Goal: Task Accomplishment & Management: Complete application form

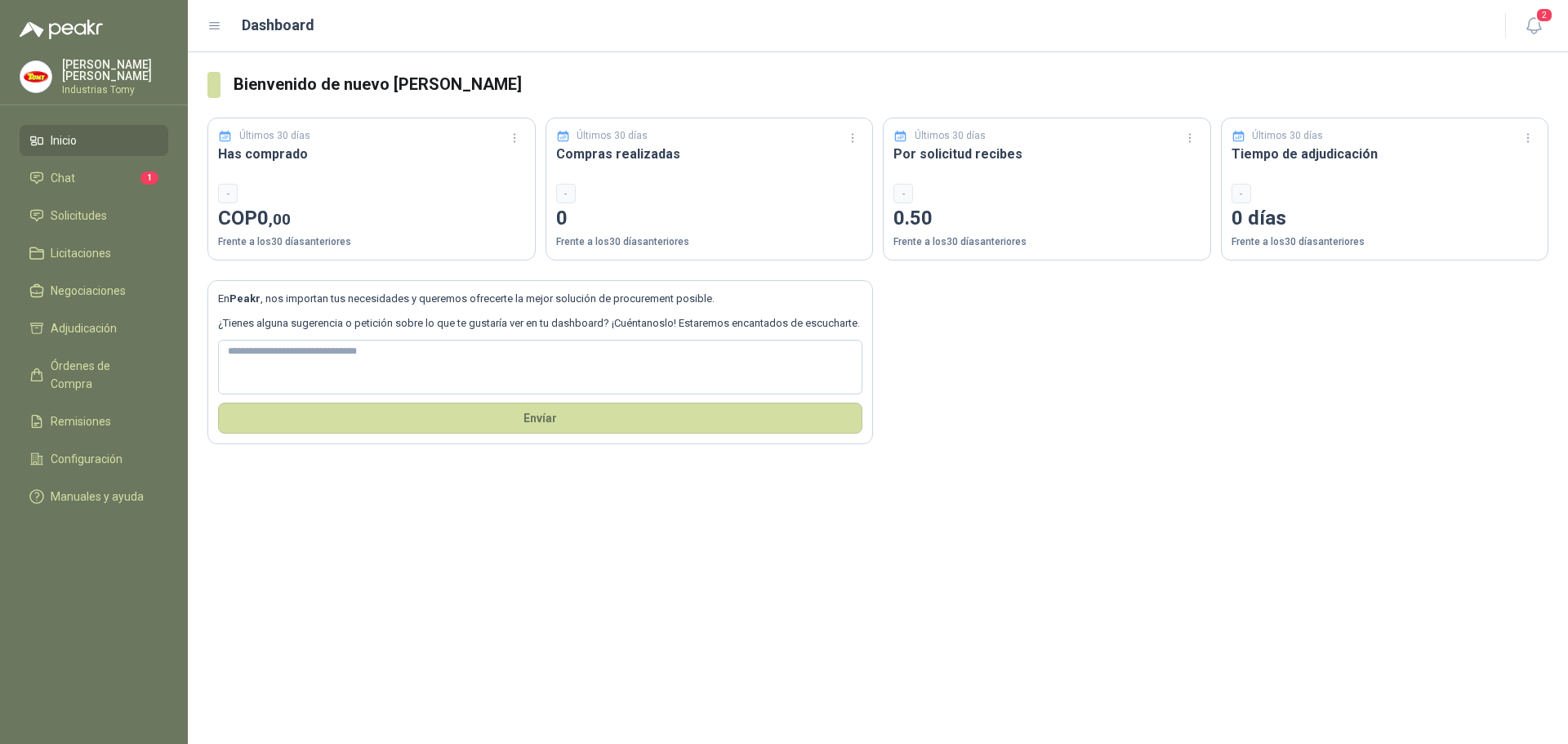
click at [1021, 389] on div "En Peakr , nos importan tus necesidades y queremos ofrecerte la mejor solución …" at bounding box center [878, 353] width 1341 height 185
click at [82, 211] on span "Solicitudes" at bounding box center [78, 216] width 56 height 18
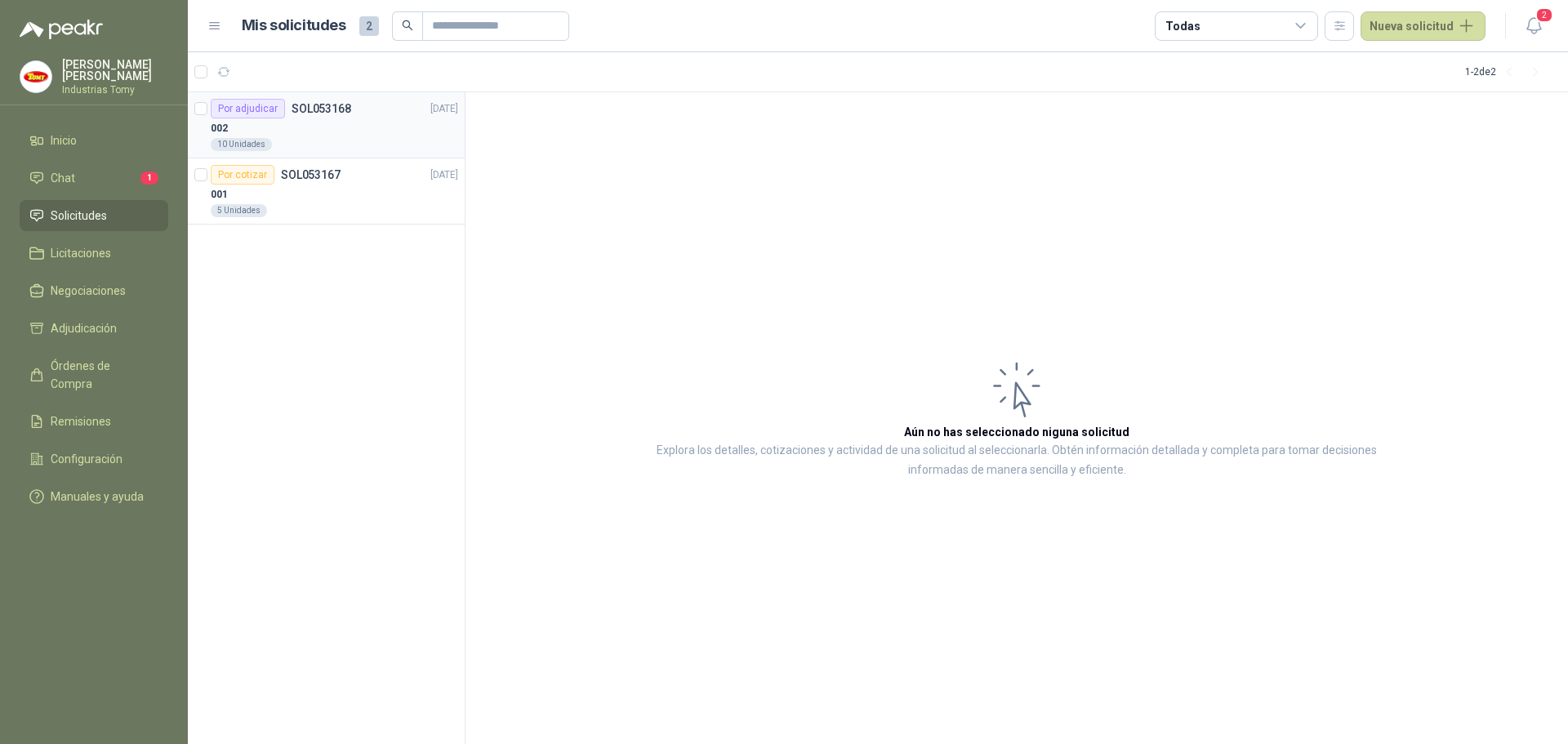
click at [319, 118] on div "002" at bounding box center [333, 128] width 247 height 19
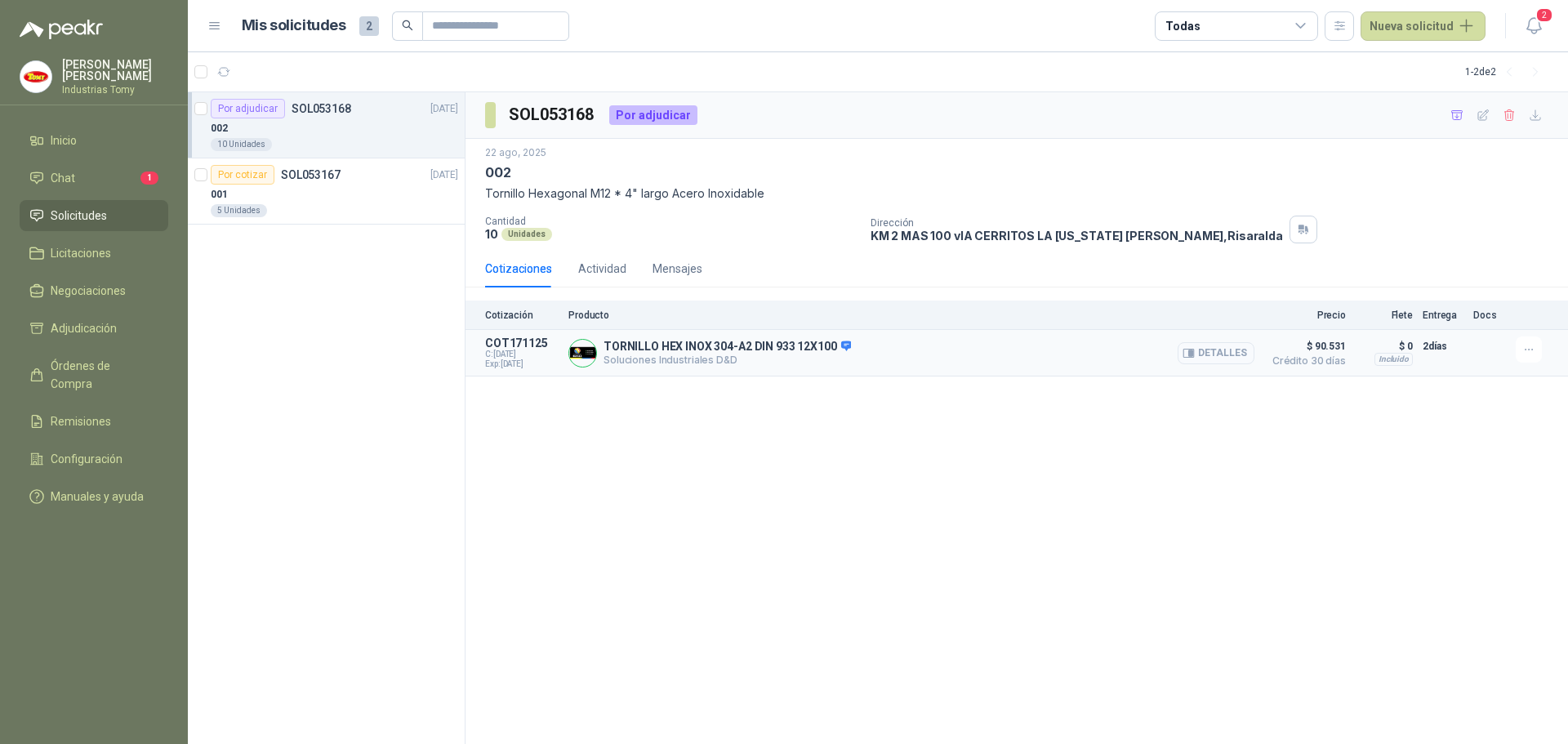
click at [1226, 348] on button "Detalles" at bounding box center [1216, 354] width 77 height 22
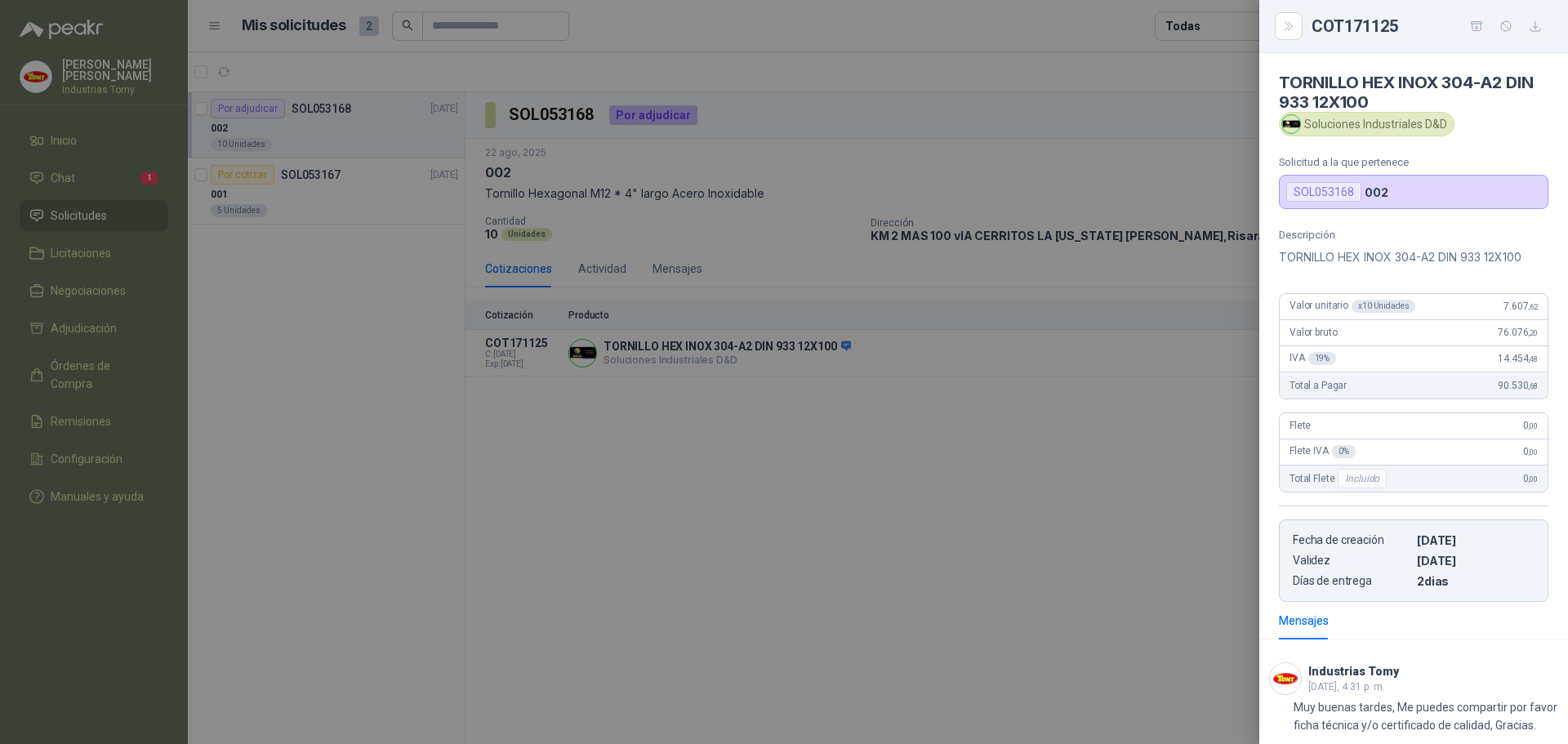
scroll to position [101, 0]
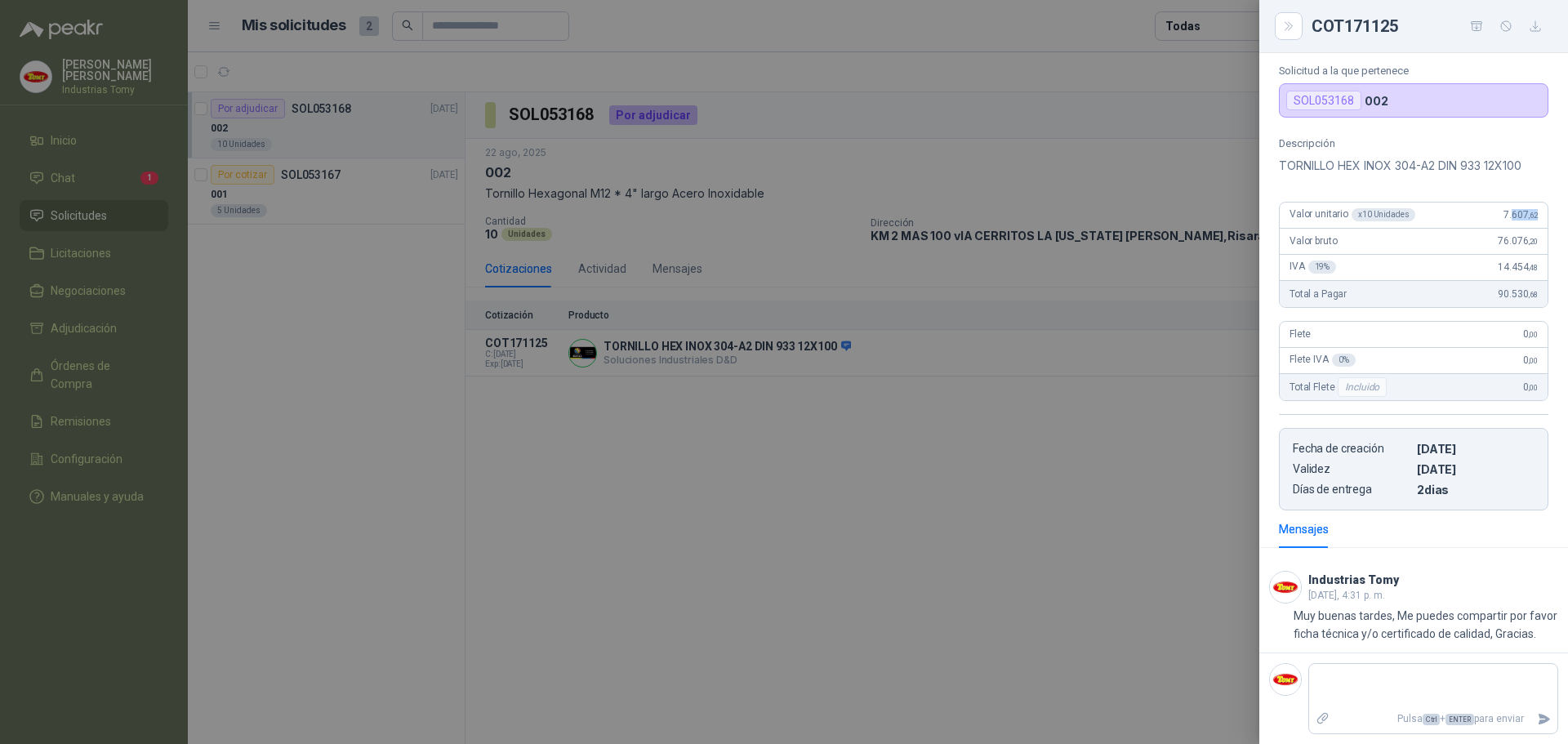
drag, startPoint x: 1498, startPoint y: 201, endPoint x: 1521, endPoint y: 210, distance: 24.7
click at [1522, 209] on span "7.607 ,62" at bounding box center [1520, 215] width 34 height 11
click at [275, 294] on div at bounding box center [784, 372] width 1568 height 744
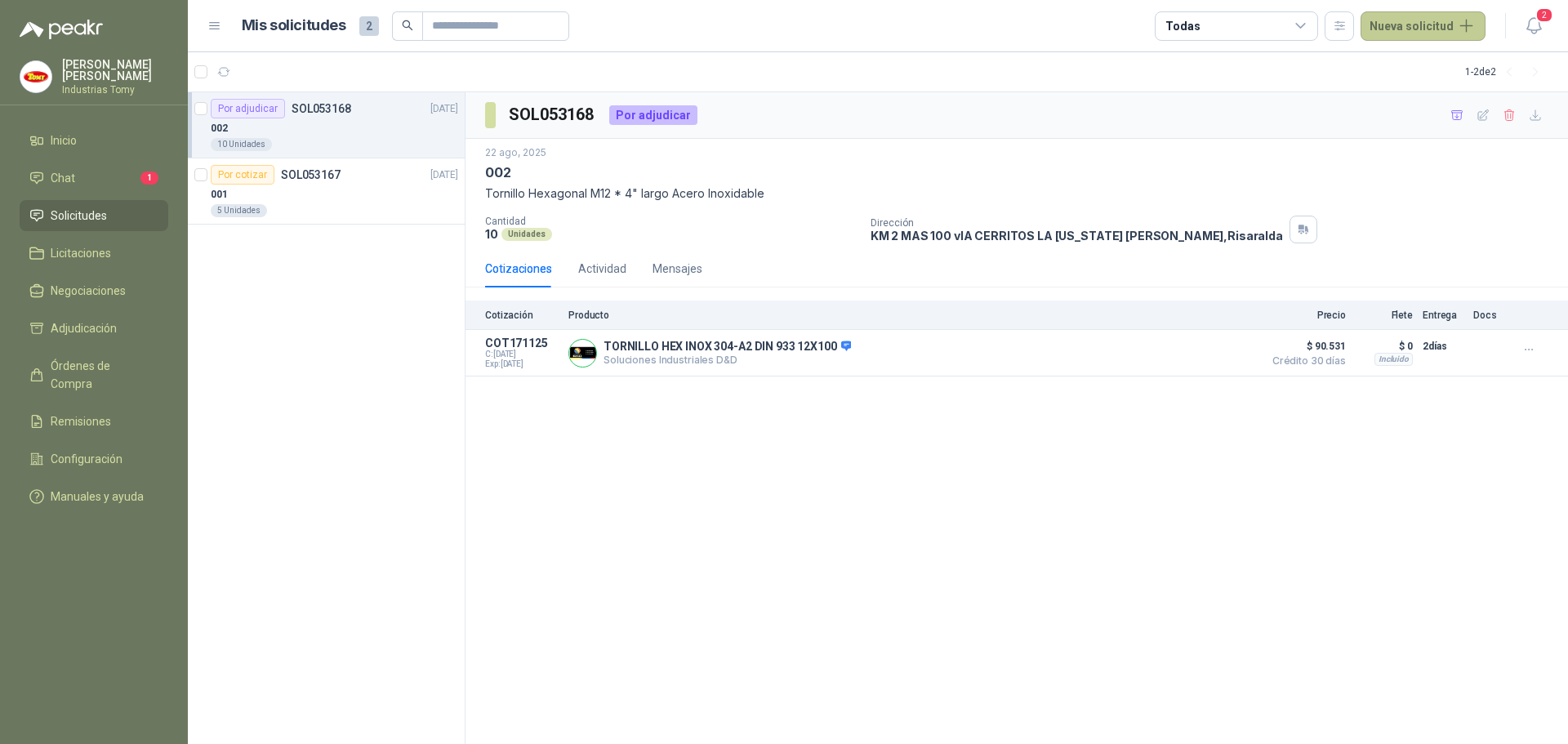
click at [1403, 17] on button "Nueva solicitud" at bounding box center [1424, 26] width 125 height 29
click at [1474, 67] on link "Solicitud" at bounding box center [1442, 65] width 139 height 28
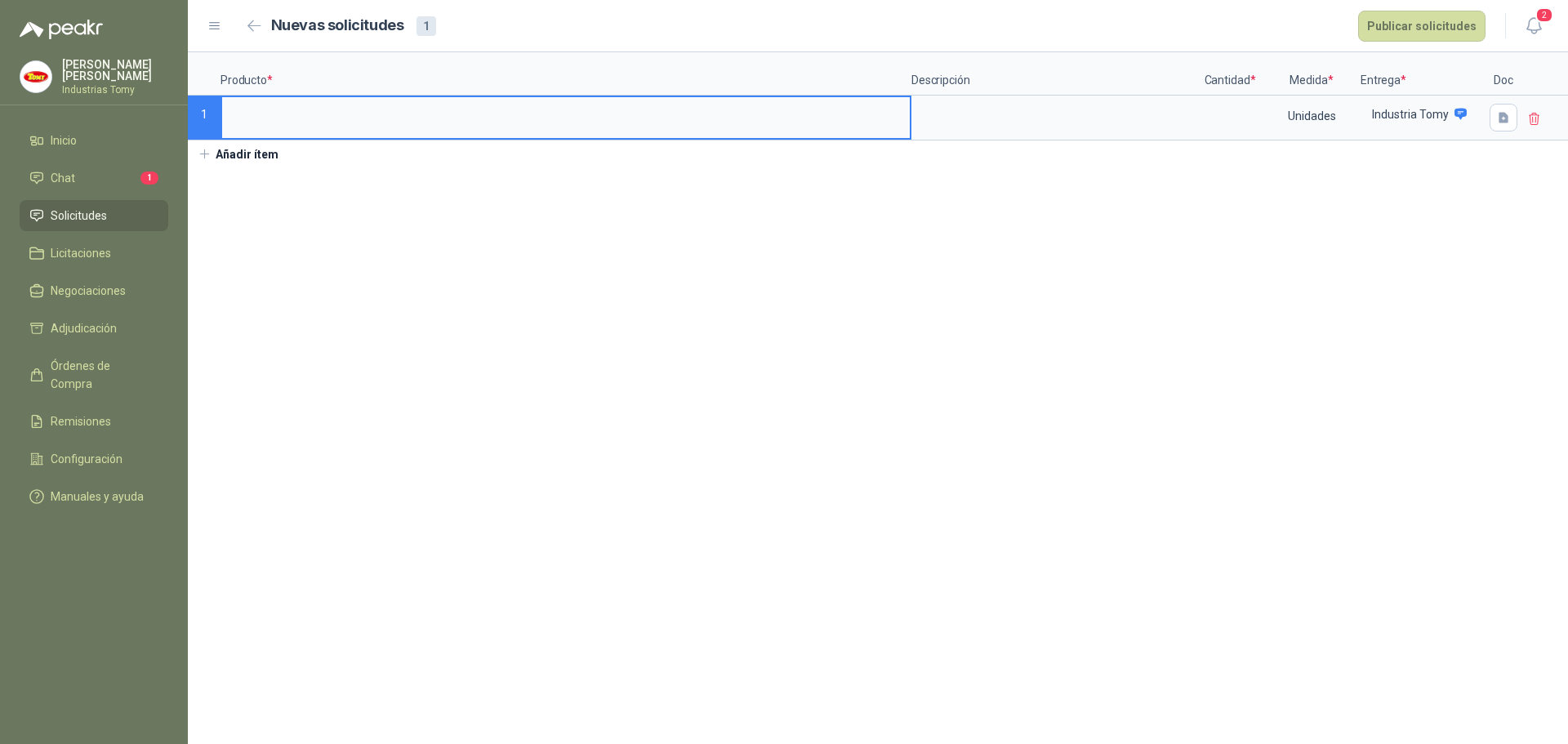
click at [374, 104] on input at bounding box center [566, 113] width 688 height 32
type input "***"
click at [992, 121] on textarea at bounding box center [1055, 116] width 283 height 38
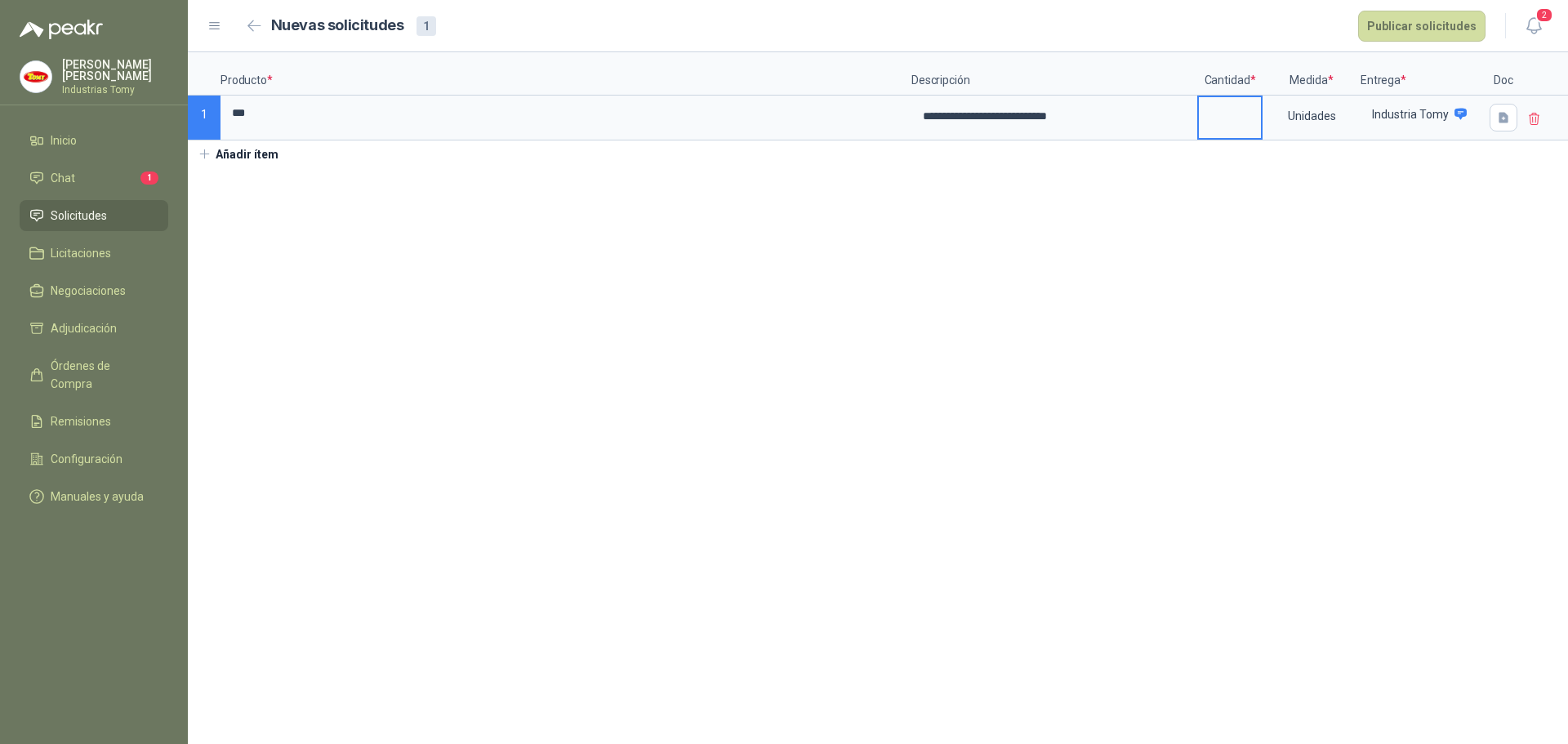
click at [1242, 110] on input at bounding box center [1230, 113] width 62 height 32
type input "*"
click at [1509, 120] on icon "button" at bounding box center [1504, 118] width 14 height 14
click at [1173, 238] on section "**********" at bounding box center [878, 398] width 1381 height 692
click at [258, 152] on button "Añadir ítem" at bounding box center [238, 154] width 100 height 28
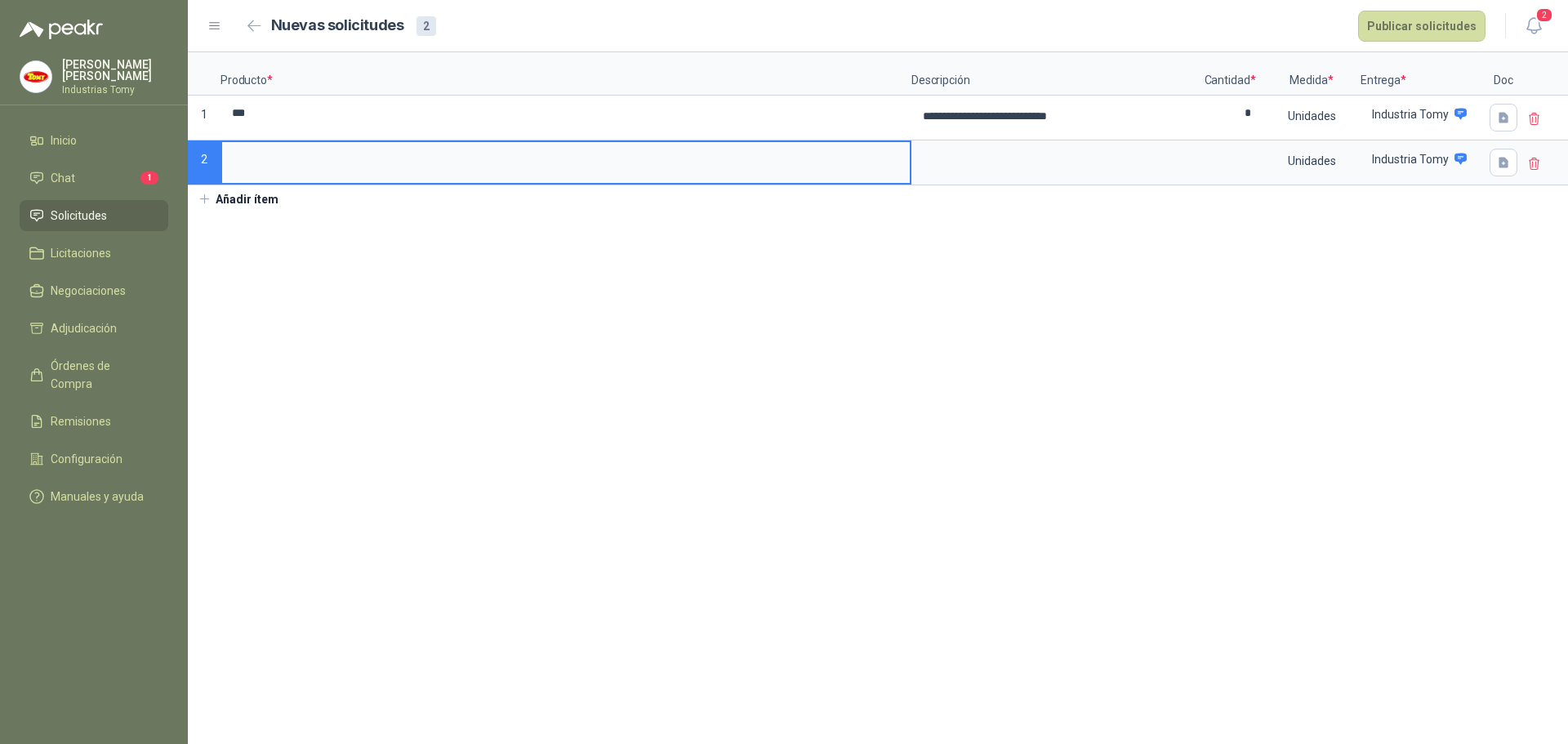
click at [314, 163] on input at bounding box center [566, 158] width 688 height 32
type input "***"
click at [1052, 164] on textarea at bounding box center [1055, 161] width 283 height 38
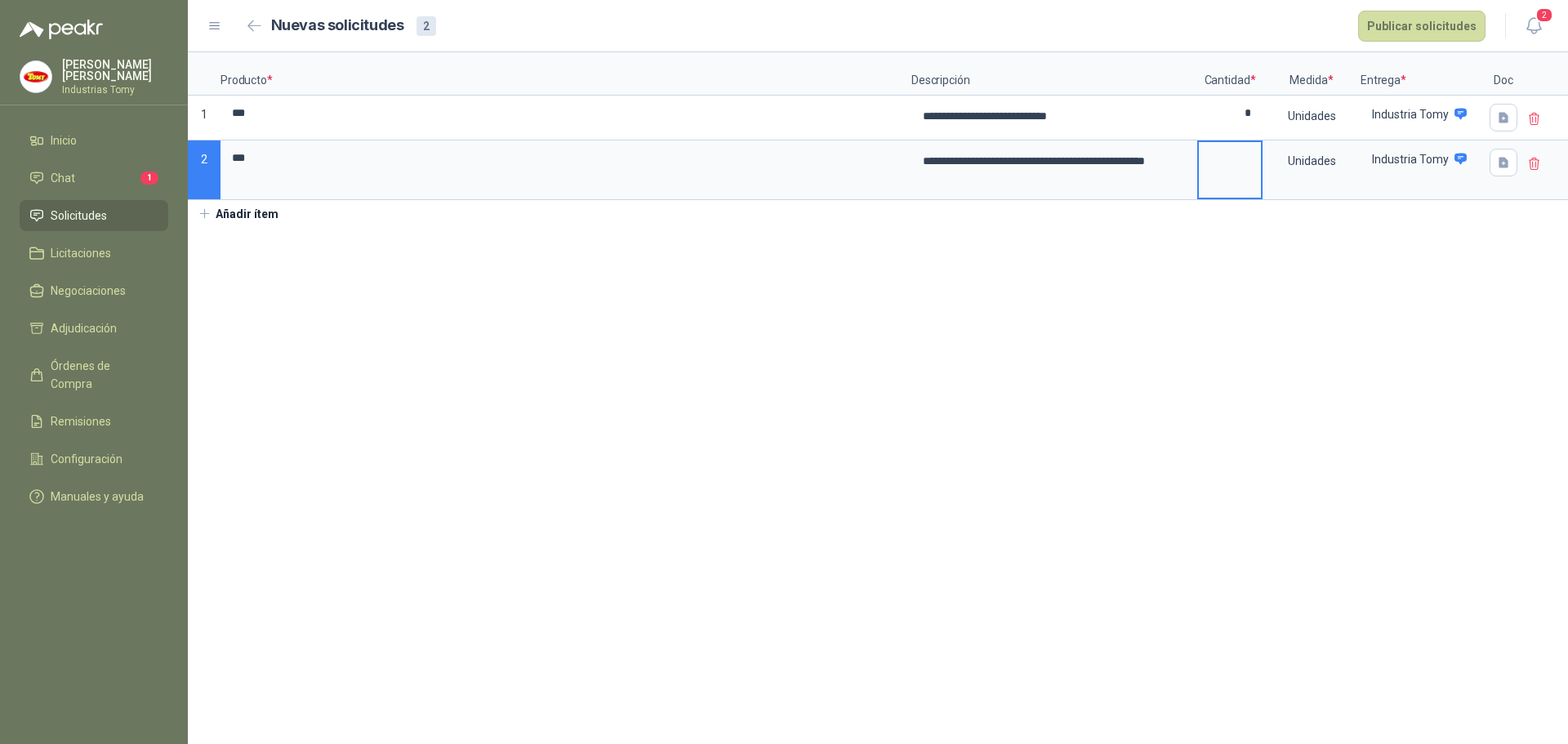
click at [1256, 169] on input at bounding box center [1230, 158] width 62 height 32
type input "**"
click at [263, 225] on button "Añadir ítem" at bounding box center [238, 214] width 100 height 28
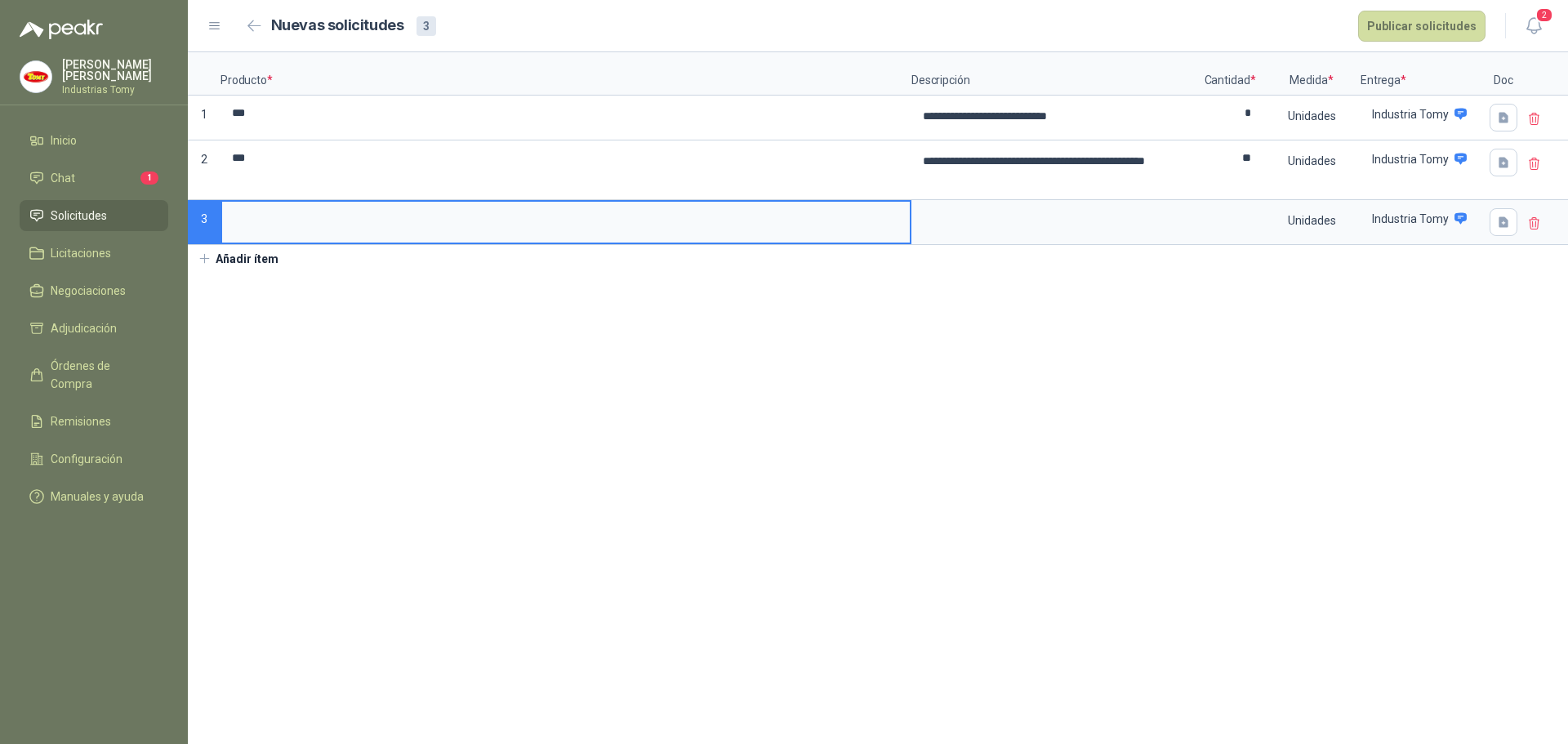
click at [260, 216] on input at bounding box center [566, 218] width 688 height 32
type input "***"
click at [1004, 225] on textarea at bounding box center [1055, 220] width 283 height 38
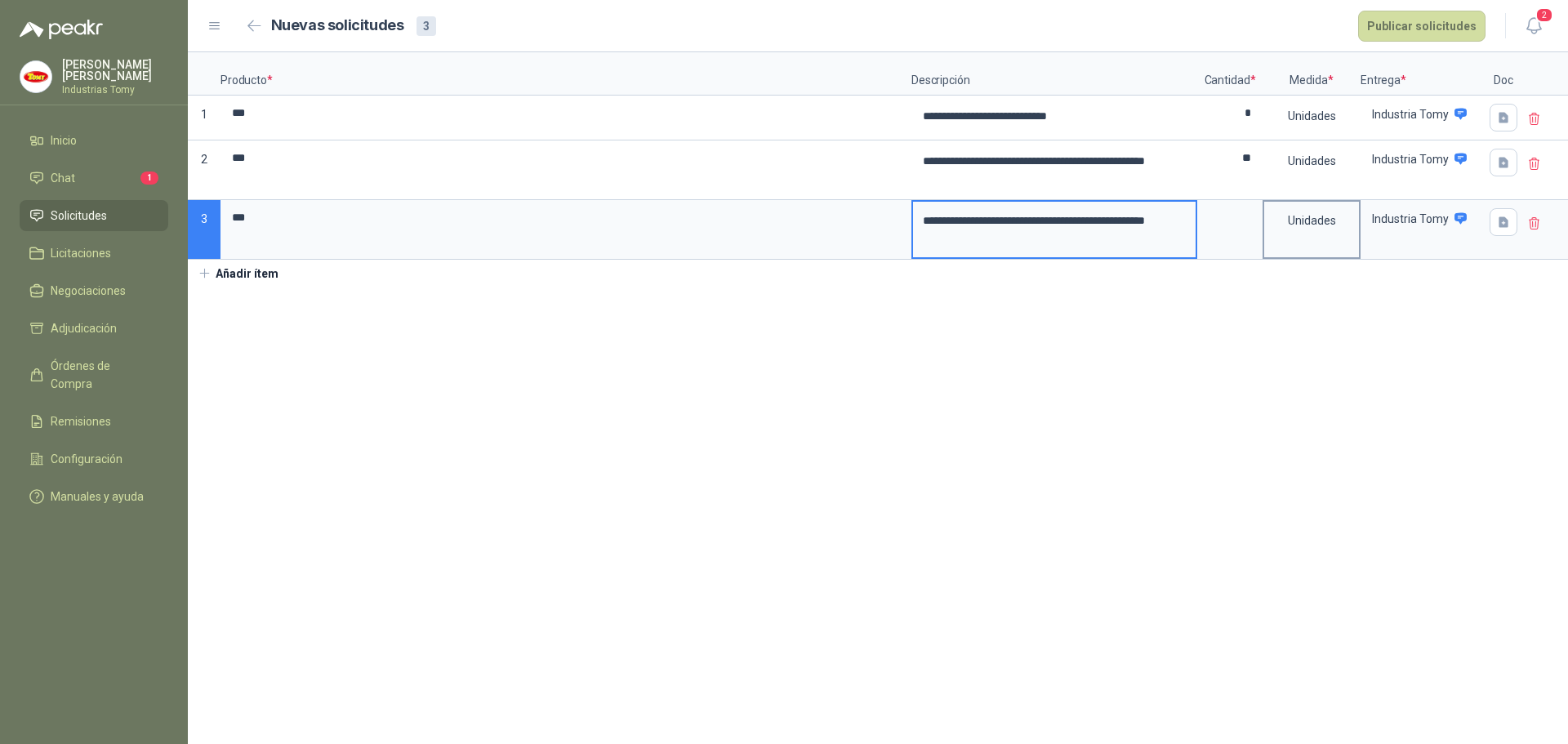
click at [1267, 219] on div "Unidades" at bounding box center [1312, 220] width 95 height 38
click at [1241, 217] on input at bounding box center [1230, 218] width 62 height 32
type input "*"
click at [1080, 358] on section "**********" at bounding box center [878, 398] width 1381 height 692
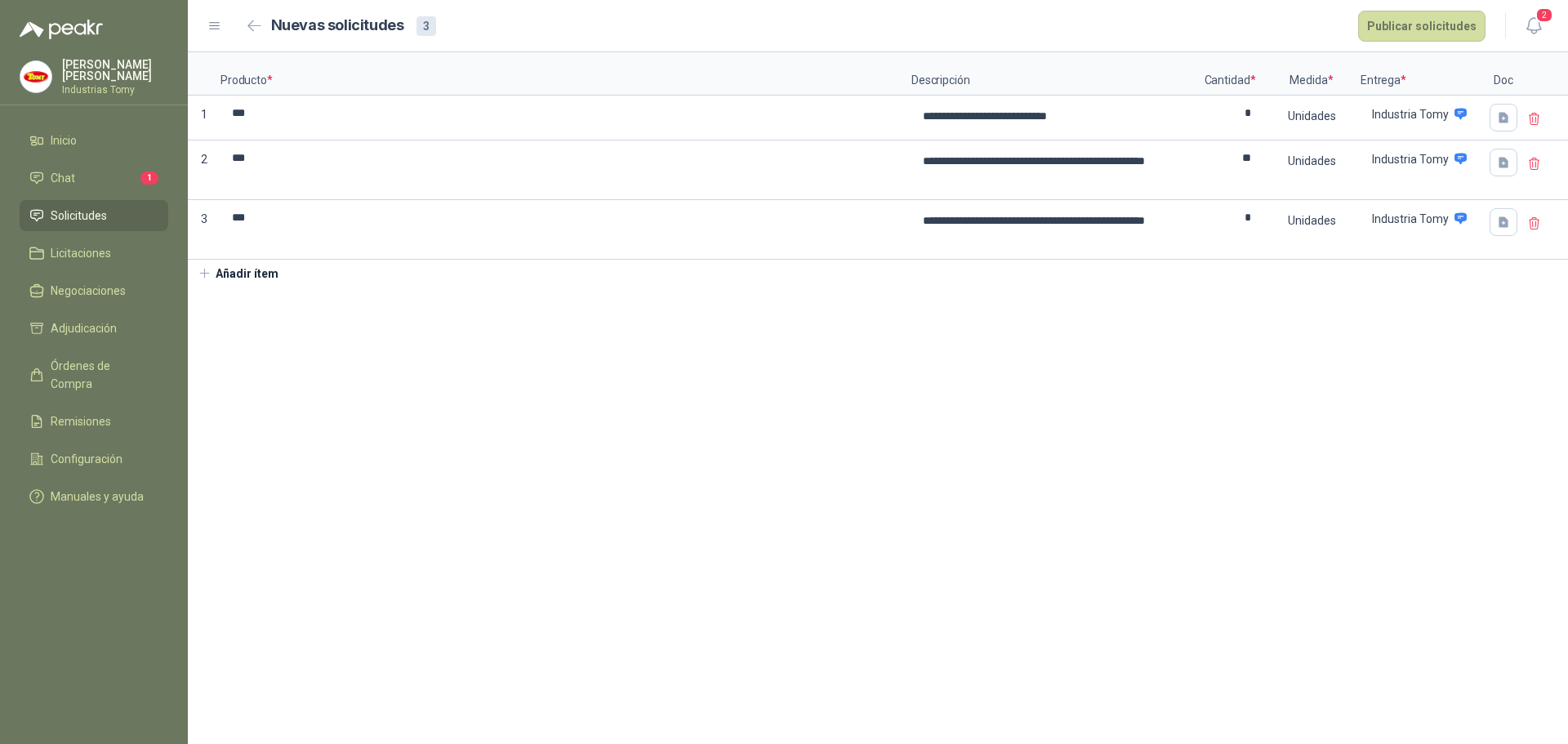
click at [908, 529] on section "**********" at bounding box center [878, 398] width 1381 height 692
click at [1440, 27] on button "Publicar solicitudes" at bounding box center [1422, 27] width 128 height 31
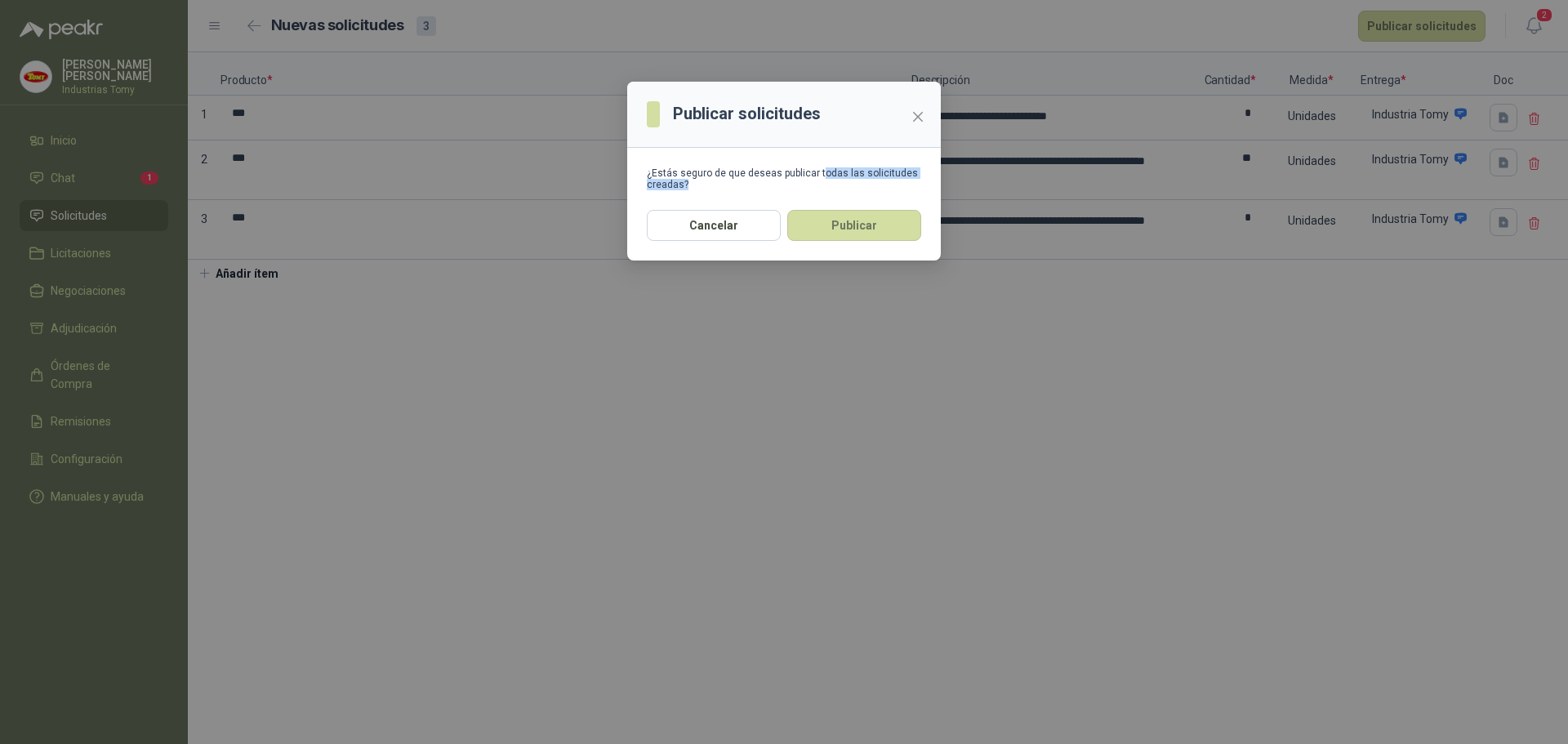
drag, startPoint x: 815, startPoint y: 172, endPoint x: 727, endPoint y: 202, distance: 93.0
click at [711, 195] on section "¿Estás seguro de que deseas publicar todas las solicitudes creadas?" at bounding box center [784, 179] width 313 height 62
click at [857, 223] on button "Publicar" at bounding box center [854, 226] width 134 height 31
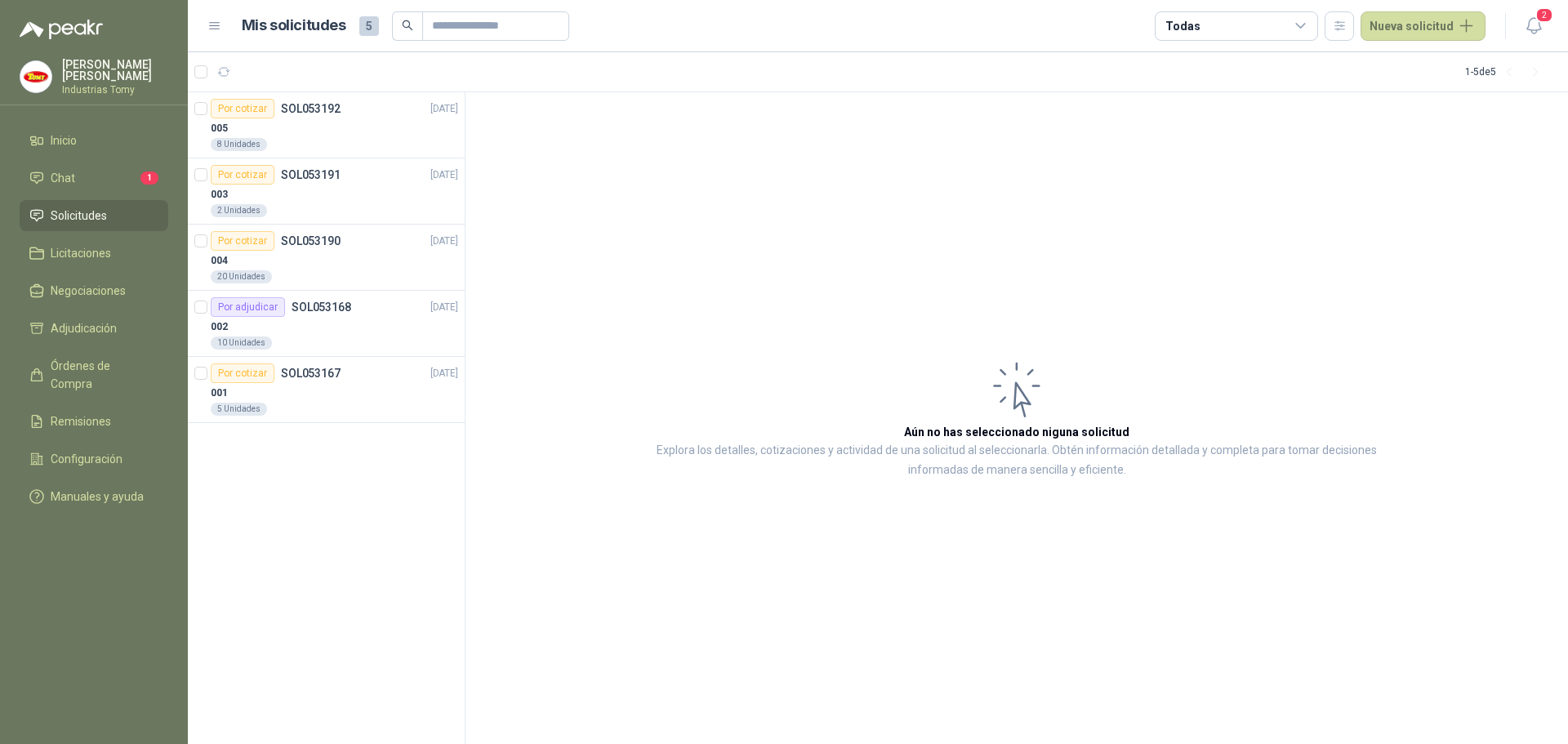
click at [364, 584] on div "Por cotizar SOL053192 [DATE] 005 8 Unidades Por cotizar SOL053191 [DATE] 003 2 …" at bounding box center [327, 418] width 277 height 653
click at [329, 432] on div "Por cotizar SOL053192 [DATE] 005 8 Unidades Por cotizar SOL053191 [DATE] 003 2 …" at bounding box center [327, 418] width 277 height 653
click at [359, 356] on div "Por cotizar SOL053192 [DATE] 005 8 Unidades Por cotizar SOL053191 [DATE] 003 2 …" at bounding box center [327, 418] width 277 height 653
click at [335, 387] on div "001" at bounding box center [333, 392] width 247 height 19
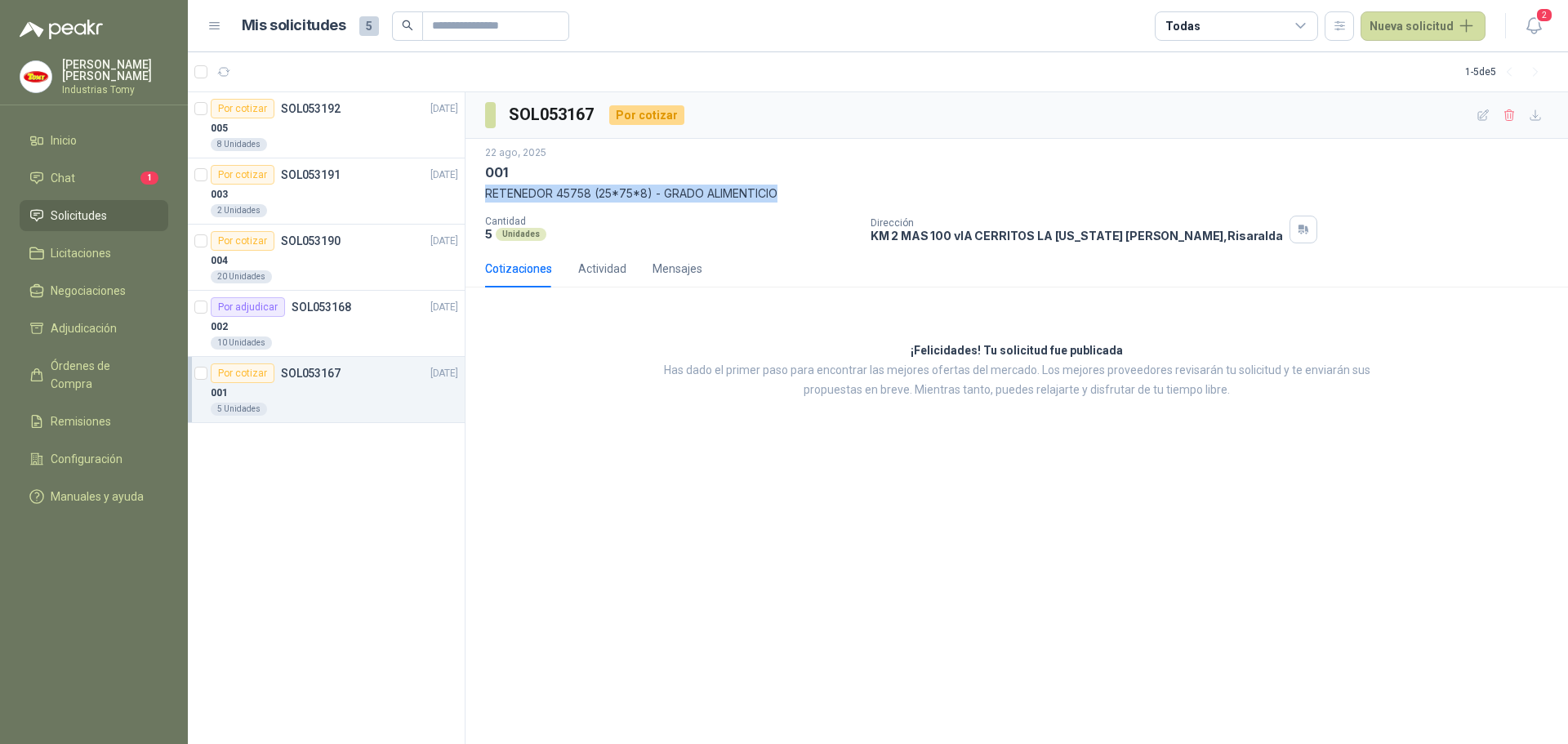
drag, startPoint x: 796, startPoint y: 188, endPoint x: 479, endPoint y: 197, distance: 317.1
click at [479, 197] on div "[DATE] 001 RETENEDOR 45758 (25*75*8) - GRADO ALIMENTICIO Cantidad 5 Unidades Di…" at bounding box center [1017, 194] width 1103 height 111
copy p "RETENEDOR 45758 (25*75*8) - GRADO ALIMENTICIO"
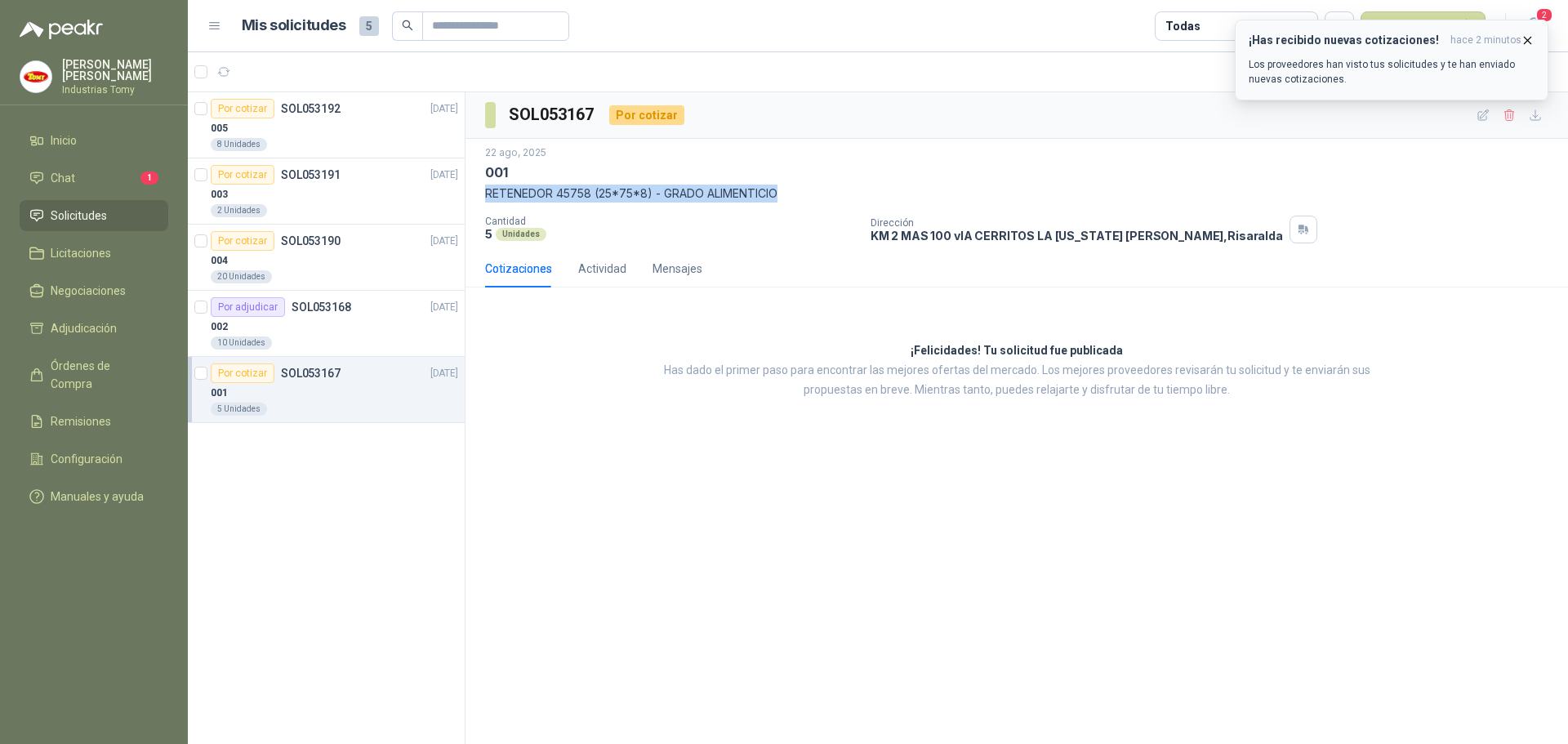
click at [1527, 38] on icon "button" at bounding box center [1528, 39] width 14 height 14
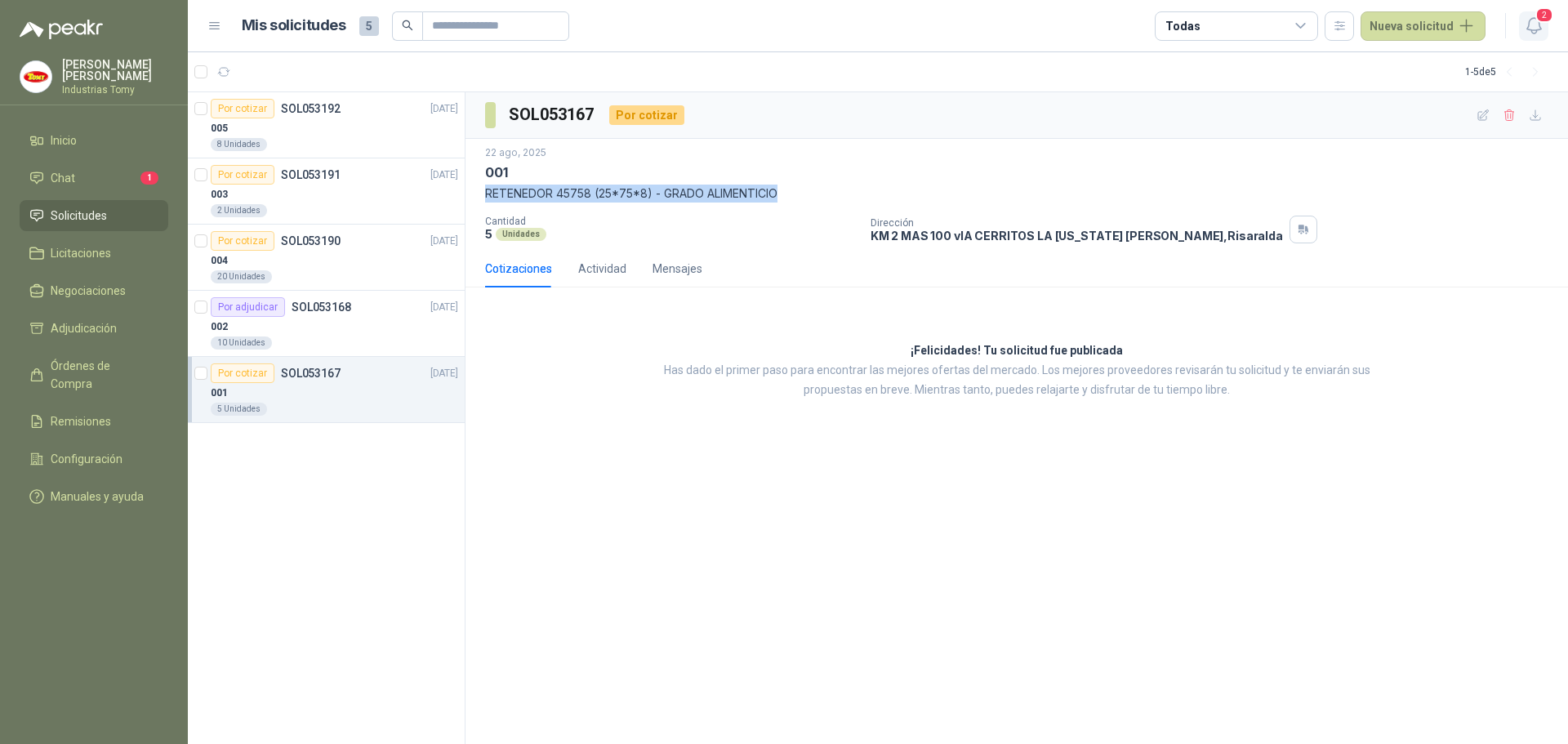
click at [1542, 17] on span "2" at bounding box center [1545, 15] width 18 height 16
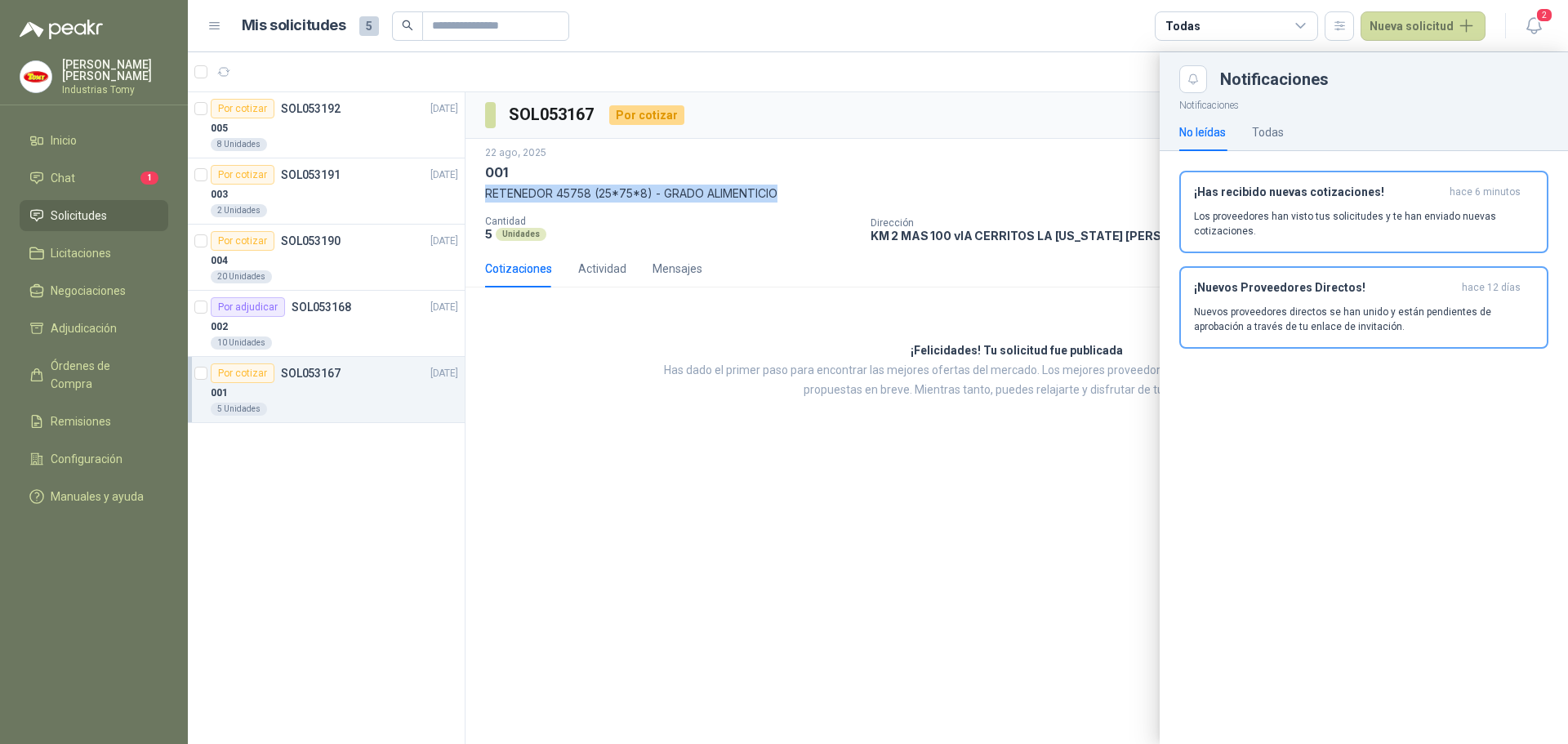
click at [1428, 225] on p "Los proveedores han visto tus solicitudes y te han enviado nuevas cotizaciones." at bounding box center [1364, 224] width 340 height 29
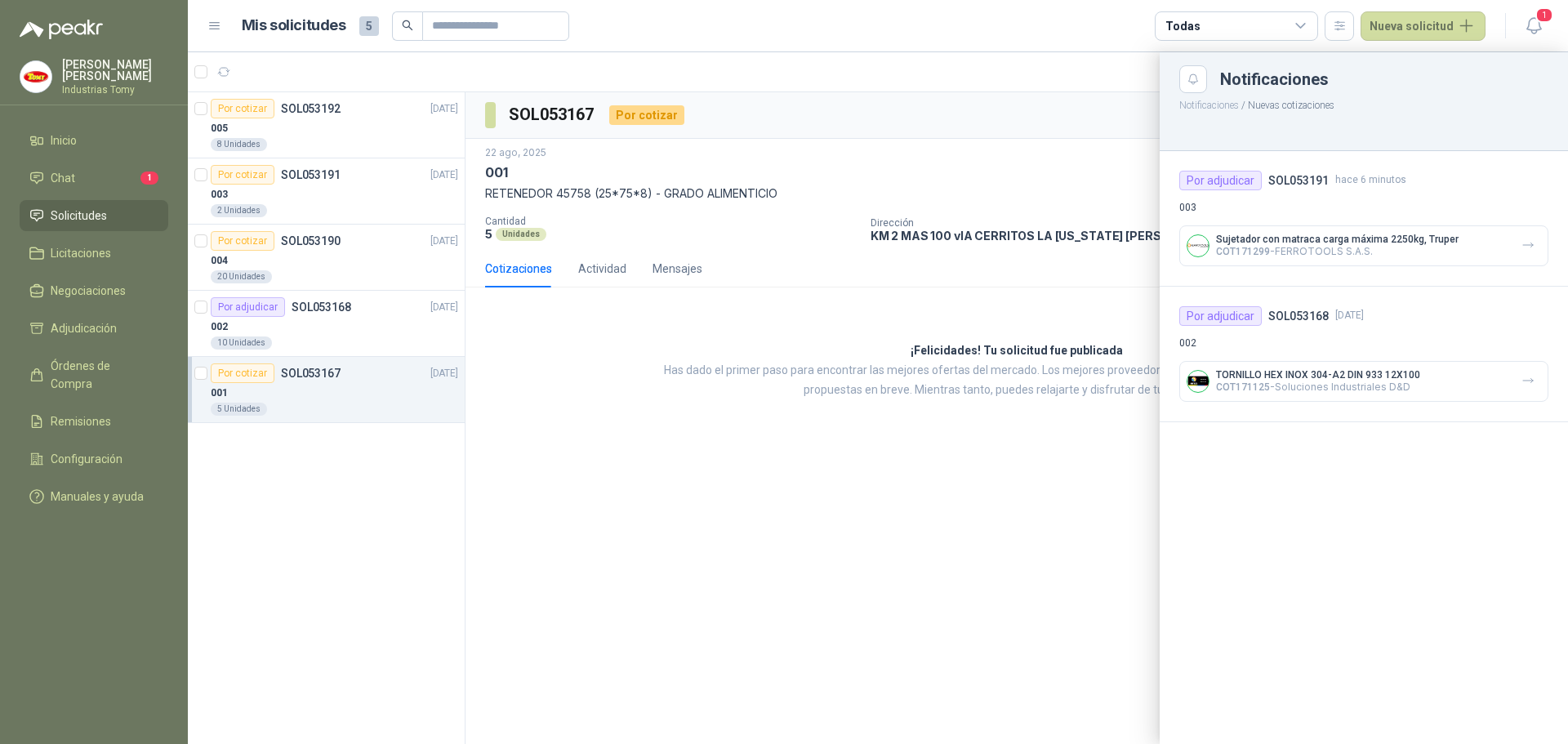
click at [1329, 203] on p "003" at bounding box center [1364, 208] width 369 height 16
click at [351, 181] on div at bounding box center [878, 398] width 1381 height 692
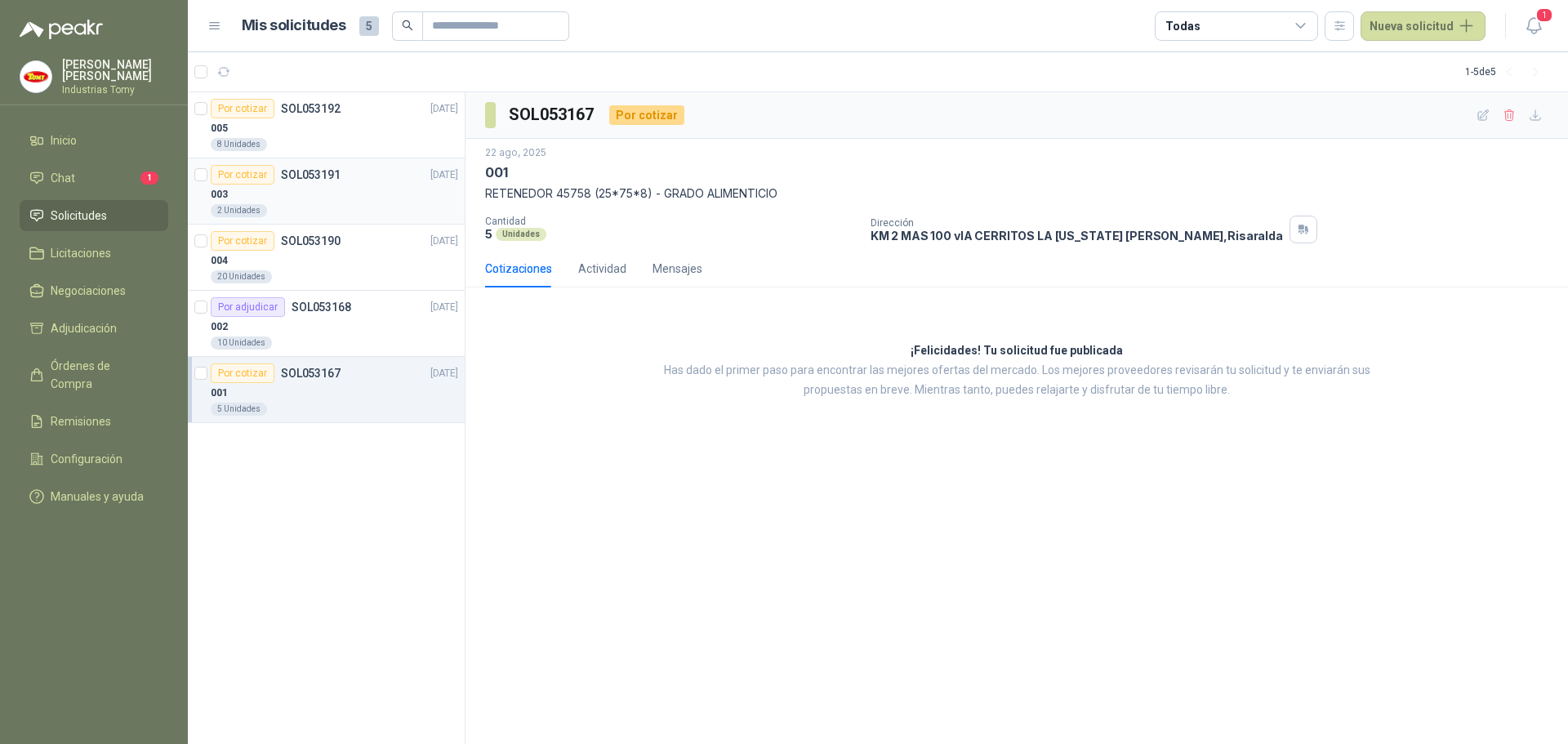
click at [285, 173] on p "SOL053191" at bounding box center [310, 175] width 60 height 11
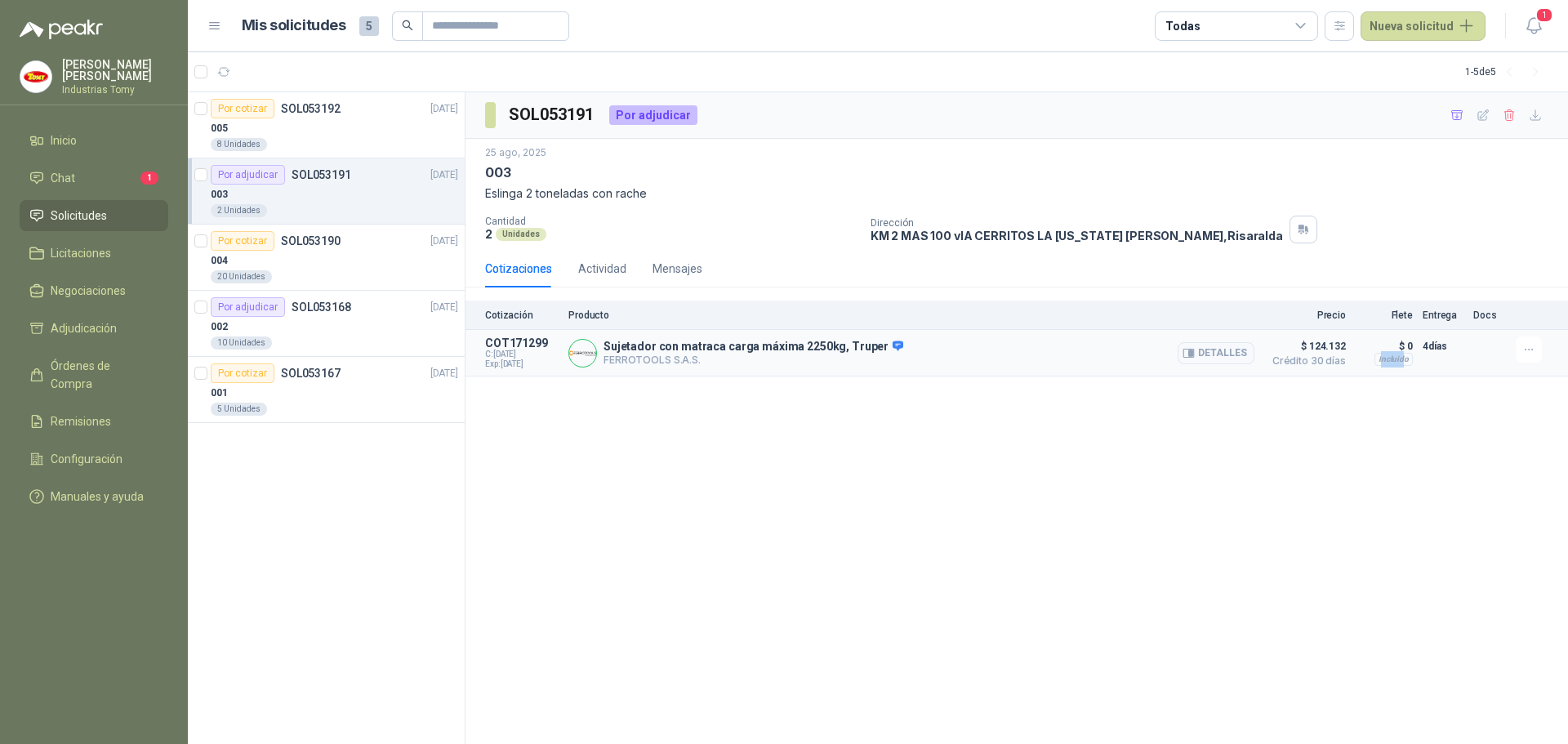
drag, startPoint x: 1404, startPoint y: 356, endPoint x: 1383, endPoint y: 356, distance: 21.0
click at [1383, 356] on div "Incluido" at bounding box center [1394, 359] width 39 height 13
drag, startPoint x: 1341, startPoint y: 359, endPoint x: 1289, endPoint y: 357, distance: 52.0
click at [1295, 358] on span "Crédito 30 días" at bounding box center [1305, 361] width 82 height 10
click at [1245, 350] on button "Detalles" at bounding box center [1216, 354] width 77 height 22
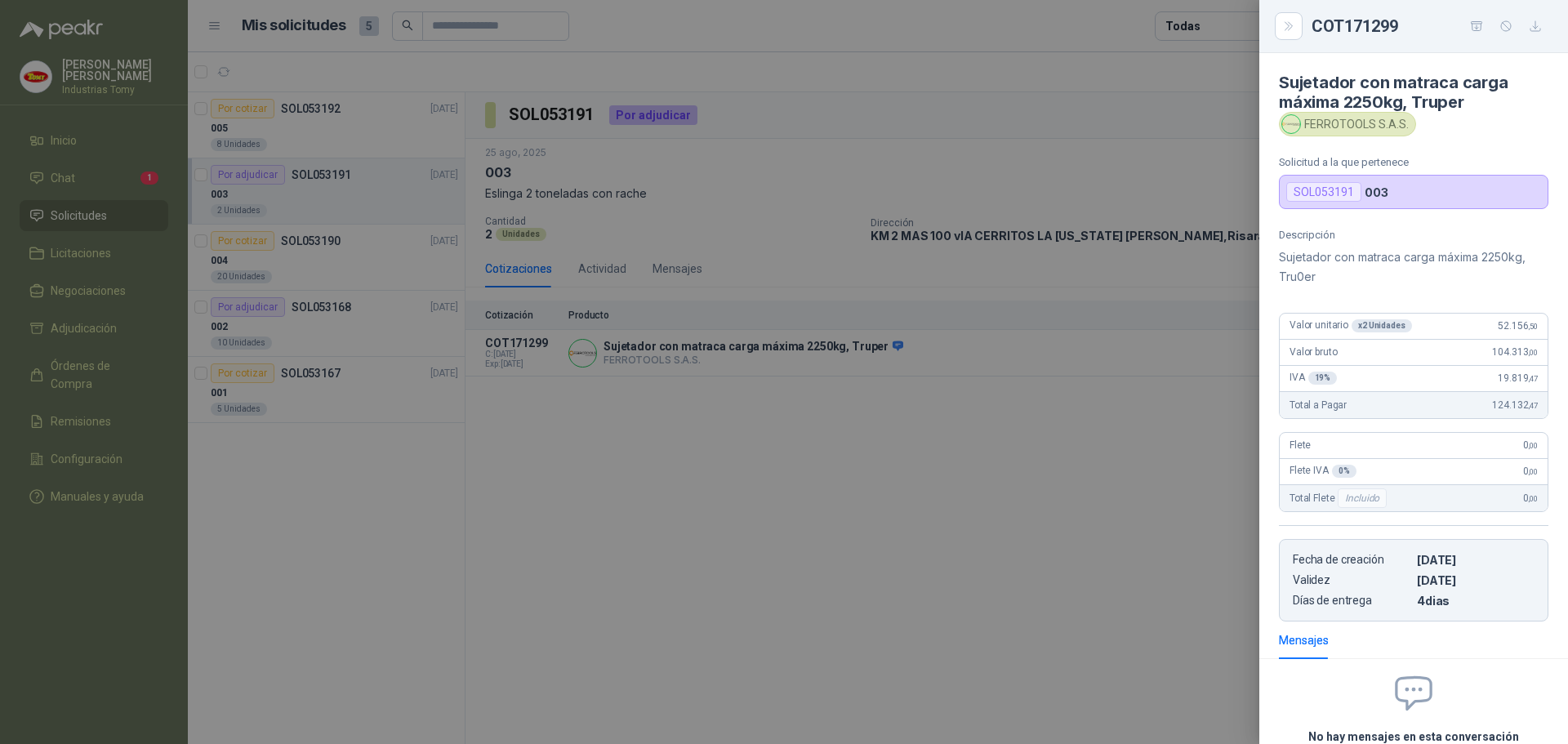
scroll to position [141, 0]
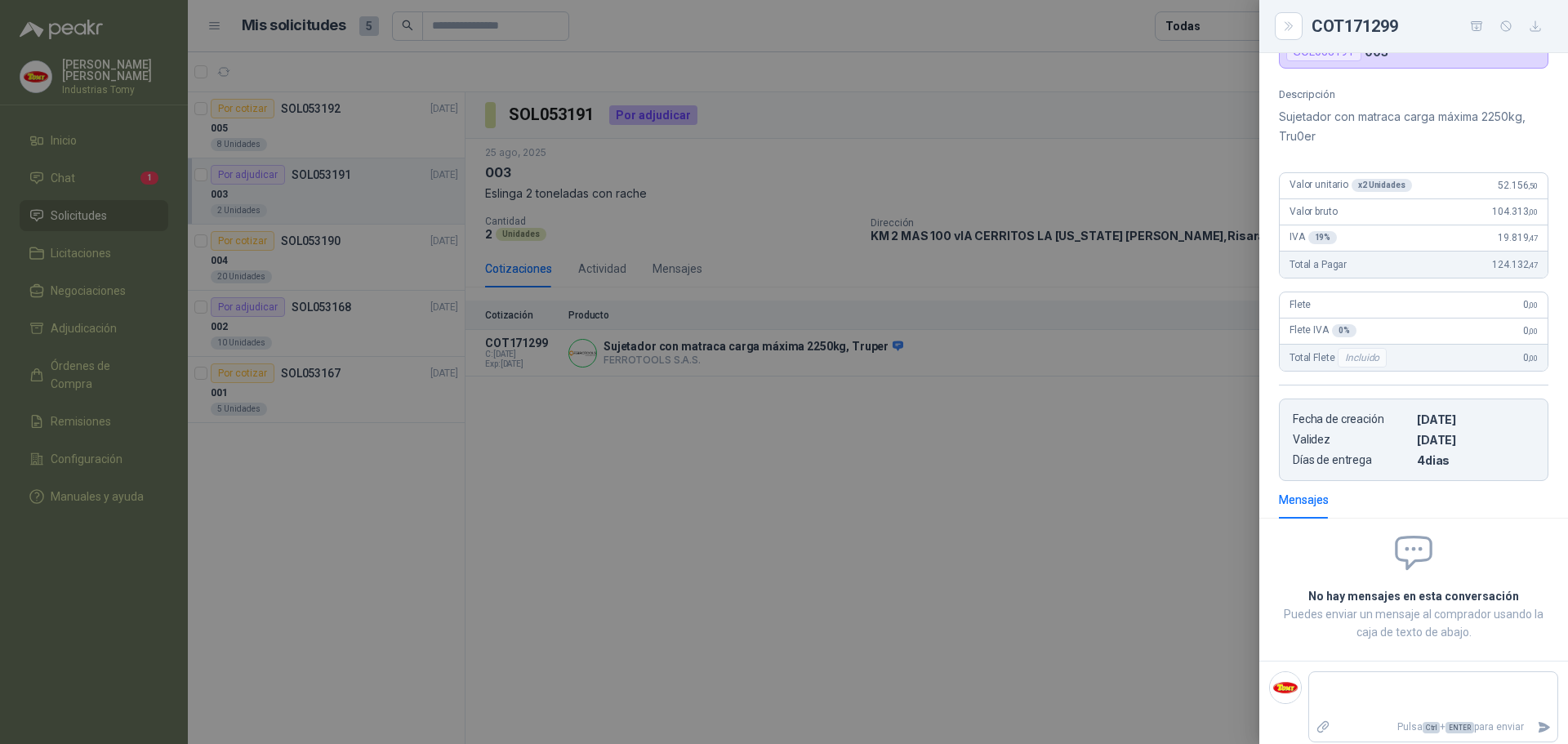
click at [692, 524] on div at bounding box center [784, 372] width 1568 height 744
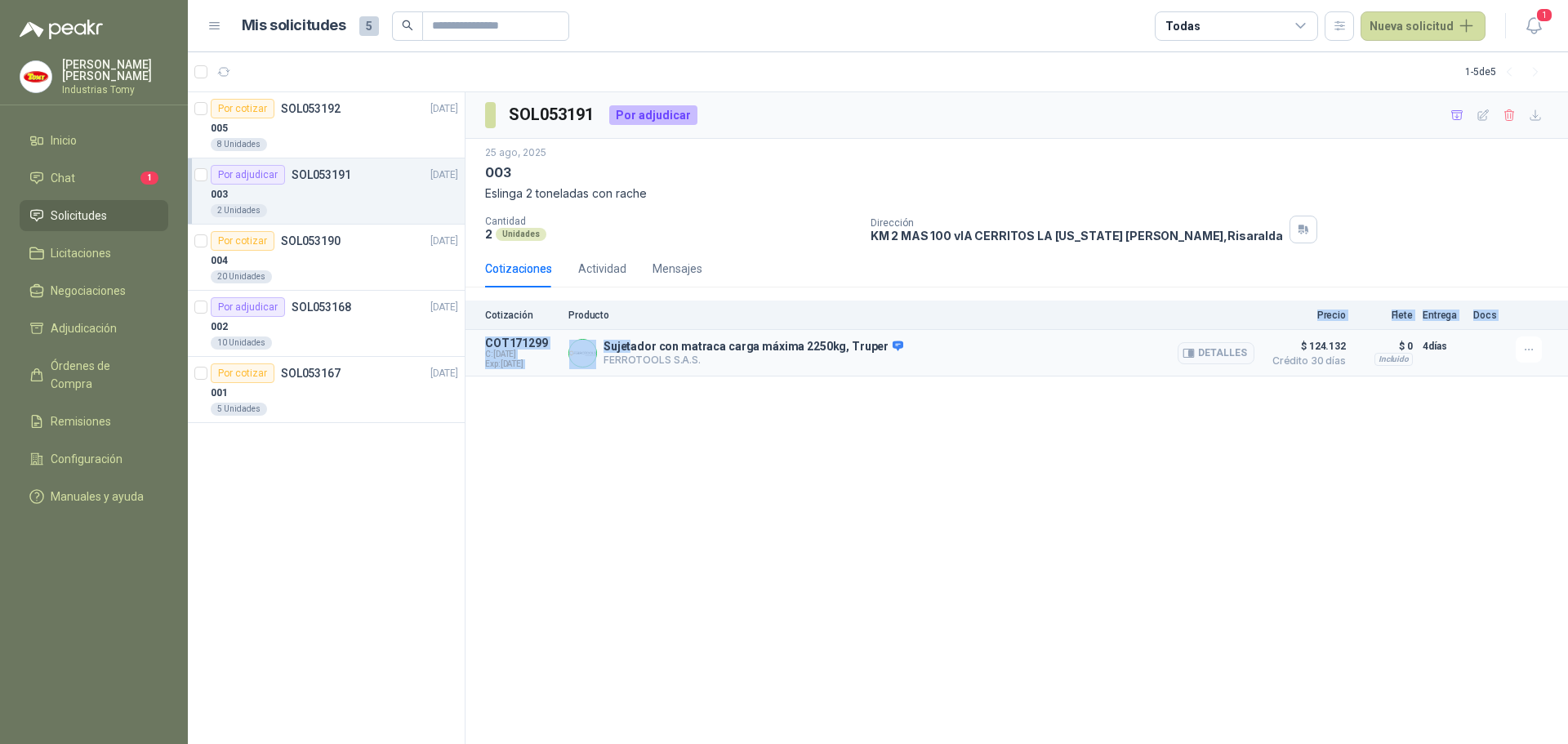
drag, startPoint x: 631, startPoint y: 344, endPoint x: 874, endPoint y: 335, distance: 243.2
click at [869, 321] on div "Cotización Producto Precio Flete Entrega Docs COT171299 C: [DATE] Exp: [DATE] S…" at bounding box center [1017, 338] width 1103 height 76
click at [333, 327] on div "002" at bounding box center [333, 326] width 247 height 19
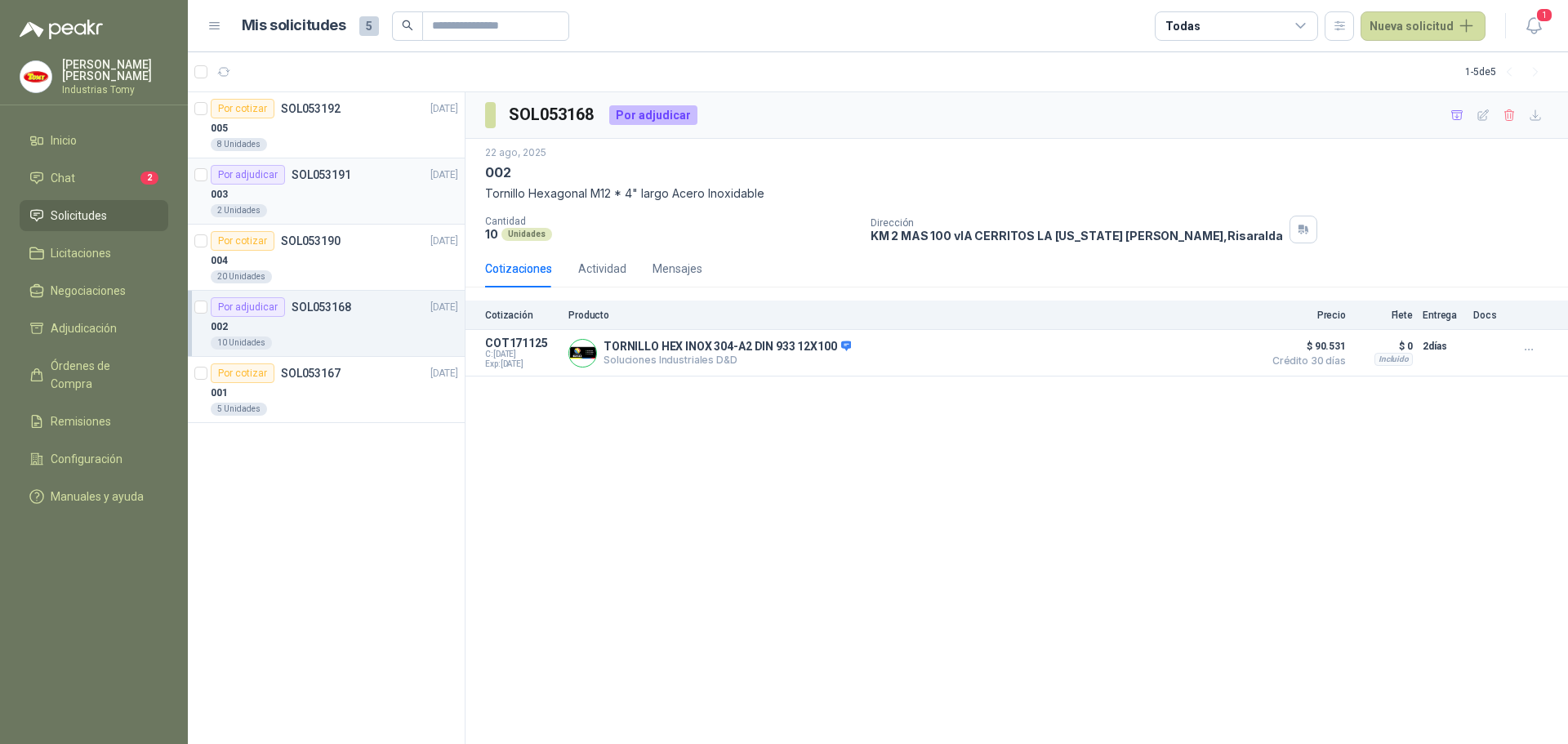
click at [320, 197] on div "003" at bounding box center [333, 194] width 247 height 19
click at [328, 307] on p "SOL053168" at bounding box center [321, 307] width 60 height 11
click at [360, 192] on div "003" at bounding box center [333, 194] width 247 height 19
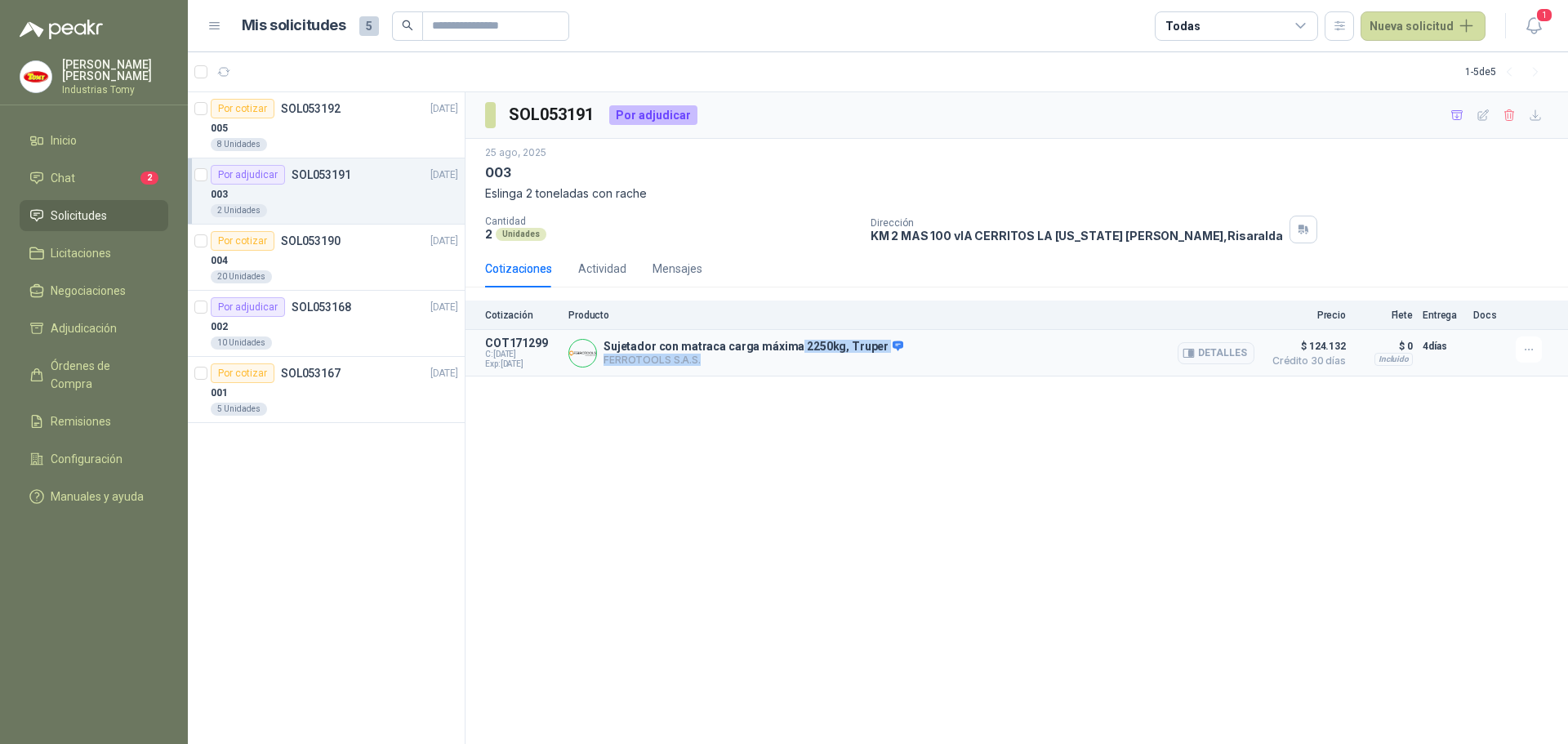
drag, startPoint x: 768, startPoint y: 350, endPoint x: 726, endPoint y: 358, distance: 42.8
click at [727, 357] on div "Sujetador con matraca carga máxima 2250kg, Truper FERROTOOLS S.A.S. [GEOGRAPHIC…" at bounding box center [753, 353] width 299 height 27
click at [713, 434] on div "SOL053191 Por adjudicar [DATE] 003 Eslinga 2 toneladas con rache Cantidad 2 Uni…" at bounding box center [1017, 418] width 1103 height 653
click at [777, 523] on div "SOL053191 Por adjudicar [DATE] 003 Eslinga 2 toneladas con rache Cantidad 2 Uni…" at bounding box center [1017, 418] width 1103 height 653
click at [322, 307] on p "SOL053168" at bounding box center [321, 307] width 60 height 11
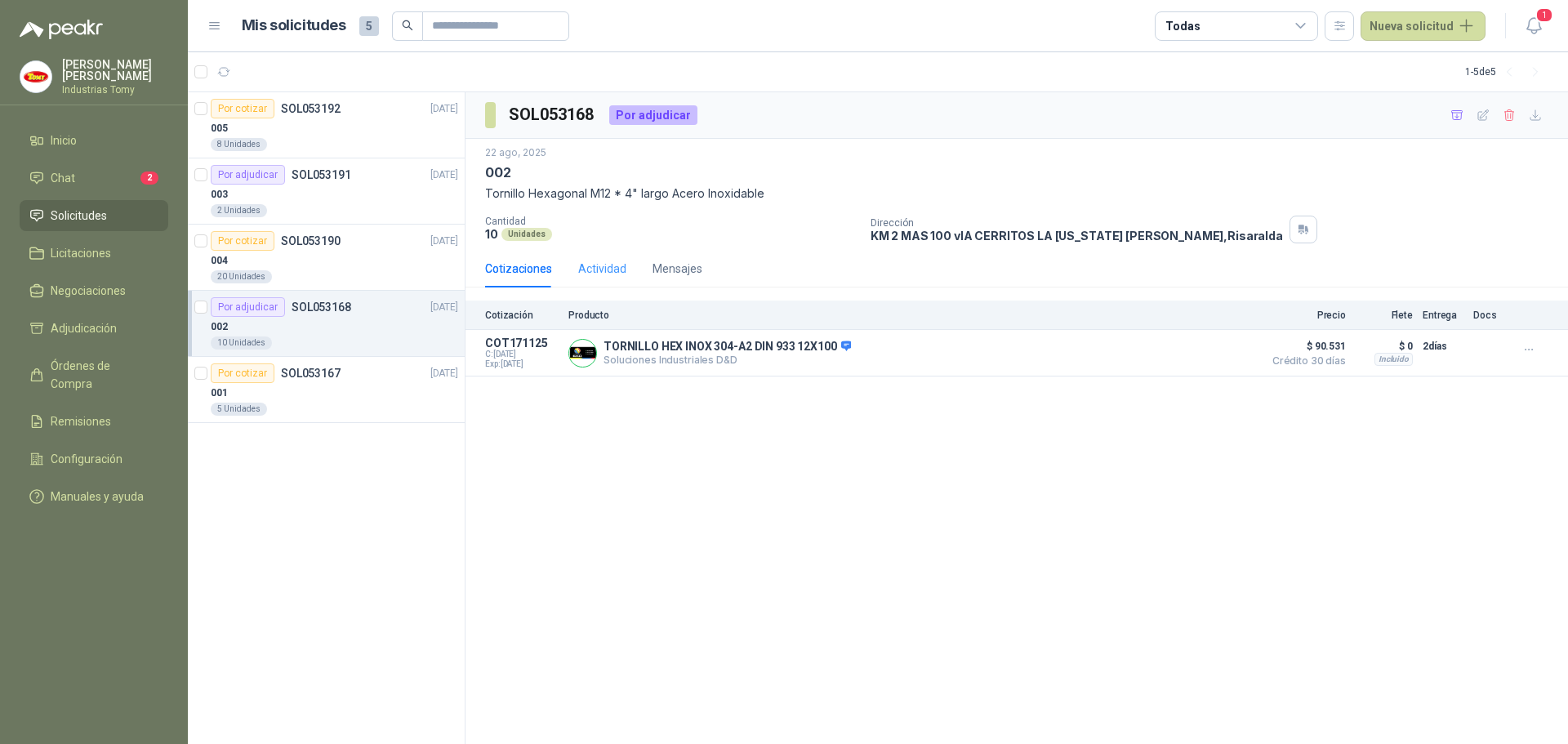
click at [615, 259] on div "Actividad" at bounding box center [603, 268] width 48 height 38
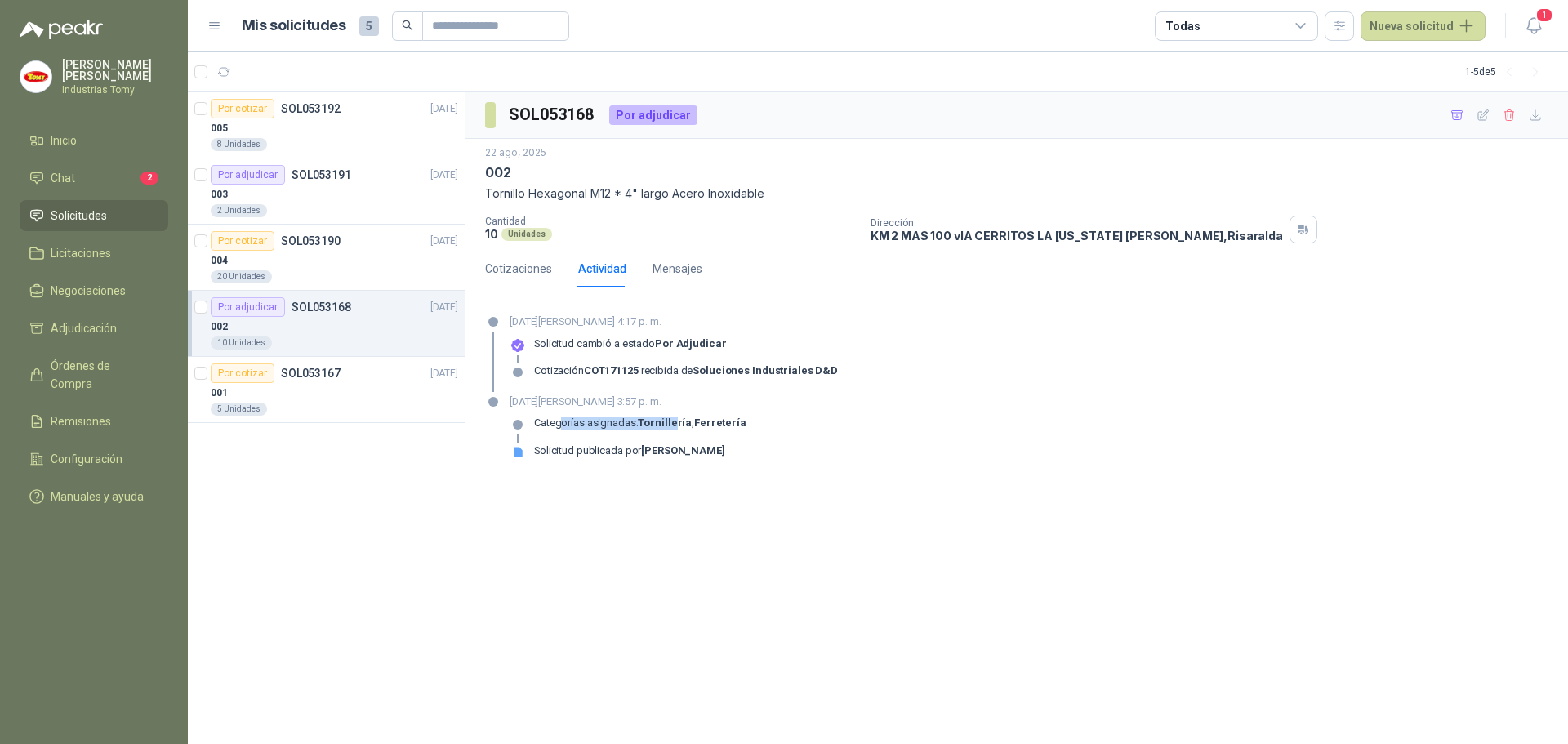
drag, startPoint x: 559, startPoint y: 424, endPoint x: 680, endPoint y: 410, distance: 121.8
click at [677, 410] on div "[DATE][PERSON_NAME] 3:57 p. m. Categorías asignadas: Tornillería , Ferretería S…" at bounding box center [628, 433] width 237 height 78
drag, startPoint x: 739, startPoint y: 422, endPoint x: 671, endPoint y: 423, distance: 68.0
click at [675, 423] on div "Categorías asignadas: Tornillería , Ferretería" at bounding box center [628, 430] width 237 height 26
click at [671, 423] on strong "Tornillería" at bounding box center [665, 423] width 54 height 12
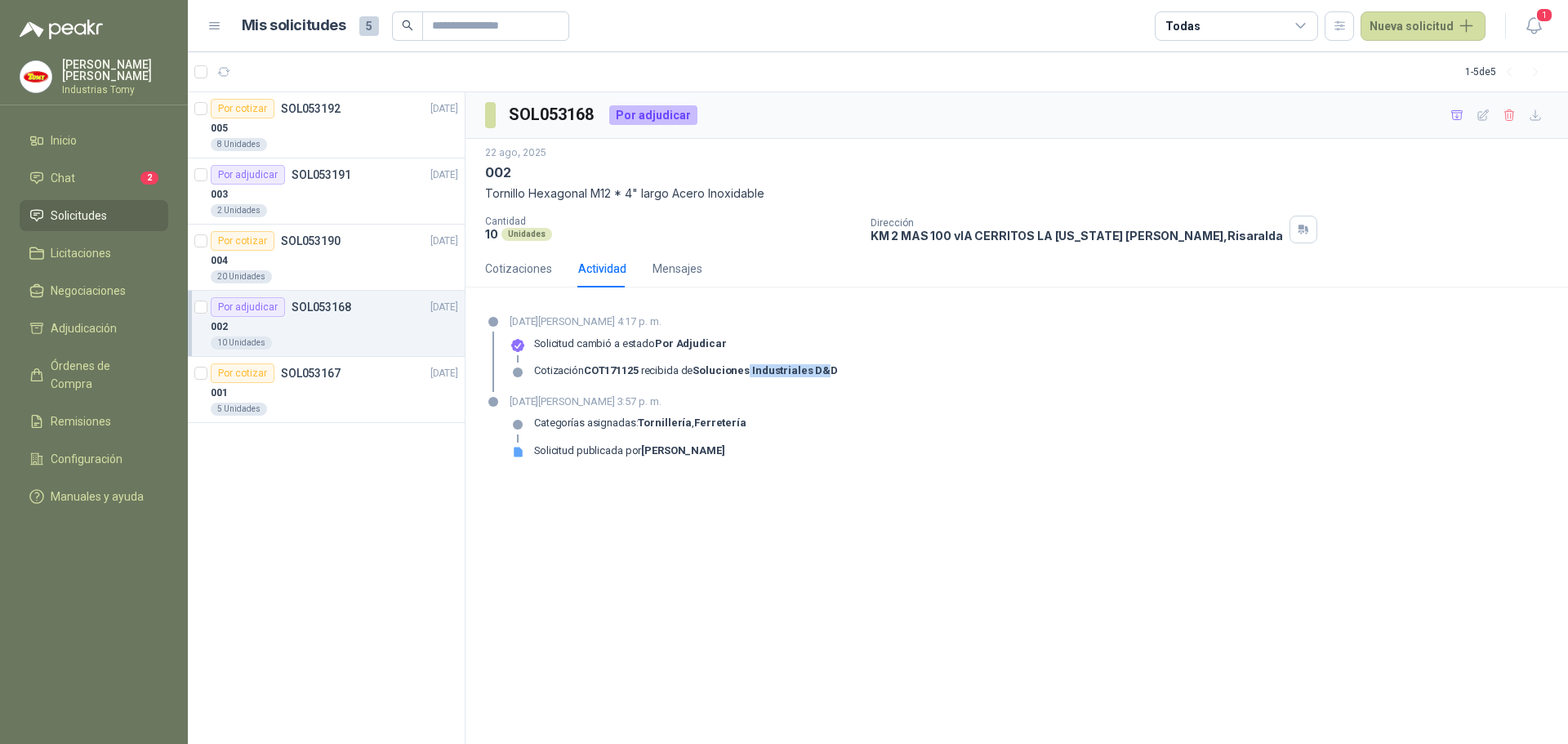
drag, startPoint x: 749, startPoint y: 371, endPoint x: 825, endPoint y: 375, distance: 76.1
click at [825, 375] on strong "Soluciones Industriales D&D" at bounding box center [765, 370] width 145 height 12
click at [351, 194] on div "003" at bounding box center [333, 194] width 247 height 19
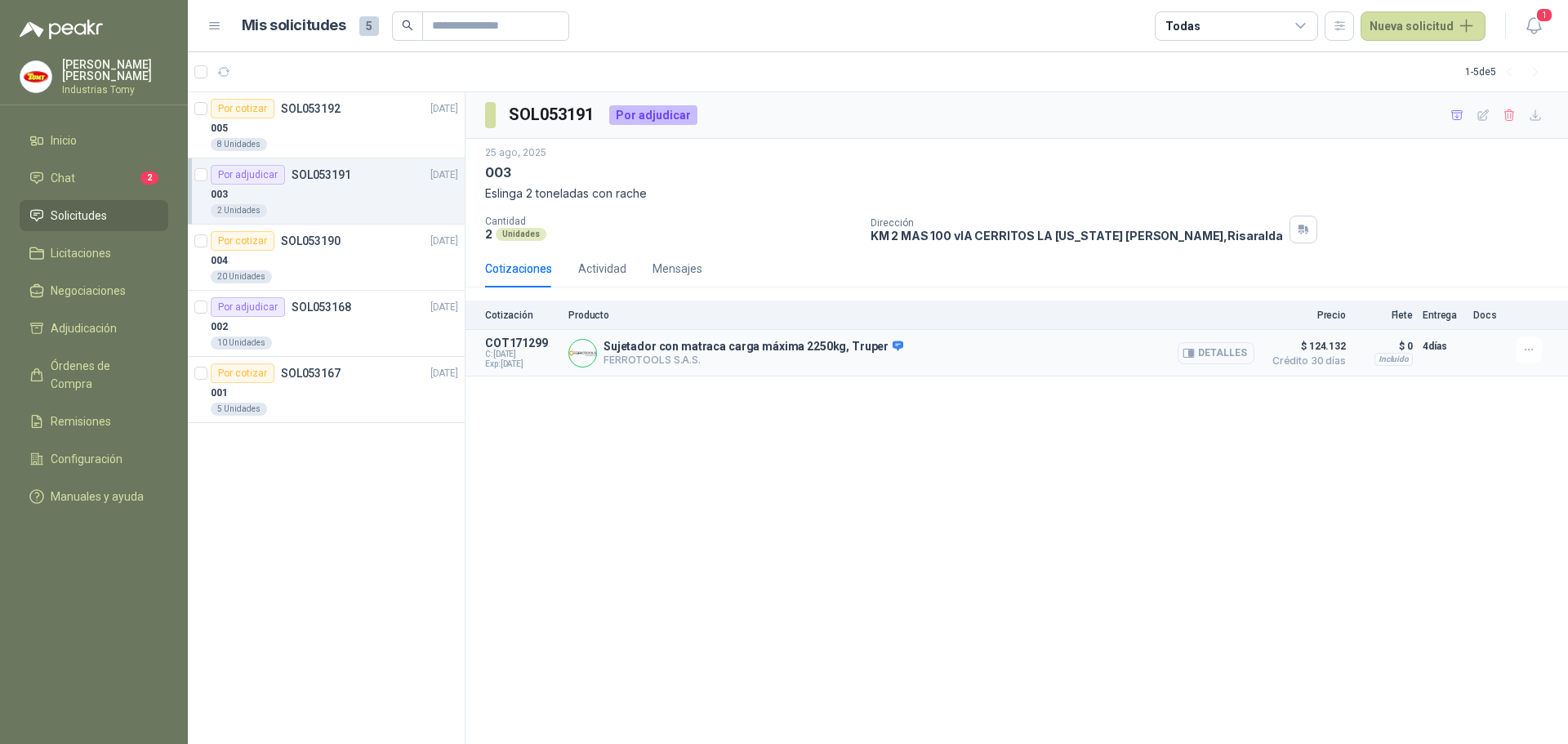
click at [1194, 355] on icon "button" at bounding box center [1189, 353] width 12 height 12
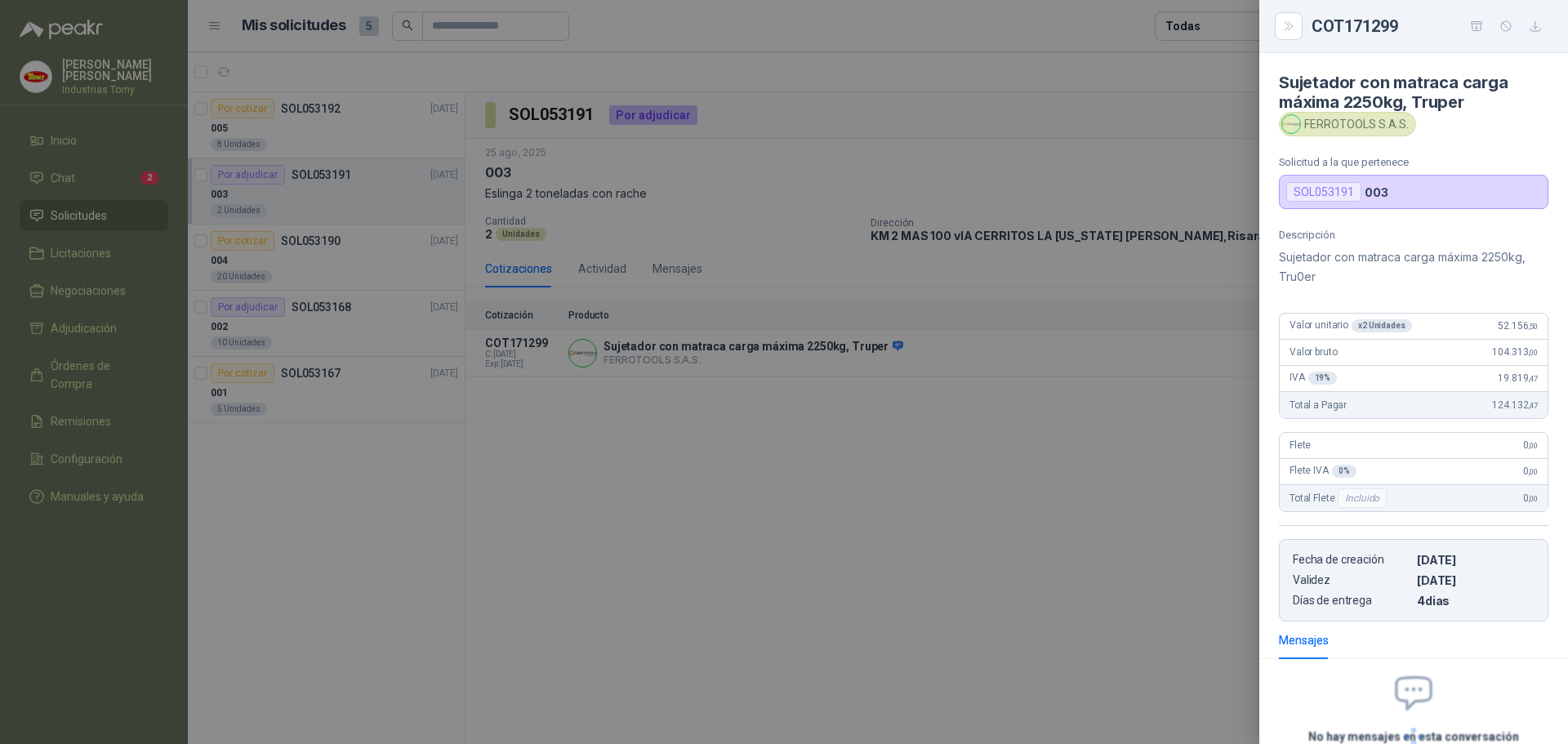
scroll to position [141, 0]
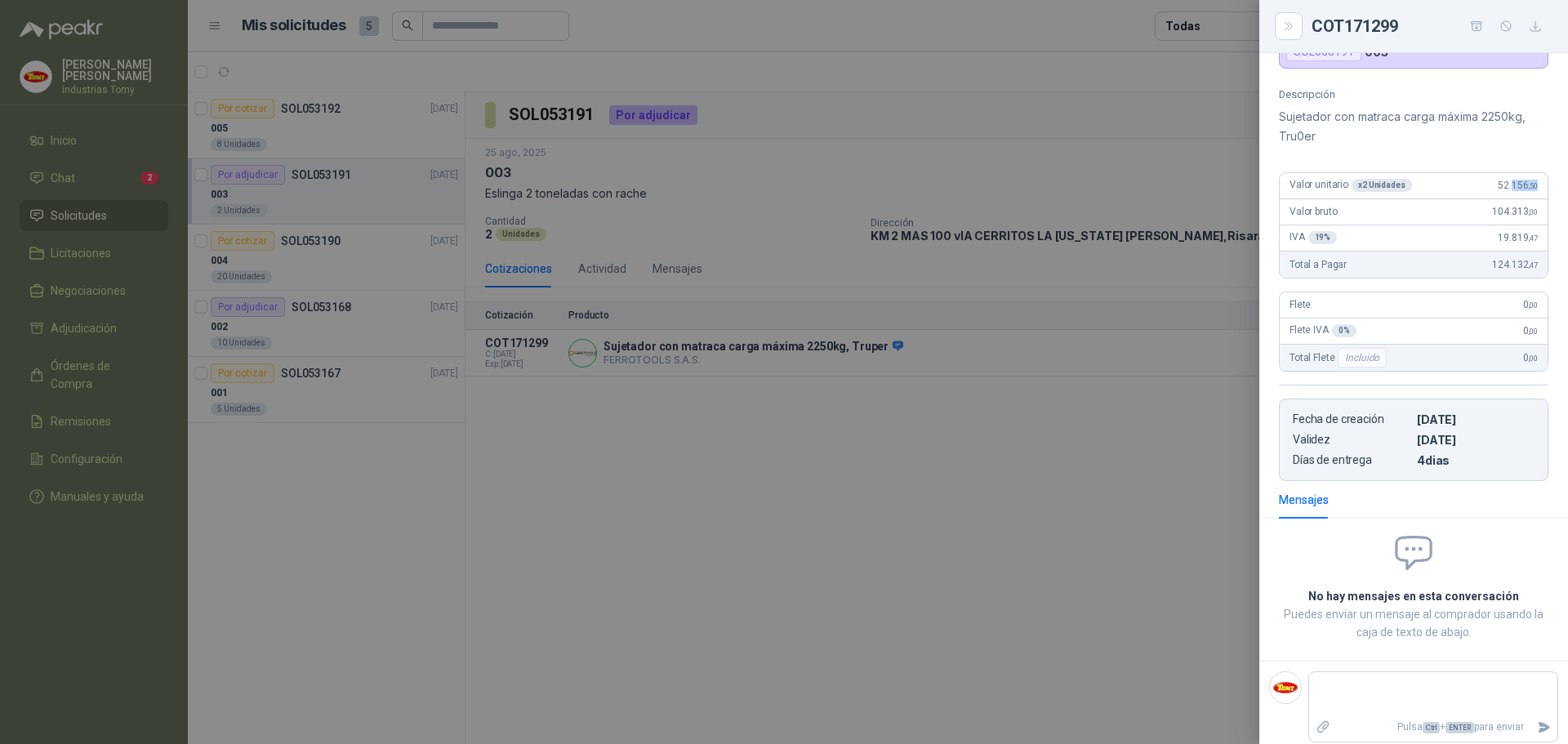
drag, startPoint x: 1498, startPoint y: 187, endPoint x: 1536, endPoint y: 189, distance: 38.1
click at [1536, 189] on div "Descripción Sujetador con matraca carga máxima 2250kg, Tru0er Valor unitario x …" at bounding box center [1414, 285] width 309 height 393
click at [1531, 186] on div "Valor unitario x 2 Unidades 52.156 ,50" at bounding box center [1415, 186] width 268 height 26
click at [1009, 517] on div at bounding box center [784, 372] width 1568 height 744
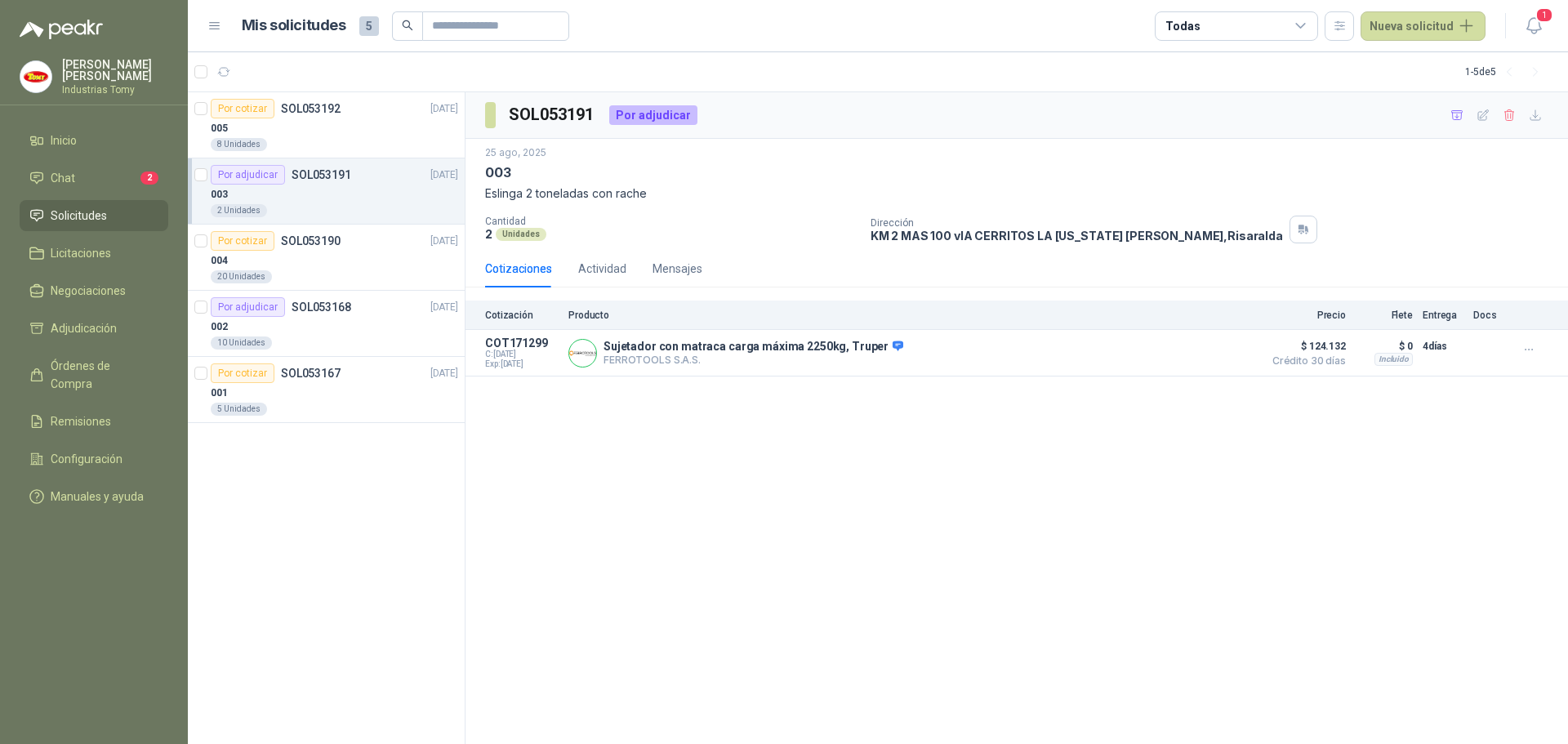
click at [1268, 408] on div "SOL053191 Por adjudicar [DATE] 003 Eslinga 2 toneladas con rache Cantidad 2 Uni…" at bounding box center [1017, 418] width 1103 height 653
click at [991, 493] on div "SOL053191 Por adjudicar [DATE] 003 Eslinga 2 toneladas con rache Cantidad 2 Uni…" at bounding box center [1017, 418] width 1103 height 653
drag, startPoint x: 652, startPoint y: 190, endPoint x: 486, endPoint y: 199, distance: 166.2
click at [486, 199] on p "Eslinga 2 toneladas con rache" at bounding box center [1017, 194] width 1064 height 18
click at [819, 423] on div "SOL053191 Por adjudicar [DATE] 003 Eslinga 2 toneladas con rache Cantidad 2 Uni…" at bounding box center [1017, 418] width 1103 height 653
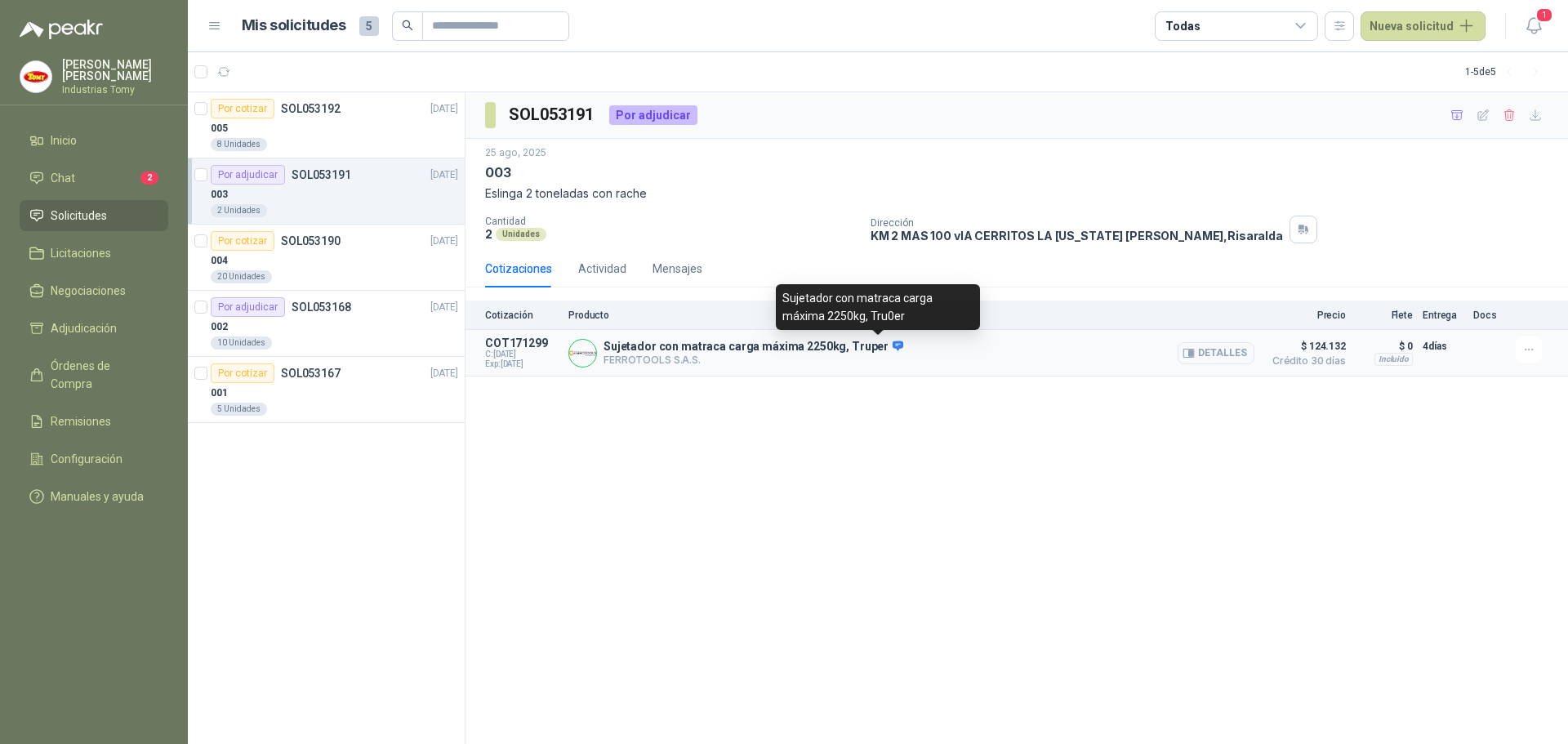
click at [893, 347] on icon at bounding box center [898, 345] width 11 height 10
click at [893, 344] on icon at bounding box center [898, 345] width 11 height 10
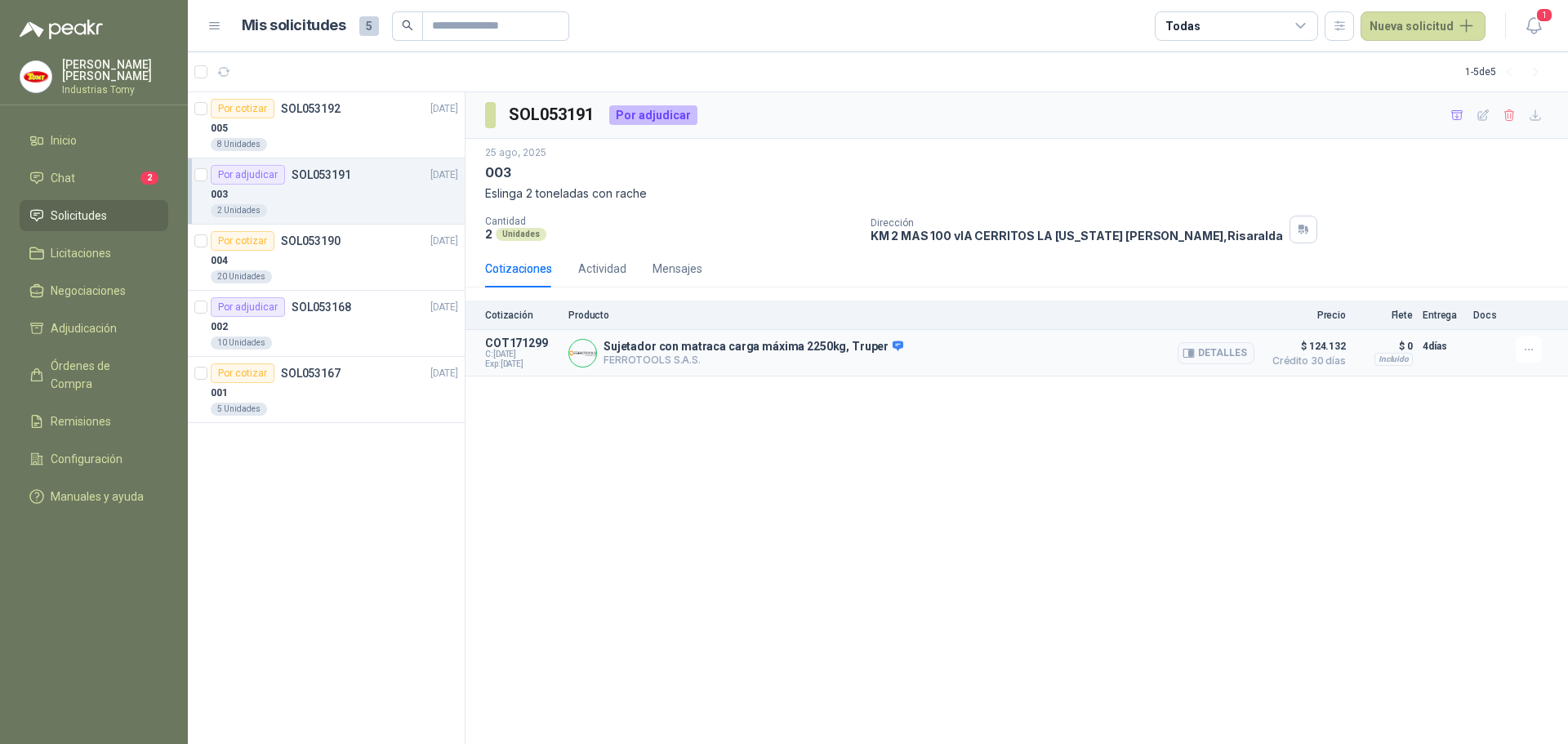
click at [589, 346] on img at bounding box center [582, 353] width 27 height 27
drag, startPoint x: 543, startPoint y: 367, endPoint x: 520, endPoint y: 367, distance: 23.0
click at [522, 367] on span "Exp: [DATE]" at bounding box center [522, 364] width 73 height 10
click at [508, 361] on span "Exp: [DATE]" at bounding box center [522, 364] width 73 height 10
drag, startPoint x: 514, startPoint y: 354, endPoint x: 546, endPoint y: 366, distance: 34.2
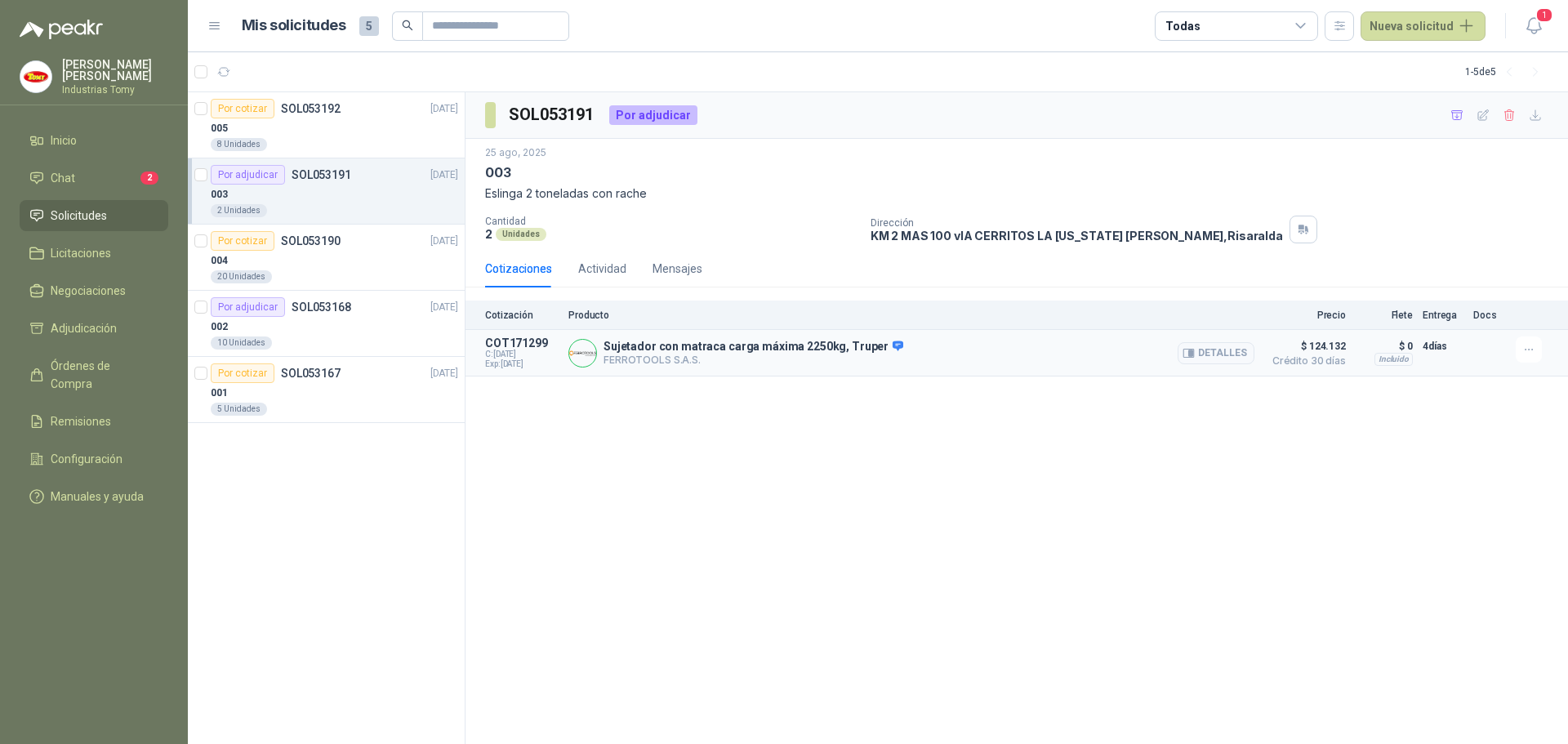
click at [543, 363] on div "COT171299 C: [DATE] Exp: [DATE]" at bounding box center [522, 353] width 73 height 33
drag, startPoint x: 547, startPoint y: 370, endPoint x: 556, endPoint y: 375, distance: 10.3
click at [547, 373] on article "COT171299 C: [DATE] Exp: [DATE] Sujetador con matraca carga máxima 2250kg, Trup…" at bounding box center [1017, 353] width 1103 height 47
drag, startPoint x: 1449, startPoint y: 344, endPoint x: 1419, endPoint y: 353, distance: 31.3
click at [1429, 350] on p "4 días" at bounding box center [1443, 345] width 40 height 19
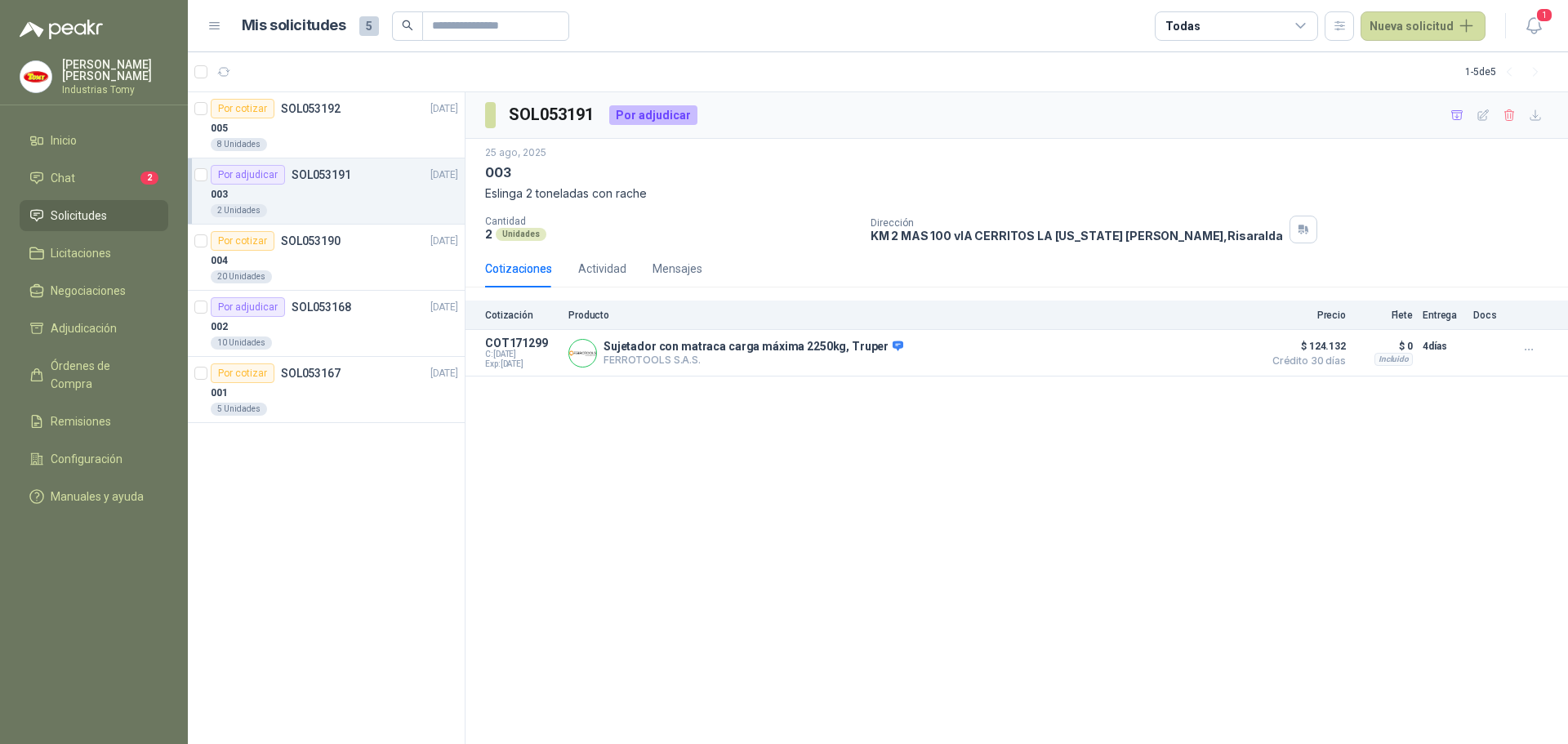
click at [1008, 457] on div "SOL053191 Por adjudicar [DATE] 003 Eslinga 2 toneladas con rache Cantidad 2 Uni…" at bounding box center [1017, 418] width 1103 height 653
click at [1014, 490] on div "SOL053191 Por adjudicar [DATE] 003 Eslinga 2 toneladas con rache Cantidad 2 Uni…" at bounding box center [1017, 418] width 1103 height 653
click at [830, 455] on div "SOL053191 Por adjudicar [DATE] 003 Eslinga 2 toneladas con rache Cantidad 2 Uni…" at bounding box center [1017, 418] width 1103 height 653
click at [761, 484] on div "SOL053191 Por adjudicar [DATE] 003 Eslinga 2 toneladas con rache Cantidad 2 Uni…" at bounding box center [1017, 418] width 1103 height 653
click at [440, 528] on div "Por cotizar SOL053192 [DATE] 005 8 Unidades Por adjudicar SOL053191 [DATE] 003 …" at bounding box center [327, 418] width 277 height 653
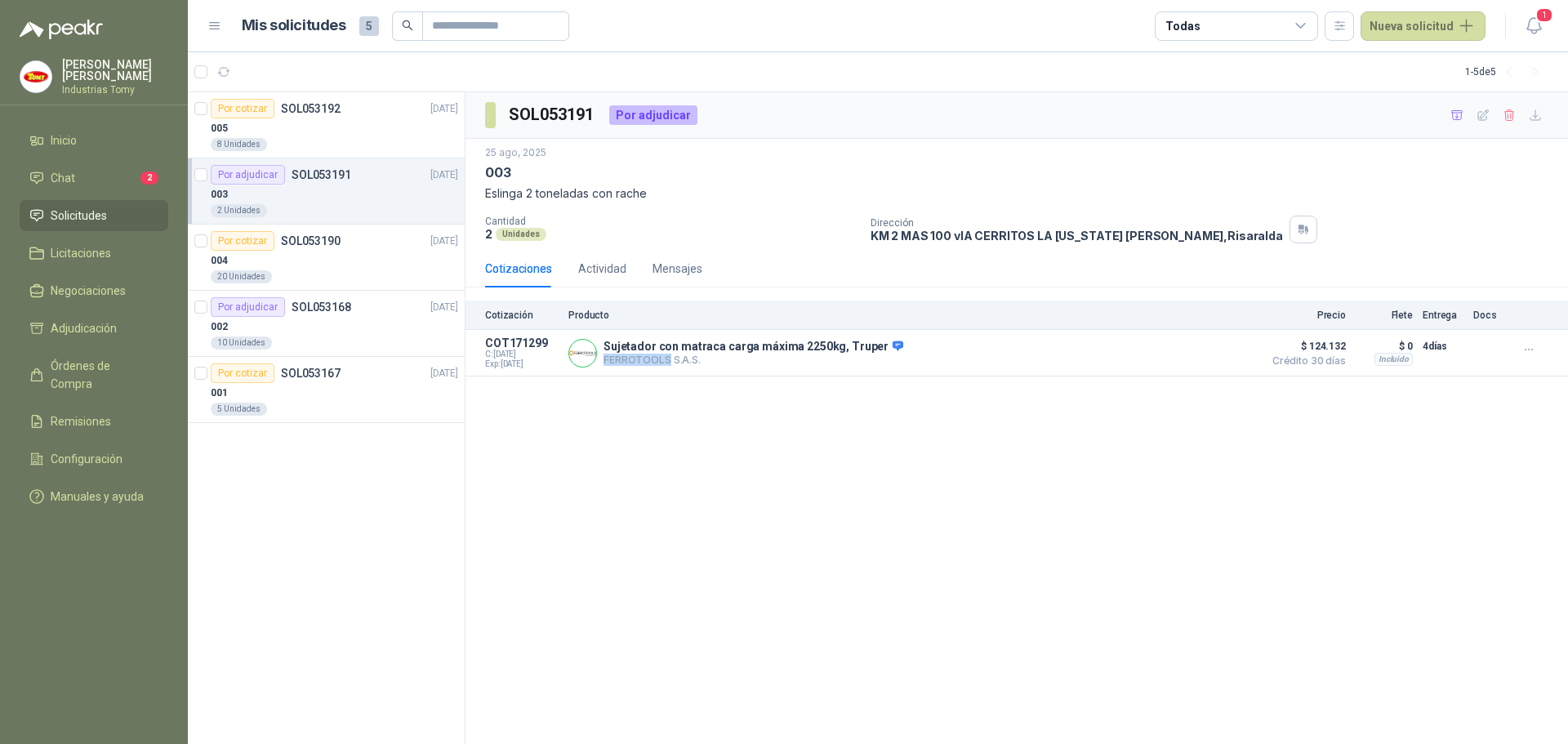
drag, startPoint x: 845, startPoint y: 352, endPoint x: 690, endPoint y: 388, distance: 159.1
click at [662, 360] on div "Sujetador con matraca carga máxima 2250kg, Truper FERROTOOLS S.A.S. [GEOGRAPHIC…" at bounding box center [911, 353] width 686 height 33
click at [738, 444] on div "SOL053191 Por adjudicar [DATE] 003 Eslinga 2 toneladas con rache Cantidad 2 Uni…" at bounding box center [1017, 418] width 1103 height 653
click at [746, 253] on div "Cotizaciones Actividad Mensajes" at bounding box center [1017, 268] width 1064 height 38
click at [705, 545] on div "SOL053191 Por adjudicar [DATE] 003 Eslinga 2 toneladas con rache Cantidad 2 Uni…" at bounding box center [1017, 418] width 1103 height 653
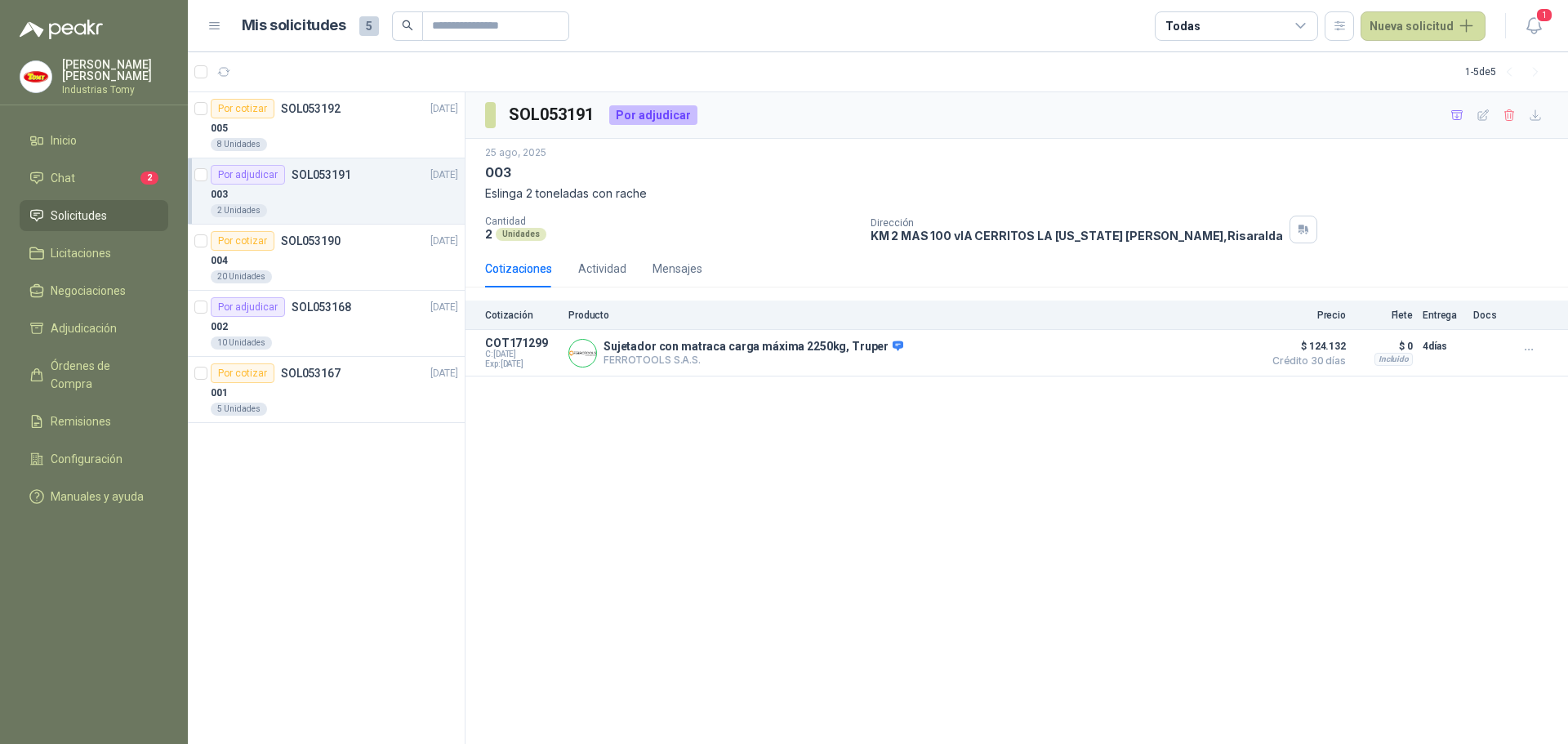
drag, startPoint x: 837, startPoint y: 226, endPoint x: 853, endPoint y: 209, distance: 23.3
click at [837, 225] on p "Cantidad" at bounding box center [671, 221] width 373 height 11
click at [896, 187] on p "Eslinga 2 toneladas con rache" at bounding box center [1017, 194] width 1064 height 18
click at [301, 246] on p "SOL053190" at bounding box center [310, 241] width 60 height 11
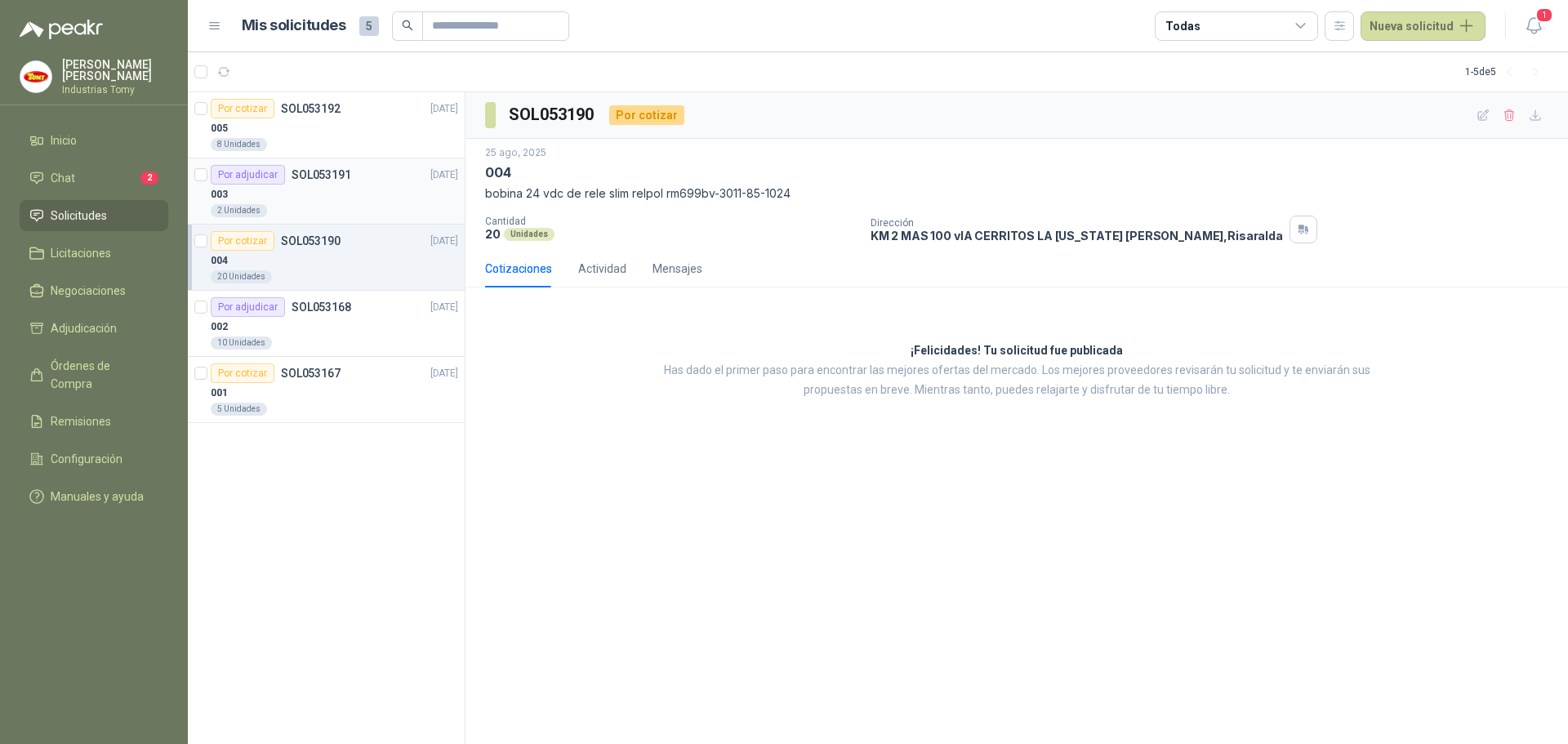
click at [323, 169] on p "SOL053191" at bounding box center [321, 175] width 60 height 11
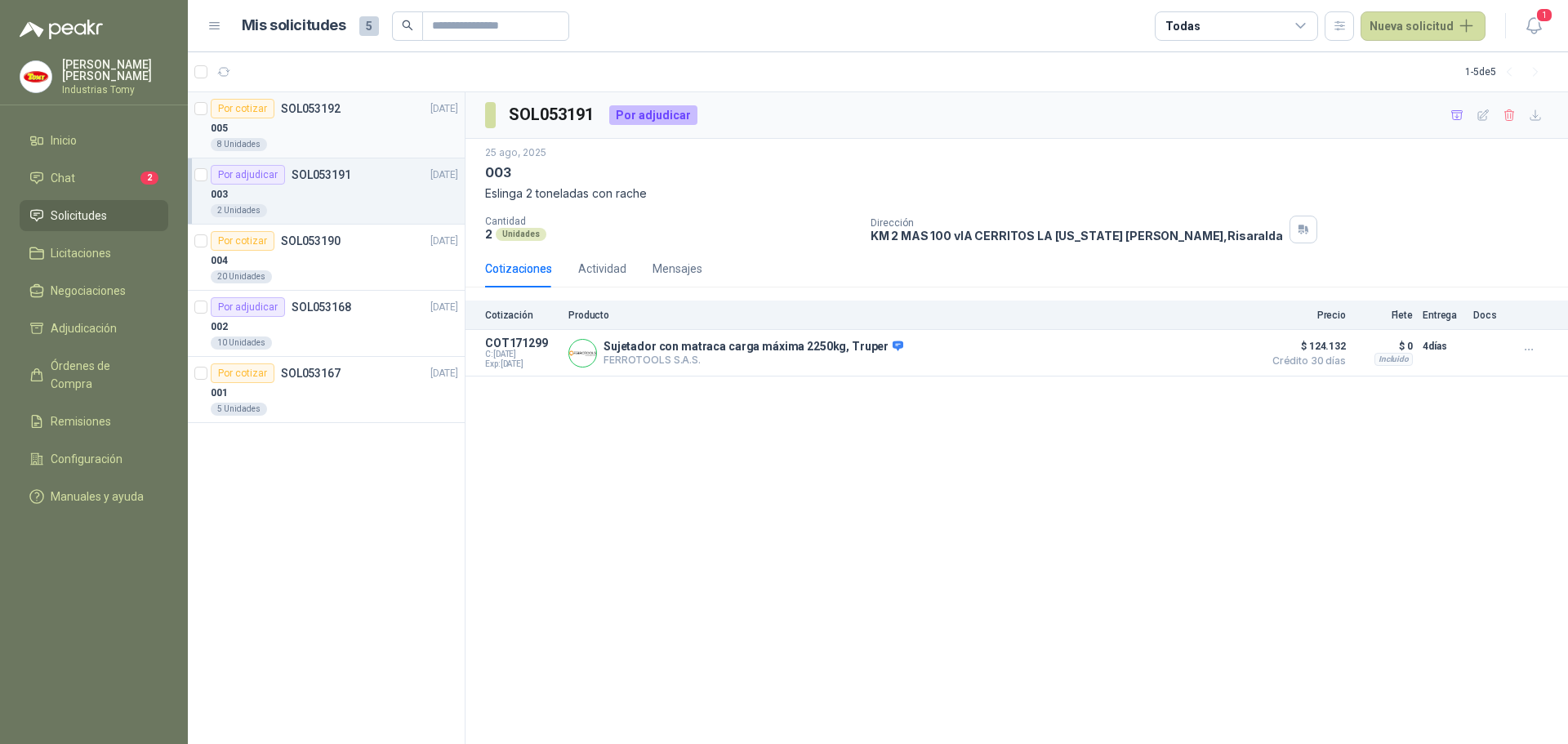
click at [347, 118] on div "005" at bounding box center [333, 128] width 247 height 19
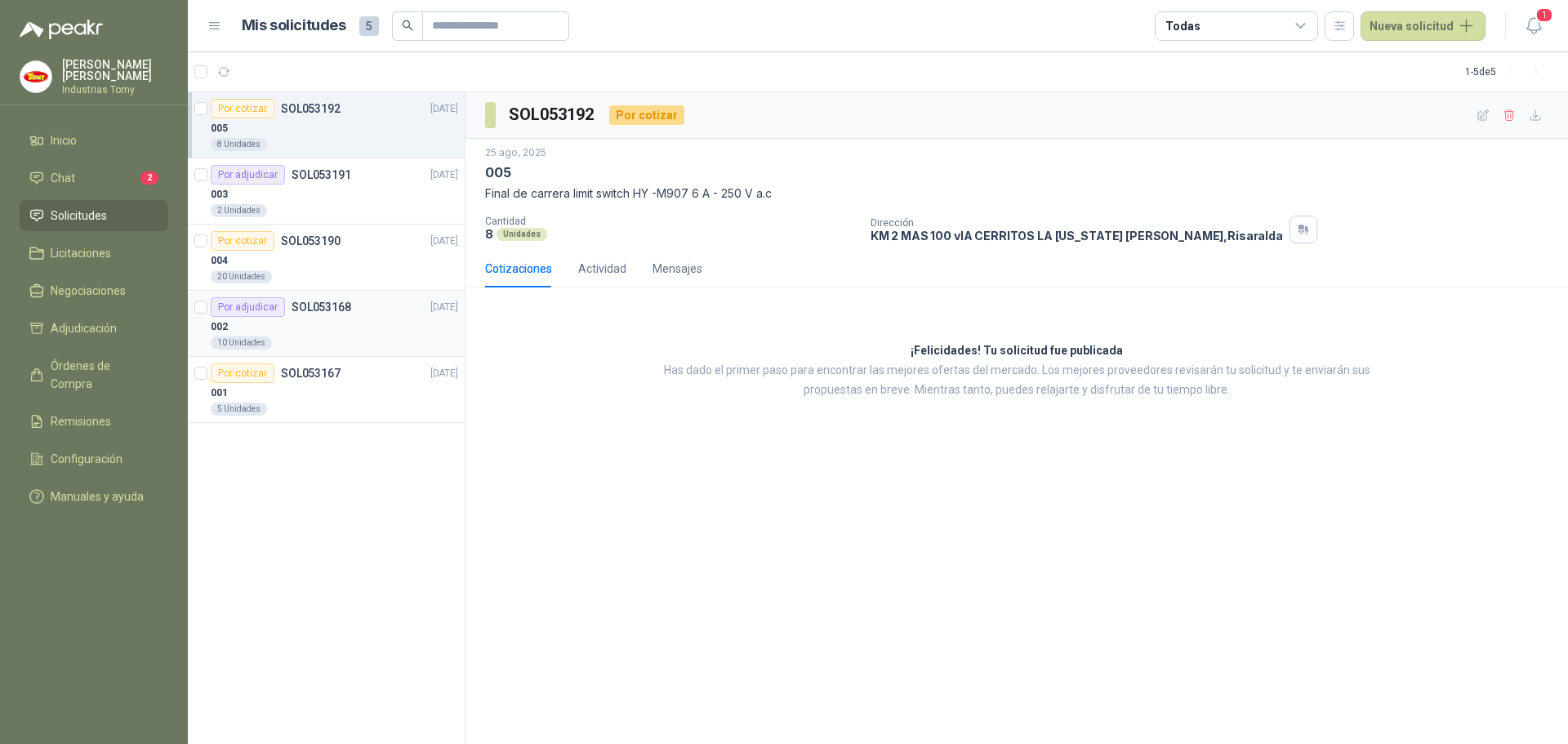
click at [366, 306] on div "Por adjudicar SOL053168 [DATE]" at bounding box center [333, 307] width 247 height 19
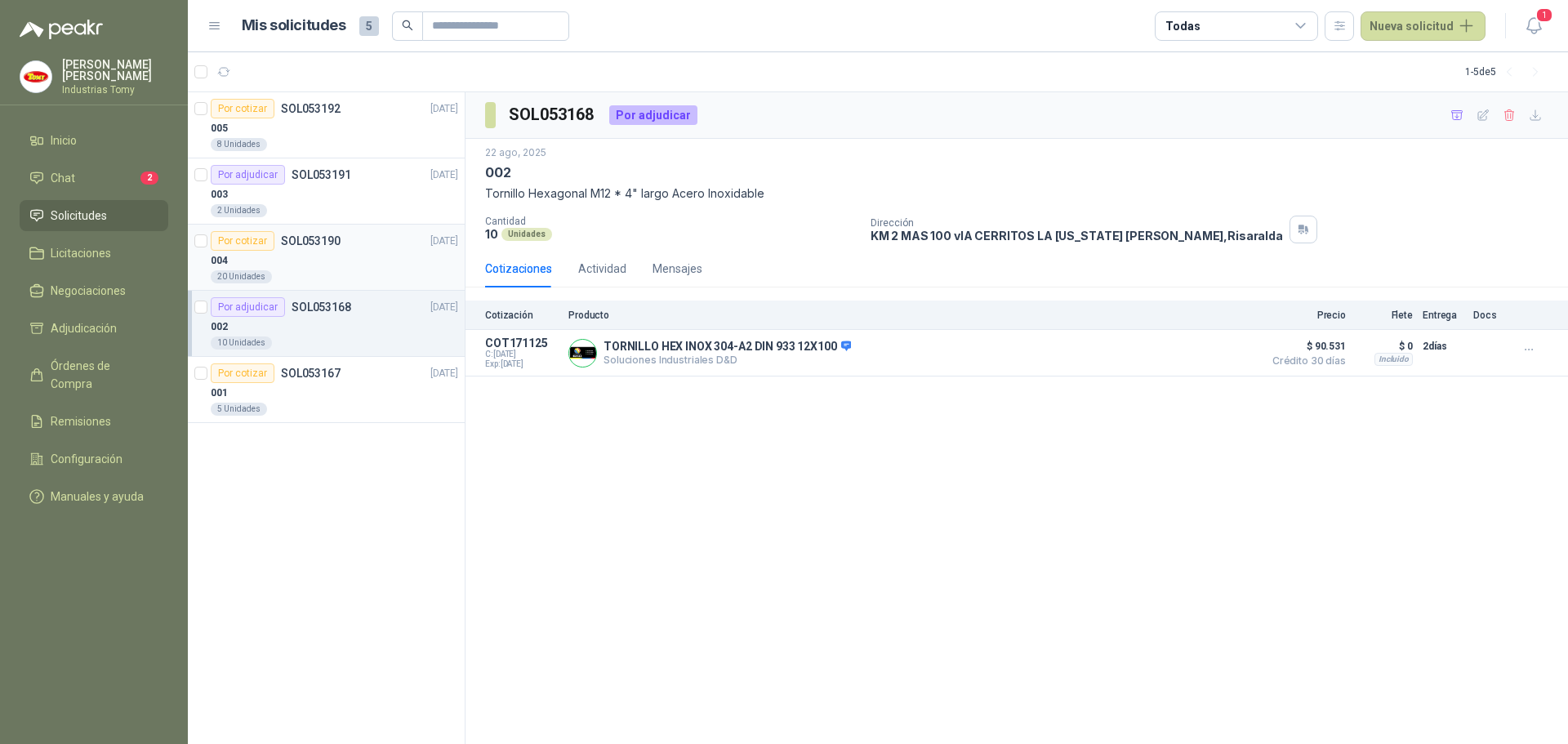
click at [340, 265] on div "004" at bounding box center [333, 260] width 247 height 19
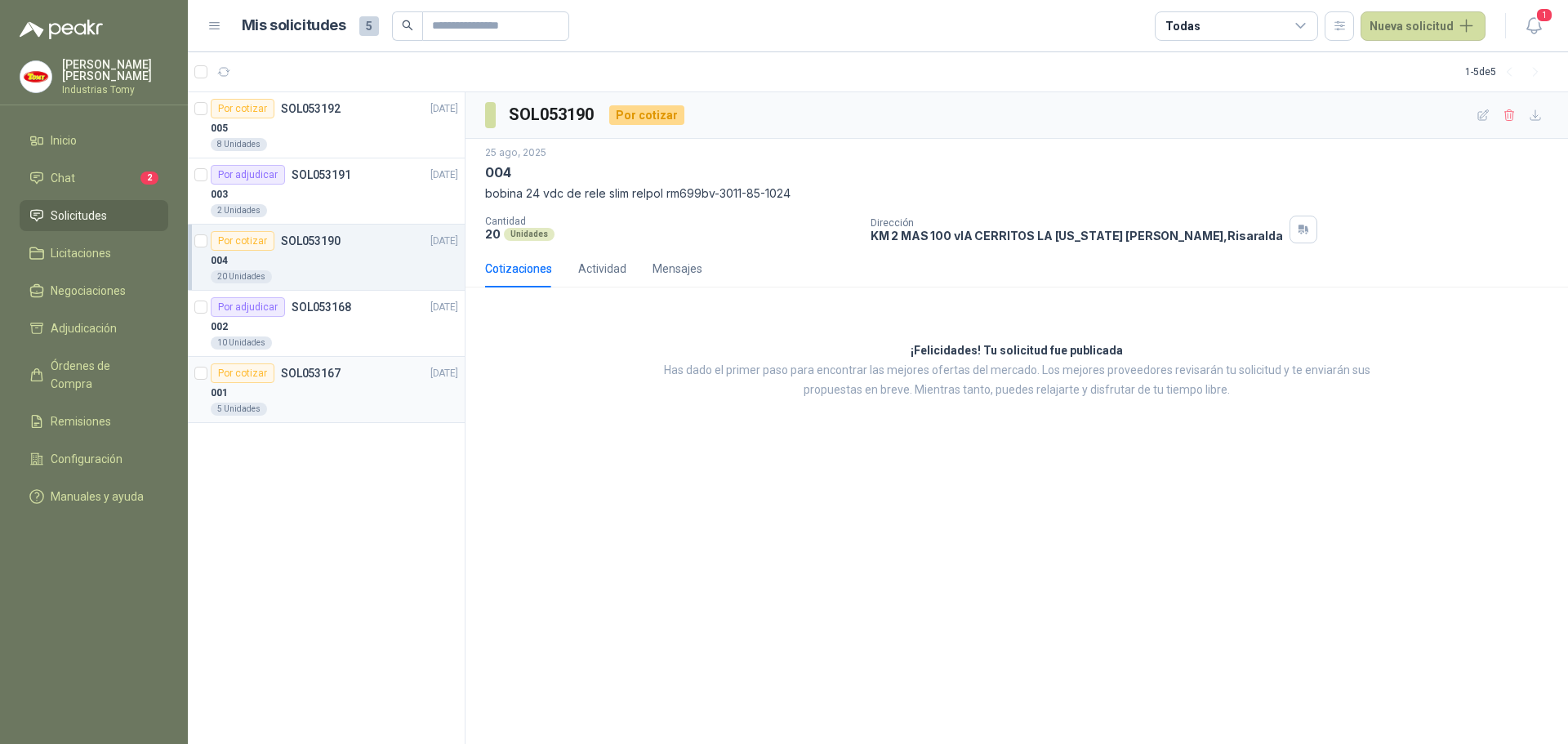
click at [345, 403] on div "5 Unidades" at bounding box center [333, 409] width 247 height 13
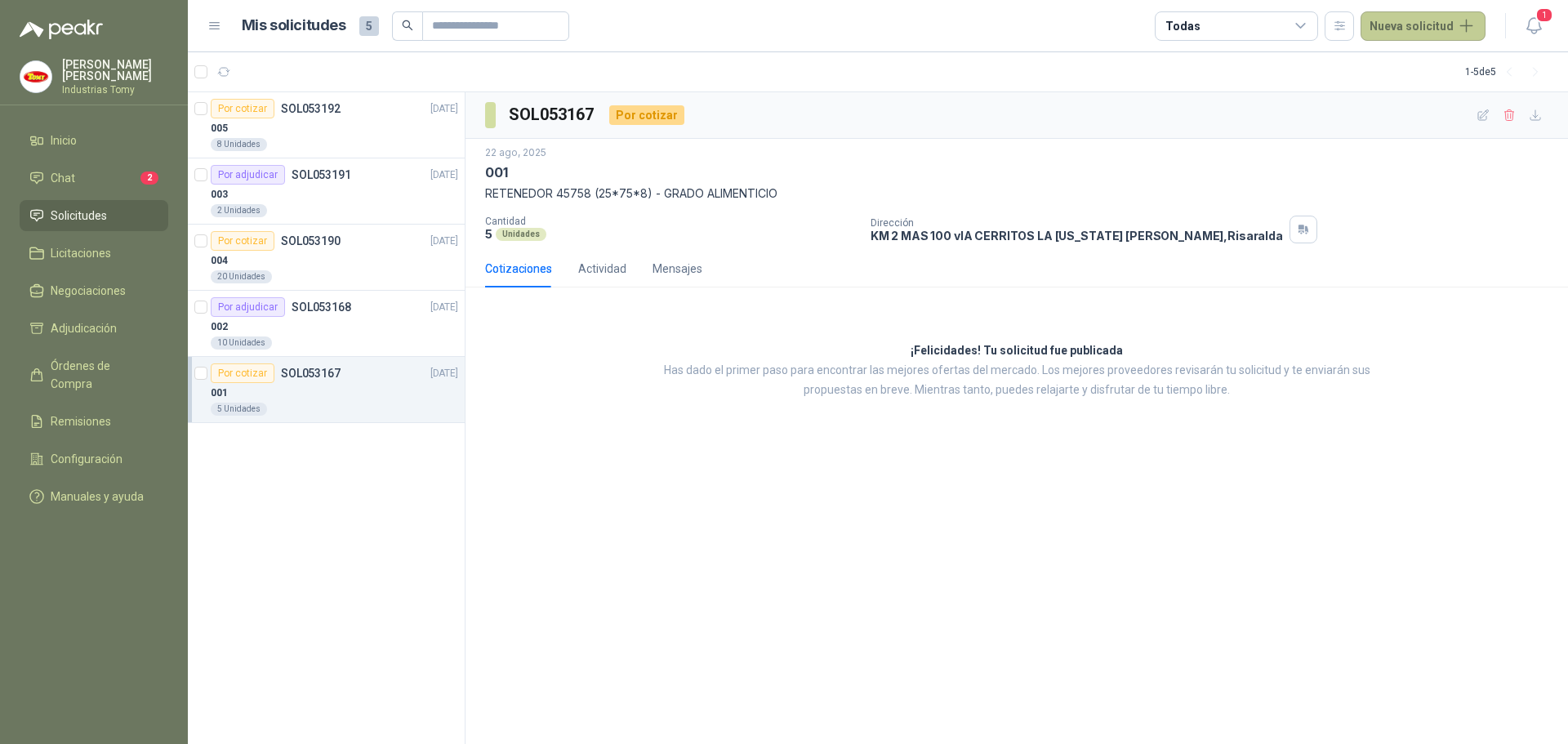
click at [1408, 16] on button "Nueva solicitud" at bounding box center [1424, 26] width 125 height 29
click at [1420, 63] on link "Solicitud" at bounding box center [1442, 65] width 139 height 28
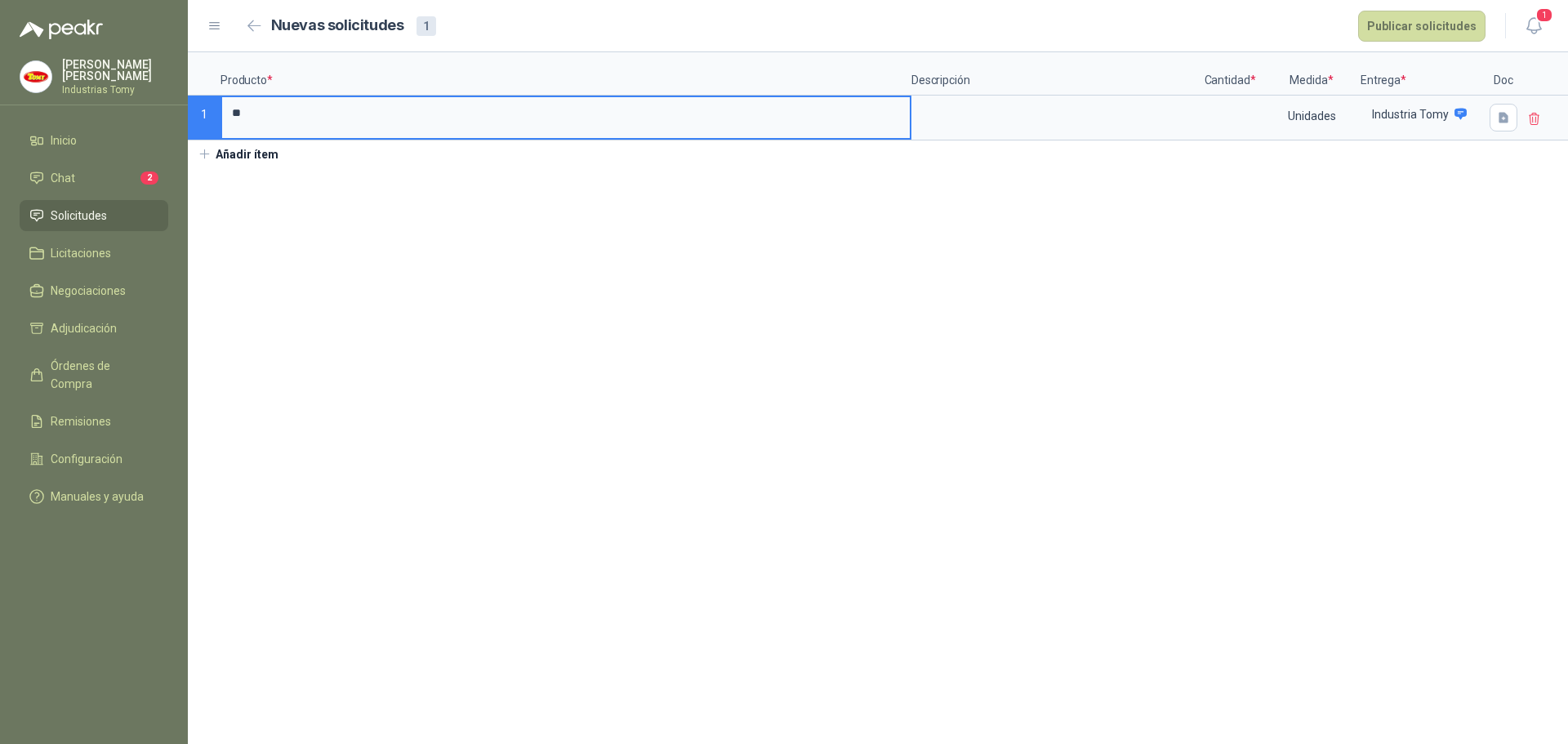
type input "**"
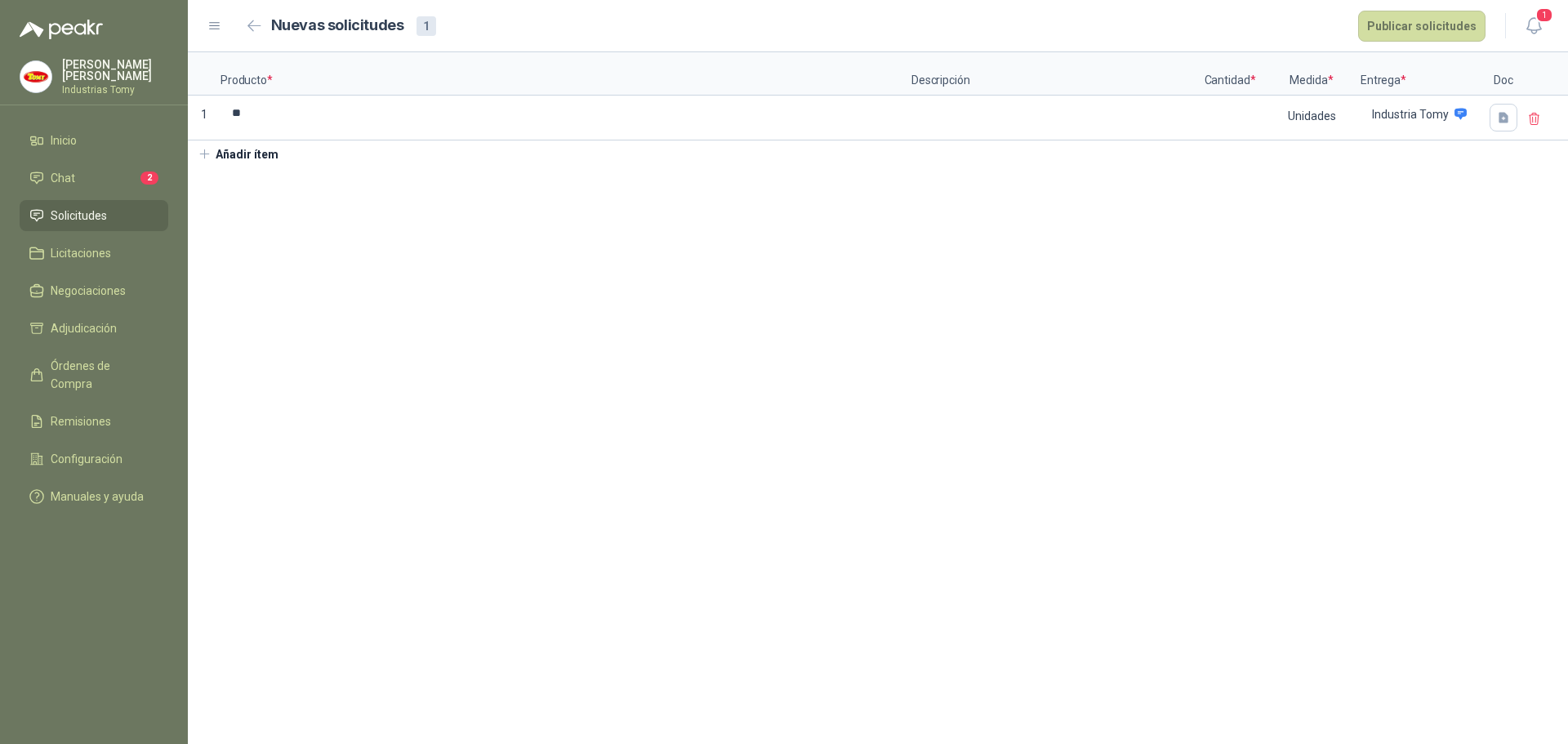
click at [305, 319] on section "Producto * Descripción Cantidad * Medida * Entrega * Doc 1 ** Unidades Industri…" at bounding box center [878, 398] width 1381 height 692
click at [254, 28] on icon "button" at bounding box center [254, 25] width 14 height 12
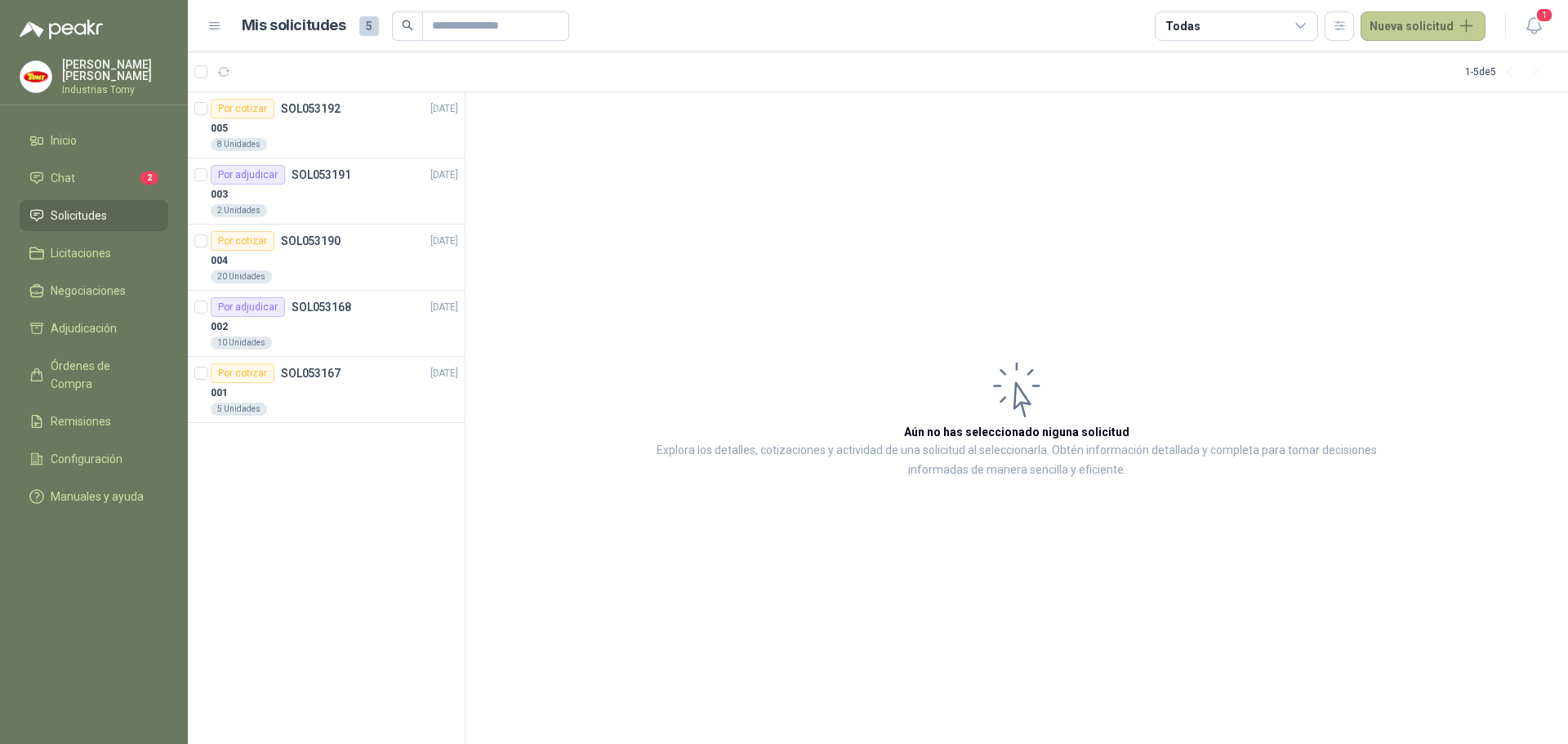
click at [1396, 26] on button "Nueva solicitud" at bounding box center [1424, 26] width 125 height 29
click at [1376, 61] on link "Solicitud" at bounding box center [1442, 65] width 139 height 28
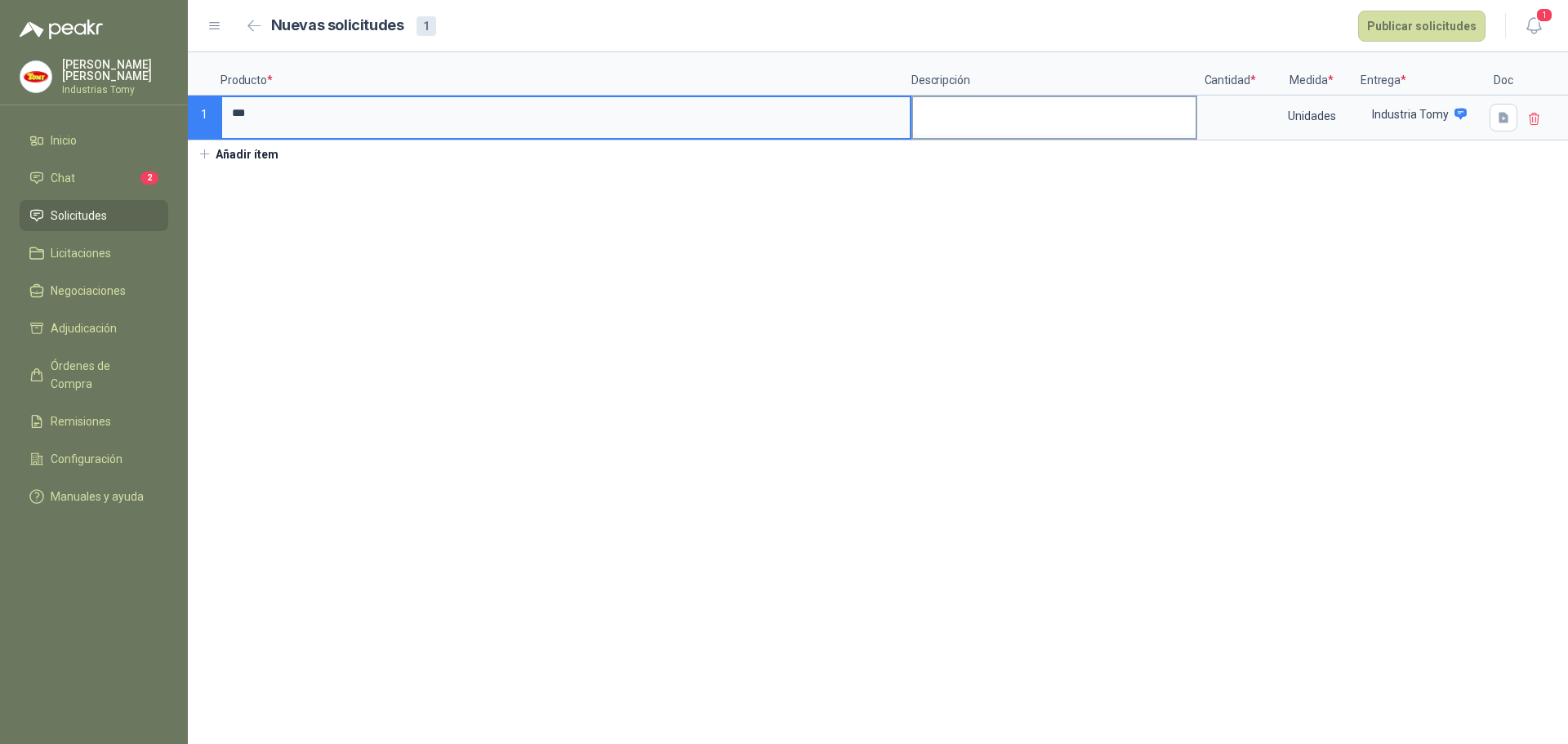
type input "***"
click at [998, 104] on textarea at bounding box center [1055, 116] width 283 height 38
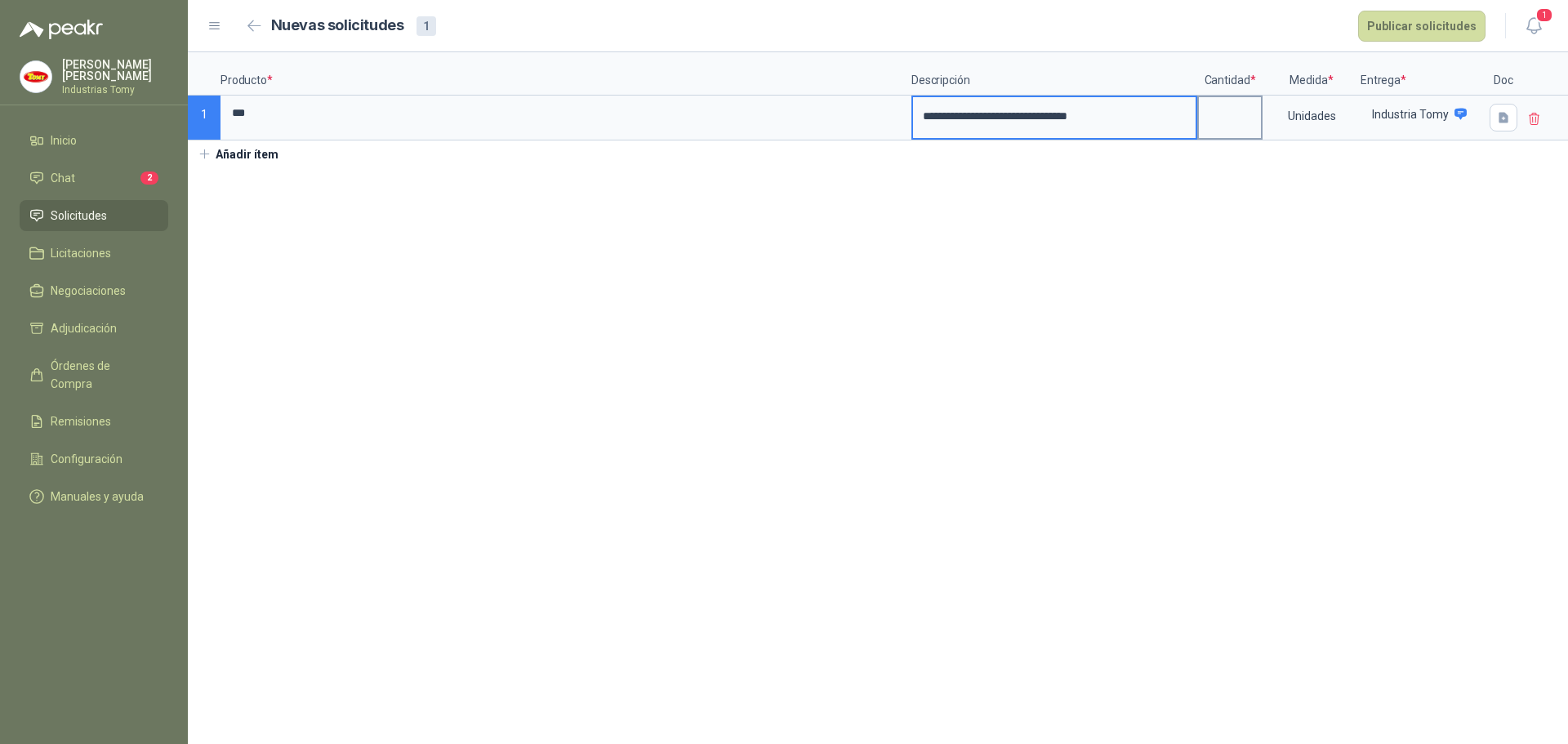
click at [1240, 120] on input at bounding box center [1230, 113] width 62 height 32
type input "*"
click at [1436, 28] on button "Publicar solicitudes" at bounding box center [1422, 27] width 128 height 31
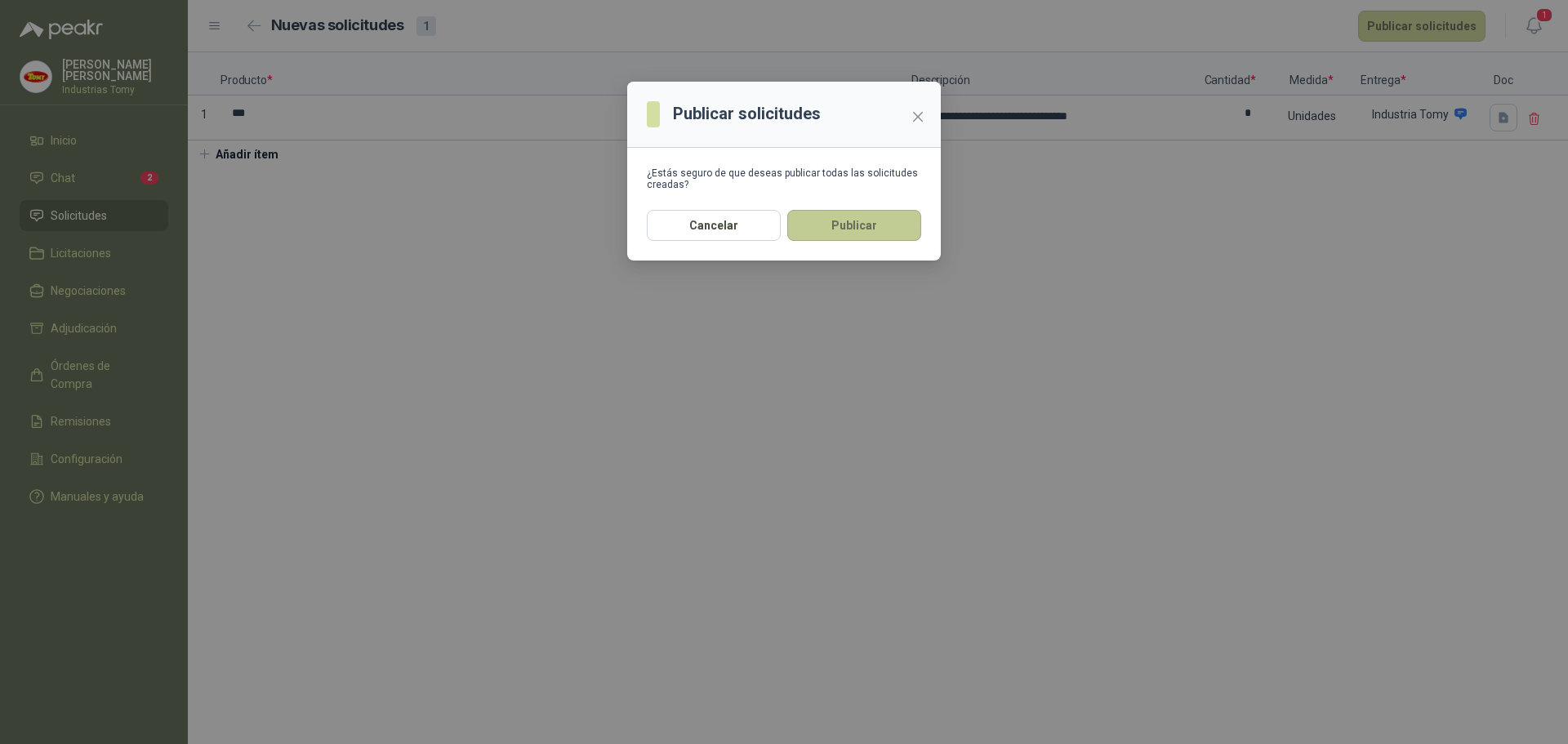
click at [911, 225] on button "Publicar" at bounding box center [854, 226] width 134 height 31
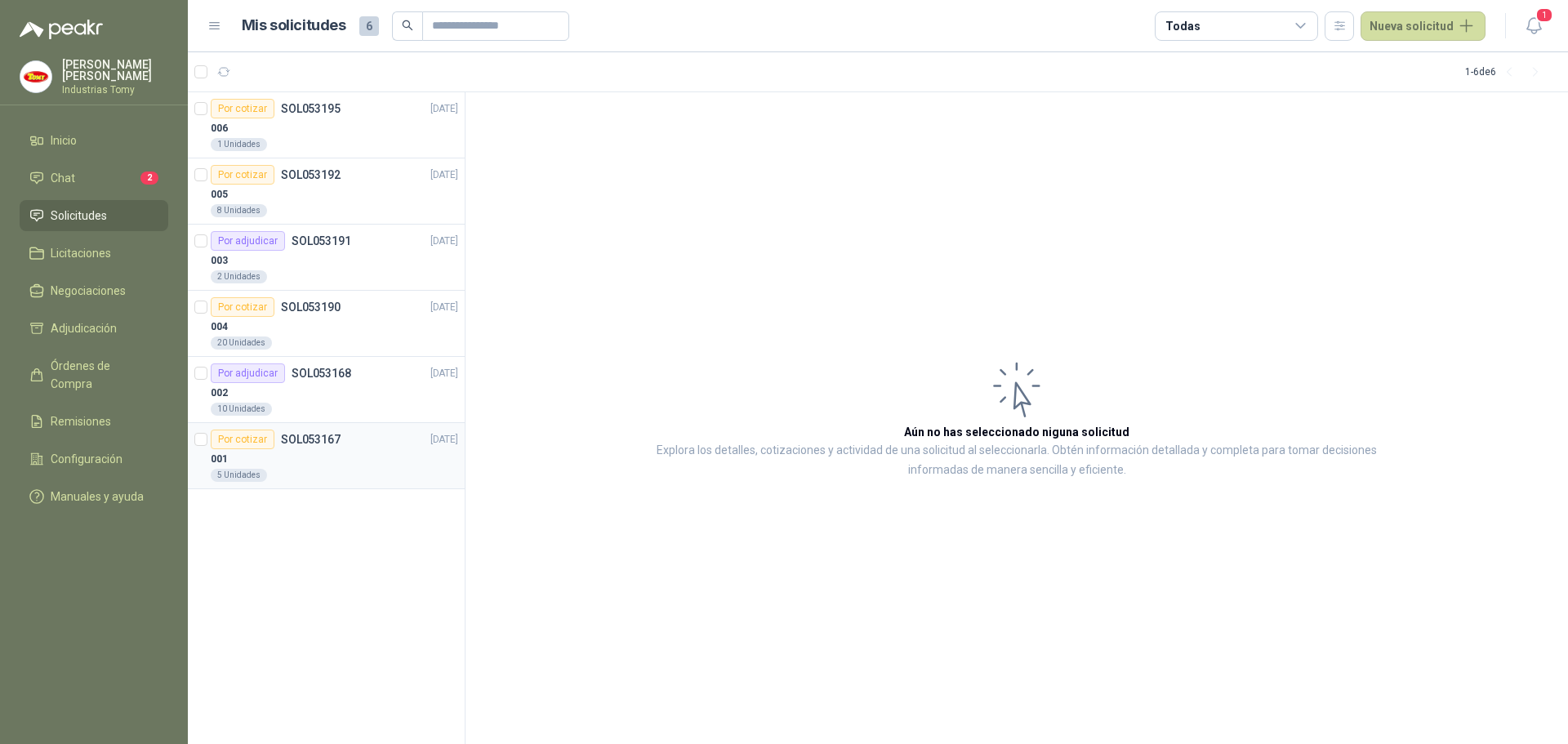
click at [367, 460] on div "001" at bounding box center [333, 458] width 247 height 19
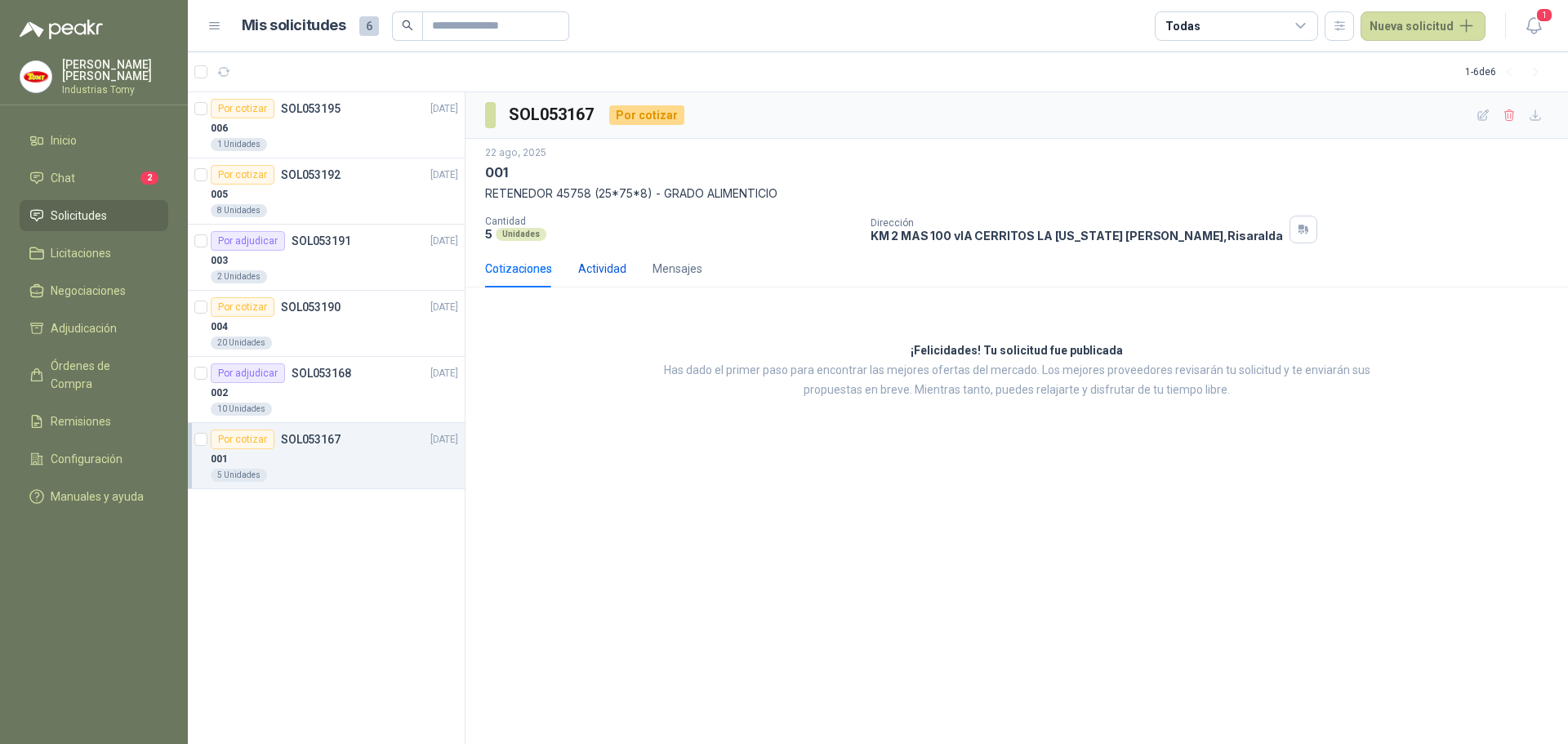
click at [609, 266] on div "Actividad" at bounding box center [603, 269] width 48 height 18
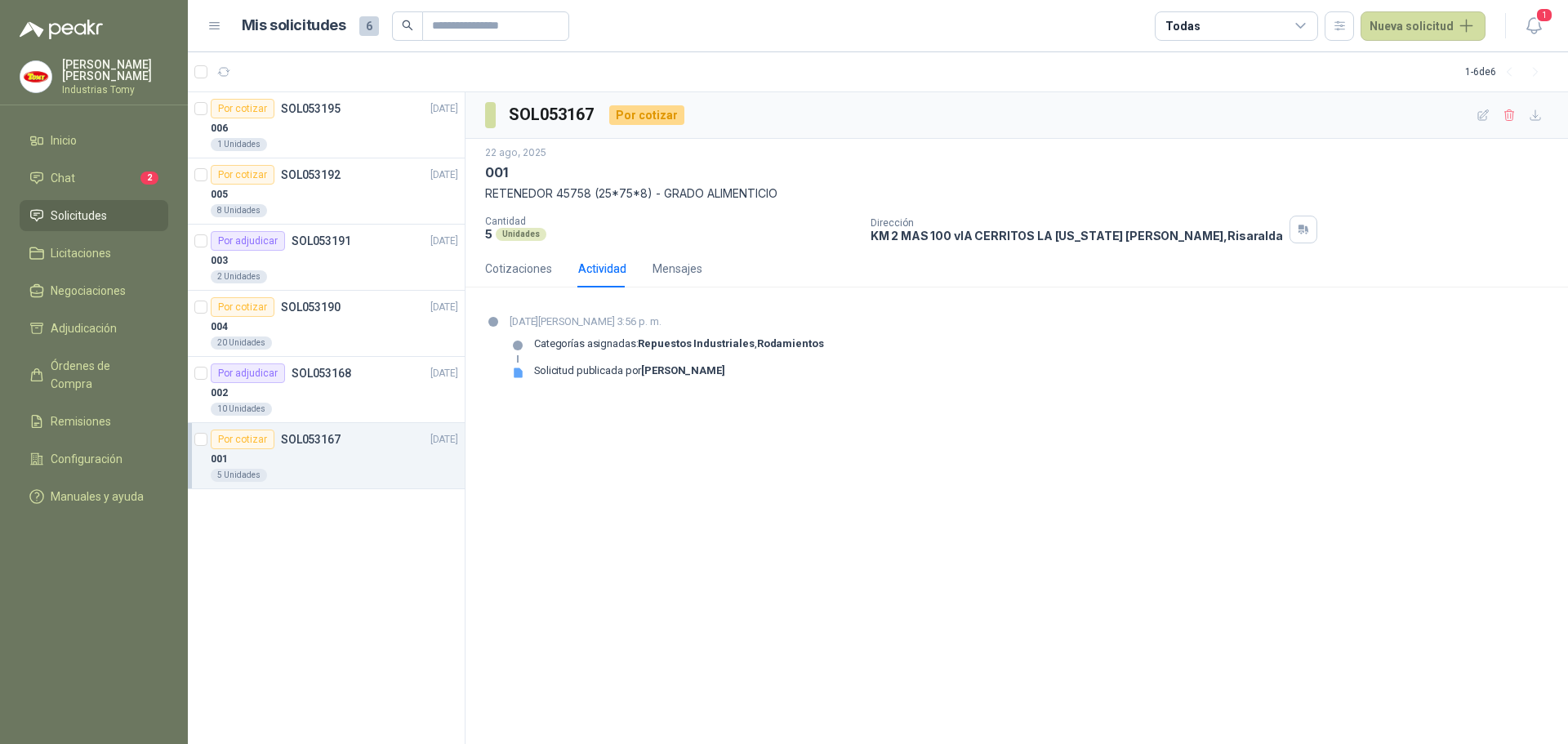
click at [340, 454] on div "001" at bounding box center [333, 458] width 247 height 19
drag, startPoint x: 541, startPoint y: 199, endPoint x: 608, endPoint y: 194, distance: 67.2
click at [608, 194] on p "RETENEDOR 45758 (25*75*8) - GRADO ALIMENTICIO" at bounding box center [1017, 194] width 1064 height 18
drag, startPoint x: 608, startPoint y: 194, endPoint x: 629, endPoint y: 197, distance: 21.2
click at [610, 196] on p "RETENEDOR 45758 (25*75*8) - GRADO ALIMENTICIO" at bounding box center [1017, 194] width 1064 height 18
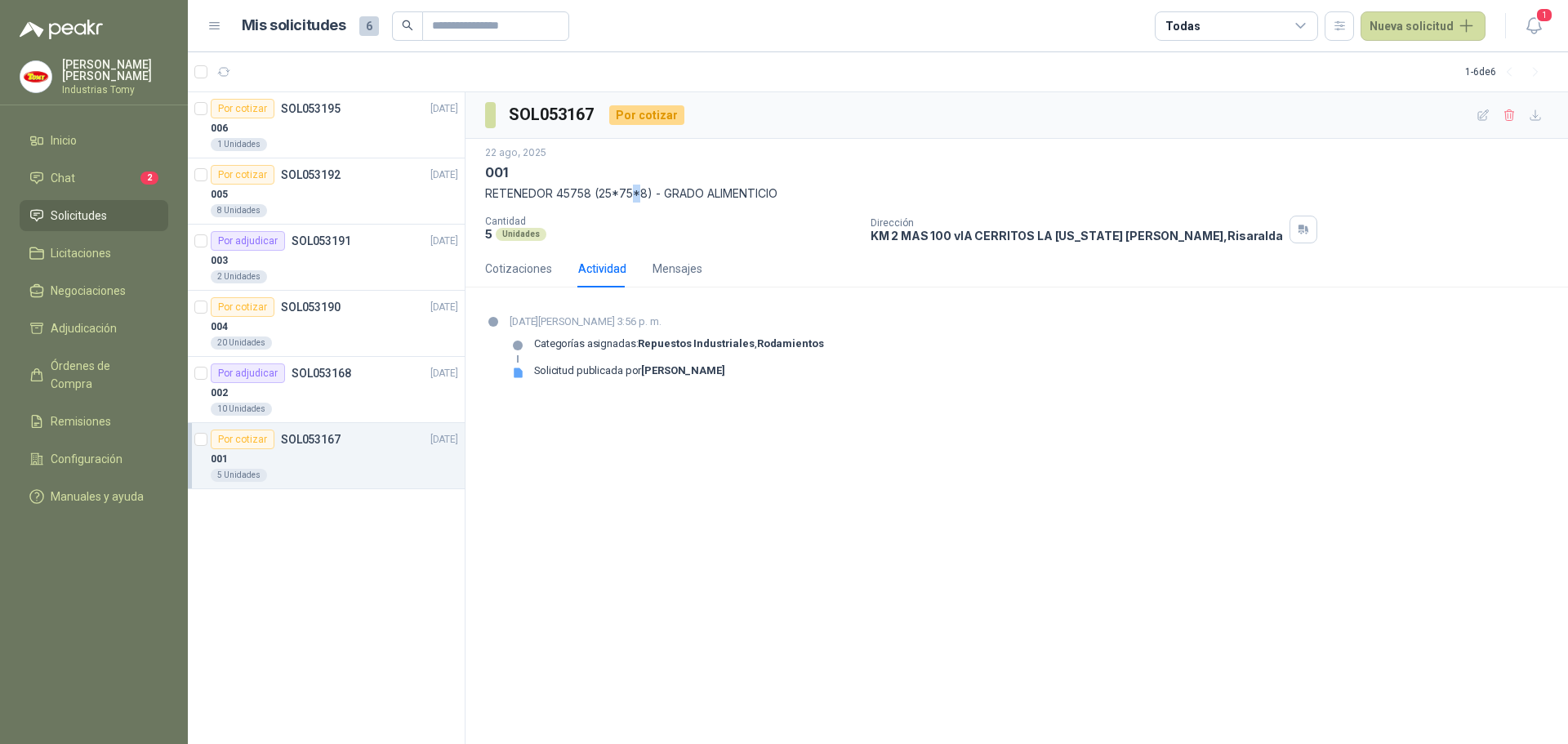
click at [647, 198] on p "RETENEDOR 45758 (25*75*8) - GRADO ALIMENTICIO" at bounding box center [1017, 194] width 1064 height 18
drag, startPoint x: 735, startPoint y: 191, endPoint x: 771, endPoint y: 186, distance: 36.3
click at [736, 191] on p "RETENEDOR 45758 (25*75*8) - GRADO ALIMENTICIO" at bounding box center [1017, 194] width 1064 height 18
click at [773, 546] on div "SOL053167 Por cotizar [DATE] 001 RETENEDOR 45758 (25*75*8) - GRADO ALIMENTICIO …" at bounding box center [1017, 418] width 1103 height 653
drag, startPoint x: 737, startPoint y: 188, endPoint x: 484, endPoint y: 196, distance: 253.1
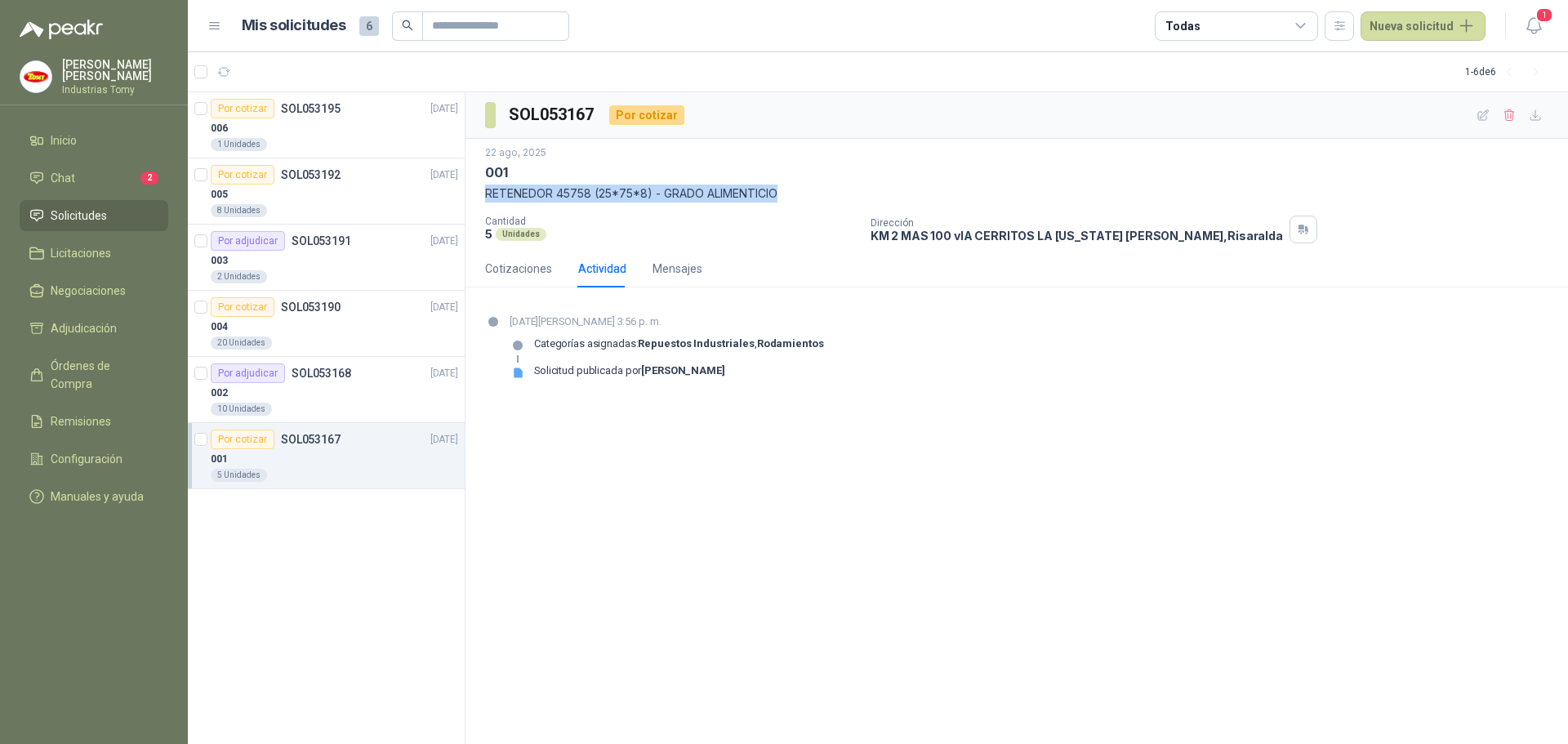
click at [484, 196] on div "[DATE] 001 RETENEDOR 45758 (25*75*8) - GRADO ALIMENTICIO Cantidad 5 Unidades Di…" at bounding box center [1017, 194] width 1103 height 111
drag, startPoint x: 548, startPoint y: 197, endPoint x: 579, endPoint y: 196, distance: 31.0
click at [549, 197] on p "RETENEDOR 45758 (25*75*8) - GRADO ALIMENTICIO" at bounding box center [1017, 194] width 1064 height 18
click at [673, 186] on p "RETENEDOR 45758 (25*75*8) - GRADO ALIMENTICIO" at bounding box center [1017, 194] width 1064 height 18
drag, startPoint x: 649, startPoint y: 192, endPoint x: 483, endPoint y: 200, distance: 166.2
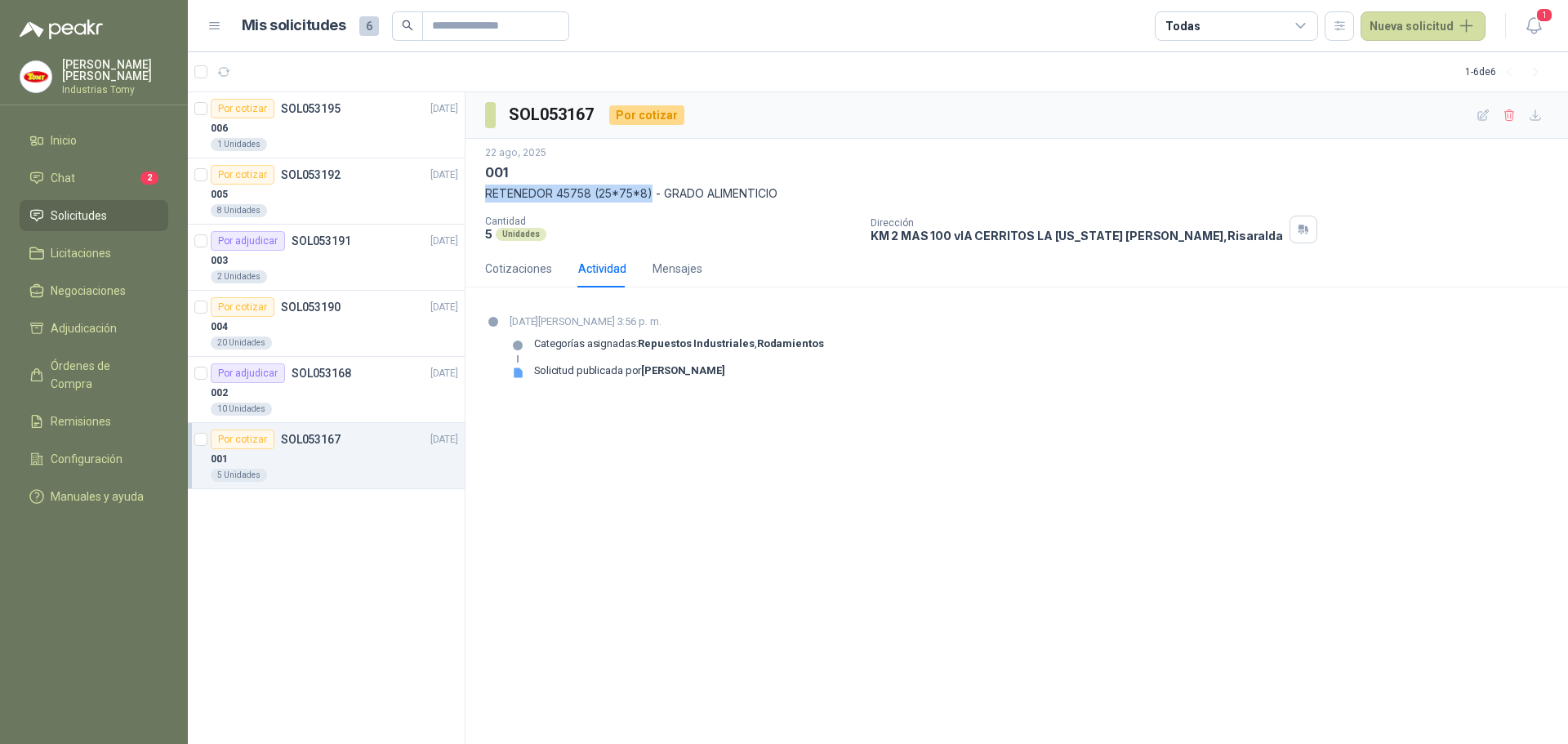
click at [483, 200] on div "[DATE] 001 RETENEDOR 45758 (25*75*8) - GRADO ALIMENTICIO Cantidad 5 Unidades Di…" at bounding box center [1017, 194] width 1103 height 111
copy p "RETENEDOR 45758 (25*75*8)"
click at [123, 180] on li "Chat 2" at bounding box center [94, 178] width 130 height 18
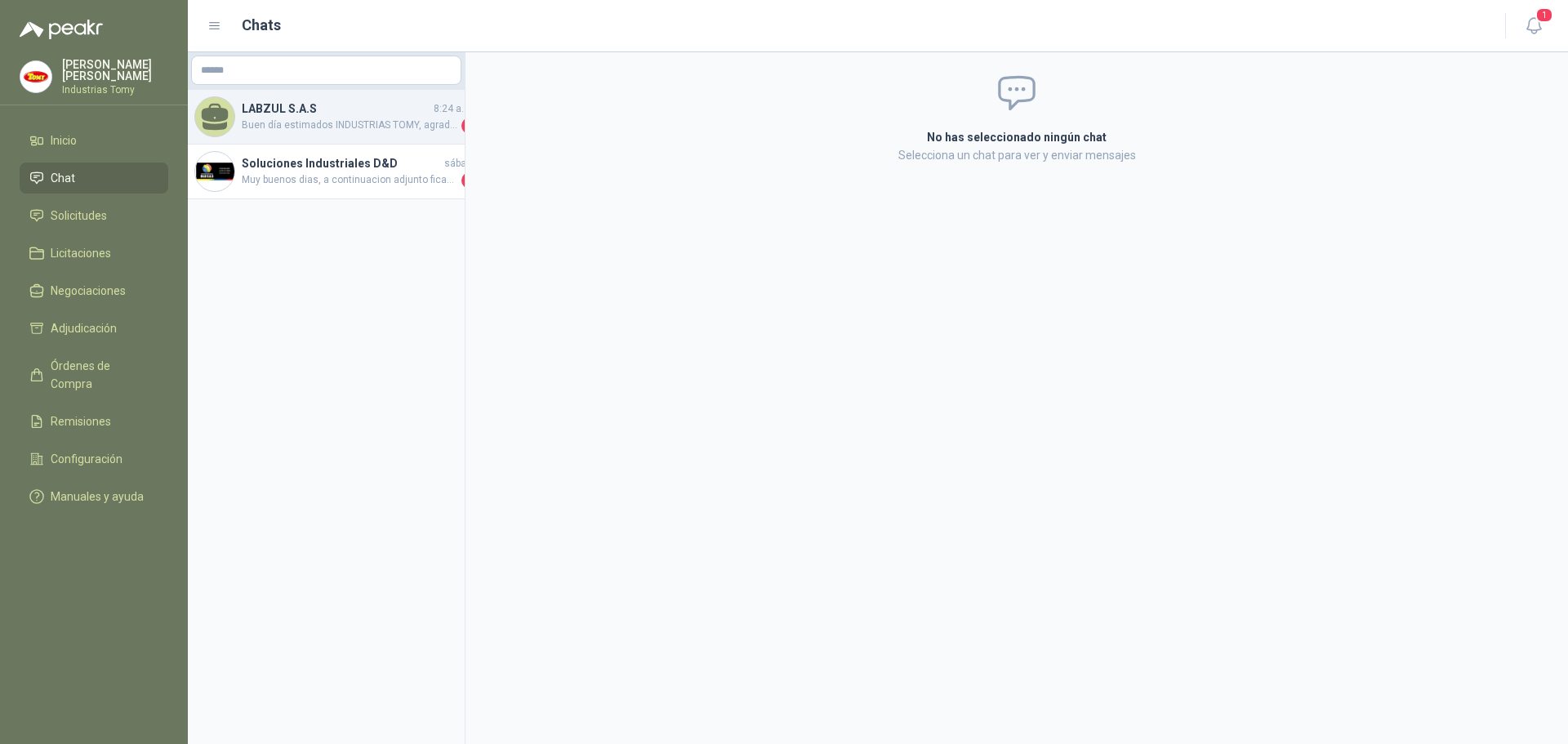
click at [320, 121] on span "Buen día estimados INDUSTRIAS TOMY, agradecemos tenernos en cuenta para su soli…" at bounding box center [350, 126] width 217 height 17
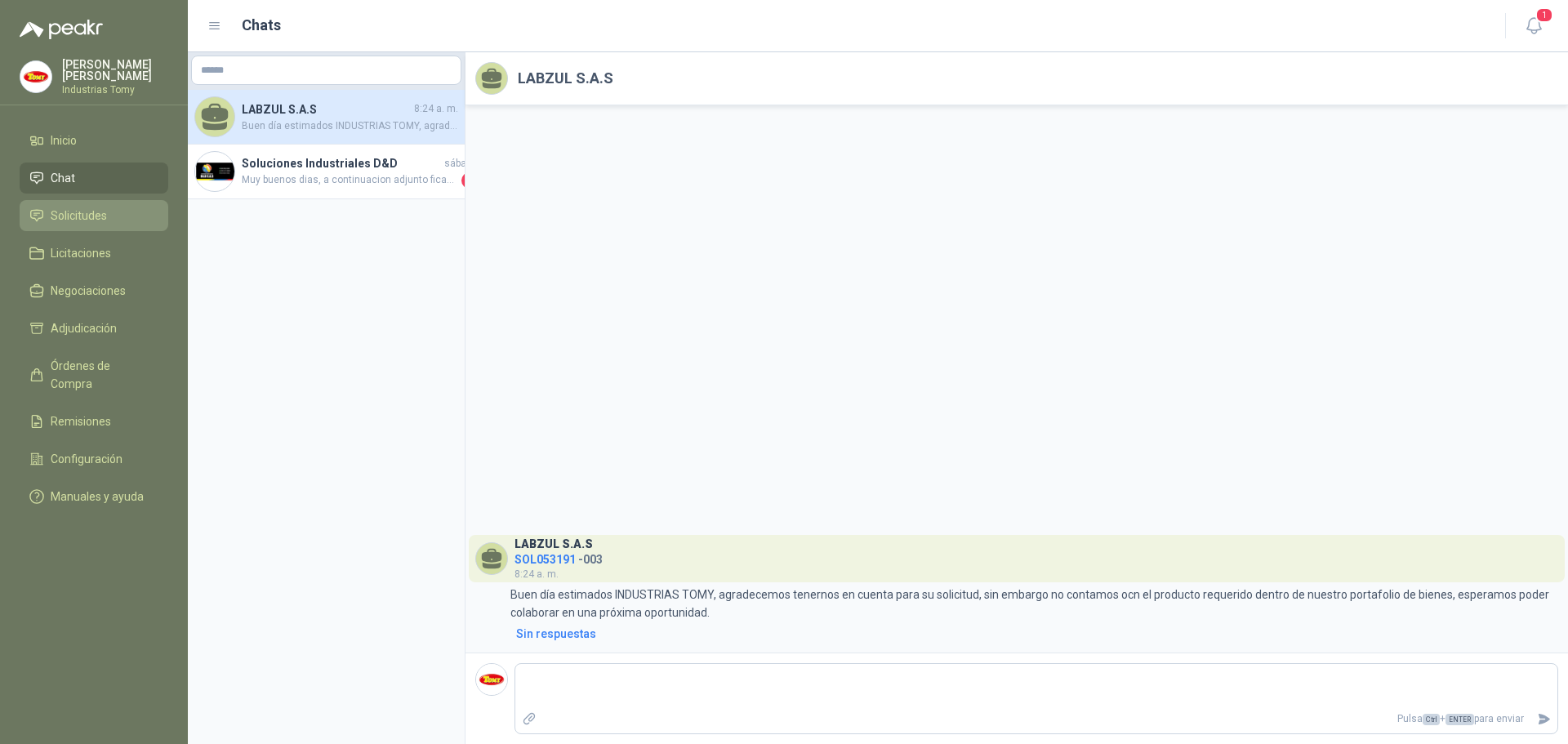
click at [135, 210] on li "Solicitudes" at bounding box center [94, 216] width 130 height 18
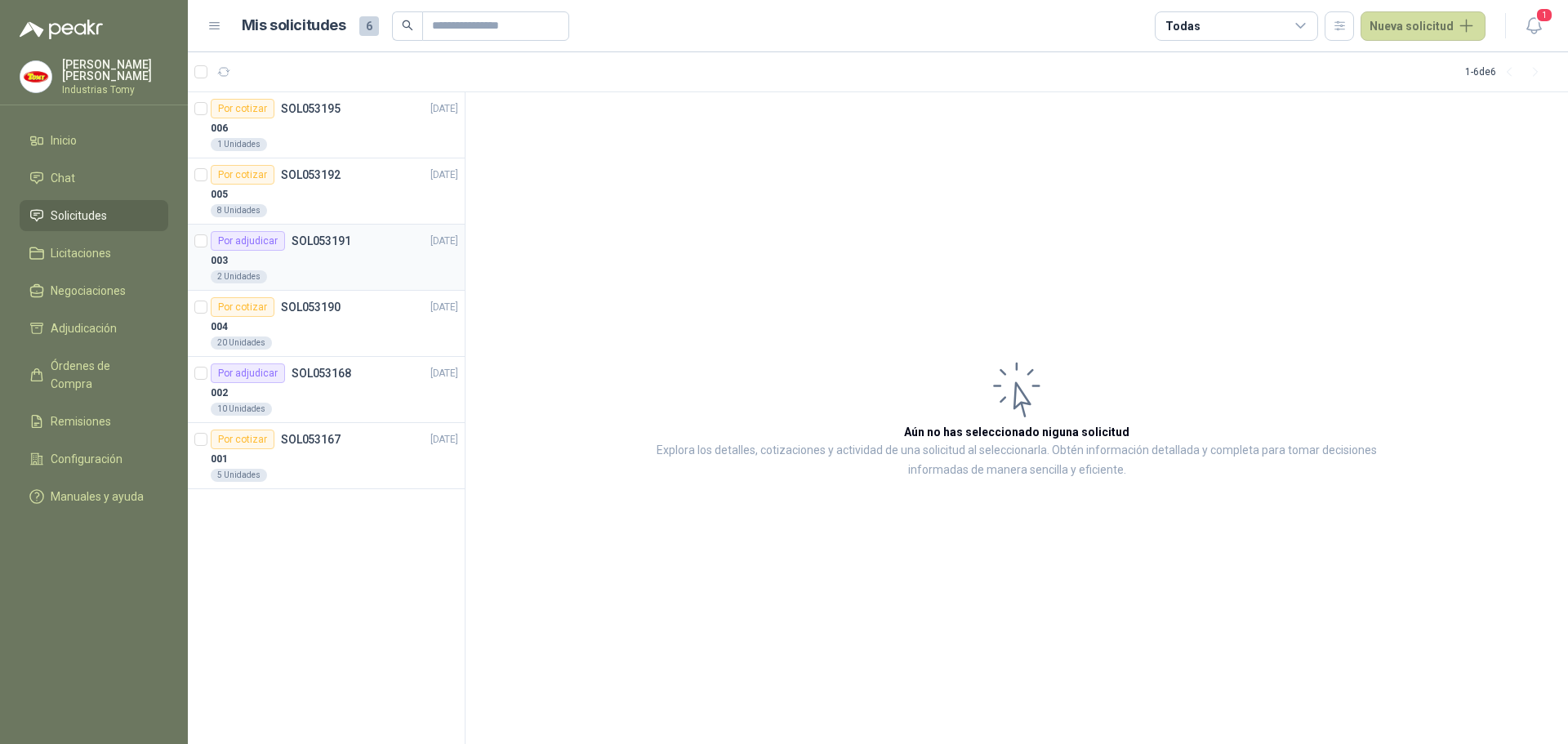
click at [348, 247] on p "SOL053191" at bounding box center [321, 241] width 60 height 11
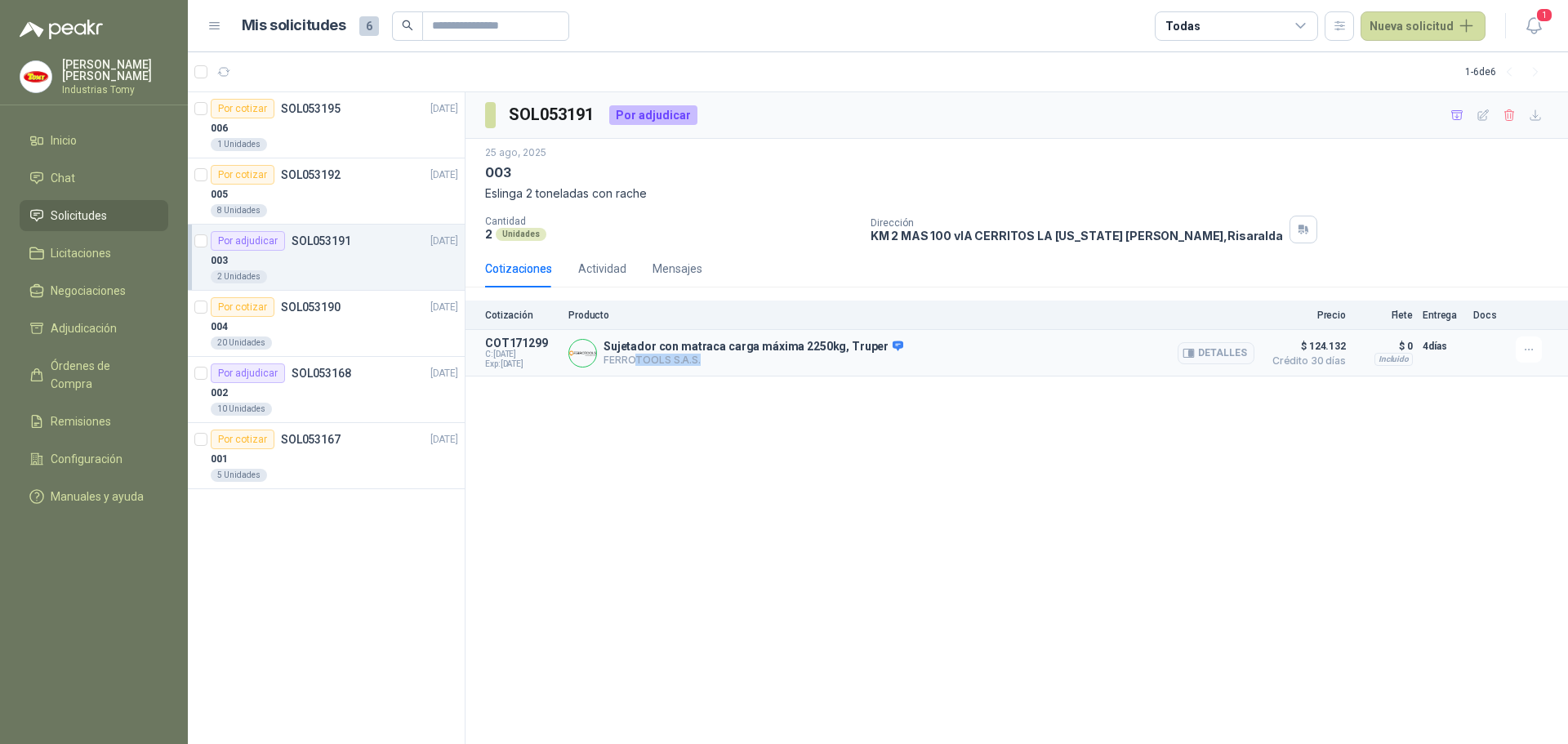
drag, startPoint x: 636, startPoint y: 361, endPoint x: 749, endPoint y: 364, distance: 113.0
click at [741, 358] on p "FERROTOOLS S.A.S." at bounding box center [753, 359] width 299 height 12
click at [834, 505] on div "SOL053191 Por adjudicar [DATE] 003 Eslinga 2 toneladas con rache Cantidad 2 Uni…" at bounding box center [1017, 418] width 1103 height 653
click at [351, 247] on div "Por adjudicar SOL053191 [DATE]" at bounding box center [333, 241] width 247 height 19
click at [81, 170] on li "Chat" at bounding box center [94, 178] width 130 height 18
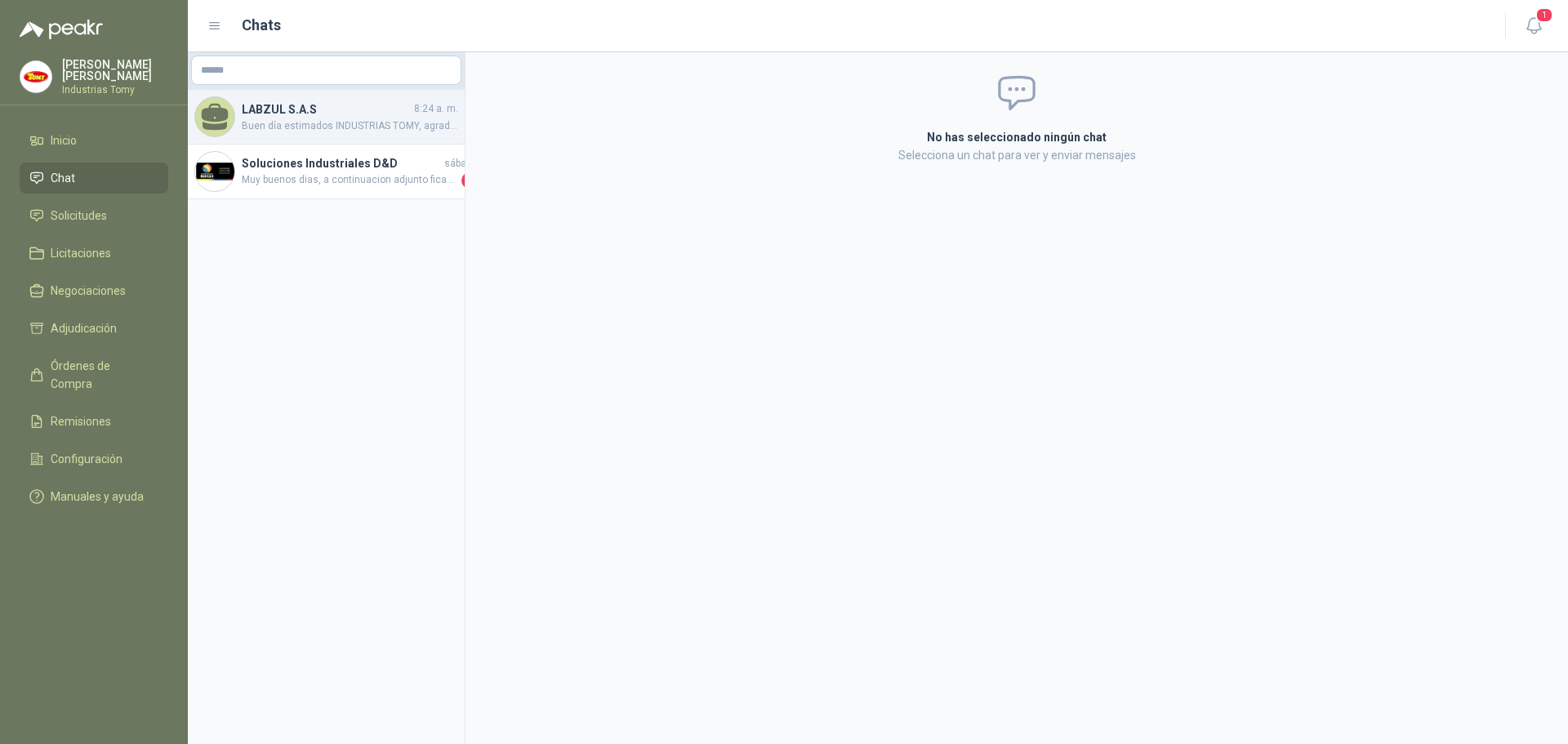
click at [328, 121] on span "Buen día estimados INDUSTRIAS TOMY, agradecemos tenernos en cuenta para su soli…" at bounding box center [350, 126] width 217 height 16
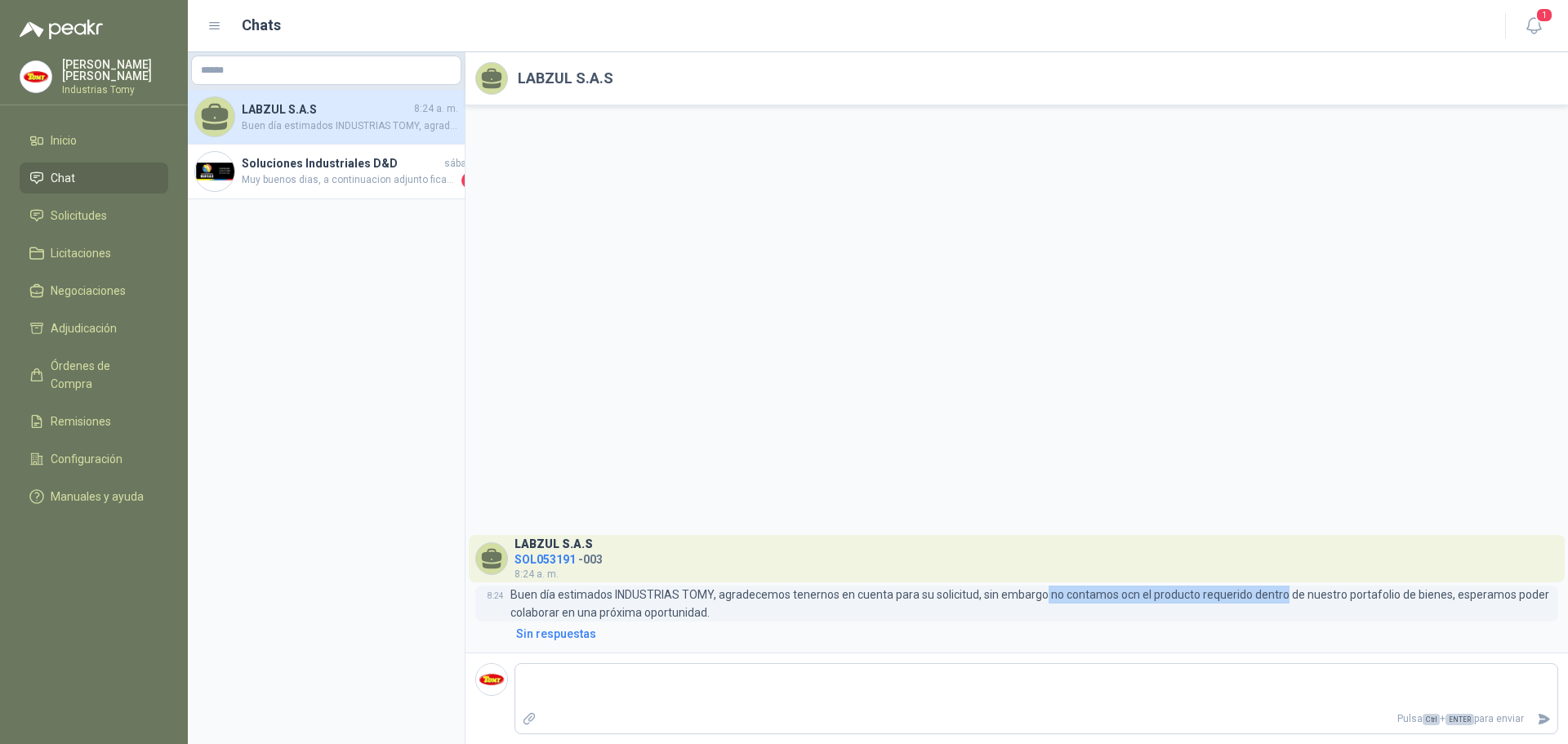
drag, startPoint x: 1040, startPoint y: 595, endPoint x: 1349, endPoint y: 598, distance: 309.0
click at [1289, 598] on p "Buen día estimados INDUSTRIAS TOMY, agradecemos tenernos en cuenta para su soli…" at bounding box center [1034, 603] width 1048 height 36
drag, startPoint x: 1385, startPoint y: 599, endPoint x: 1412, endPoint y: 595, distance: 27.3
click at [1412, 595] on p "Buen día estimados INDUSTRIAS TOMY, agradecemos tenernos en cuenta para su soli…" at bounding box center [1034, 603] width 1048 height 36
drag, startPoint x: 573, startPoint y: 609, endPoint x: 741, endPoint y: 609, distance: 168.0
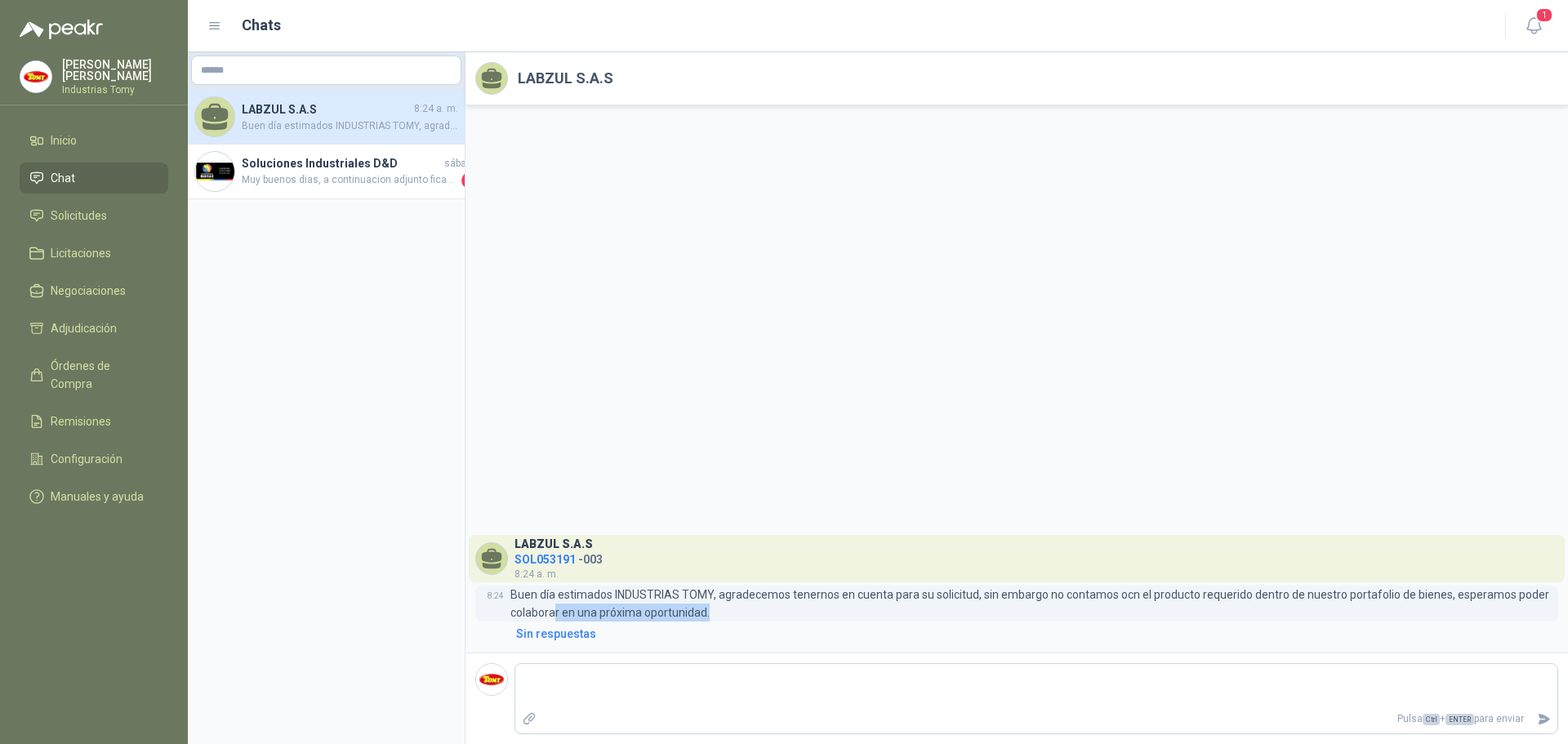
click at [741, 609] on p "Buen día estimados INDUSTRIAS TOMY, agradecemos tenernos en cuenta para su soli…" at bounding box center [1034, 603] width 1048 height 36
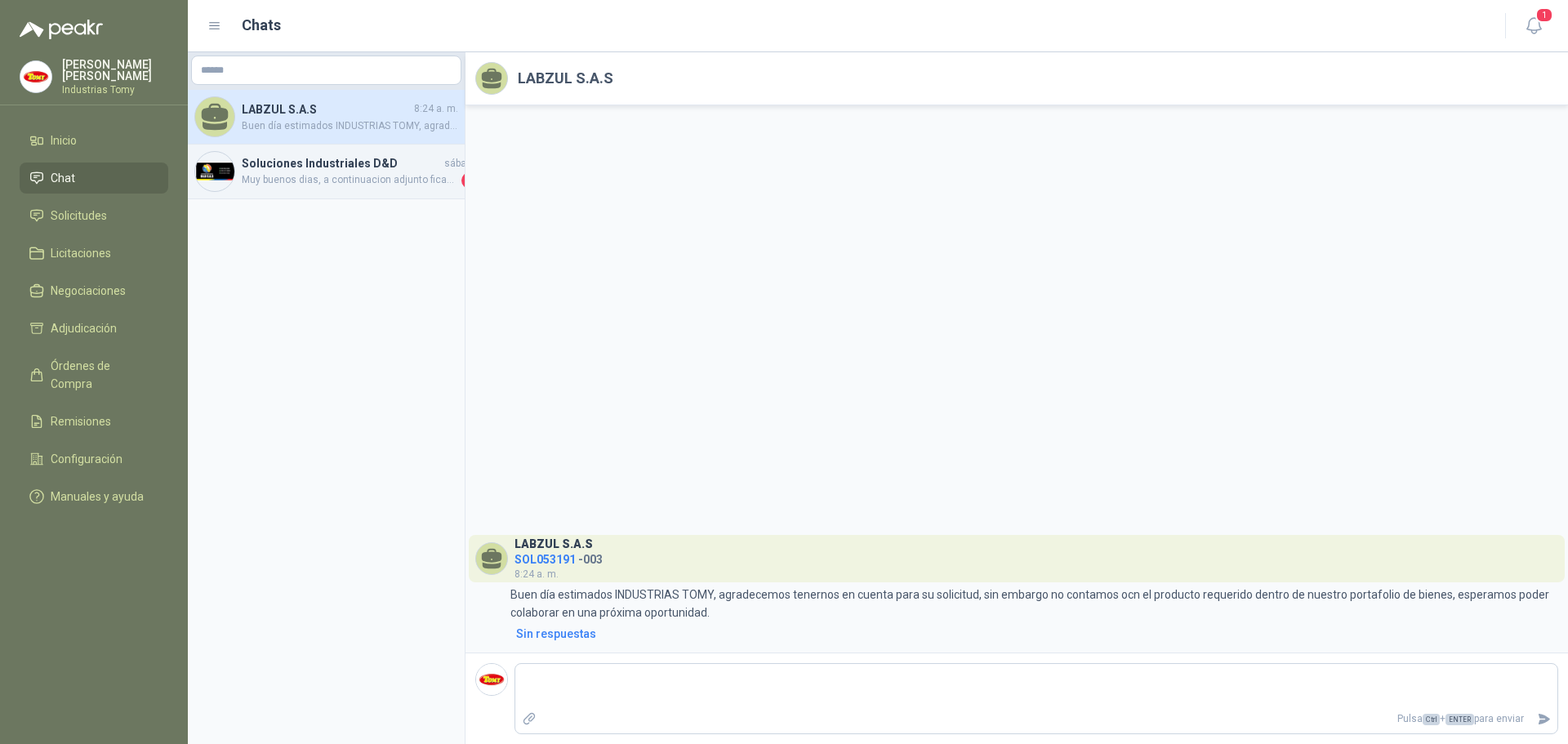
click at [323, 173] on span "Muy buenos dias, a continuacion adjunto ficah tecnica el certificado se compart…" at bounding box center [350, 181] width 217 height 17
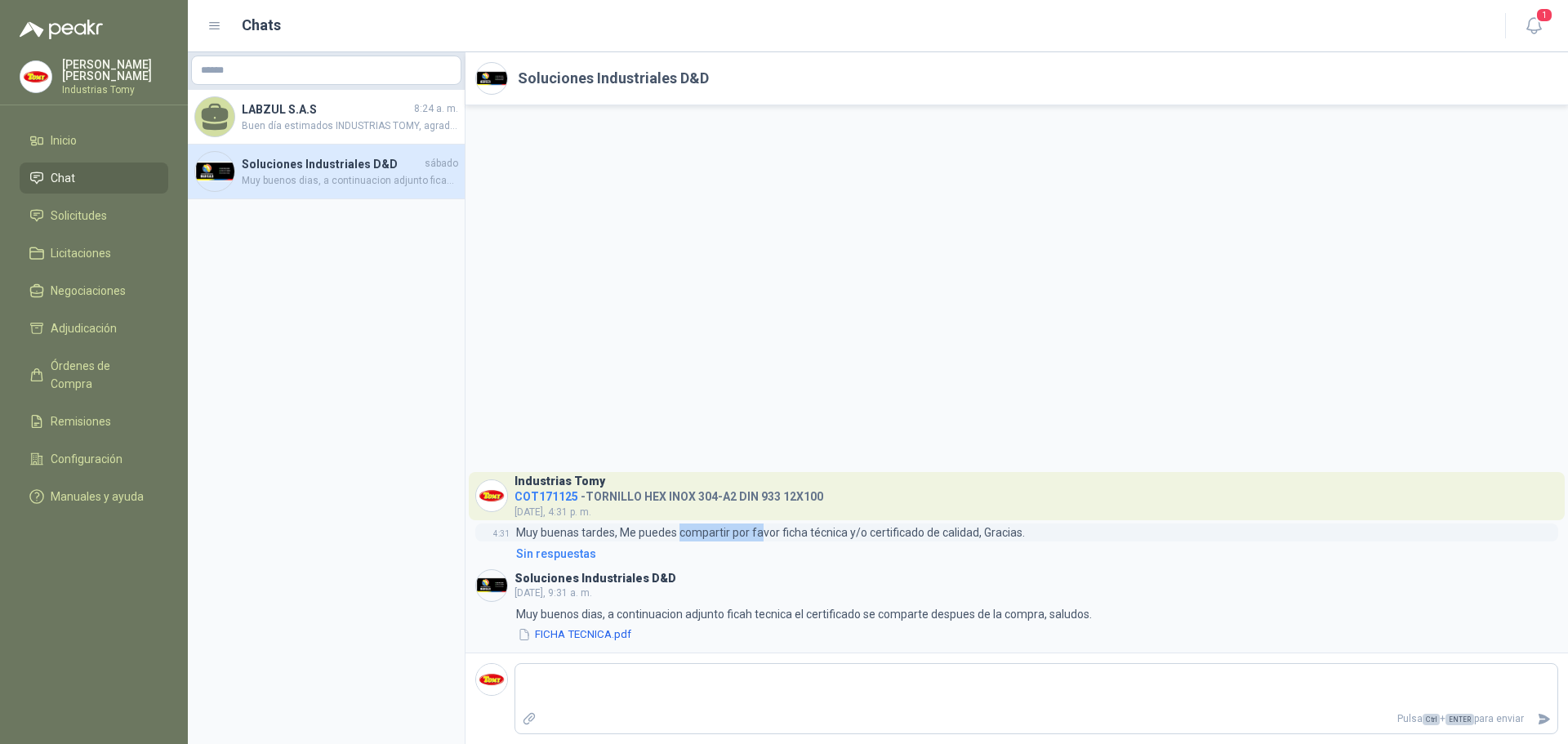
drag, startPoint x: 680, startPoint y: 533, endPoint x: 773, endPoint y: 527, distance: 93.2
click at [773, 527] on p "Muy buenas tardes, Me puedes compartir por favor ficha técnica y/o certificado …" at bounding box center [771, 533] width 509 height 18
drag, startPoint x: 801, startPoint y: 609, endPoint x: 912, endPoint y: 594, distance: 112.0
click at [904, 597] on div "Soluciones Industriales D&D [DATE], 9:31 a. m. 9:31 Muy buenos dias, a continua…" at bounding box center [1017, 606] width 1083 height 74
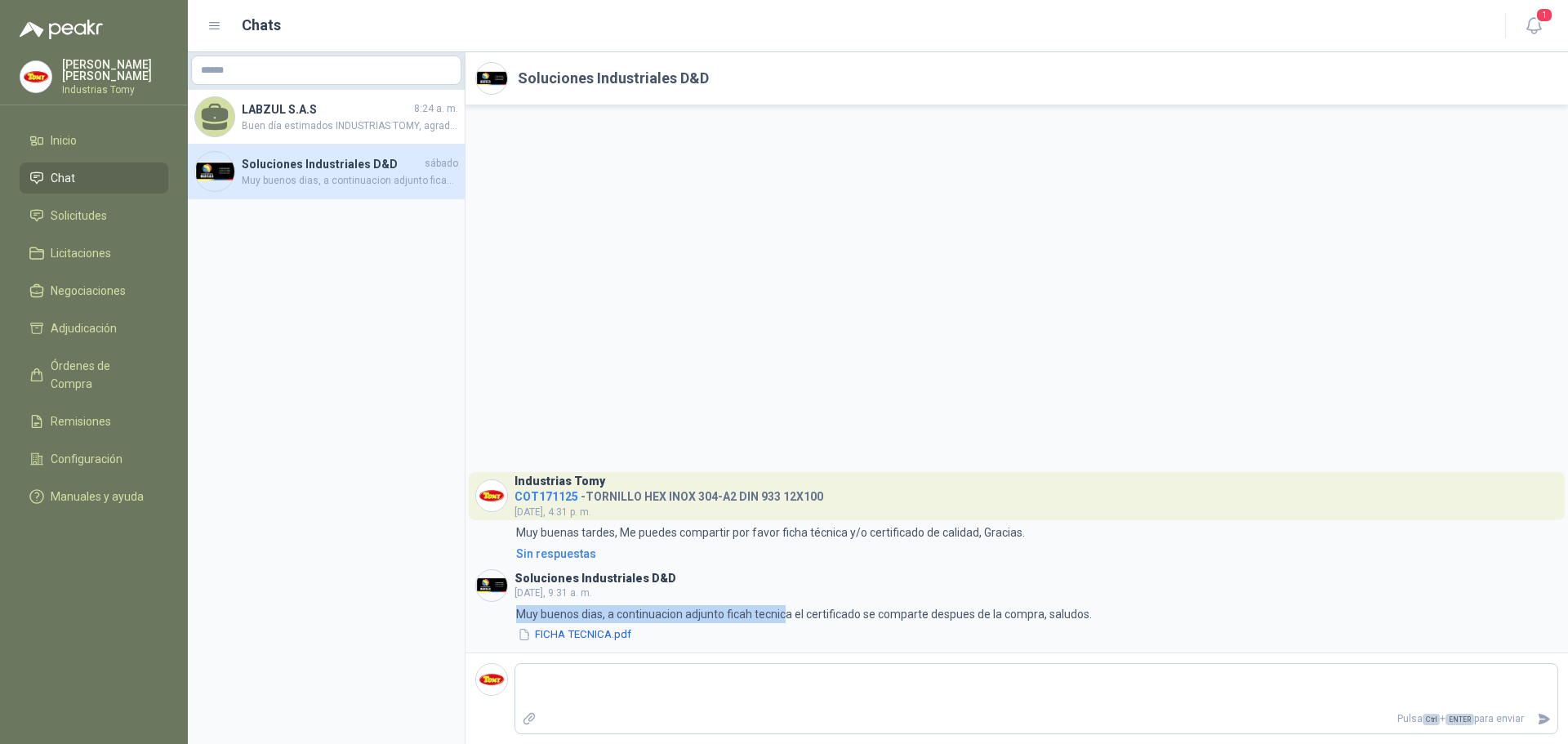
click at [919, 597] on header "Soluciones Industriales D&D [DATE], 9:31 a. m." at bounding box center [1017, 586] width 1083 height 33
drag, startPoint x: 874, startPoint y: 614, endPoint x: 1030, endPoint y: 620, distance: 156.1
click at [1030, 620] on p "Muy buenos dias, a continuacion adjunto ficah tecnica el certificado se compart…" at bounding box center [804, 614] width 576 height 18
click at [1050, 613] on p "Muy buenos dias, a continuacion adjunto ficah tecnica el certificado se compart…" at bounding box center [804, 614] width 576 height 18
drag, startPoint x: 784, startPoint y: 616, endPoint x: 867, endPoint y: 611, distance: 83.2
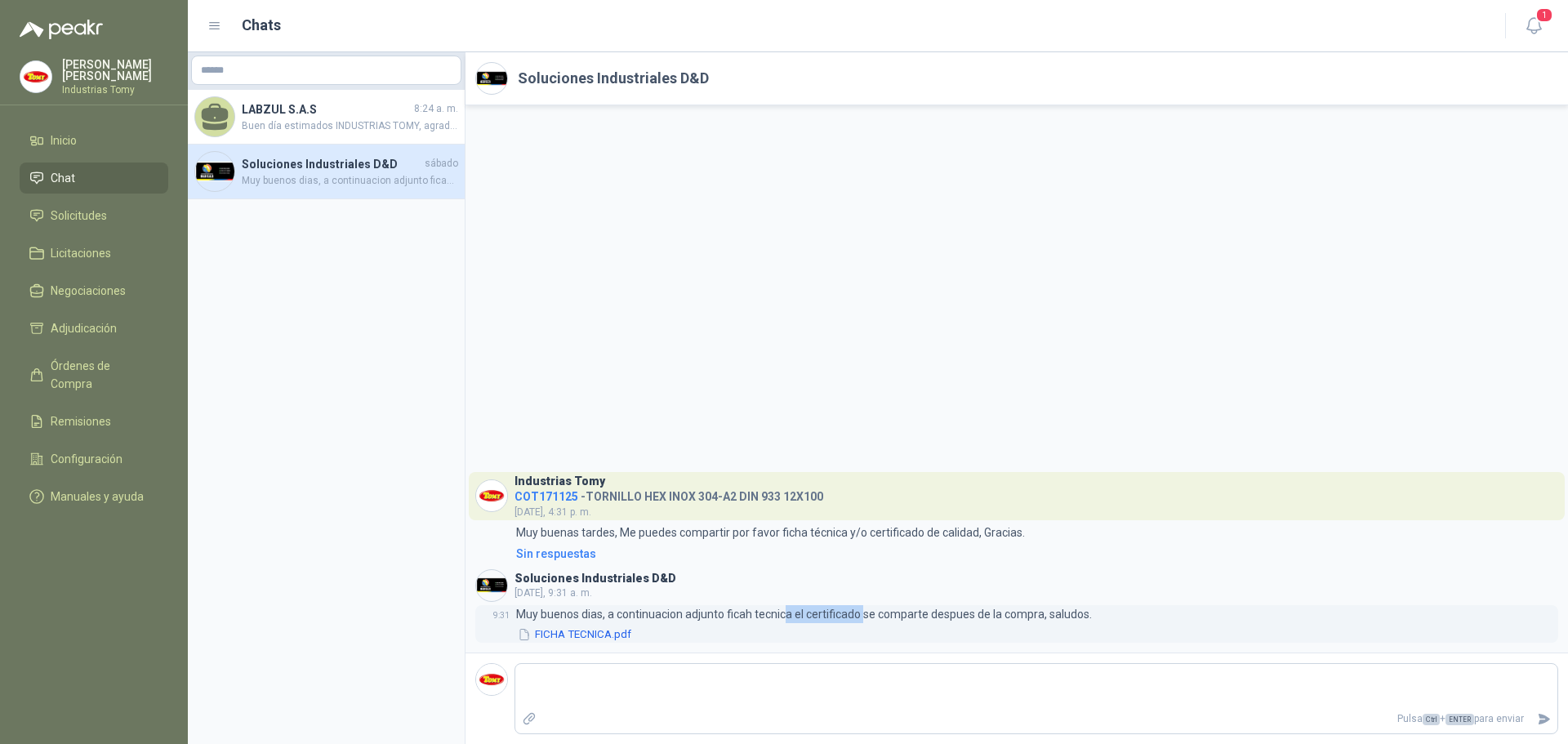
click at [867, 611] on p "Muy buenos dias, a continuacion adjunto ficah tecnica el certificado se compart…" at bounding box center [804, 614] width 576 height 18
drag, startPoint x: 867, startPoint y: 611, endPoint x: 604, endPoint y: 642, distance: 264.8
click at [866, 611] on p "Muy buenos dias, a continuacion adjunto ficah tecnica el certificado se compart…" at bounding box center [804, 614] width 576 height 18
click at [589, 635] on button "FICHA TECNICA.pdf" at bounding box center [574, 635] width 117 height 17
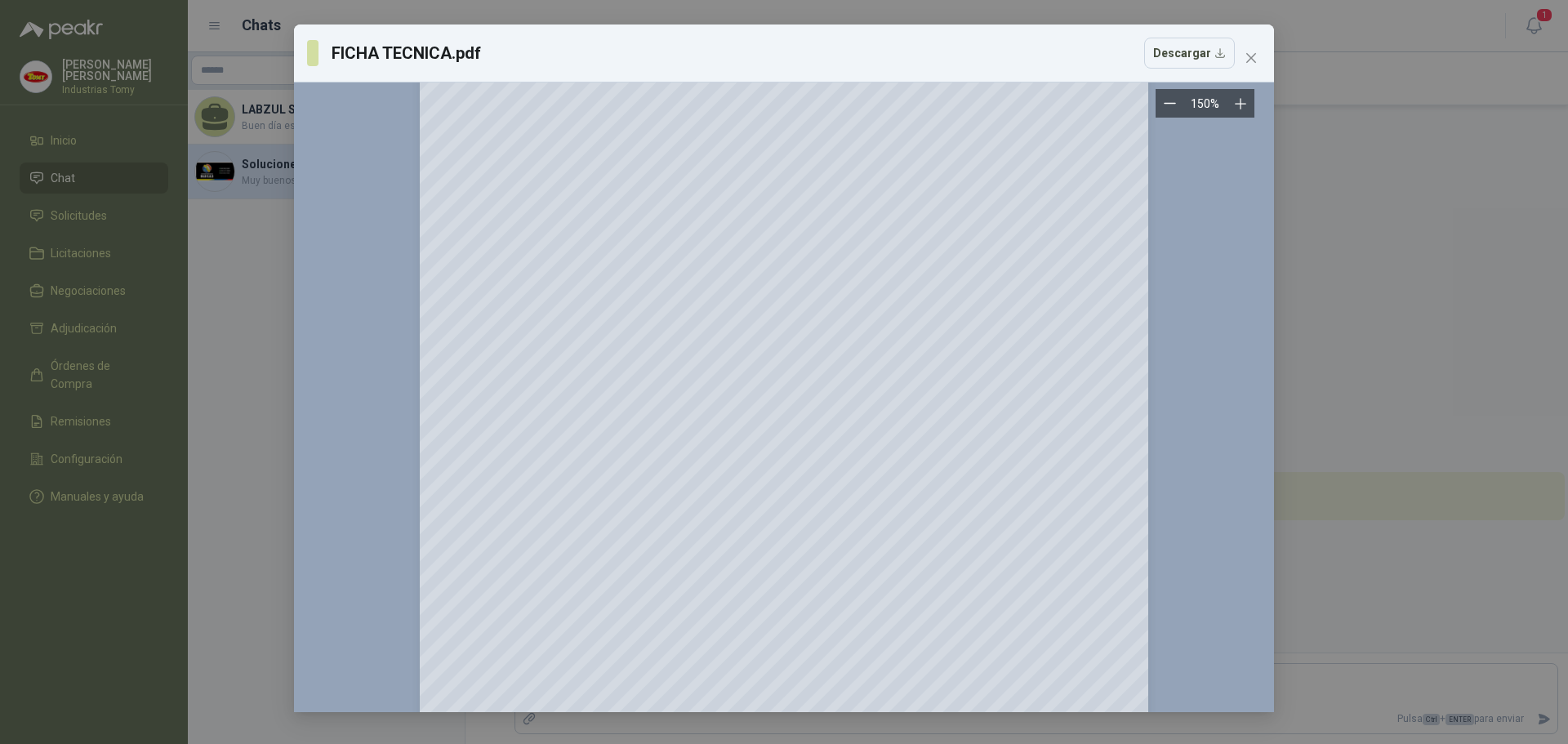
scroll to position [18, 0]
click at [1252, 55] on icon "close" at bounding box center [1251, 58] width 13 height 13
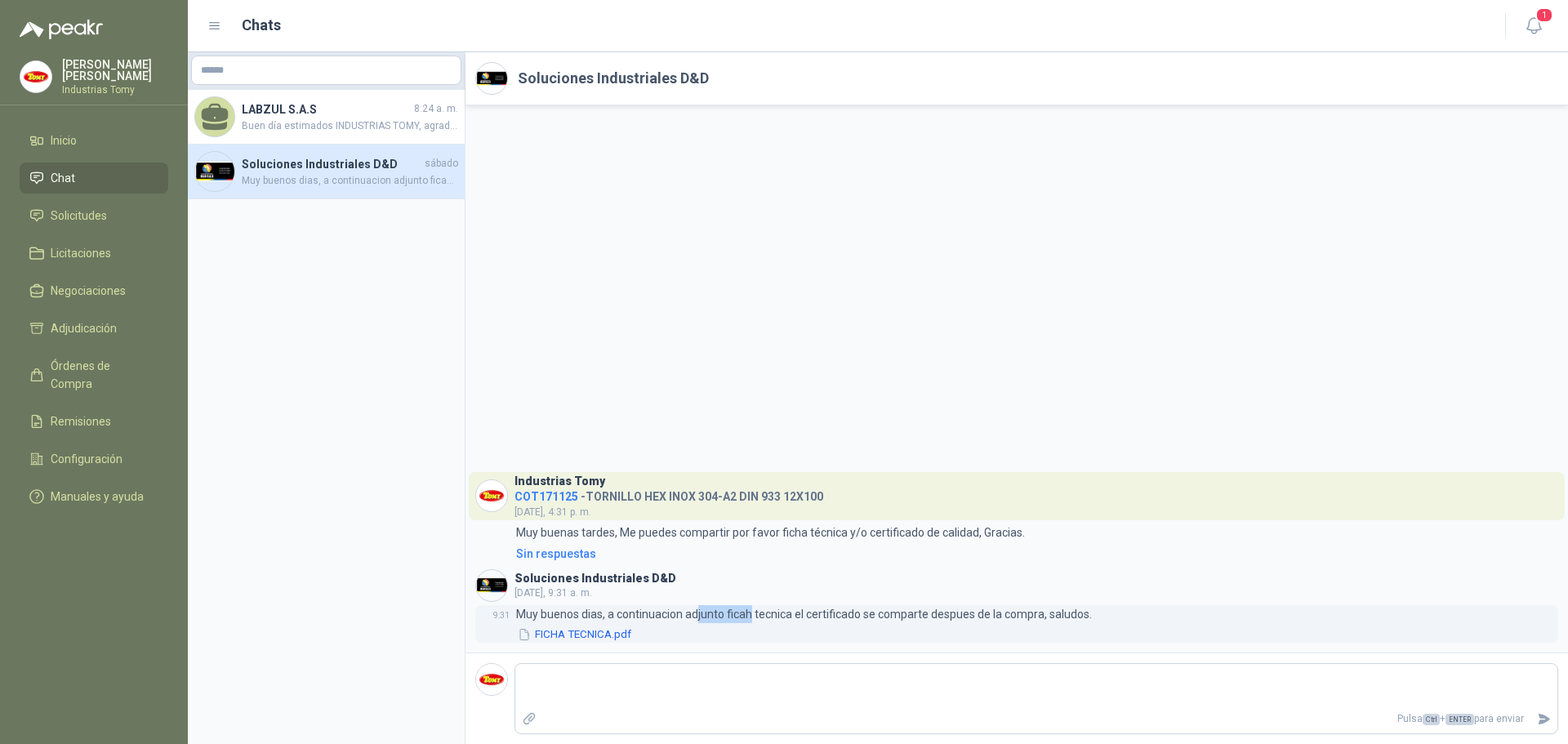
drag, startPoint x: 747, startPoint y: 613, endPoint x: 695, endPoint y: 607, distance: 52.3
click at [695, 607] on p "Muy buenos dias, a continuacion adjunto ficah tecnica el certificado se compart…" at bounding box center [804, 614] width 576 height 18
click at [694, 607] on p "Muy buenos dias, a continuacion adjunto ficah tecnica el certificado se compart…" at bounding box center [804, 614] width 576 height 18
click at [593, 628] on button "FICHA TECNICA.pdf" at bounding box center [574, 635] width 117 height 17
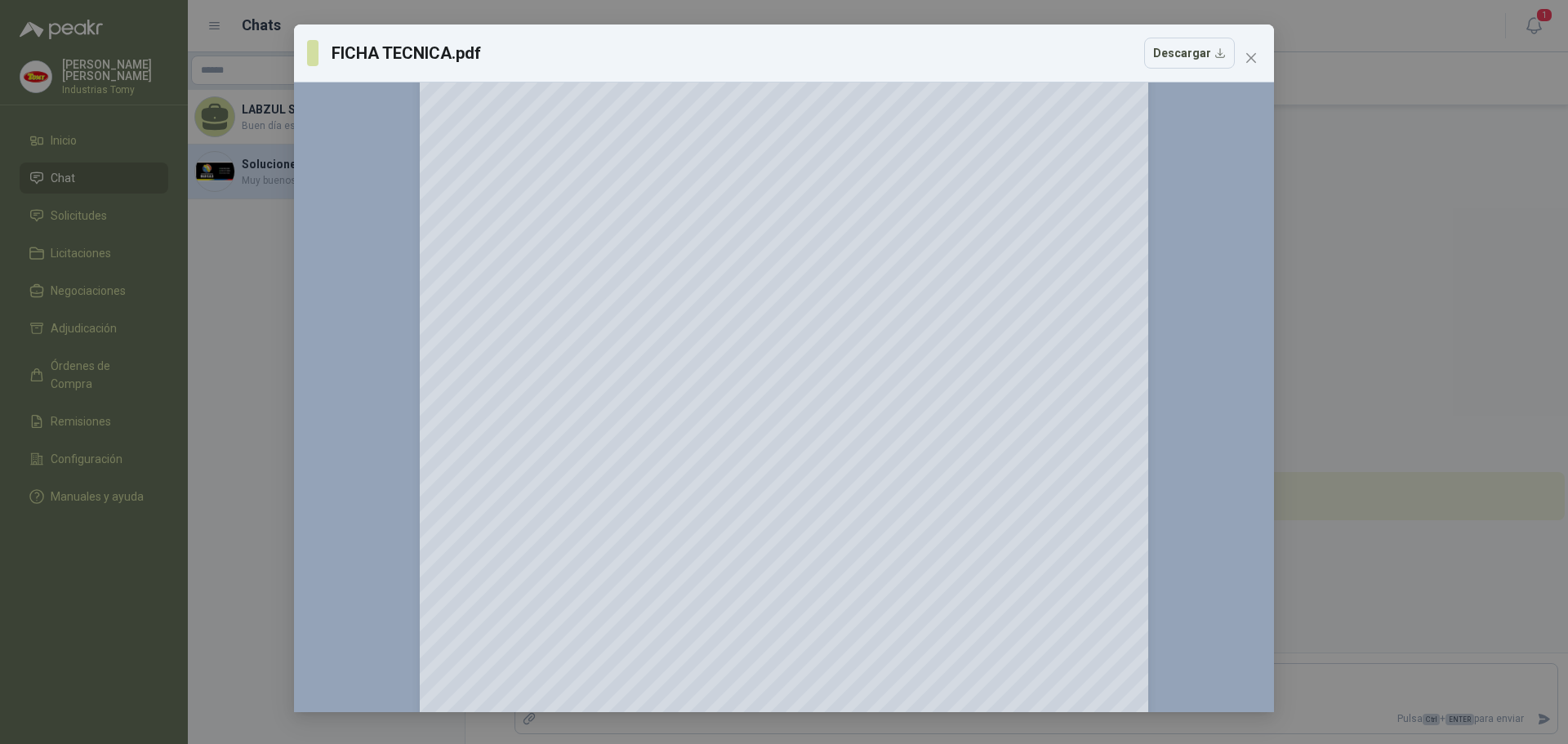
scroll to position [182, 0]
click at [1249, 62] on icon "close" at bounding box center [1251, 58] width 13 height 13
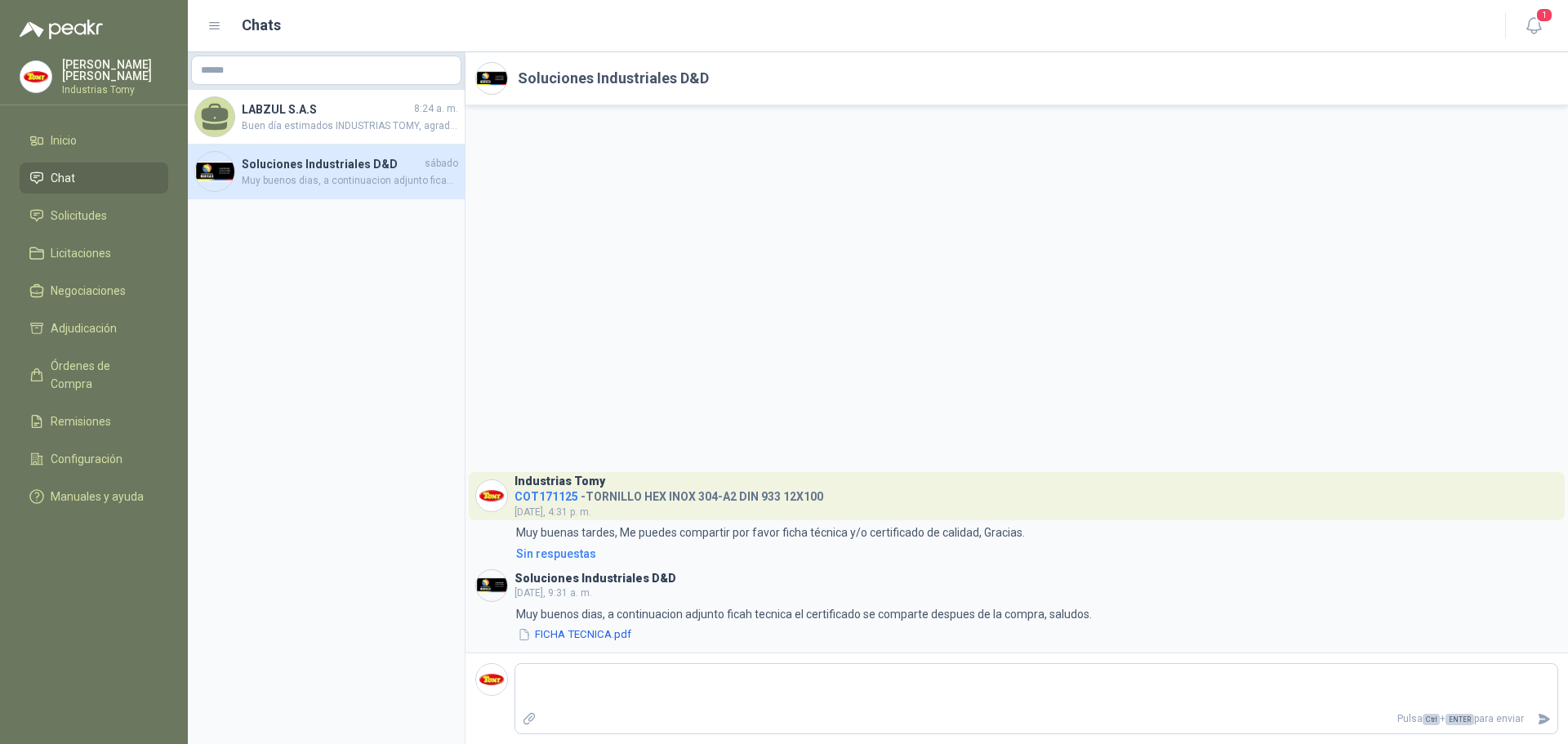
click at [317, 269] on aside "LABZUL S.A.S 8:24 a. m. Buen día estimados INDUSTRIAS TOMY, agradecemos tenerno…" at bounding box center [327, 398] width 277 height 692
click at [342, 119] on span "Buen día estimados INDUSTRIAS TOMY, agradecemos tenernos en cuenta para su soli…" at bounding box center [350, 126] width 217 height 16
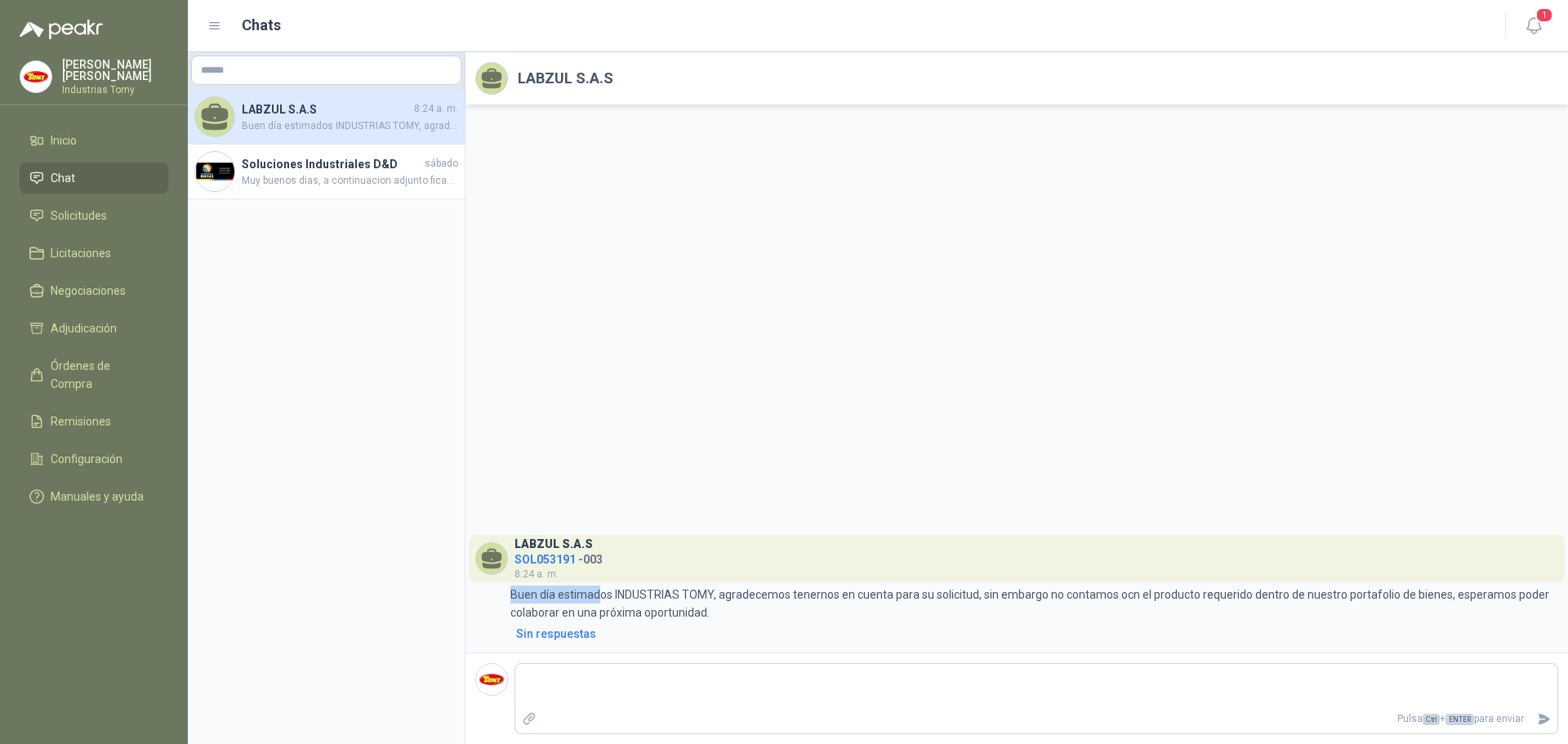
drag, startPoint x: 596, startPoint y: 601, endPoint x: 765, endPoint y: 581, distance: 170.2
click at [761, 581] on div "LABZUL S.A.S SOL053191 - 003 8:24 a. m. 8:24 Buen día estimados INDUSTRIAS TOMY…" at bounding box center [1017, 588] width 1083 height 107
click at [771, 583] on div "LABZUL S.A.S SOL053191 - 003 8:24 a. m. 8:24 Buen día estimados INDUSTRIAS TOMY…" at bounding box center [1017, 588] width 1083 height 107
click at [97, 212] on span "Solicitudes" at bounding box center [78, 216] width 56 height 18
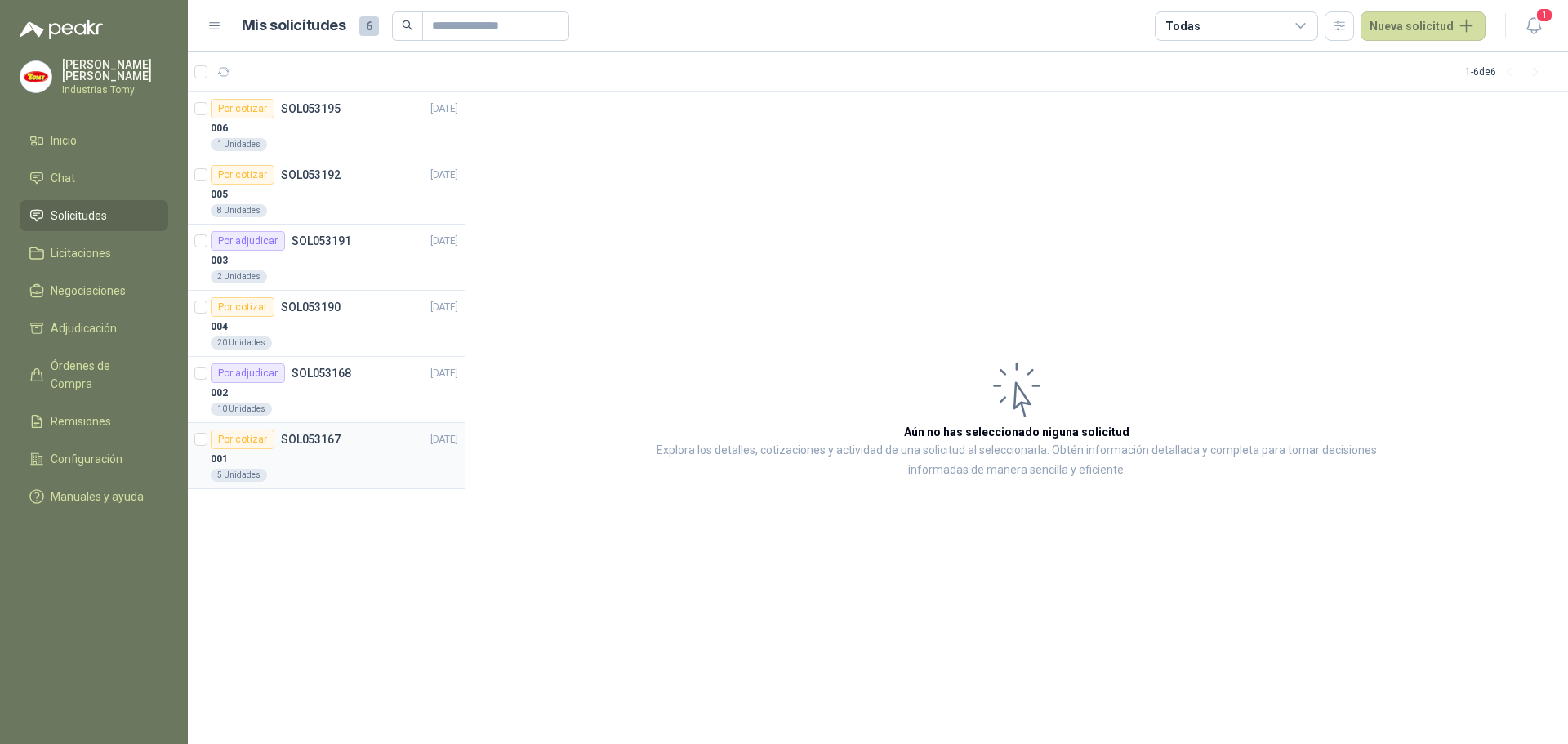
drag, startPoint x: 333, startPoint y: 433, endPoint x: 345, endPoint y: 439, distance: 13.4
click at [333, 434] on p "SOL053167" at bounding box center [310, 439] width 60 height 11
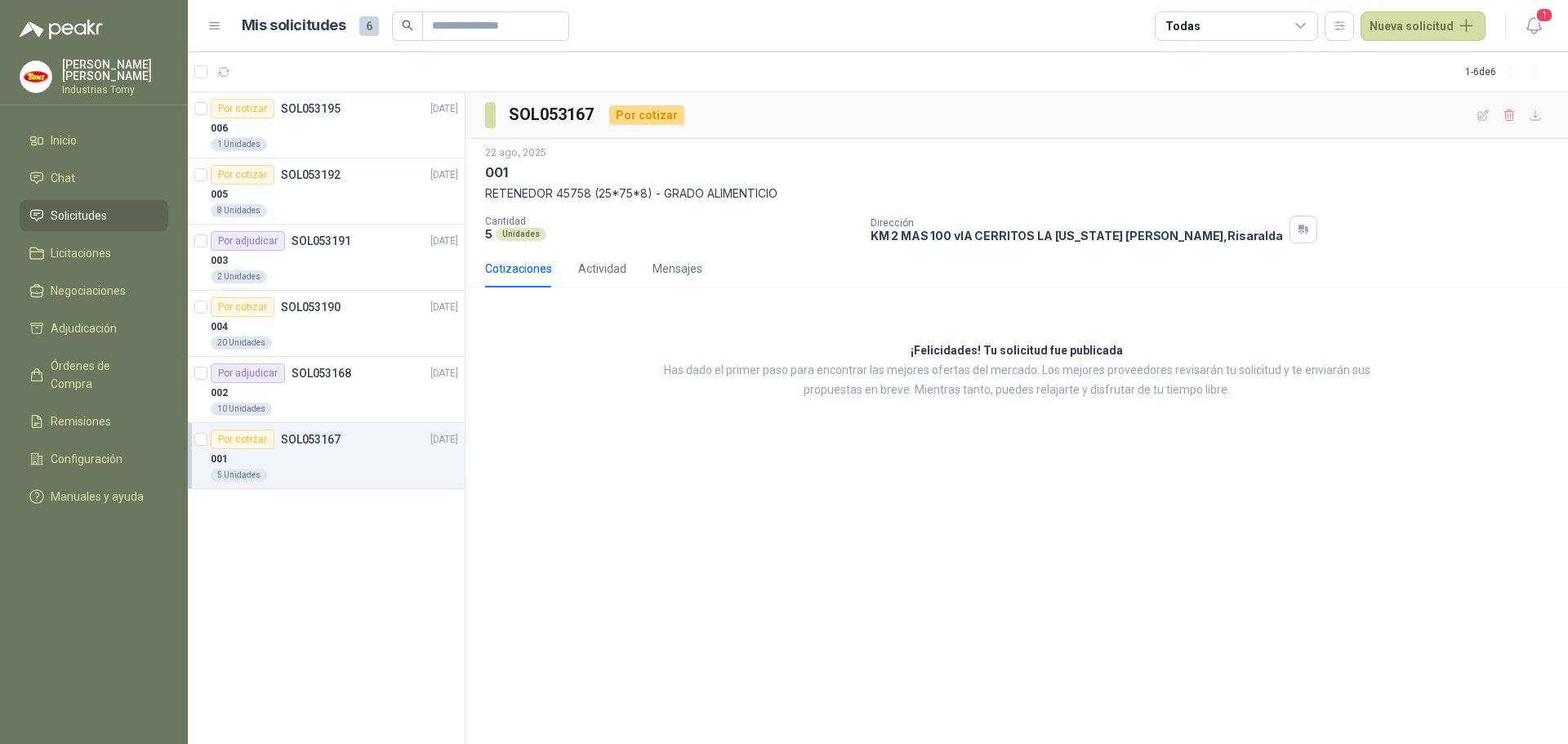
click at [303, 532] on div "Por cotizar SOL053195 [DATE] 006 1 Unidades Por cotizar SOL053192 [DATE] 005 8 …" at bounding box center [327, 418] width 277 height 653
click at [358, 247] on div "Por adjudicar SOL053191 [DATE]" at bounding box center [333, 241] width 247 height 19
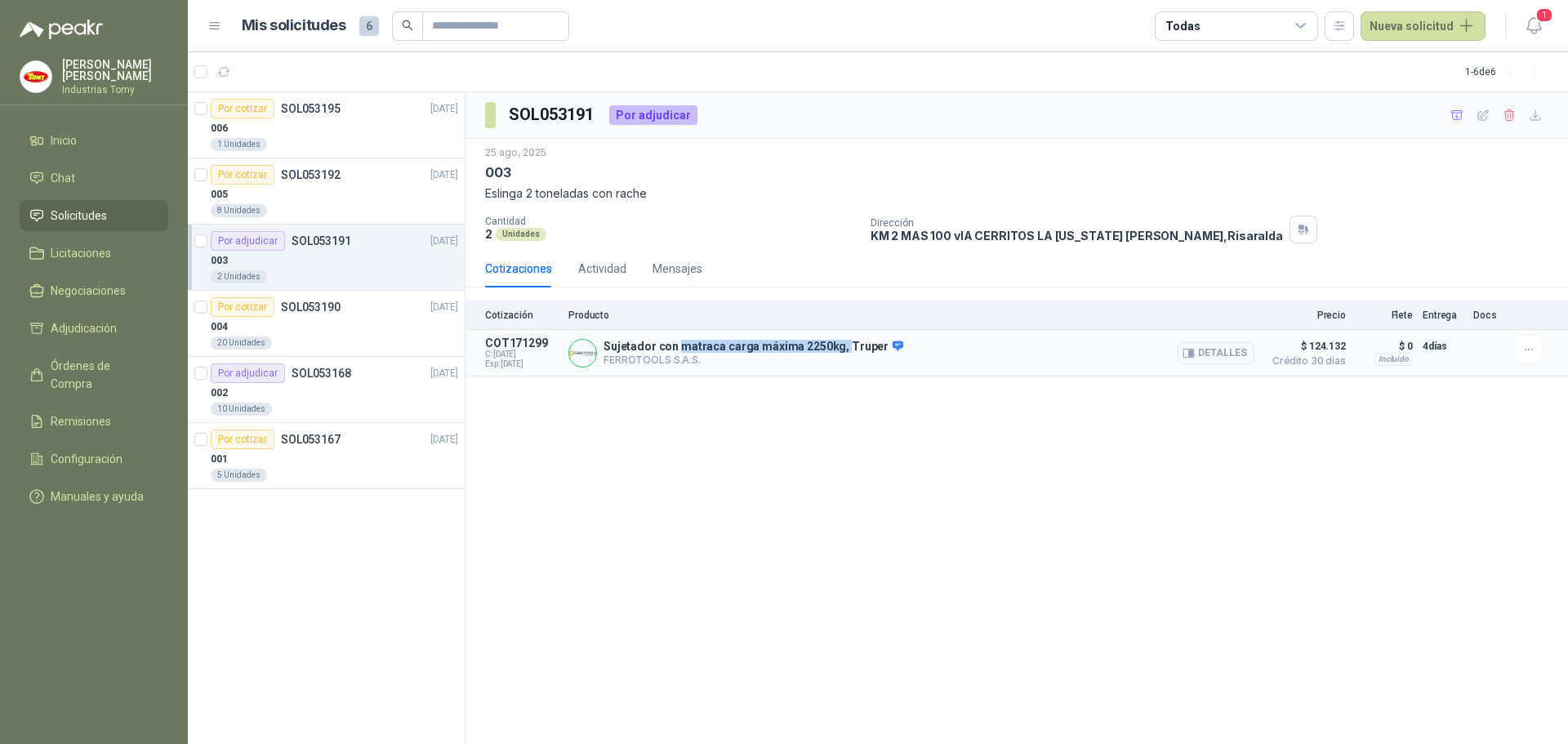
drag, startPoint x: 761, startPoint y: 346, endPoint x: 838, endPoint y: 351, distance: 77.2
click at [838, 351] on p "Sujetador con matraca carga máxima 2250kg, Truper" at bounding box center [753, 347] width 299 height 15
click at [831, 347] on p "Sujetador con matraca carga máxima 2250kg, Truper" at bounding box center [753, 347] width 299 height 15
click at [299, 367] on p "SOL053168" at bounding box center [321, 373] width 60 height 11
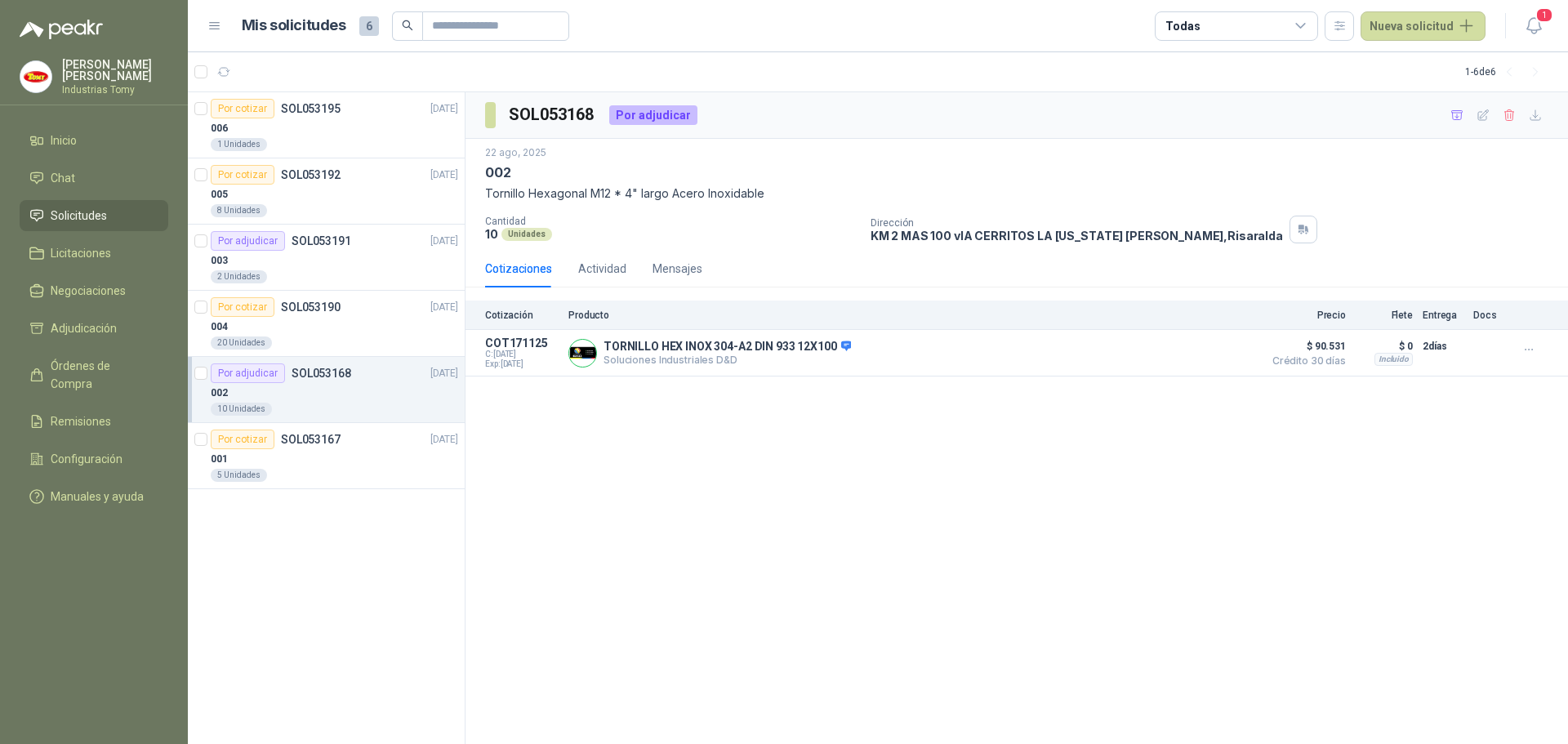
click at [668, 576] on div "SOL053168 Por adjudicar [DATE] 002 Tornillo Hexagonal M12 * 4" largo Acero Inox…" at bounding box center [1017, 418] width 1103 height 653
click at [344, 272] on div "2 Unidades" at bounding box center [333, 276] width 247 height 13
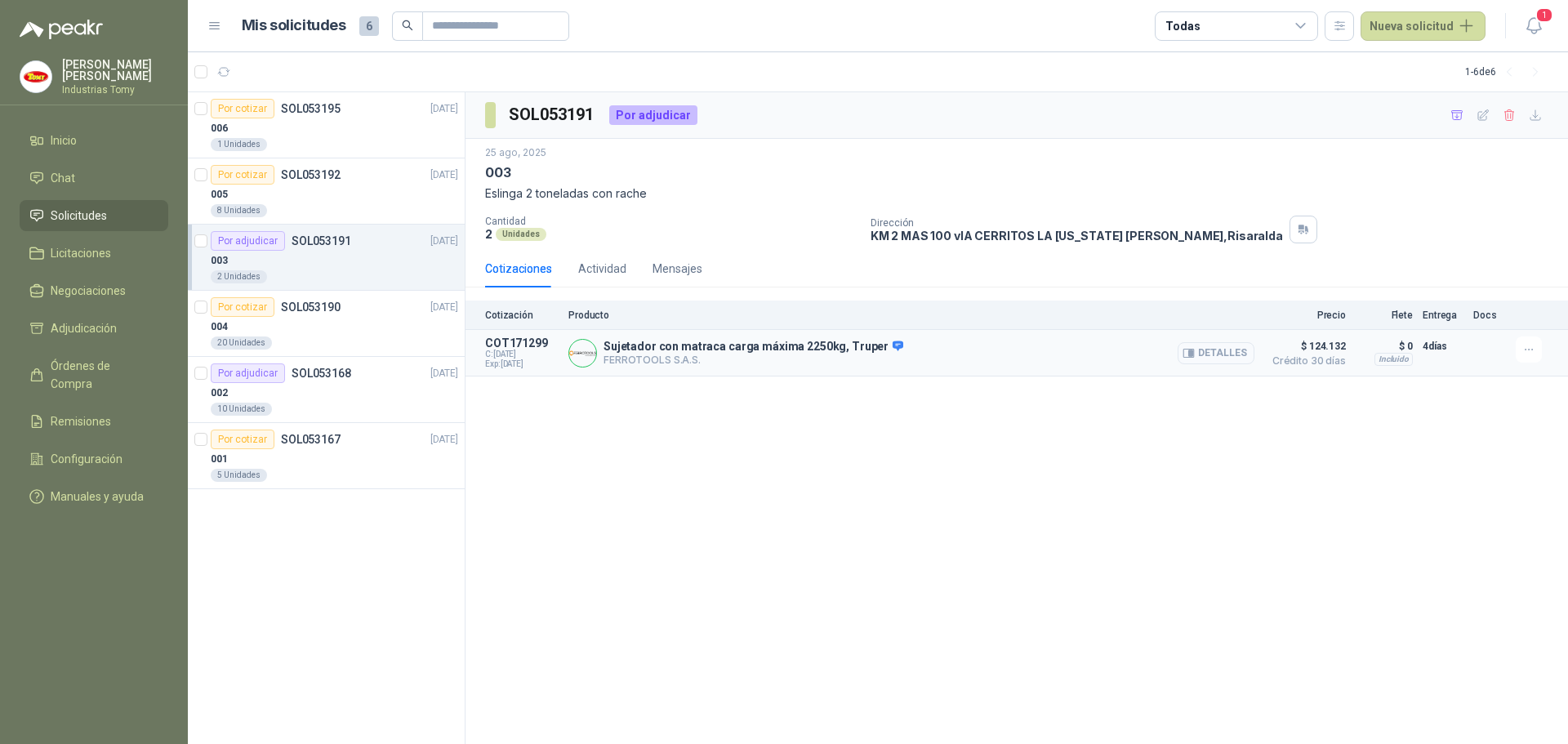
click at [1215, 353] on button "Detalles" at bounding box center [1216, 354] width 77 height 22
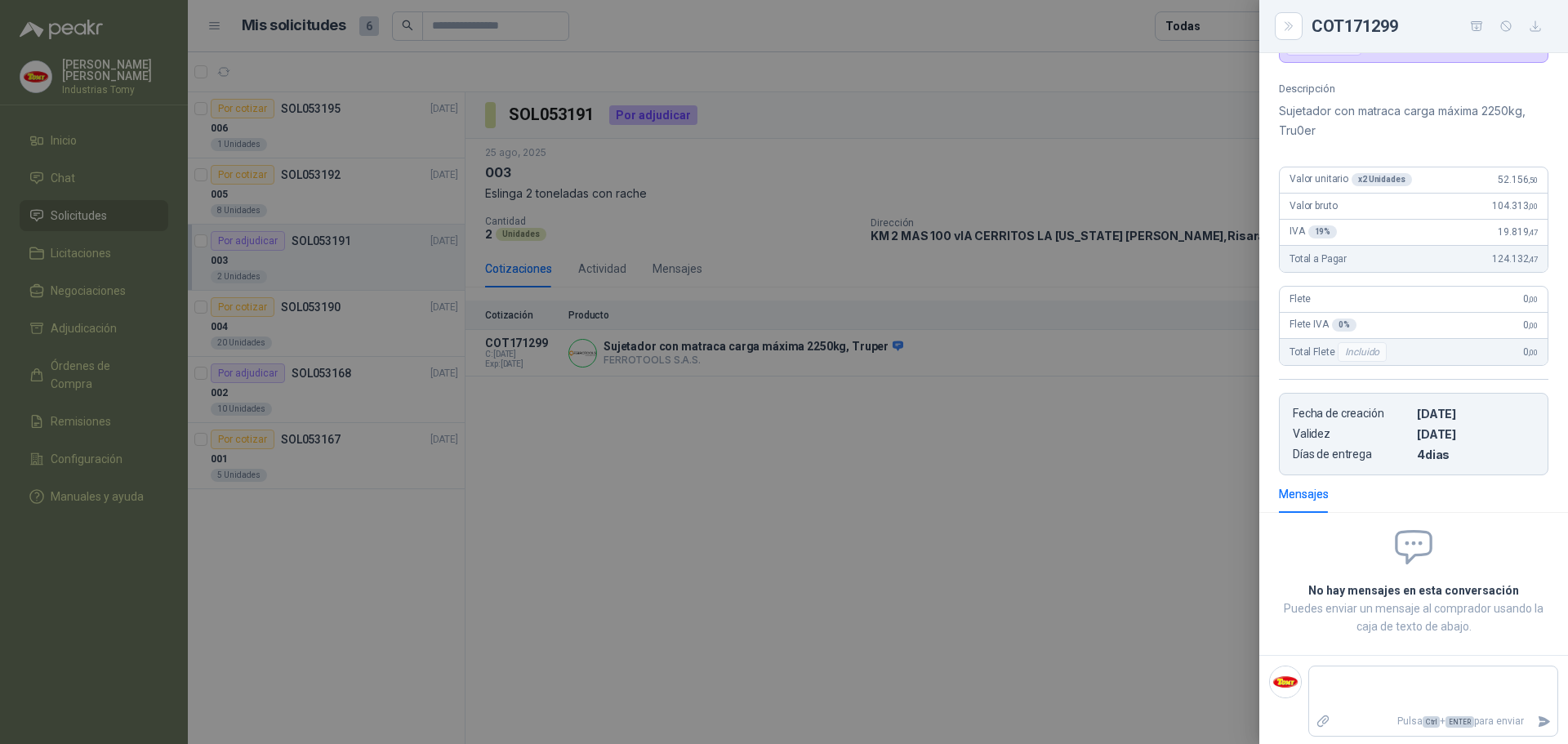
scroll to position [149, 0]
click at [1369, 687] on textarea at bounding box center [1434, 686] width 248 height 38
type textarea "*"
type textarea "**"
type textarea "***"
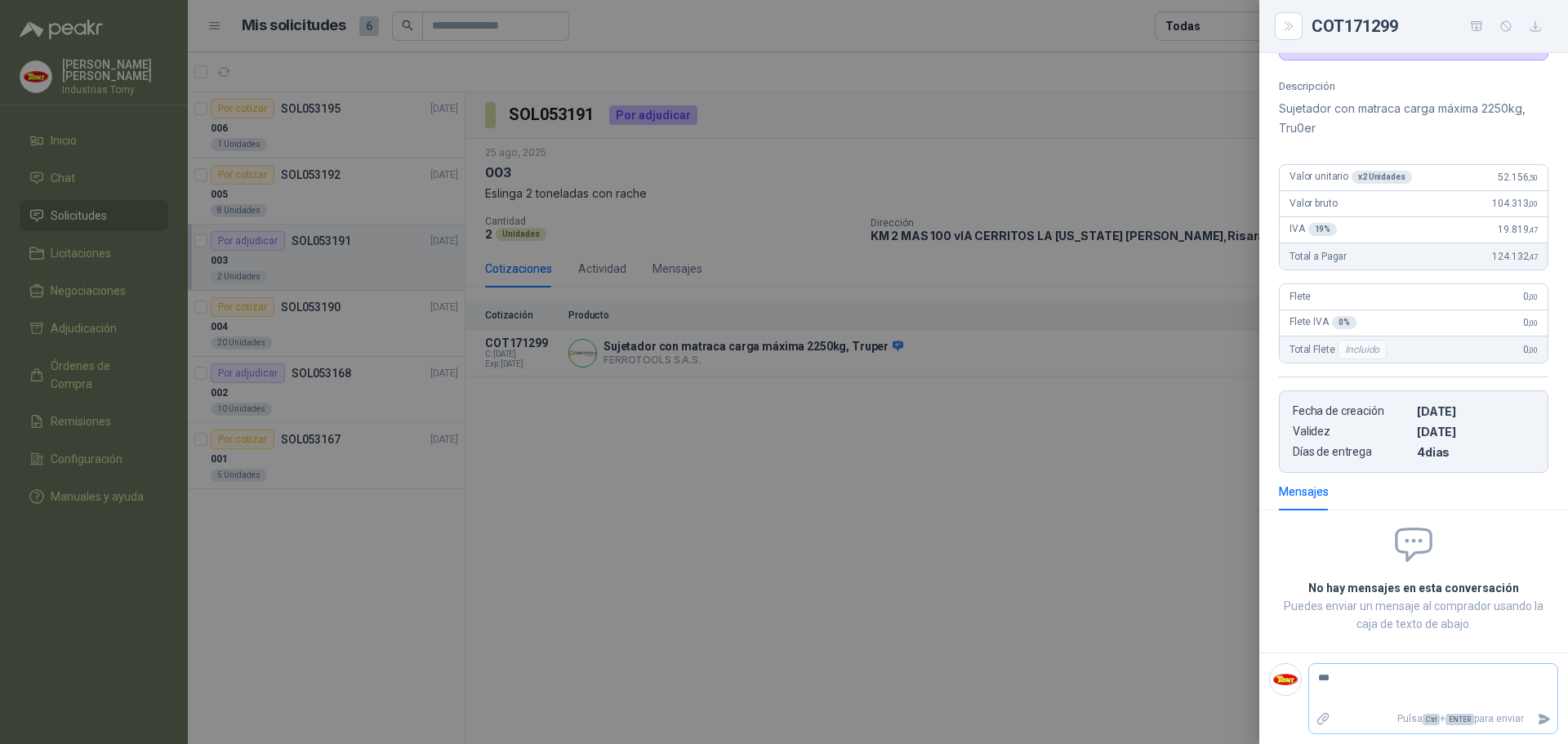
type textarea "***"
type textarea "*****"
type textarea "******"
type textarea "*******"
type textarea "********"
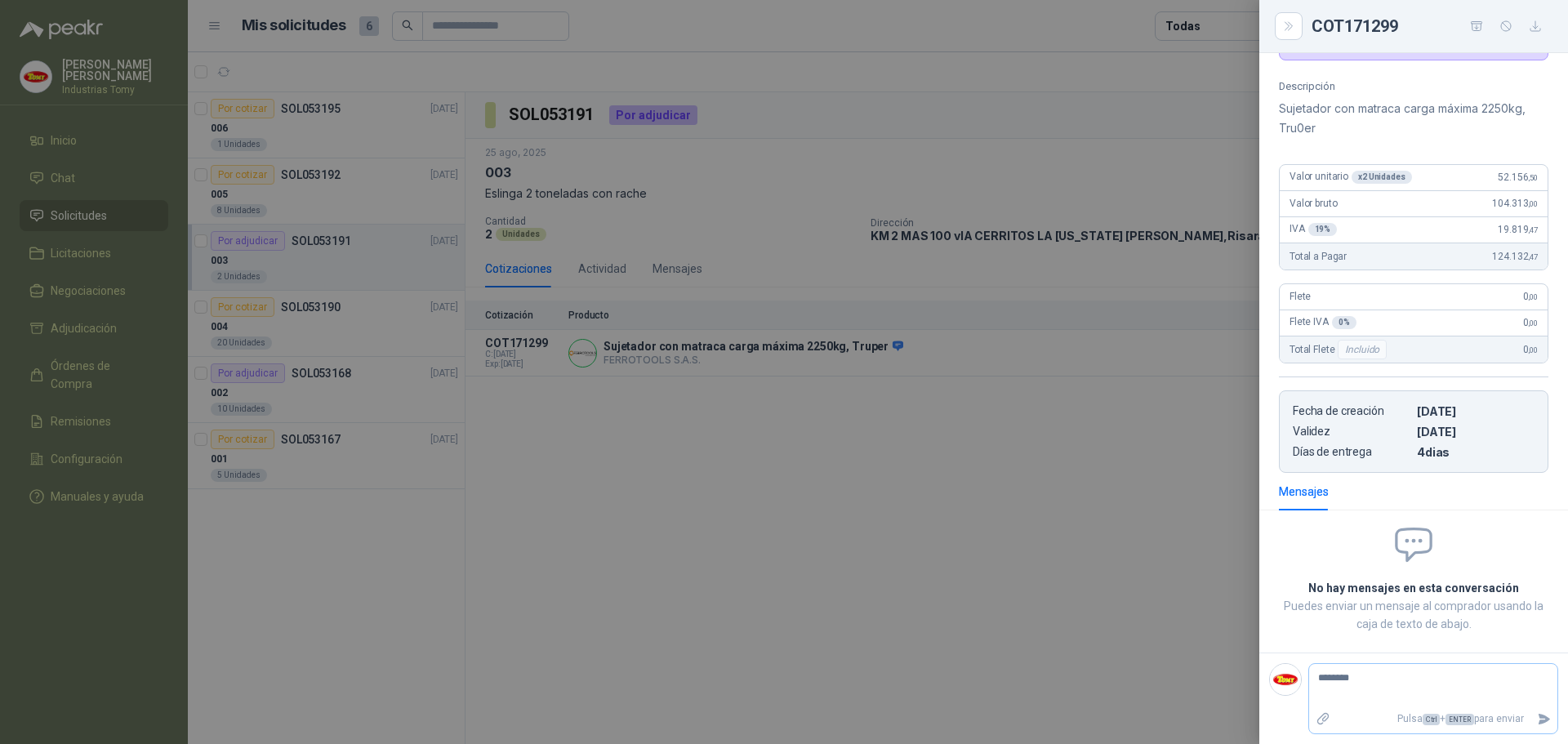
type textarea "*********"
type textarea "**********"
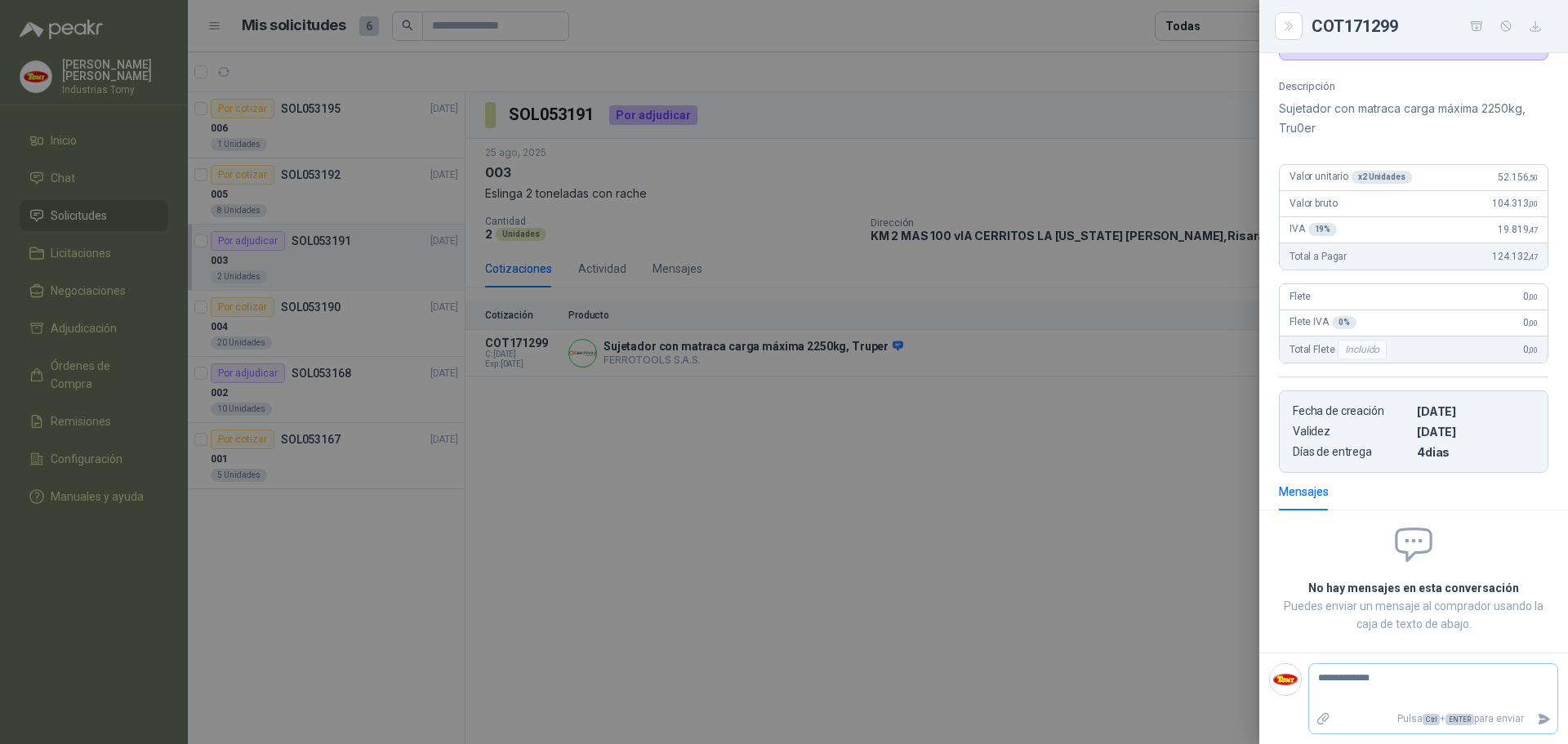
type textarea "**********"
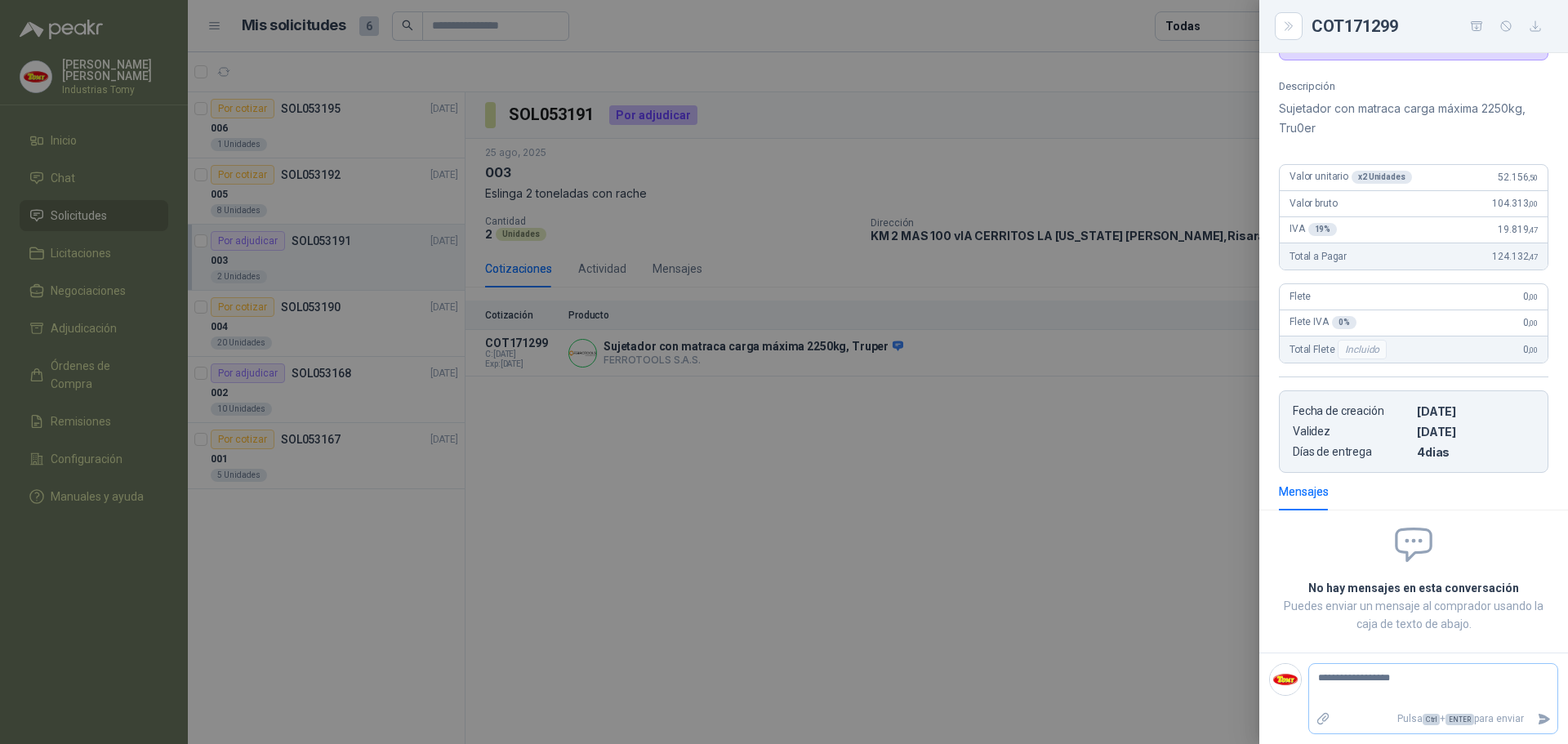
type textarea "**********"
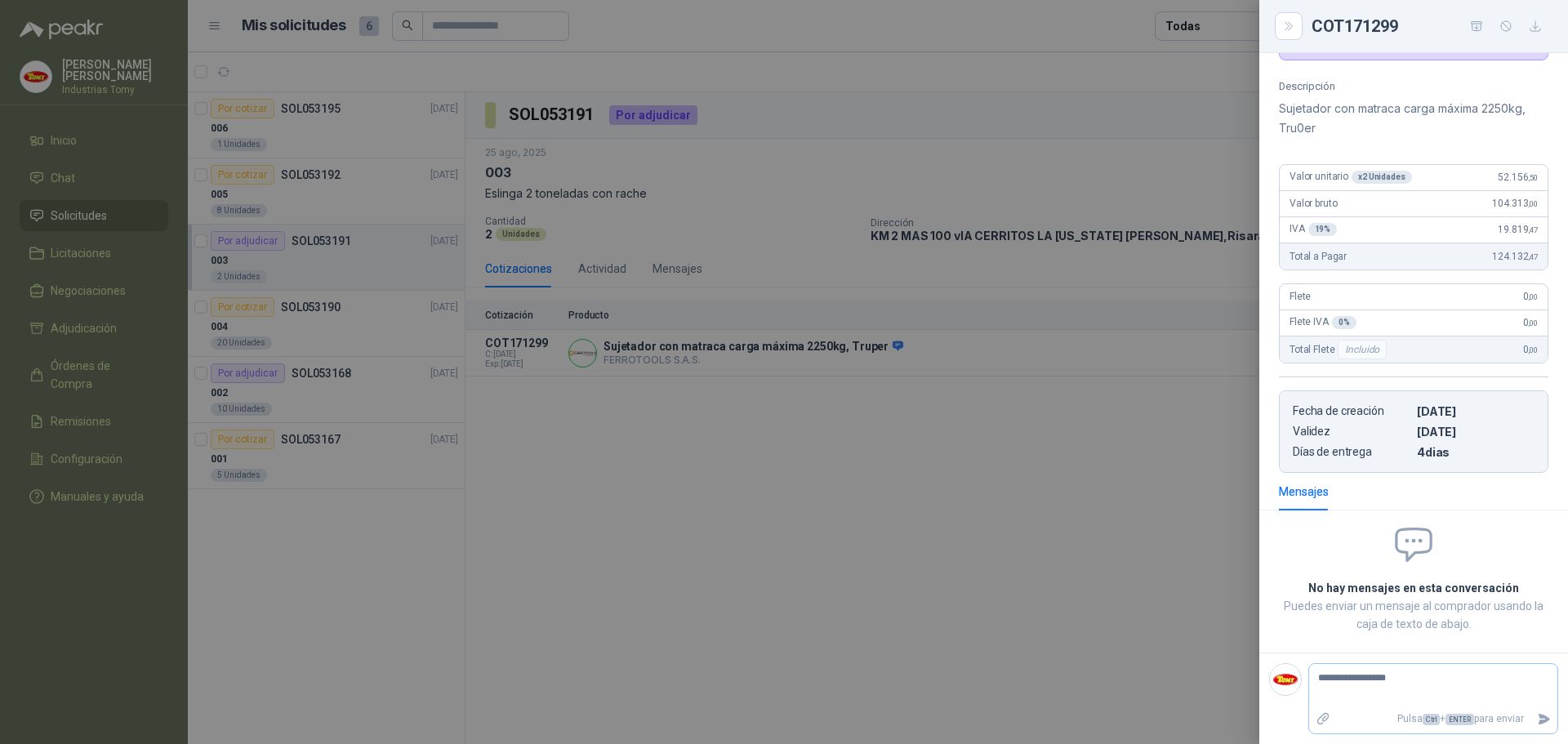
type textarea "**********"
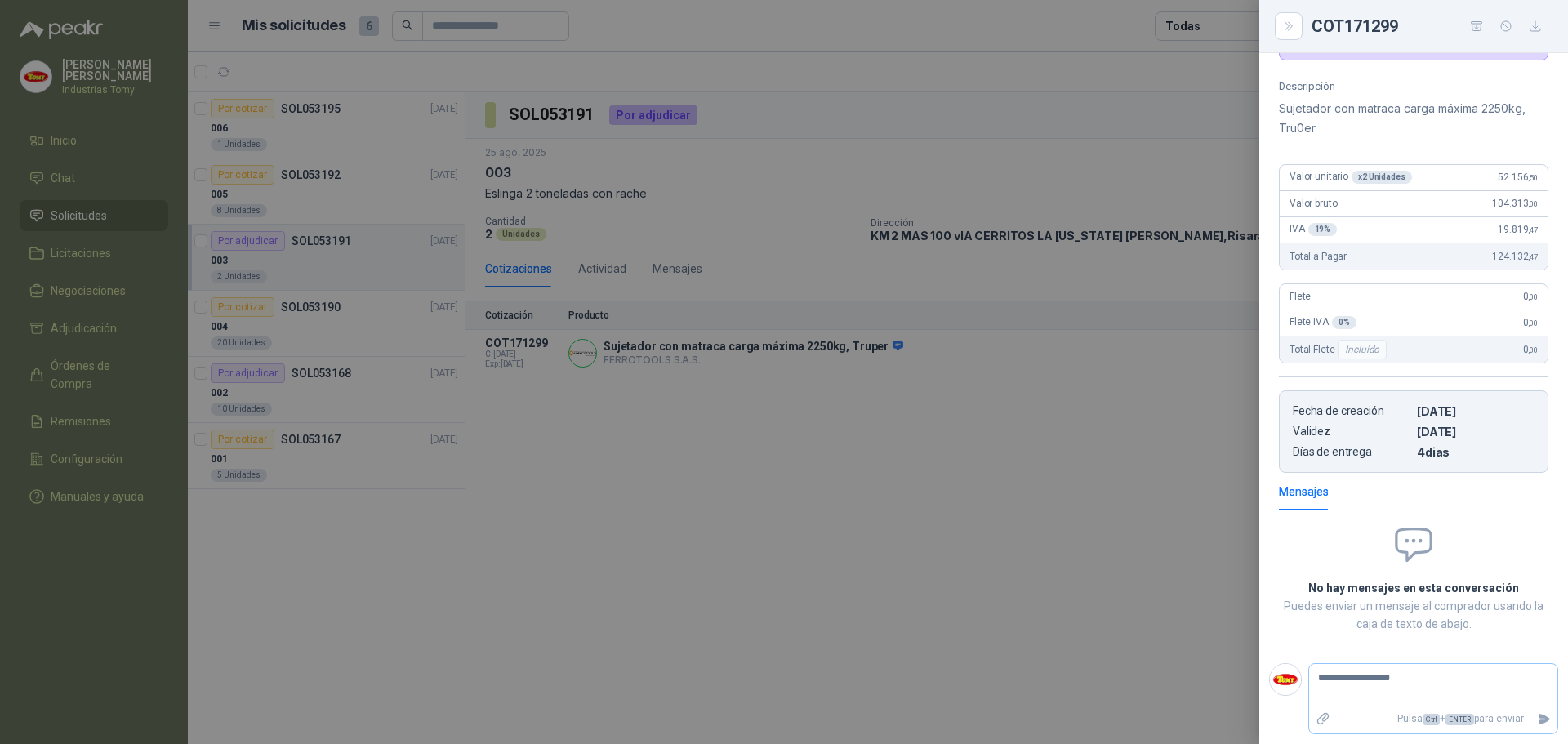
type textarea "**********"
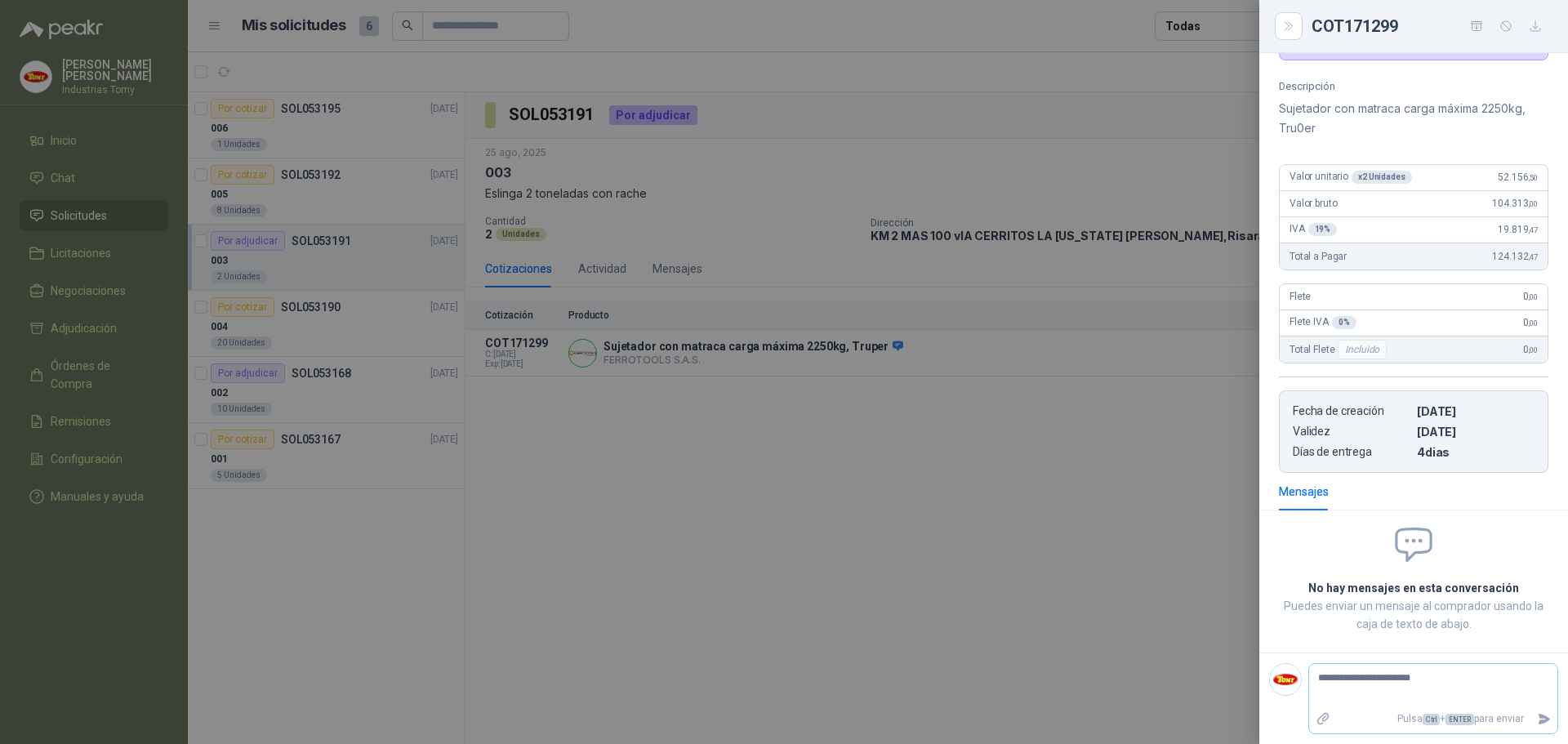
type textarea "**********"
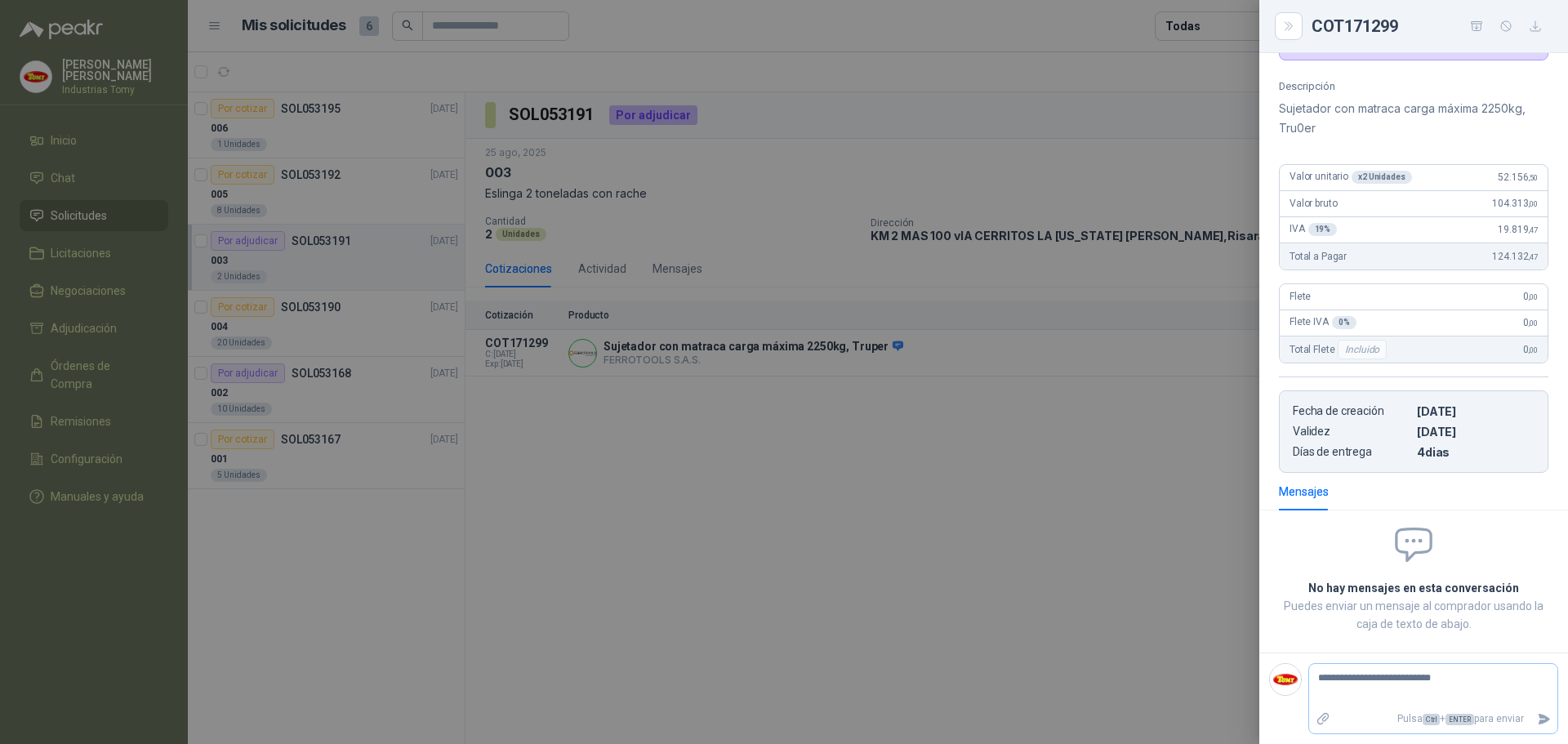
type textarea "**********"
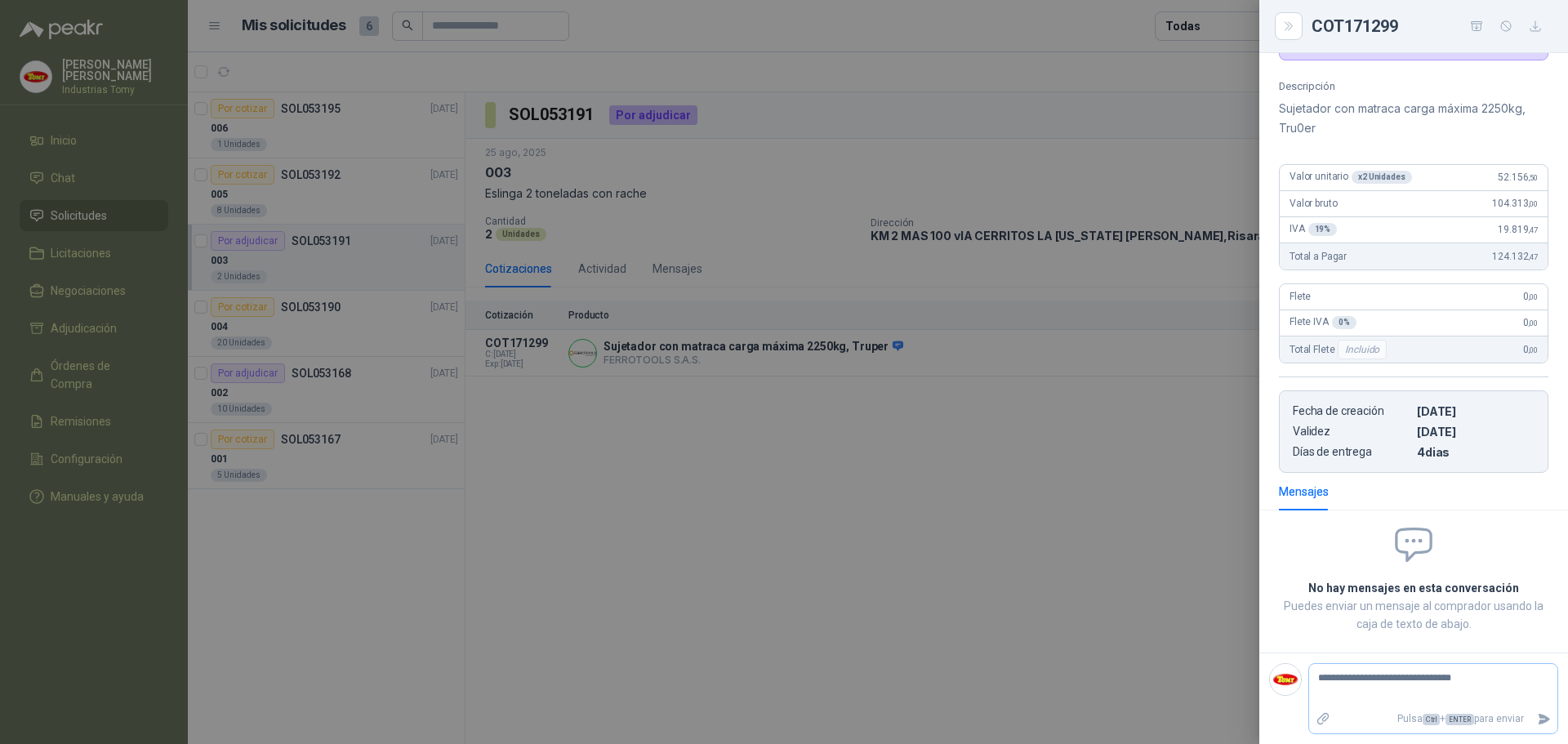
type textarea "**********"
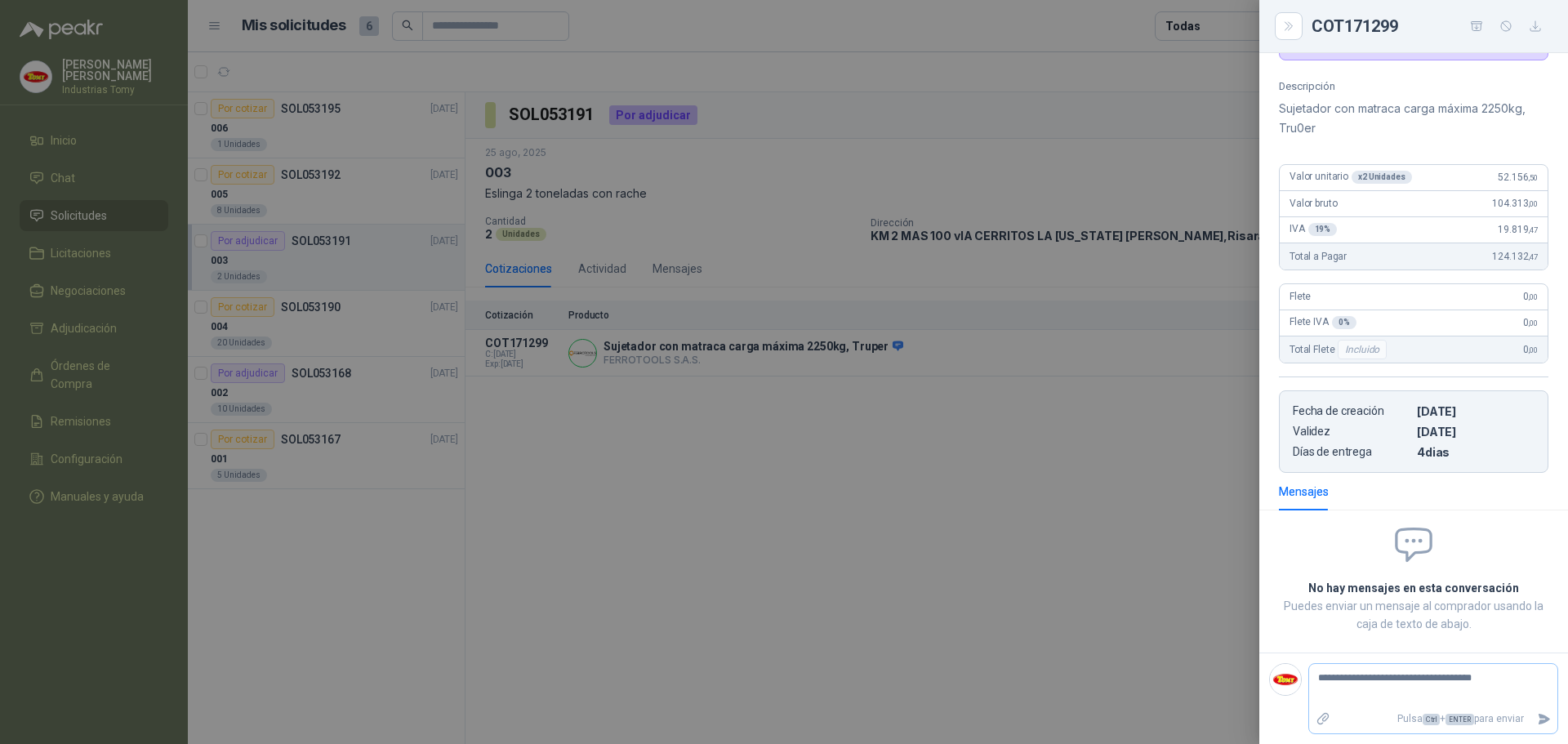
type textarea "**********"
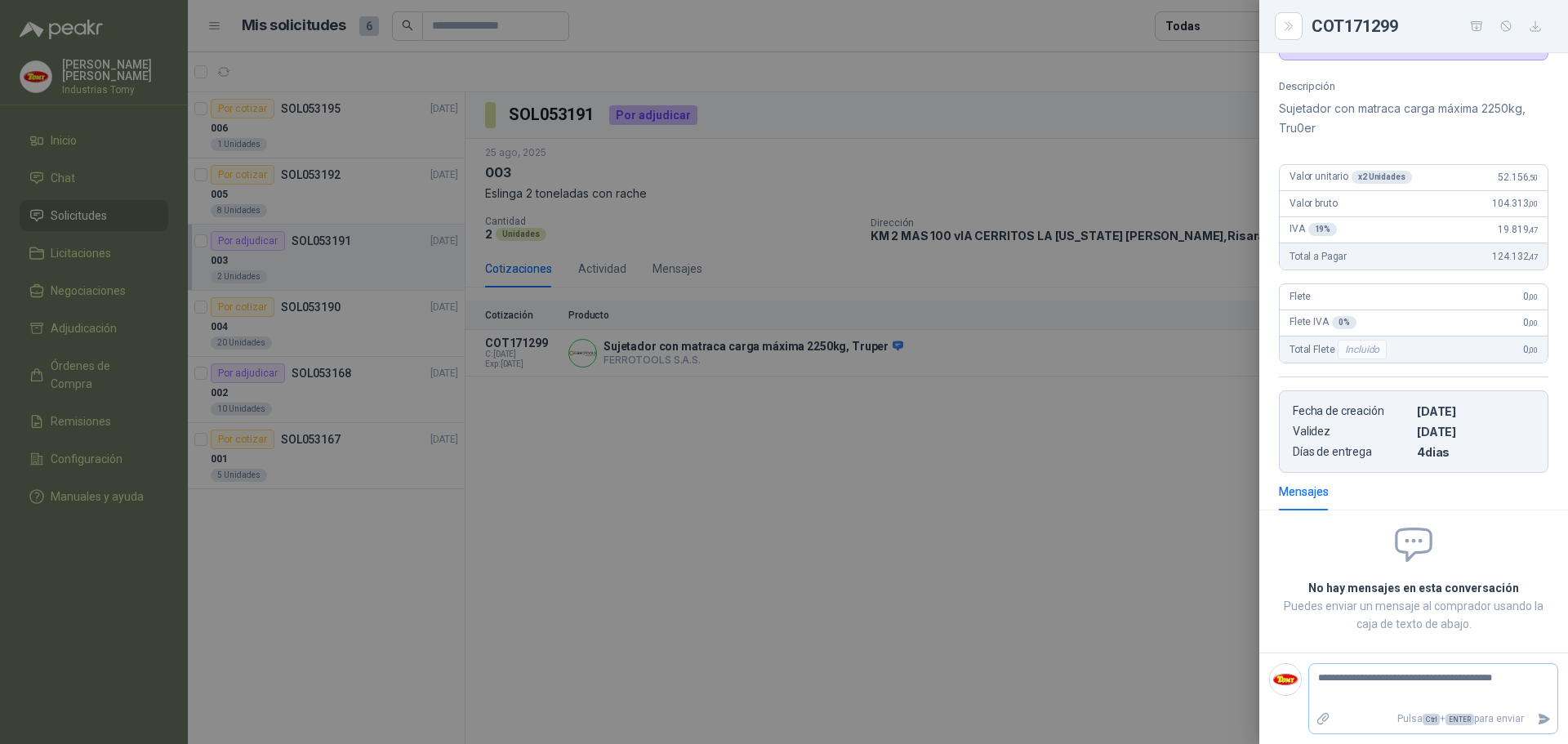
type textarea "**********"
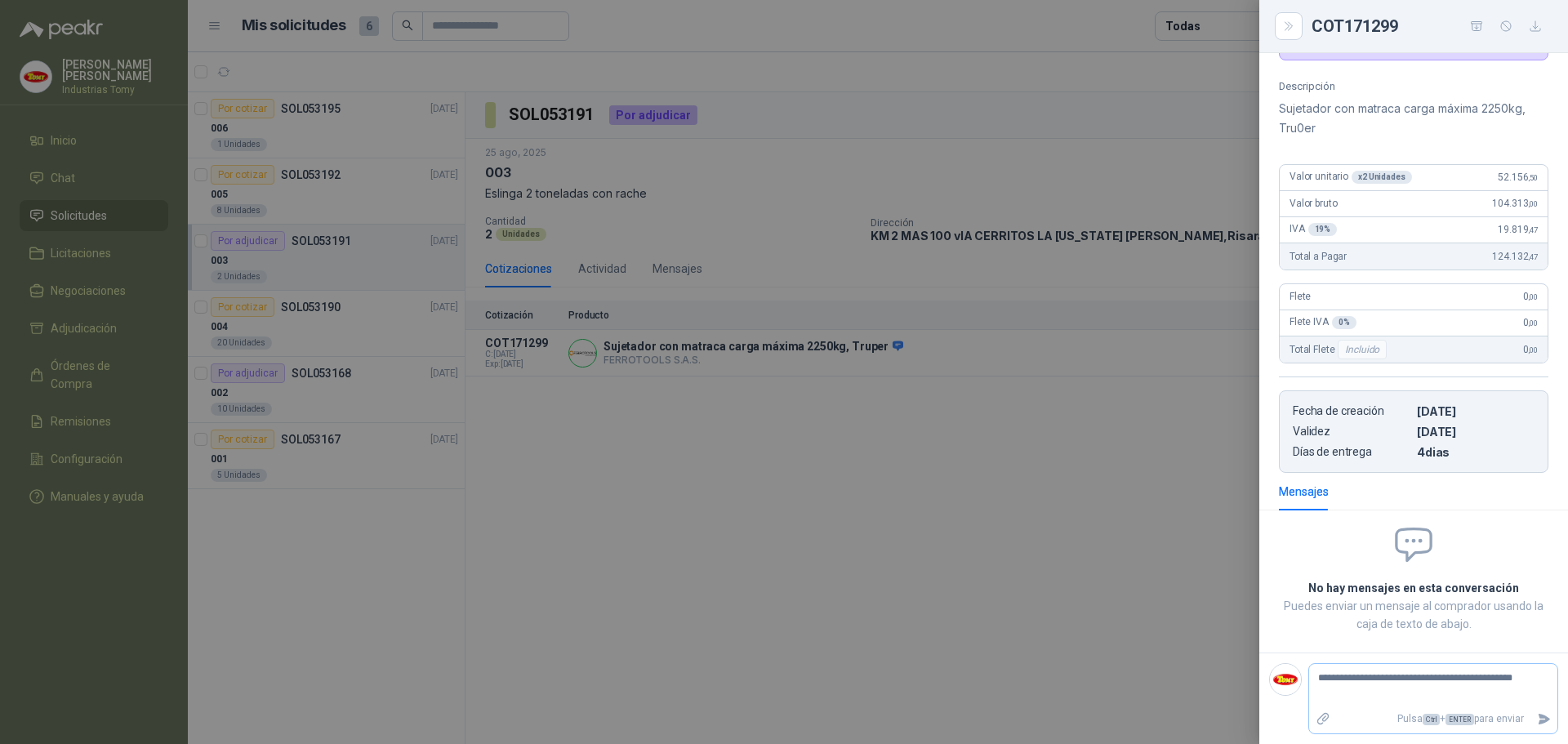
type textarea "**********"
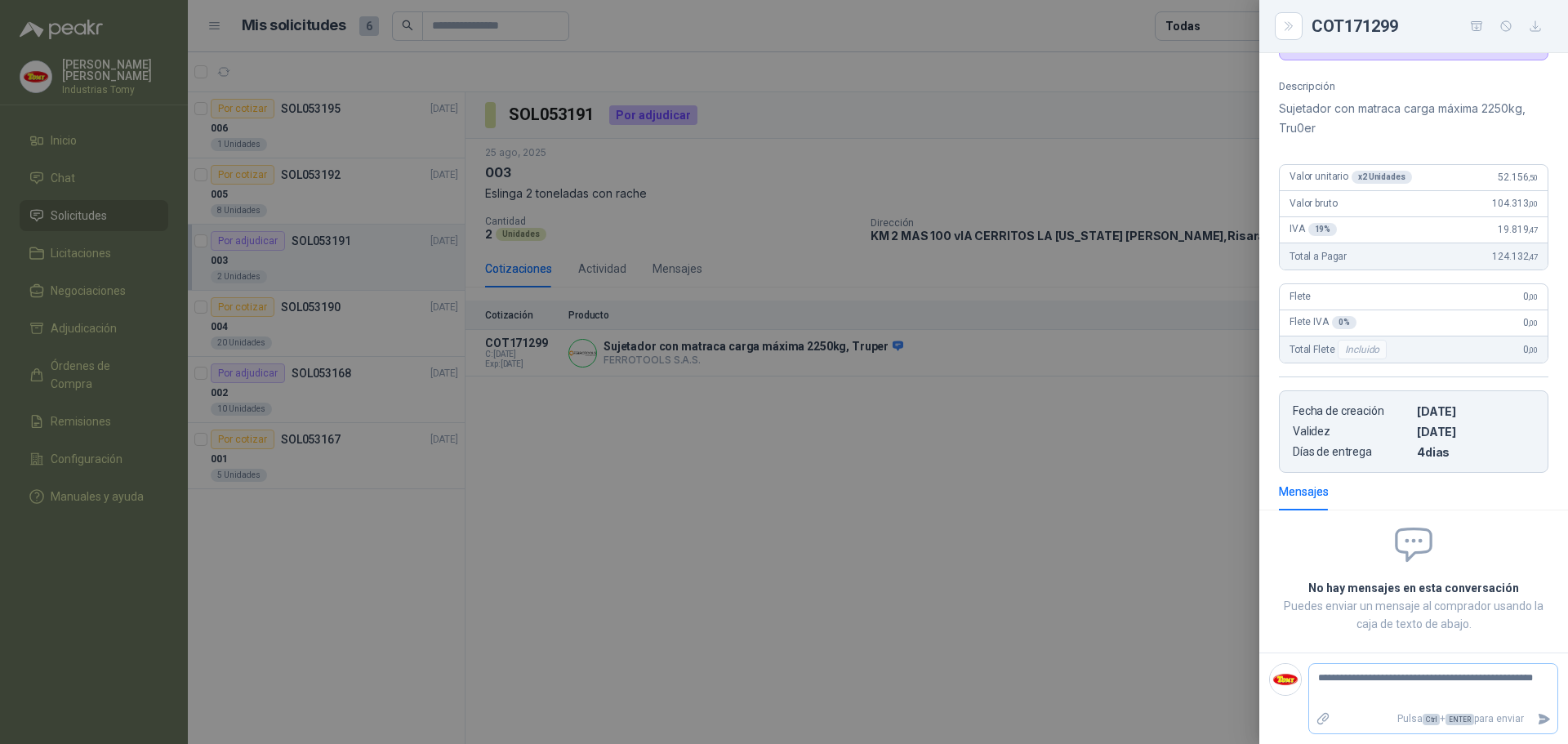
type textarea "**********"
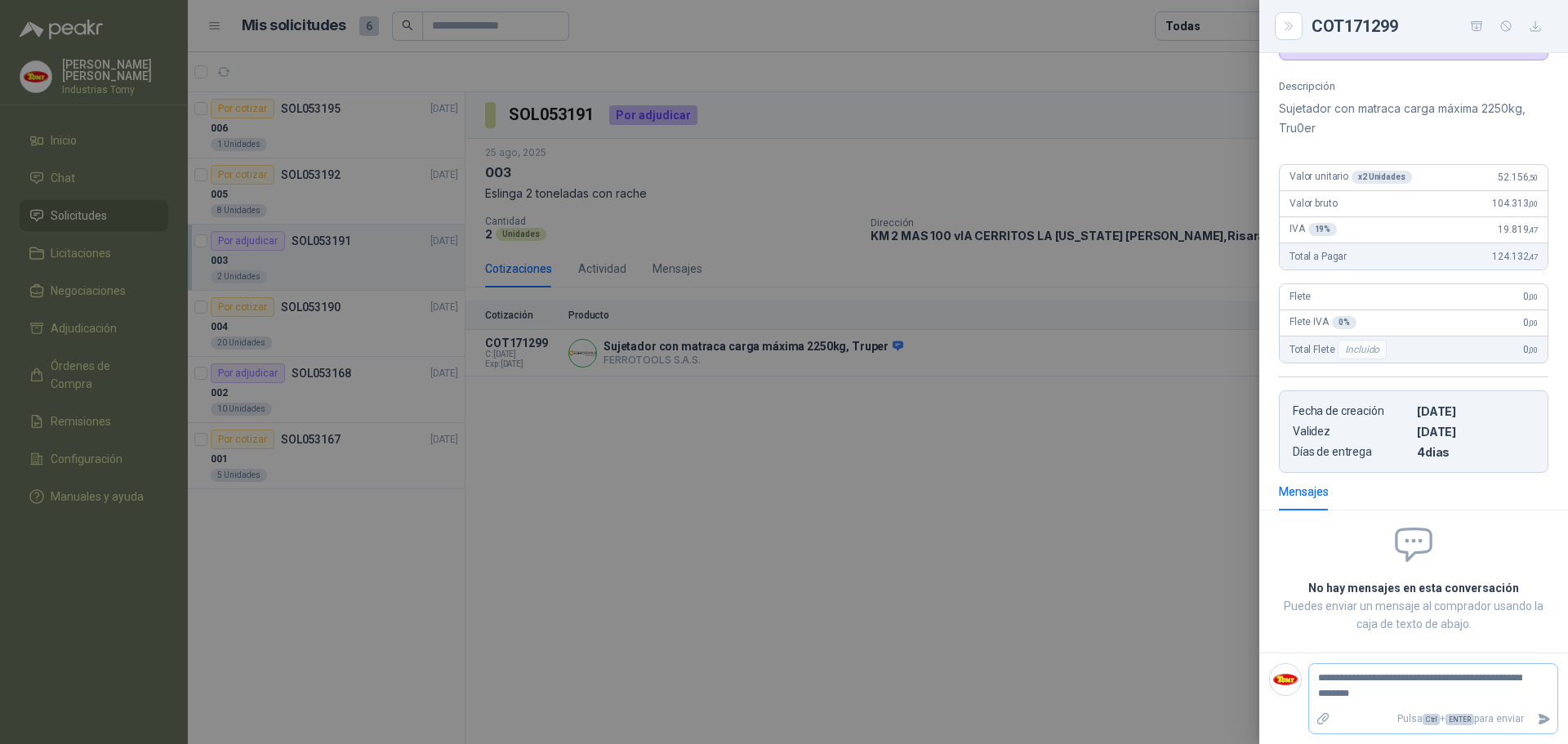
type textarea "**********"
click at [1384, 680] on textarea "**********" at bounding box center [1427, 686] width 235 height 38
type textarea "**********"
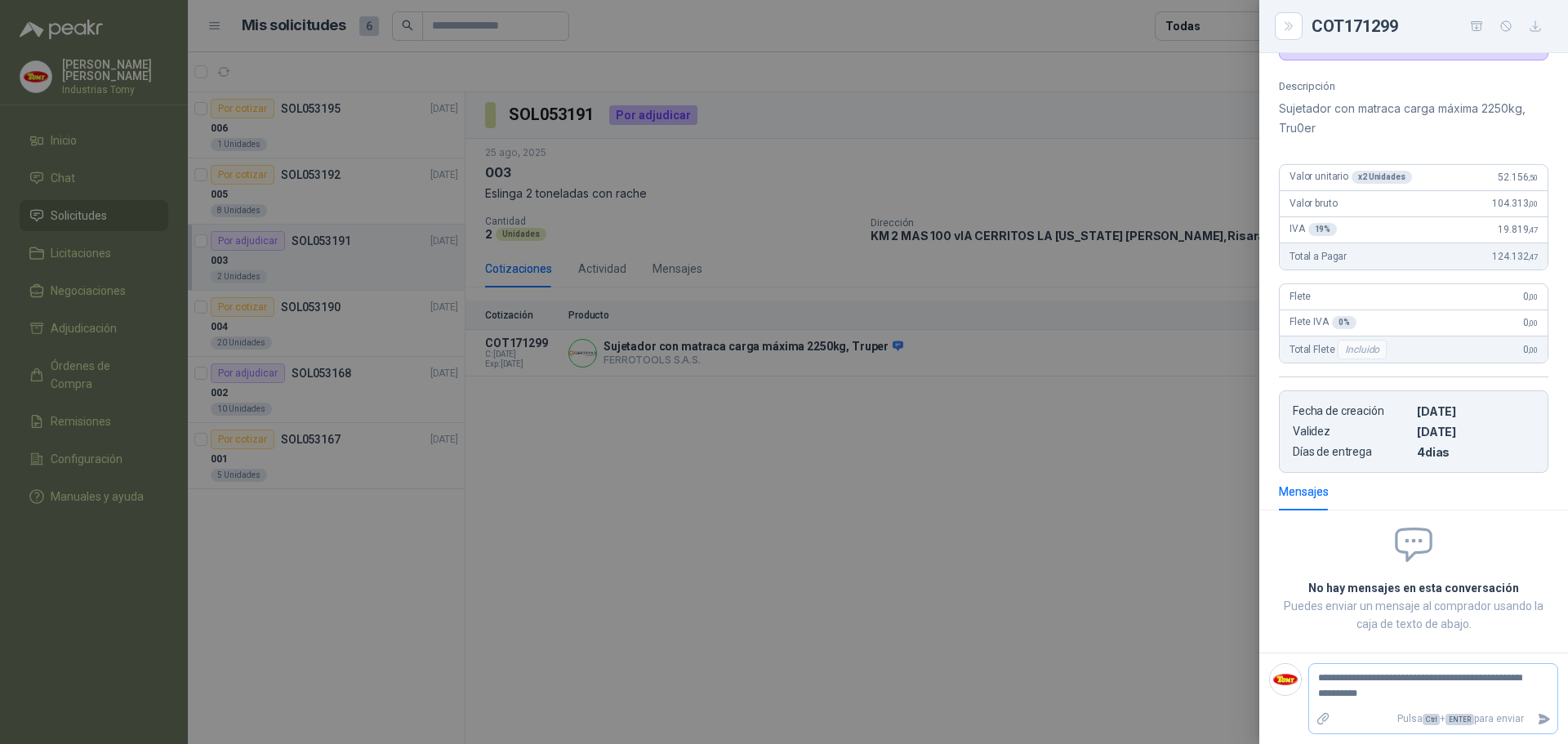
click at [1398, 696] on textarea "**********" at bounding box center [1427, 686] width 235 height 38
click at [1452, 692] on textarea "**********" at bounding box center [1427, 686] width 235 height 38
type textarea "**********"
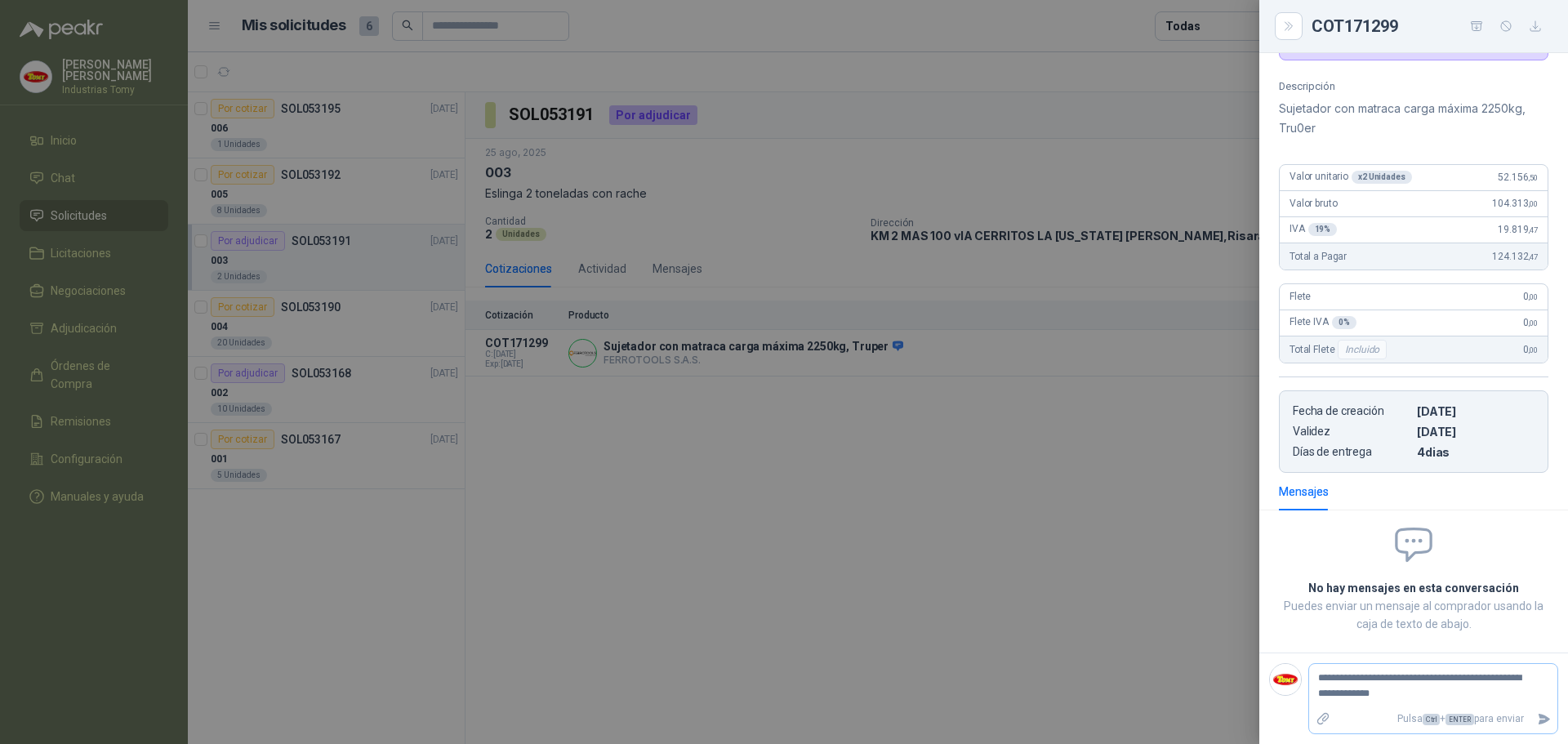
type textarea "**********"
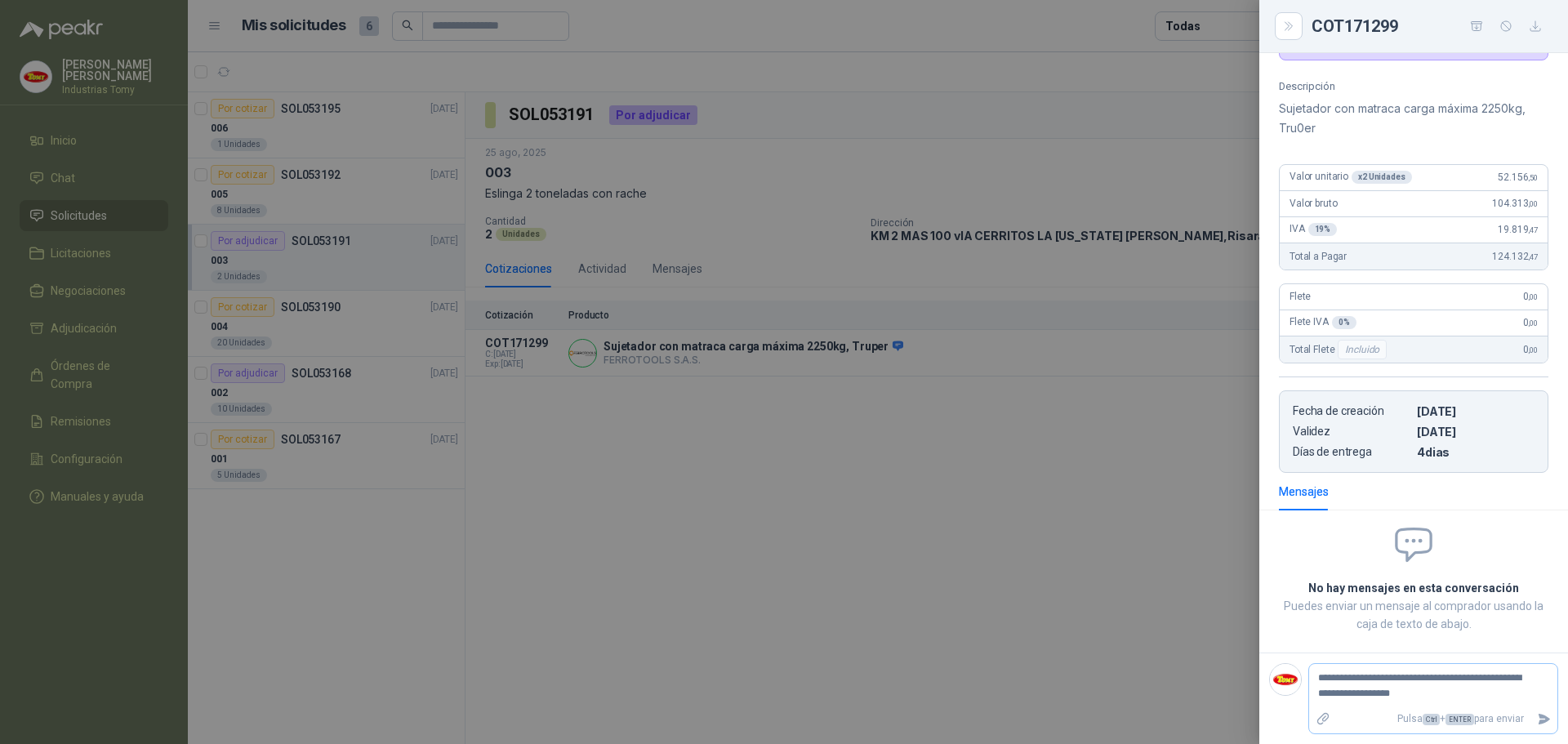
type textarea "**********"
click at [1359, 680] on textarea "**********" at bounding box center [1427, 686] width 235 height 38
click at [1390, 677] on textarea "**********" at bounding box center [1427, 686] width 235 height 38
click at [1437, 676] on textarea "**********" at bounding box center [1427, 686] width 235 height 38
type textarea "**********"
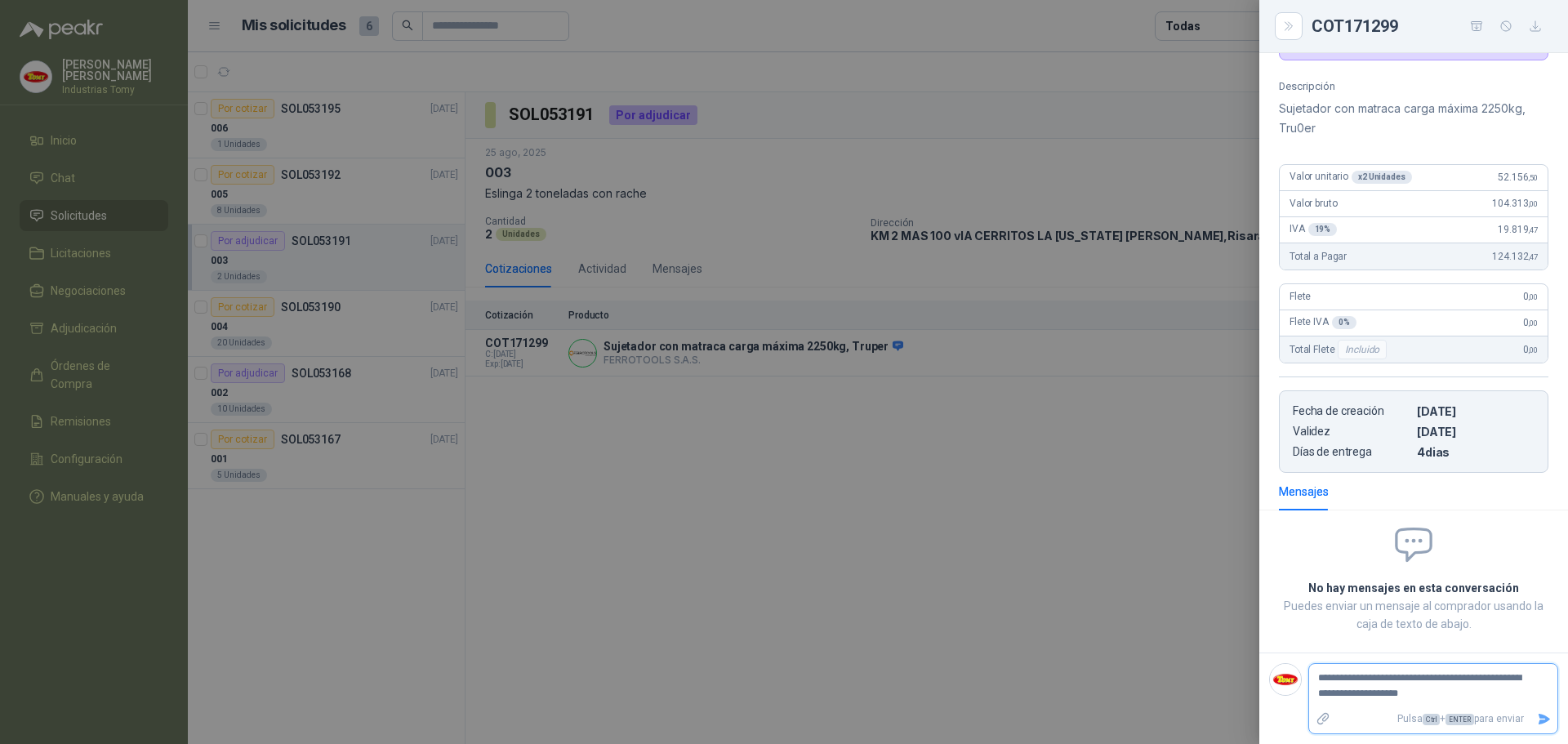
click at [1539, 718] on icon "Enviar" at bounding box center [1544, 719] width 11 height 11
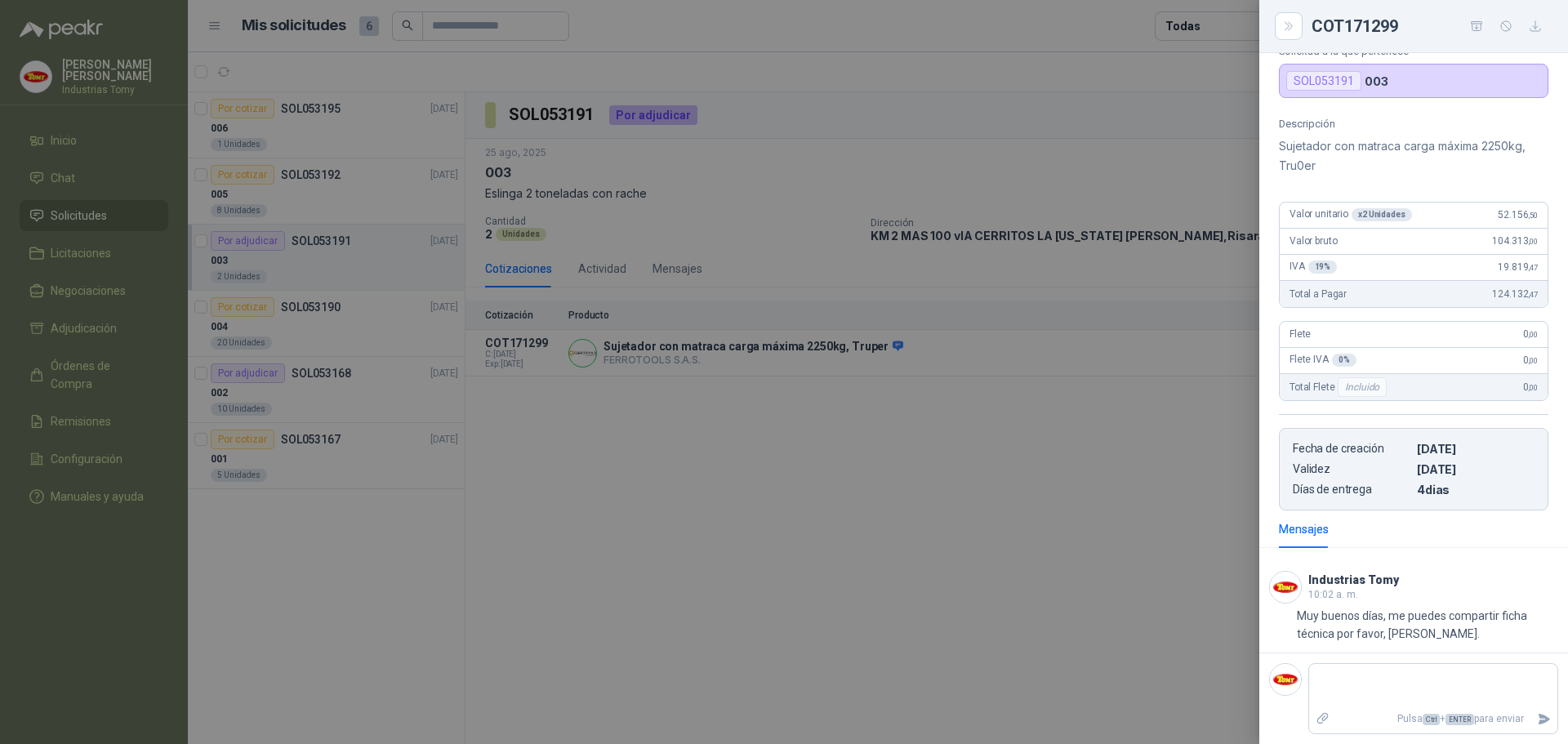
drag, startPoint x: 1433, startPoint y: 626, endPoint x: 1405, endPoint y: 661, distance: 44.8
click at [1428, 630] on p "Muy buenos días, me puedes compartir ficha técnica por favor, [PERSON_NAME]." at bounding box center [1427, 625] width 262 height 36
click at [1390, 678] on textarea at bounding box center [1427, 686] width 235 height 38
type textarea "*"
click at [1121, 592] on div at bounding box center [784, 372] width 1568 height 744
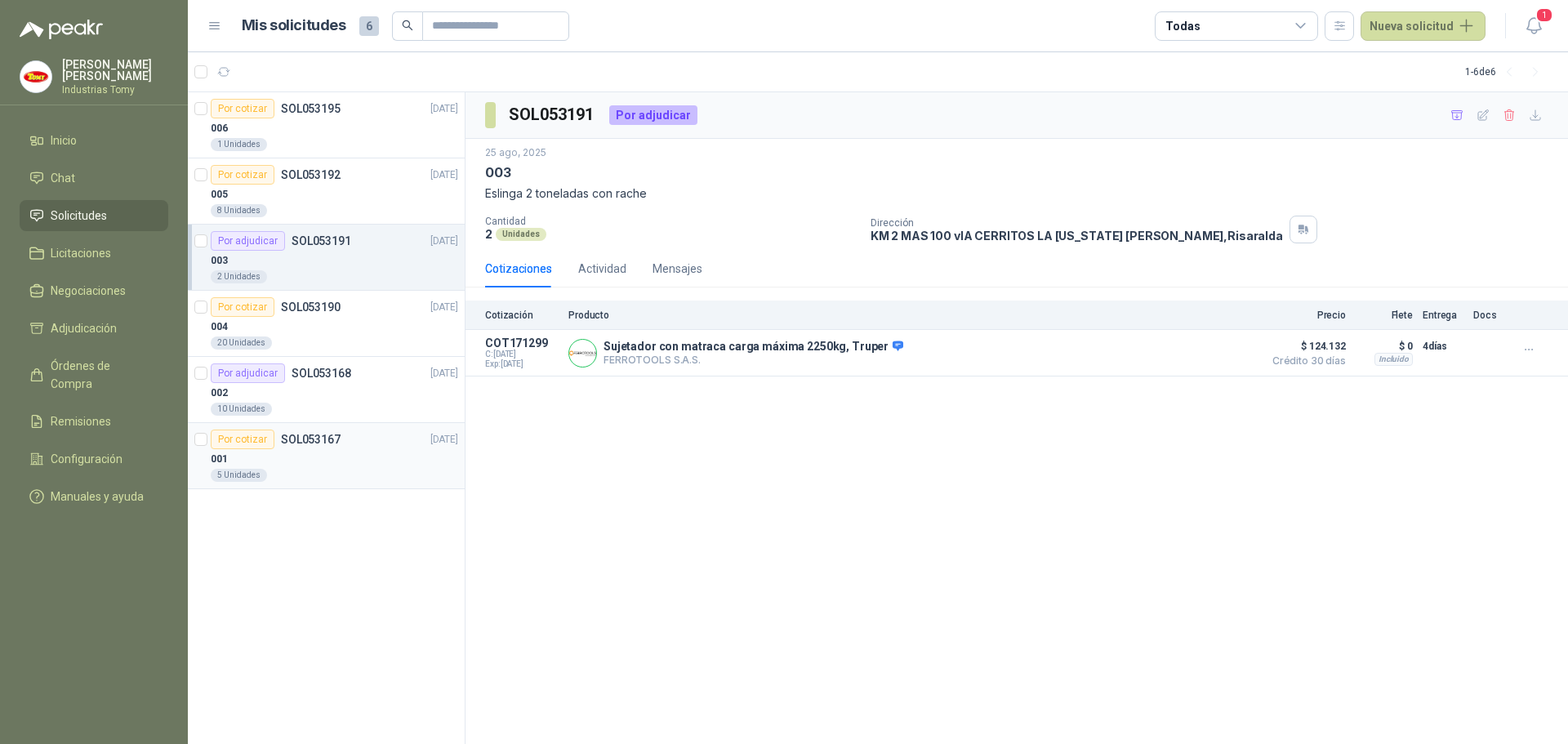
click at [366, 446] on div "Por cotizar SOL053167 [DATE]" at bounding box center [333, 439] width 247 height 19
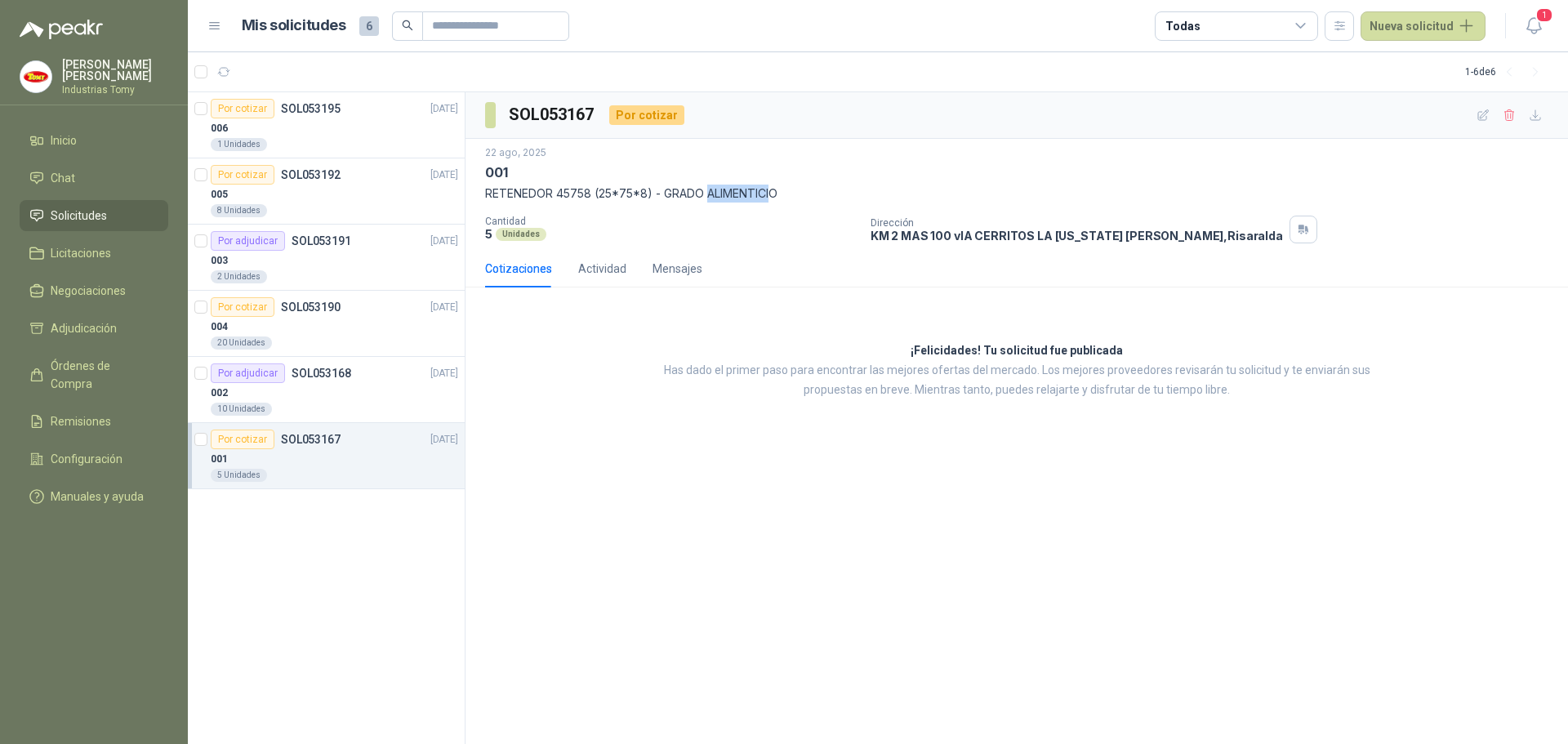
drag, startPoint x: 773, startPoint y: 188, endPoint x: 710, endPoint y: 187, distance: 63.0
click at [710, 187] on p "RETENEDOR 45758 (25*75*8) - GRADO ALIMENTICIO" at bounding box center [1017, 194] width 1064 height 18
click at [784, 188] on p "RETENEDOR 45758 (25*75*8) - GRADO ALIMENTICIO" at bounding box center [1017, 194] width 1064 height 18
click at [608, 262] on div "Actividad" at bounding box center [603, 269] width 48 height 18
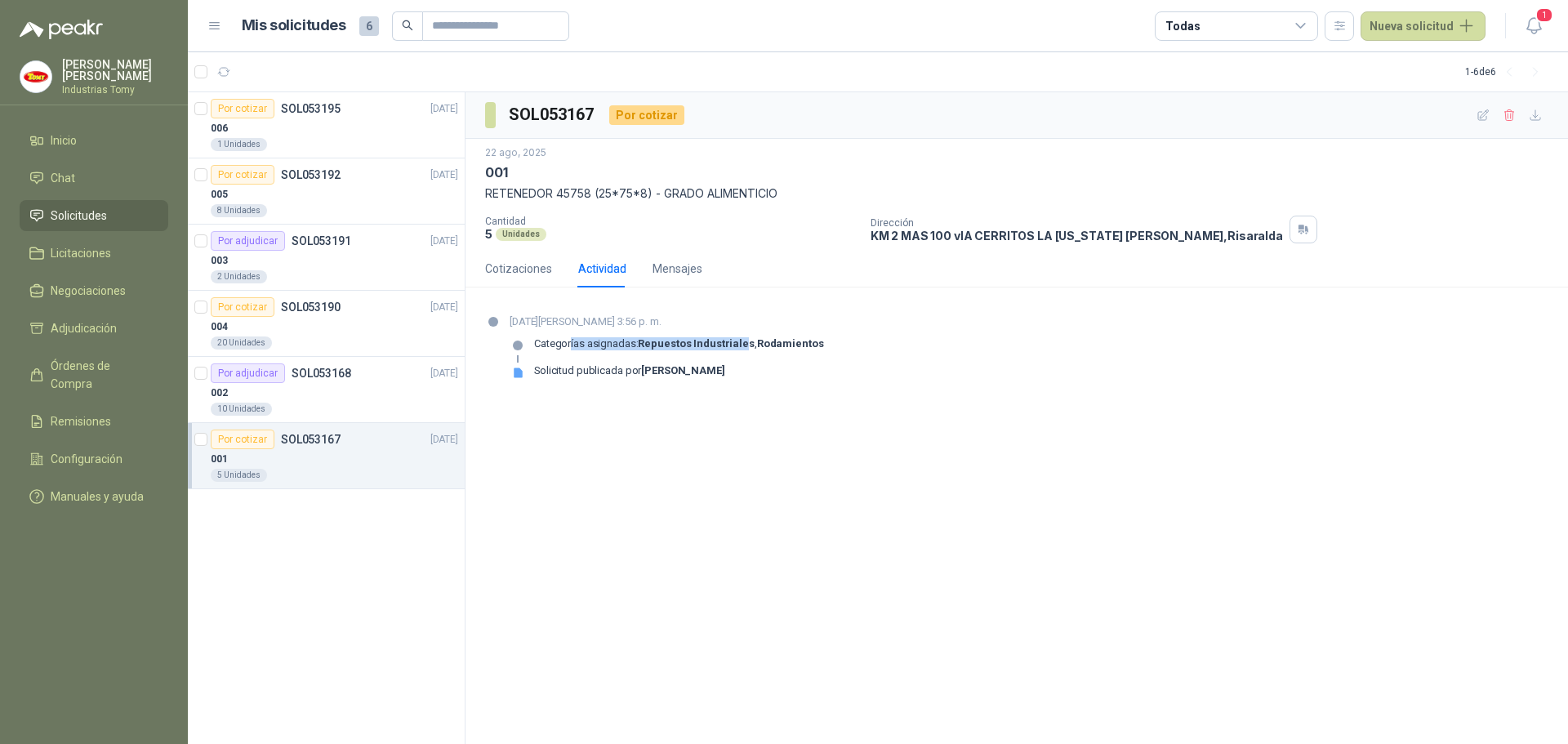
drag, startPoint x: 645, startPoint y: 344, endPoint x: 742, endPoint y: 349, distance: 97.1
click at [742, 349] on p "Categorías asignadas: Repuestos Industriales , Rodamientos" at bounding box center [679, 344] width 289 height 13
click at [98, 205] on link "Solicitudes" at bounding box center [94, 216] width 149 height 31
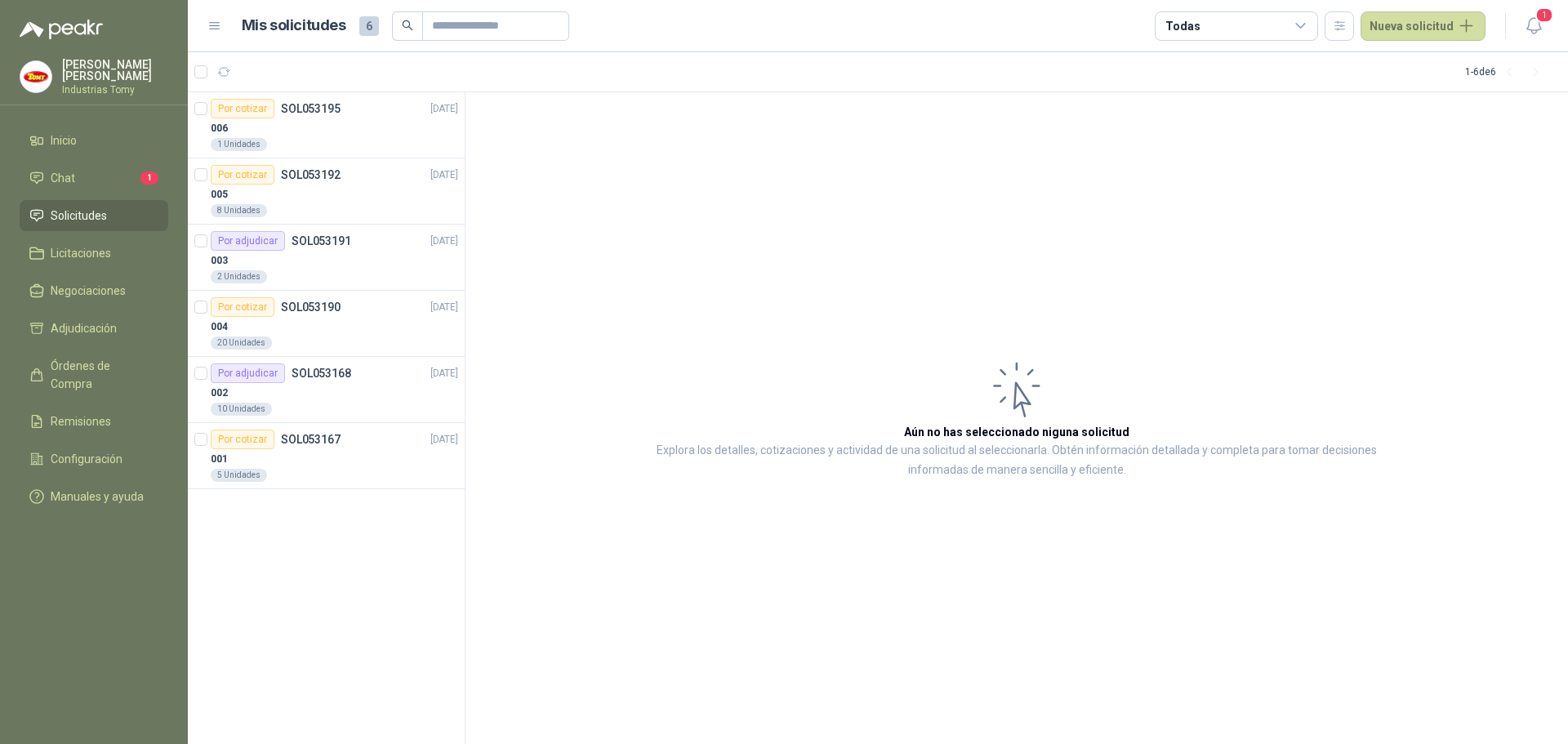
click at [873, 417] on article "Aún no has seleccionado niguna solicitud Explora los detalles, cotizaciones y a…" at bounding box center [1017, 418] width 1103 height 653
click at [372, 609] on div "Por cotizar SOL053195 [DATE] 006 1 Unidades Por cotizar SOL053192 [DATE] 005 8 …" at bounding box center [327, 418] width 277 height 653
click at [910, 288] on article "Aún no has seleccionado niguna solicitud Explora los detalles, cotizaciones y a…" at bounding box center [1017, 418] width 1103 height 653
click at [145, 175] on span "1" at bounding box center [150, 178] width 18 height 13
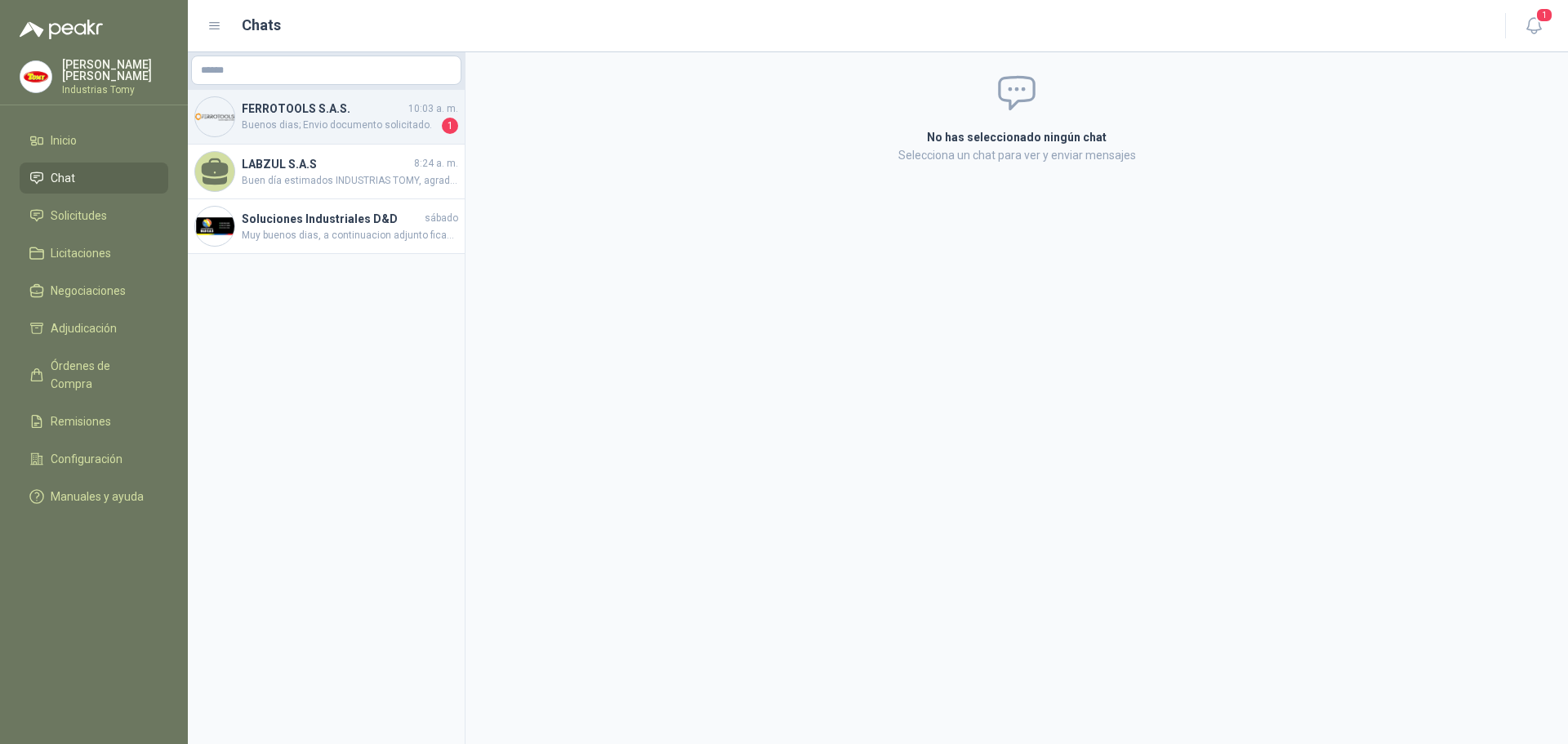
click at [317, 123] on span "Buenos dias; Envio documento solicitado." at bounding box center [340, 126] width 197 height 17
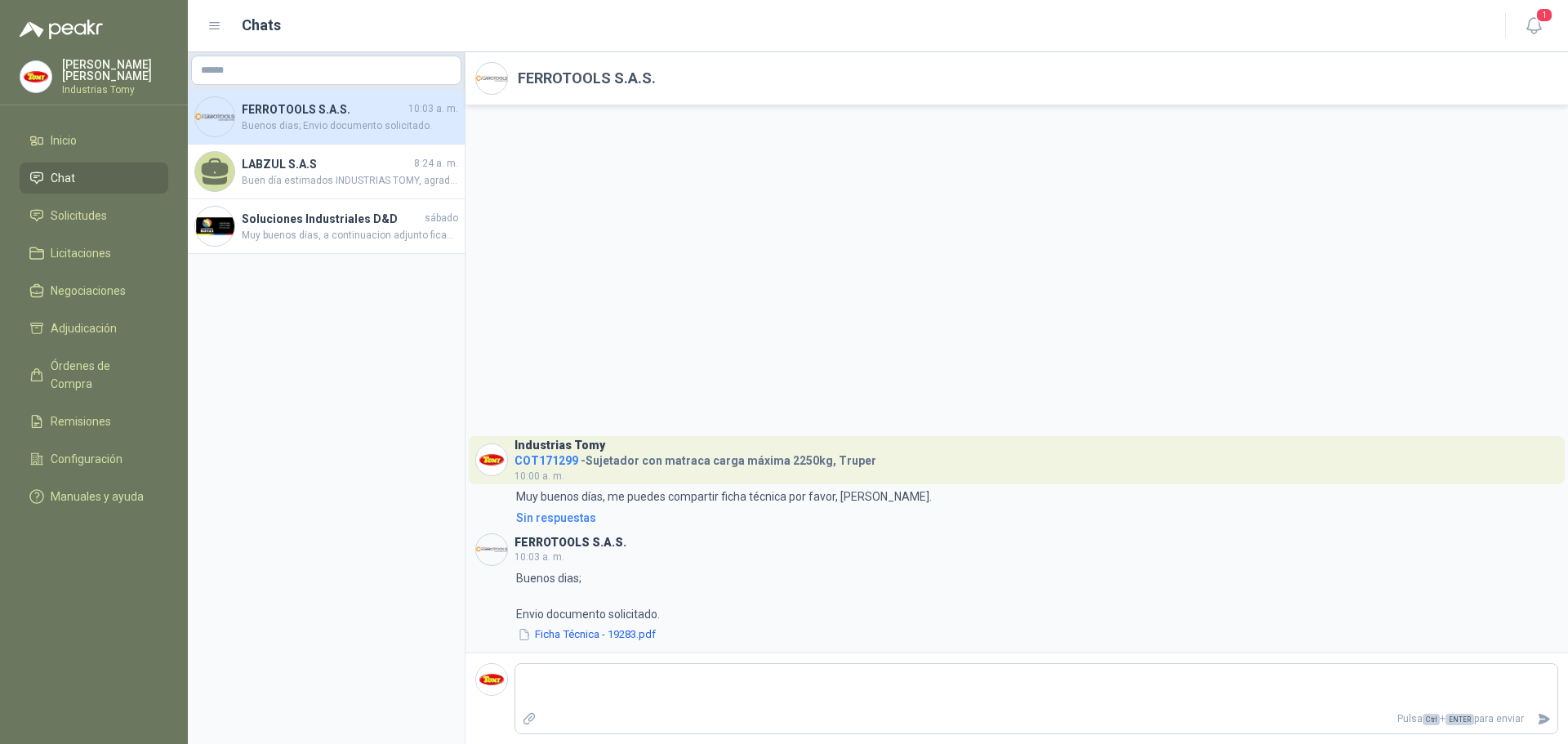
click at [843, 321] on div "Industrias Tomy COT171299 - Sujetador con matraca carga máxima 2250kg, Truper 1…" at bounding box center [1017, 379] width 1103 height 547
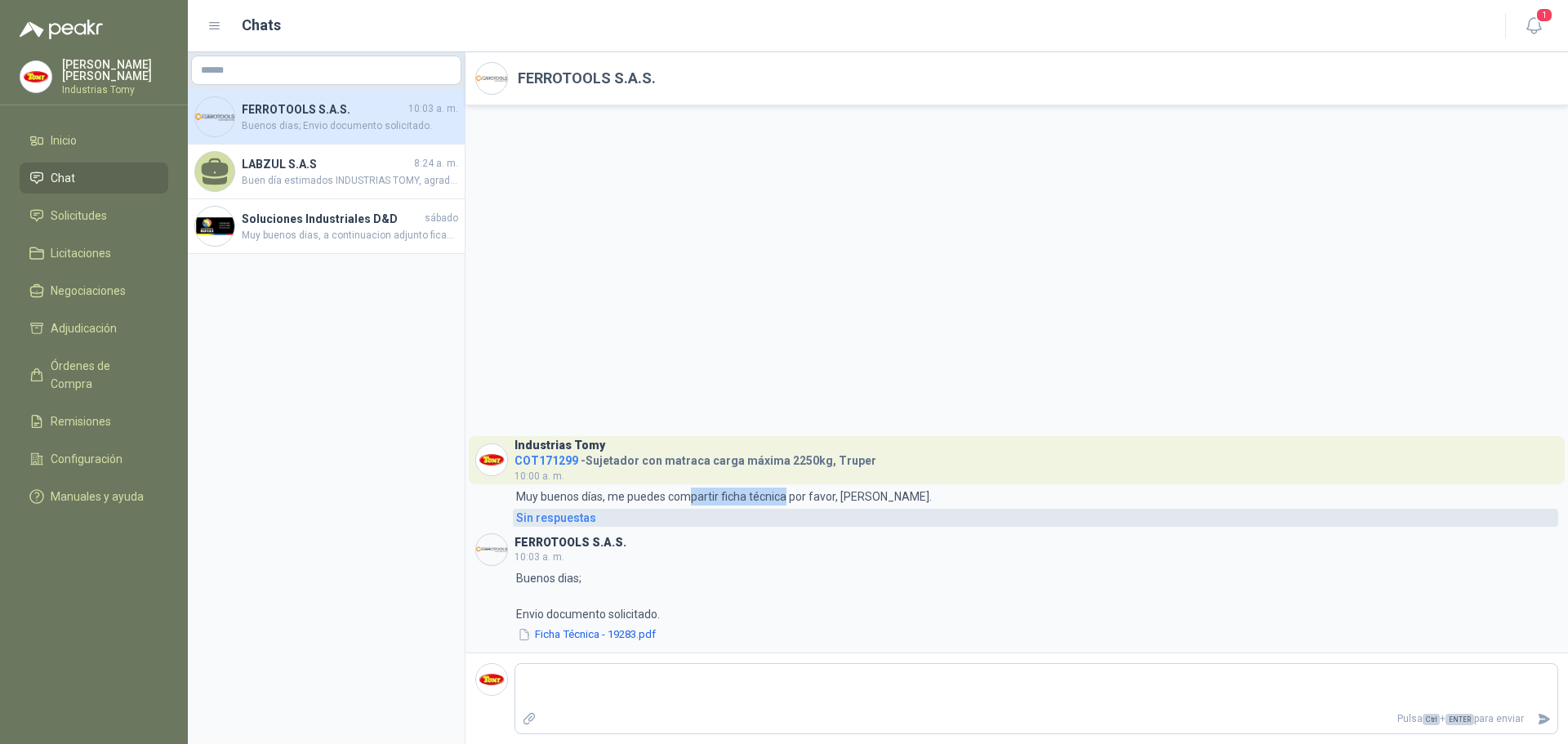
drag, startPoint x: 691, startPoint y: 490, endPoint x: 777, endPoint y: 517, distance: 90.1
click at [784, 503] on p "Muy buenos días, me puedes compartir ficha técnica por favor, [PERSON_NAME]." at bounding box center [724, 497] width 416 height 18
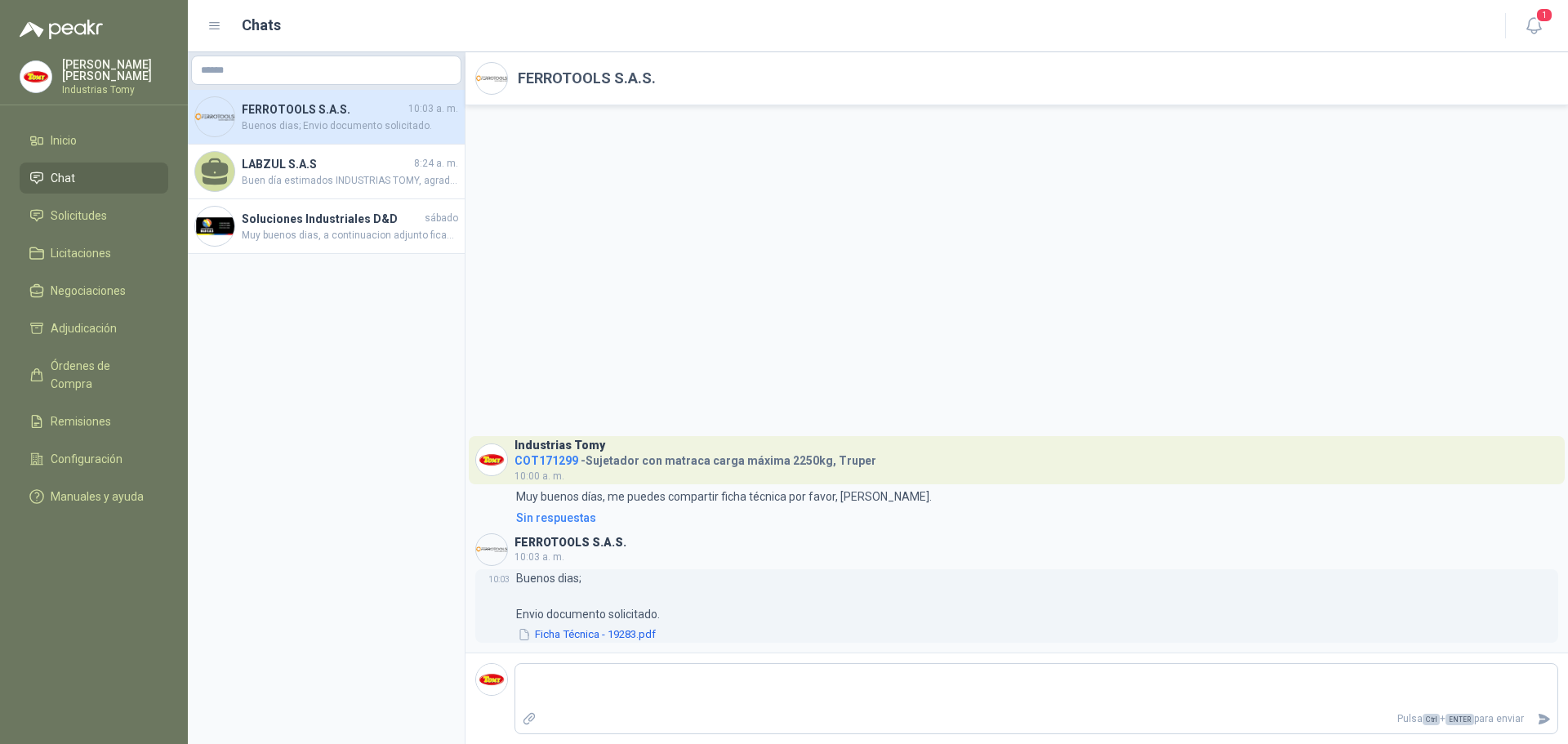
click at [694, 582] on div "10:03 Buenos dias; Envio documento solicitado. Ficha Técnica - 19283.pdf" at bounding box center [1017, 606] width 1083 height 74
click at [573, 635] on button "Ficha Técnica - 19283.pdf" at bounding box center [587, 635] width 141 height 17
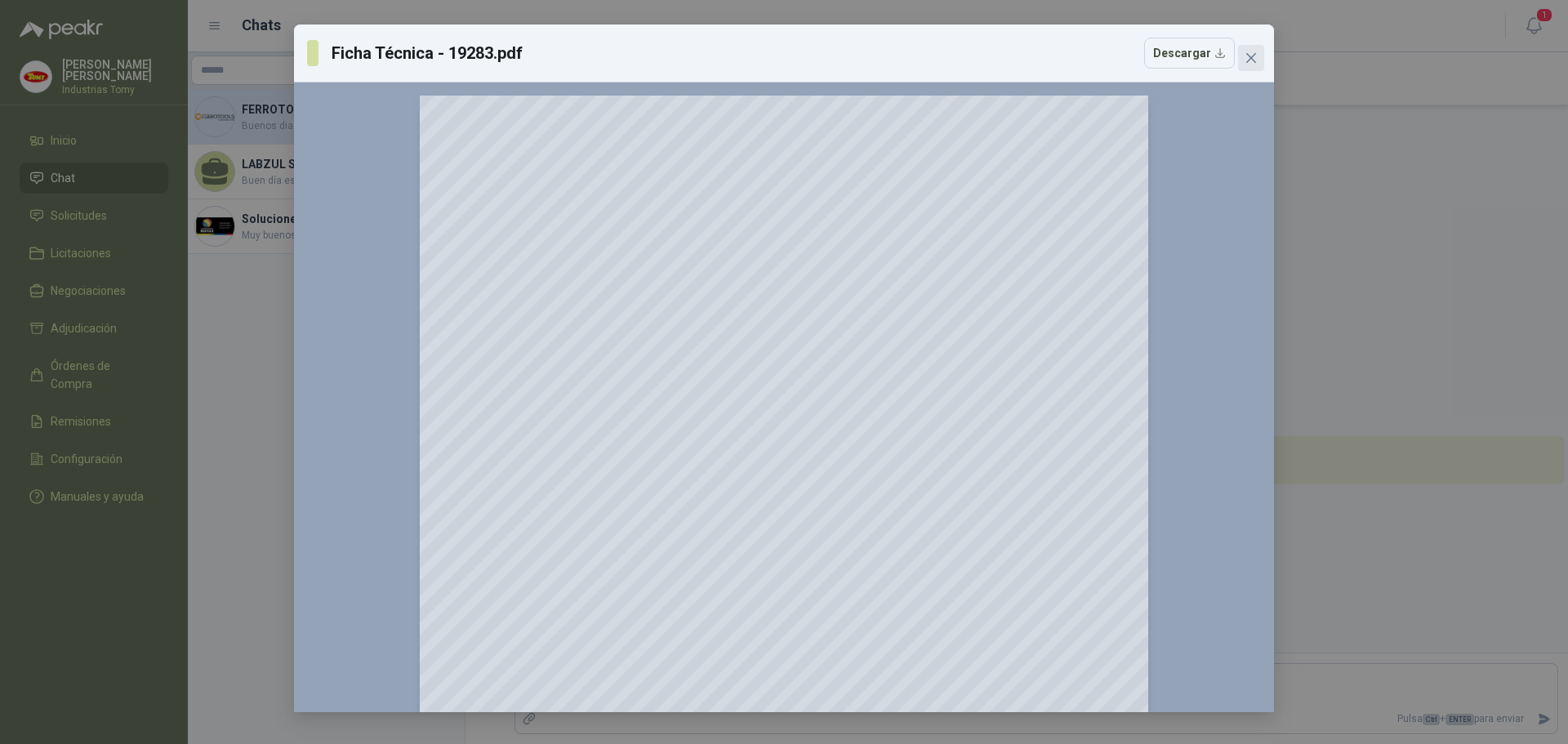
click at [1251, 62] on icon "close" at bounding box center [1251, 58] width 13 height 13
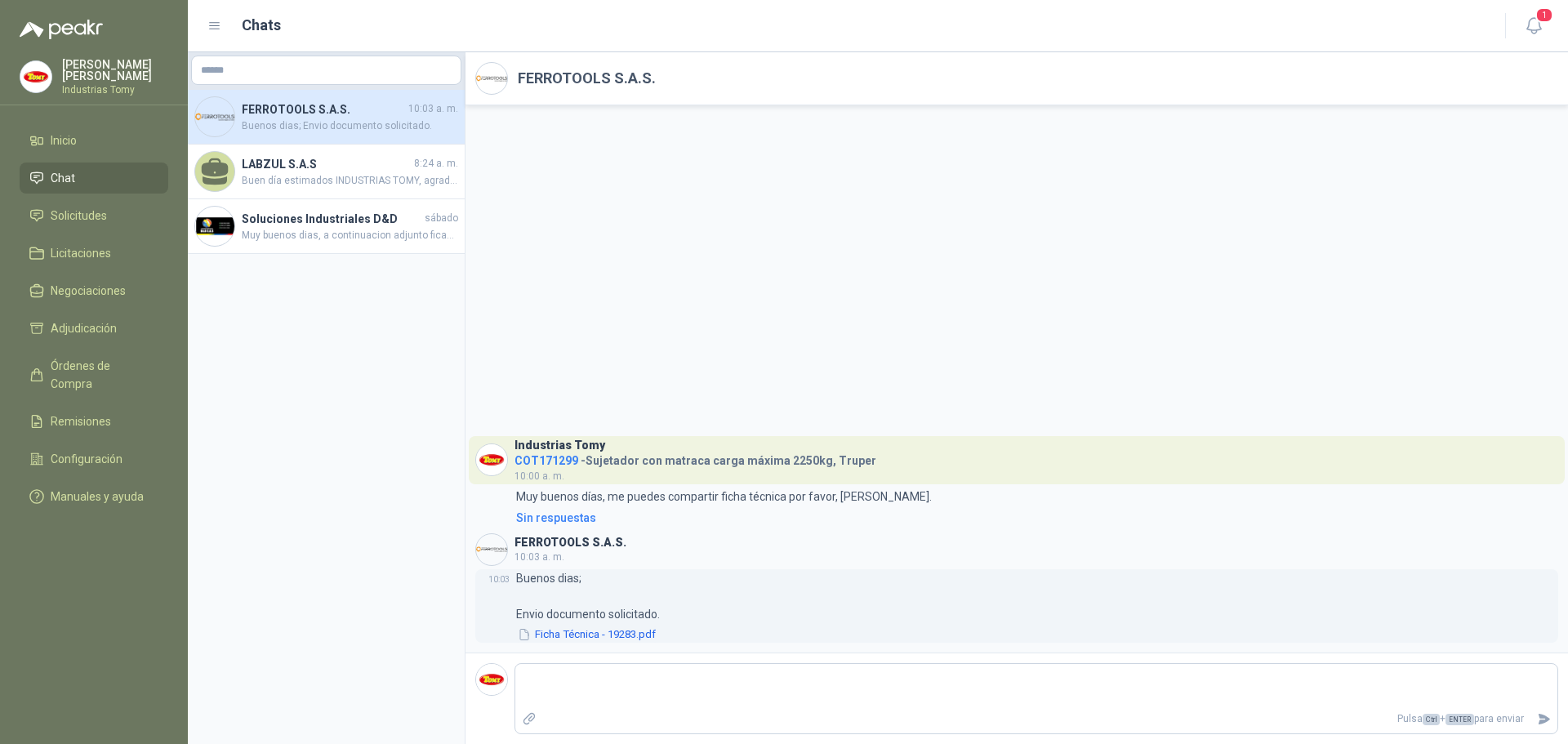
click at [637, 631] on button "Ficha Técnica - 19283.pdf" at bounding box center [587, 635] width 141 height 17
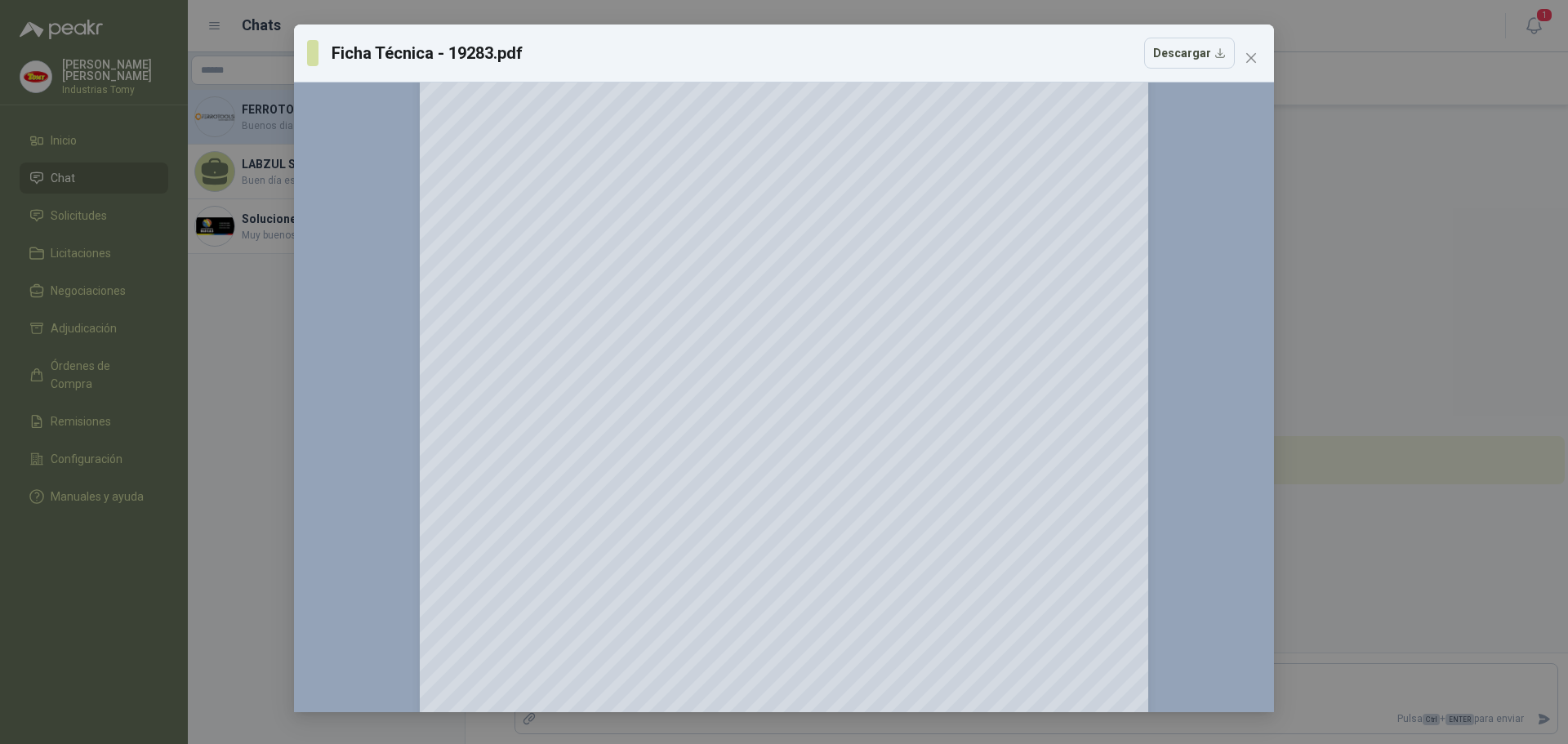
scroll to position [1144, 0]
click at [233, 321] on div "Ficha Técnica - 19283.pdf Descargar 150 %" at bounding box center [784, 372] width 1568 height 744
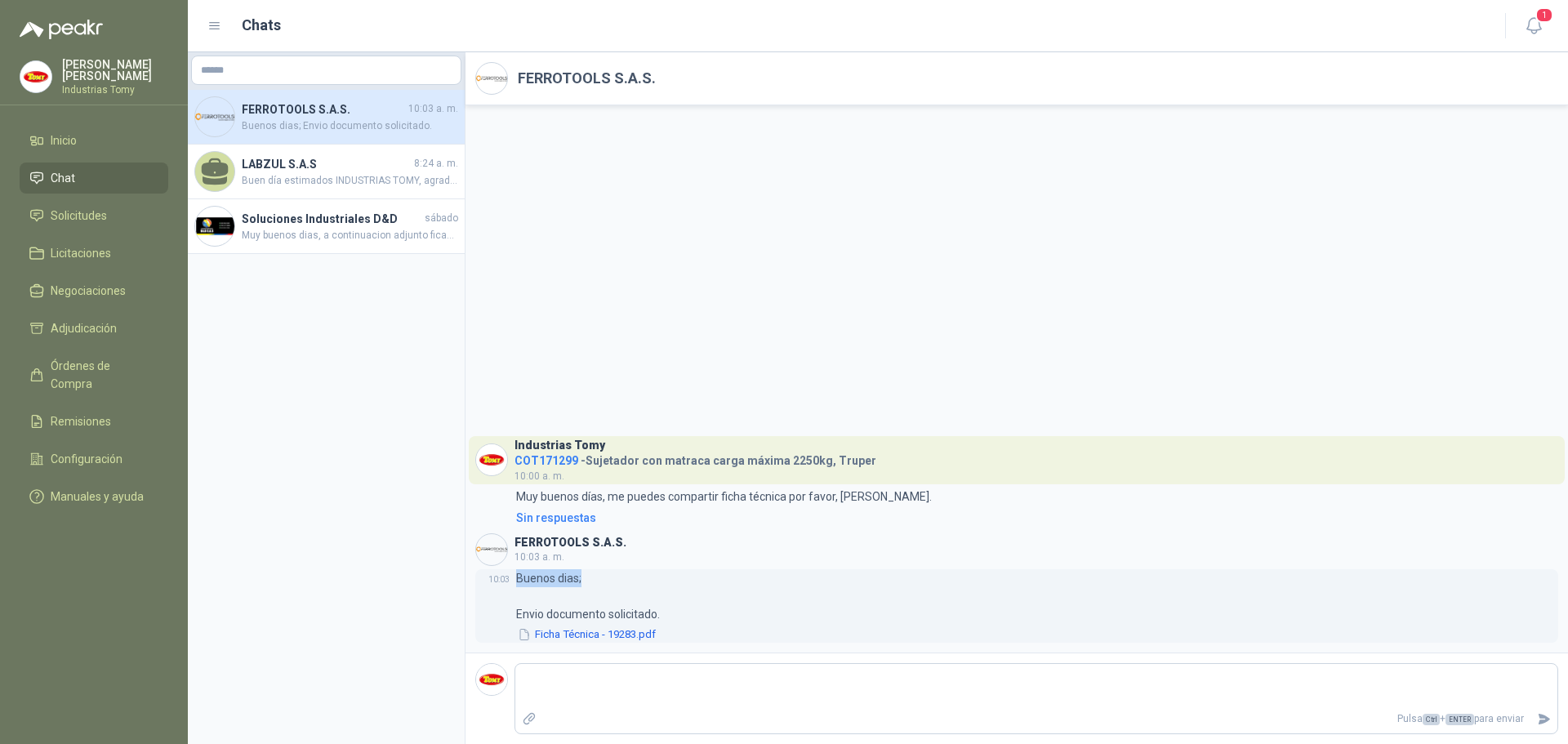
drag, startPoint x: 537, startPoint y: 579, endPoint x: 621, endPoint y: 577, distance: 84.0
click at [618, 577] on div "10:03 Buenos dias; Envio documento solicitado. Ficha Técnica - 19283.pdf" at bounding box center [1017, 606] width 1083 height 74
drag, startPoint x: 660, startPoint y: 611, endPoint x: 547, endPoint y: 614, distance: 113.0
click at [552, 616] on p "Buenos dias; Envio documento solicitado." at bounding box center [588, 596] width 144 height 54
click at [562, 576] on p "Buenos dias; Envio documento solicitado." at bounding box center [588, 596] width 144 height 54
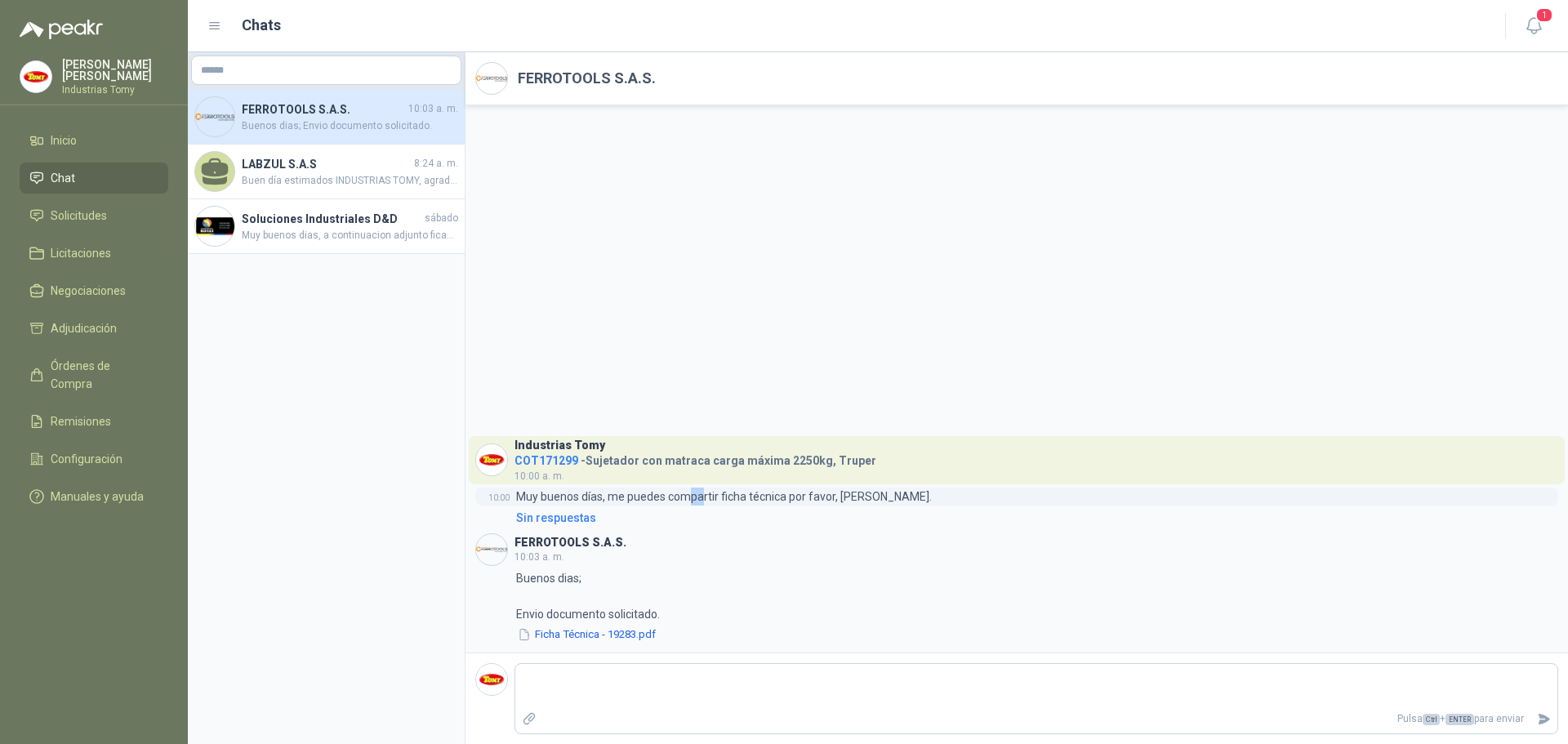
drag, startPoint x: 690, startPoint y: 500, endPoint x: 701, endPoint y: 502, distance: 11.2
click at [701, 502] on p "Muy buenos días, me puedes compartir ficha técnica por favor, [PERSON_NAME]." at bounding box center [724, 497] width 416 height 18
click at [678, 496] on p "Muy buenos días, me puedes compartir ficha técnica por favor, [PERSON_NAME]." at bounding box center [724, 497] width 416 height 18
drag, startPoint x: 668, startPoint y: 497, endPoint x: 716, endPoint y: 498, distance: 48.0
click at [716, 498] on p "Muy buenos días, me puedes compartir ficha técnica por favor, [PERSON_NAME]." at bounding box center [724, 497] width 416 height 18
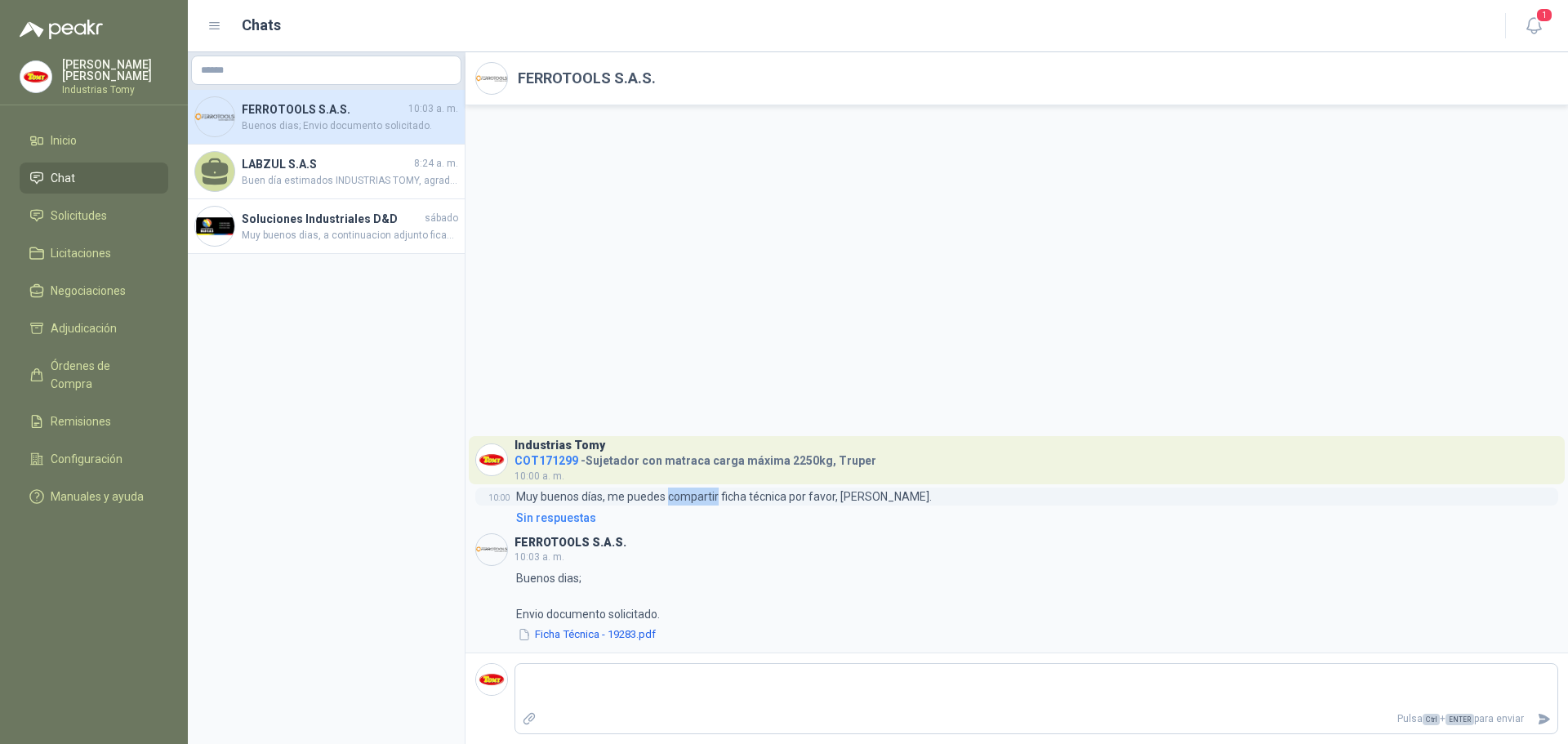
click at [697, 492] on p "Muy buenos días, me puedes compartir ficha técnica por favor, [PERSON_NAME]." at bounding box center [724, 497] width 416 height 18
click at [589, 635] on button "Ficha Técnica - 19283.pdf" at bounding box center [587, 635] width 141 height 17
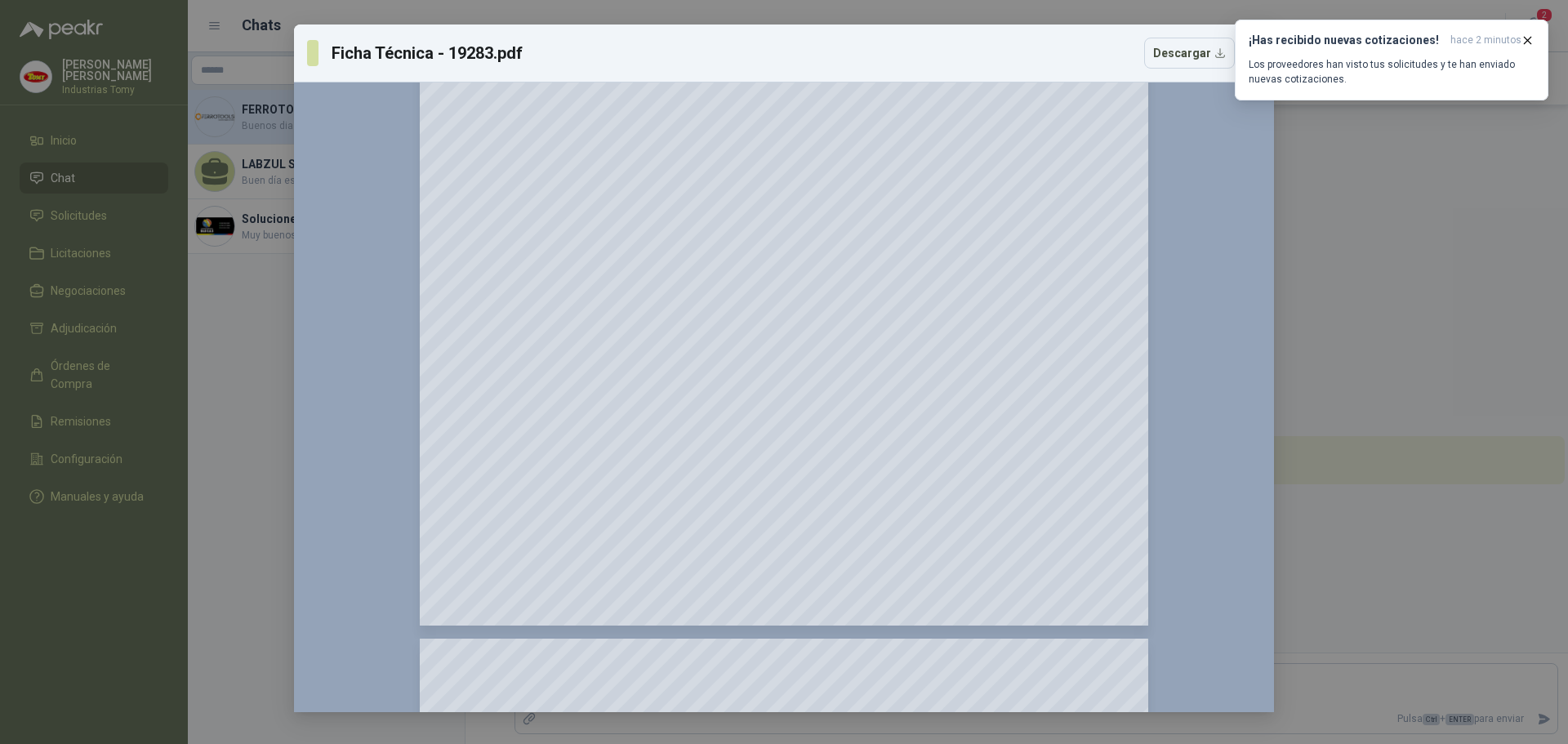
scroll to position [473, 0]
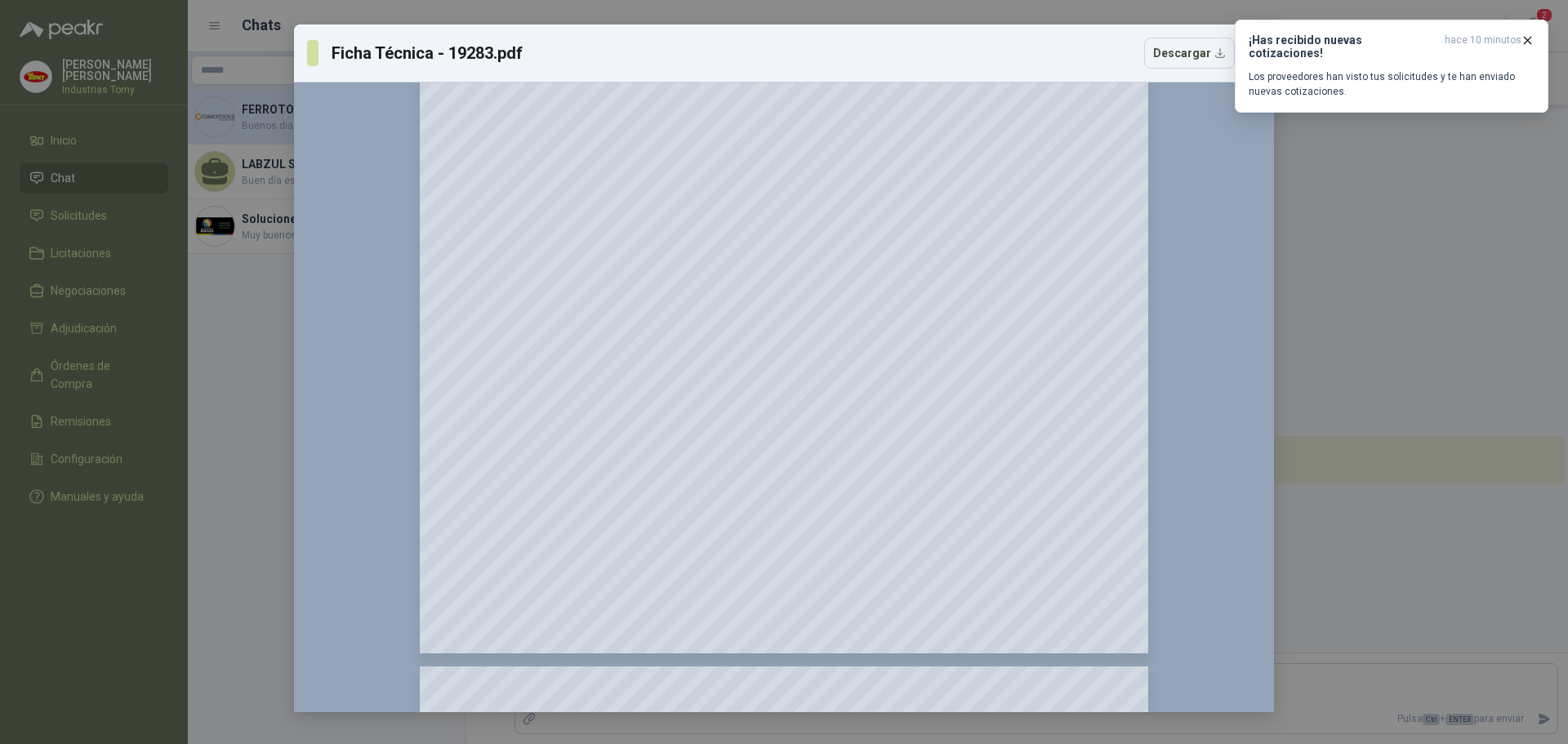
click at [1483, 231] on div "Ficha Técnica - 19283.pdf Descargar 150 %" at bounding box center [784, 372] width 1568 height 744
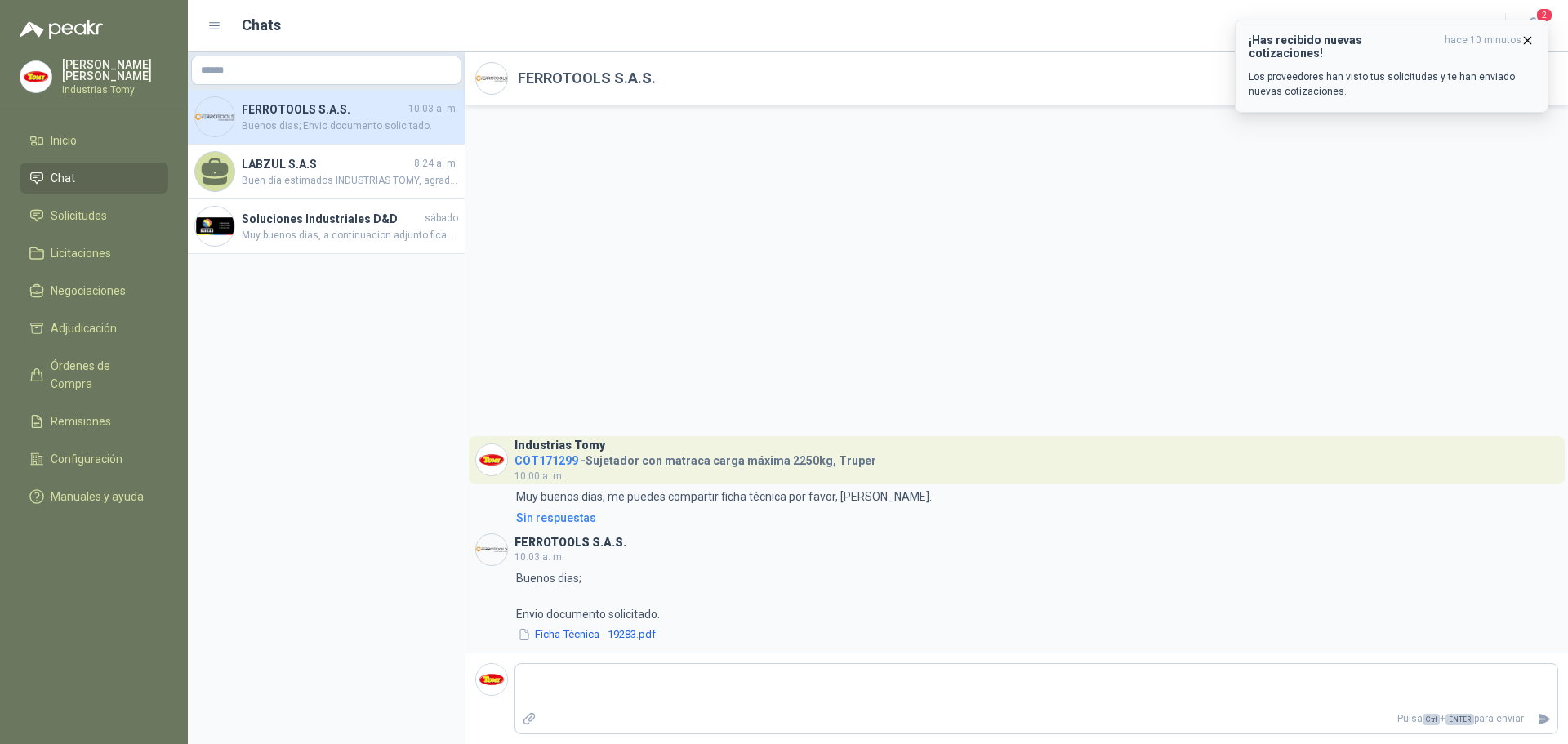
click at [1525, 34] on icon "button" at bounding box center [1528, 39] width 14 height 14
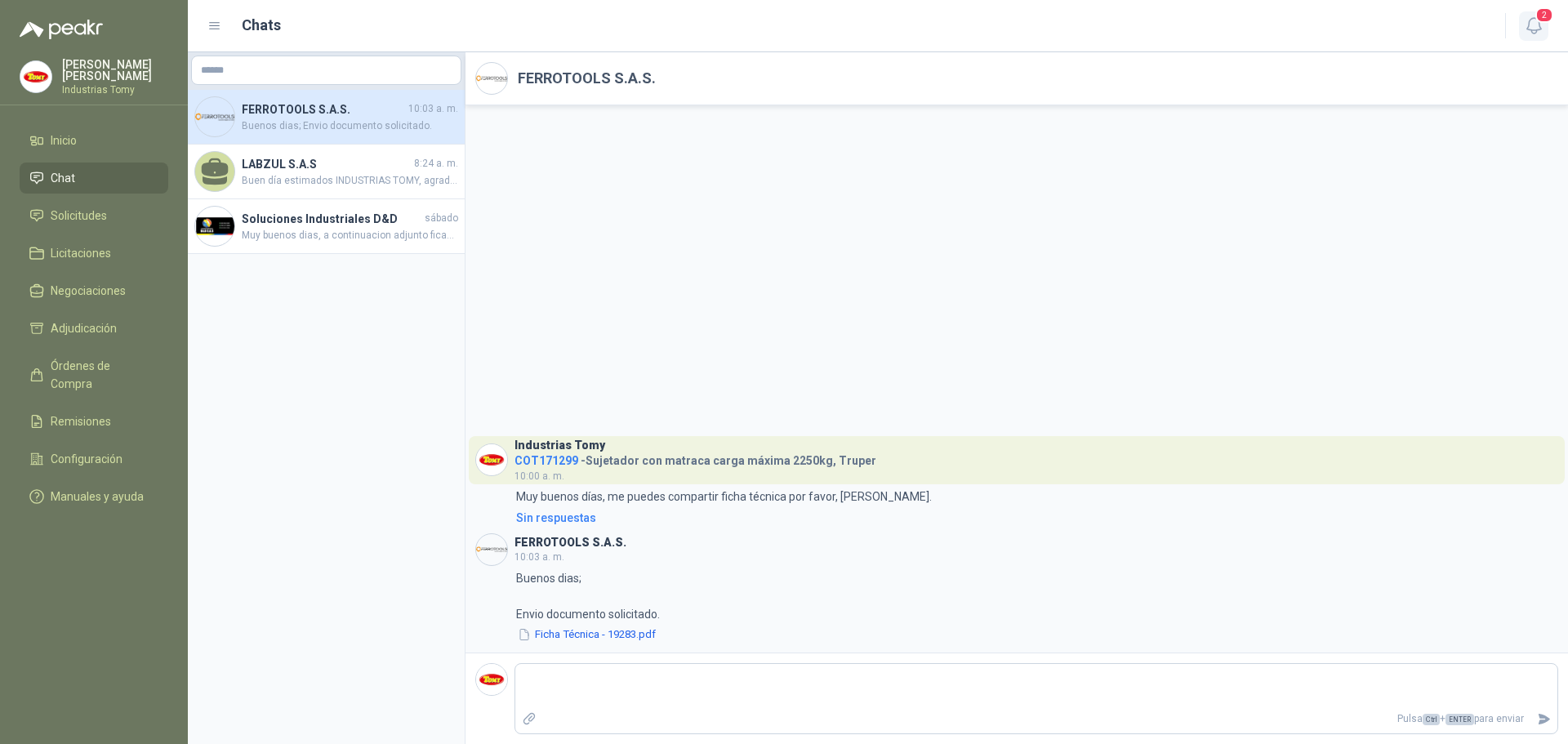
click at [1537, 19] on span "2" at bounding box center [1545, 15] width 18 height 16
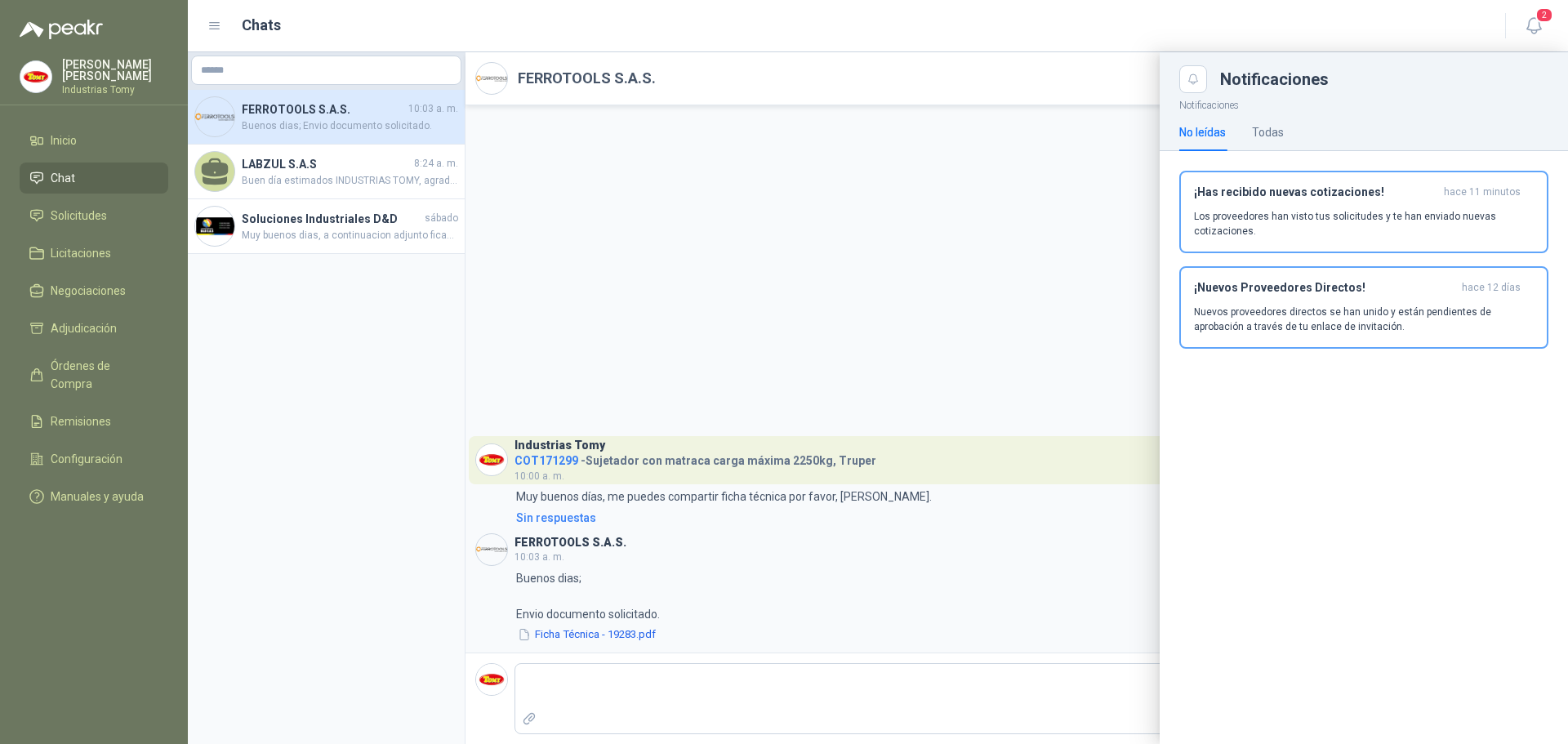
click at [1554, 14] on header "Chats 2" at bounding box center [878, 26] width 1381 height 52
click at [1546, 20] on span "2" at bounding box center [1545, 15] width 18 height 16
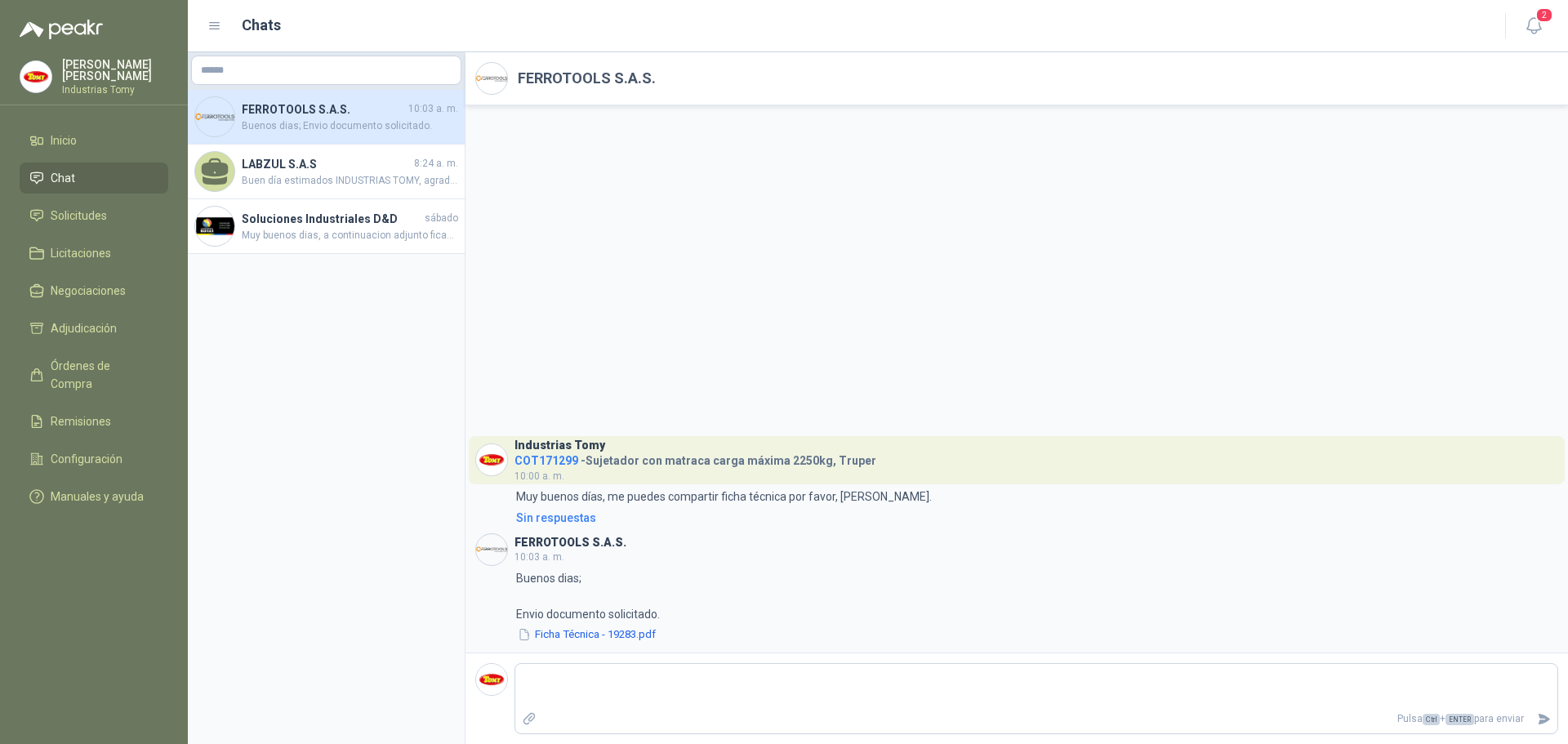
click at [1040, 188] on div "Industrias Tomy COT171299 - Sujetador con matraca carga máxima 2250kg, Truper 1…" at bounding box center [1017, 379] width 1103 height 547
click at [111, 198] on ul "Inicio Chat Solicitudes Licitaciones Negociaciones Adjudicación Órdenes de Comp…" at bounding box center [94, 321] width 188 height 394
click at [107, 206] on link "Solicitudes" at bounding box center [94, 216] width 149 height 31
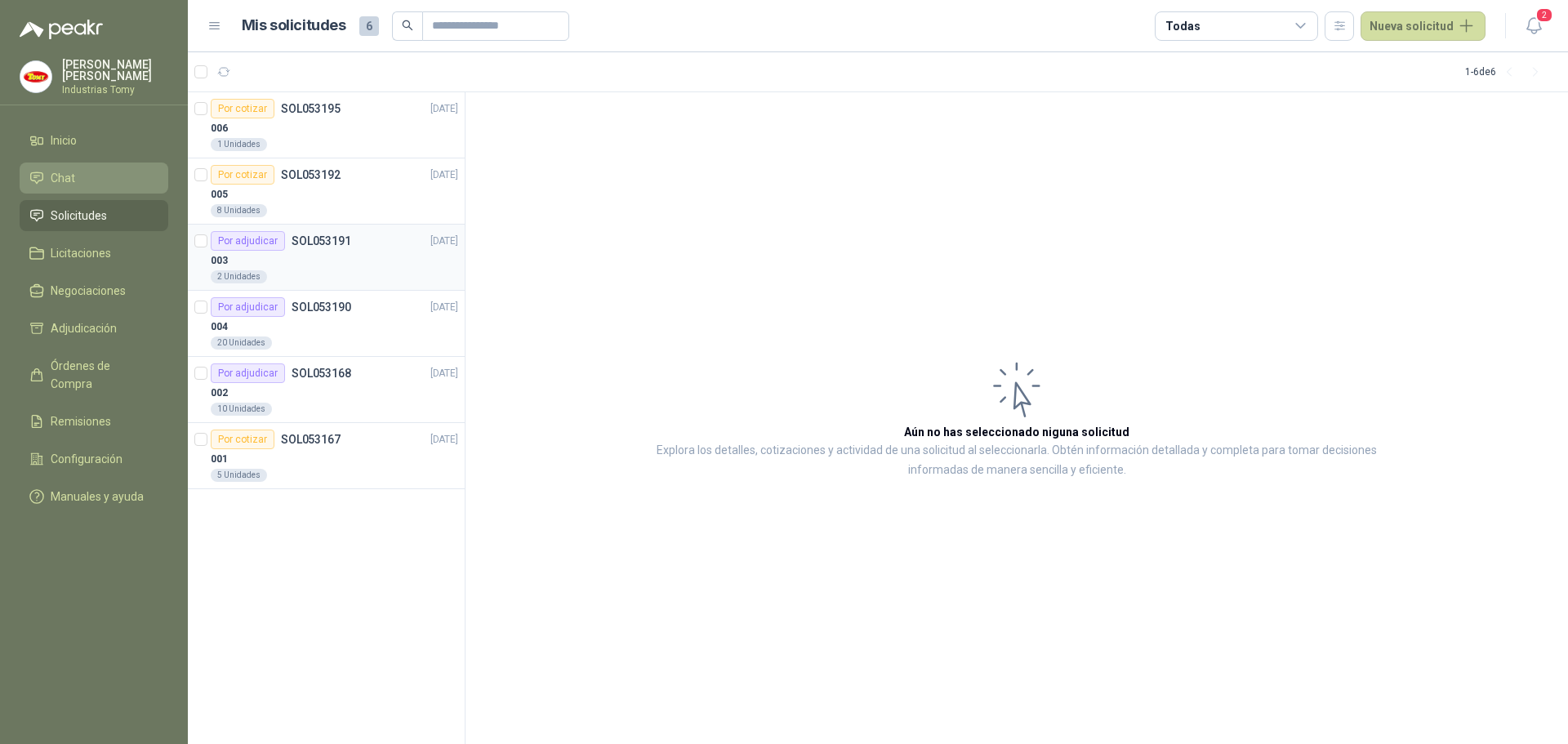
click at [326, 258] on div "003" at bounding box center [333, 260] width 247 height 19
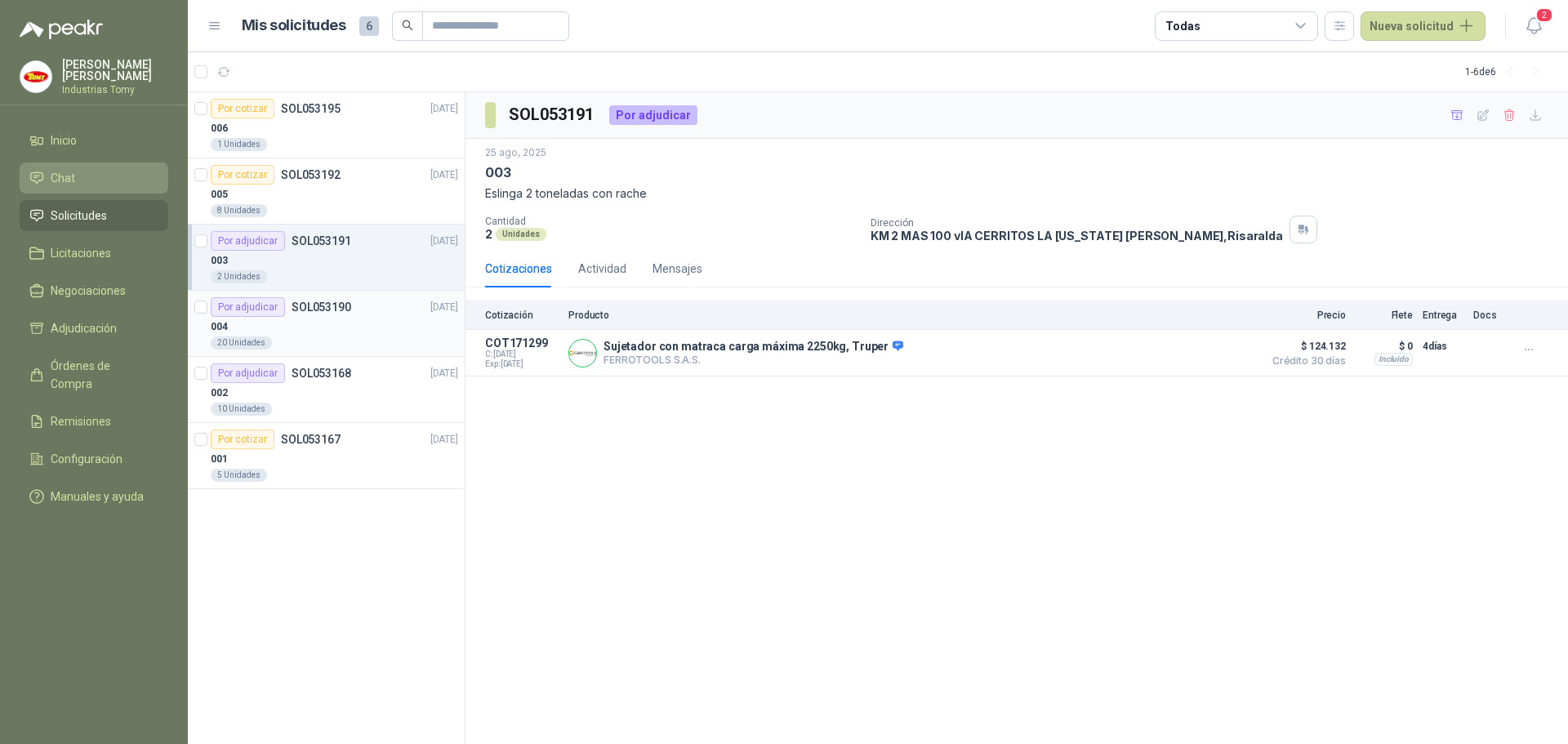
click at [341, 315] on div "Por adjudicar SOL053190" at bounding box center [280, 307] width 141 height 19
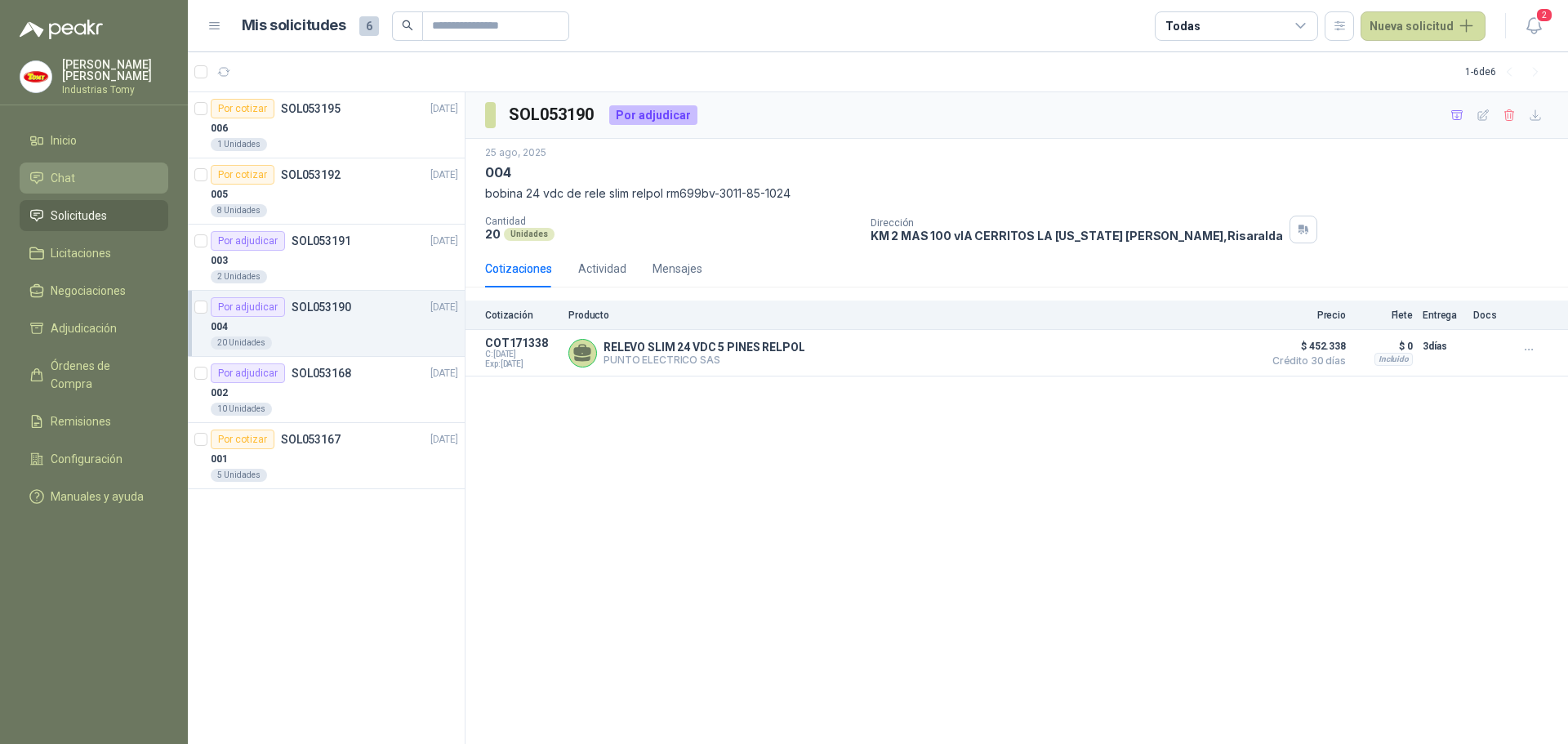
click at [789, 520] on div "SOL053190 Por adjudicar [DATE] 004 bobina 24 vdc de rele slim relpol rm699bv-30…" at bounding box center [1017, 418] width 1103 height 653
click at [1233, 348] on button "Detalles" at bounding box center [1216, 354] width 77 height 22
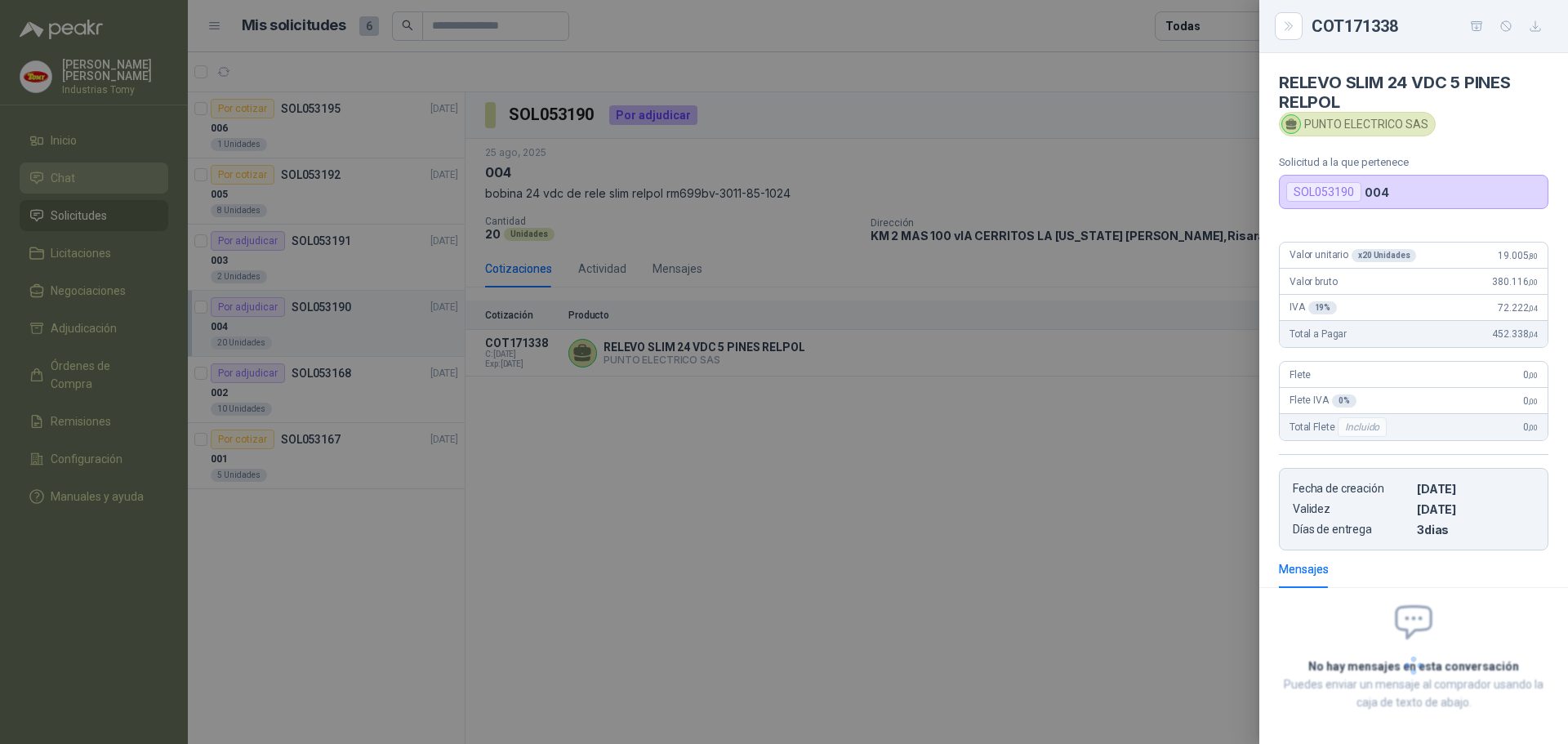
scroll to position [70, 0]
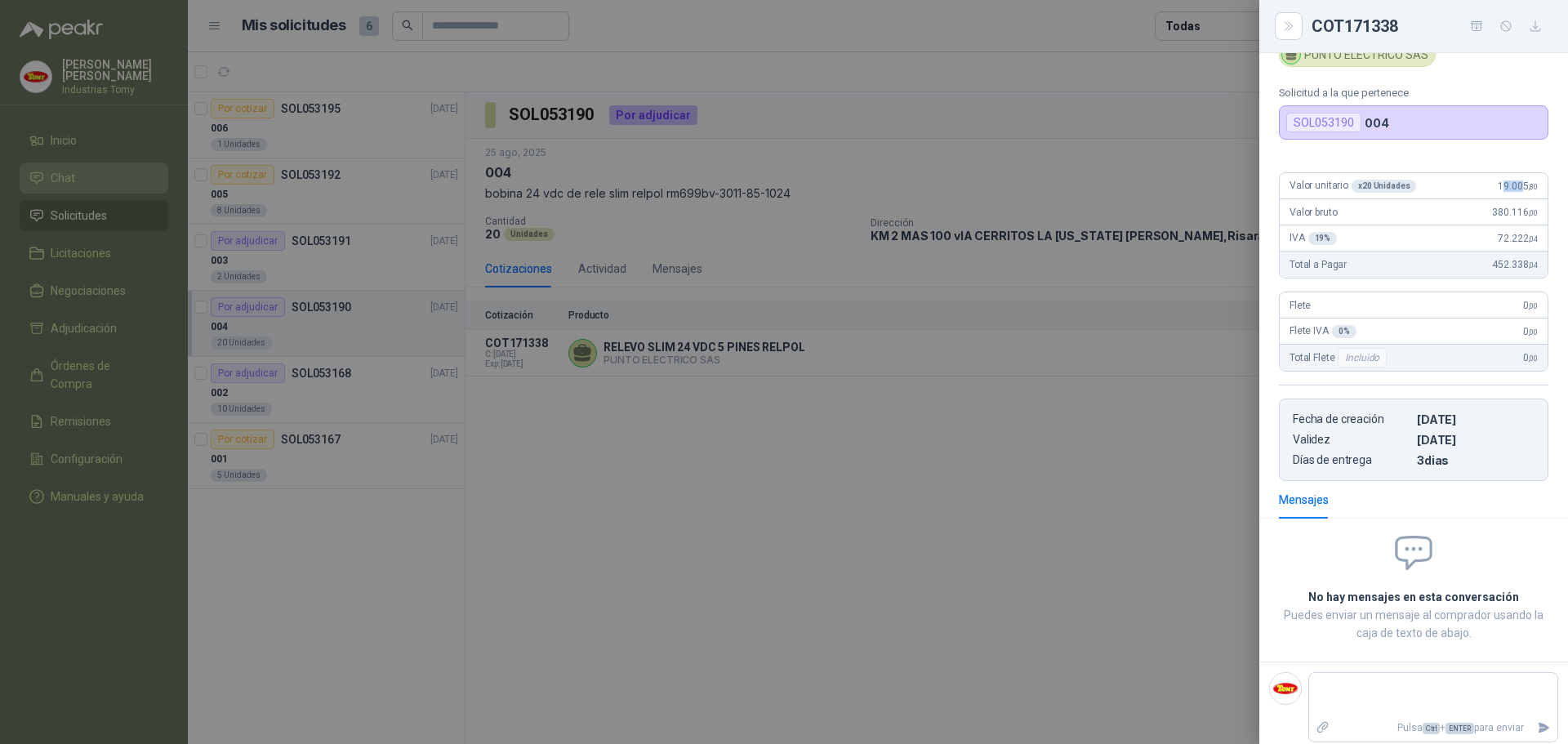
drag, startPoint x: 1512, startPoint y: 185, endPoint x: 1489, endPoint y: 188, distance: 23.2
click at [1498, 188] on span "19.005 ,80" at bounding box center [1518, 186] width 40 height 11
click at [1327, 185] on span "Valor unitario x 20 Unidades" at bounding box center [1353, 186] width 127 height 13
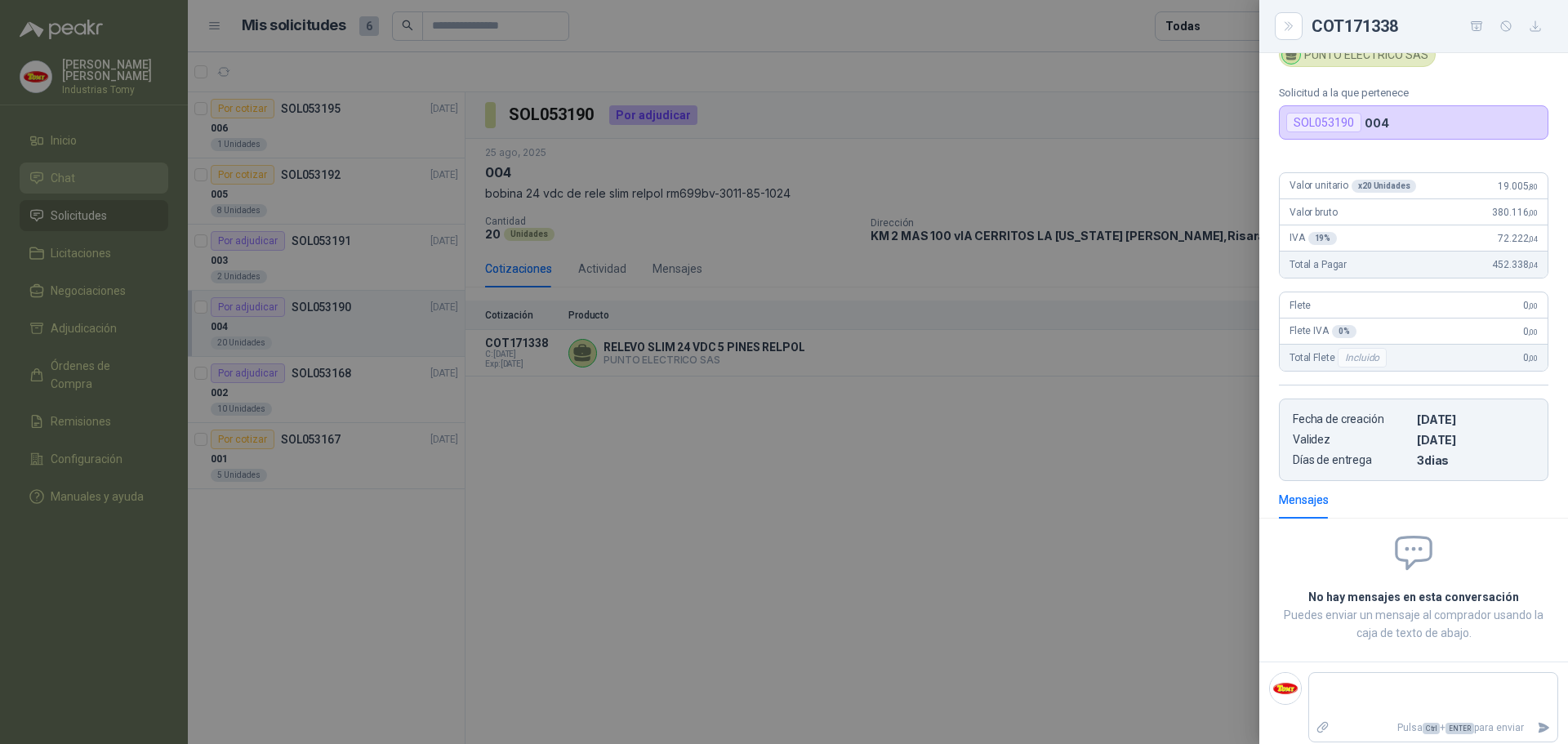
click at [889, 559] on div at bounding box center [784, 372] width 1568 height 744
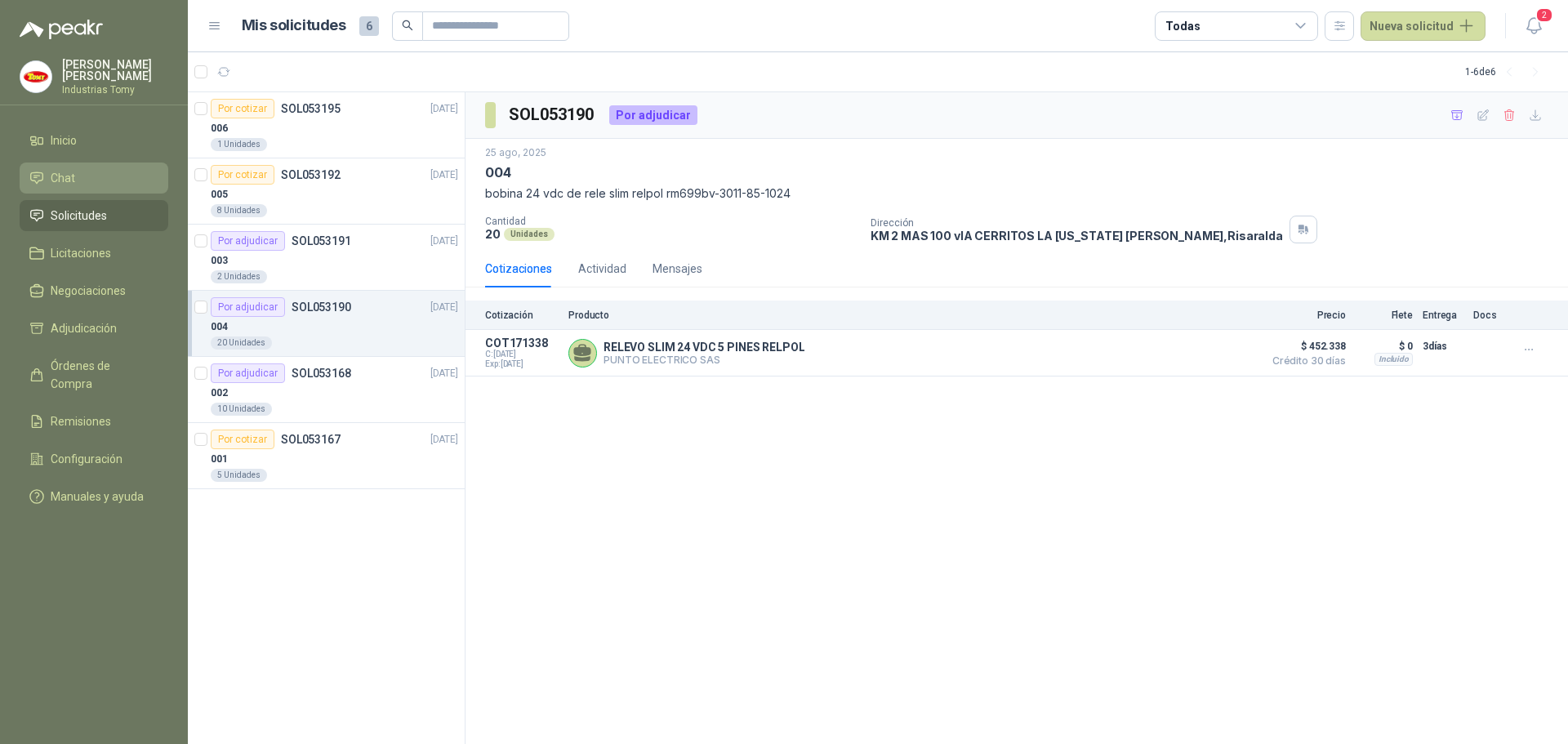
click at [699, 460] on div "SOL053190 Por adjudicar [DATE] 004 bobina 24 vdc de rele slim relpol rm699bv-30…" at bounding box center [1017, 418] width 1103 height 653
drag, startPoint x: 825, startPoint y: 344, endPoint x: 590, endPoint y: 353, distance: 235.2
click at [590, 353] on div "RELEVO SLIM 24 VDC 5 PINES RELPOL PUNTO ELECTRICO SAS Detalles" at bounding box center [911, 353] width 686 height 33
copy p "RELEVO SLIM 24 VDC 5 PINES RELPOL"
click at [1235, 358] on button "Detalles" at bounding box center [1216, 354] width 77 height 22
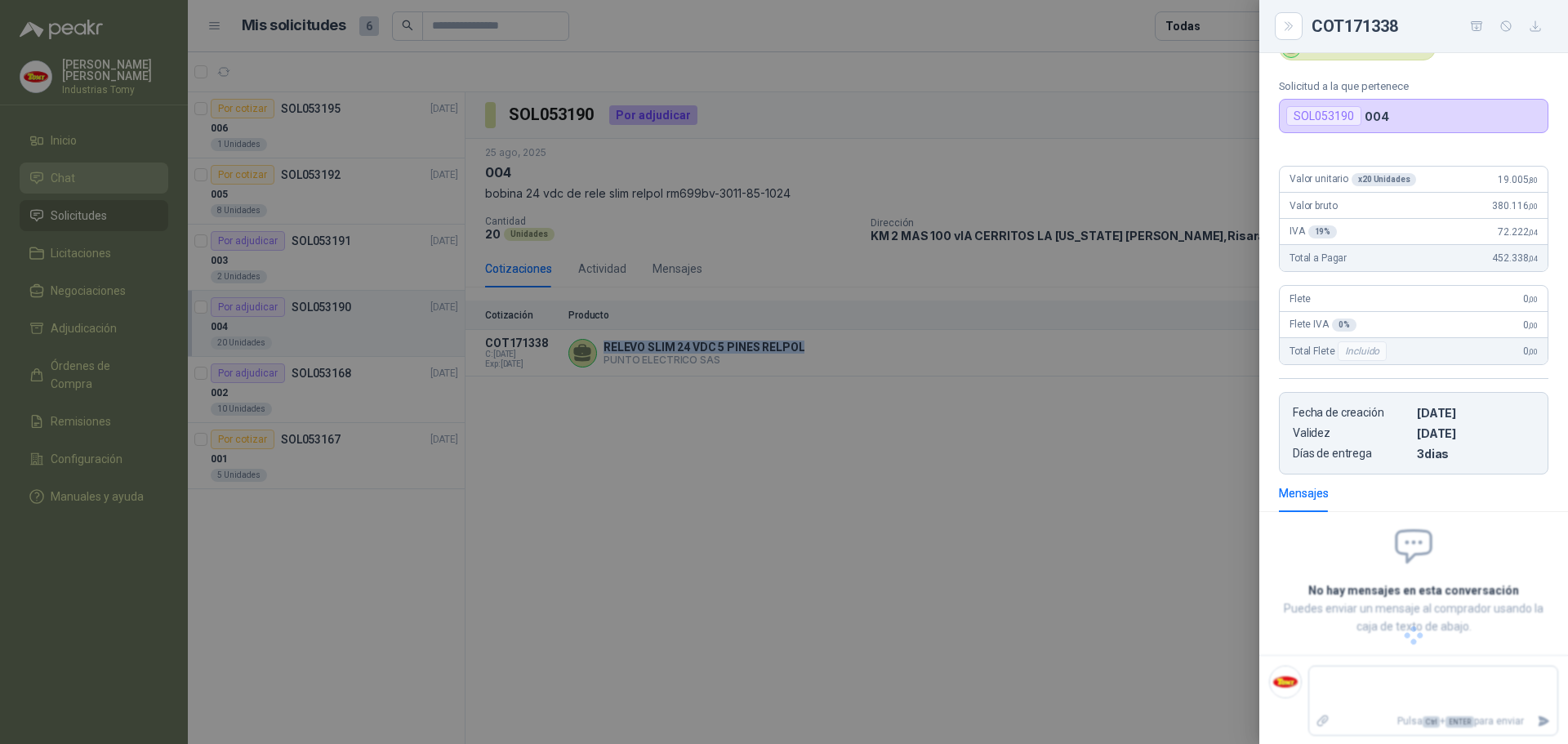
scroll to position [77, 0]
click at [1413, 690] on textarea at bounding box center [1434, 686] width 248 height 38
type textarea "*"
type textarea "**"
type textarea "***"
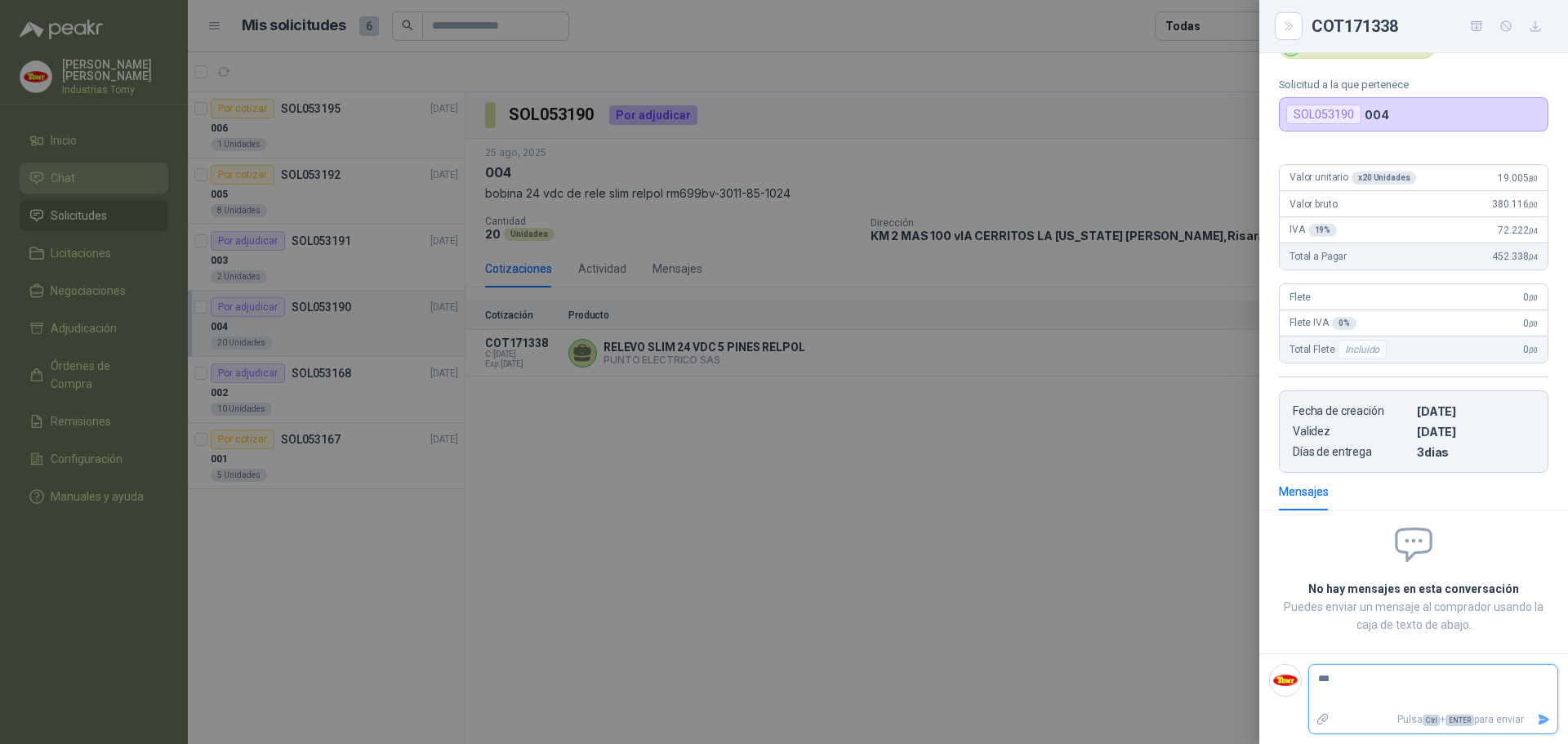
type textarea "***"
type textarea "******"
click at [1340, 696] on textarea "**********" at bounding box center [1427, 686] width 235 height 38
click at [1391, 674] on textarea "**********" at bounding box center [1427, 686] width 235 height 38
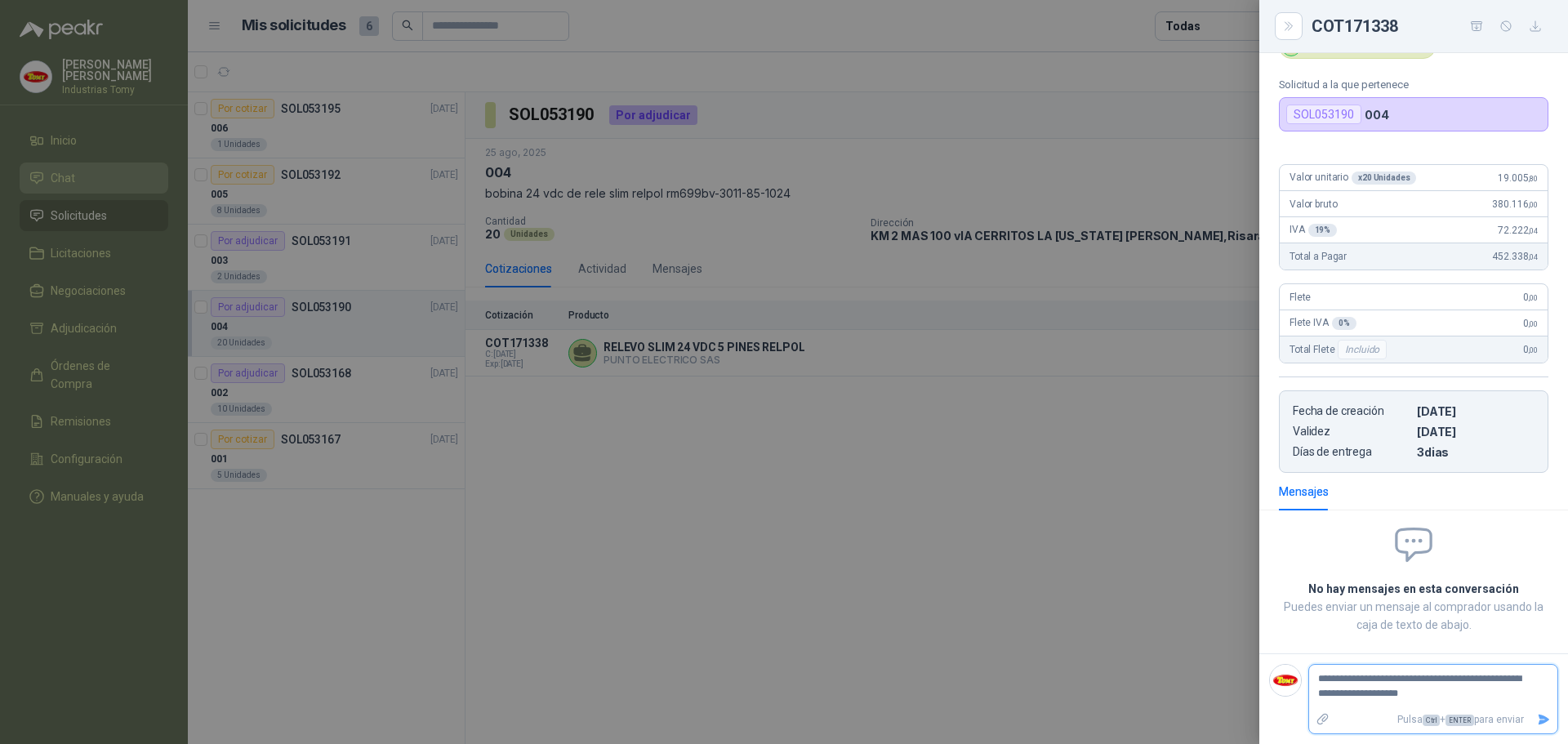
click at [1505, 682] on textarea "**********" at bounding box center [1427, 686] width 235 height 38
click at [1521, 677] on textarea "**********" at bounding box center [1427, 686] width 235 height 38
drag, startPoint x: 1450, startPoint y: 695, endPoint x: 1491, endPoint y: 724, distance: 50.2
click at [1450, 694] on textarea "**********" at bounding box center [1427, 686] width 235 height 38
click at [1539, 718] on icon "Enviar" at bounding box center [1544, 719] width 11 height 11
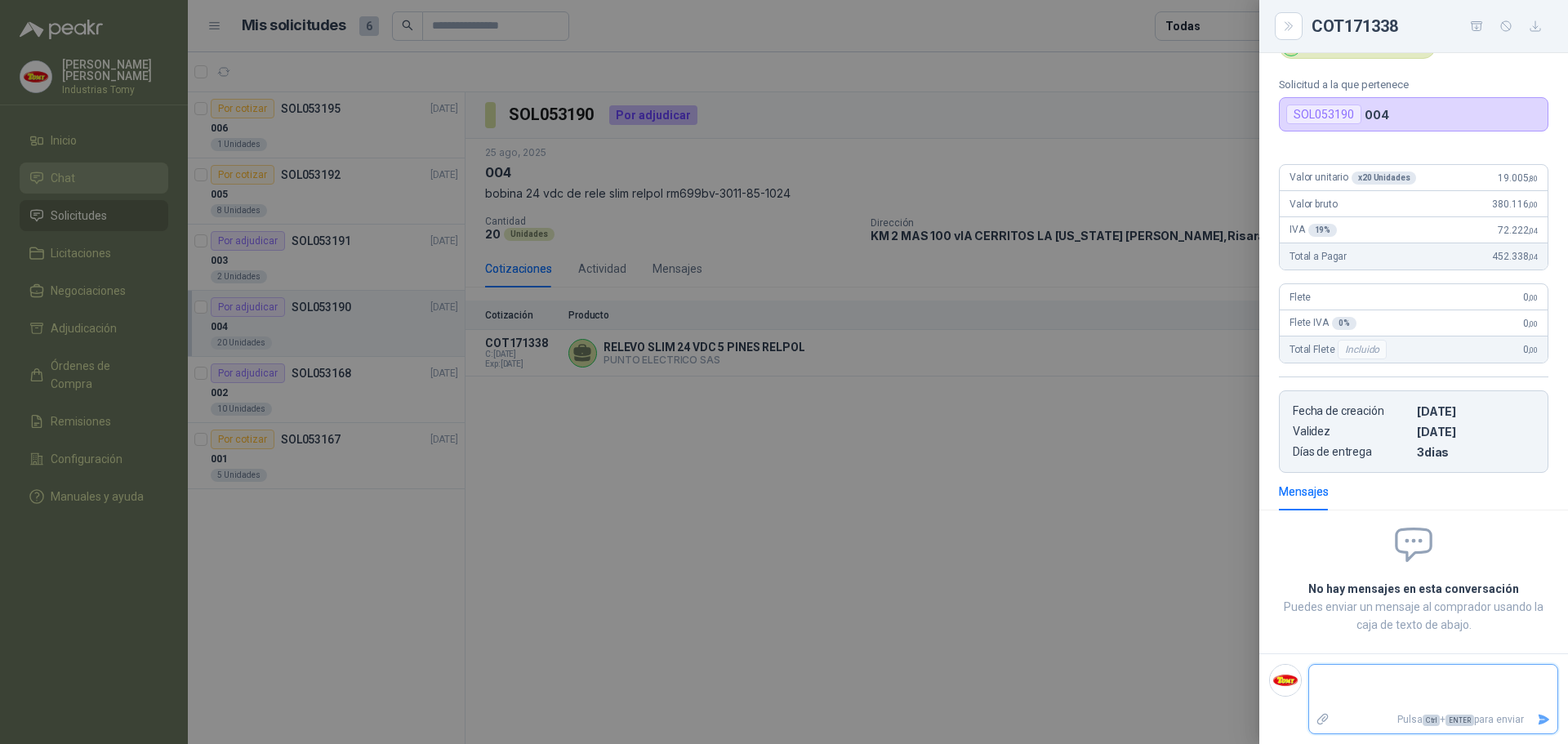
scroll to position [40, 0]
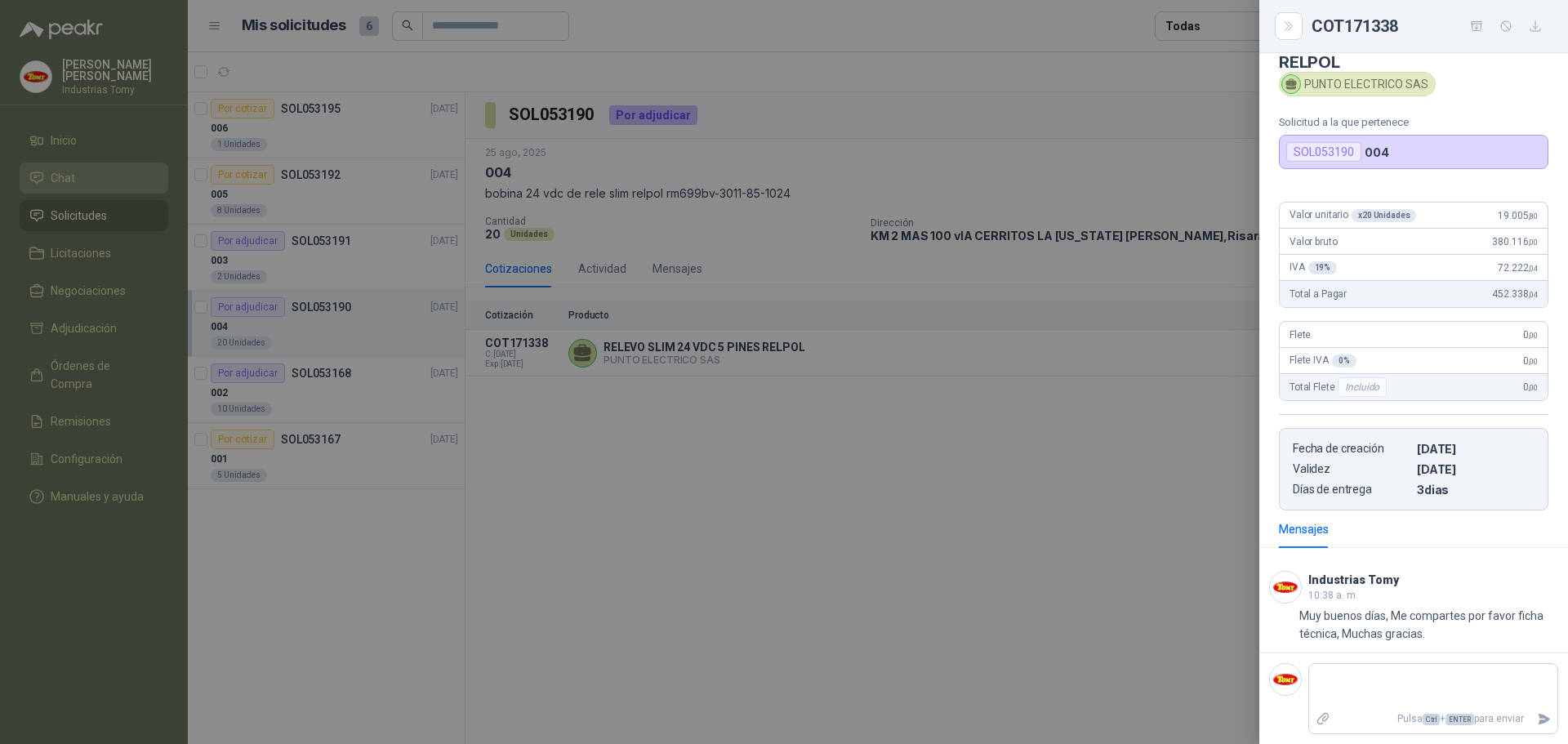
click at [1058, 533] on div at bounding box center [784, 372] width 1568 height 744
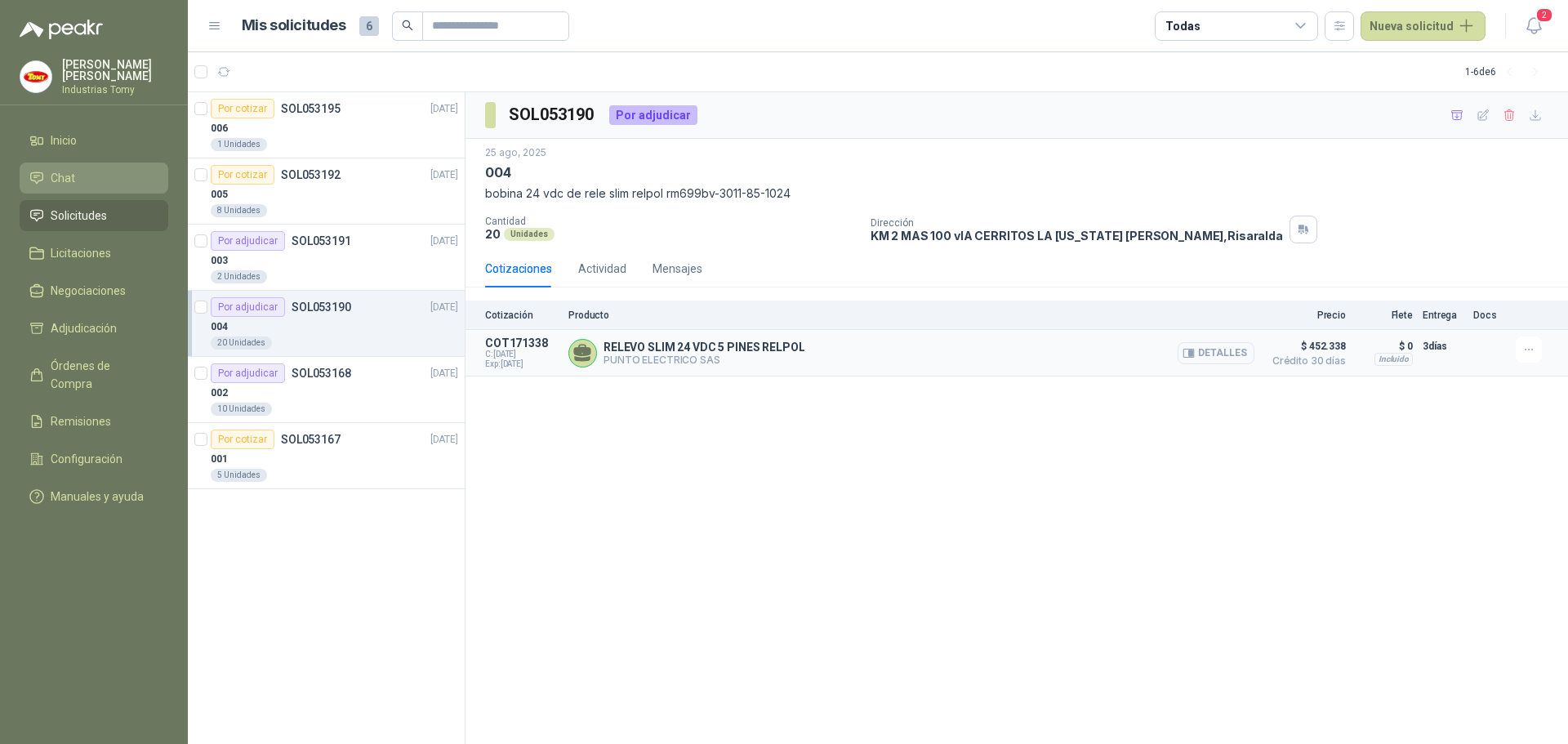
click at [1235, 351] on button "Detalles" at bounding box center [1216, 354] width 77 height 22
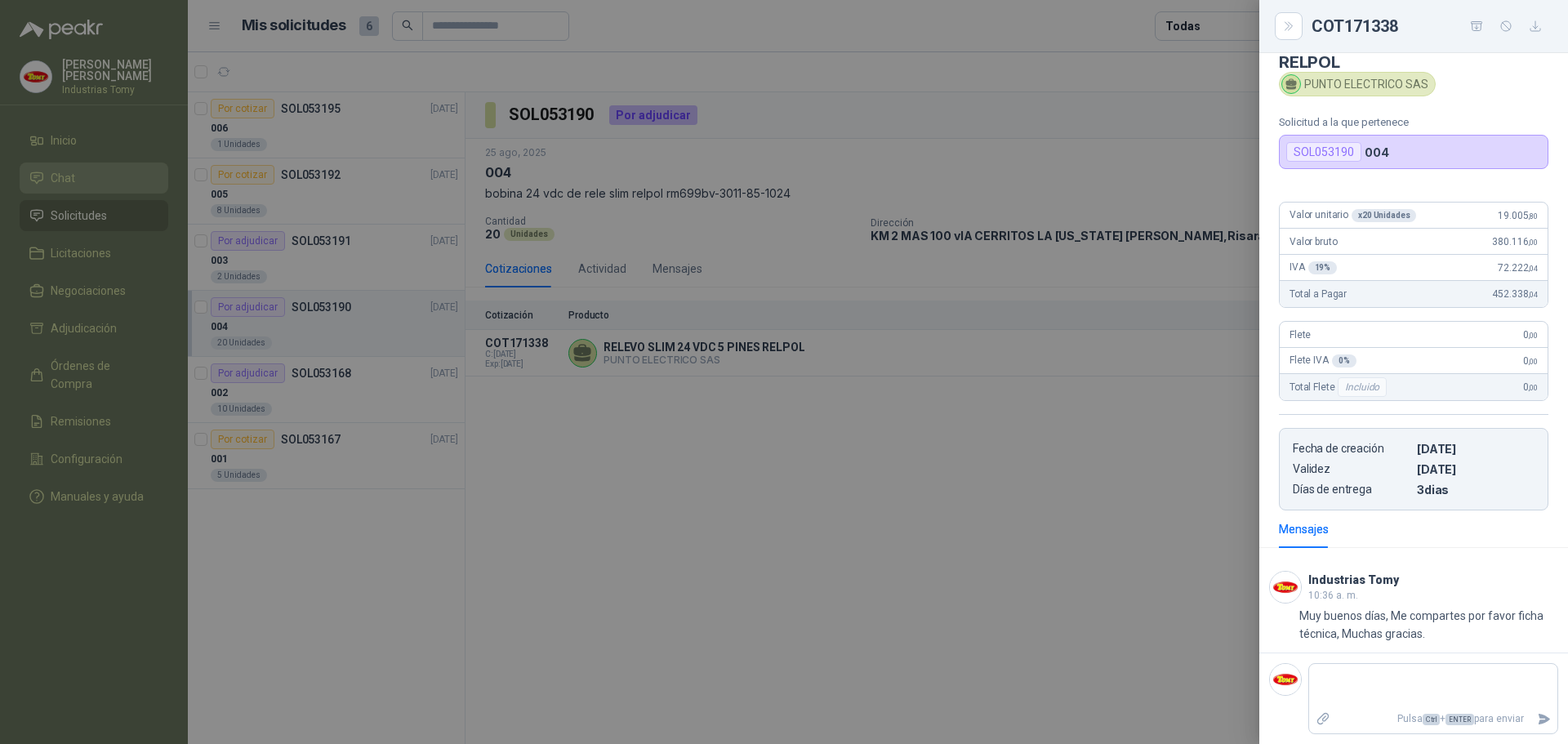
drag, startPoint x: 961, startPoint y: 470, endPoint x: 927, endPoint y: 415, distance: 64.7
click at [954, 468] on div at bounding box center [784, 372] width 1568 height 744
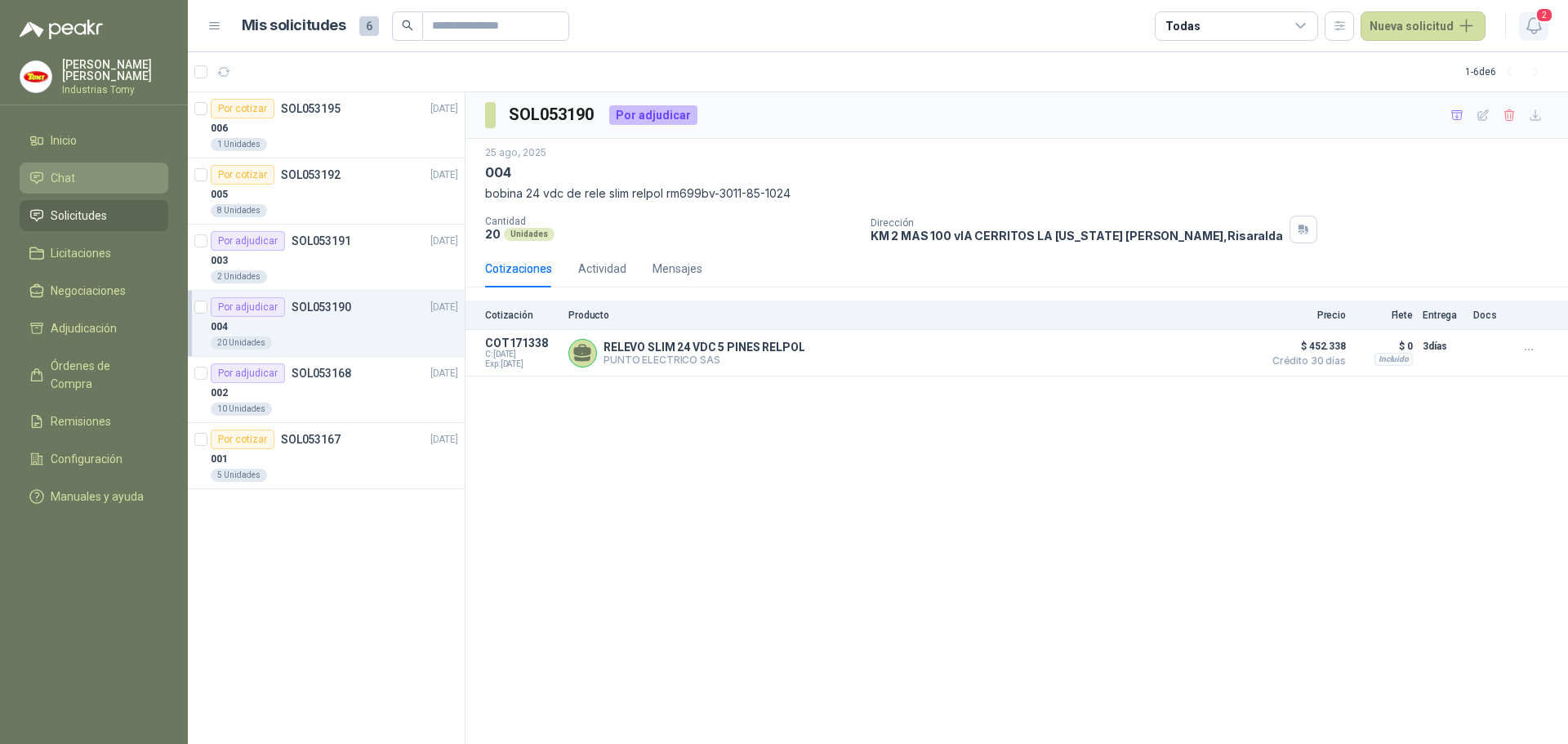
click at [1542, 23] on span "2" at bounding box center [1545, 15] width 18 height 16
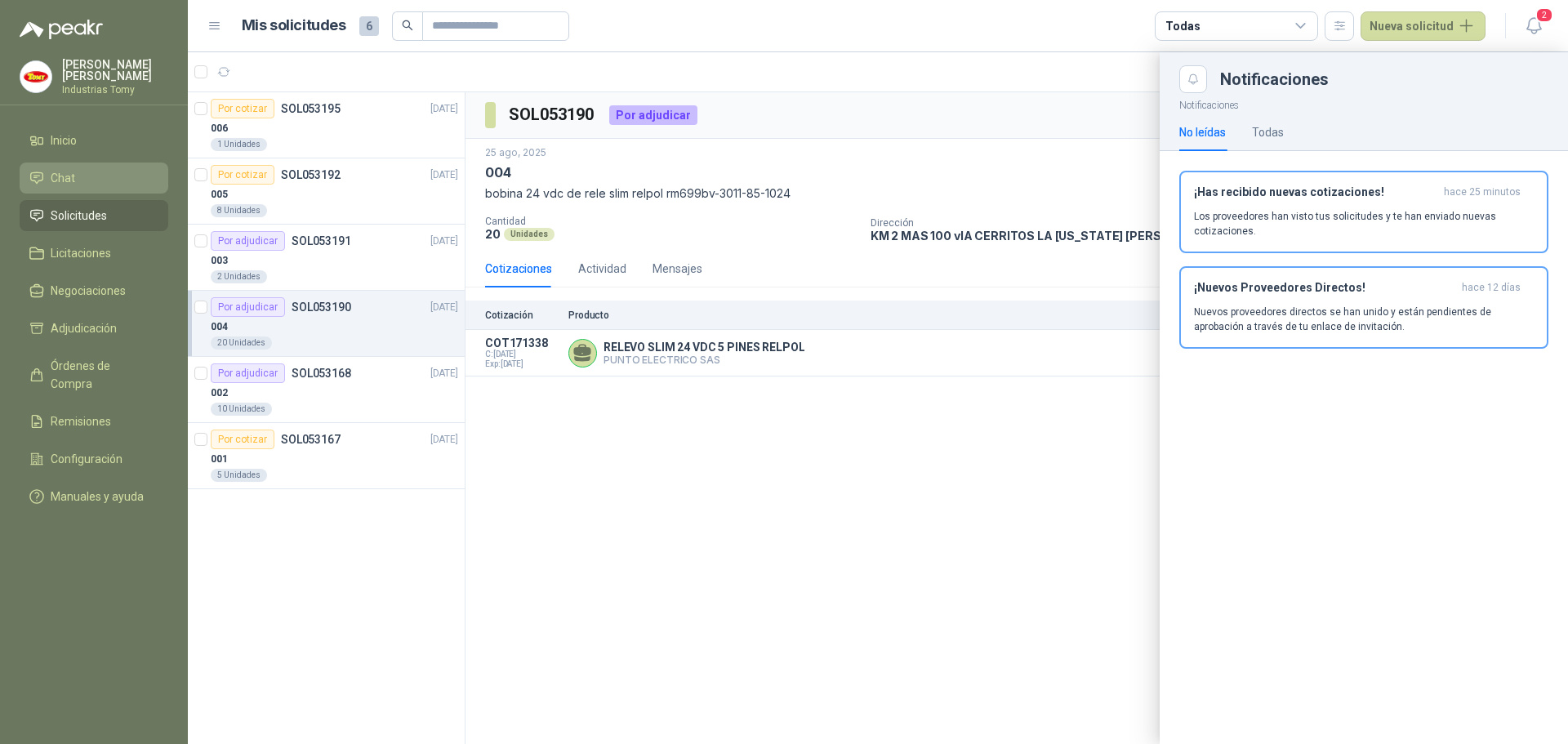
click at [807, 519] on div at bounding box center [878, 398] width 1381 height 692
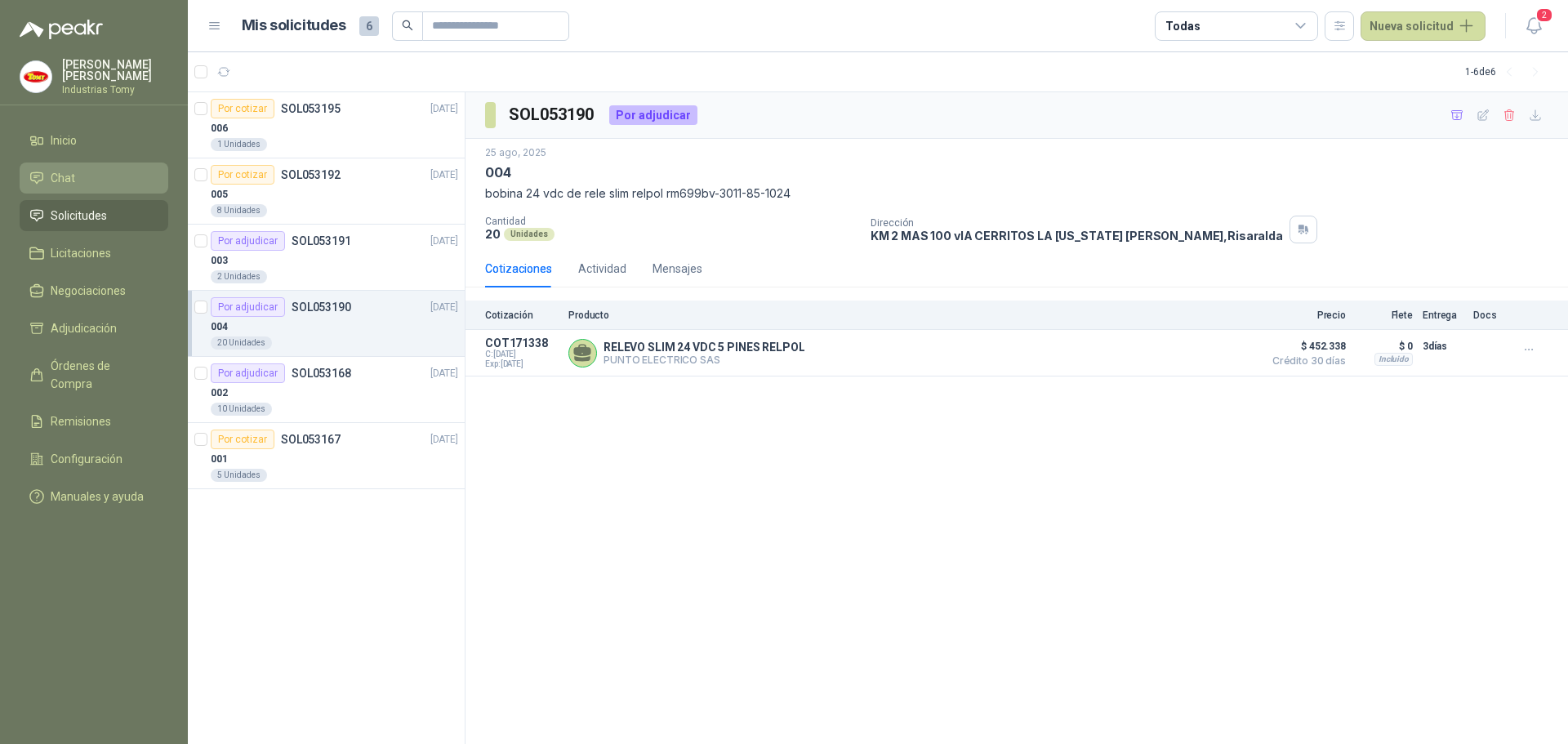
click at [476, 581] on div "SOL053190 Por adjudicar [DATE] 004 bobina 24 vdc de rele slim relpol rm699bv-30…" at bounding box center [1017, 418] width 1103 height 653
click at [357, 461] on div "001" at bounding box center [333, 458] width 247 height 19
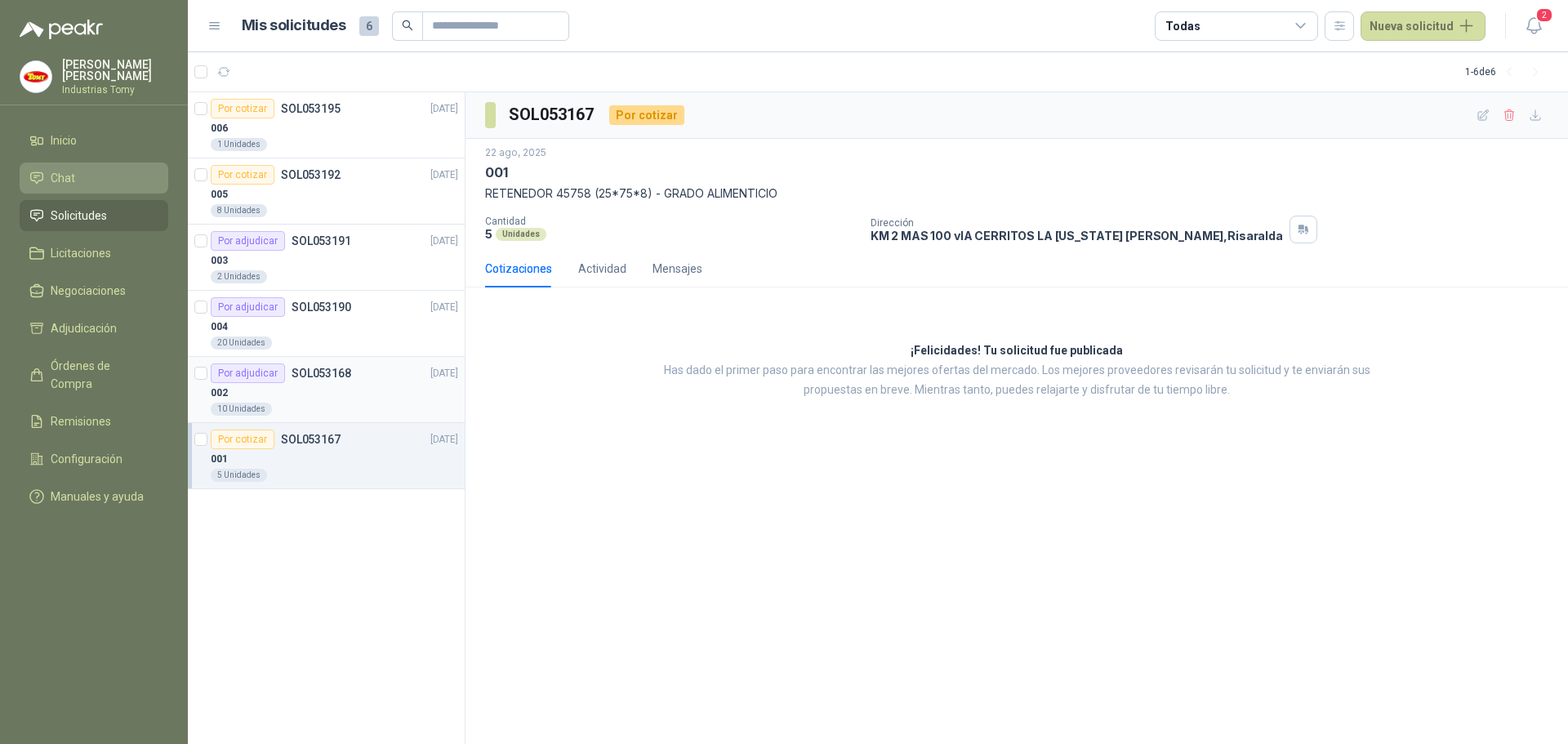
click at [378, 363] on article "Por adjudicar SOL053168 [DATE] 002 10 Unidades" at bounding box center [326, 390] width 276 height 66
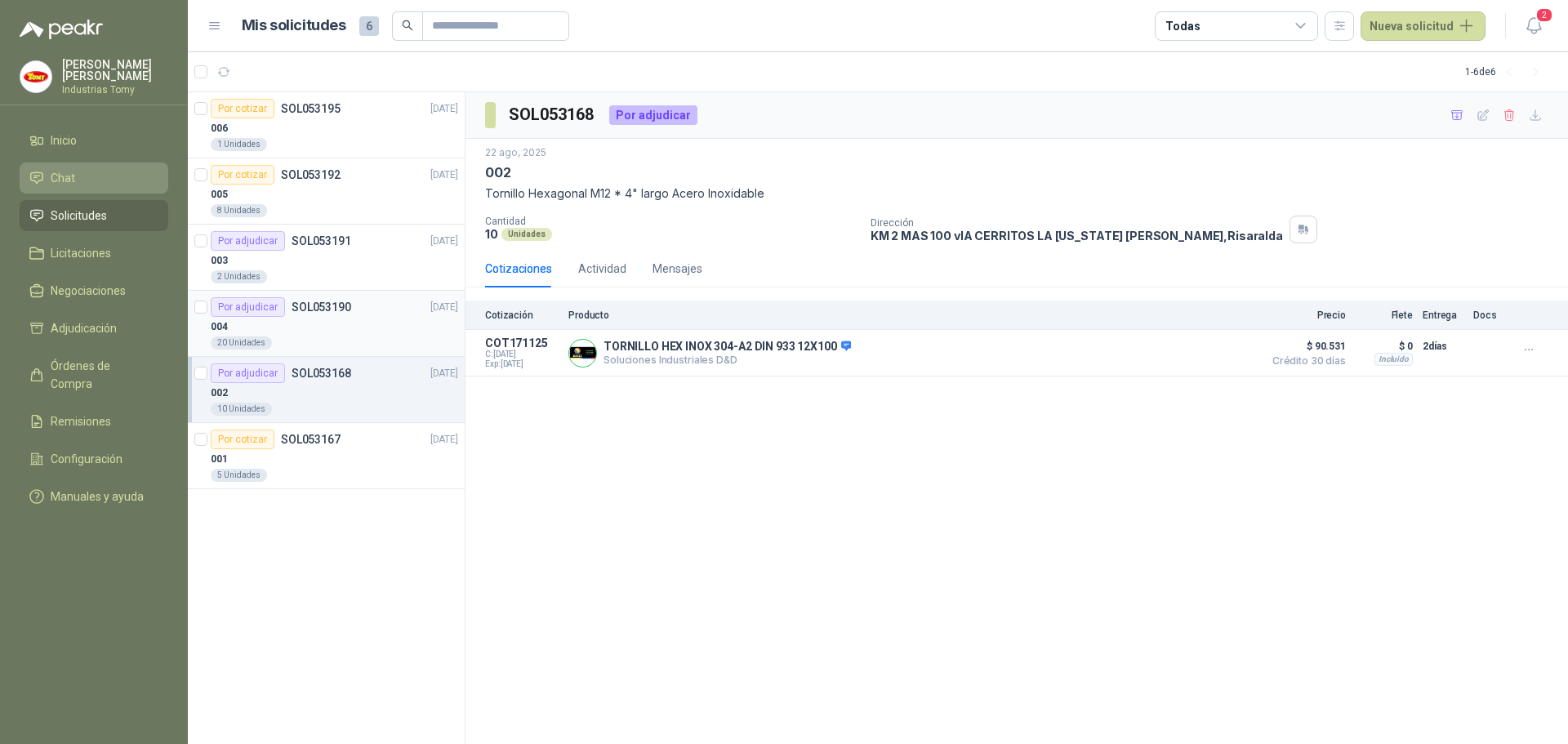
click at [305, 320] on div "004" at bounding box center [333, 326] width 247 height 19
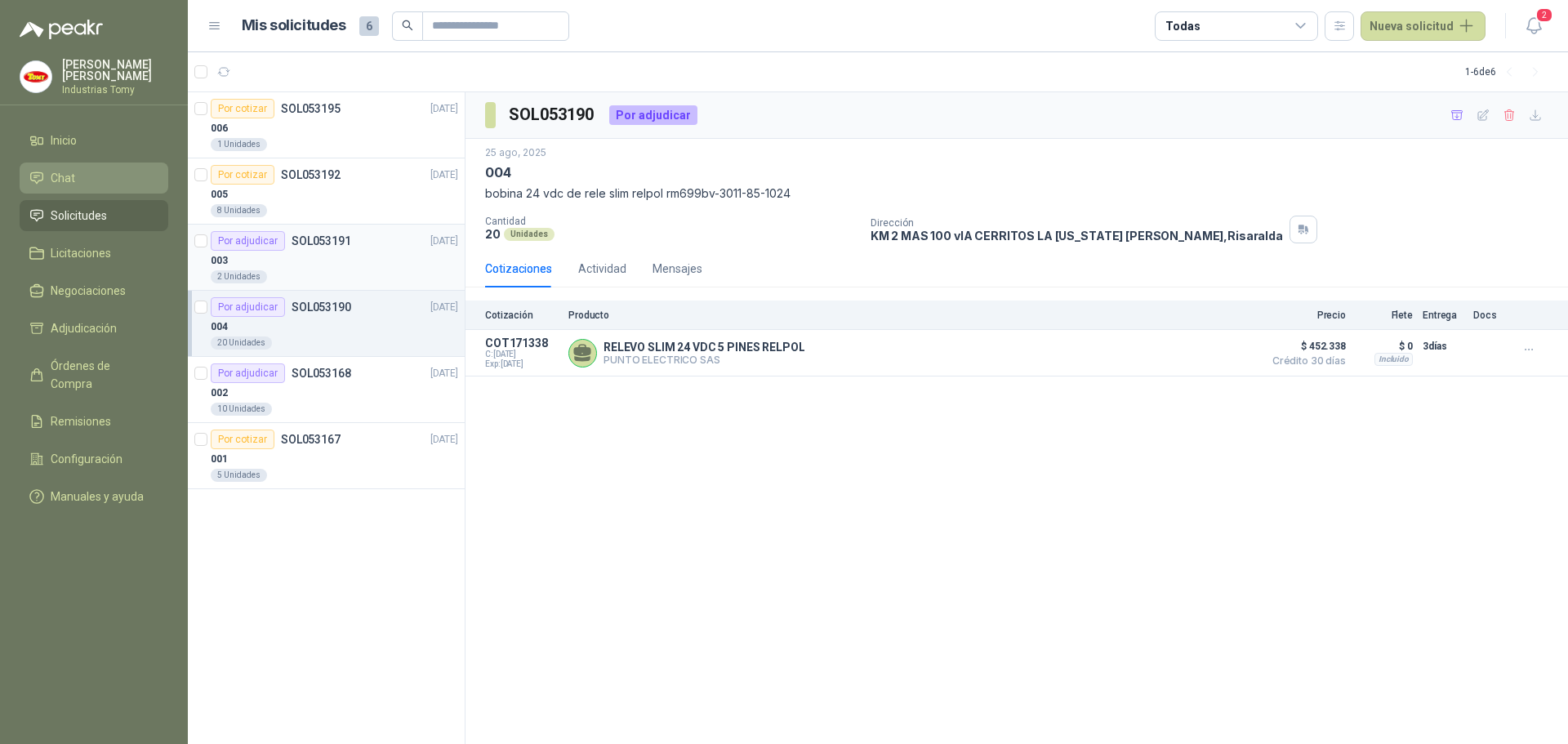
click at [320, 246] on p "SOL053191" at bounding box center [321, 241] width 60 height 11
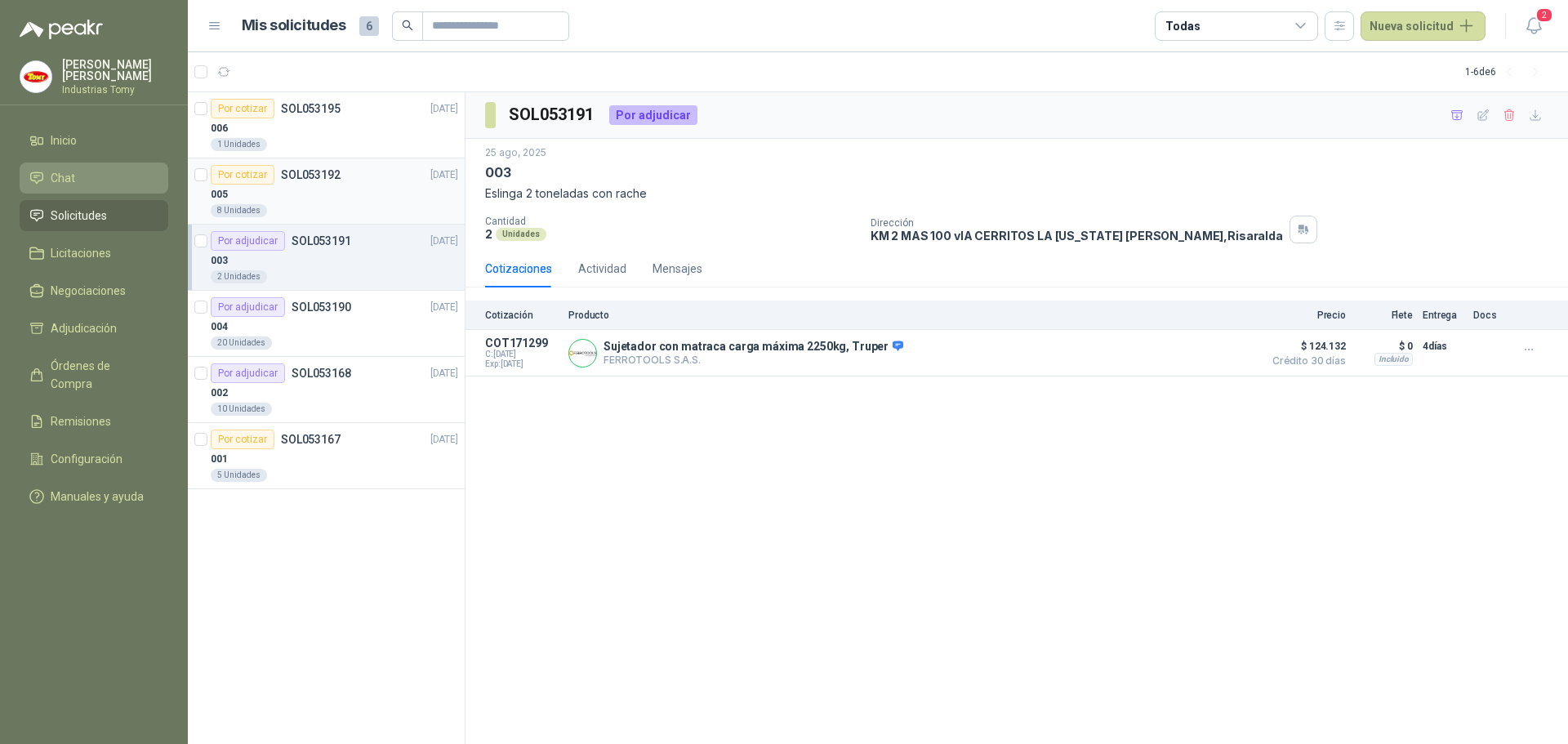
click at [315, 192] on div "005" at bounding box center [333, 194] width 247 height 19
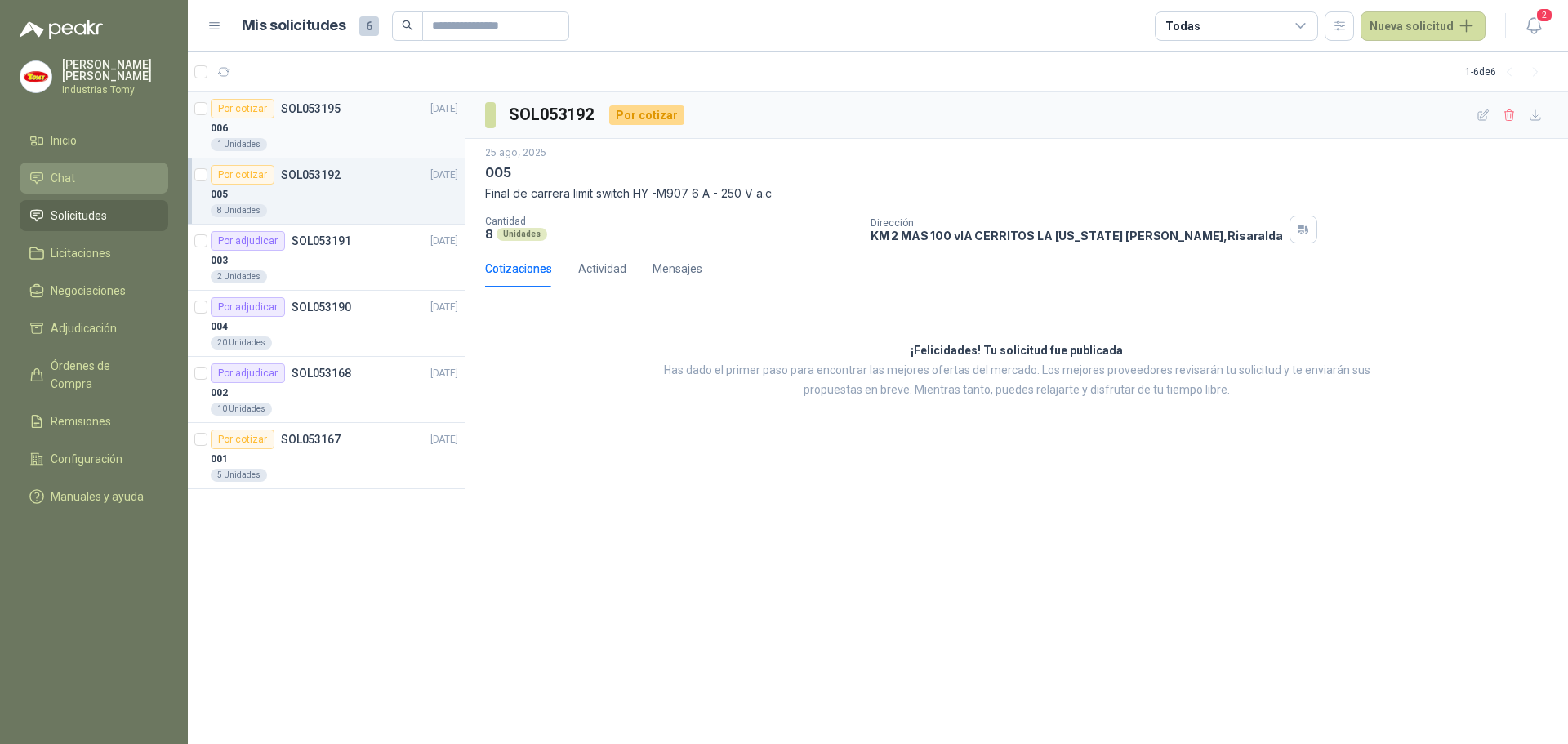
click at [327, 137] on div "006" at bounding box center [333, 128] width 247 height 19
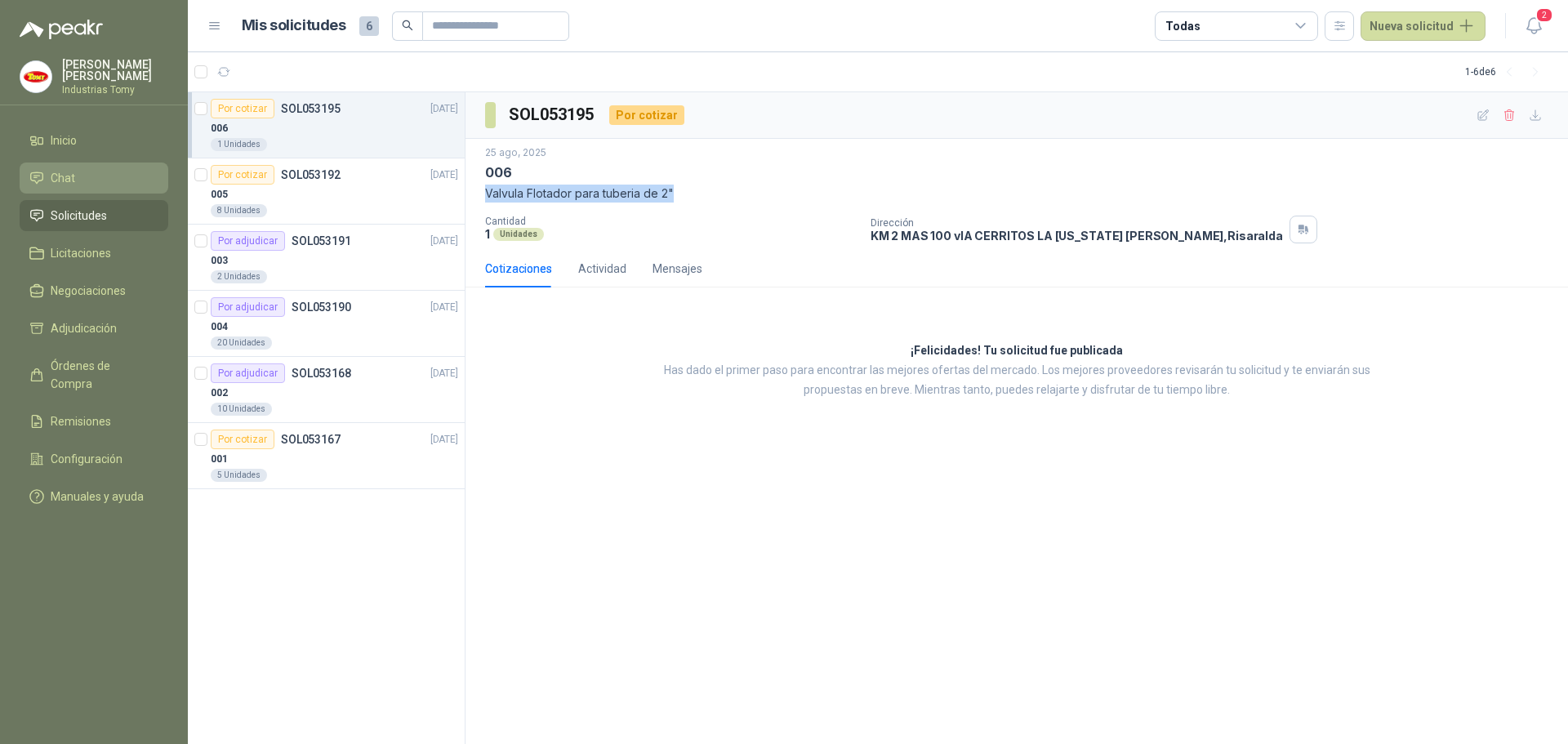
drag, startPoint x: 690, startPoint y: 195, endPoint x: 479, endPoint y: 188, distance: 211.1
click at [479, 188] on div "[DATE] 006 Valvula Flotador para tuberia de 2" Cantidad 1 Unidades Dirección KM…" at bounding box center [1017, 194] width 1103 height 111
copy p "Valvula Flotador para tuberia de 2""
click at [712, 540] on div "SOL053195 Por cotizar [DATE] 006 Valvula Flotador para tuberia de 2" Cantidad 1…" at bounding box center [1017, 418] width 1103 height 653
click at [1540, 31] on icon "button" at bounding box center [1534, 26] width 20 height 20
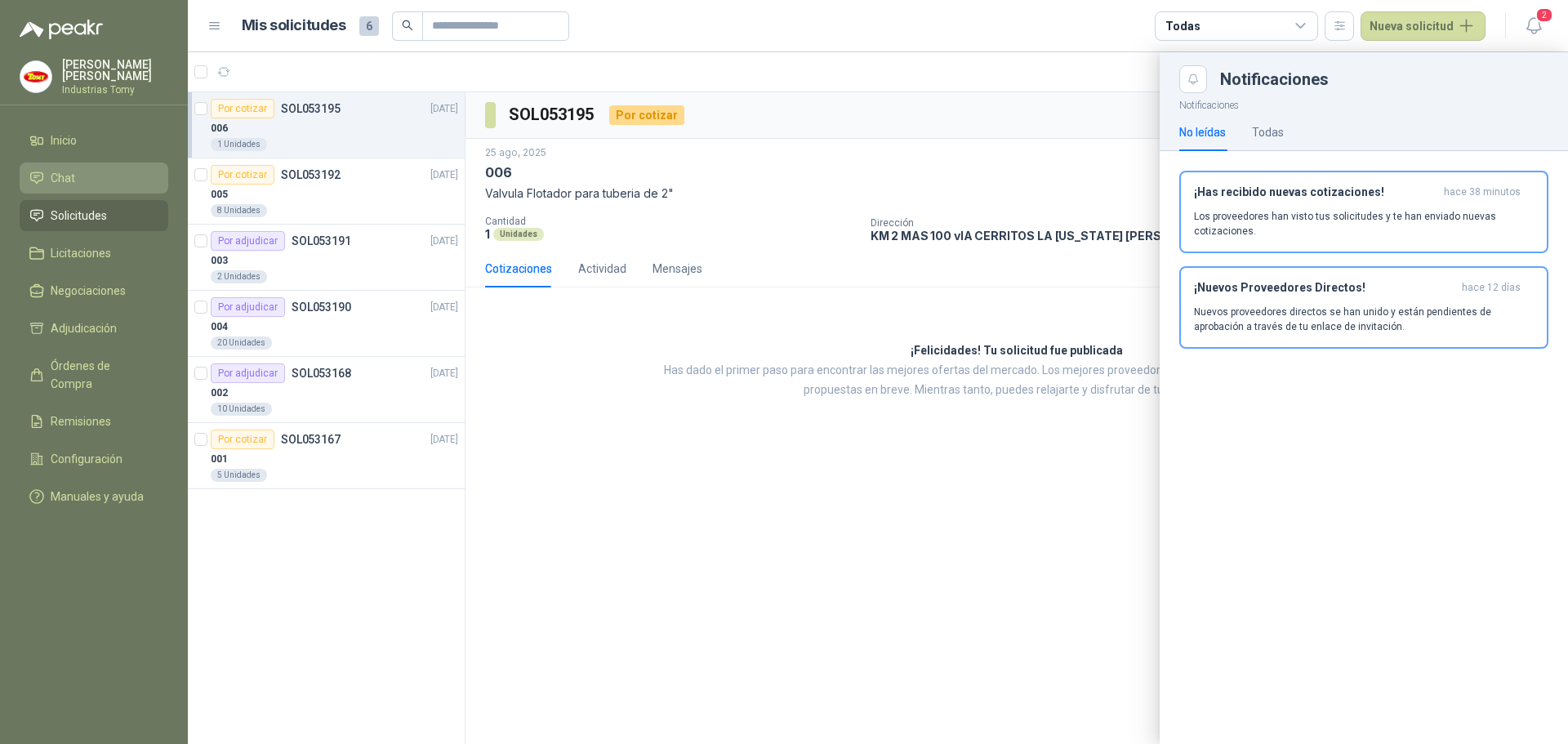
click at [1295, 133] on div "No leídas Todas" at bounding box center [1364, 132] width 369 height 38
click at [1291, 132] on div "No leídas Todas" at bounding box center [1364, 132] width 369 height 38
click at [1280, 136] on div "Todas" at bounding box center [1268, 132] width 32 height 18
click at [1195, 127] on div "No leídas" at bounding box center [1202, 132] width 47 height 18
drag, startPoint x: 1071, startPoint y: 352, endPoint x: 1033, endPoint y: 355, distance: 38.1
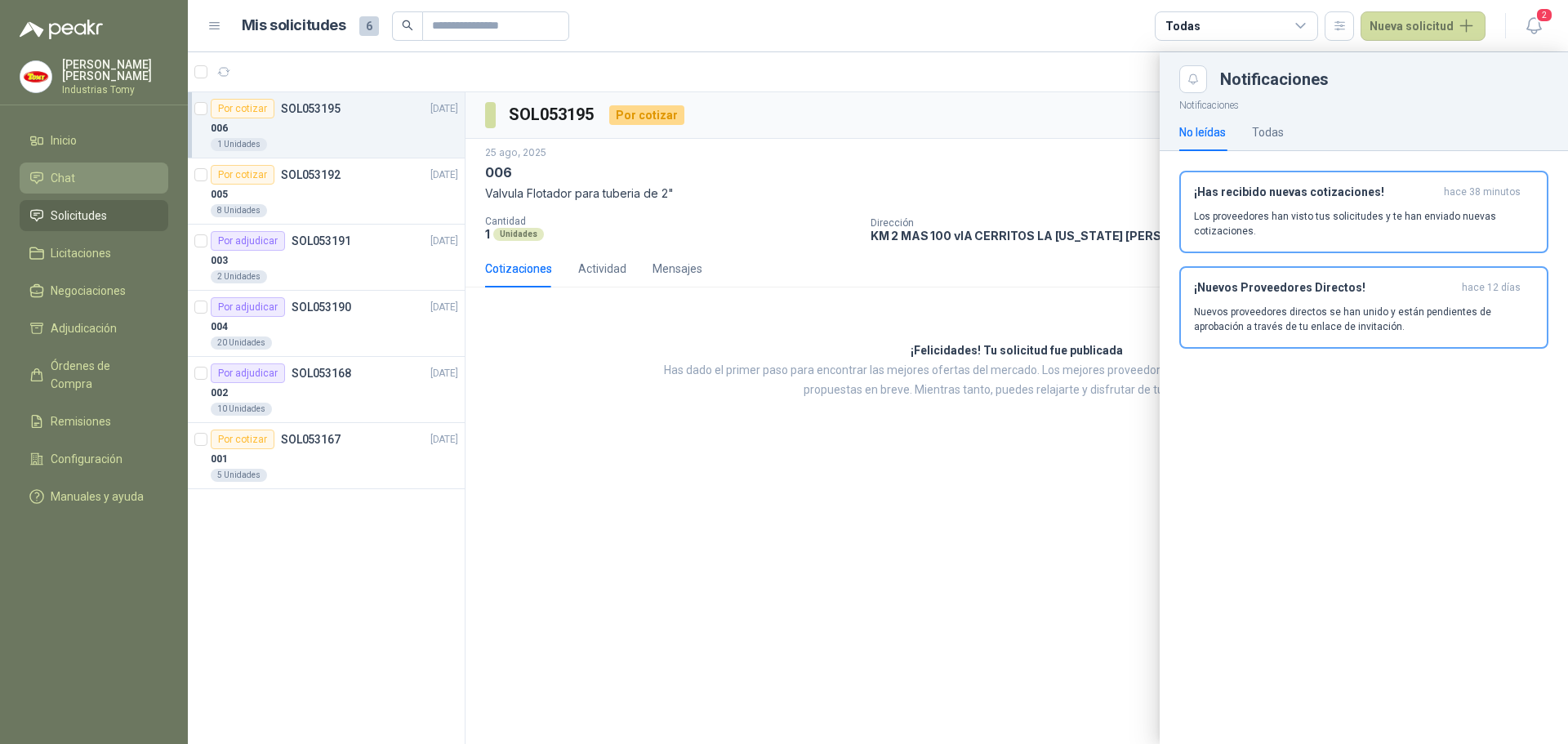
click at [1036, 355] on div at bounding box center [878, 398] width 1381 height 692
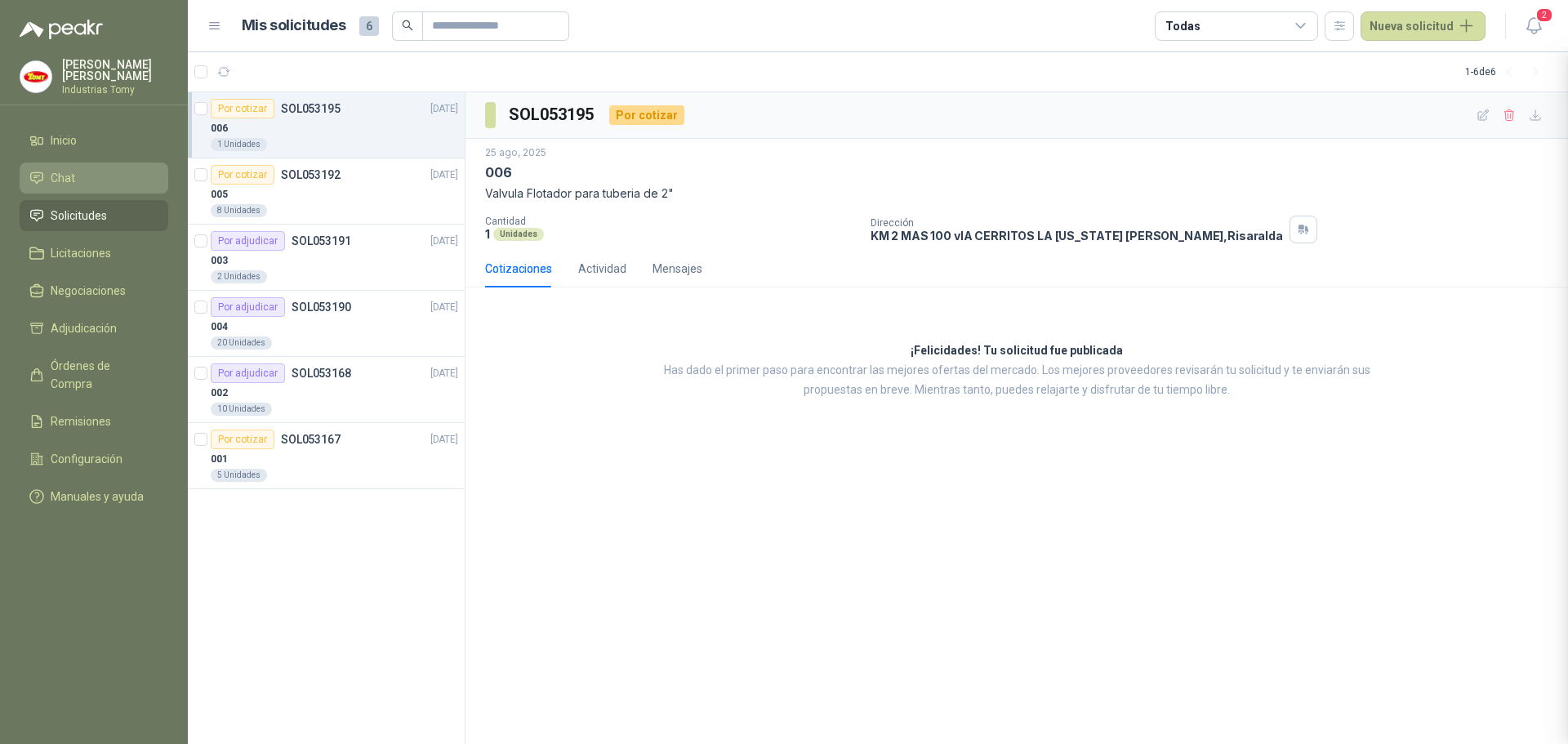
click at [1008, 360] on div at bounding box center [878, 398] width 1381 height 692
drag, startPoint x: 1173, startPoint y: 359, endPoint x: 1125, endPoint y: 345, distance: 50.0
click at [1127, 346] on div "¡Felicidades! Tu solicitud fue publicada Has dado el primer paso para encontrar…" at bounding box center [1017, 370] width 1103 height 141
click at [1111, 352] on h3 "¡Felicidades! Tu solicitud fue publicada" at bounding box center [1017, 351] width 212 height 19
drag, startPoint x: 1049, startPoint y: 347, endPoint x: 931, endPoint y: 351, distance: 118.1
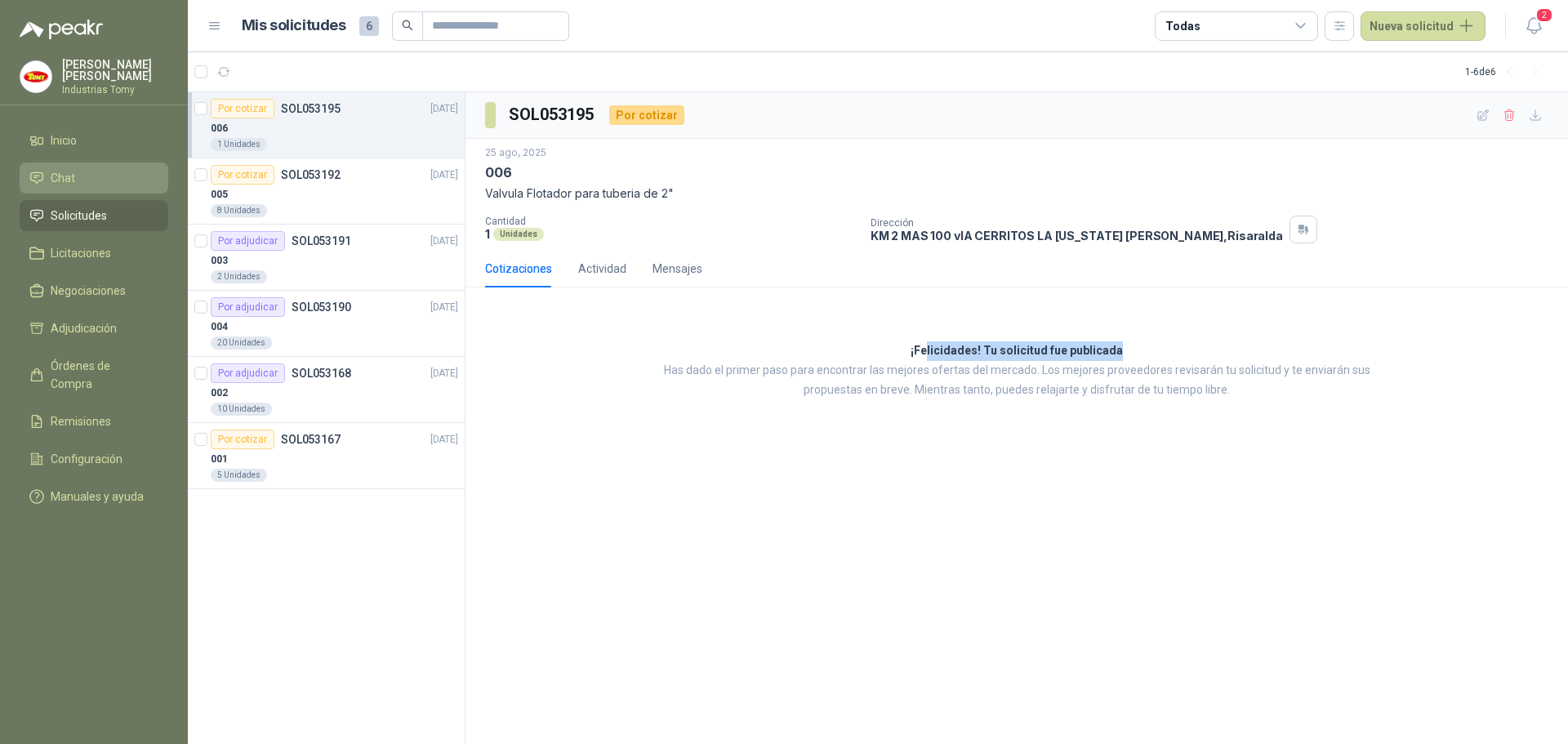
click at [931, 351] on div "¡Felicidades! Tu solicitud fue publicada Has dado el primer paso para encontrar…" at bounding box center [1017, 370] width 1103 height 141
click at [941, 347] on h3 "¡Felicidades! Tu solicitud fue publicada" at bounding box center [1017, 351] width 212 height 19
click at [594, 384] on div "¡Felicidades! Tu solicitud fue publicada Has dado el primer paso para encontrar…" at bounding box center [1017, 370] width 1103 height 141
click at [419, 555] on div "Por cotizar SOL053195 [DATE] 006 1 Unidades Por cotizar SOL053192 [DATE] 005 8 …" at bounding box center [327, 418] width 277 height 653
click at [1529, 23] on icon "button" at bounding box center [1533, 26] width 14 height 16
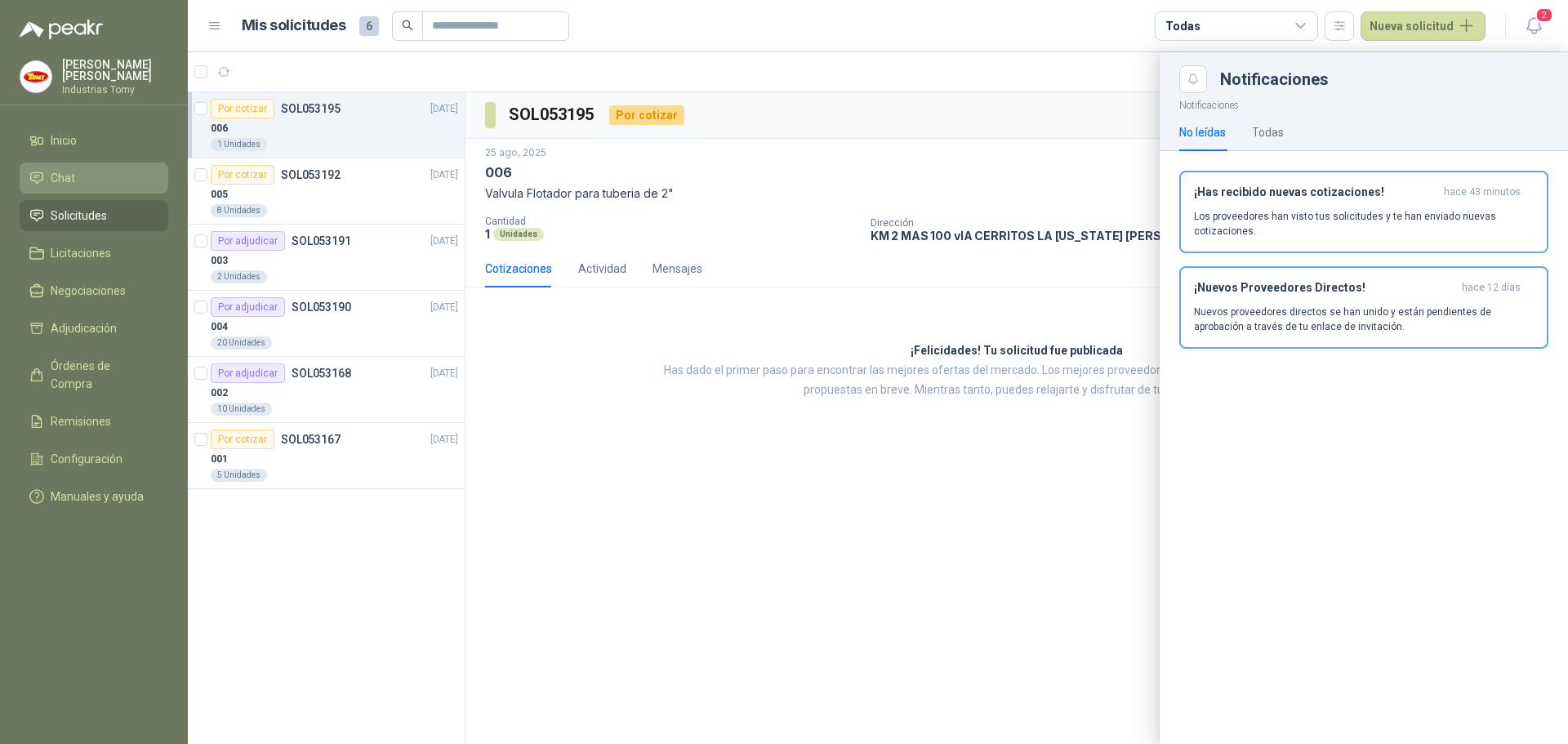
click at [901, 561] on div at bounding box center [878, 398] width 1381 height 692
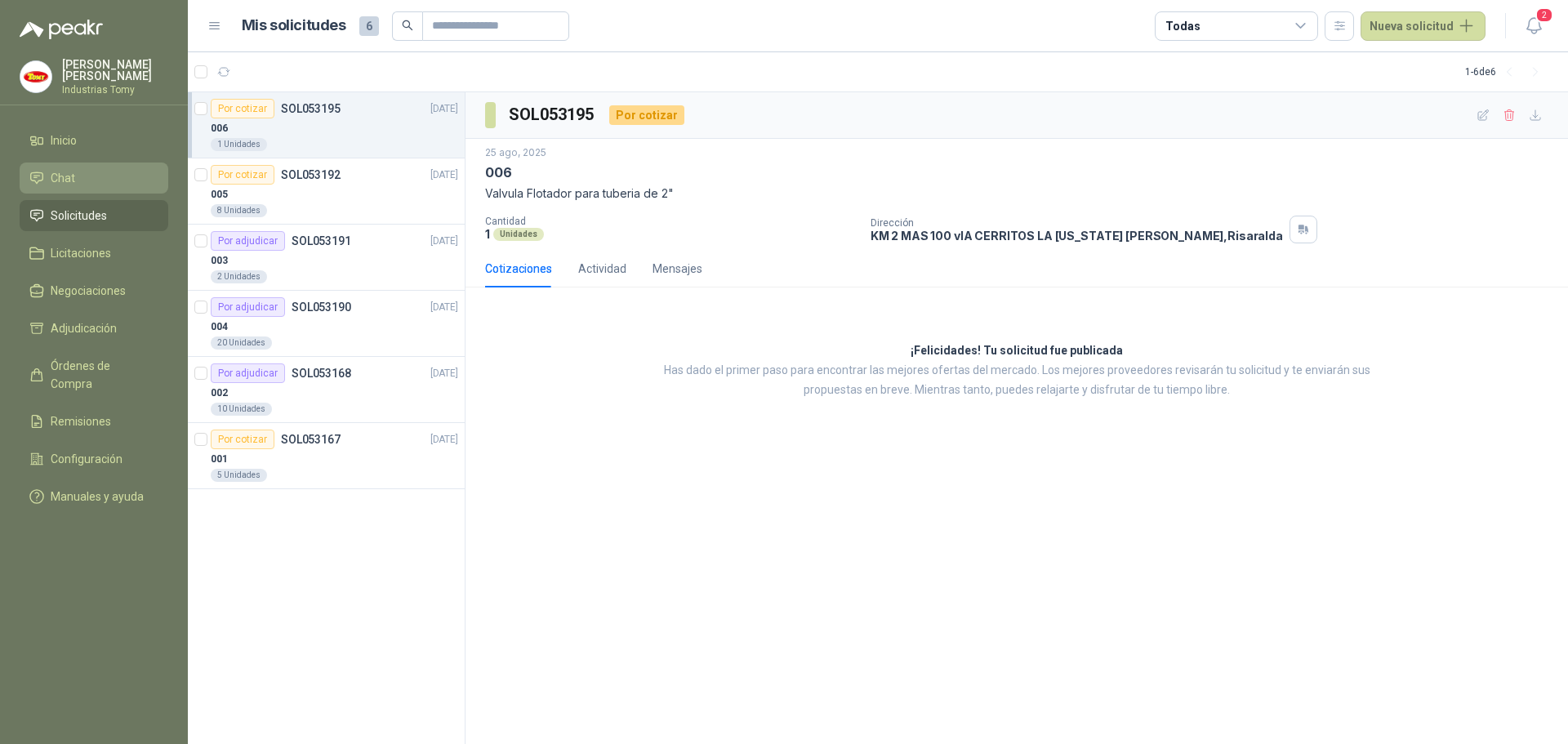
click at [781, 540] on div "SOL053195 Por cotizar [DATE] 006 Valvula Flotador para tuberia de 2" Cantidad 1…" at bounding box center [1017, 418] width 1103 height 653
click at [1537, 29] on icon "button" at bounding box center [1534, 26] width 20 height 20
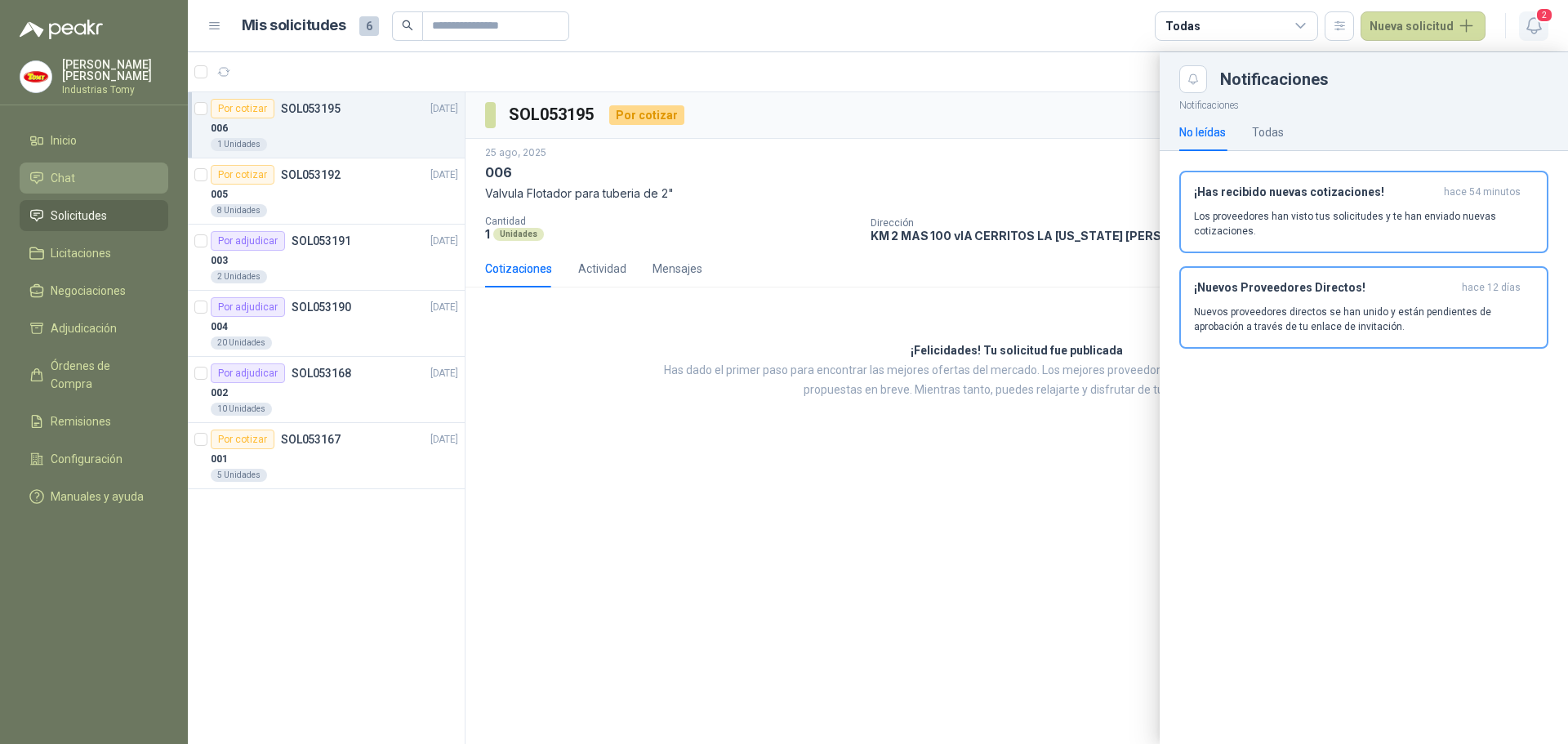
click at [1537, 29] on icon "button" at bounding box center [1534, 26] width 20 height 20
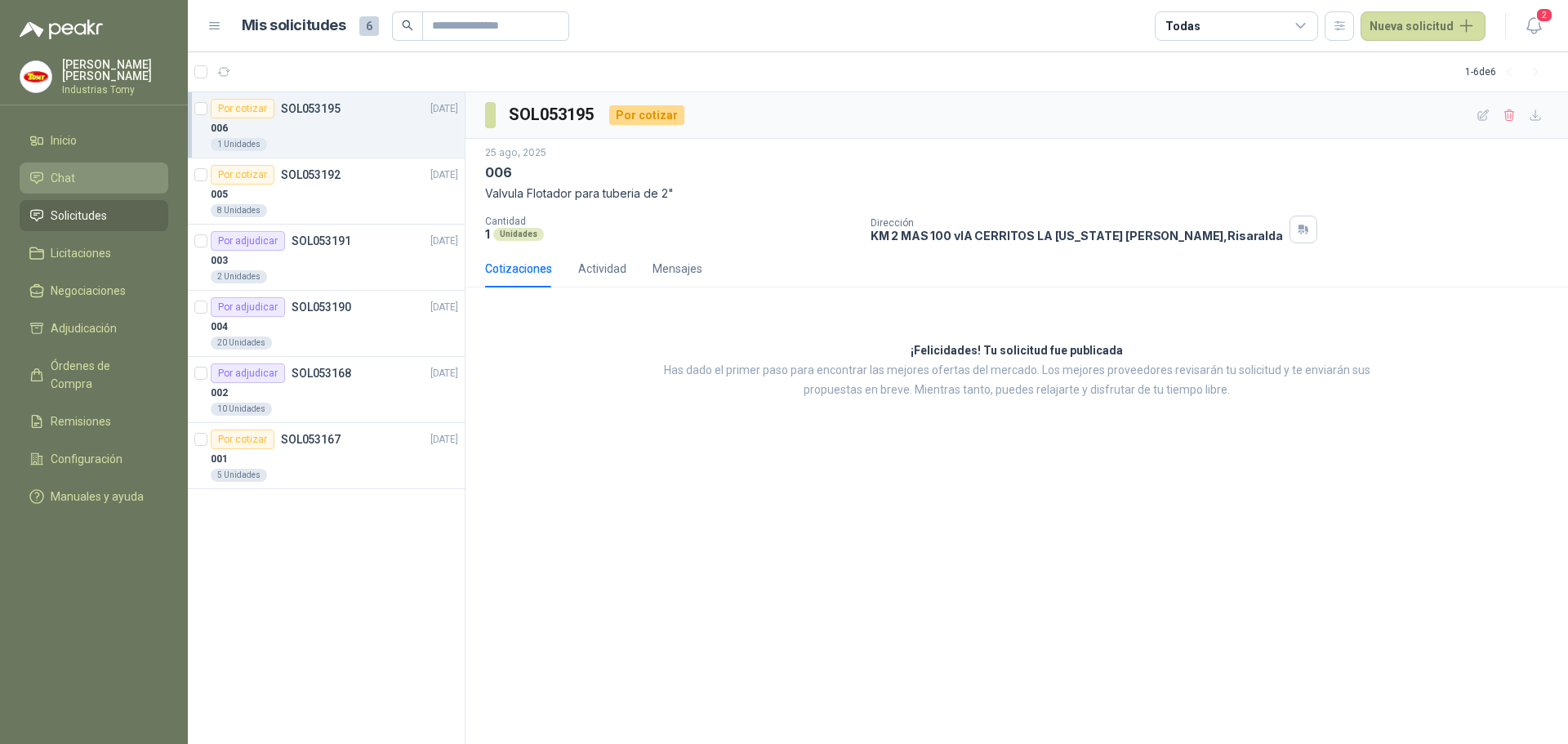
click at [688, 512] on div "SOL053195 Por cotizar [DATE] 006 Valvula Flotador para tuberia de 2" Cantidad 1…" at bounding box center [1017, 418] width 1103 height 653
click at [319, 473] on div "5 Unidades" at bounding box center [333, 475] width 247 height 13
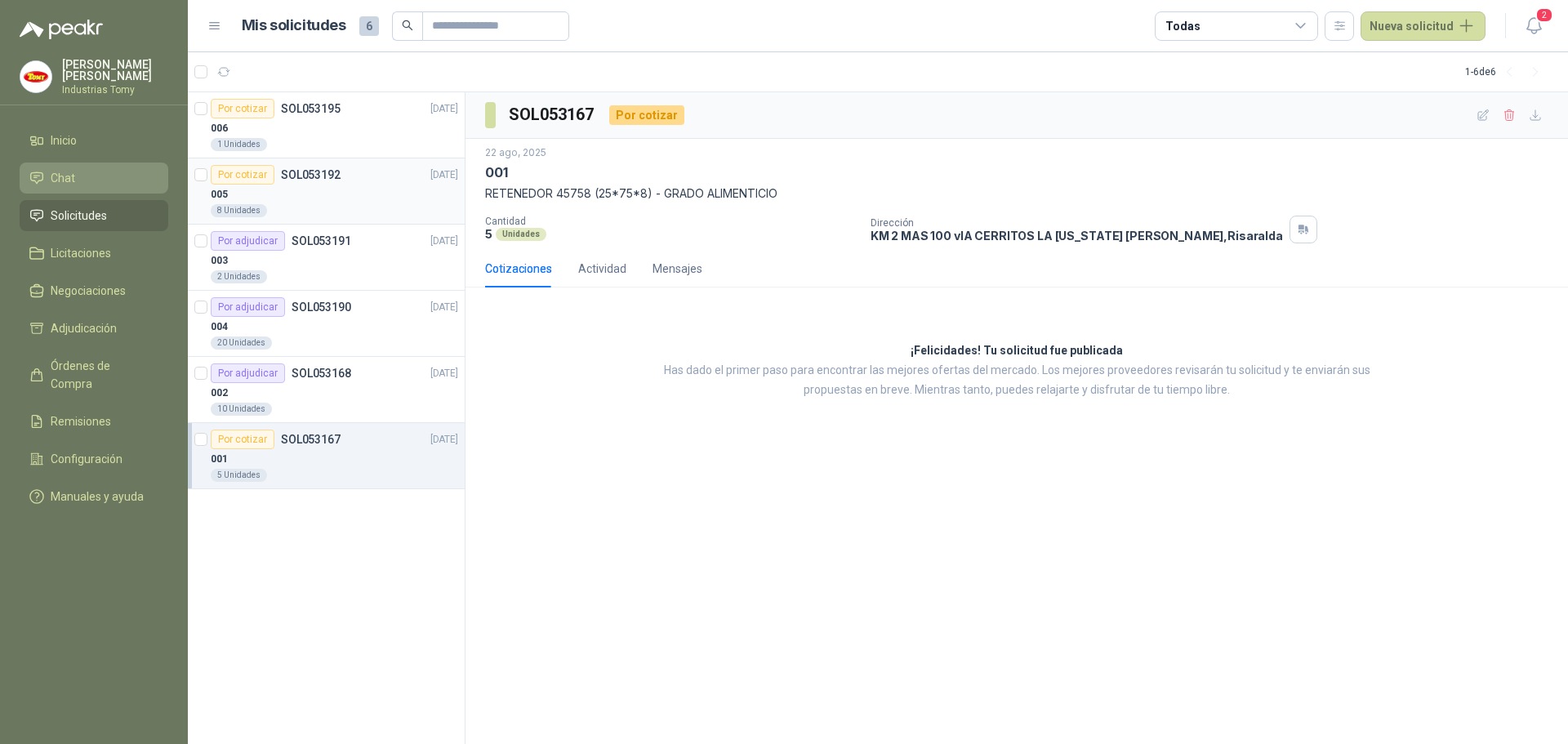
click at [333, 210] on div "8 Unidades" at bounding box center [333, 210] width 247 height 13
click at [344, 108] on div "Por cotizar SOL053195 [DATE]" at bounding box center [333, 108] width 247 height 19
click at [313, 468] on div "001" at bounding box center [333, 458] width 247 height 19
drag, startPoint x: 651, startPoint y: 191, endPoint x: 484, endPoint y: 201, distance: 167.3
click at [484, 201] on div "[DATE] 001 RETENEDOR 45758 (25*75*8) - GRADO ALIMENTICIO Cantidad 5 Unidades Di…" at bounding box center [1017, 194] width 1103 height 111
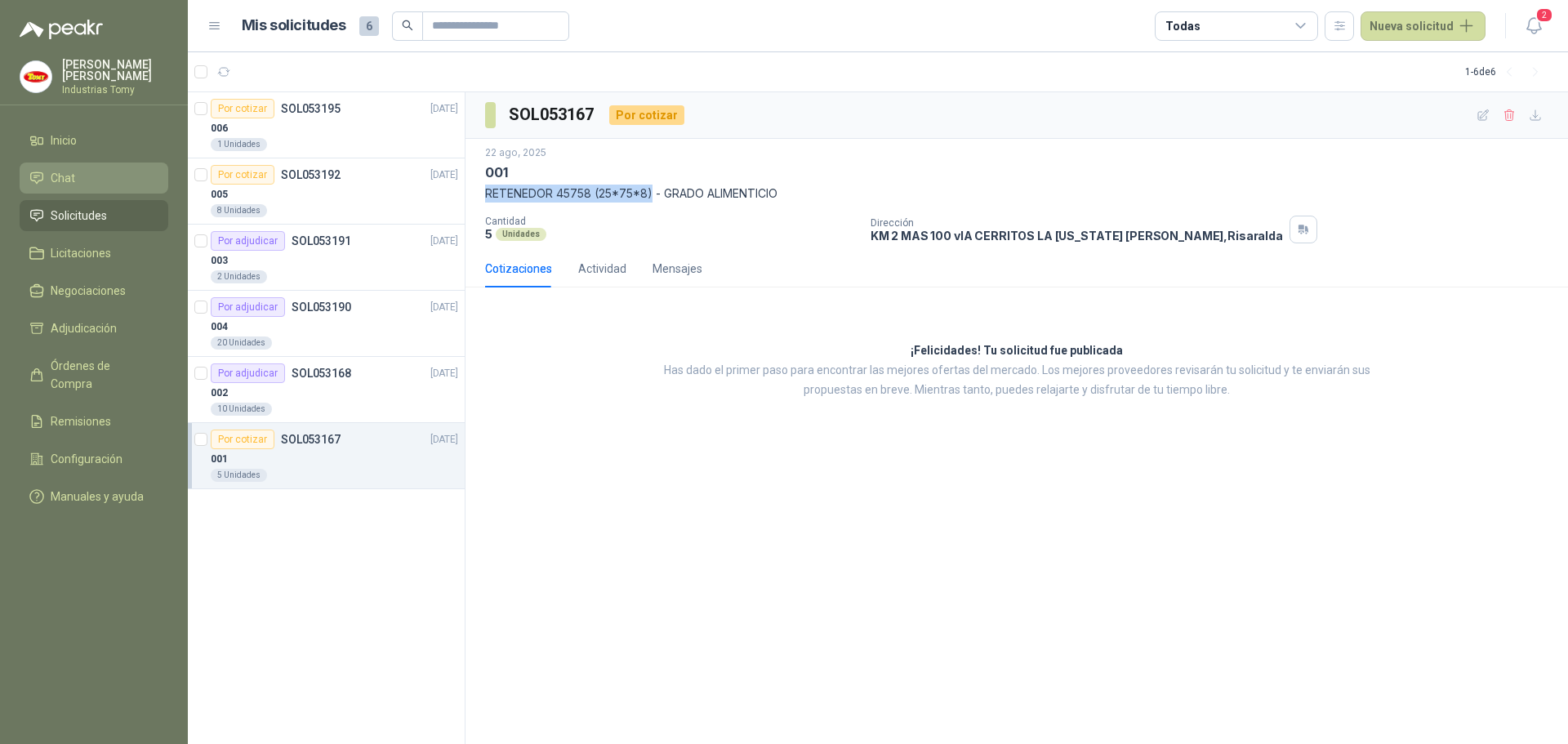
copy p "RETENEDOR 45758 (25*75*8)"
click at [1413, 21] on button "Nueva solicitud" at bounding box center [1424, 26] width 125 height 29
click at [1418, 62] on link "Solicitud" at bounding box center [1442, 65] width 139 height 28
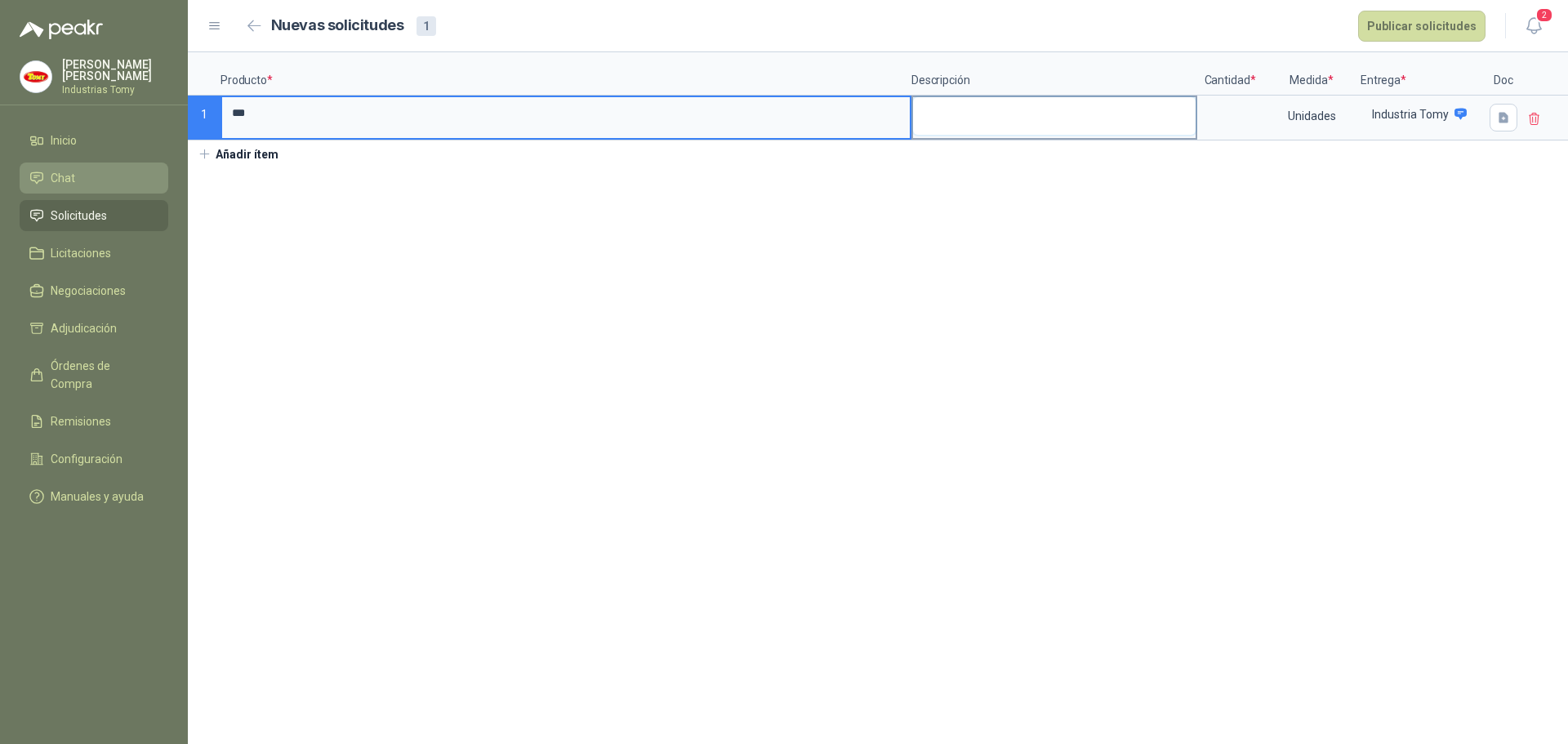
click at [1007, 130] on textarea at bounding box center [1055, 116] width 283 height 38
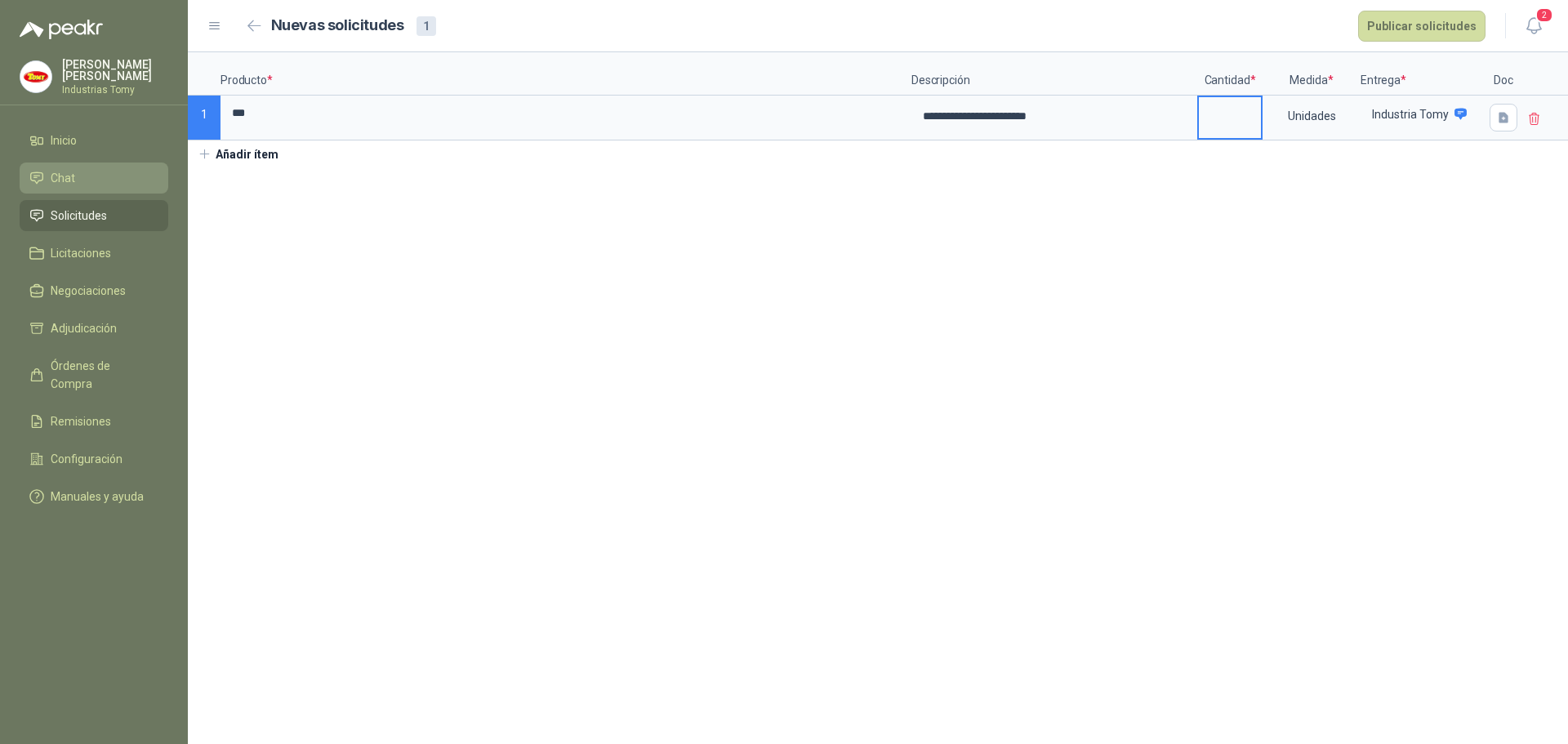
click at [1247, 116] on input at bounding box center [1230, 113] width 62 height 32
click at [1388, 205] on section "**********" at bounding box center [878, 398] width 1381 height 692
click at [1400, 30] on button "Publicar solicitudes" at bounding box center [1422, 27] width 128 height 31
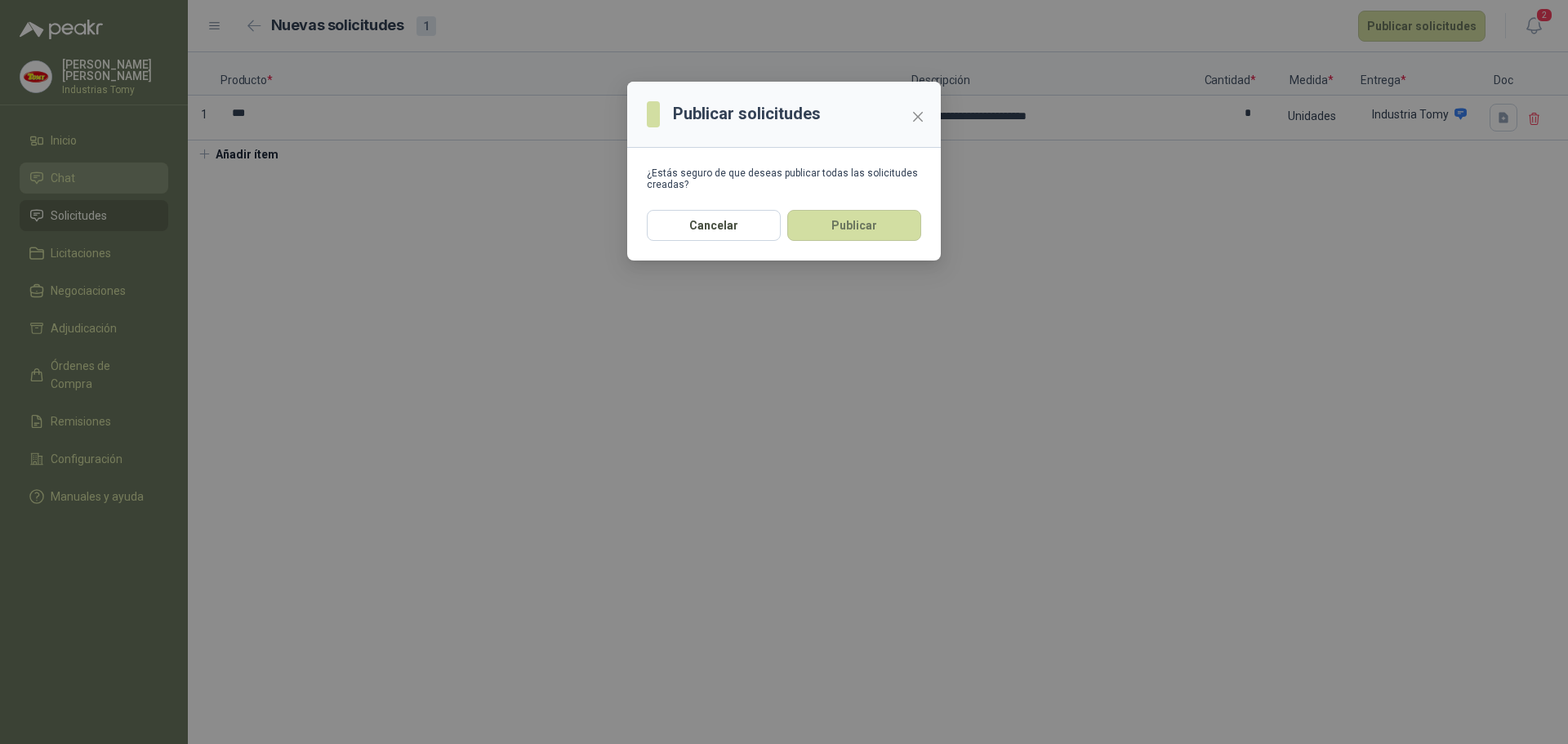
click at [866, 218] on button "Publicar" at bounding box center [854, 226] width 134 height 31
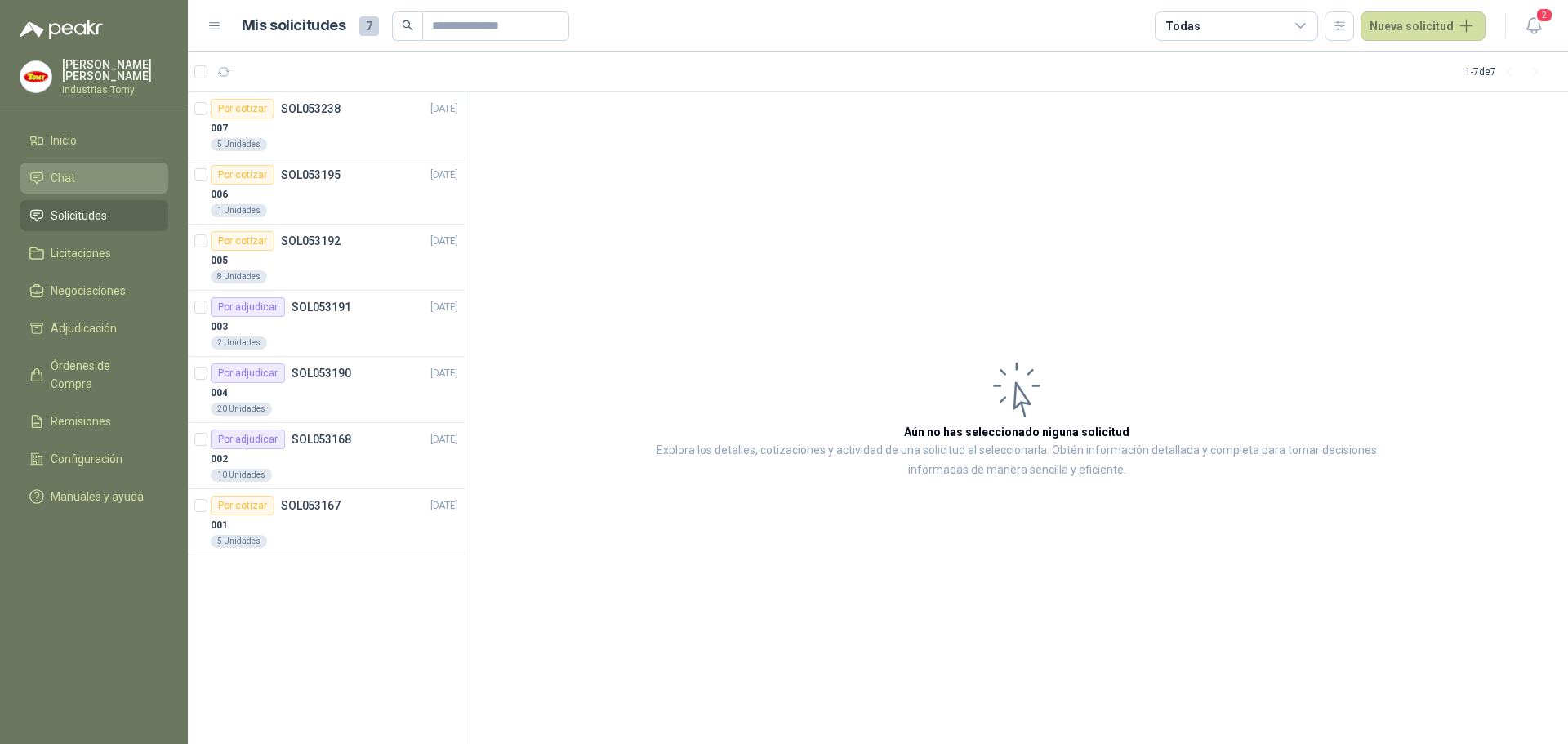
click at [863, 218] on article "Aún no has seleccionado niguna solicitud Explora los detalles, cotizaciones y a…" at bounding box center [1017, 418] width 1103 height 653
click at [337, 136] on div "007" at bounding box center [333, 128] width 247 height 19
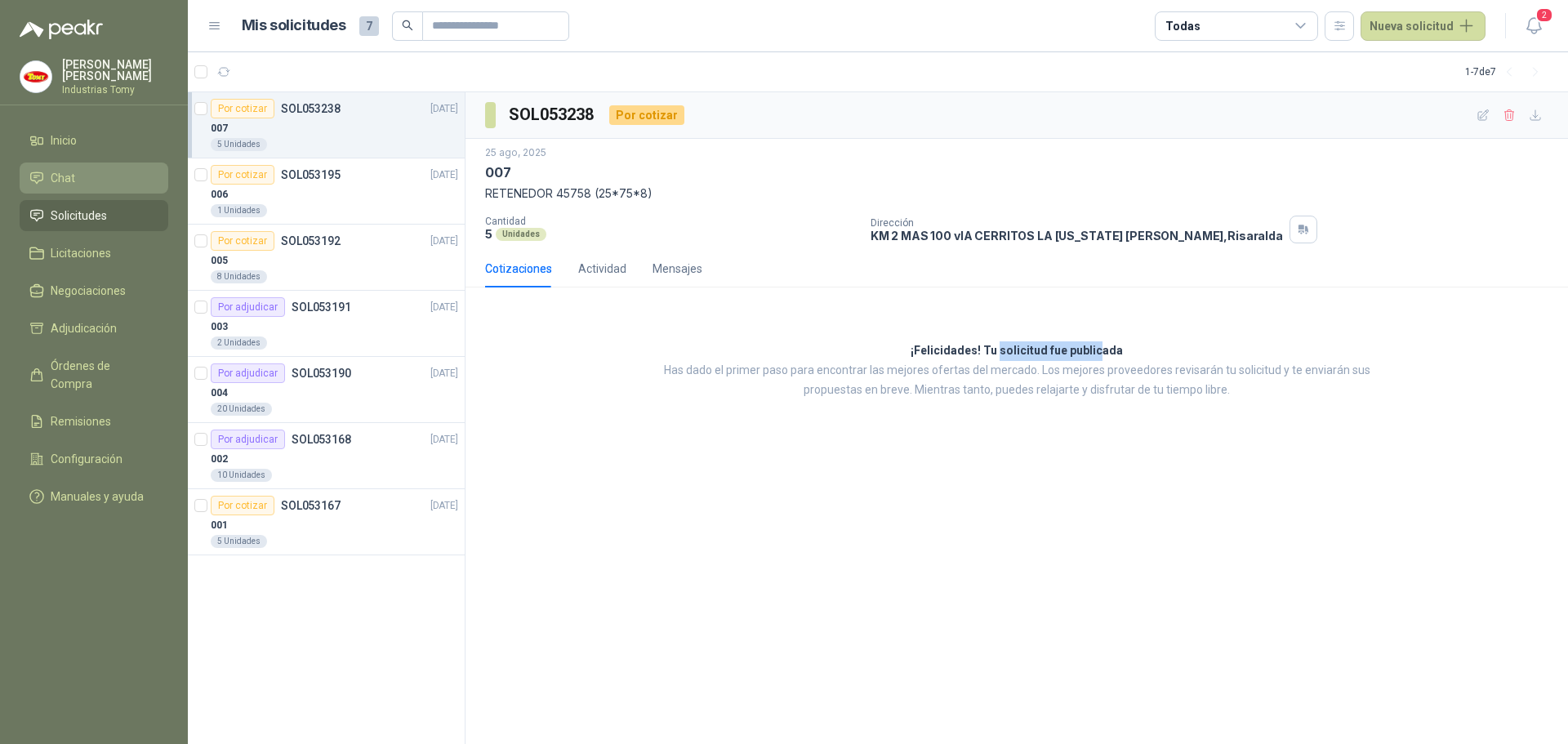
drag, startPoint x: 999, startPoint y: 351, endPoint x: 1098, endPoint y: 352, distance: 99.0
click at [1098, 352] on h3 "¡Felicidades! Tu solicitud fue publicada" at bounding box center [1017, 351] width 212 height 19
click at [360, 535] on div "001" at bounding box center [333, 524] width 247 height 19
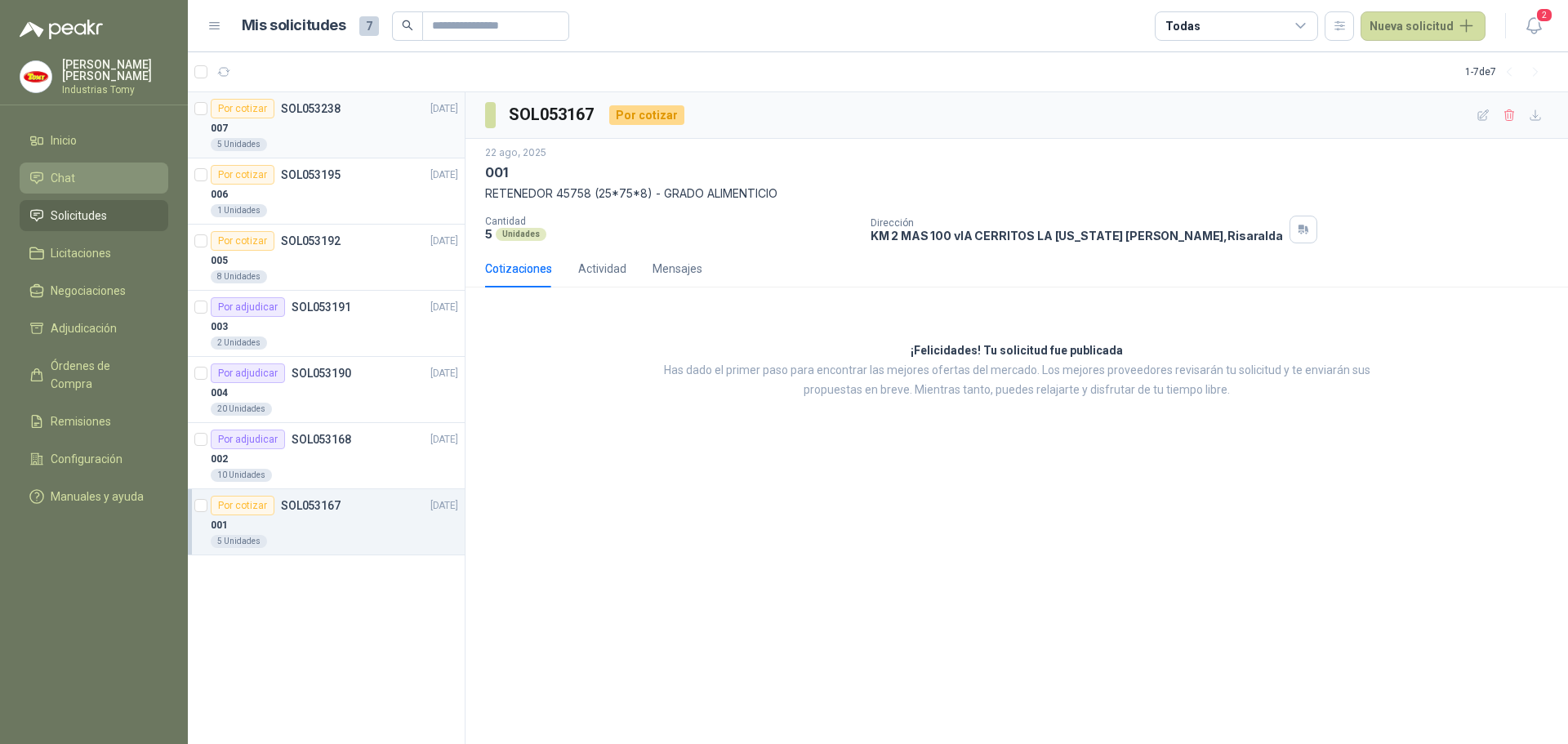
click at [336, 142] on div "5 Unidades" at bounding box center [333, 144] width 247 height 13
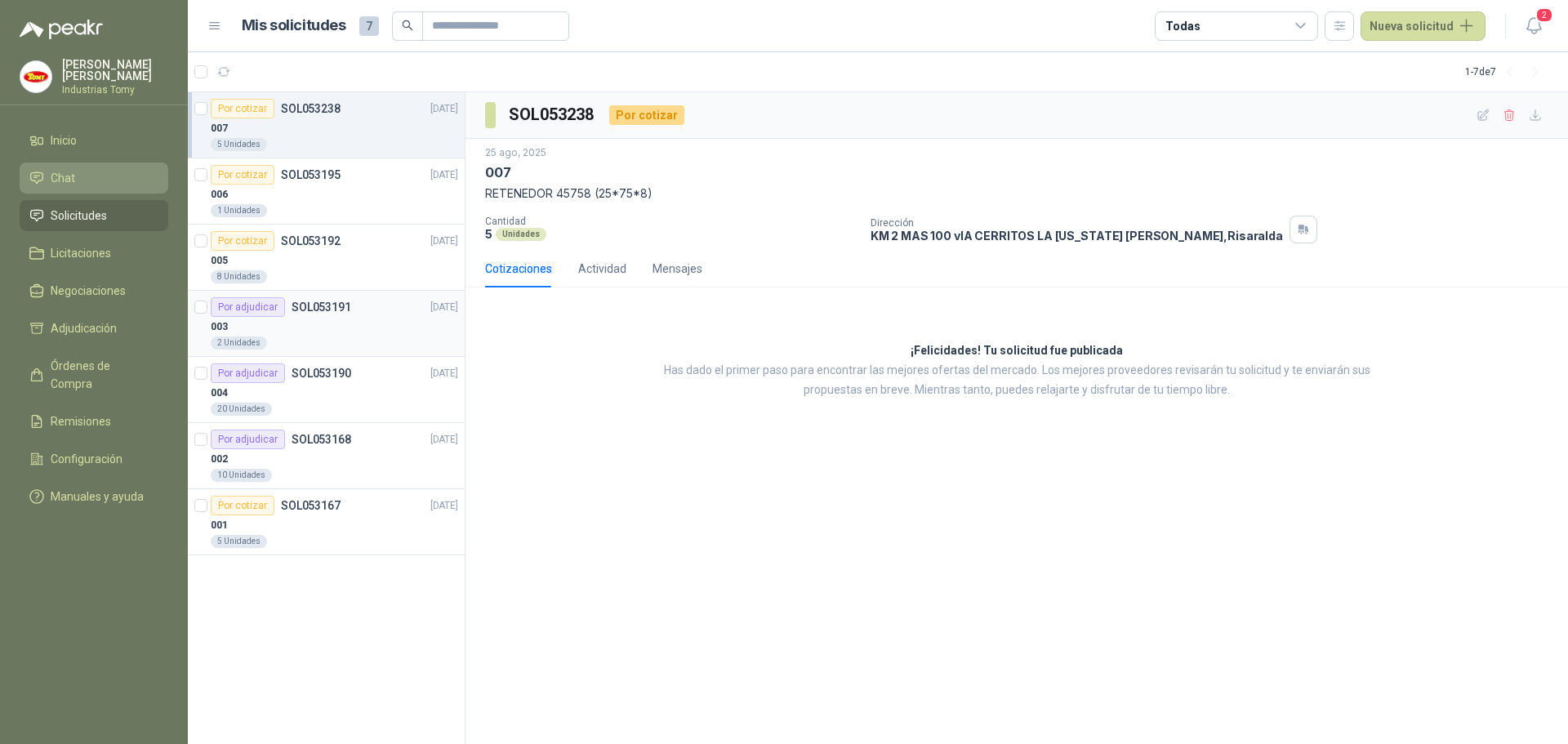
click at [334, 309] on p "SOL053191" at bounding box center [321, 307] width 60 height 11
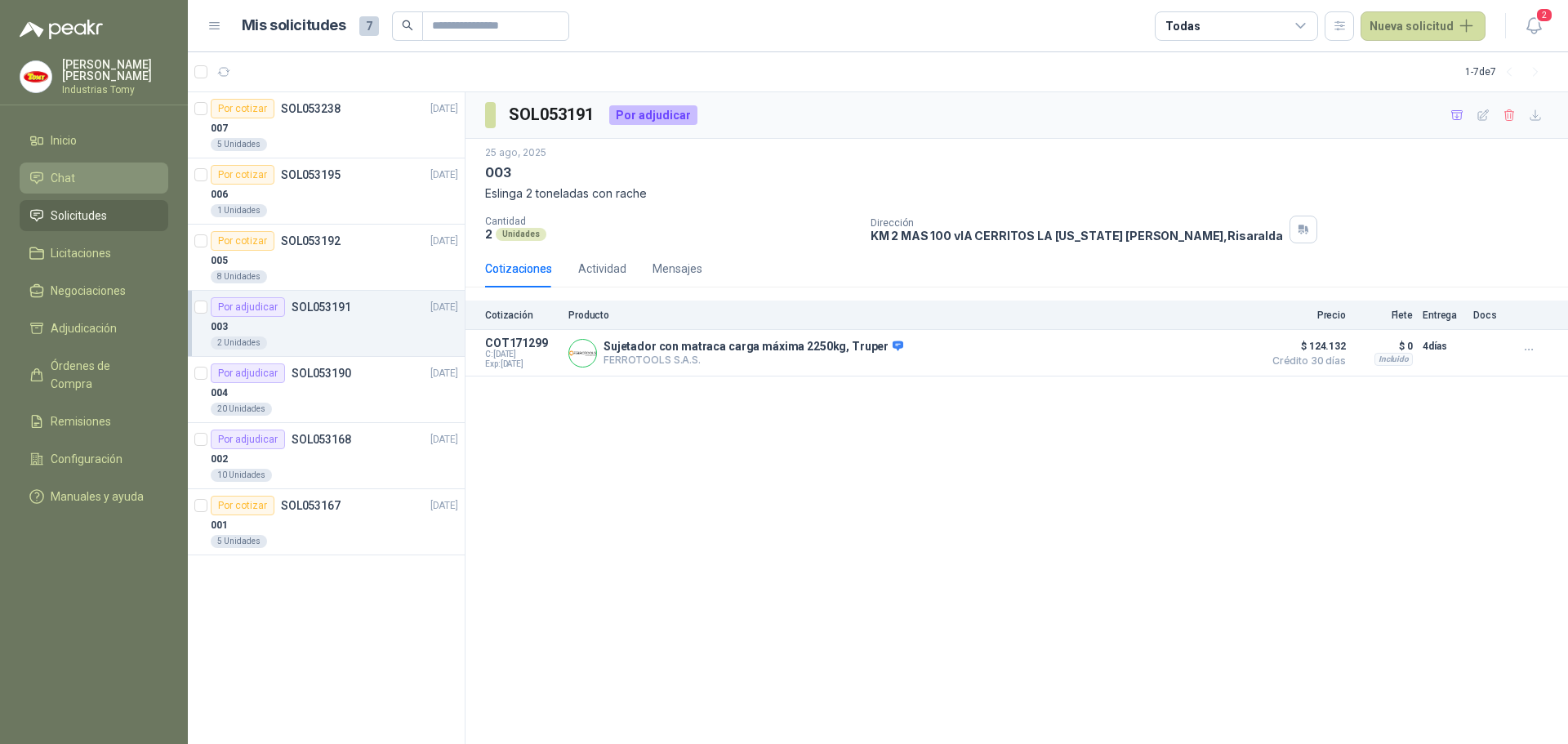
click at [829, 435] on div "SOL053191 Por adjudicar [DATE] 003 Eslinga 2 toneladas con rache Cantidad 2 Uni…" at bounding box center [1017, 418] width 1103 height 653
click at [307, 389] on div "004" at bounding box center [333, 392] width 247 height 19
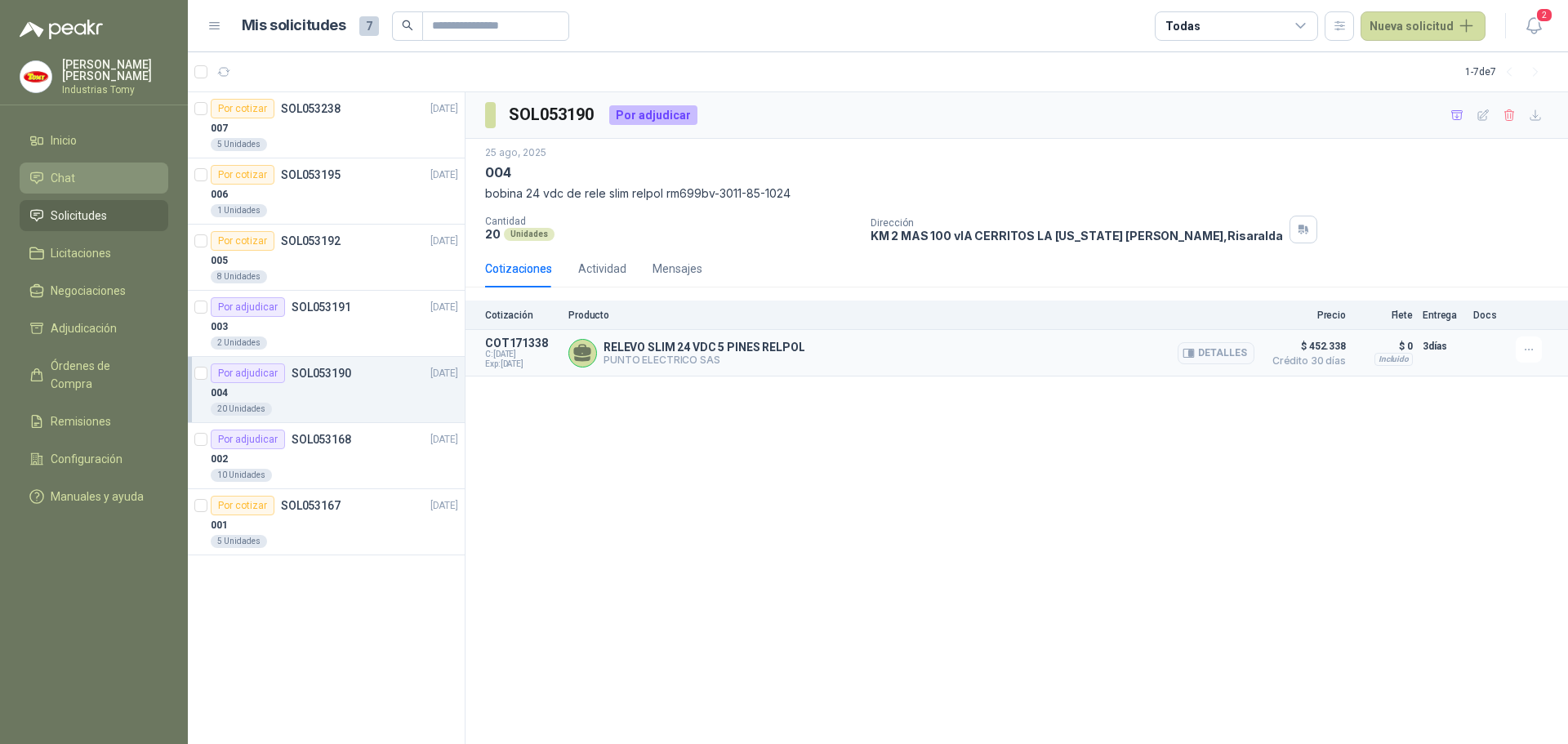
click at [808, 347] on div "RELEVO SLIM 24 VDC 5 PINES RELPOL PUNTO ELECTRICO SAS Detalles" at bounding box center [911, 353] width 686 height 33
click at [1231, 349] on button "Detalles" at bounding box center [1216, 354] width 77 height 22
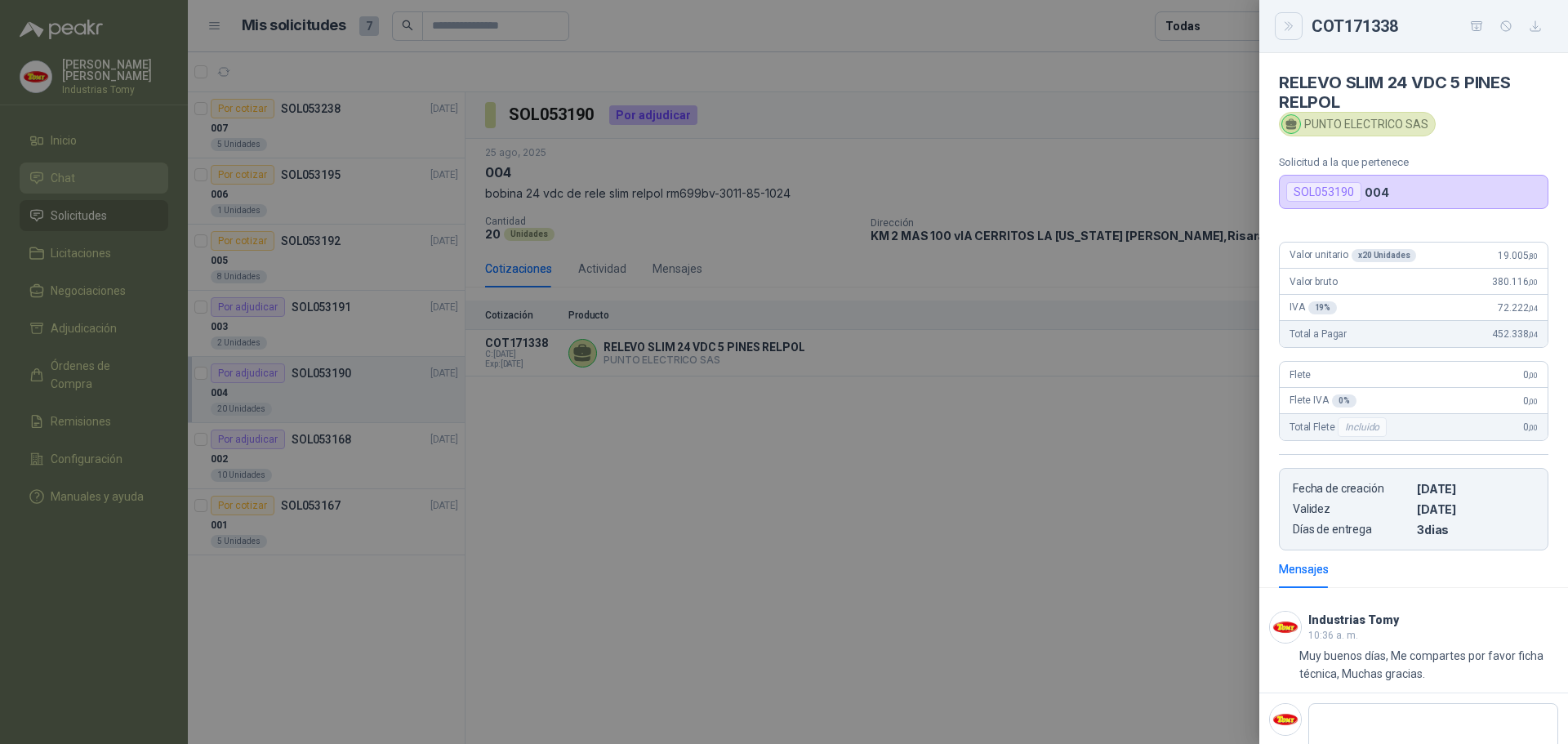
click at [1285, 29] on icon "Close" at bounding box center [1289, 26] width 14 height 14
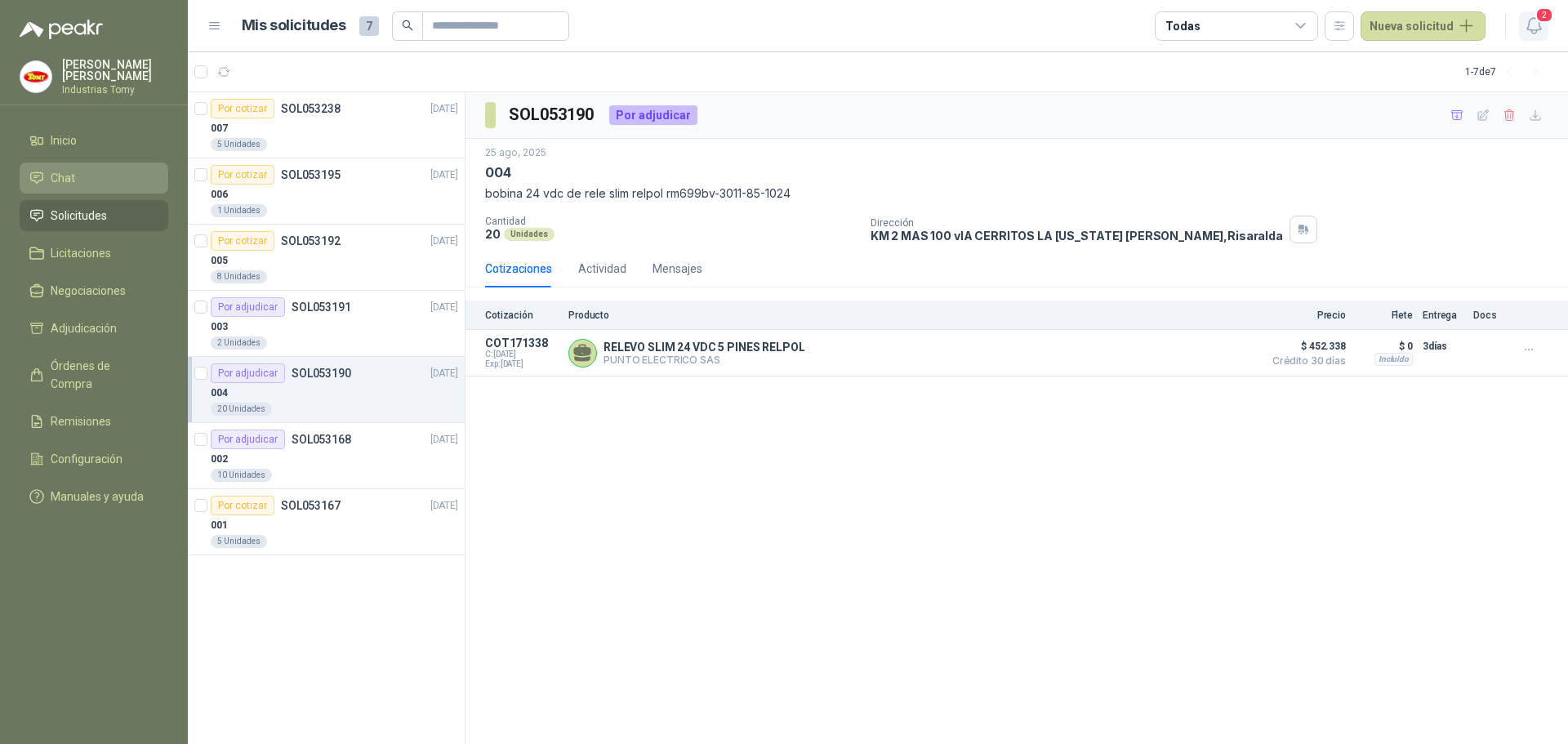
click at [1529, 30] on icon "button" at bounding box center [1533, 26] width 14 height 16
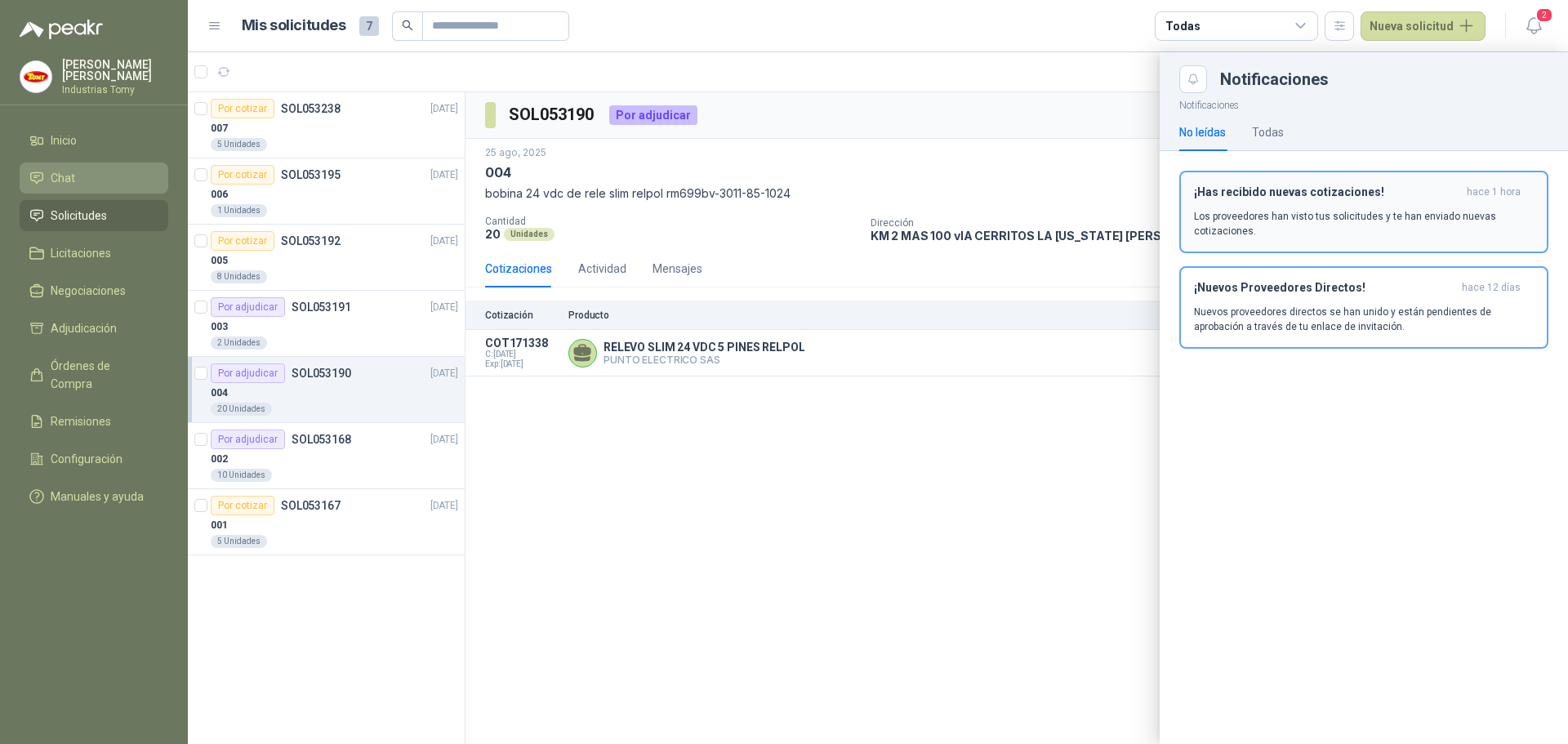
click at [1285, 205] on div "¡Has recibido nuevas cotizaciones! hace 1 hora Los proveedores han visto tus so…" at bounding box center [1364, 212] width 340 height 53
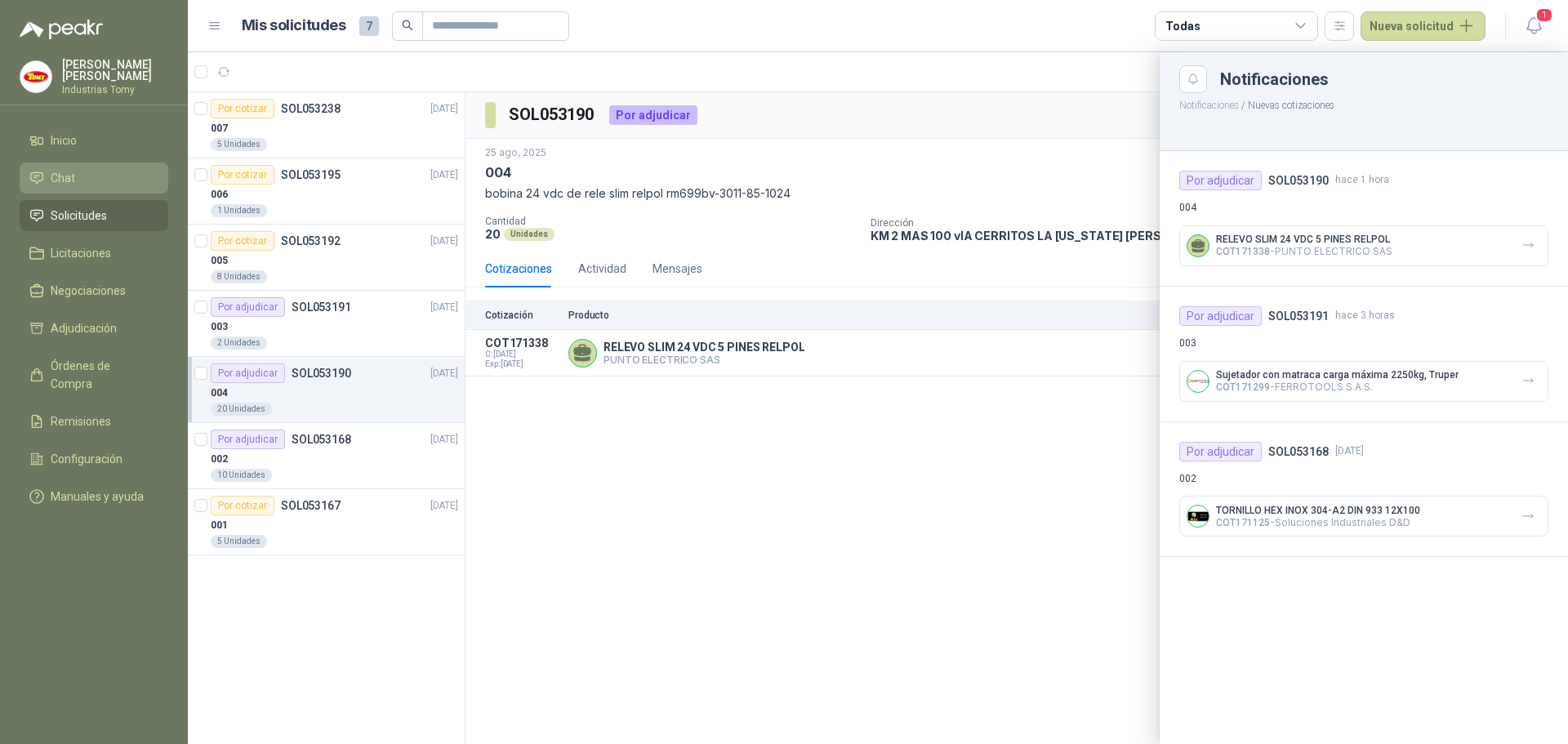
click at [1532, 9] on header "Mis solicitudes 7 Todas Nueva solicitud 1" at bounding box center [878, 26] width 1381 height 52
click at [1532, 27] on icon "button" at bounding box center [1534, 26] width 20 height 20
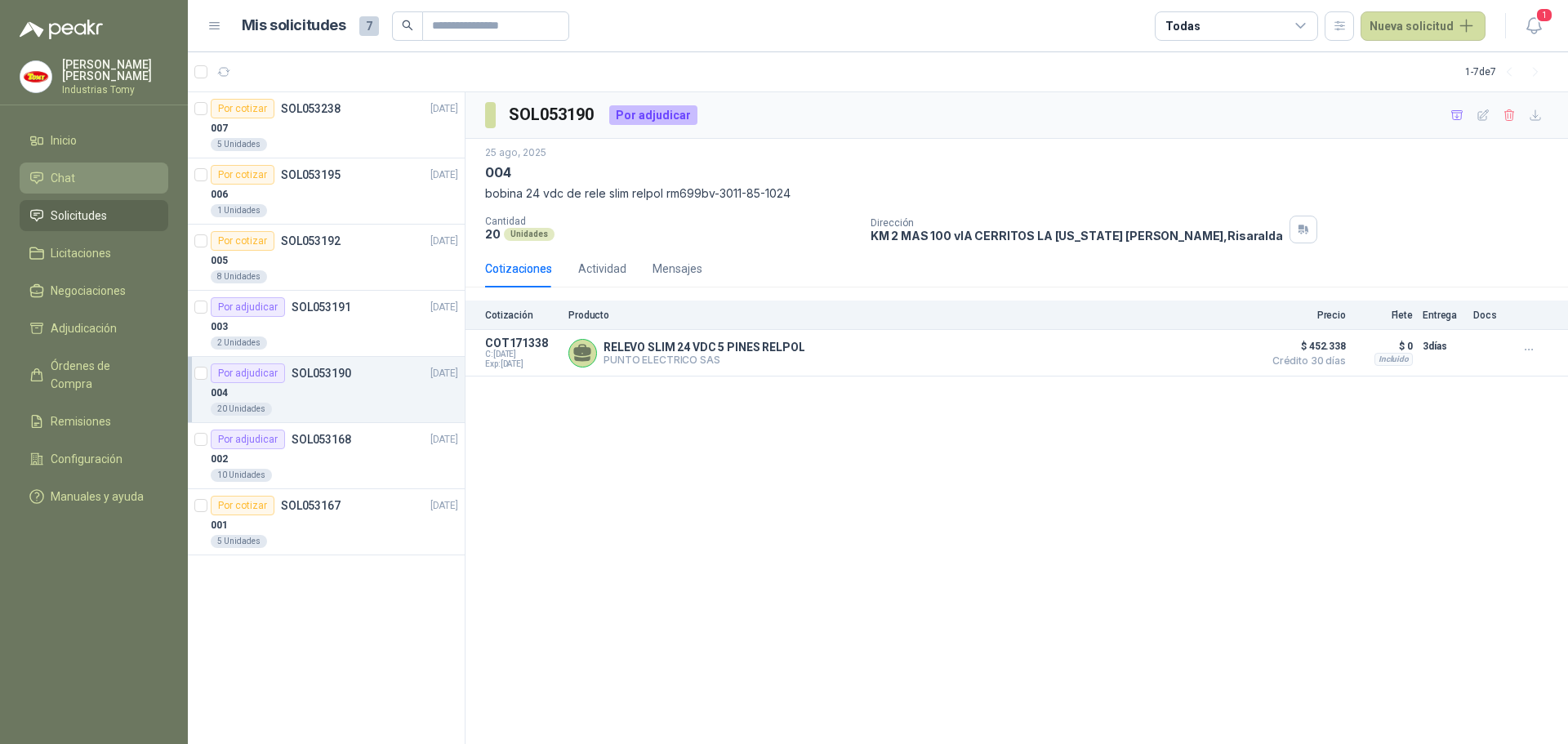
click at [1554, 20] on header "Mis solicitudes 7 Todas Nueva solicitud 1" at bounding box center [878, 26] width 1381 height 52
click at [1540, 19] on span "1" at bounding box center [1545, 15] width 18 height 16
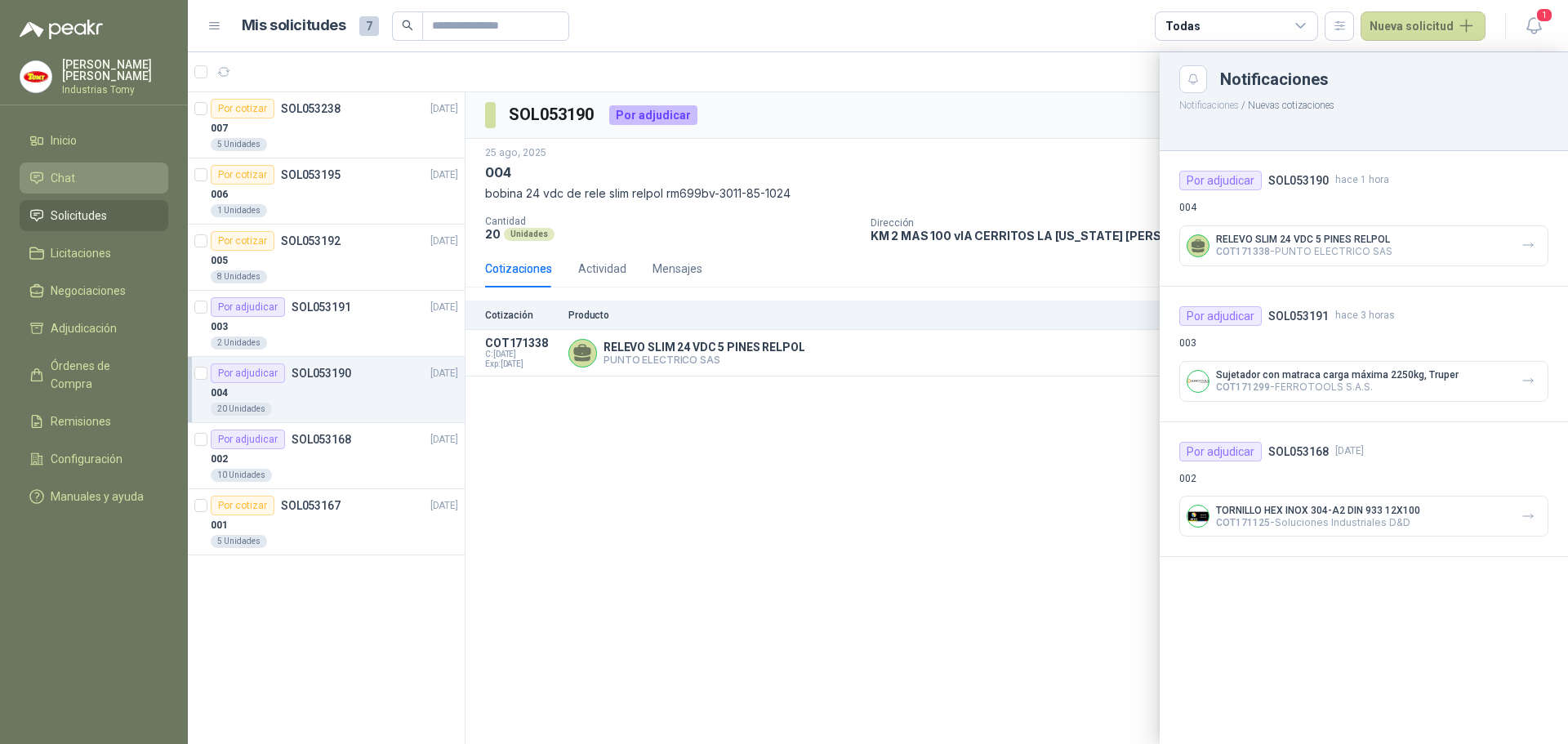
click at [1345, 513] on p "TORNILLO HEX INOX 304-A2 DIN 933 12X100" at bounding box center [1318, 511] width 204 height 11
click at [1353, 333] on div "Por adjudicar SOL053191 hace 3 horas 003 Sujetador con matraca carga máxima 225…" at bounding box center [1364, 355] width 409 height 136
click at [662, 457] on div at bounding box center [878, 398] width 1381 height 692
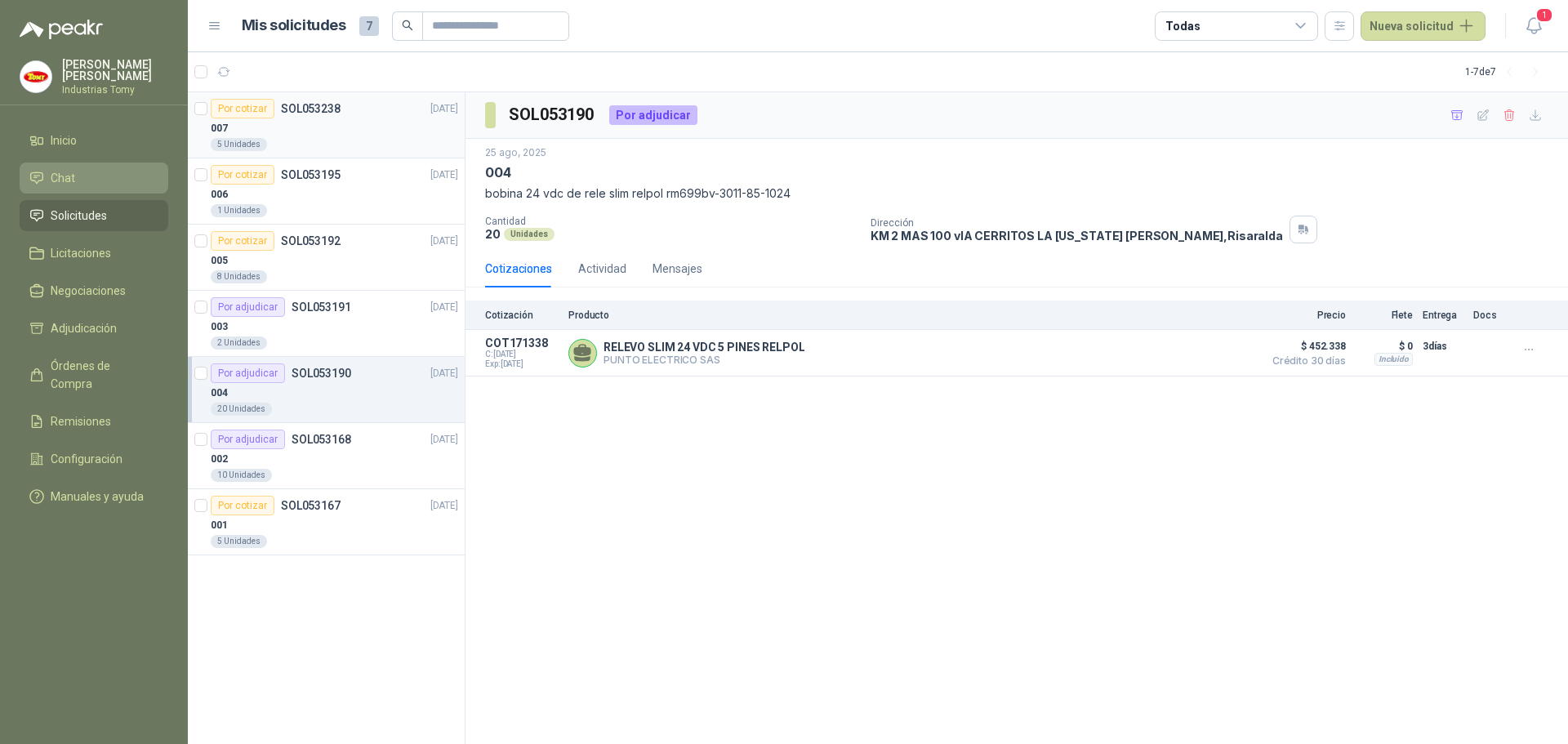
click at [321, 141] on div "5 Unidades" at bounding box center [333, 144] width 247 height 13
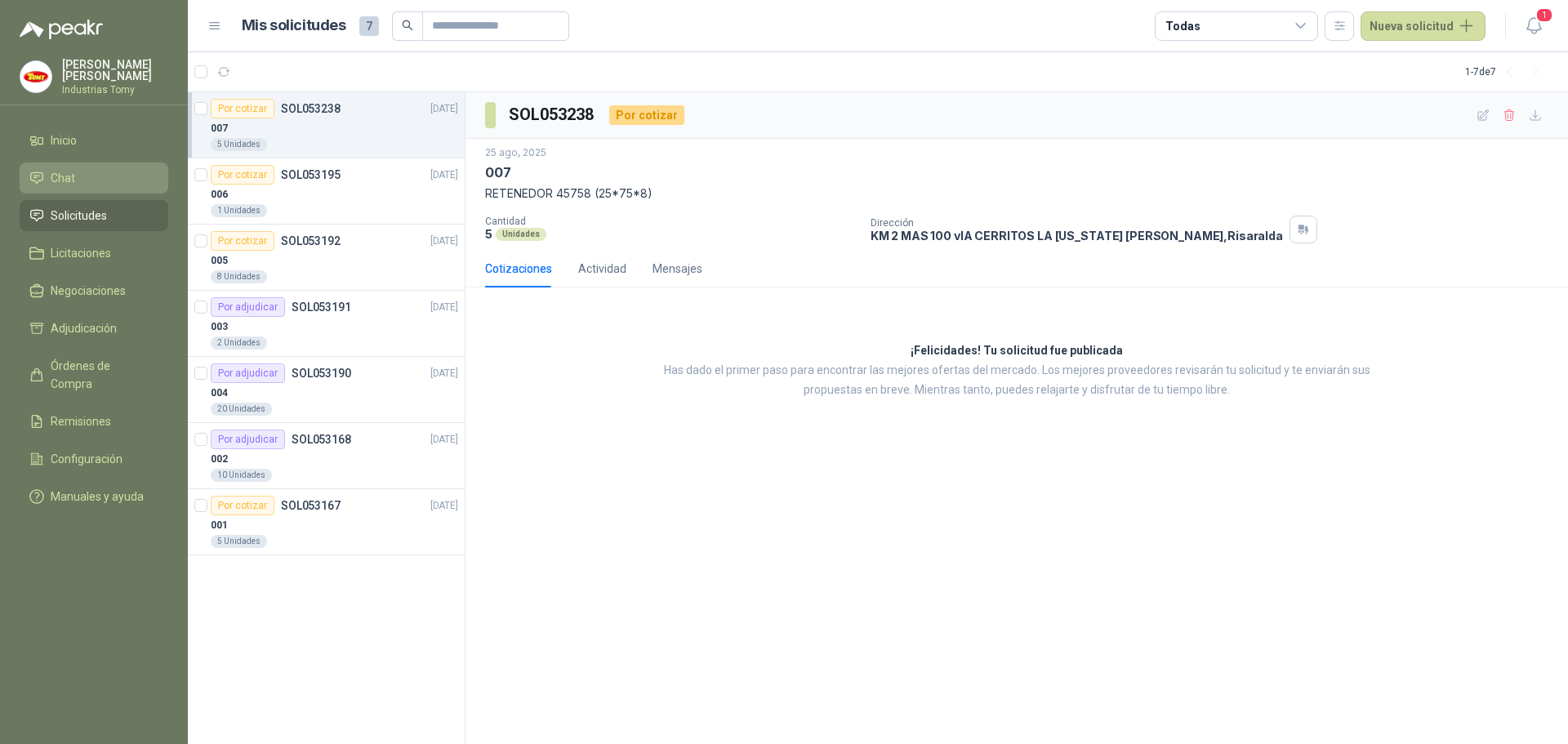
click at [715, 360] on div "¡Felicidades! Tu solicitud fue publicada Has dado el primer paso para encontrar…" at bounding box center [1017, 370] width 1103 height 141
drag, startPoint x: 717, startPoint y: 371, endPoint x: 991, endPoint y: 364, distance: 274.1
click at [991, 364] on p "Has dado el primer paso para encontrar las mejores ofertas del mercado. Los mej…" at bounding box center [1017, 380] width 751 height 39
click at [1024, 368] on p "Has dado el primer paso para encontrar las mejores ofertas del mercado. Los mej…" at bounding box center [1017, 380] width 751 height 39
drag, startPoint x: 1106, startPoint y: 377, endPoint x: 1359, endPoint y: 363, distance: 253.4
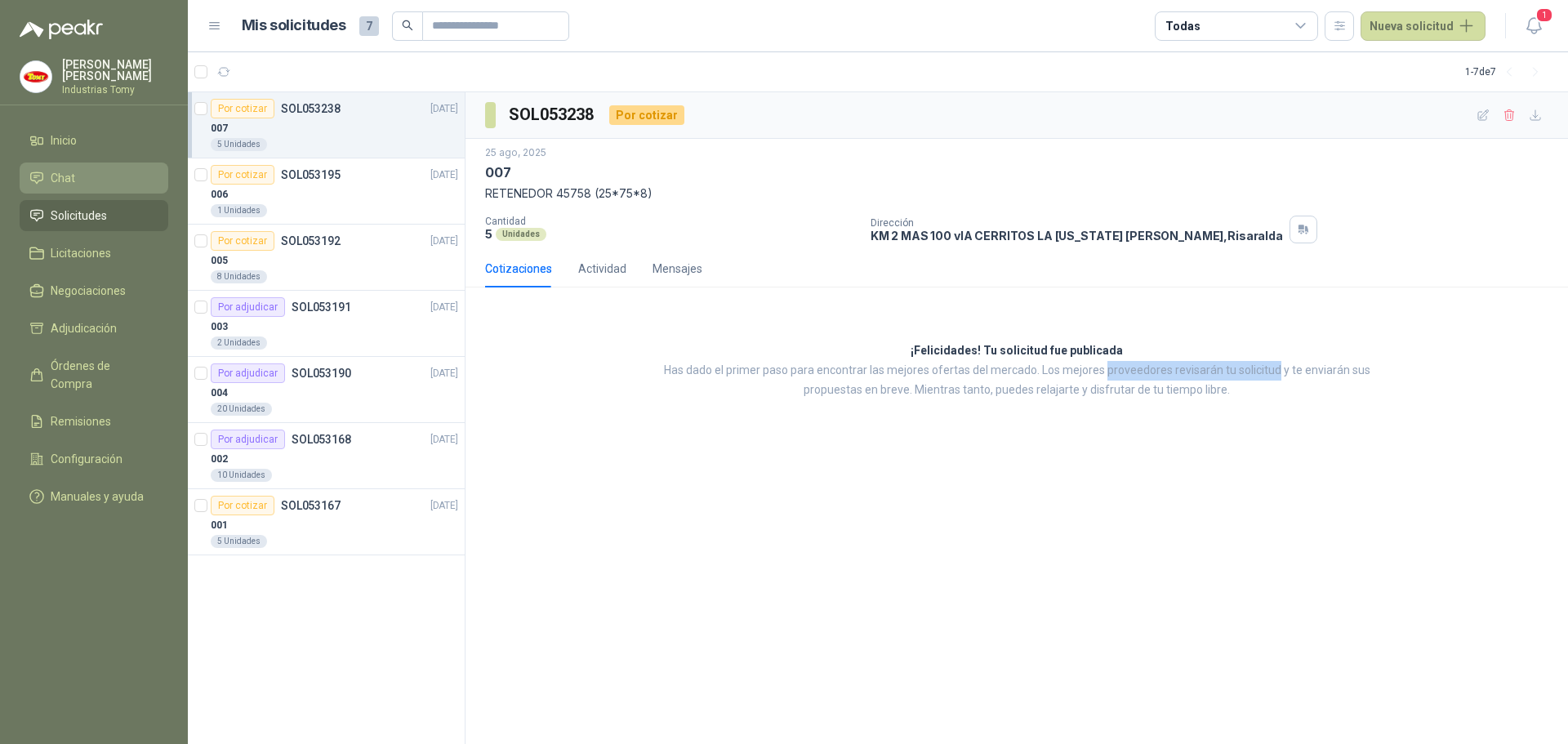
click at [1301, 364] on p "Has dado el primer paso para encontrar las mejores ofertas del mercado. Los mej…" at bounding box center [1017, 380] width 751 height 39
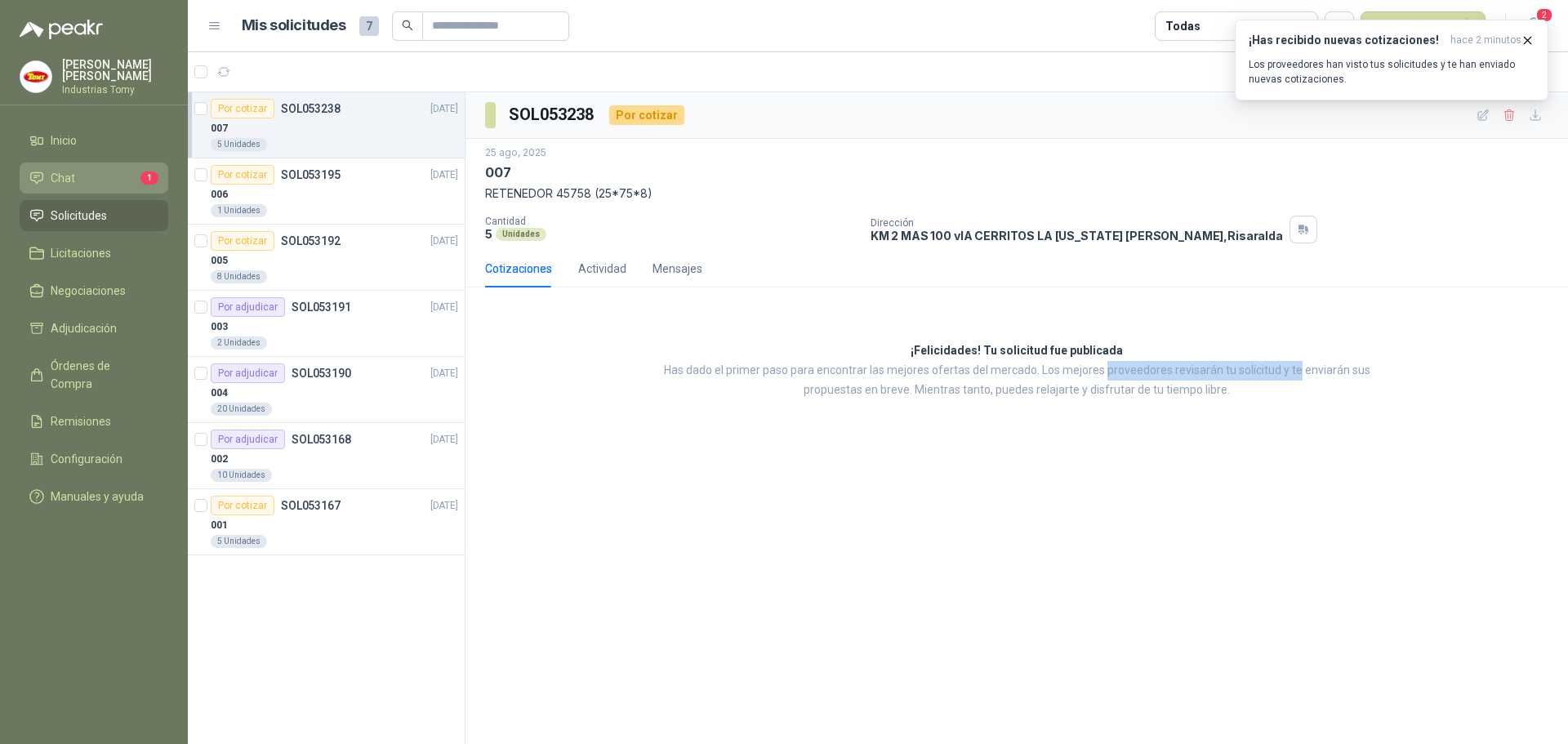
drag, startPoint x: 1529, startPoint y: 39, endPoint x: 1547, endPoint y: 20, distance: 26.2
click at [1530, 37] on icon "button" at bounding box center [1528, 39] width 14 height 14
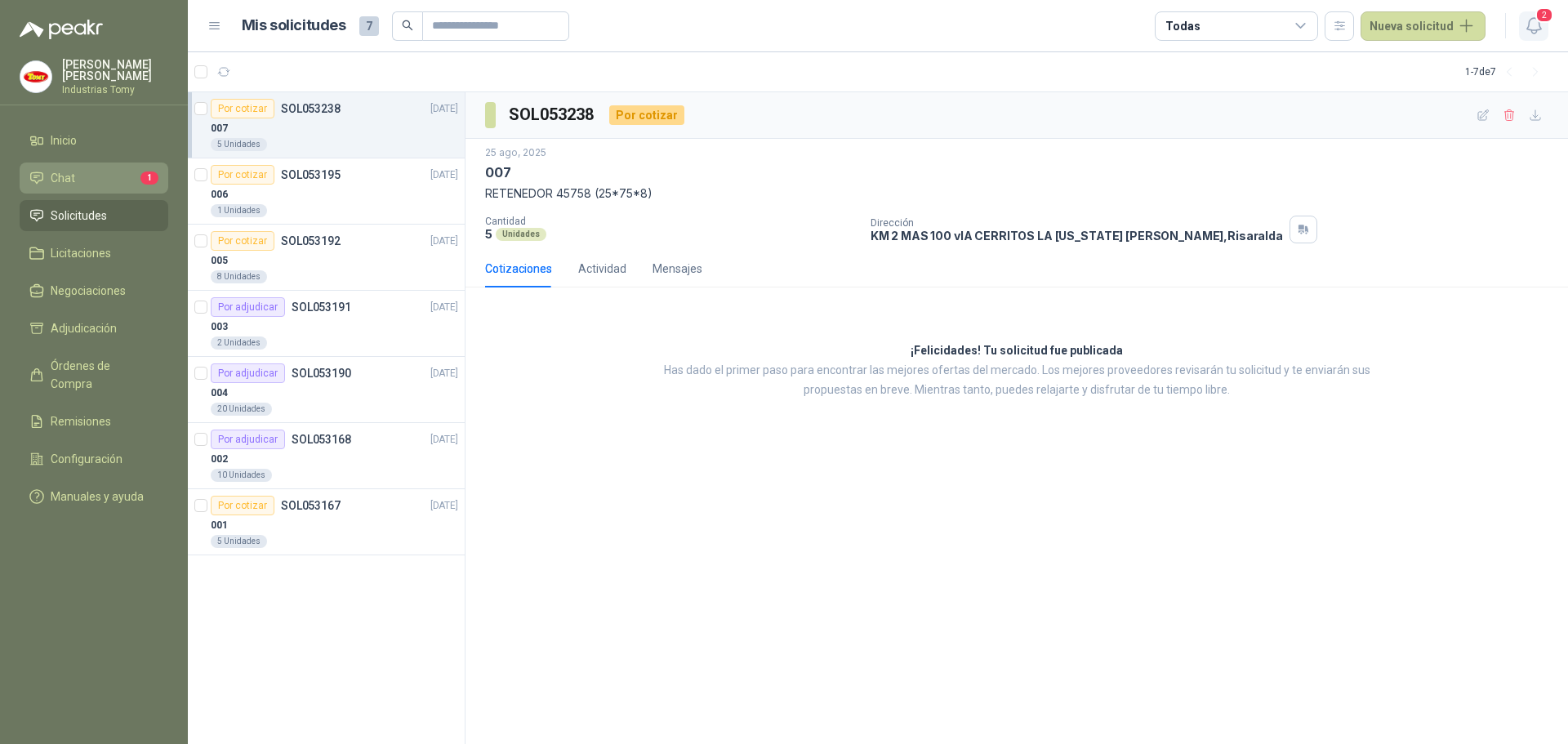
click at [1534, 21] on icon "button" at bounding box center [1534, 26] width 20 height 20
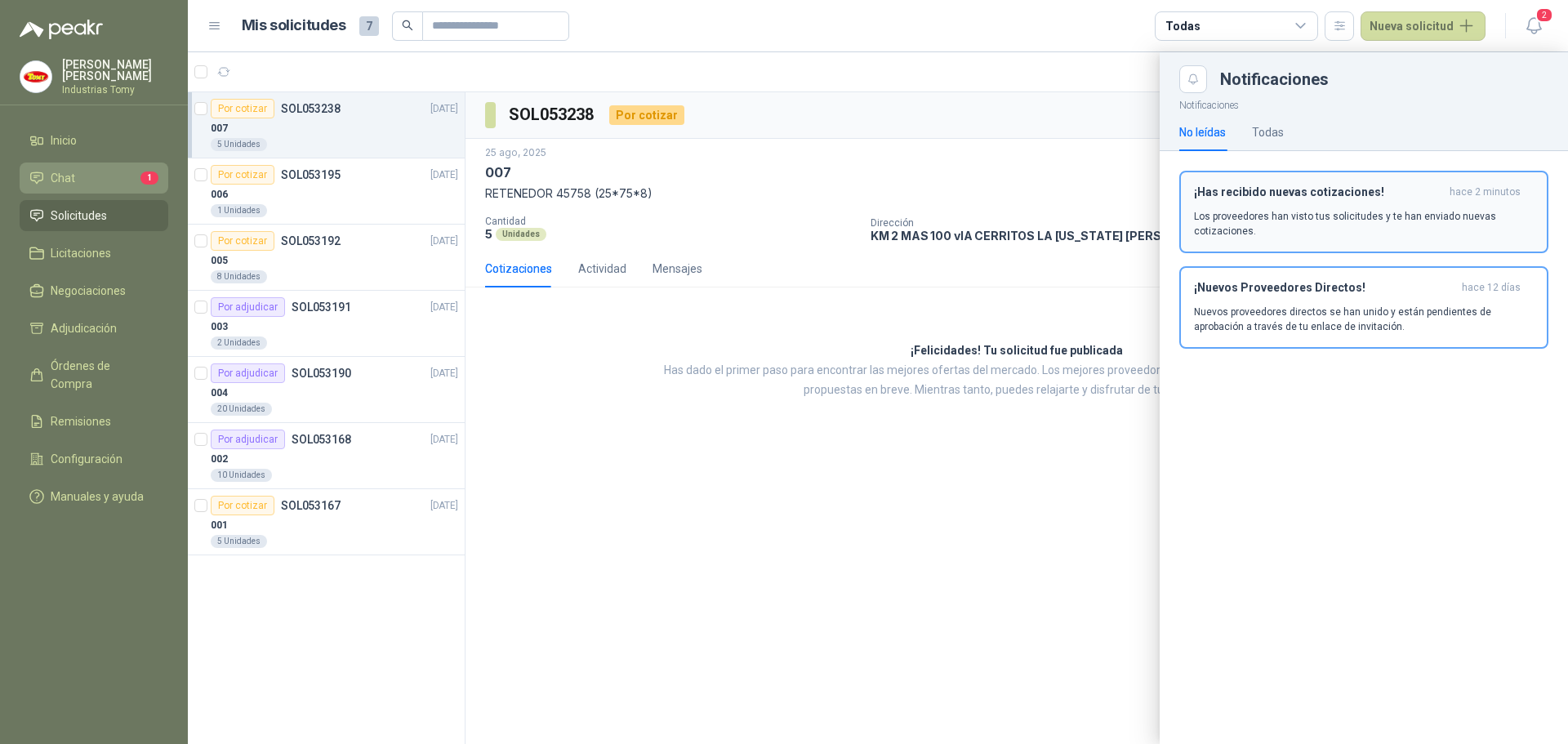
click at [1325, 211] on p "Los proveedores han visto tus solicitudes y te han enviado nuevas cotizaciones." at bounding box center [1364, 224] width 340 height 29
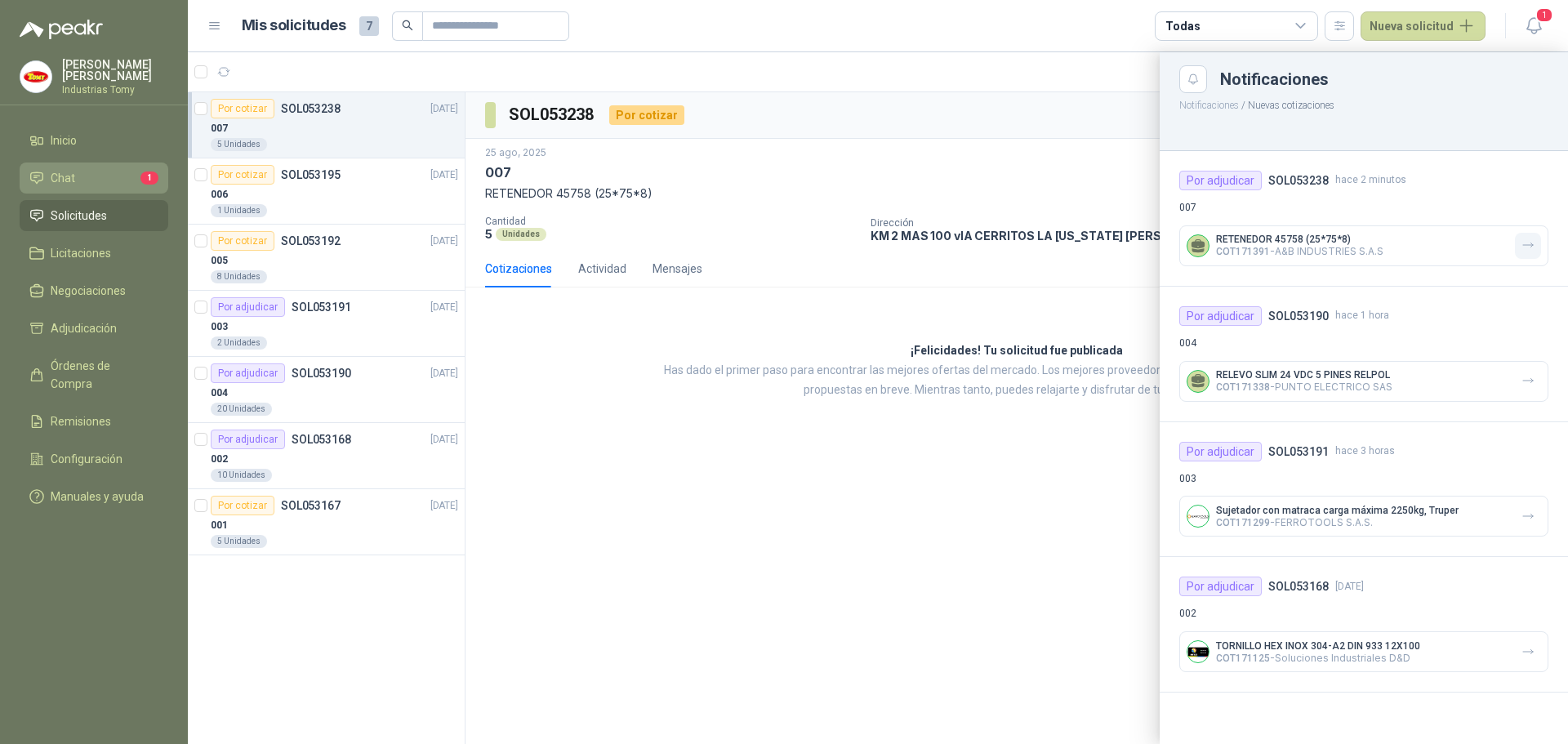
click at [1530, 236] on button "button" at bounding box center [1529, 245] width 26 height 26
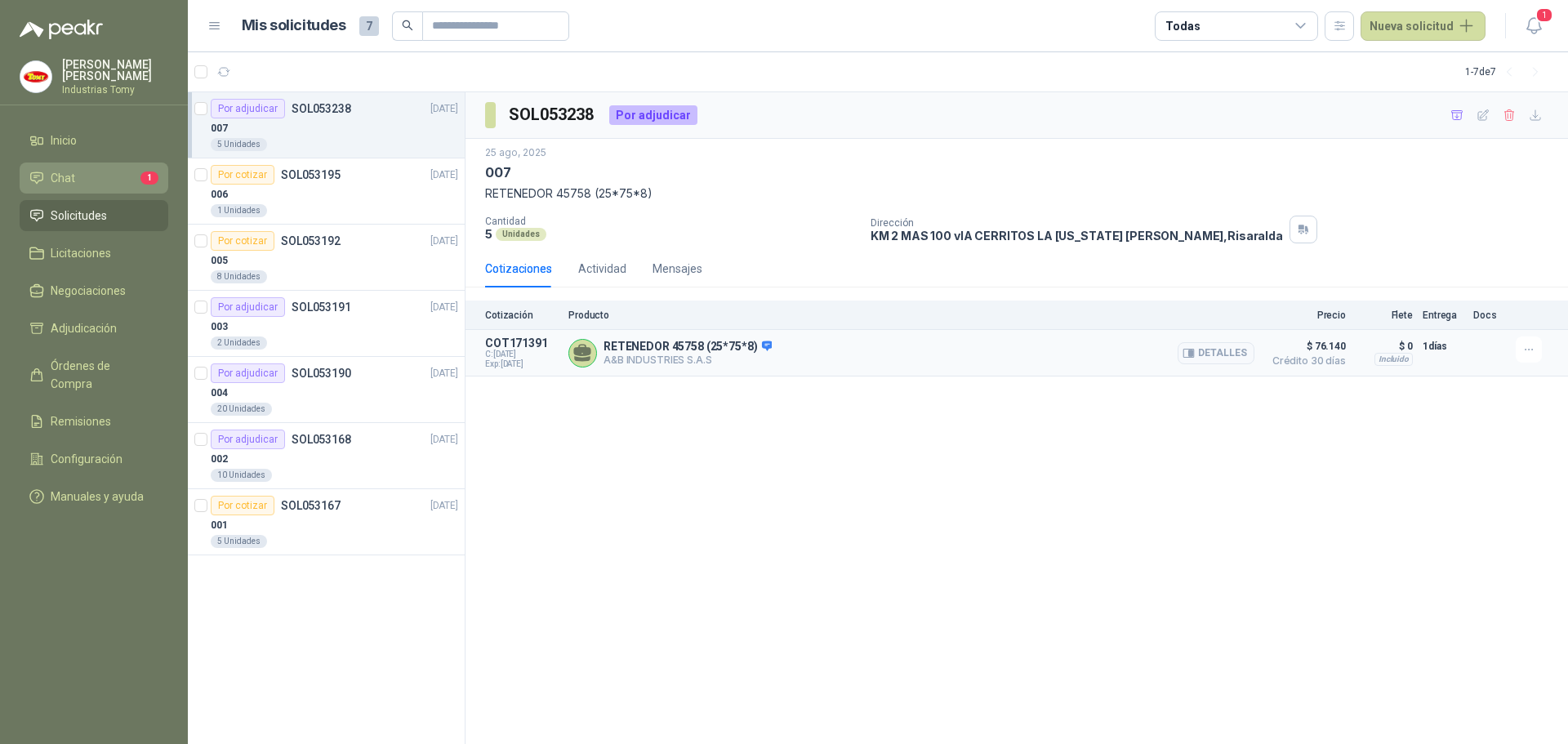
click at [759, 356] on p "A&B INDUSTRIES S.A.S" at bounding box center [687, 359] width 168 height 12
click at [1213, 350] on button "Detalles" at bounding box center [1216, 354] width 77 height 22
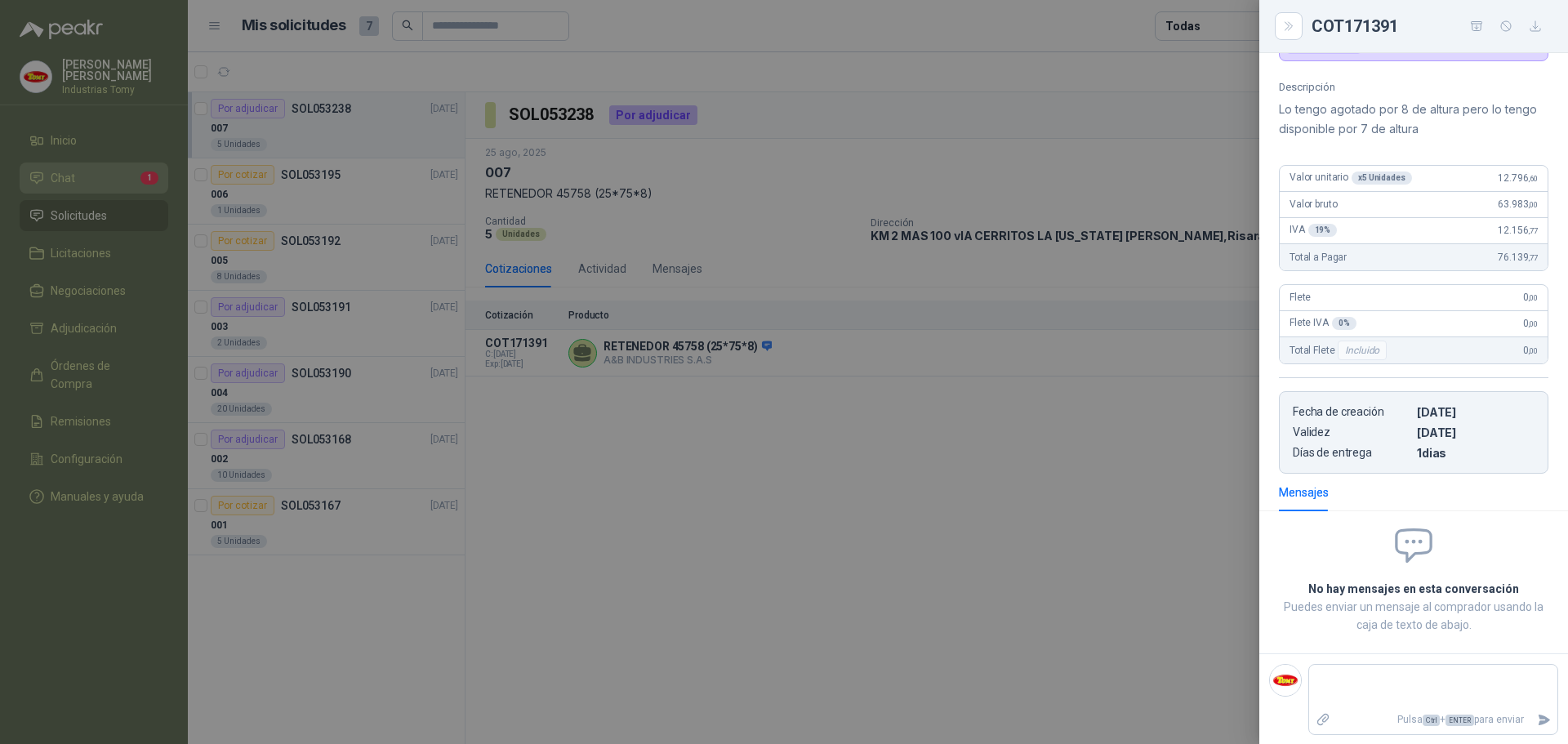
scroll to position [130, 0]
click at [1383, 688] on textarea at bounding box center [1434, 686] width 248 height 38
click at [1382, 676] on textarea "**********" at bounding box center [1427, 686] width 235 height 38
click at [1476, 678] on textarea "**********" at bounding box center [1427, 686] width 235 height 38
click at [1343, 695] on textarea "**********" at bounding box center [1427, 686] width 235 height 38
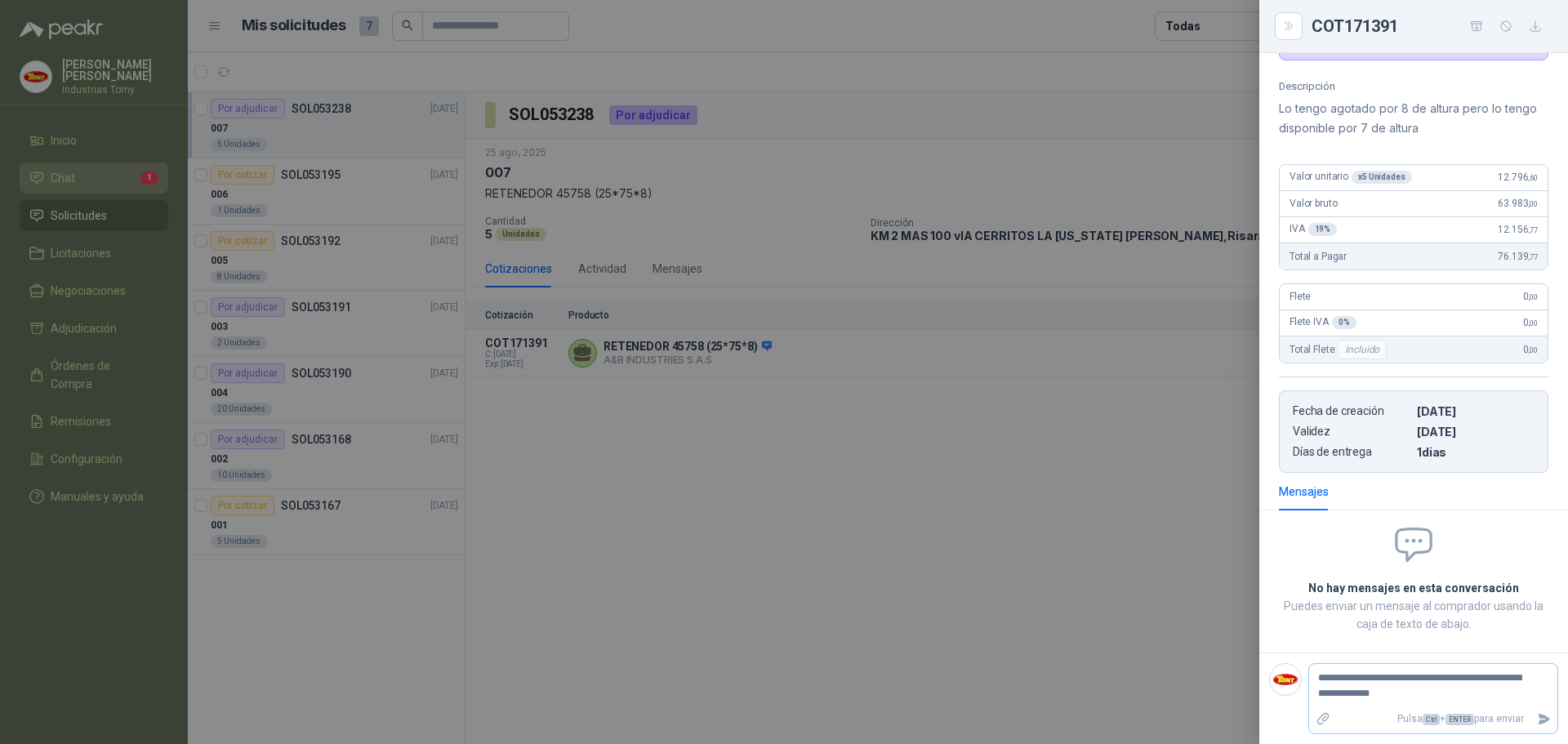
click at [1357, 679] on textarea "**********" at bounding box center [1427, 686] width 235 height 38
click at [1448, 668] on textarea "**********" at bounding box center [1427, 686] width 235 height 38
click at [1500, 681] on textarea "**********" at bounding box center [1427, 686] width 235 height 38
click at [1410, 694] on textarea "**********" at bounding box center [1427, 686] width 235 height 38
click at [1539, 717] on icon "Enviar" at bounding box center [1544, 719] width 11 height 11
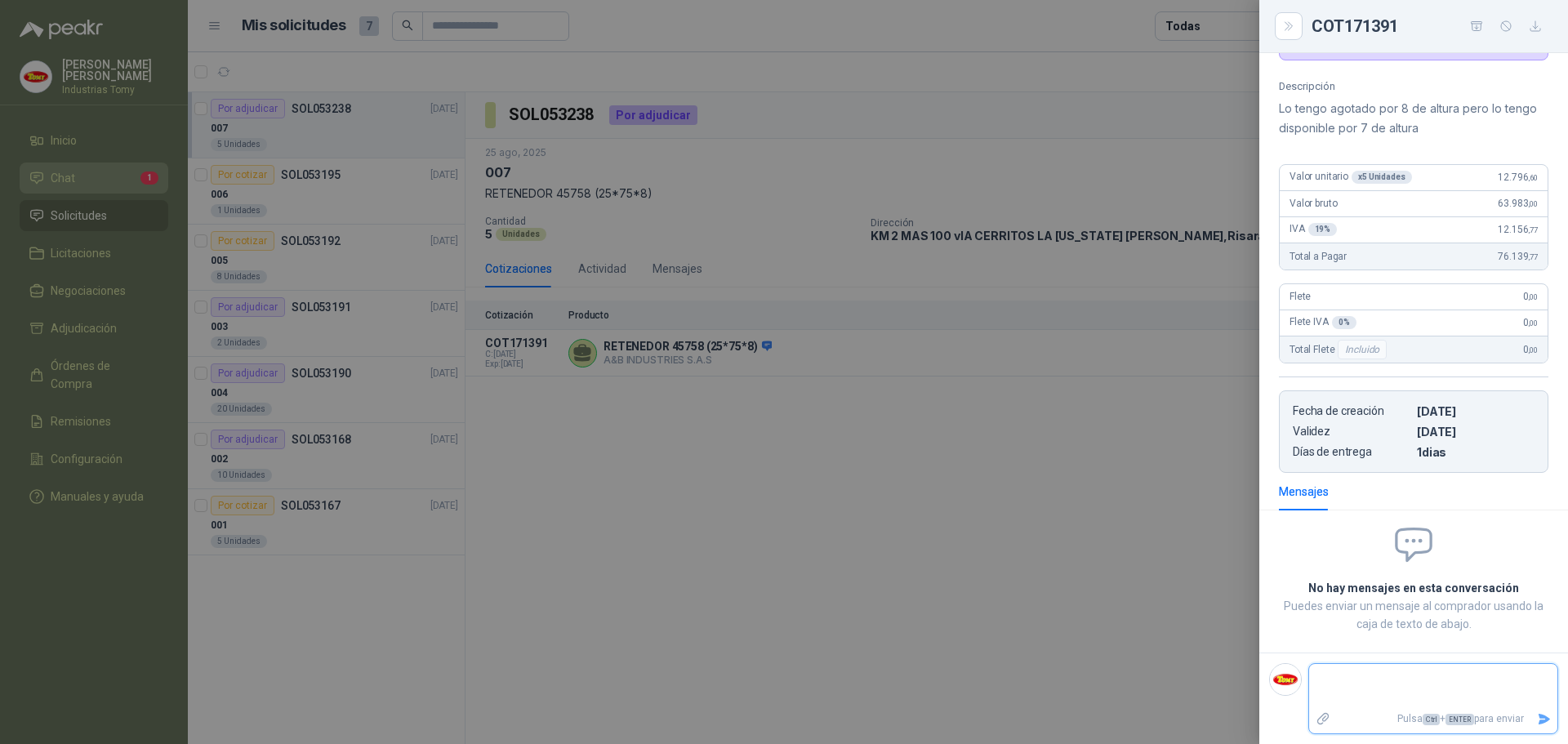
scroll to position [92, 0]
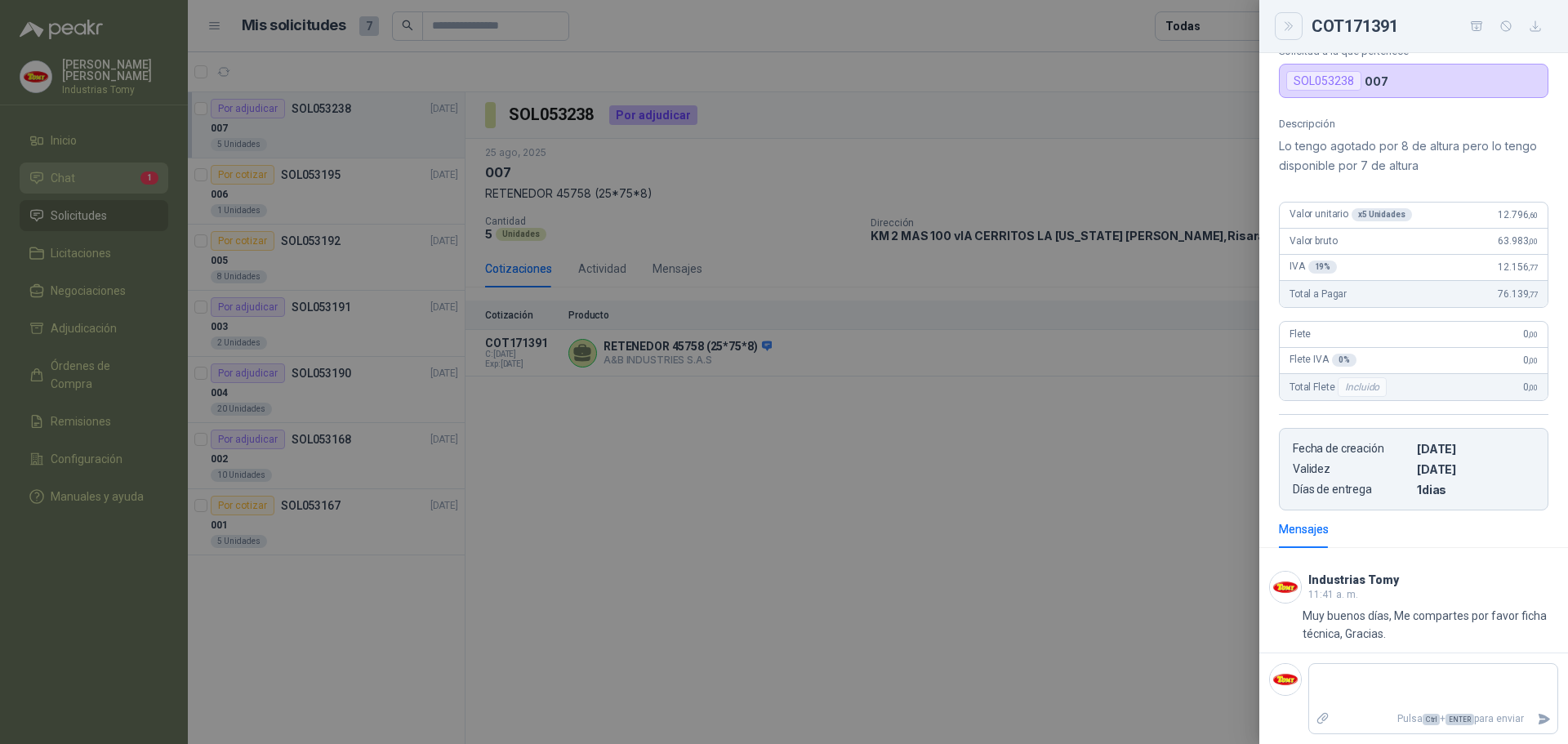
click at [1290, 29] on icon "Close" at bounding box center [1289, 26] width 7 height 8
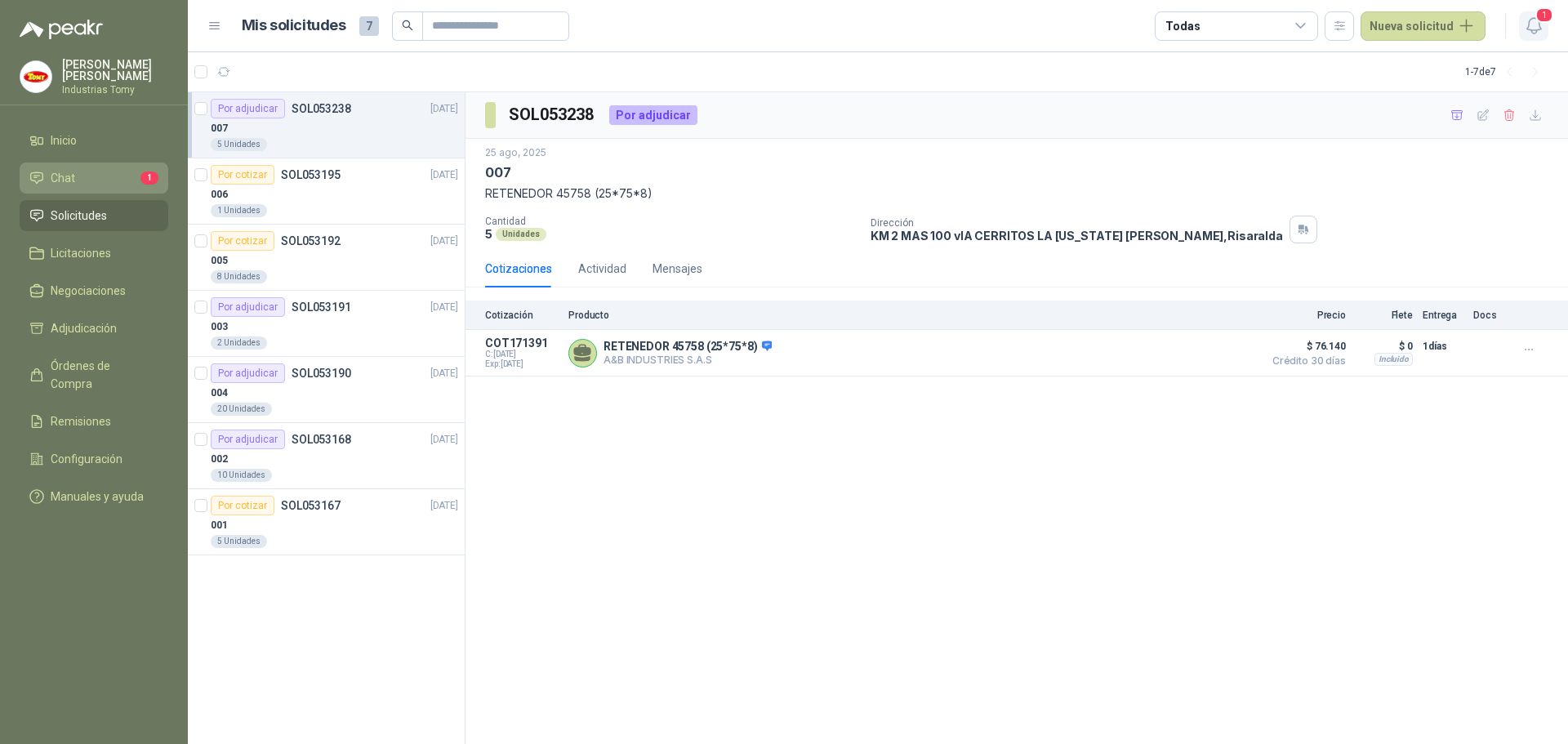
click at [1546, 15] on span "1" at bounding box center [1545, 15] width 18 height 16
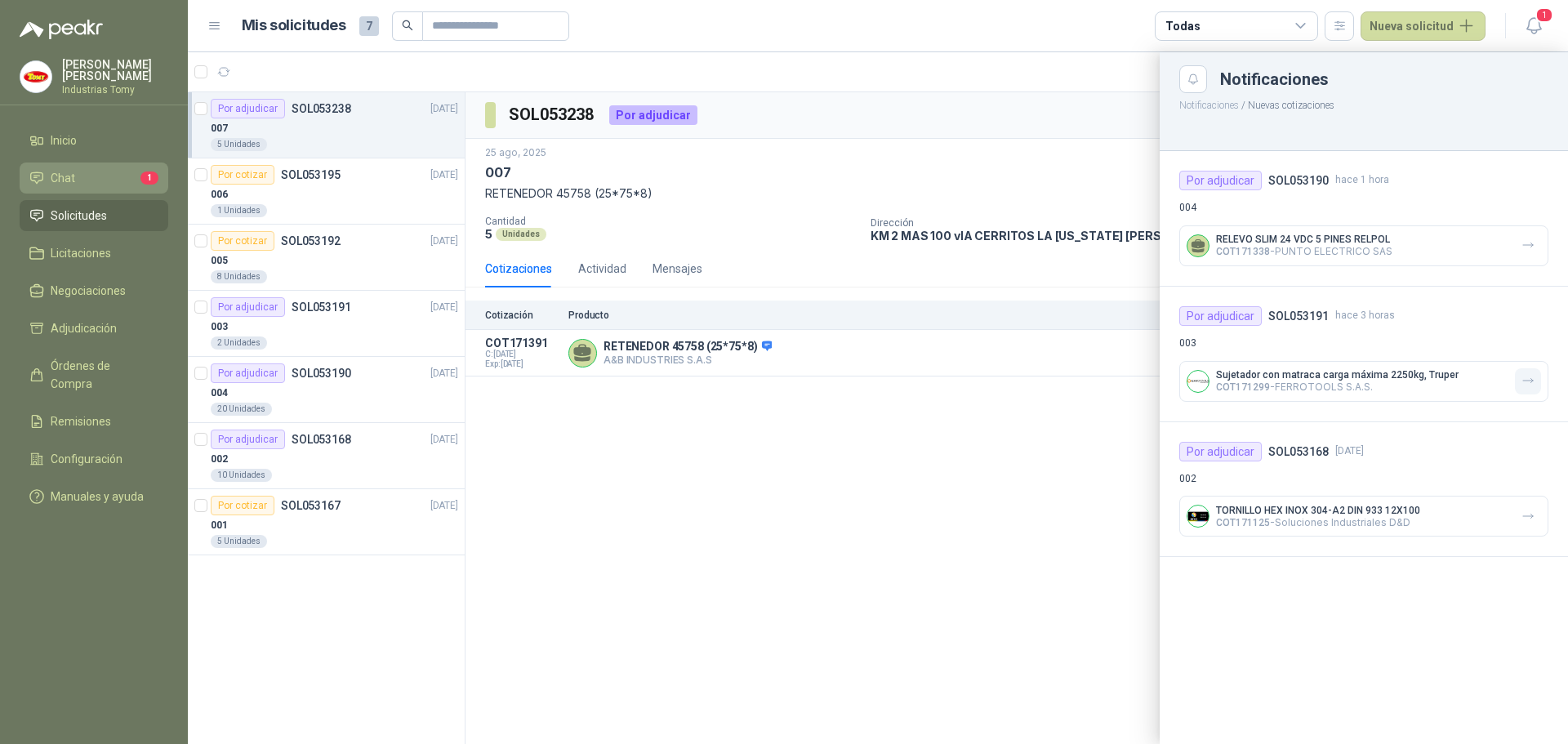
click at [1527, 378] on icon "button" at bounding box center [1529, 380] width 14 height 14
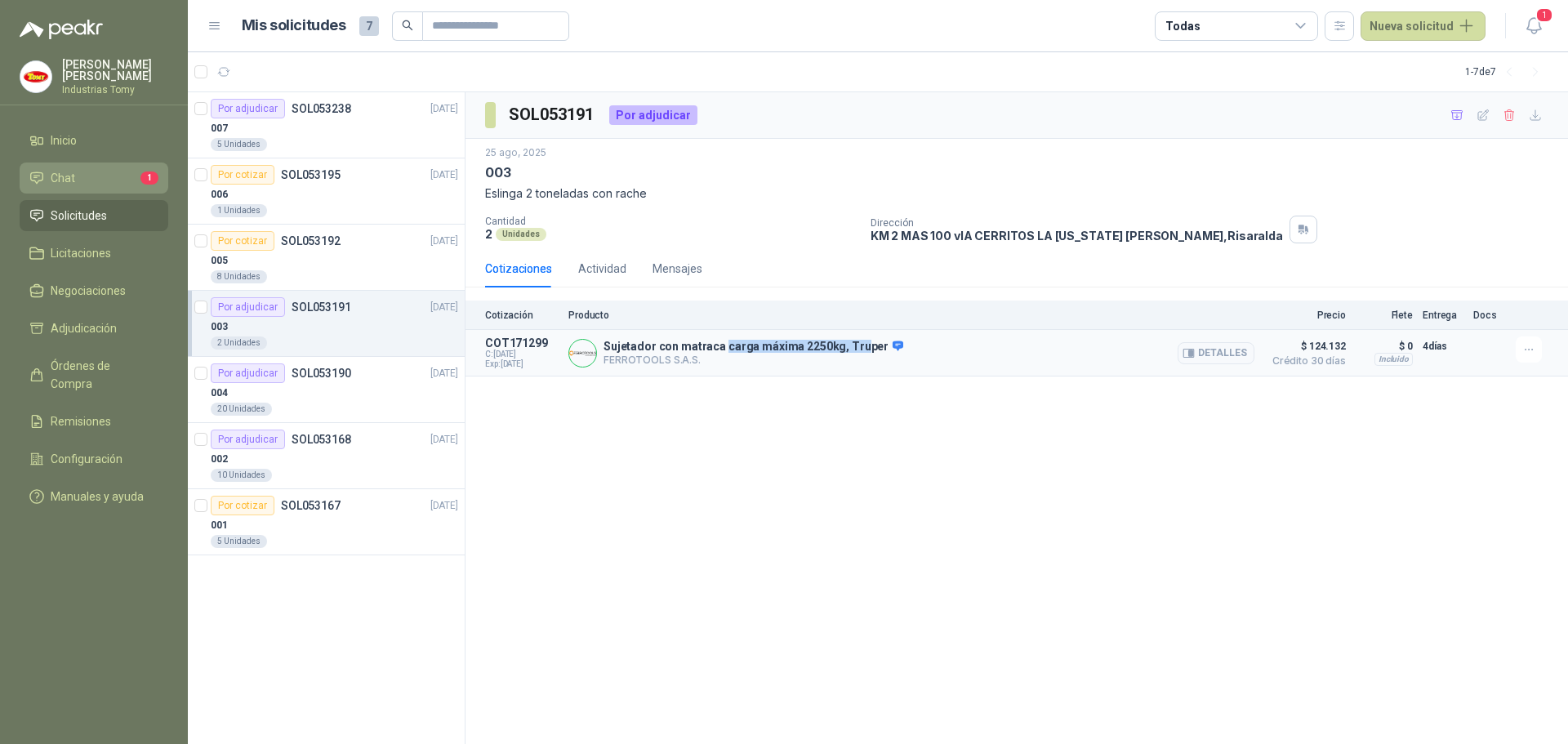
drag, startPoint x: 720, startPoint y: 348, endPoint x: 866, endPoint y: 341, distance: 146.2
click at [858, 341] on p "Sujetador con matraca carga máxima 2250kg, Truper" at bounding box center [753, 347] width 299 height 15
drag, startPoint x: 869, startPoint y: 341, endPoint x: 900, endPoint y: 355, distance: 34.0
click at [878, 346] on p "Sujetador con matraca carga máxima 2250kg, Truper" at bounding box center [753, 347] width 299 height 15
click at [1157, 468] on div "SOL053191 Por adjudicar [DATE] 003 Eslinga 2 toneladas con rache Cantidad 2 Uni…" at bounding box center [1017, 418] width 1103 height 653
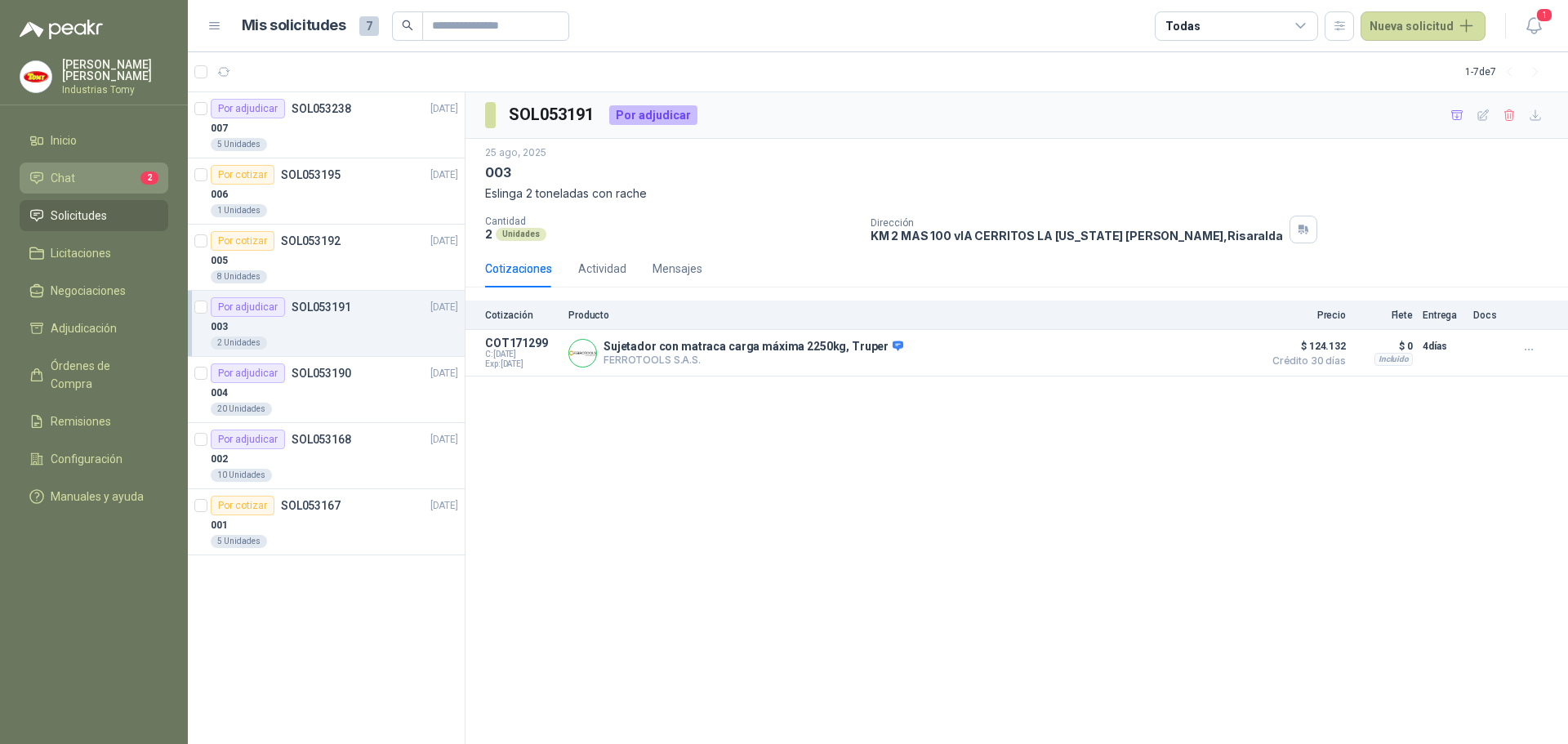
click at [82, 190] on link "Chat 2" at bounding box center [94, 178] width 149 height 31
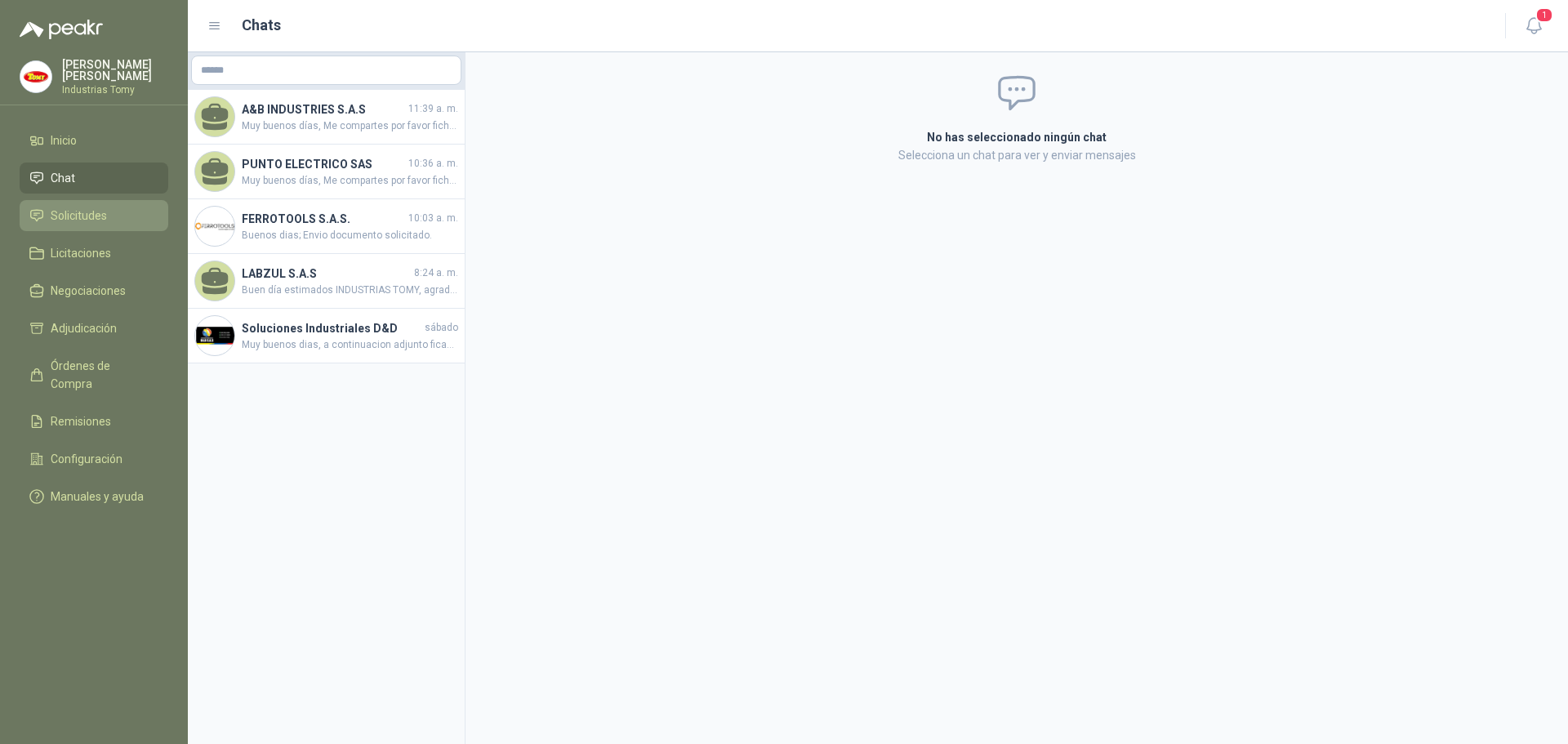
click at [104, 213] on span "Solicitudes" at bounding box center [78, 216] width 56 height 18
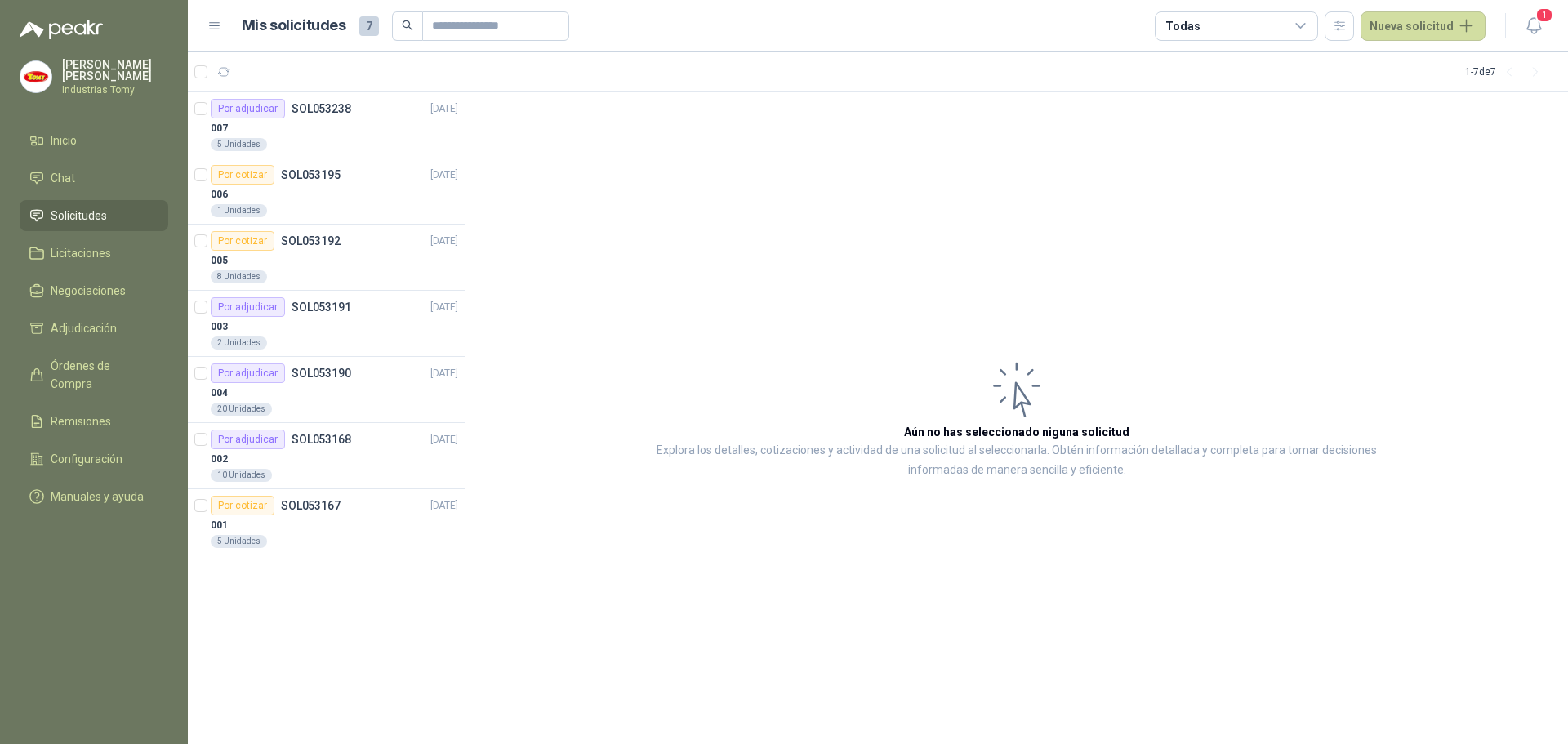
click at [852, 333] on article "Aún no has seleccionado niguna solicitud Explora los detalles, cotizaciones y a…" at bounding box center [1017, 418] width 1103 height 653
click at [342, 140] on div "5 Unidades" at bounding box center [333, 144] width 247 height 13
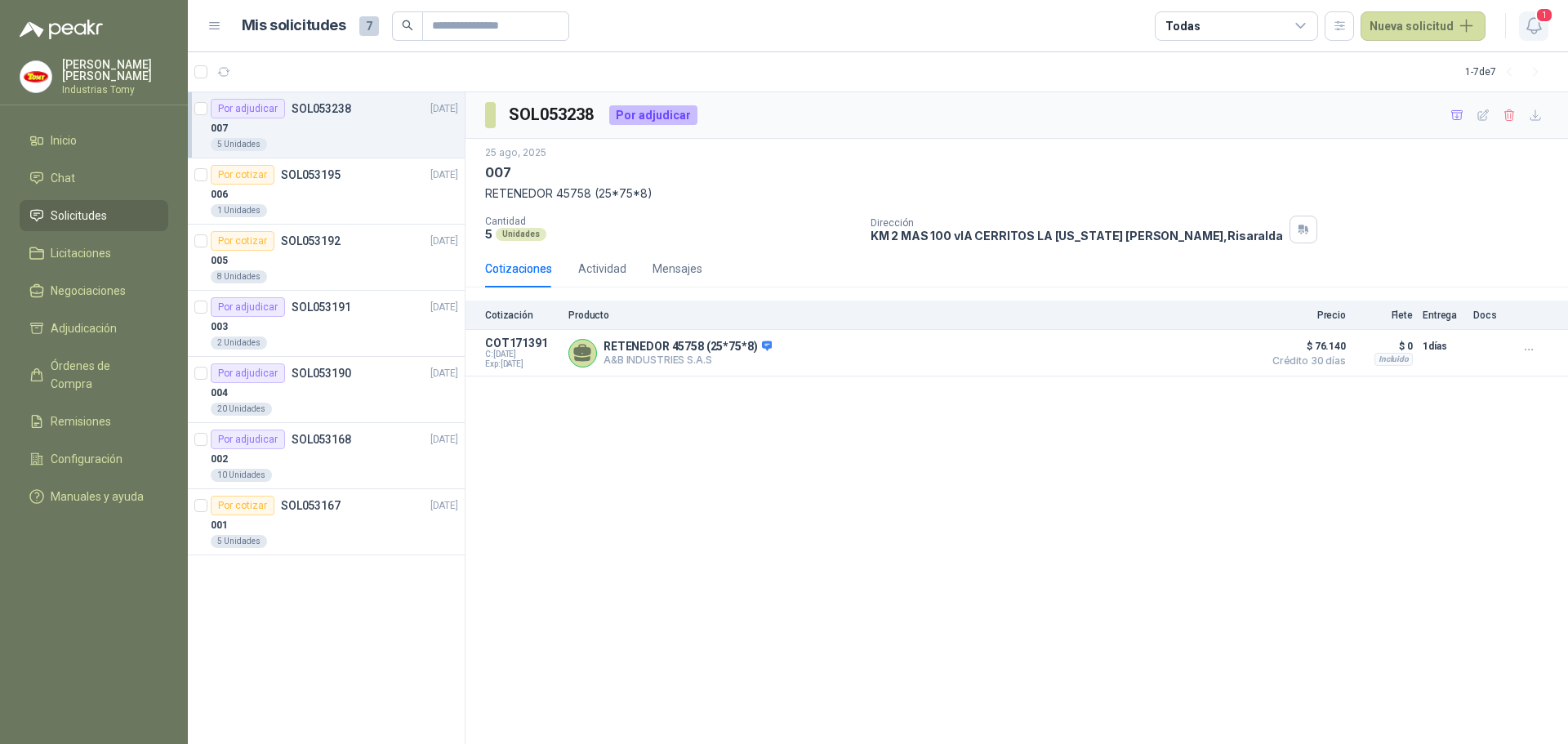
click at [1537, 26] on icon "button" at bounding box center [1534, 26] width 20 height 20
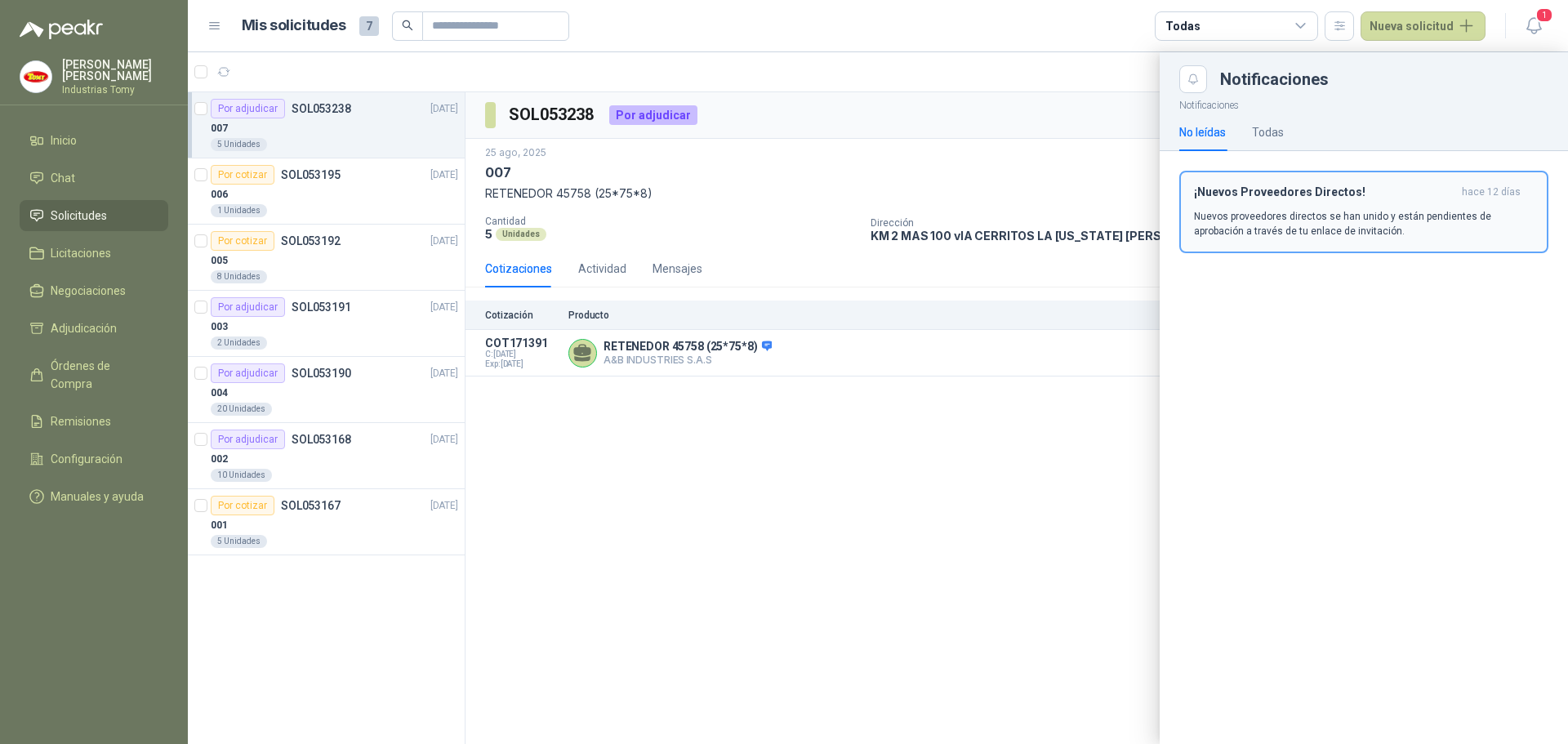
click at [1336, 221] on p "Nuevos proveedores directos se han unido y están pendientes de aprobación a tra…" at bounding box center [1364, 224] width 340 height 29
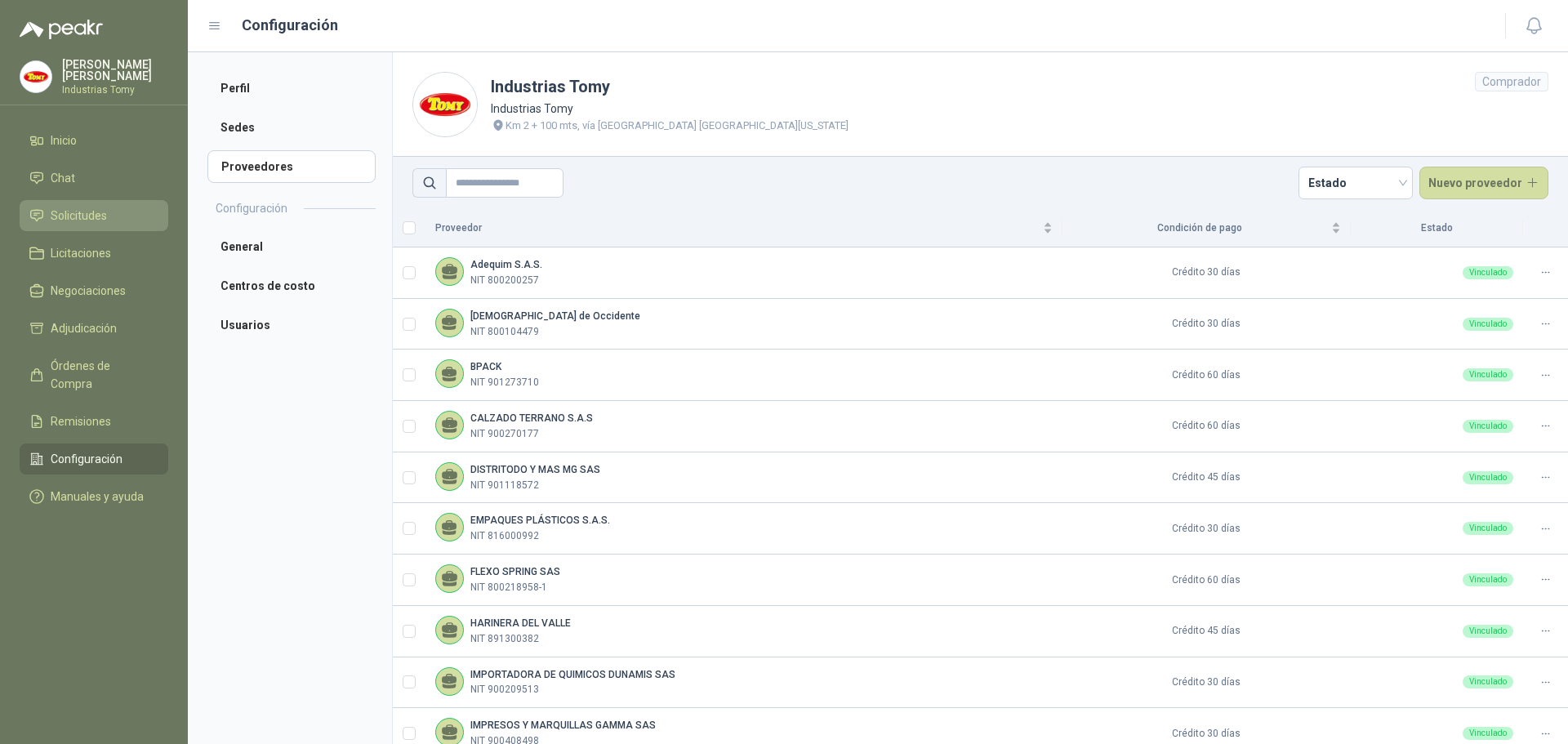
click at [144, 211] on li "Solicitudes" at bounding box center [94, 216] width 130 height 18
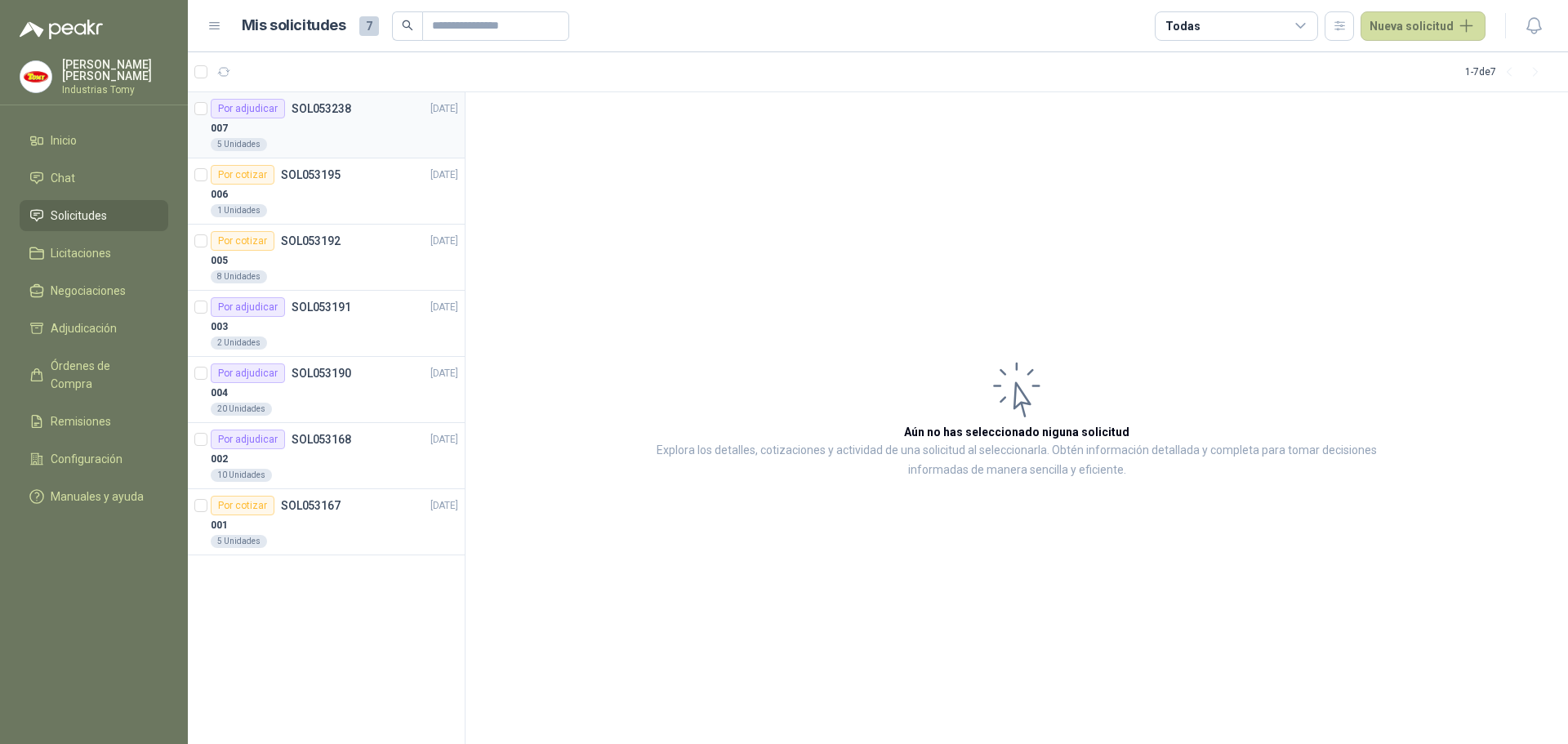
click at [310, 130] on div "007" at bounding box center [333, 128] width 247 height 19
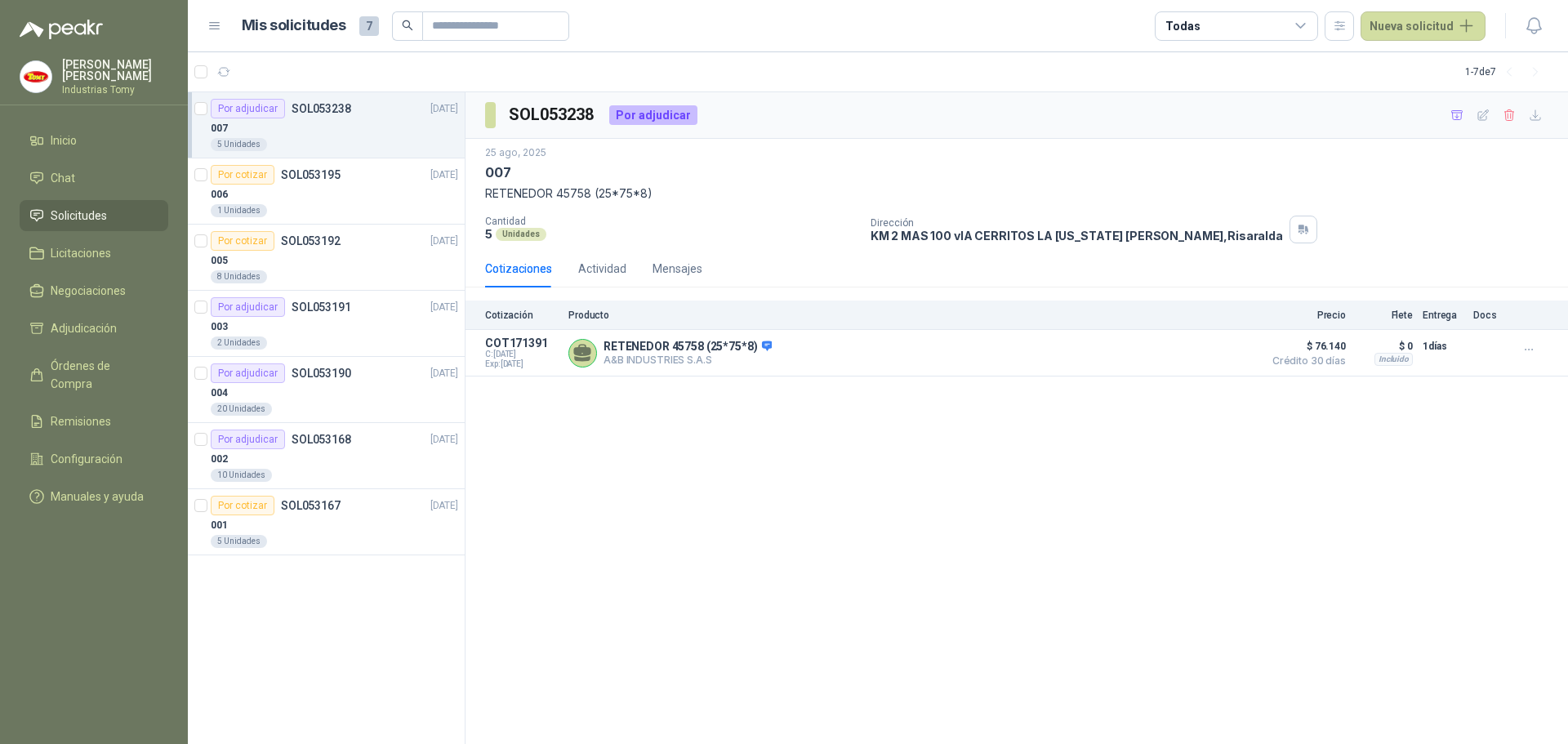
click at [637, 445] on div "SOL053238 Por adjudicar 25 ago, 2025 007 RETENEDOR 45758 (25*75*8) Cantidad 5 U…" at bounding box center [1017, 418] width 1103 height 653
click at [1235, 353] on button "Detalles" at bounding box center [1216, 354] width 77 height 22
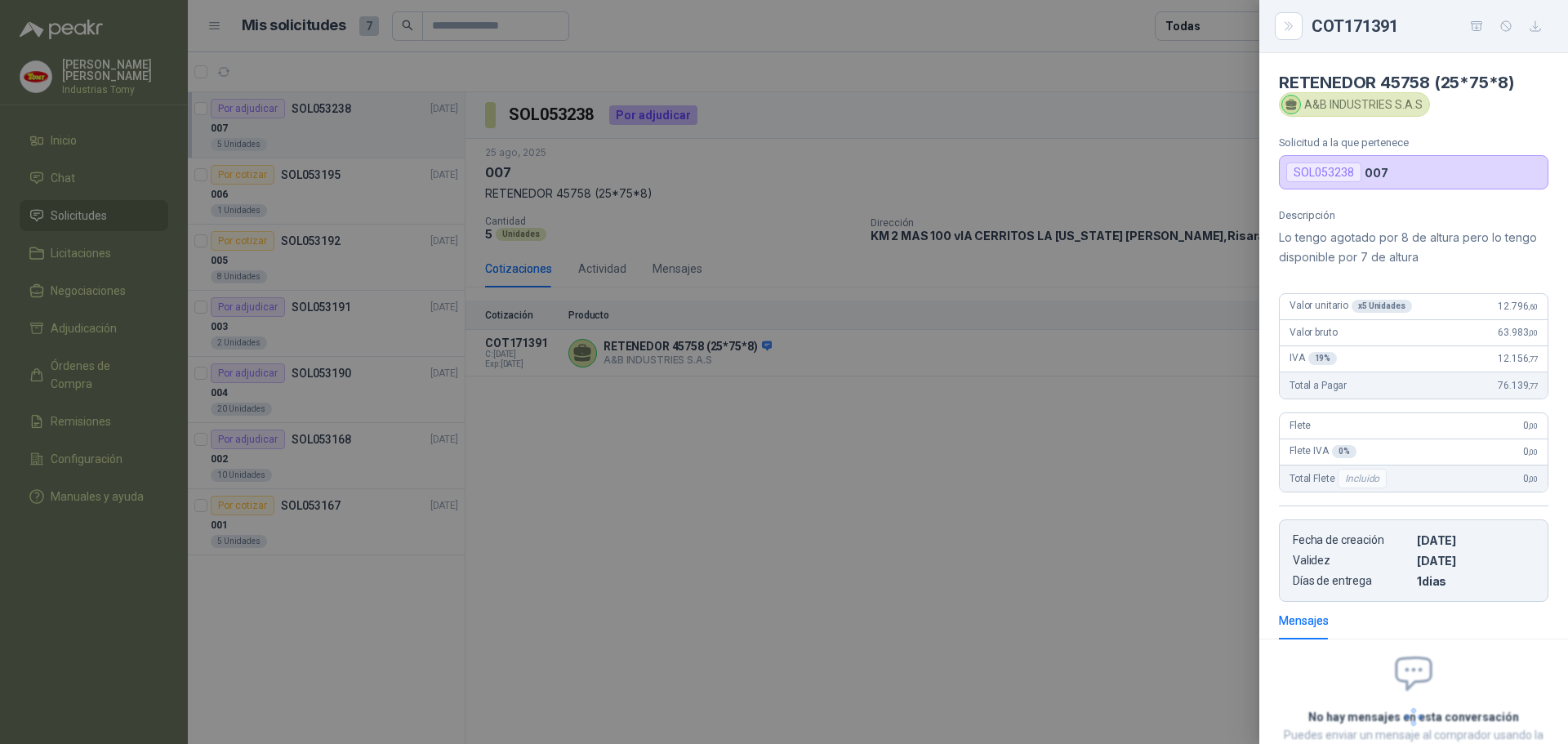
scroll to position [84, 0]
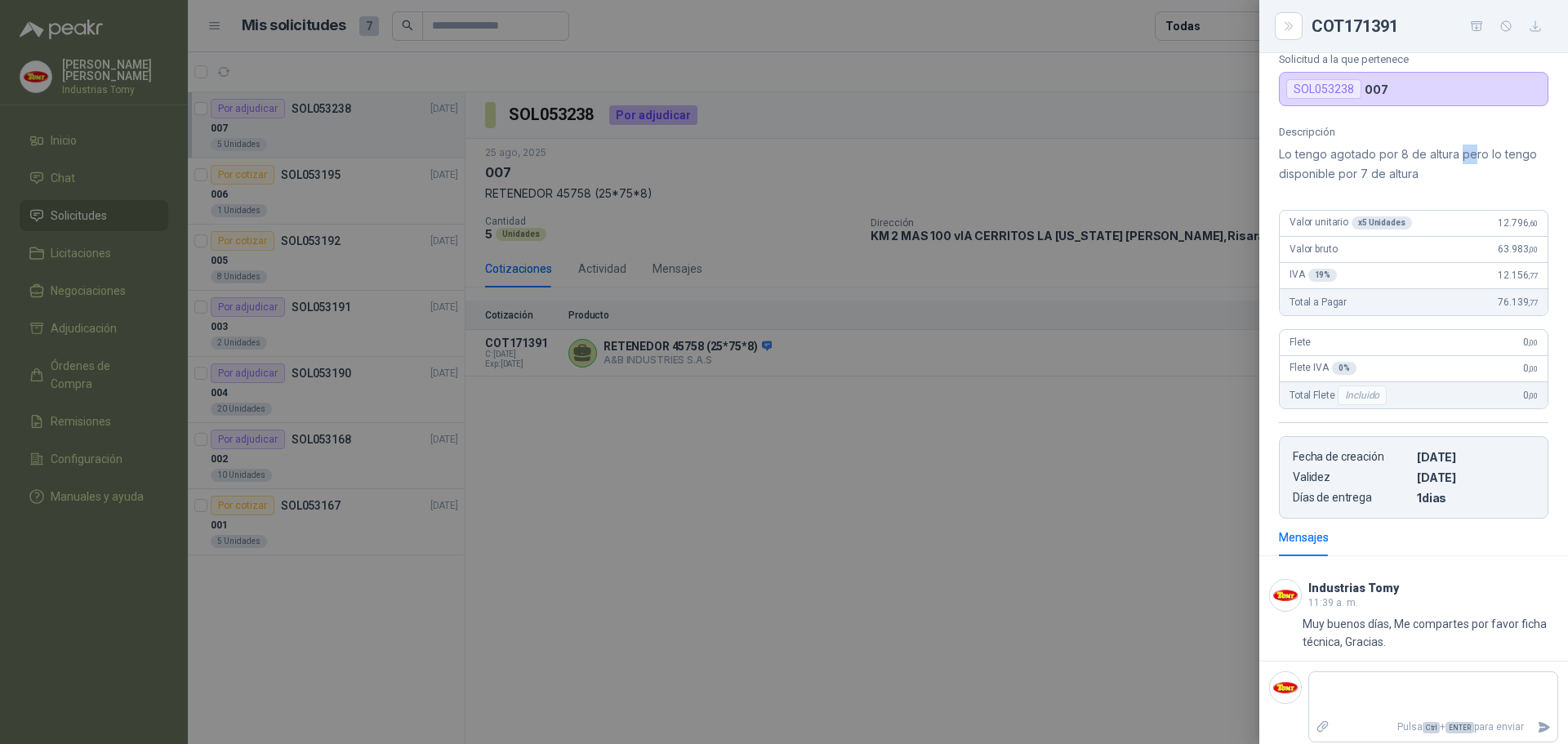
drag, startPoint x: 1472, startPoint y: 155, endPoint x: 1458, endPoint y: 156, distance: 14.0
click at [1458, 155] on p "Lo tengo agotado por 8 de altura pero lo tengo disponible por 7 de altura" at bounding box center [1414, 163] width 269 height 39
click at [1458, 156] on p "Lo tengo agotado por 8 de altura pero lo tengo disponible por 7 de altura" at bounding box center [1414, 163] width 269 height 39
drag, startPoint x: 1419, startPoint y: 176, endPoint x: 1273, endPoint y: 153, distance: 147.8
click at [1273, 153] on div "Descripción Lo tengo agotado por 8 de altura pero lo tengo disponible por 7 de …" at bounding box center [1414, 322] width 309 height 393
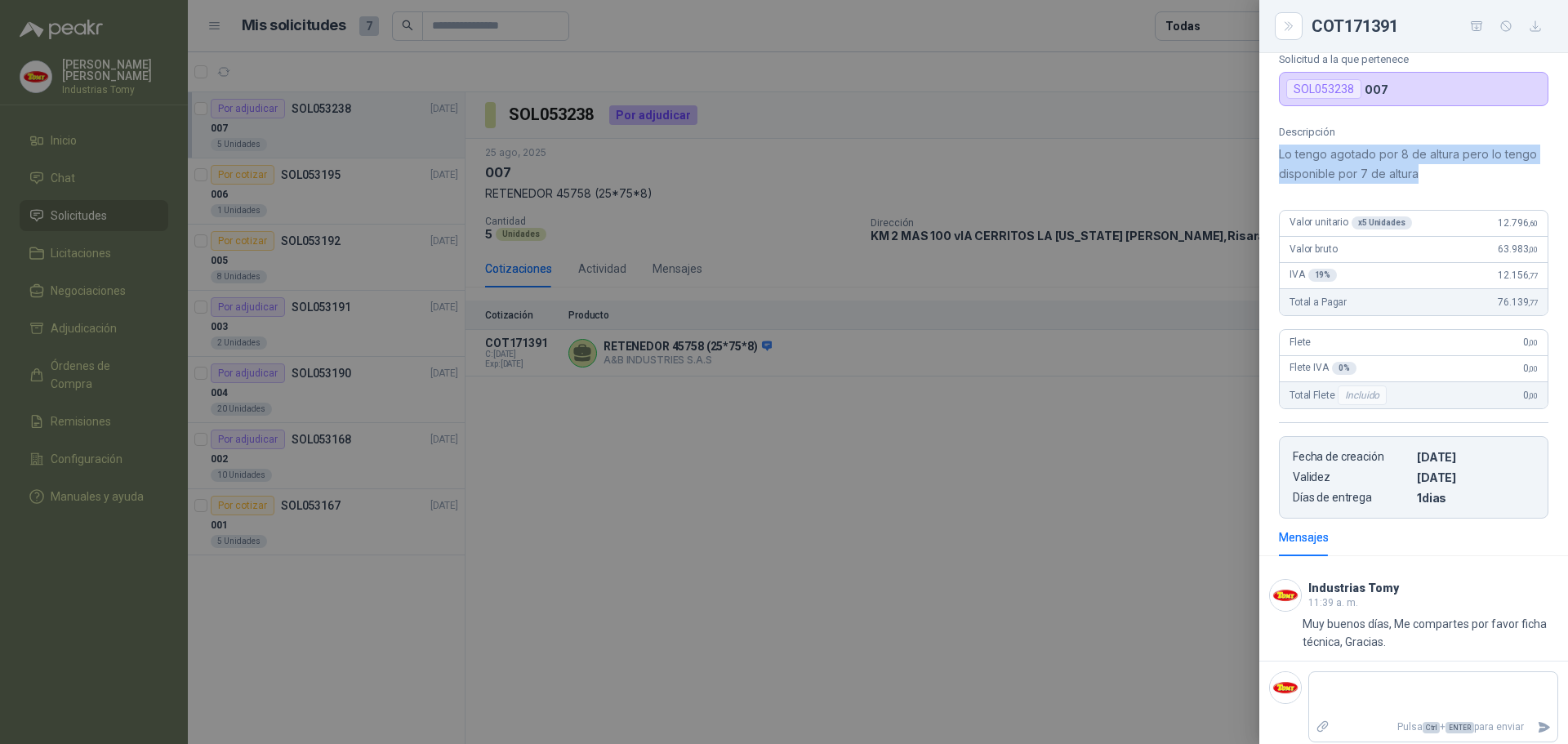
copy p "Lo tengo agotado por 8 de altura pero lo tengo disponible por 7 de altura"
drag, startPoint x: 1438, startPoint y: 445, endPoint x: 1476, endPoint y: 449, distance: 38.2
click at [1476, 448] on article "Fecha de creación 25/08/2025 Validez 09/09/2025 Días de entrega 1 dias" at bounding box center [1414, 478] width 269 height 83
click at [1478, 457] on p "[DATE]" at bounding box center [1476, 457] width 118 height 14
drag, startPoint x: 1441, startPoint y: 158, endPoint x: 1352, endPoint y: 165, distance: 89.3
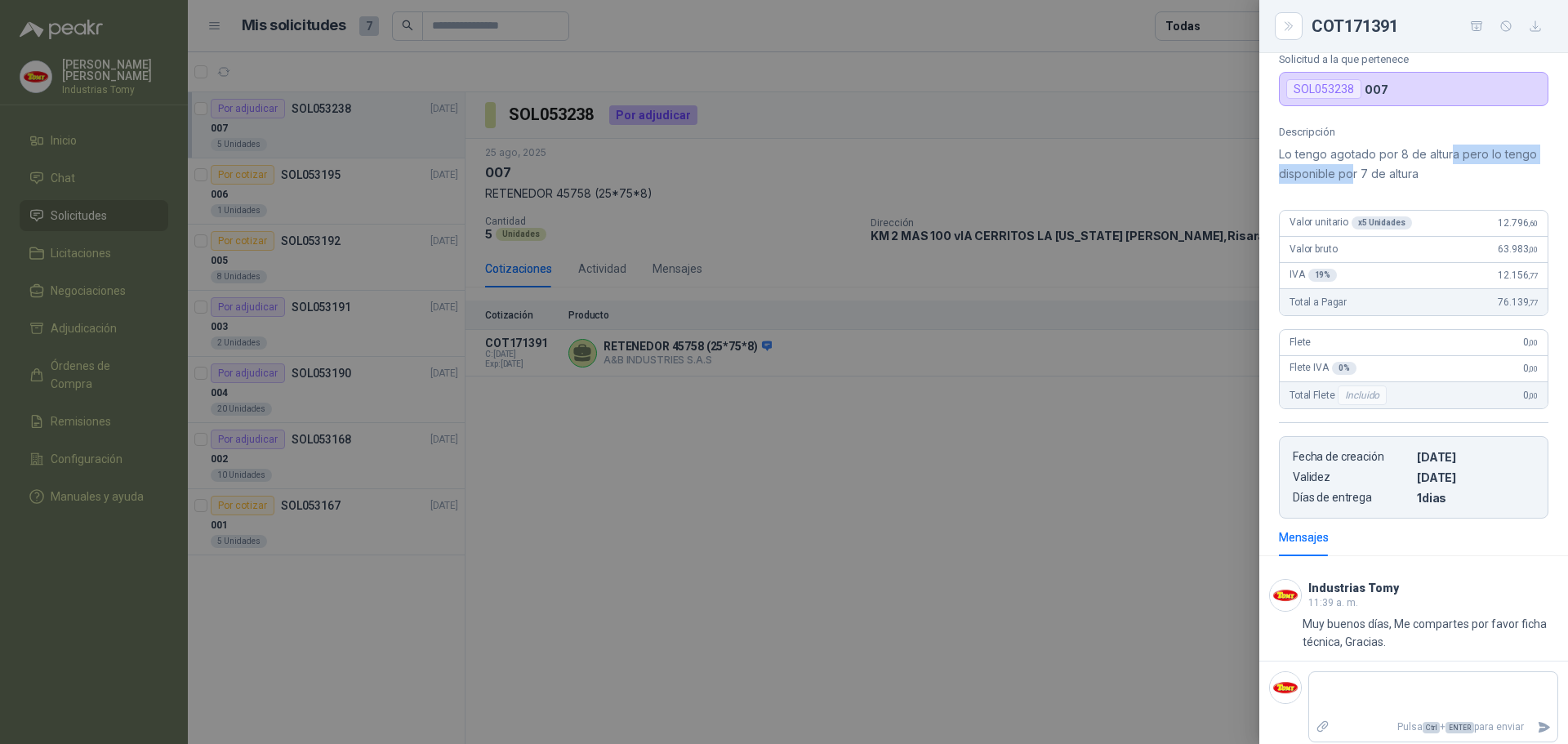
click at [1352, 165] on p "Lo tengo agotado por 8 de altura pero lo tengo disponible por 7 de altura" at bounding box center [1414, 163] width 269 height 39
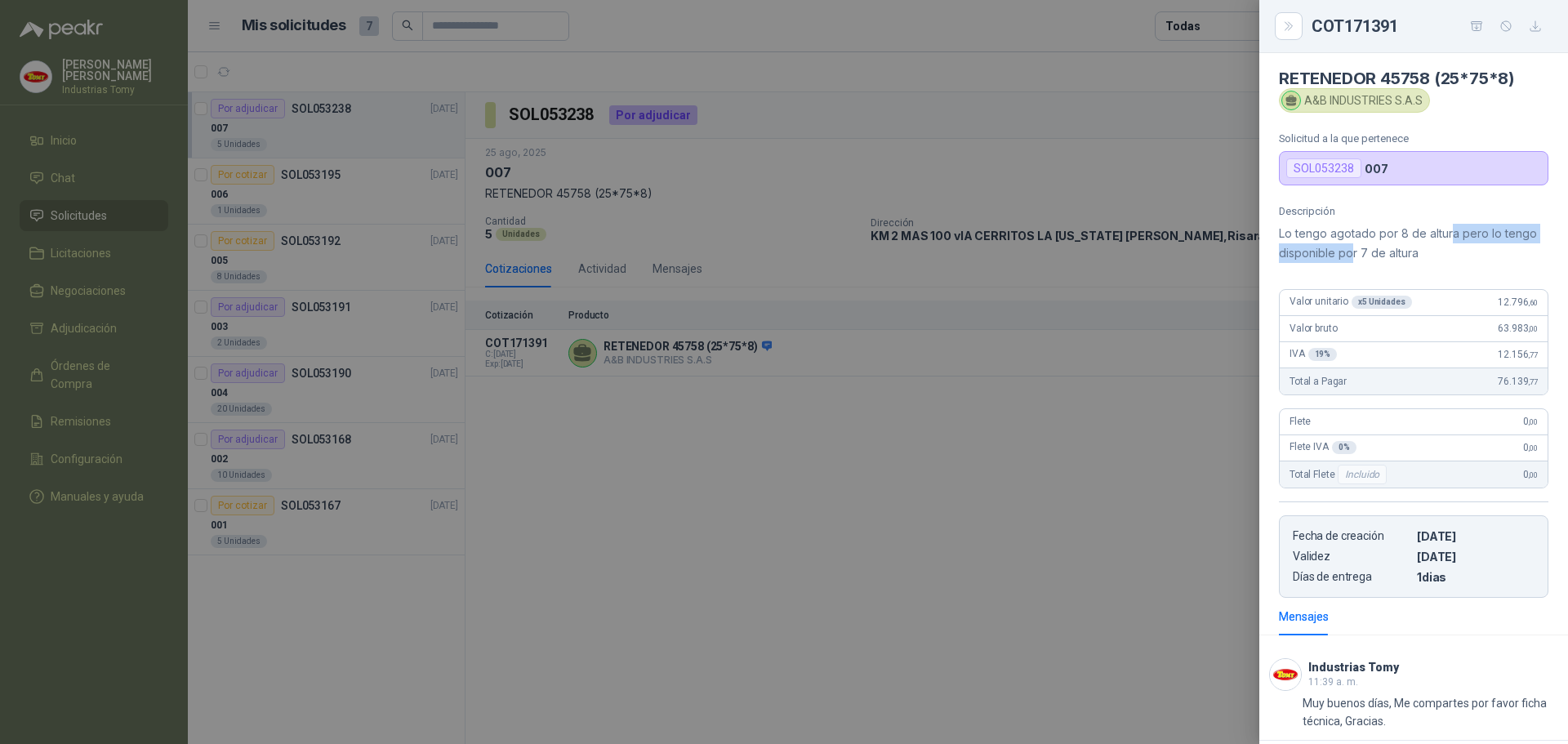
scroll to position [0, 0]
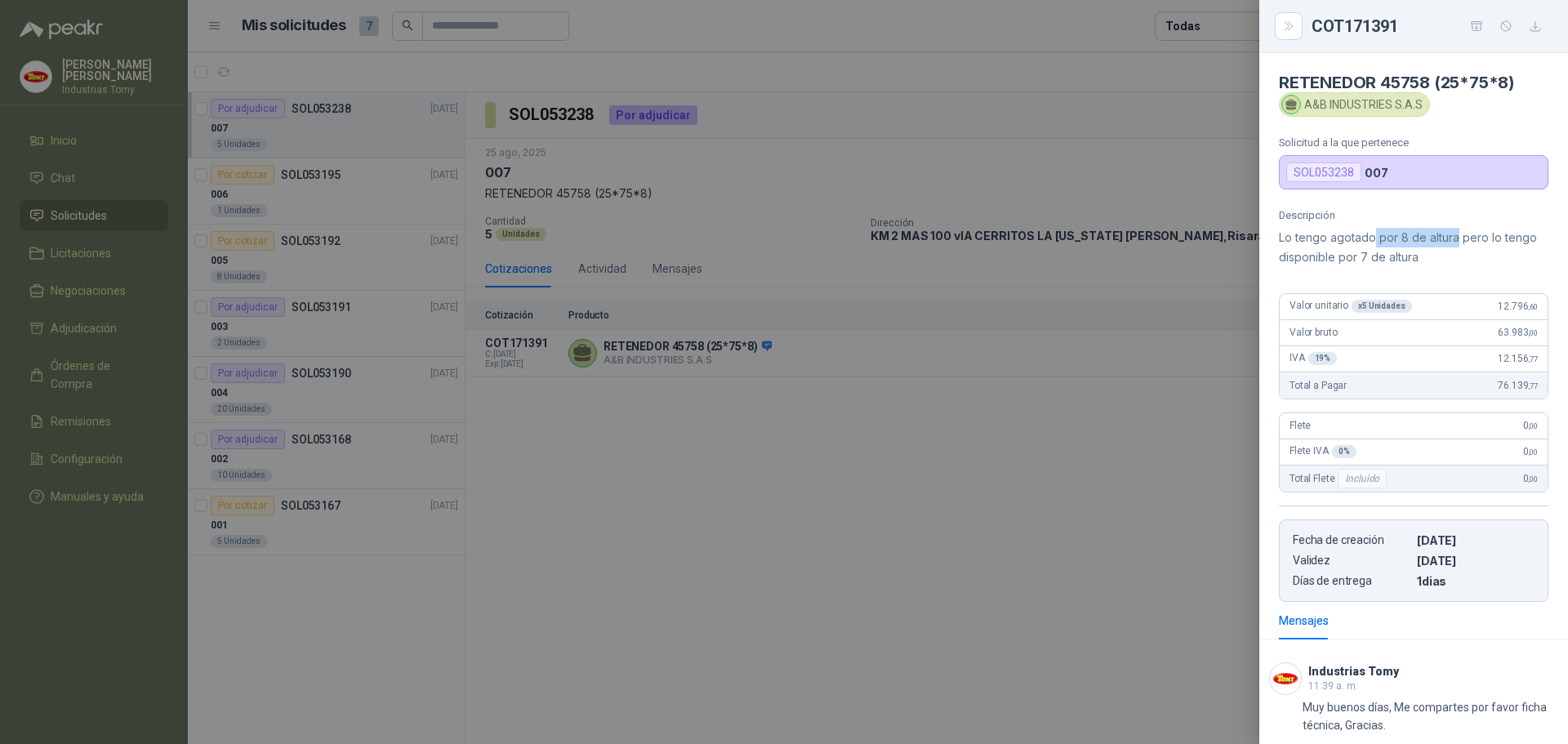
drag, startPoint x: 1384, startPoint y: 238, endPoint x: 1457, endPoint y: 240, distance: 73.0
click at [1457, 240] on p "Lo tengo agotado por 8 de altura pero lo tengo disponible por 7 de altura" at bounding box center [1414, 247] width 269 height 39
drag, startPoint x: 1451, startPoint y: 234, endPoint x: 1407, endPoint y: 242, distance: 44.7
click at [1413, 242] on p "Lo tengo agotado por 8 de altura pero lo tengo disponible por 7 de altura" at bounding box center [1414, 247] width 269 height 39
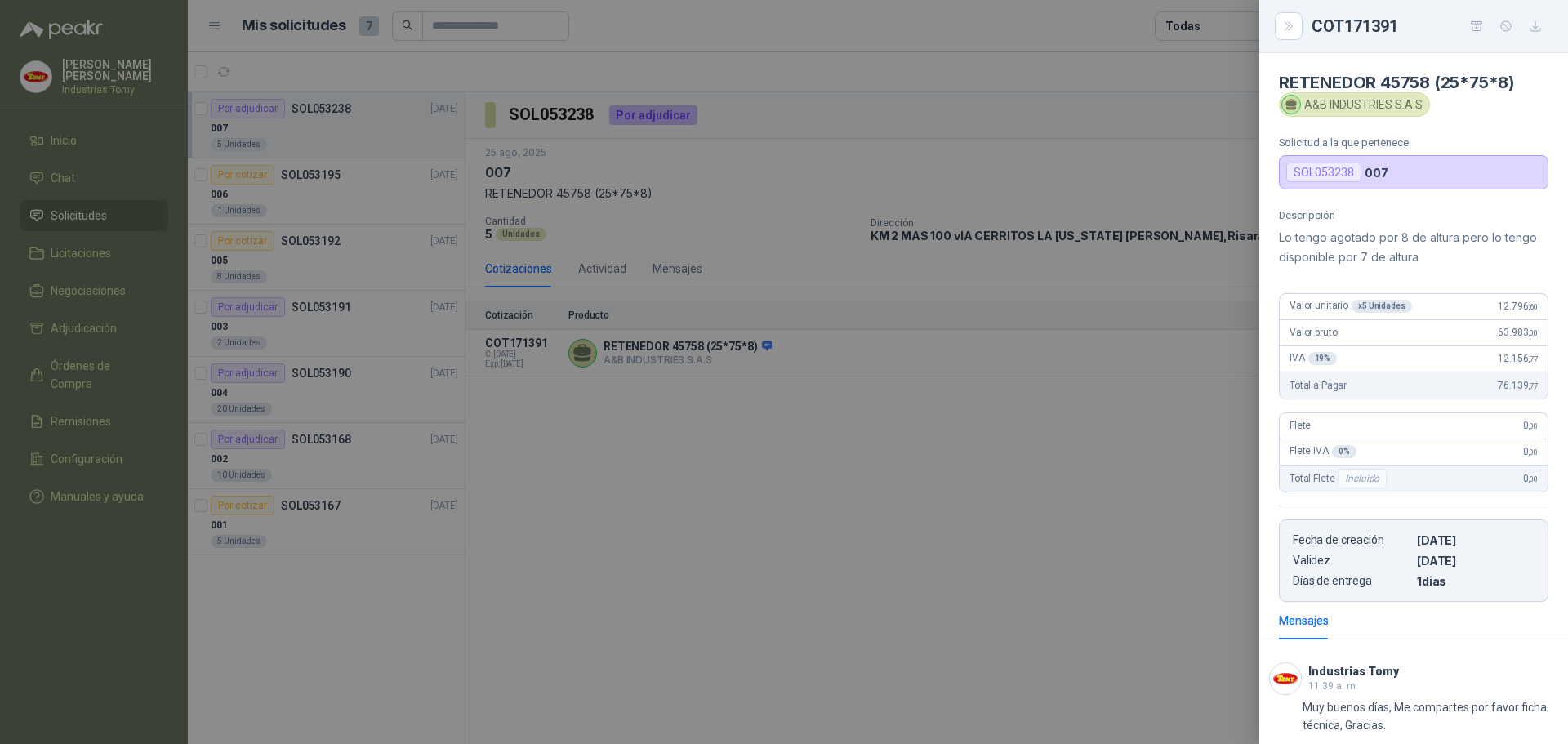
click at [1393, 242] on p "Lo tengo agotado por 8 de altura pero lo tengo disponible por 7 de altura" at bounding box center [1414, 247] width 269 height 39
drag, startPoint x: 1375, startPoint y: 240, endPoint x: 1414, endPoint y: 231, distance: 40.0
click at [1413, 231] on p "Lo tengo agotado por 8 de altura pero lo tengo disponible por 7 de altura" at bounding box center [1414, 247] width 269 height 39
click at [1436, 230] on p "Lo tengo agotado por 8 de altura pero lo tengo disponible por 7 de altura" at bounding box center [1414, 247] width 269 height 39
click at [797, 600] on div at bounding box center [784, 372] width 1568 height 744
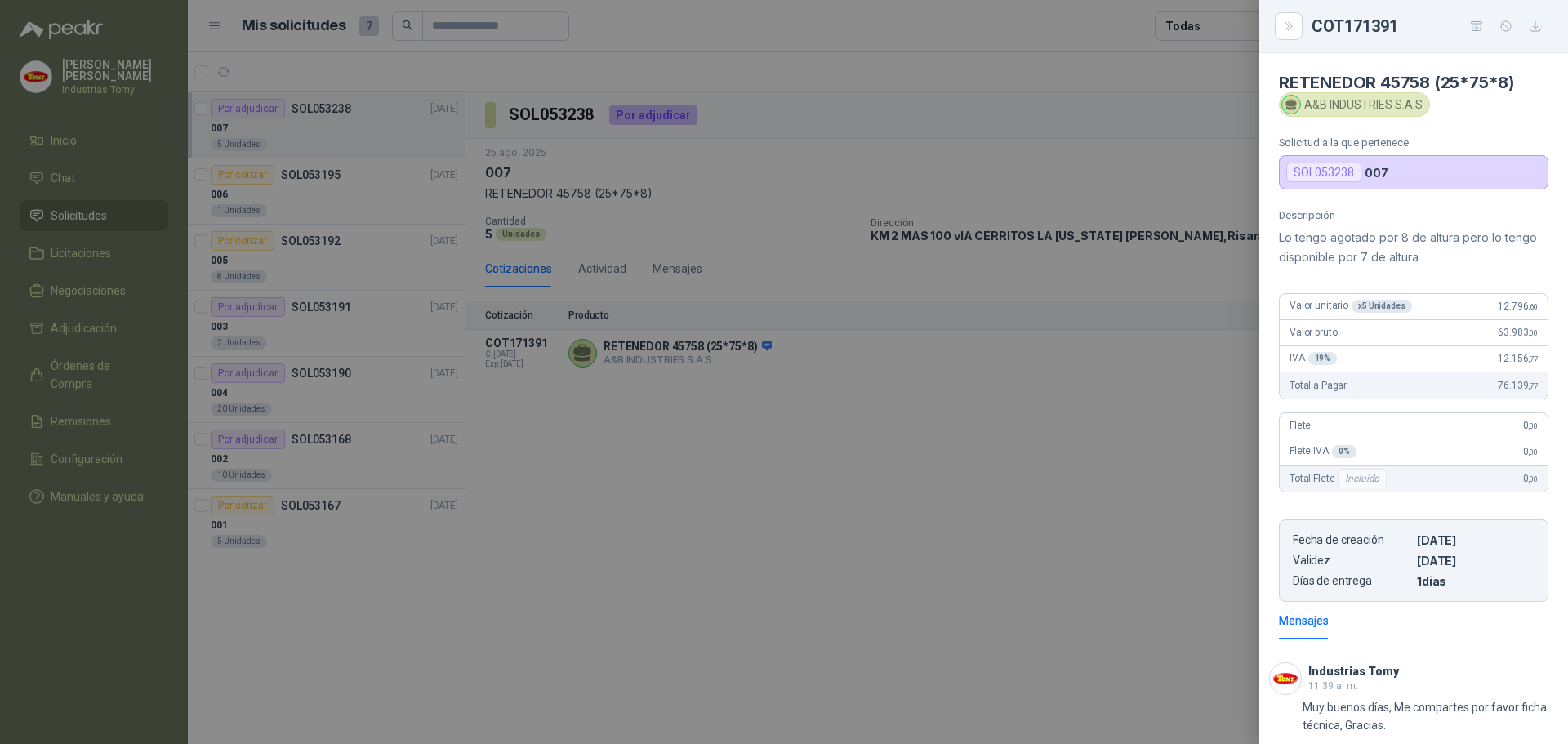
scroll to position [92, 0]
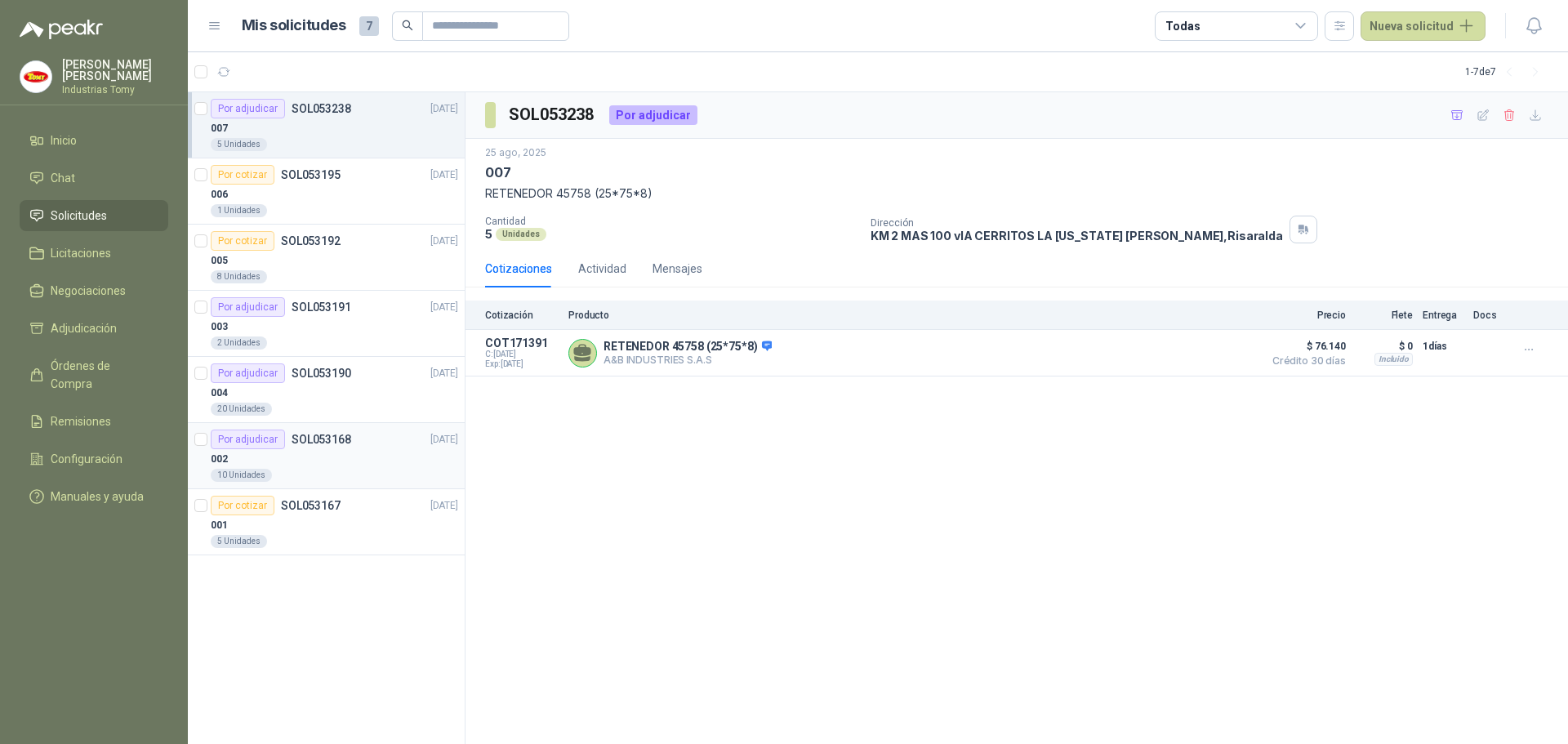
click at [331, 461] on div "002" at bounding box center [333, 458] width 247 height 19
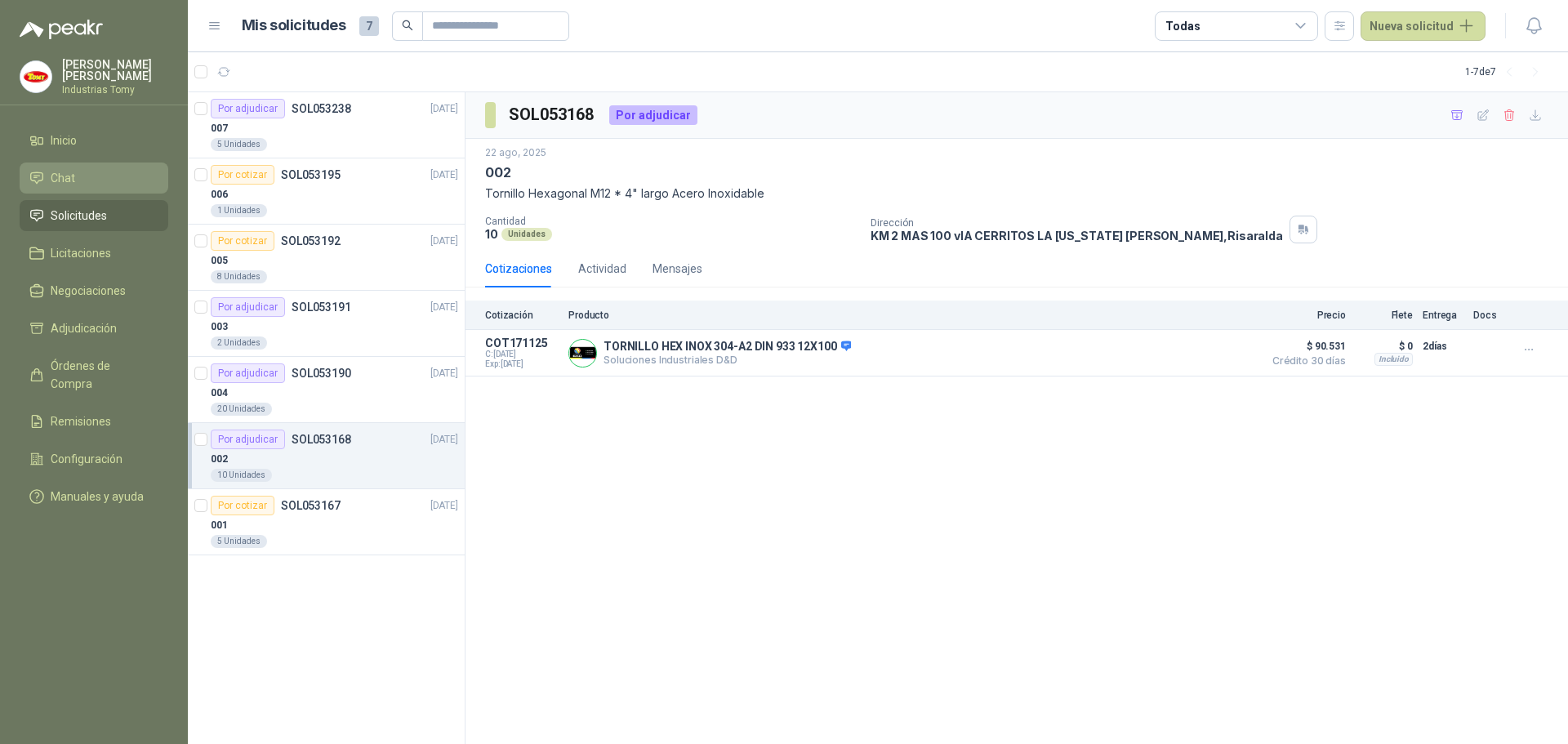
click at [99, 176] on li "Chat" at bounding box center [94, 178] width 130 height 18
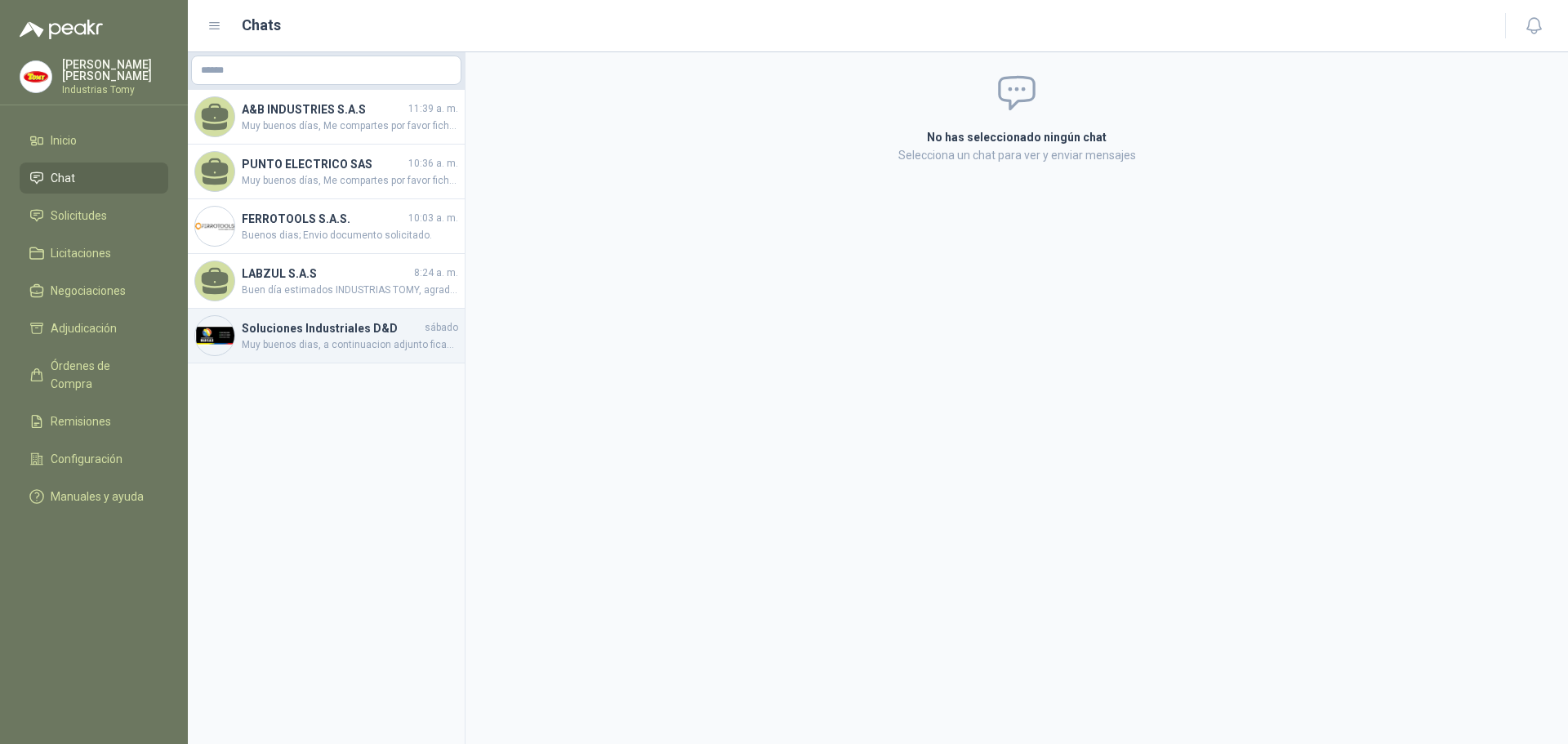
click at [325, 335] on h4 "Soluciones Industriales D&D" at bounding box center [332, 329] width 180 height 18
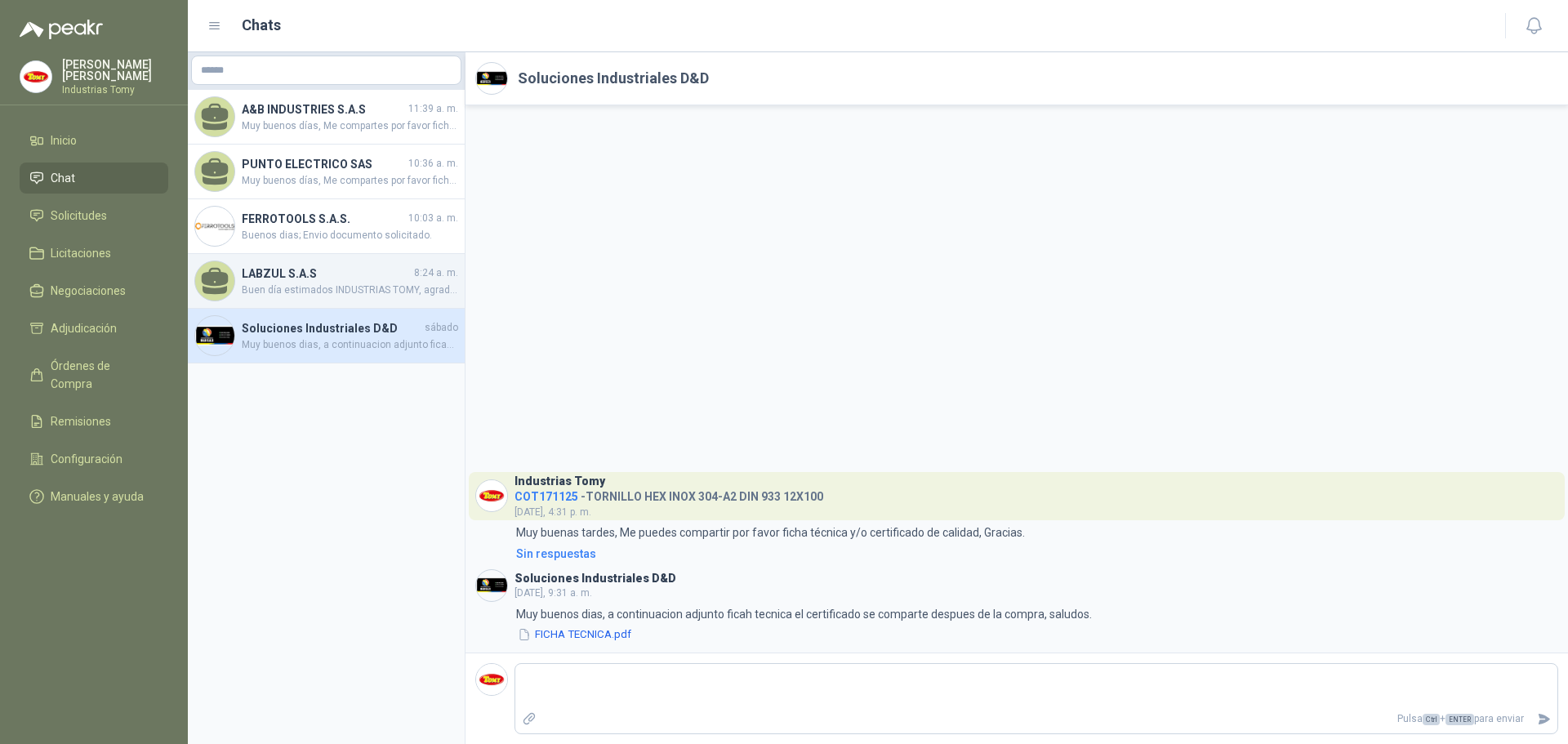
click at [321, 262] on div "LABZUL S.A.S 8:24 a. m. Buen día estimados INDUSTRIAS TOMY, agradecemos tenerno…" at bounding box center [326, 282] width 276 height 55
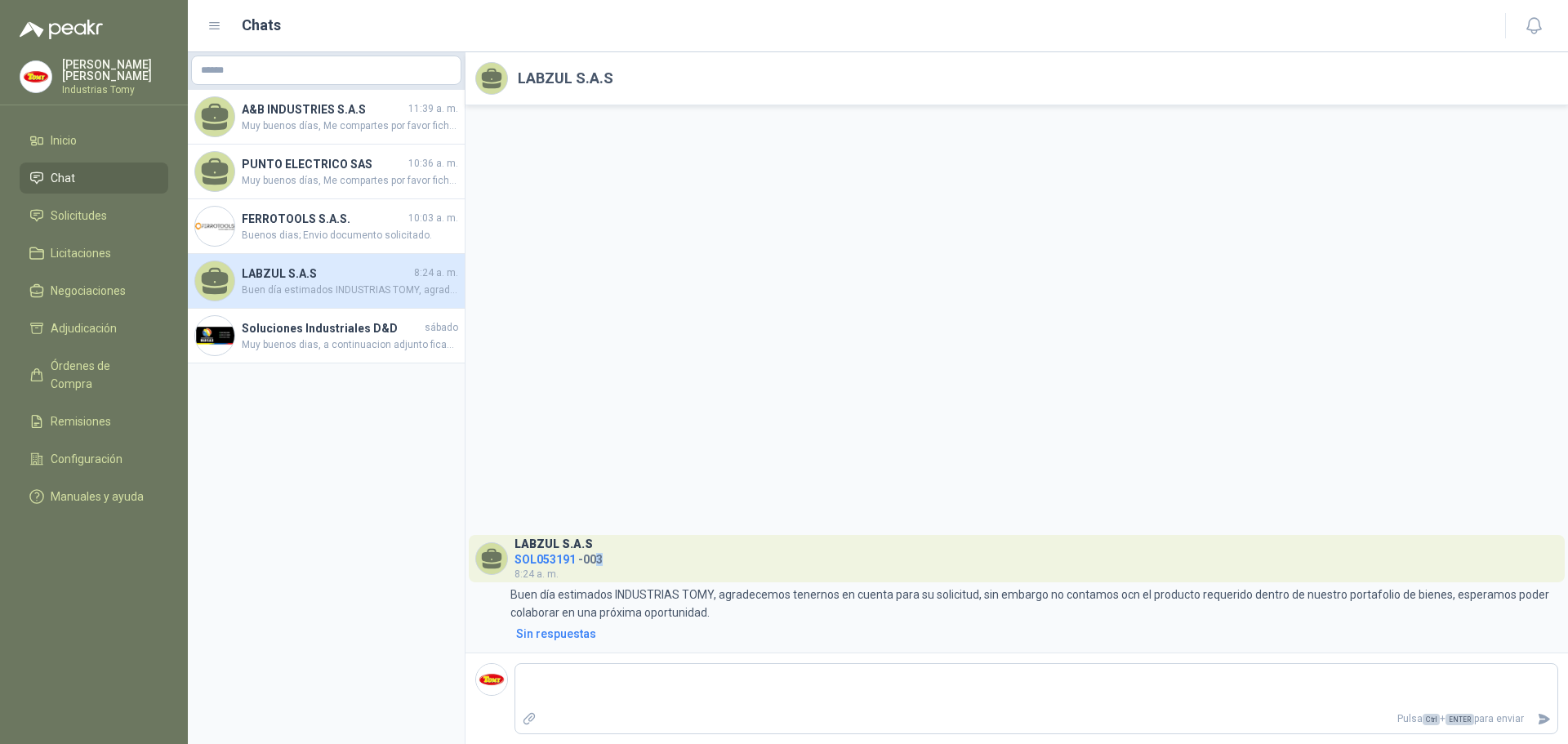
drag, startPoint x: 599, startPoint y: 562, endPoint x: 640, endPoint y: 557, distance: 41.3
click at [640, 557] on header "LABZUL S.A.S SOL053191 - 003 8:24 a. m." at bounding box center [1016, 558] width 1096 height 48
drag, startPoint x: 646, startPoint y: 594, endPoint x: 971, endPoint y: 598, distance: 325.0
click at [971, 598] on p "Buen día estimados INDUSTRIAS TOMY, agradecemos tenernos en cuenta para su soli…" at bounding box center [1034, 603] width 1048 height 36
drag, startPoint x: 996, startPoint y: 594, endPoint x: 1154, endPoint y: 603, distance: 158.3
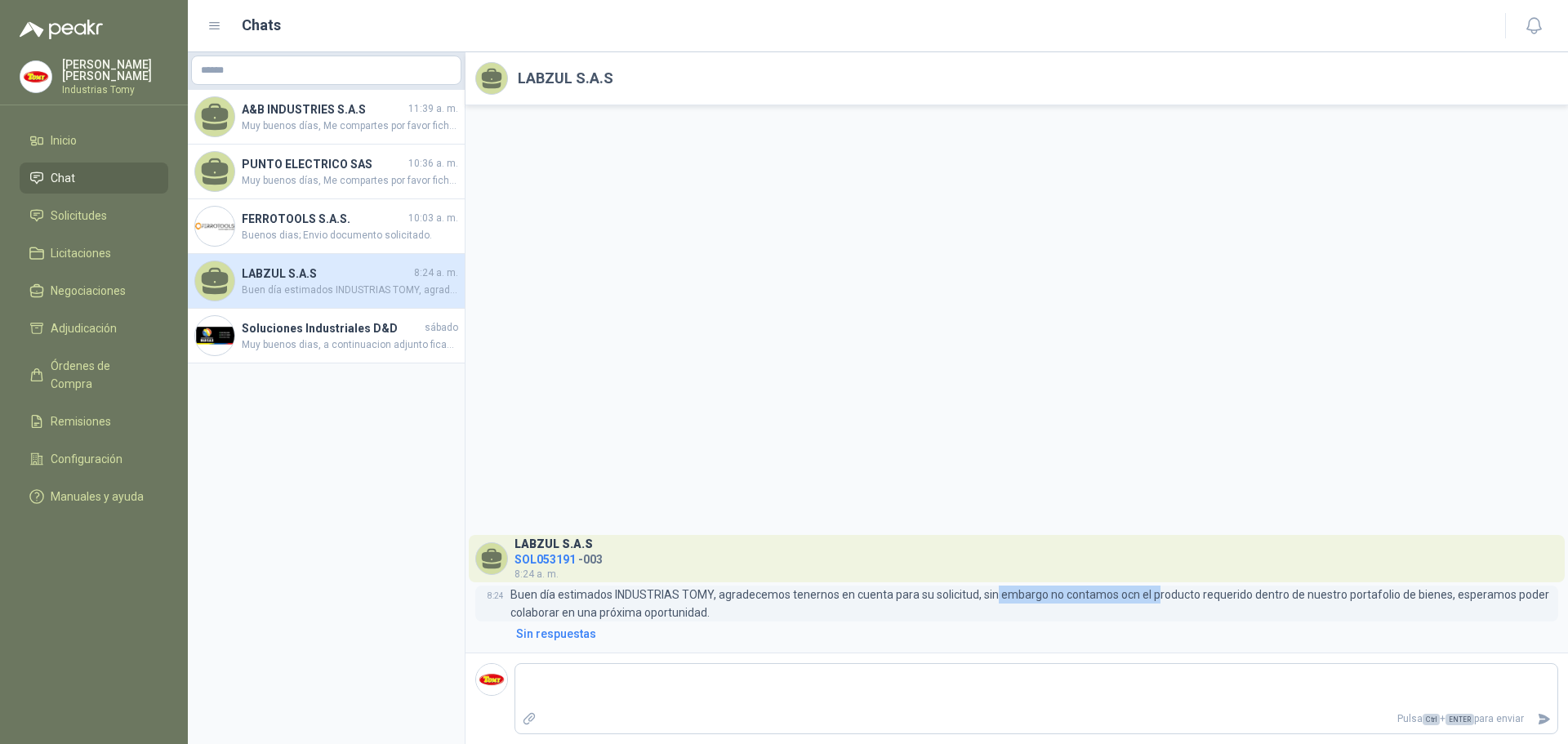
click at [1154, 603] on p "Buen día estimados INDUSTRIAS TOMY, agradecemos tenernos en cuenta para su soli…" at bounding box center [1034, 603] width 1048 height 36
drag, startPoint x: 1256, startPoint y: 592, endPoint x: 1282, endPoint y: 592, distance: 26.0
click at [1282, 592] on p "Buen día estimados INDUSTRIAS TOMY, agradecemos tenernos en cuenta para su soli…" at bounding box center [1034, 603] width 1048 height 36
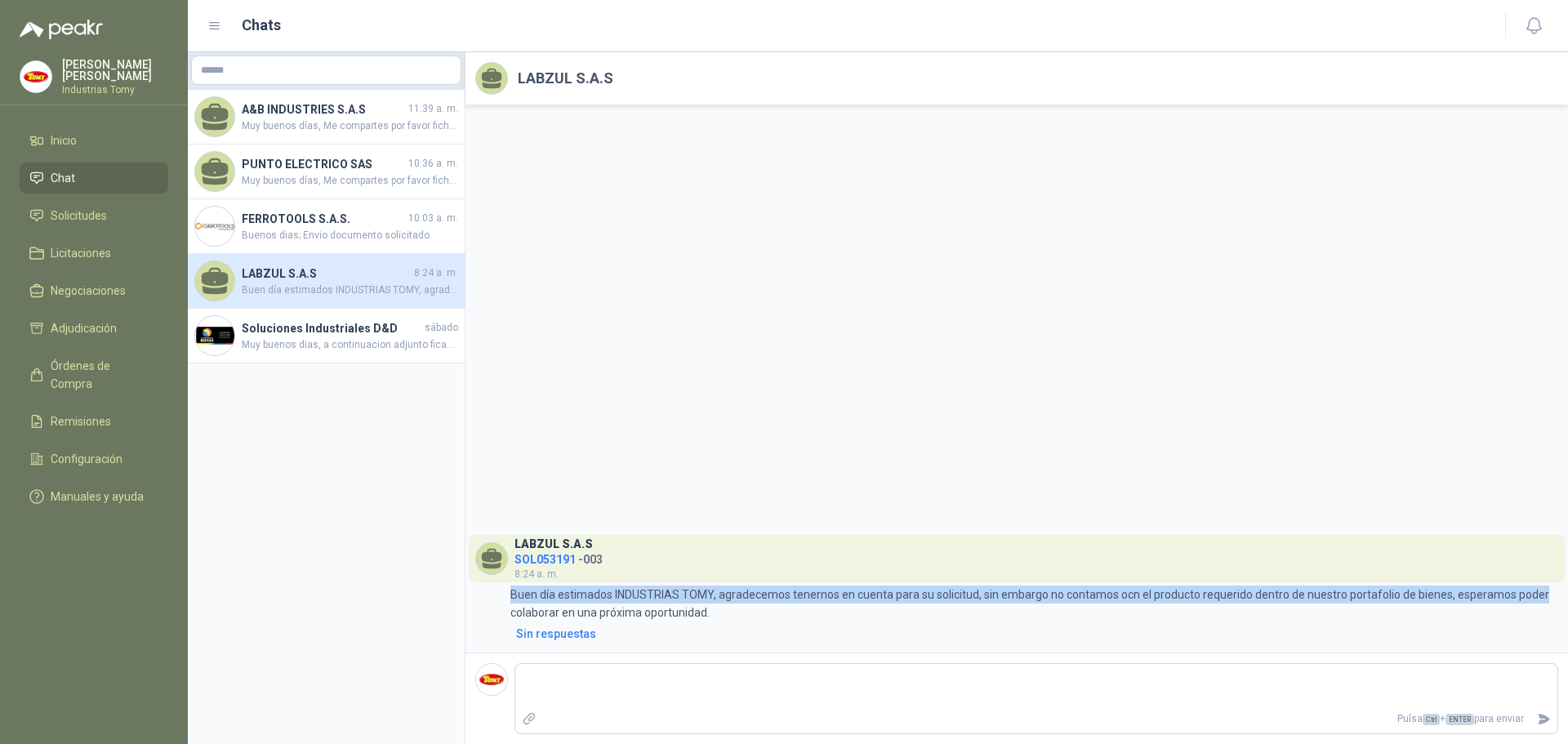
drag, startPoint x: 1536, startPoint y: 593, endPoint x: 1317, endPoint y: 580, distance: 219.4
click at [1325, 580] on div "LABZUL S.A.S SOL053191 - 003 8:24 a. m. 8:24 Buen día estimados INDUSTRIAS TOMY…" at bounding box center [1017, 588] width 1083 height 107
drag, startPoint x: 1317, startPoint y: 580, endPoint x: 1307, endPoint y: 580, distance: 10.0
click at [1316, 580] on header "LABZUL S.A.S SOL053191 - 003 8:24 a. m." at bounding box center [1016, 558] width 1096 height 48
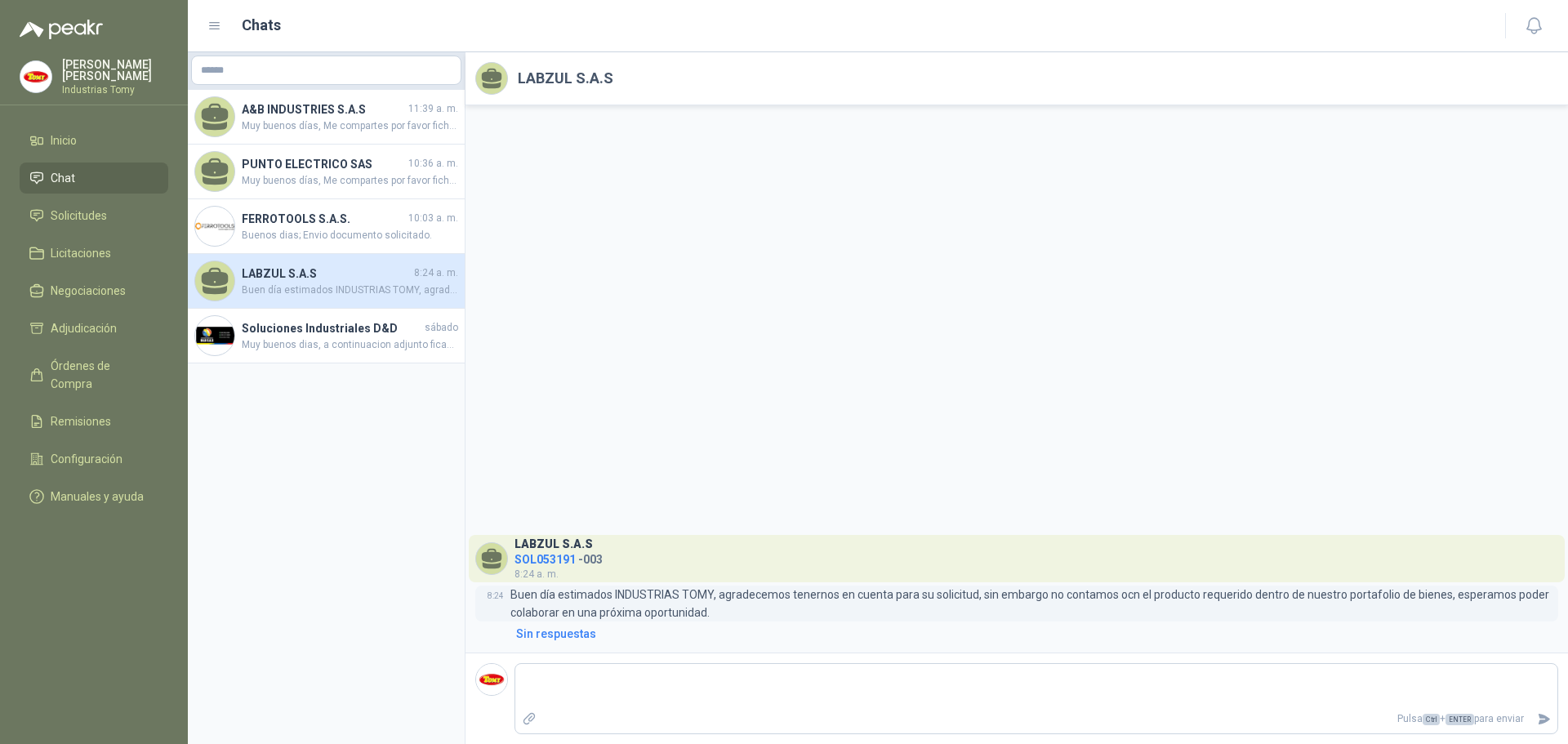
click at [708, 614] on p "Buen día estimados INDUSTRIAS TOMY, agradecemos tenernos en cuenta para su soli…" at bounding box center [1034, 603] width 1048 height 36
drag, startPoint x: 520, startPoint y: 616, endPoint x: 675, endPoint y: 611, distance: 155.1
click at [671, 611] on p "Buen día estimados INDUSTRIAS TOMY, agradecemos tenernos en cuenta para su soli…" at bounding box center [1034, 603] width 1048 height 36
click at [679, 611] on p "Buen día estimados INDUSTRIAS TOMY, agradecemos tenernos en cuenta para su soli…" at bounding box center [1034, 603] width 1048 height 36
click at [269, 217] on h4 "FERROTOOLS S.A.S." at bounding box center [323, 220] width 164 height 18
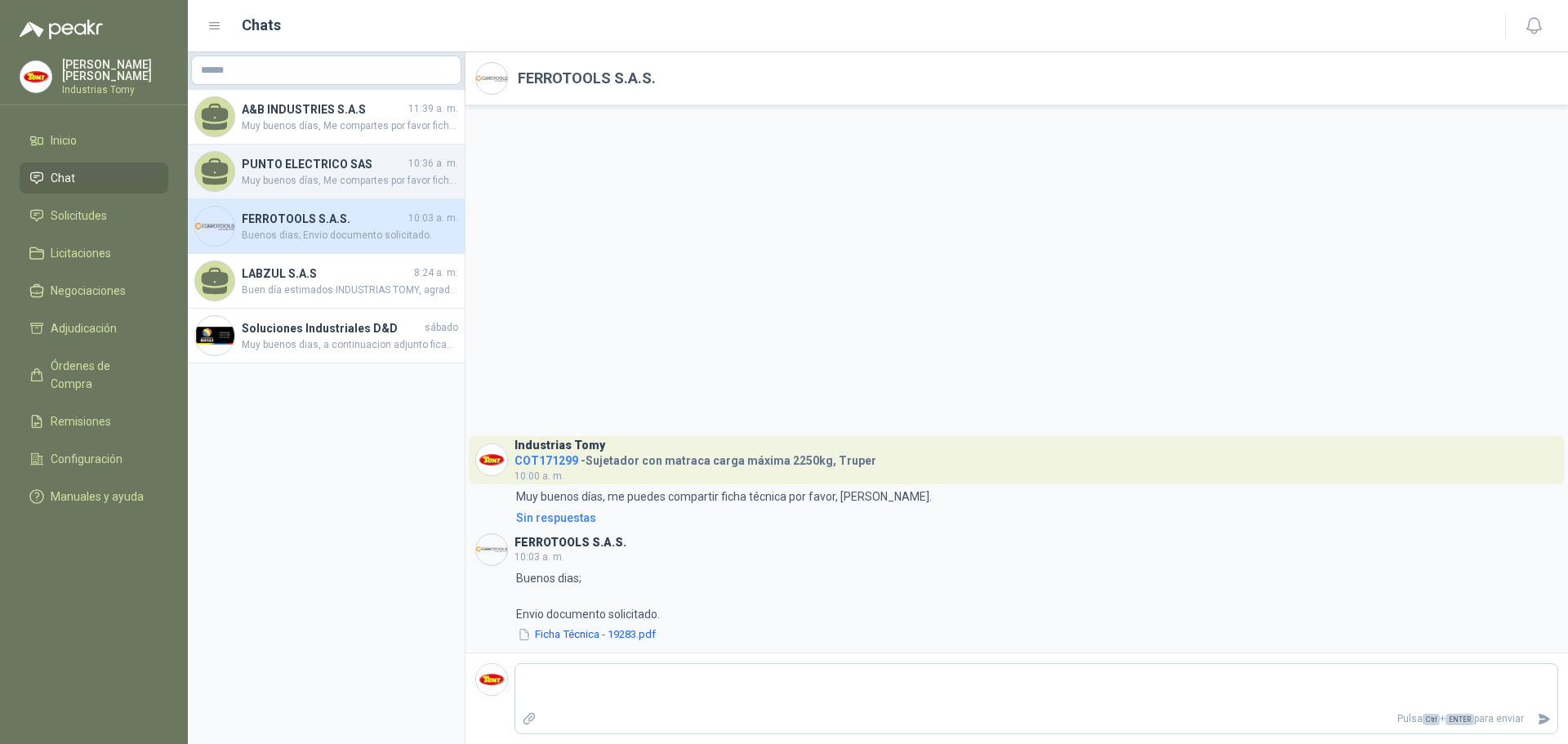
click at [314, 181] on span "Muy buenos días, Me compartes por favor ficha técnica, Muchas gracias." at bounding box center [350, 181] width 217 height 16
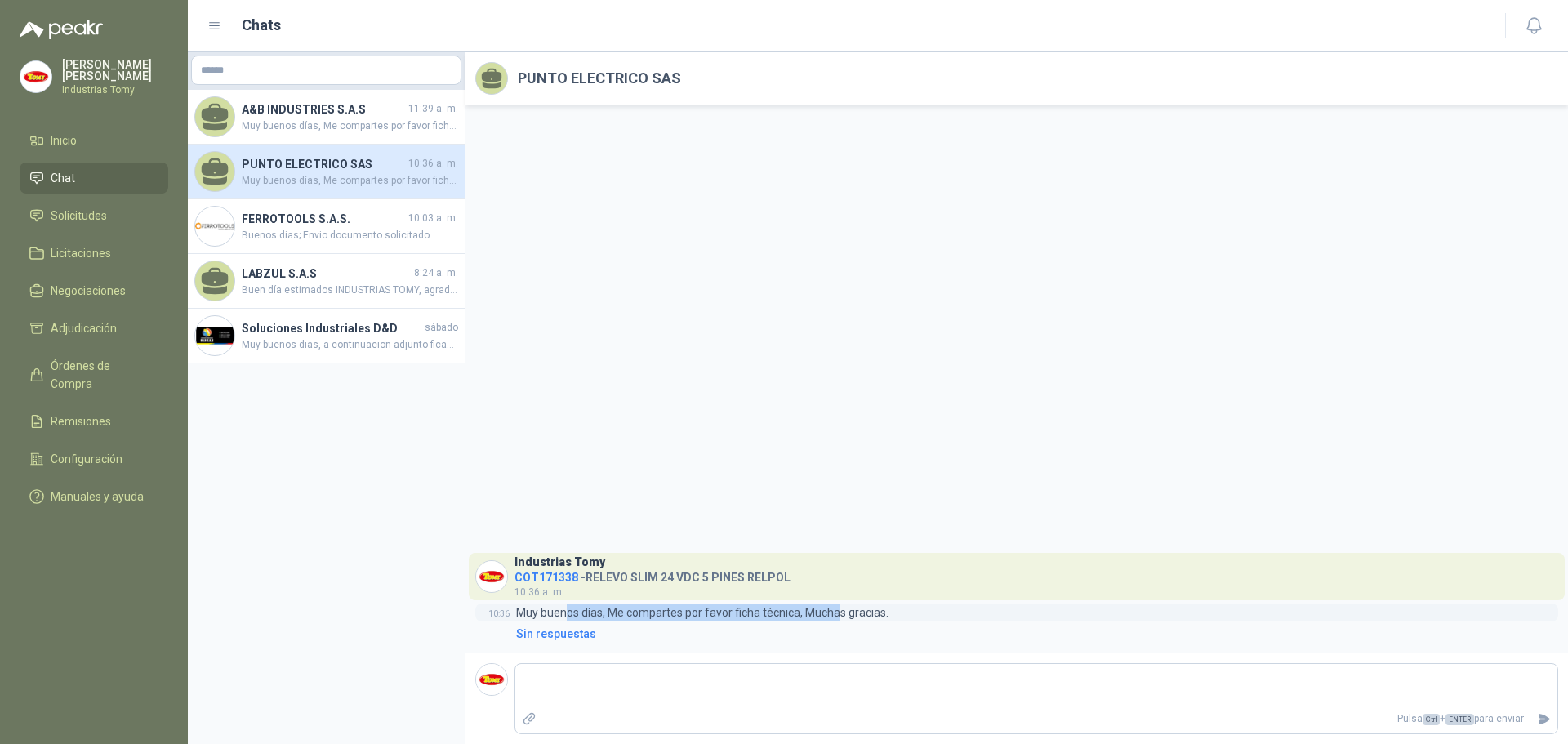
drag, startPoint x: 567, startPoint y: 619, endPoint x: 842, endPoint y: 614, distance: 275.0
click at [842, 614] on p "Muy buenos días, Me compartes por favor ficha técnica, Muchas gracias." at bounding box center [703, 613] width 373 height 18
click at [863, 609] on p "Muy buenos días, Me compartes por favor ficha técnica, Muchas gracias." at bounding box center [703, 613] width 373 height 18
drag, startPoint x: 831, startPoint y: 612, endPoint x: 572, endPoint y: 609, distance: 259.0
click at [572, 609] on div "10:36 Muy buenos días, Me compartes por favor ficha técnica, Muchas gracias." at bounding box center [1017, 613] width 1083 height 18
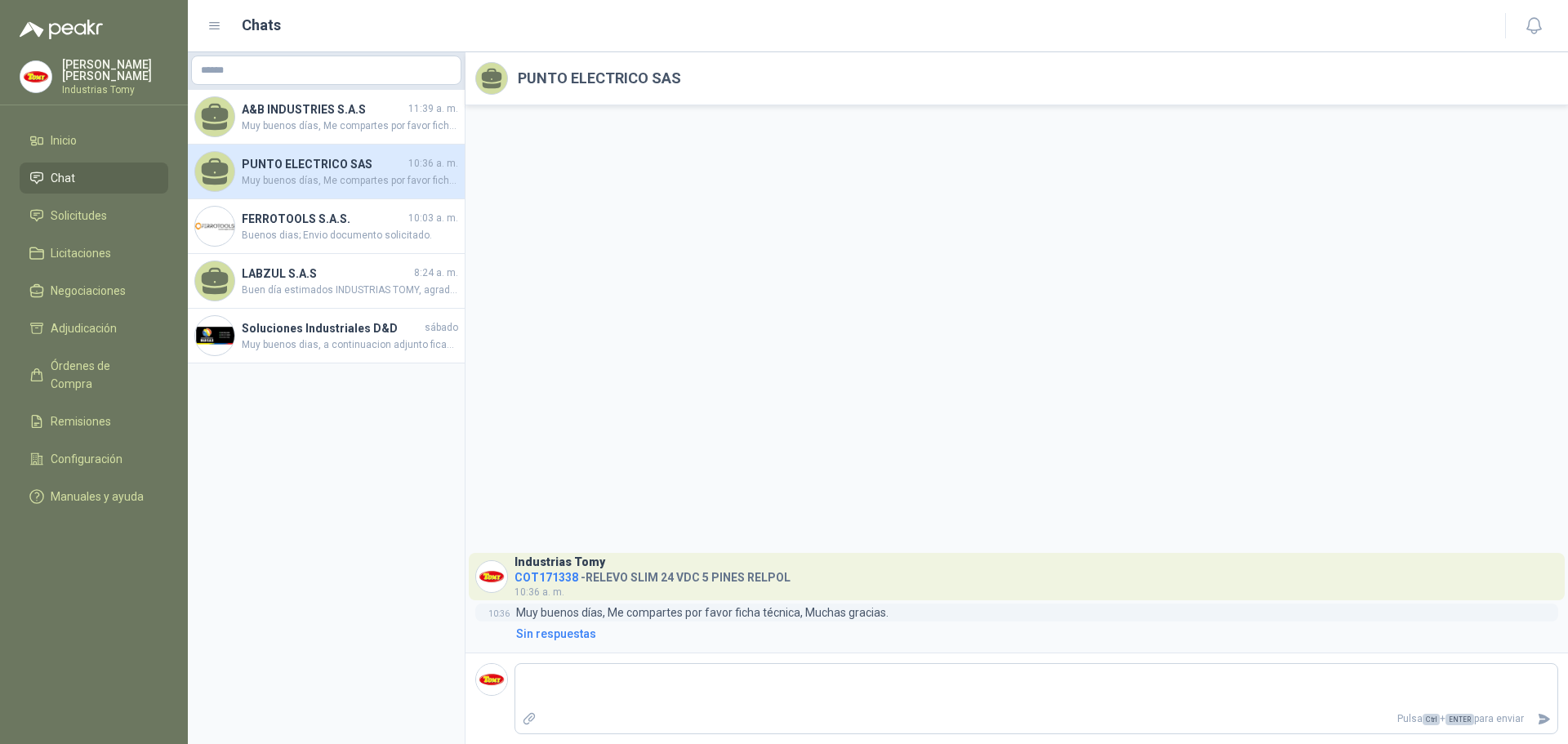
click at [563, 610] on p "Muy buenos días, Me compartes por favor ficha técnica, Muchas gracias." at bounding box center [703, 613] width 373 height 18
click at [312, 124] on span "Muy buenos días, Me compartes por favor ficha técnica, Gracias." at bounding box center [350, 126] width 217 height 16
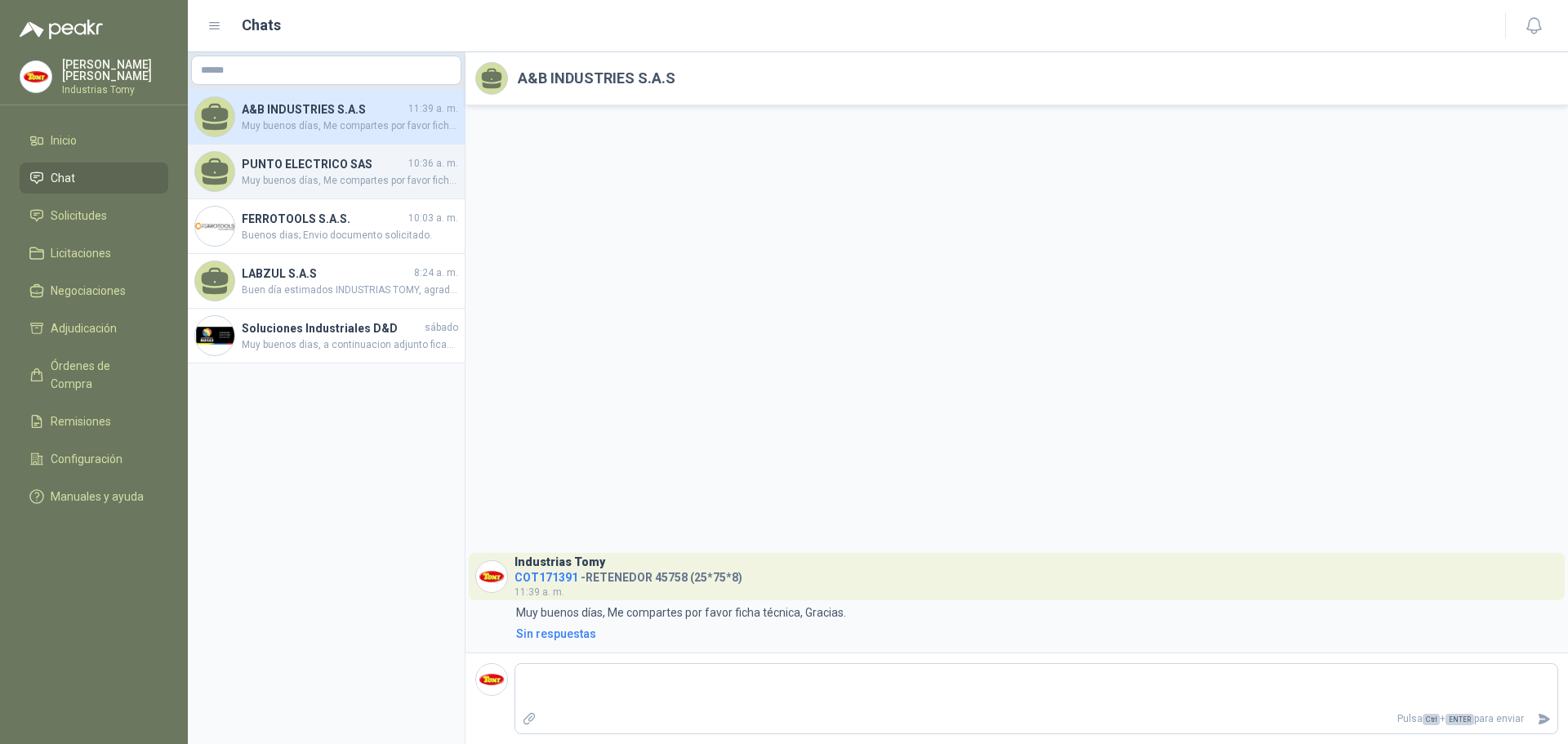
click at [323, 182] on span "Muy buenos días, Me compartes por favor ficha técnica, Muchas gracias." at bounding box center [350, 181] width 217 height 16
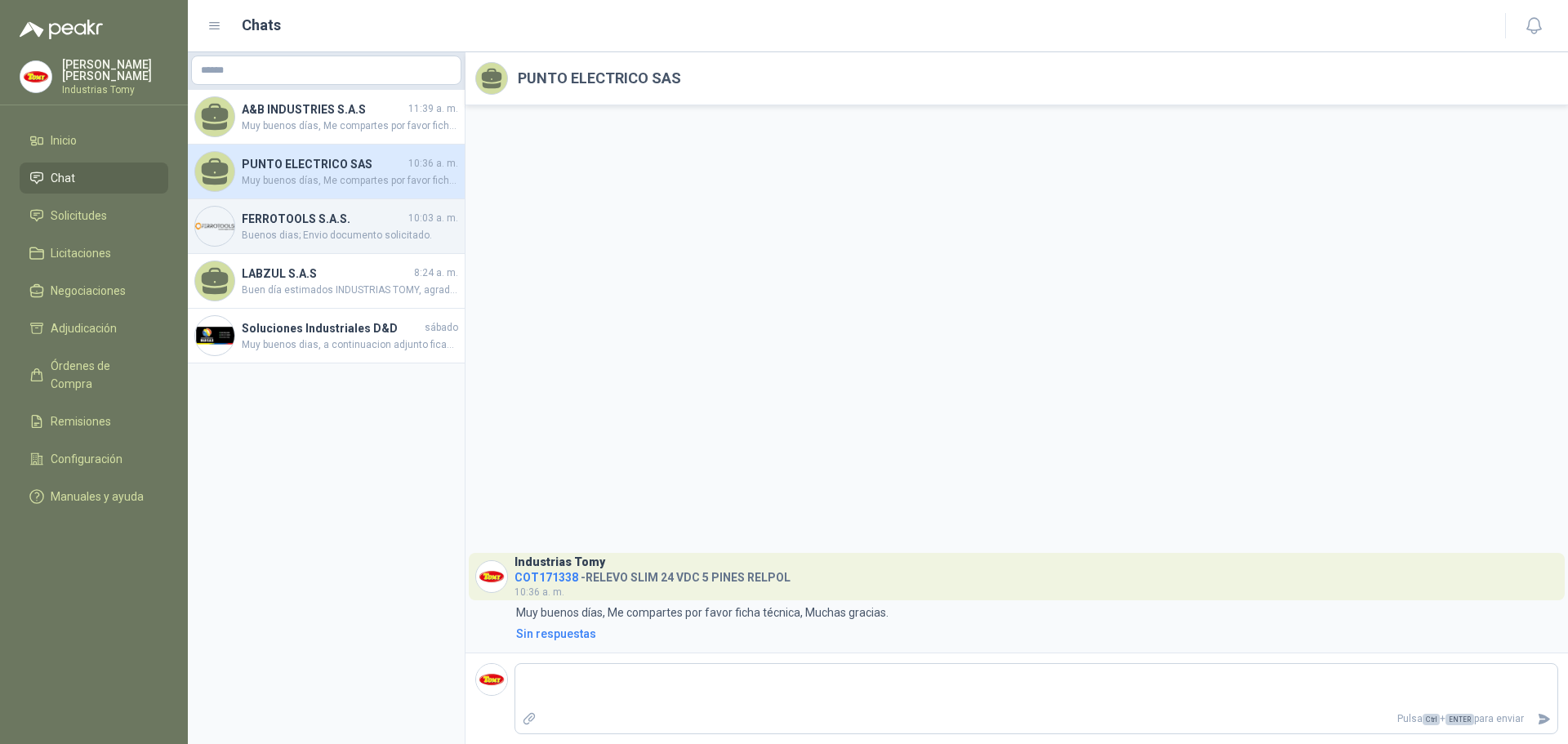
click at [328, 220] on h4 "FERROTOOLS S.A.S." at bounding box center [323, 220] width 164 height 18
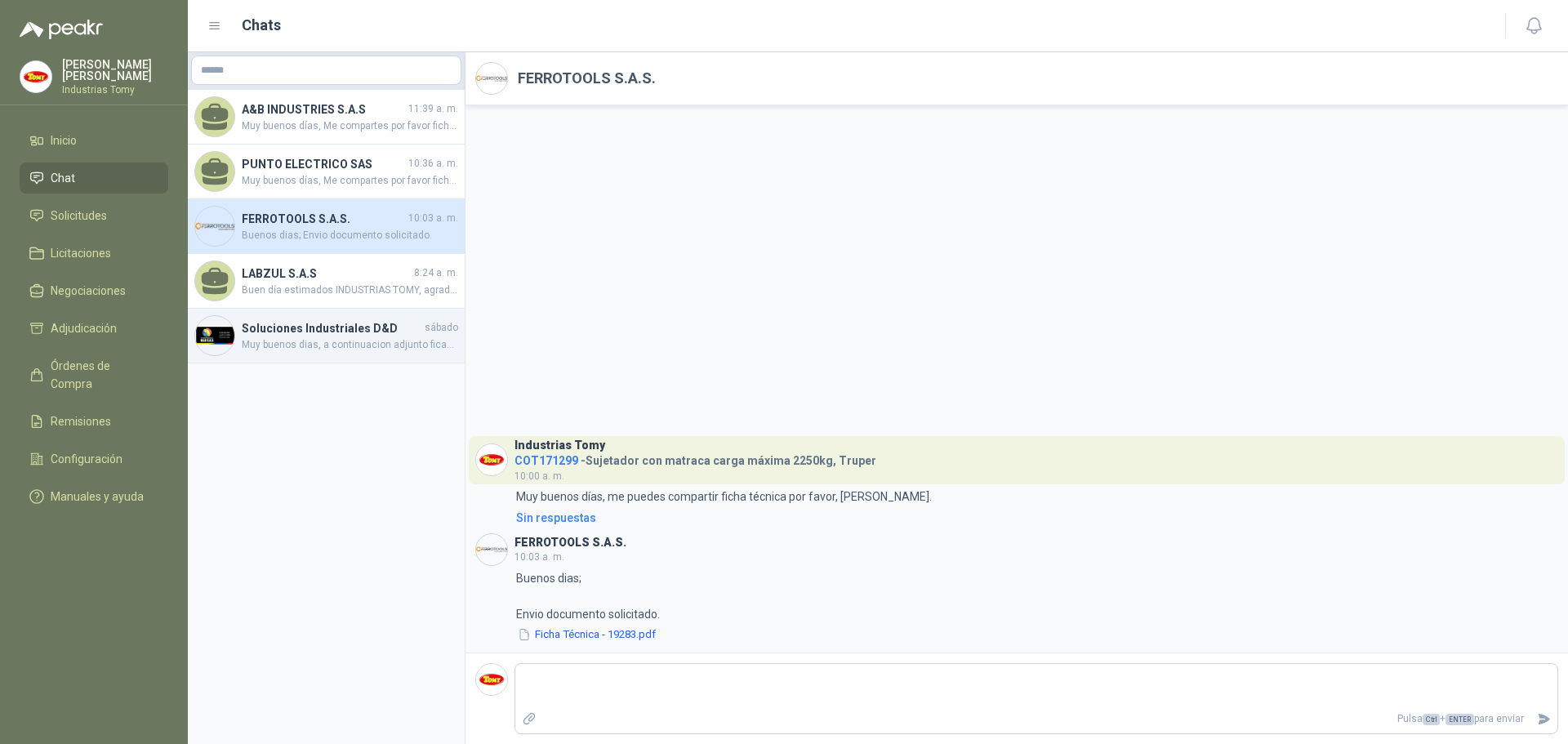
drag, startPoint x: 332, startPoint y: 275, endPoint x: 335, endPoint y: 319, distance: 44.1
click at [332, 276] on h4 "LABZUL S.A.S" at bounding box center [326, 274] width 169 height 18
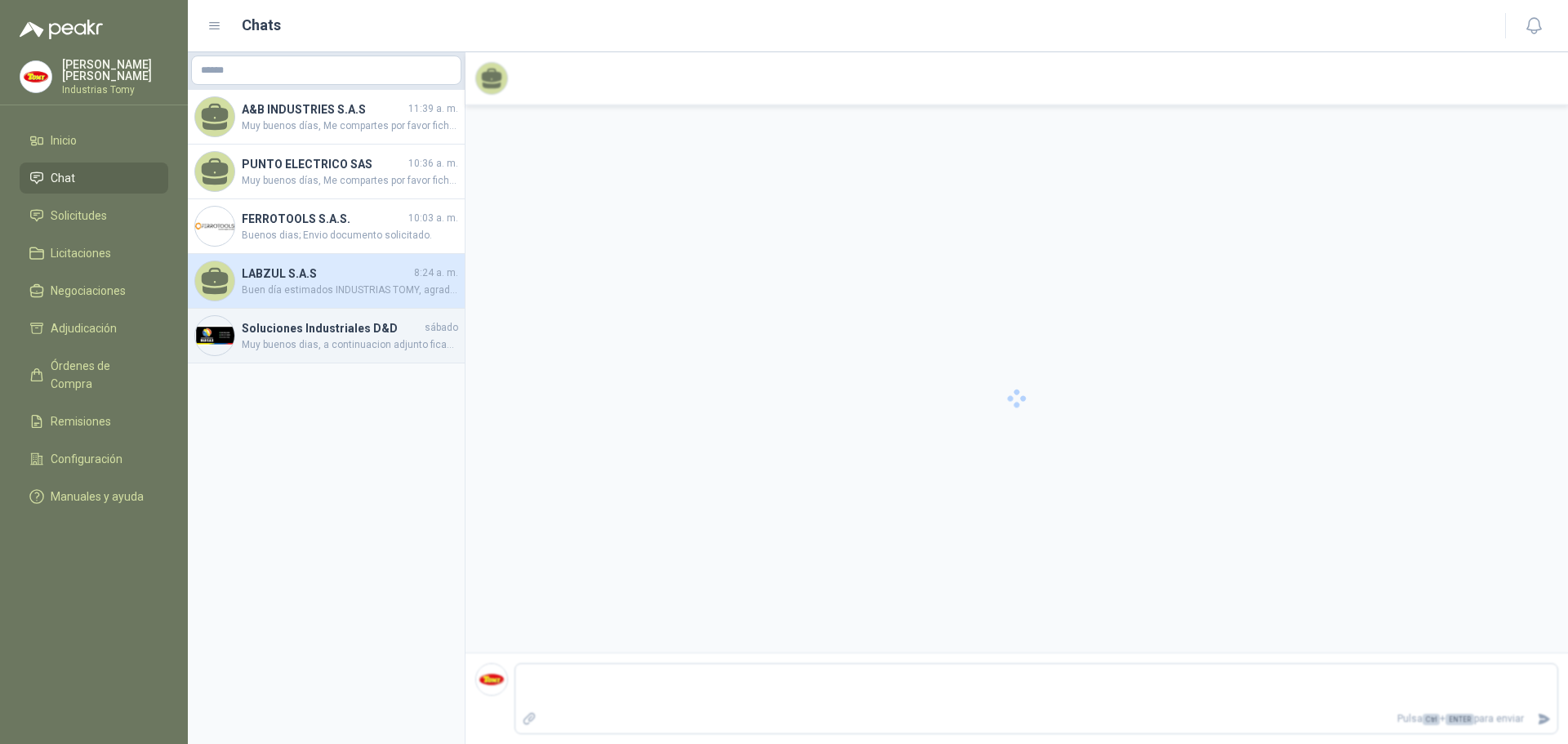
click at [340, 345] on span "Muy buenos dias, a continuacion adjunto ficah tecnica el certificado se compart…" at bounding box center [350, 344] width 217 height 16
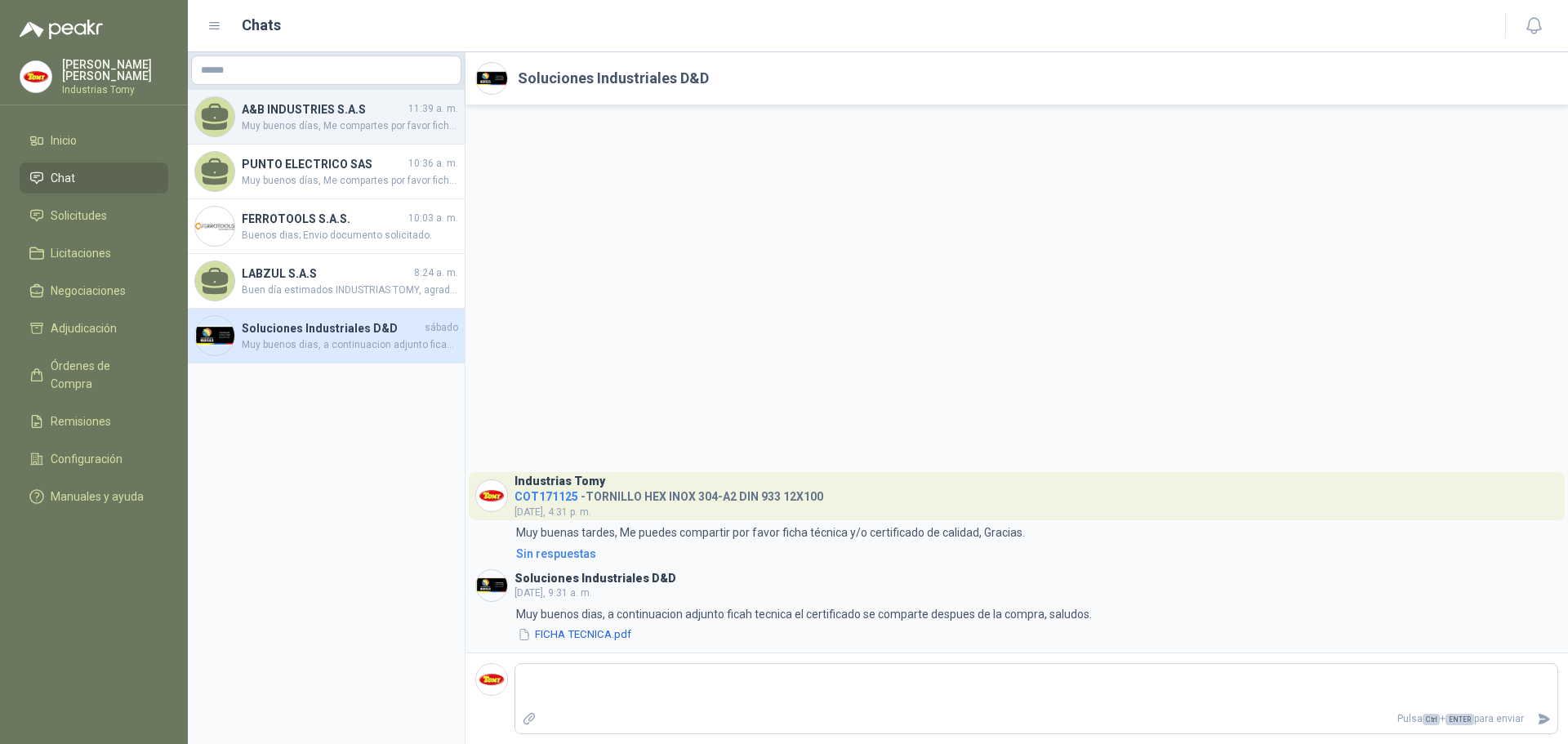
click at [314, 141] on div "A&B INDUSTRIES S.A.S 11:39 a. m. Muy buenos días, Me compartes por favor ficha …" at bounding box center [326, 118] width 276 height 55
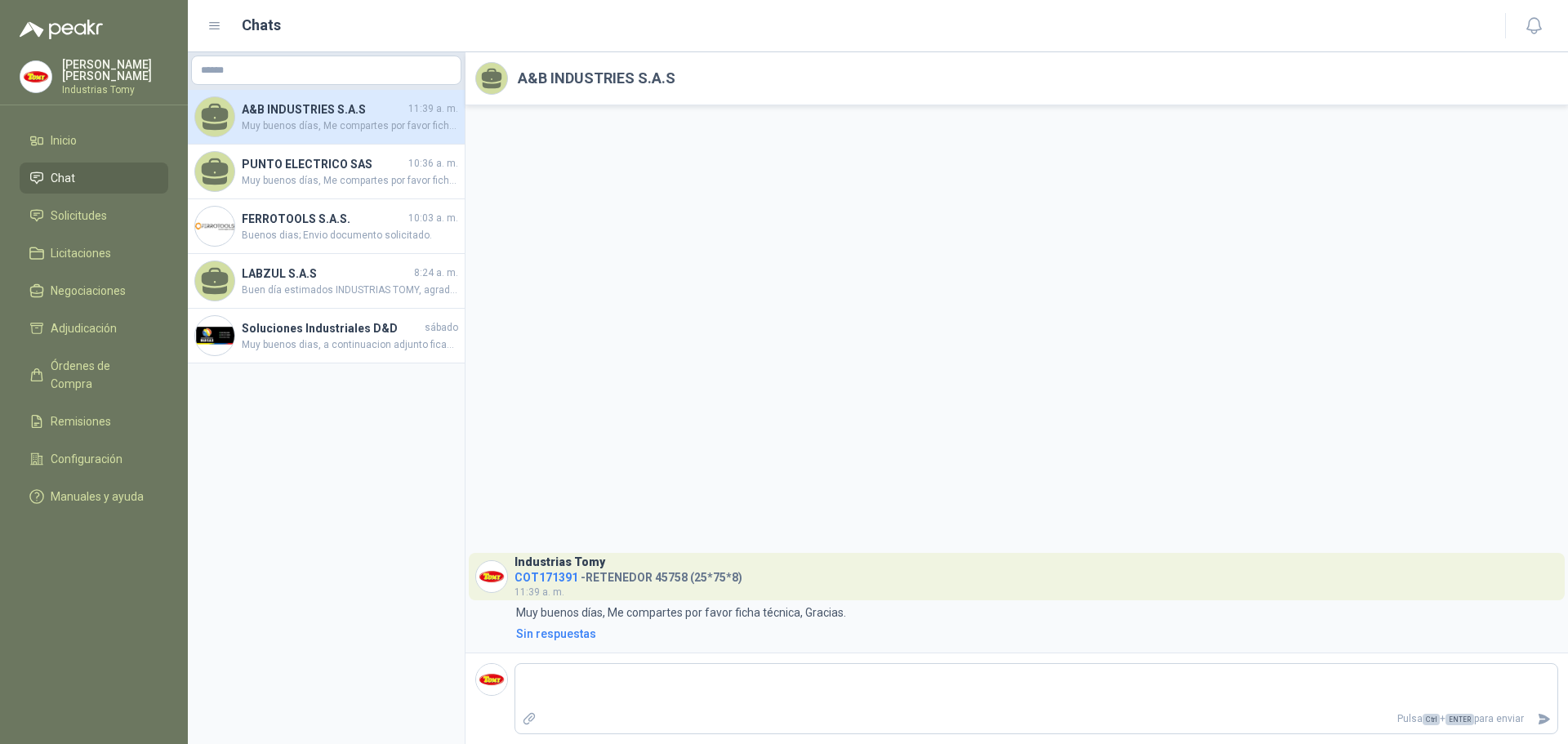
click at [656, 416] on div "Industrias Tomy COT171391 - RETENEDOR 45758 (25*75*8) 11:39 a. m. 11:39 Muy bue…" at bounding box center [1017, 379] width 1103 height 547
click at [836, 359] on div "Industrias Tomy COT171391 - RETENEDOR 45758 (25*75*8) 11:39 a. m. 11:39 Muy bue…" at bounding box center [1017, 379] width 1103 height 547
click at [875, 442] on div "Industrias Tomy COT171391 - RETENEDOR 45758 (25*75*8) 11:39 a. m. 11:39 Muy bue…" at bounding box center [1017, 379] width 1103 height 547
click at [96, 212] on span "Solicitudes" at bounding box center [78, 216] width 56 height 18
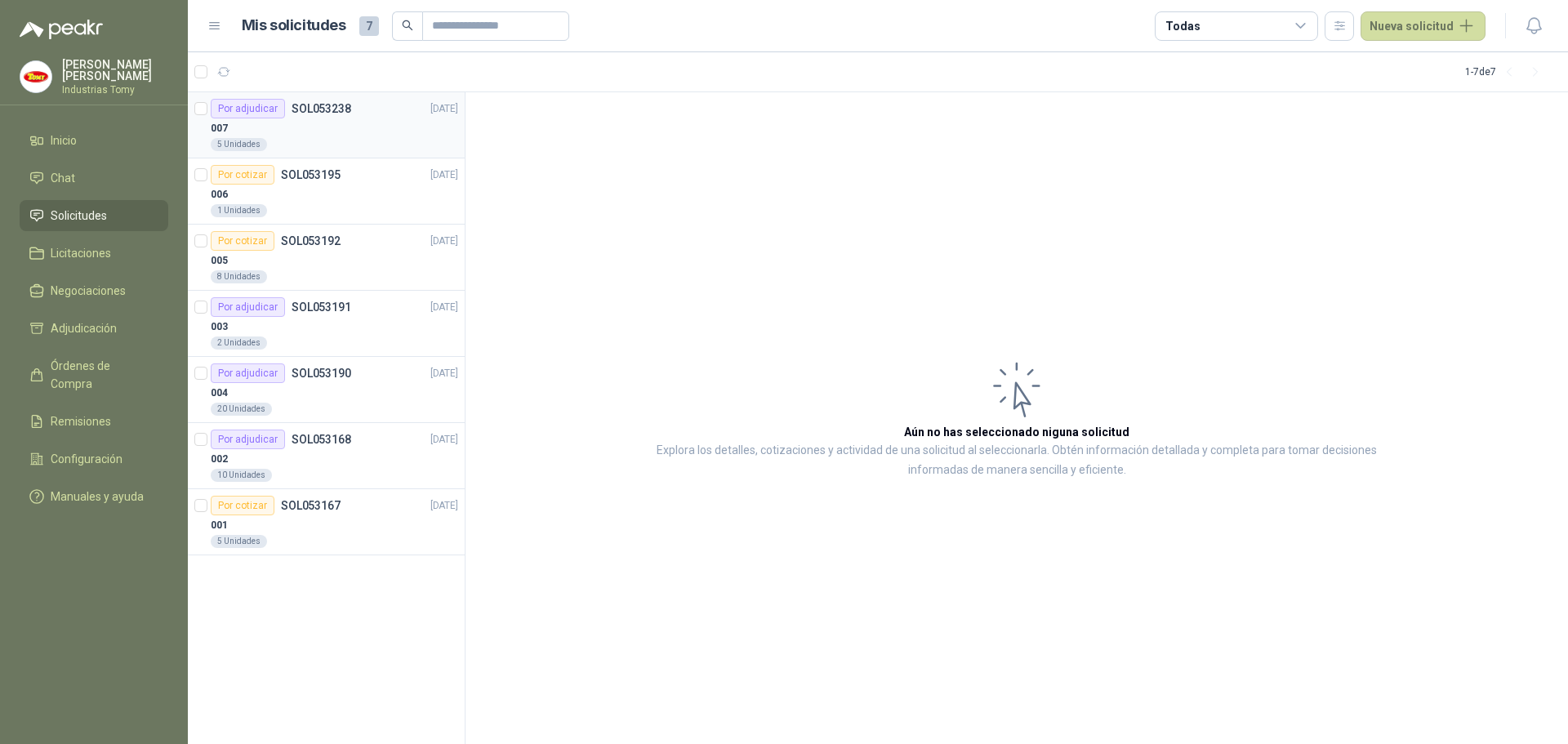
click at [359, 122] on div "007" at bounding box center [333, 128] width 247 height 19
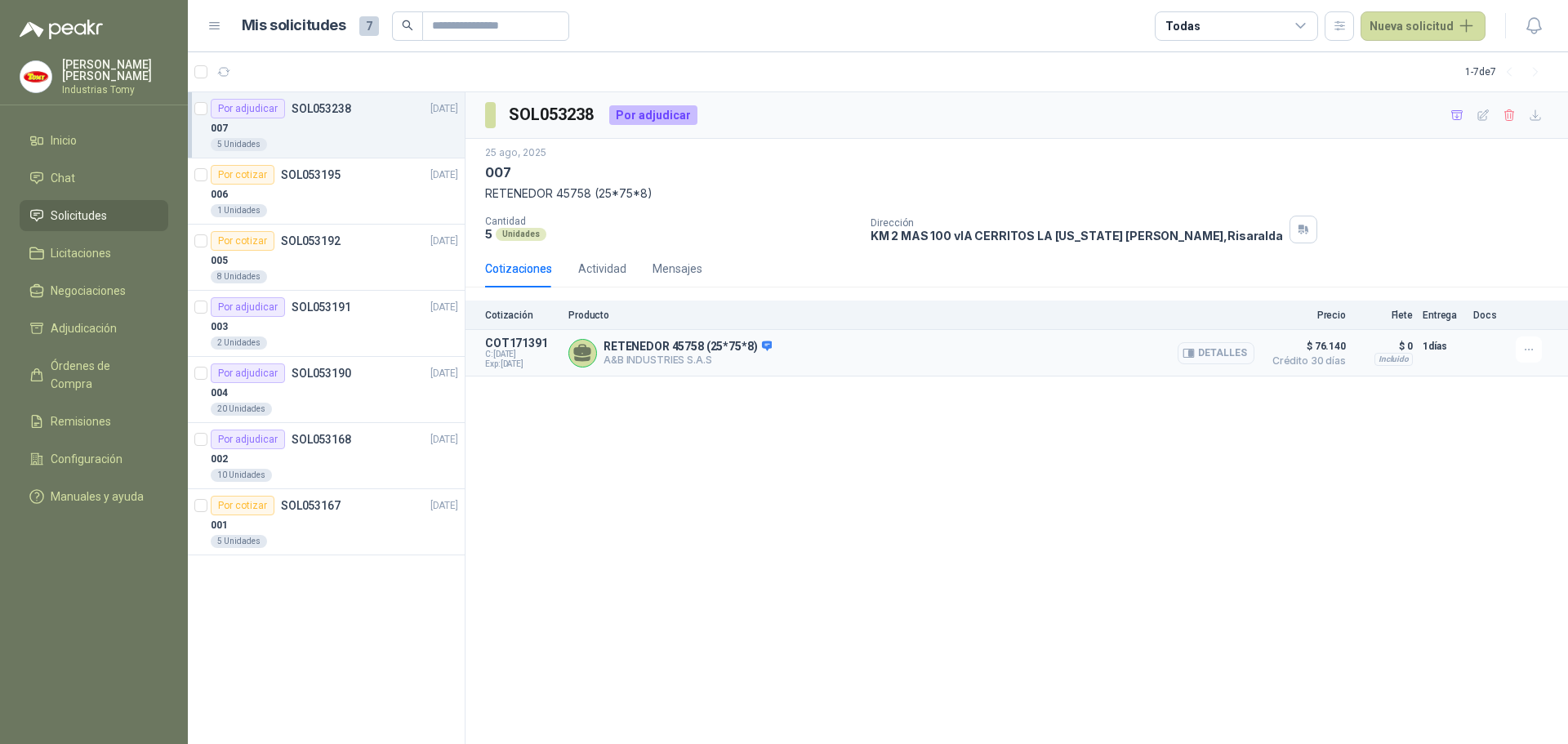
click at [1224, 353] on button "Detalles" at bounding box center [1216, 354] width 77 height 22
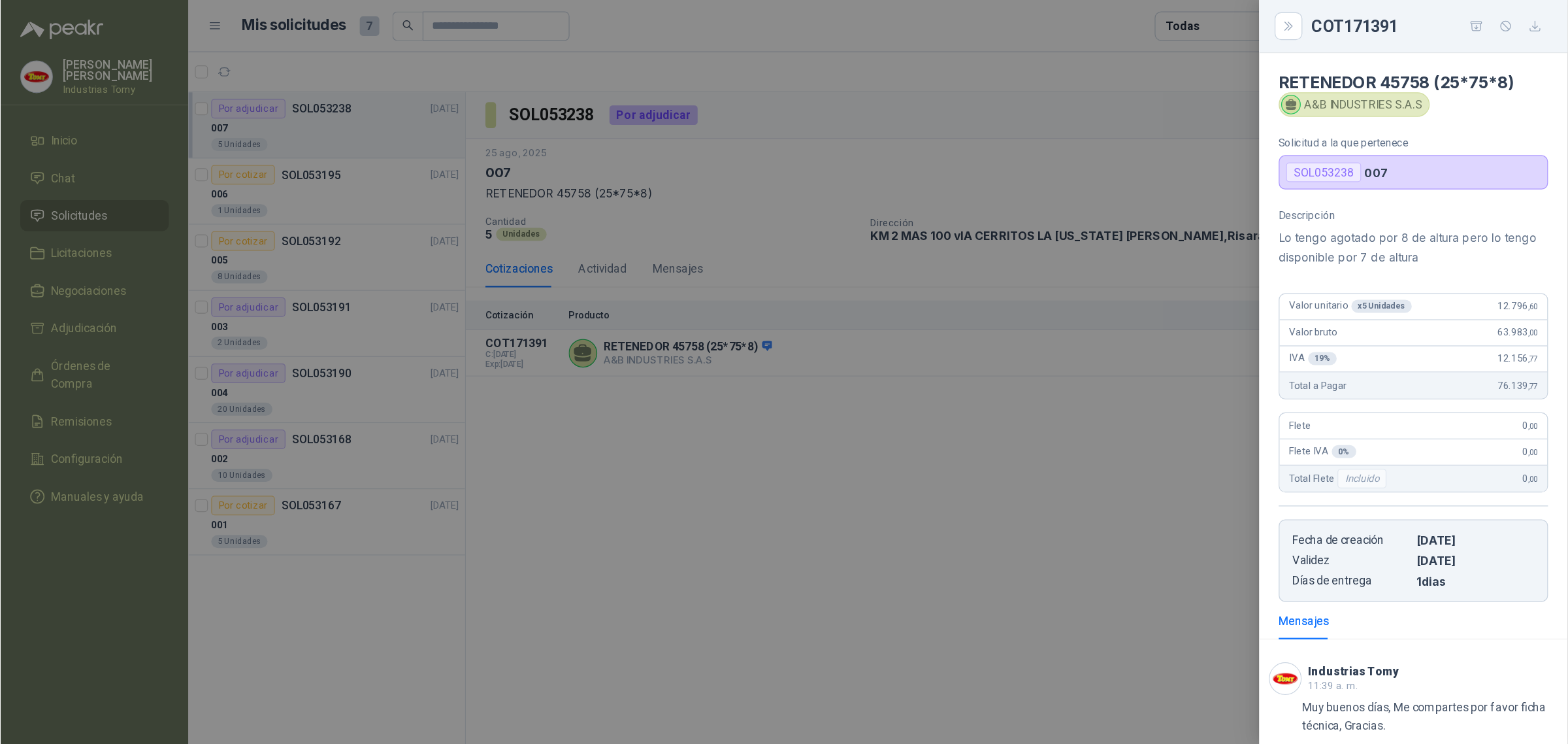
scroll to position [67, 0]
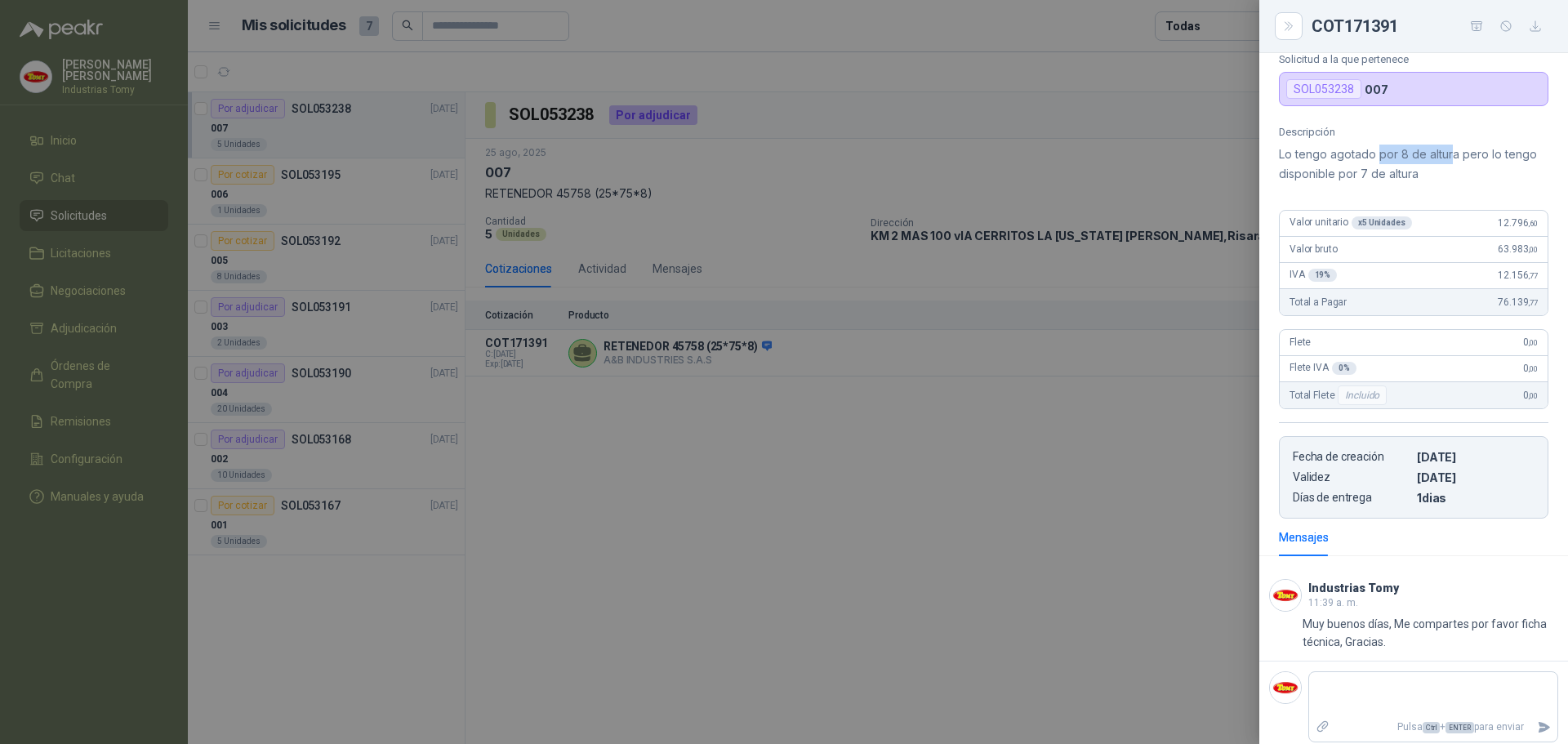
drag, startPoint x: 1378, startPoint y: 155, endPoint x: 1450, endPoint y: 157, distance: 72.0
click at [1450, 157] on p "Lo tengo agotado por 8 de altura pero lo tengo disponible por 7 de altura" at bounding box center [1414, 163] width 269 height 39
drag, startPoint x: 1401, startPoint y: 170, endPoint x: 1310, endPoint y: 188, distance: 92.8
click at [1310, 188] on div "Descripción Lo tengo agotado por 8 de altura pero lo tengo disponible por 7 de …" at bounding box center [1414, 322] width 309 height 393
click at [1028, 214] on div at bounding box center [784, 372] width 1568 height 744
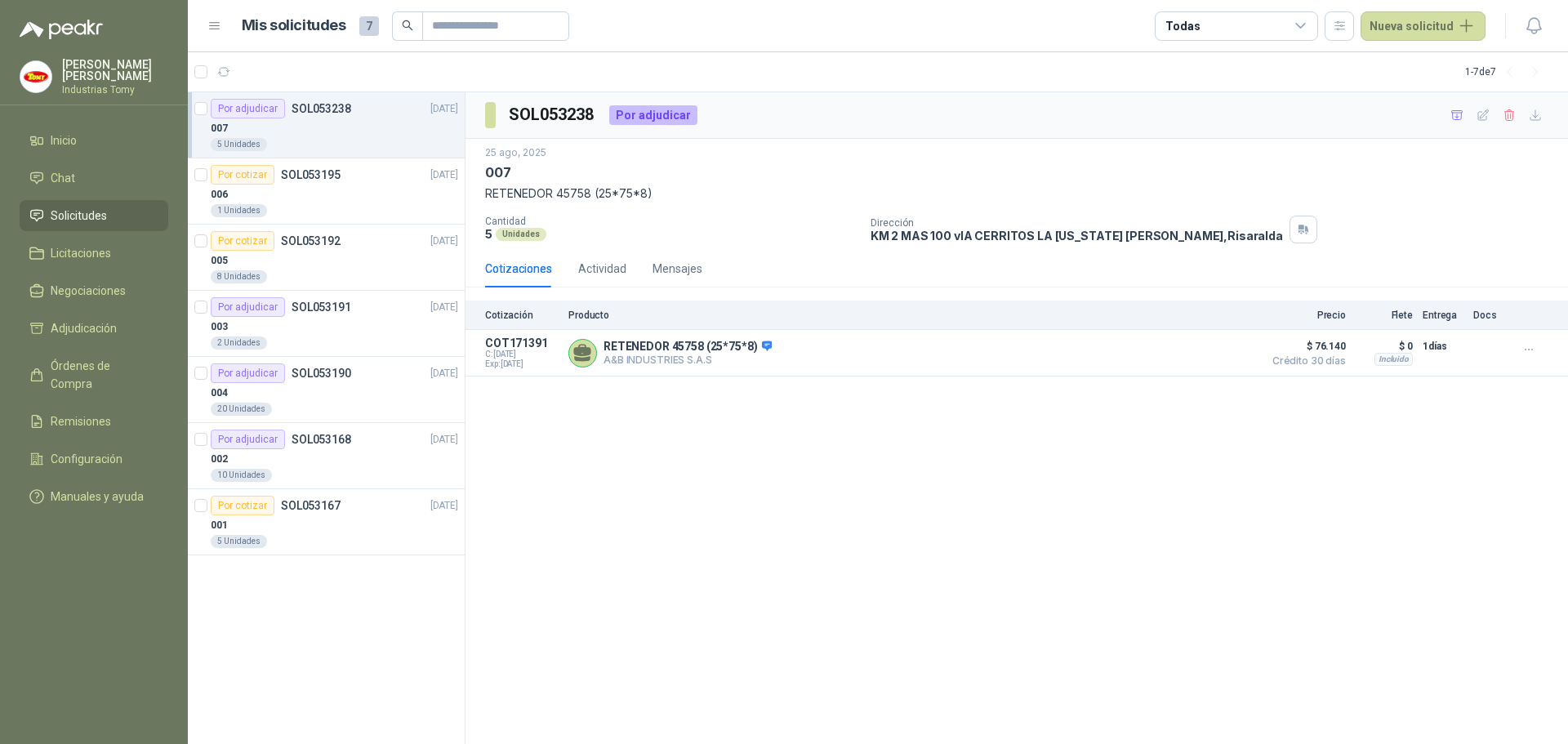
drag, startPoint x: 793, startPoint y: 571, endPoint x: 789, endPoint y: 544, distance: 27.3
click at [793, 557] on div "SOL053238 Por adjudicar 25 ago, 2025 007 RETENEDOR 45758 (25*75*8) Cantidad 5 U…" at bounding box center [1017, 418] width 1103 height 653
click at [762, 356] on p "A&B INDUSTRIES S.A.S" at bounding box center [687, 359] width 168 height 12
click at [345, 459] on div "002" at bounding box center [333, 458] width 247 height 19
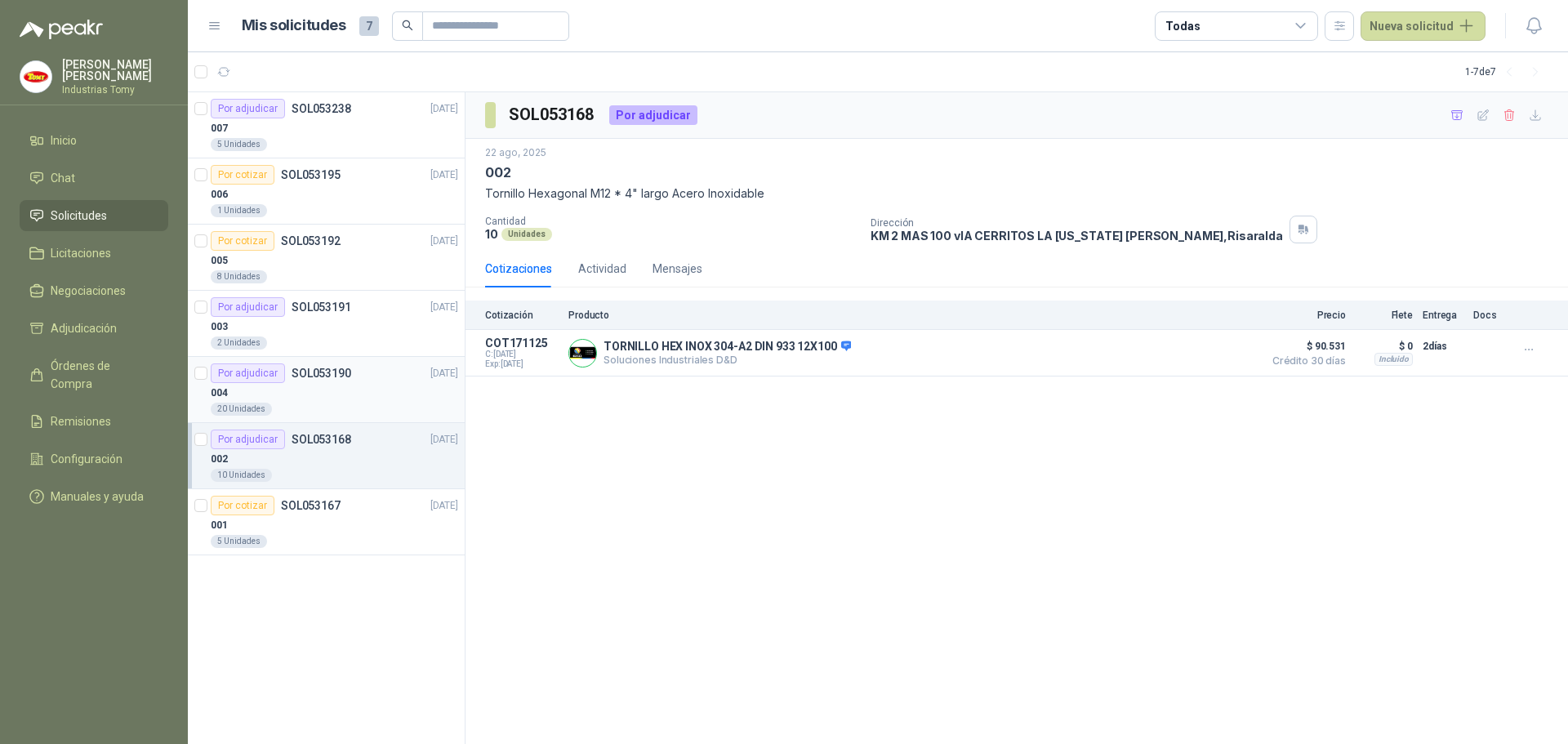
click at [324, 384] on div "004" at bounding box center [333, 392] width 247 height 19
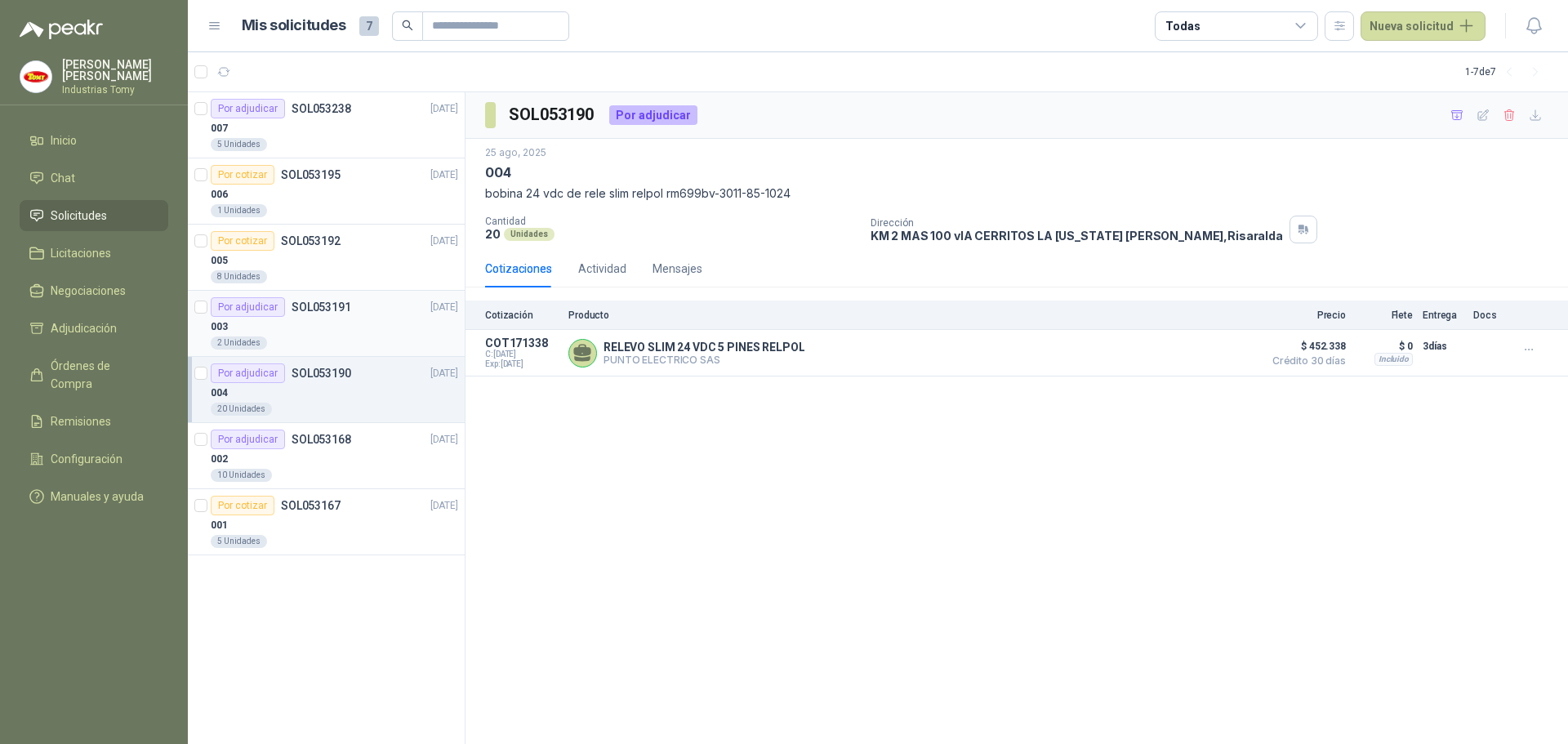
click at [328, 321] on div "003" at bounding box center [333, 326] width 247 height 19
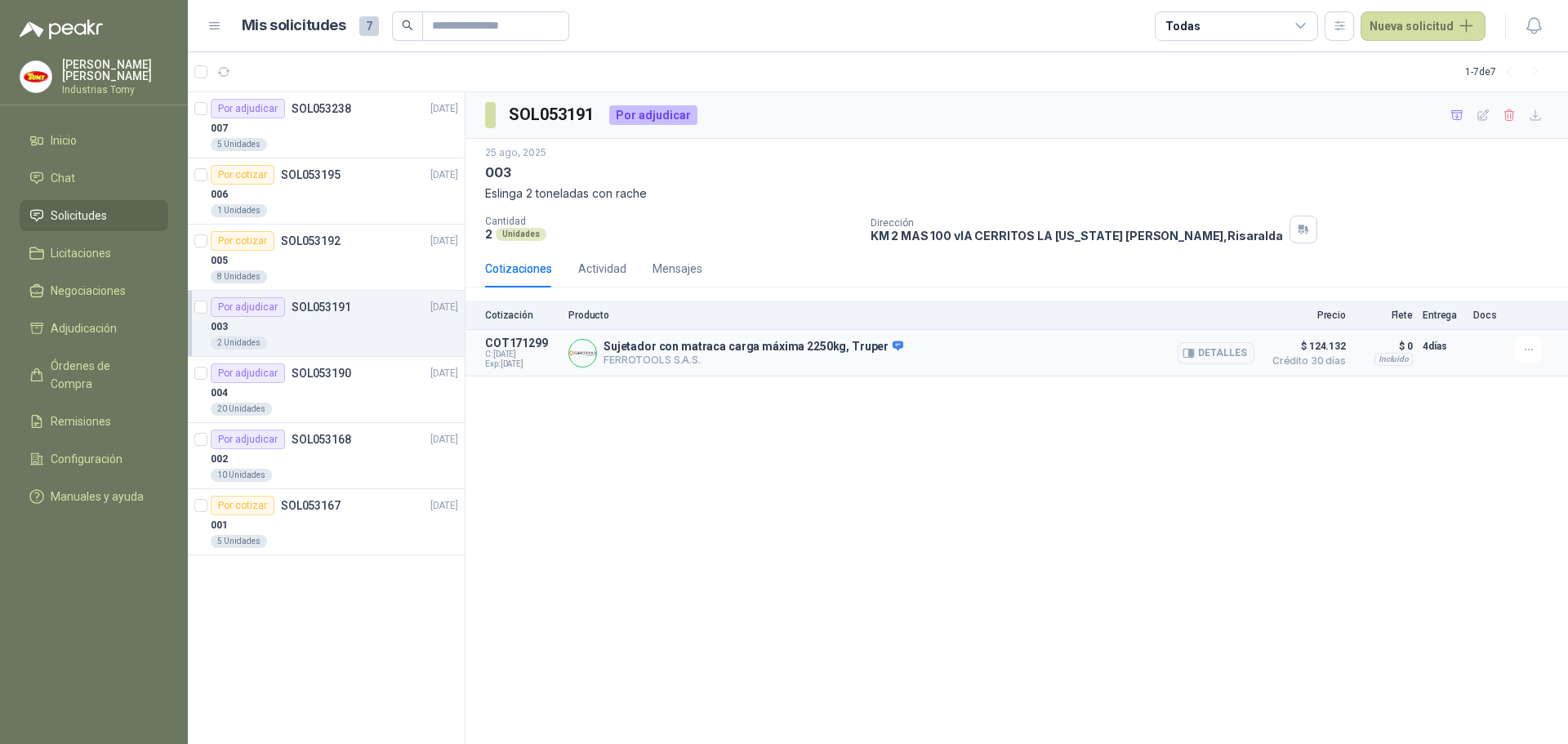
click at [570, 357] on img at bounding box center [582, 353] width 27 height 27
drag, startPoint x: 531, startPoint y: 351, endPoint x: 505, endPoint y: 335, distance: 30.5
click at [525, 346] on div "COT171299 C: [DATE] Exp: [DATE]" at bounding box center [522, 353] width 73 height 33
click at [789, 356] on p "FERROTOOLS S.A.S." at bounding box center [753, 359] width 299 height 12
click at [688, 268] on div "Mensajes" at bounding box center [678, 269] width 50 height 18
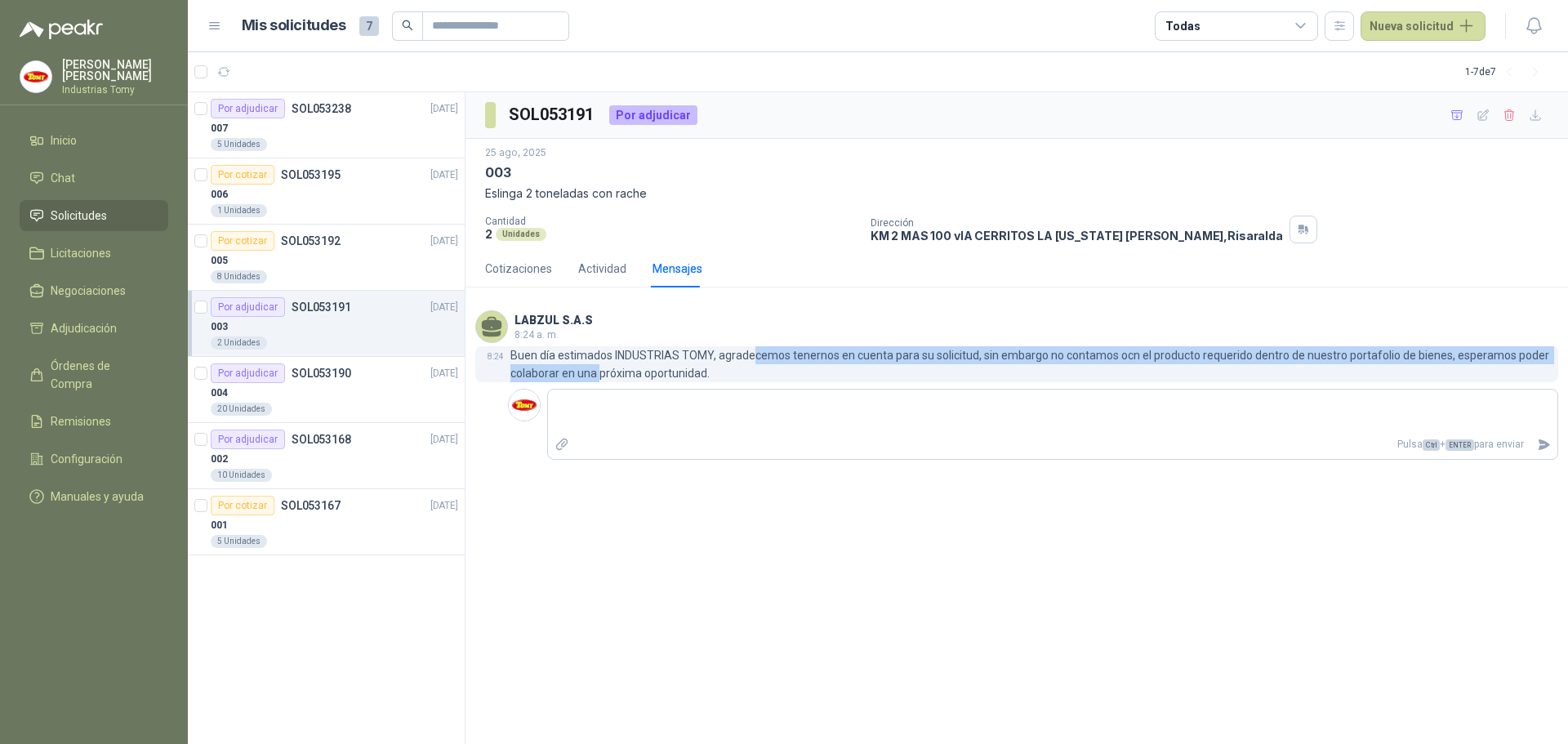
drag, startPoint x: 637, startPoint y: 367, endPoint x: 760, endPoint y: 360, distance: 123.2
click at [760, 360] on p "Buen día estimados INDUSTRIAS TOMY, agradecemos tenernos en cuenta para su soli…" at bounding box center [1034, 364] width 1048 height 36
click at [793, 344] on div "LABZUL S.A.S 8:24 a. m. 8:24 Buen día estimados INDUSTRIAS TOMY, agradecemos te…" at bounding box center [1017, 346] width 1083 height 72
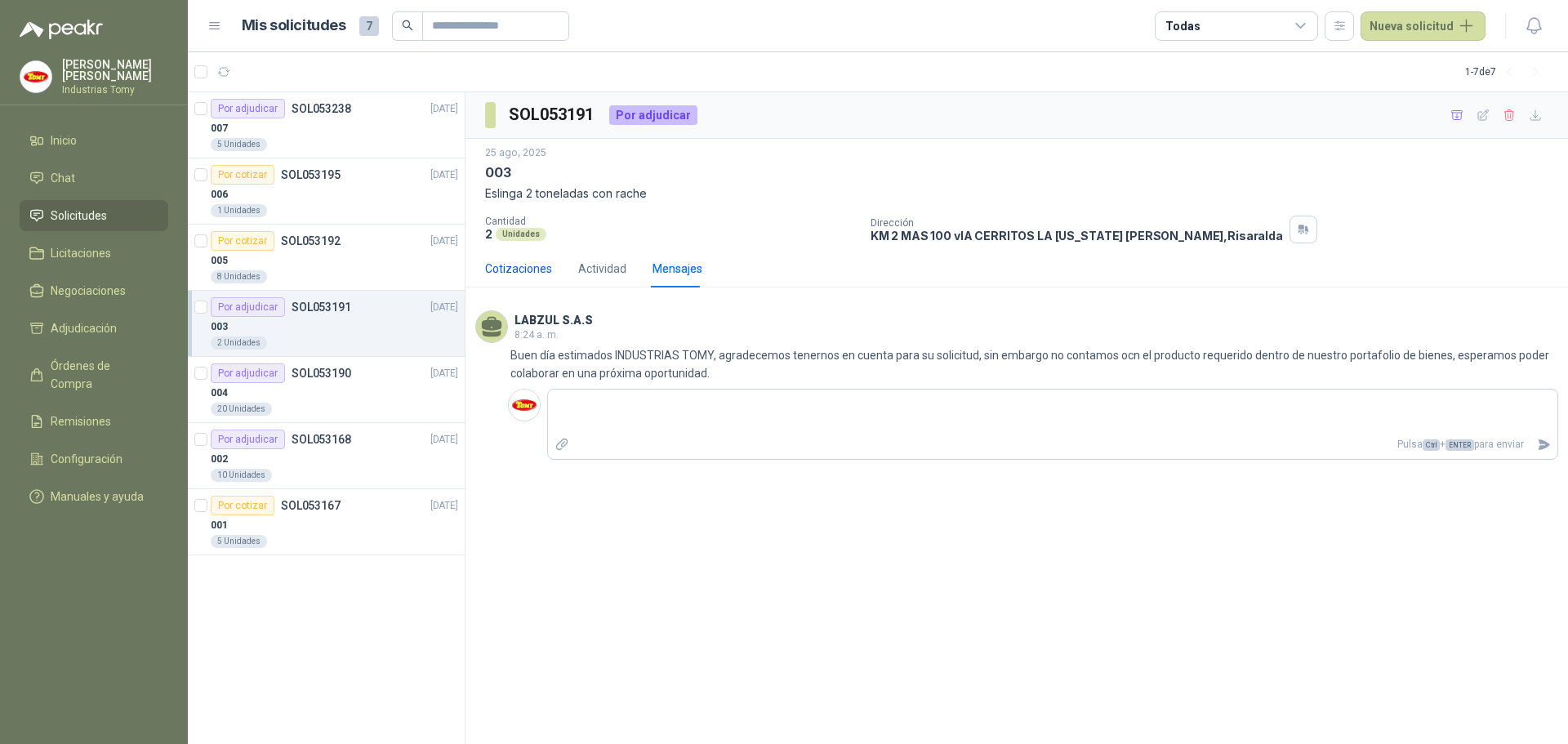
click at [527, 269] on div "Cotizaciones" at bounding box center [518, 269] width 67 height 18
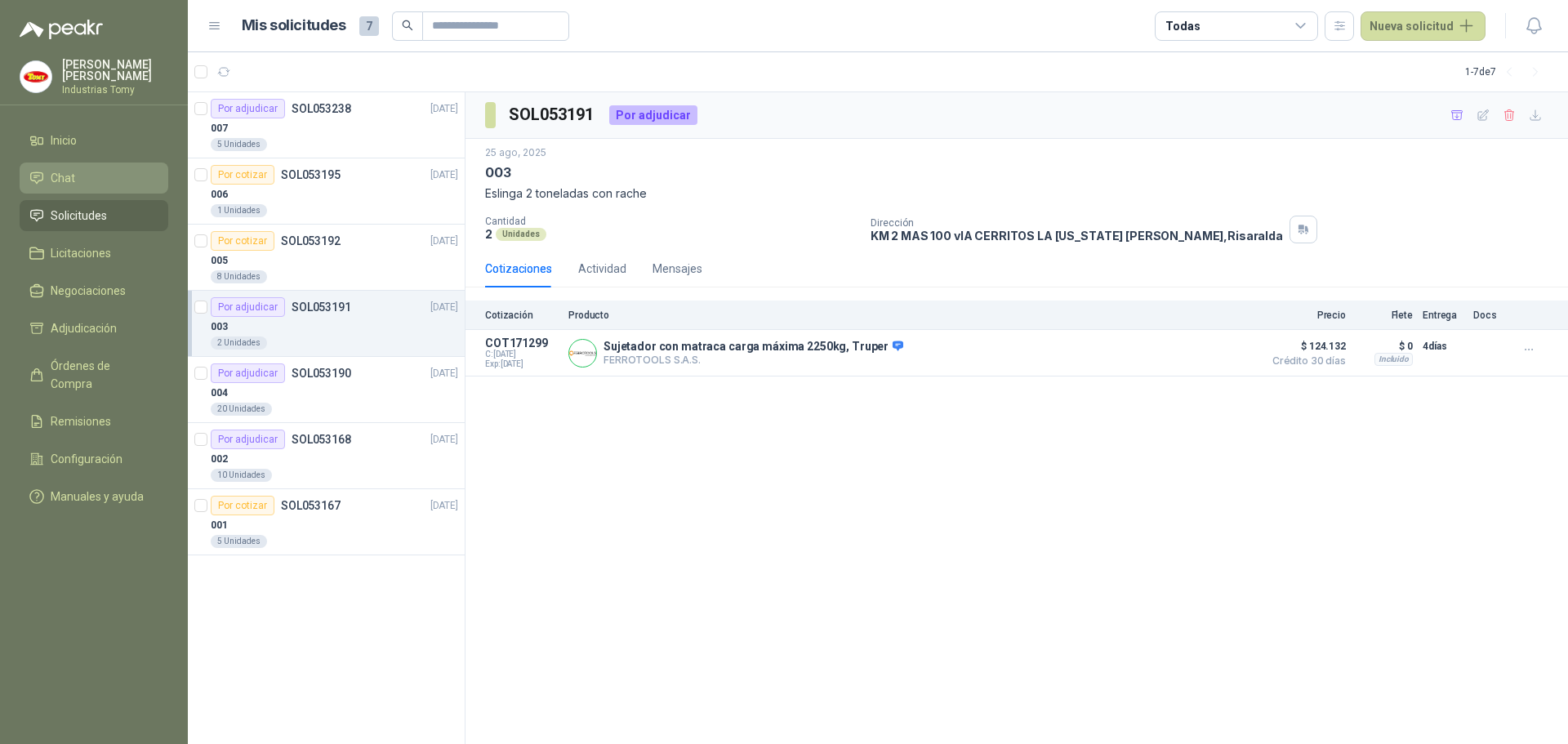
click at [85, 182] on li "Chat" at bounding box center [94, 178] width 130 height 18
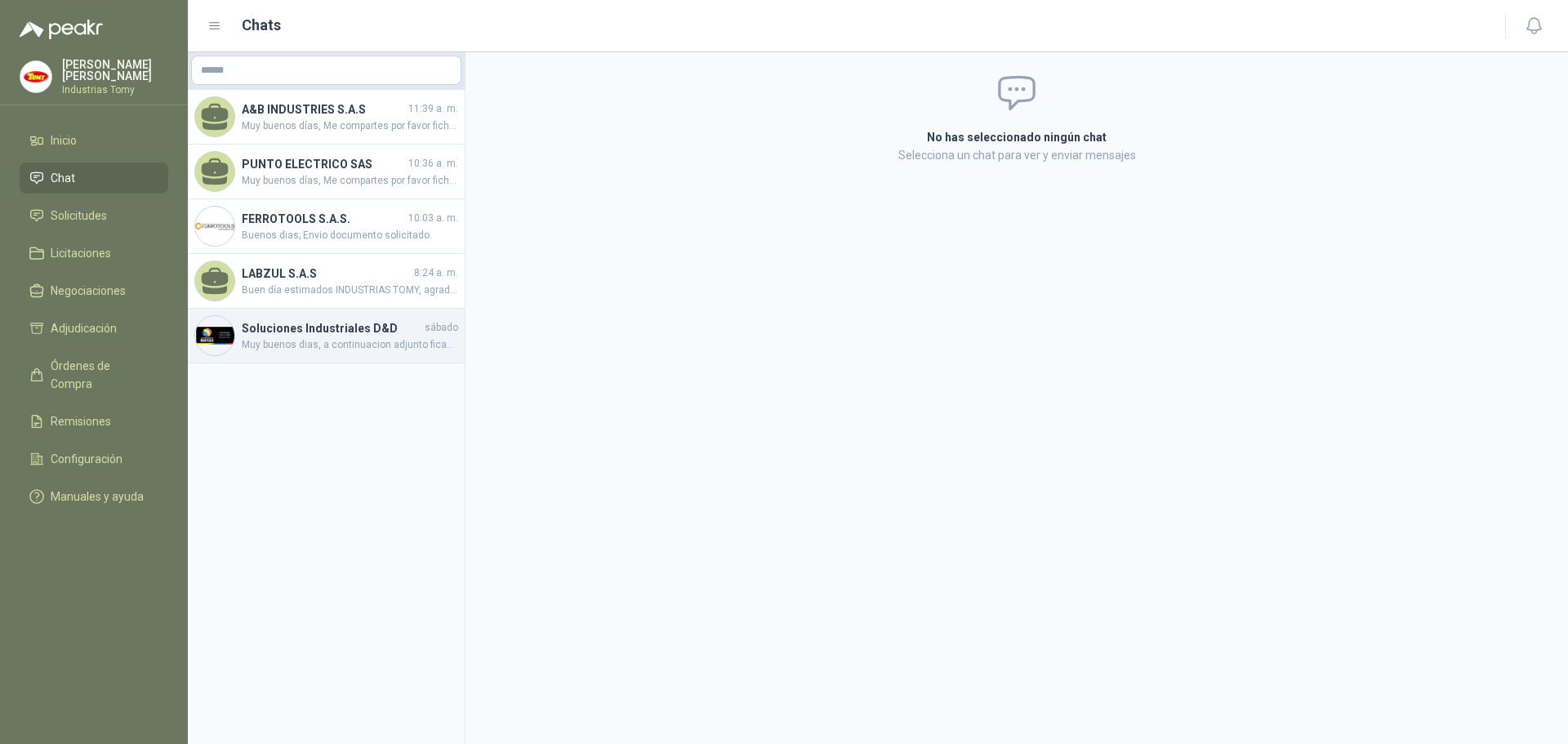
click at [301, 333] on h4 "Soluciones Industriales D&D" at bounding box center [332, 329] width 180 height 18
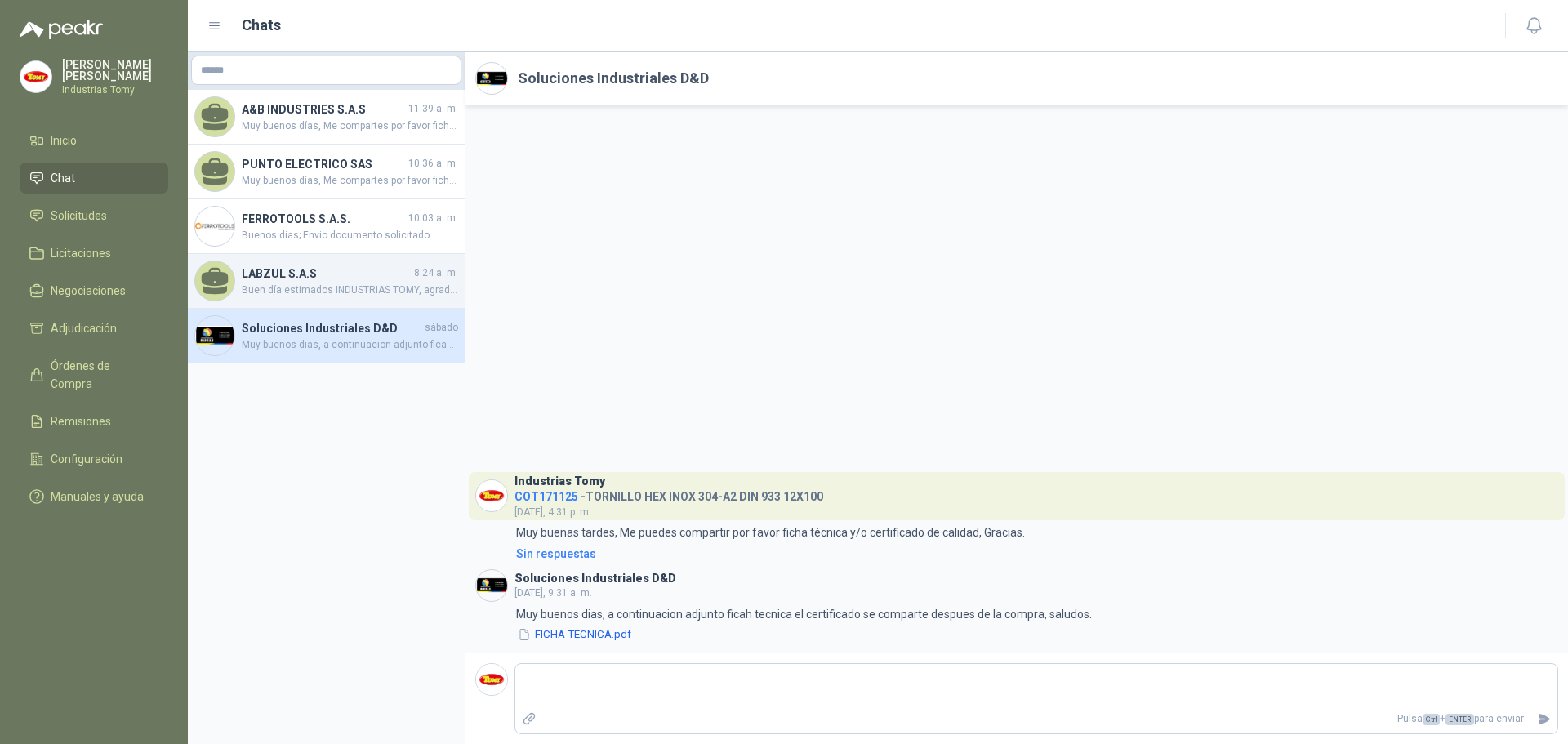
click at [305, 269] on h4 "LABZUL S.A.S" at bounding box center [326, 274] width 169 height 18
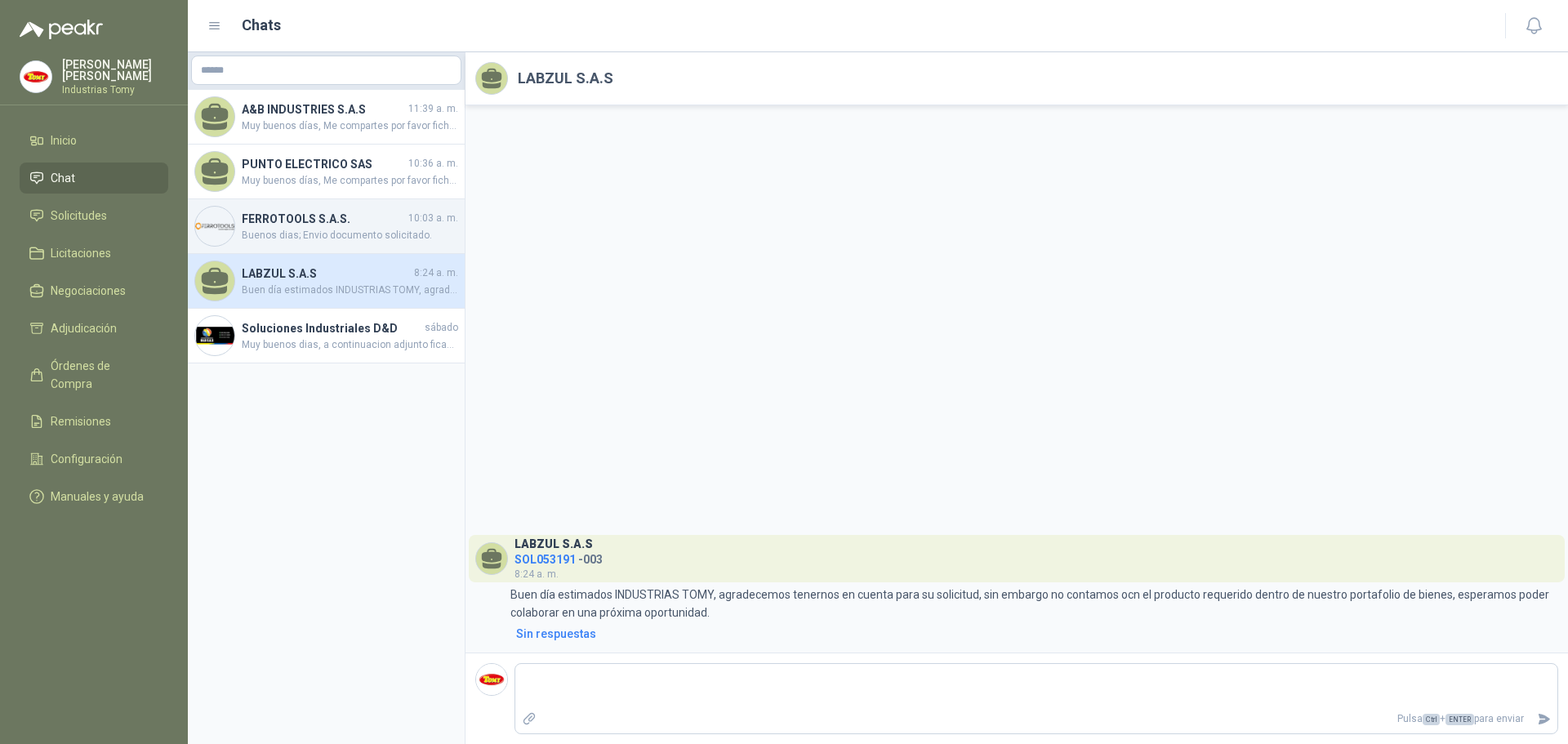
click at [317, 232] on span "Buenos dias; Envio documento solicitado." at bounding box center [350, 235] width 217 height 16
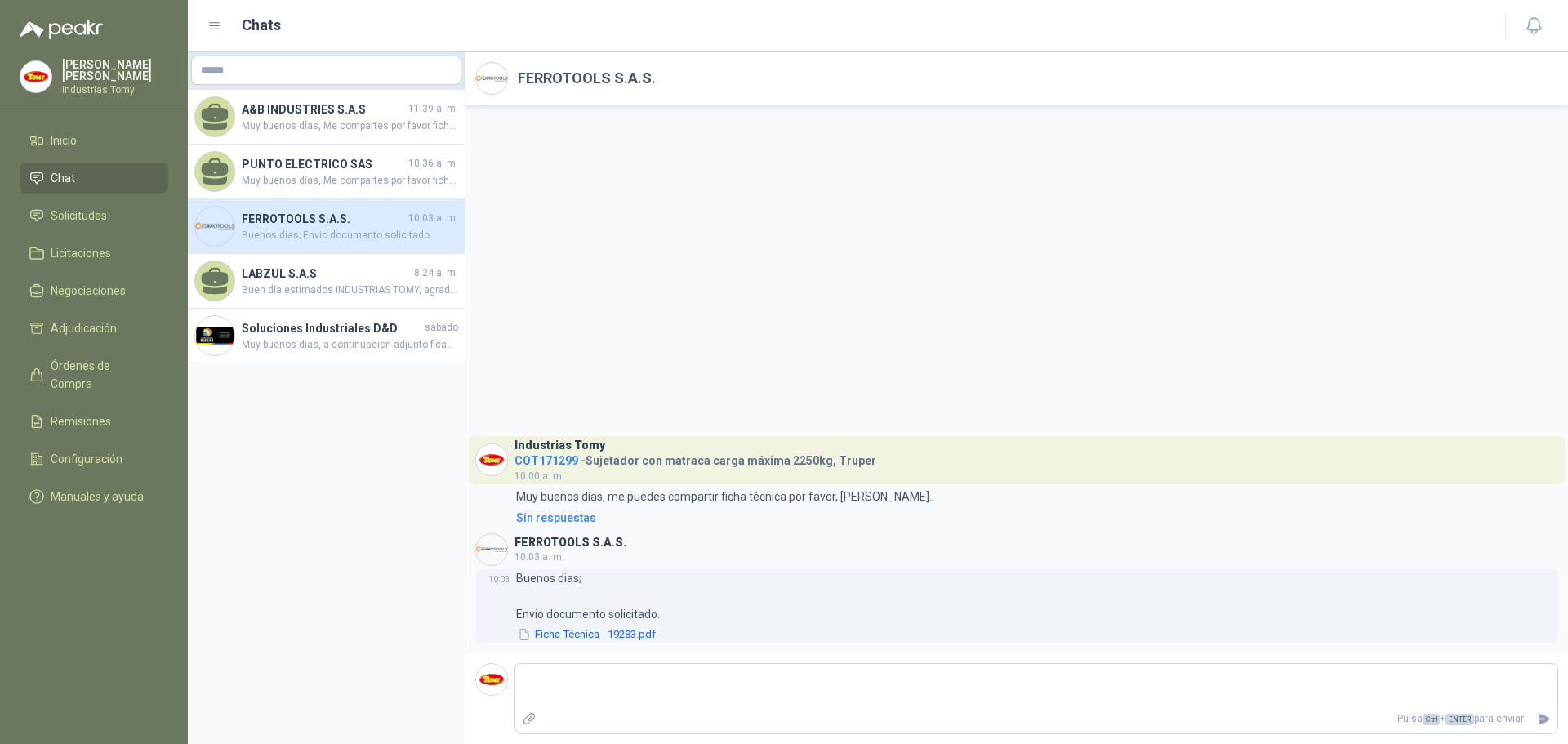
click at [587, 631] on button "Ficha Técnica - 19283.pdf" at bounding box center [587, 635] width 141 height 17
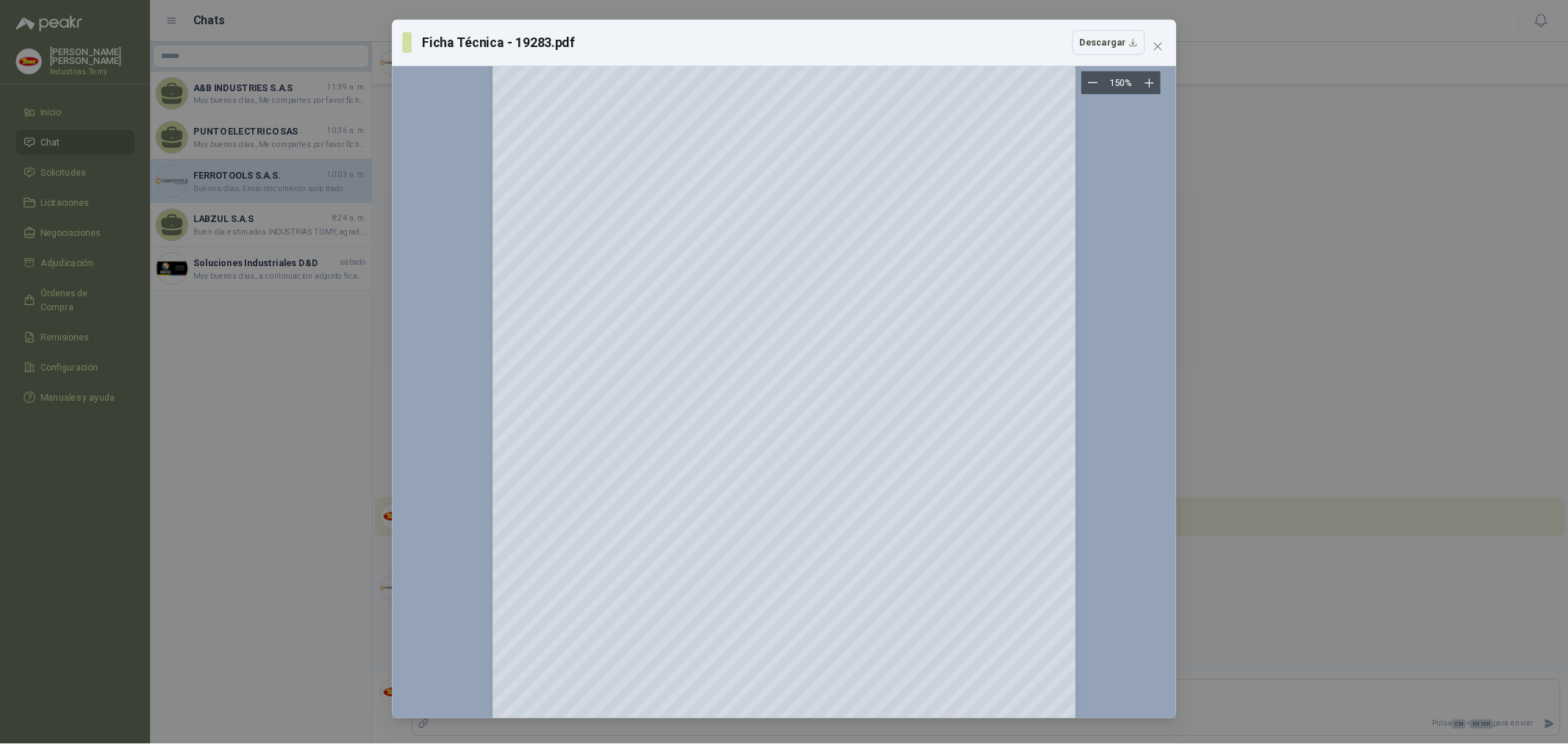
scroll to position [184, 0]
click at [1411, 311] on div "Ficha Técnica - 19283.pdf Descargar 150 %" at bounding box center [882, 418] width 1764 height 837
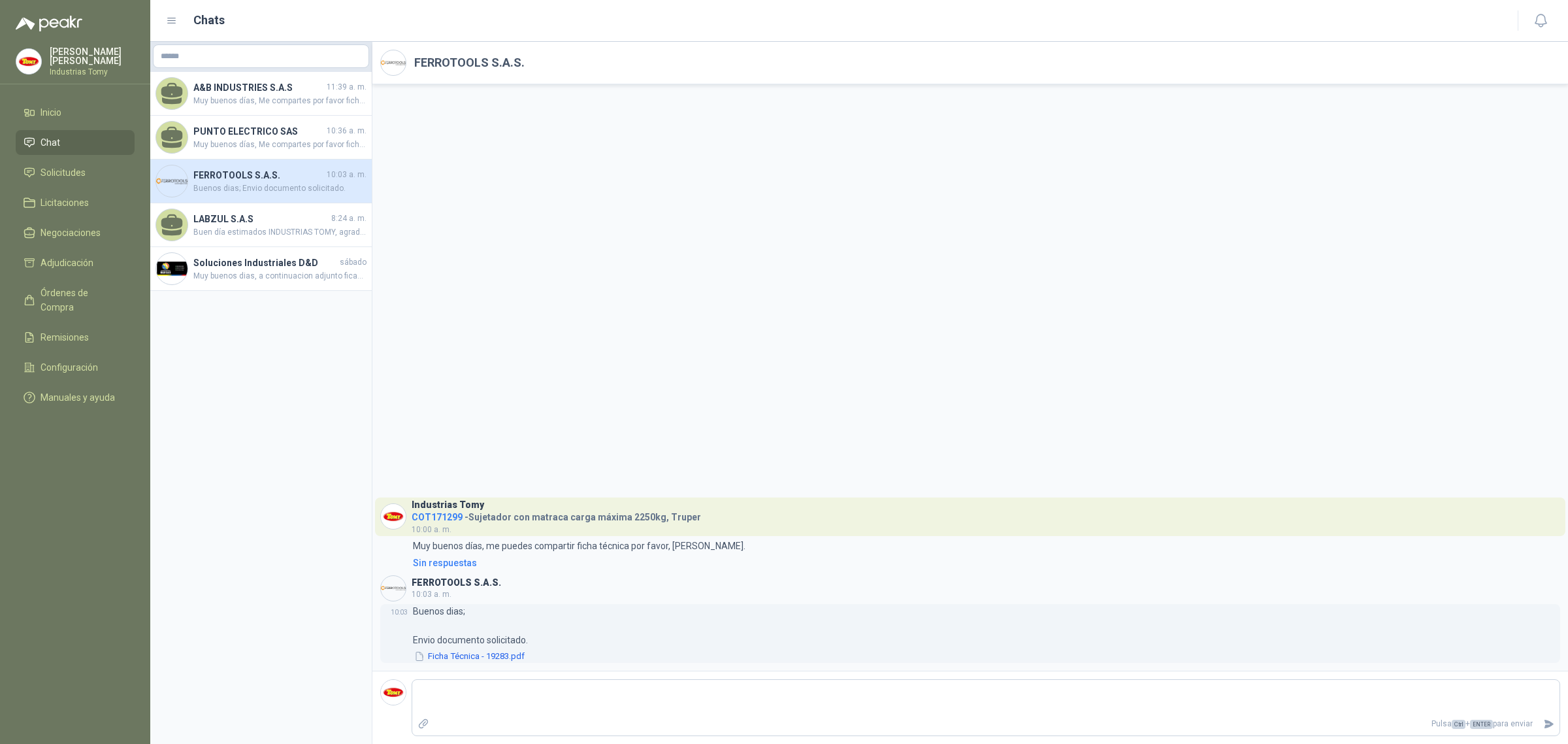
click at [456, 595] on button "Ficha Técnica - 19283.pdf" at bounding box center [470, 657] width 113 height 14
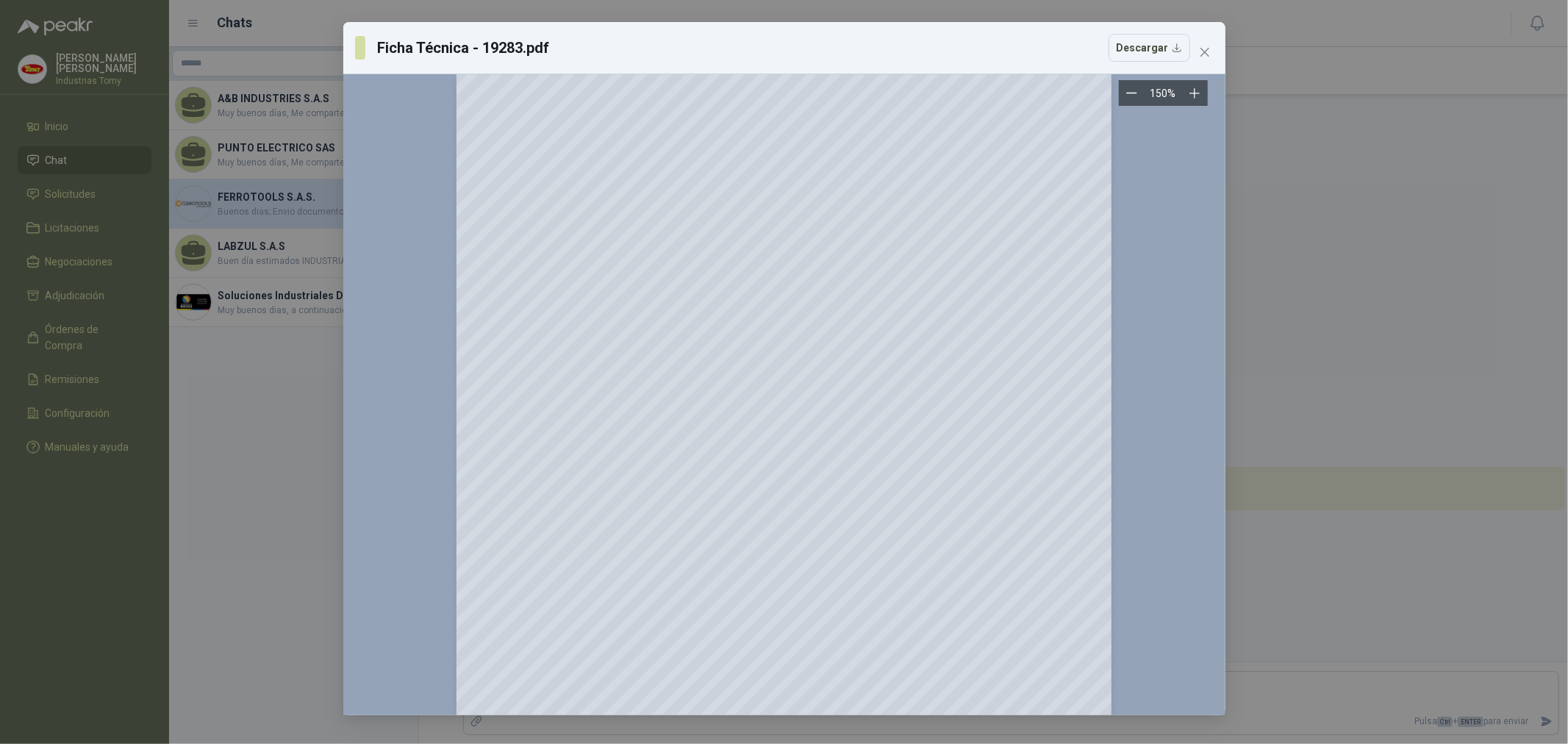
scroll to position [0, 0]
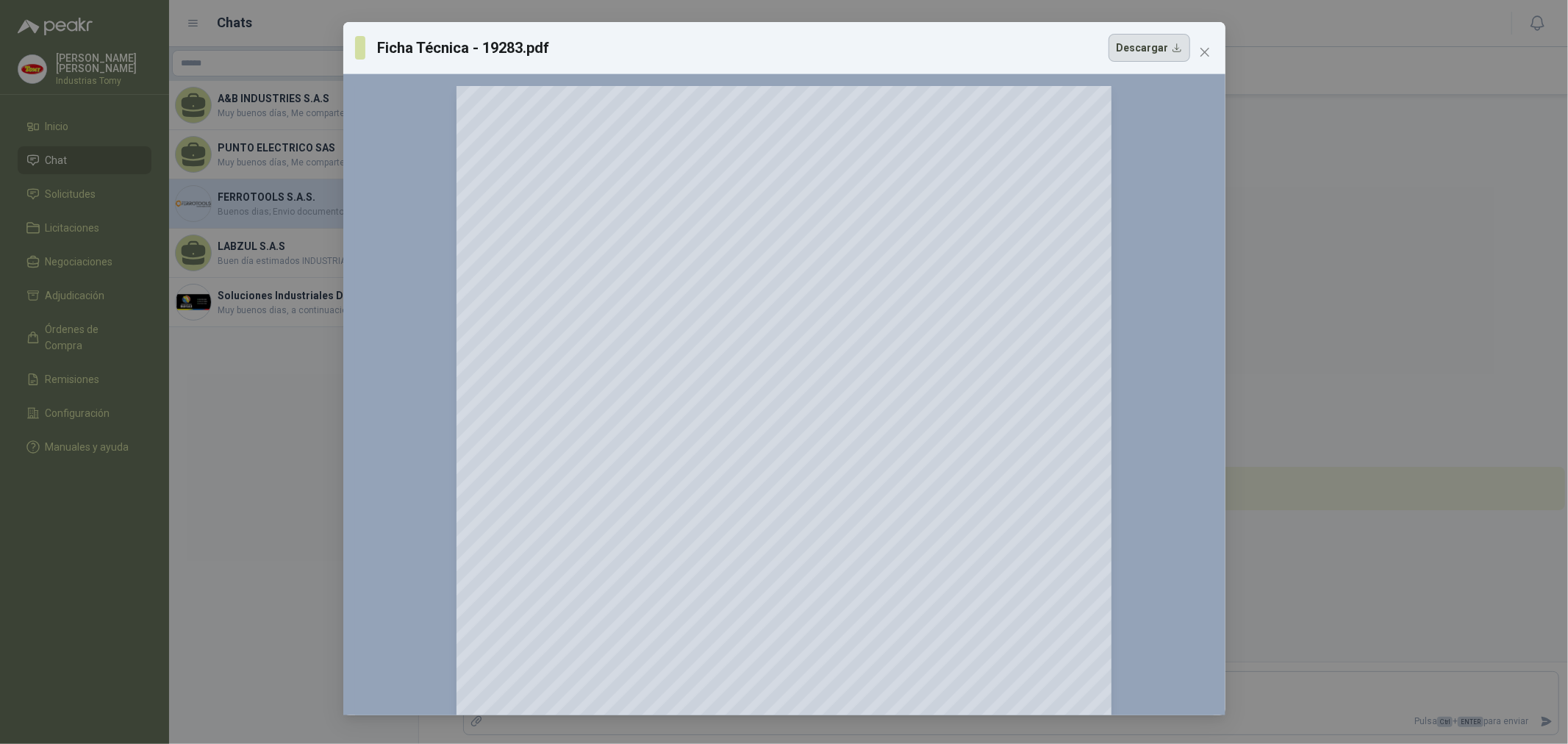
click at [1148, 44] on button "Descargar" at bounding box center [1149, 48] width 82 height 28
